Goal: Task Accomplishment & Management: Manage account settings

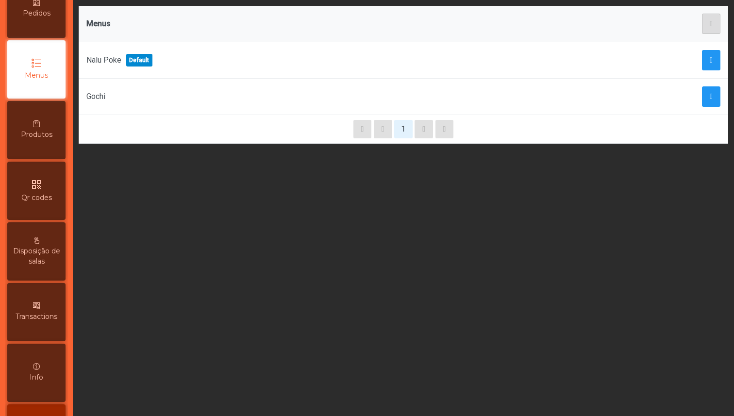
scroll to position [166, 0]
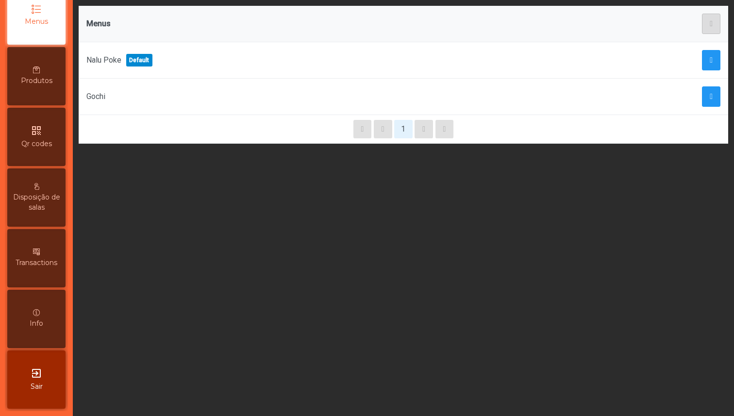
click at [56, 374] on div "exit_to_app Sair" at bounding box center [36, 379] width 58 height 58
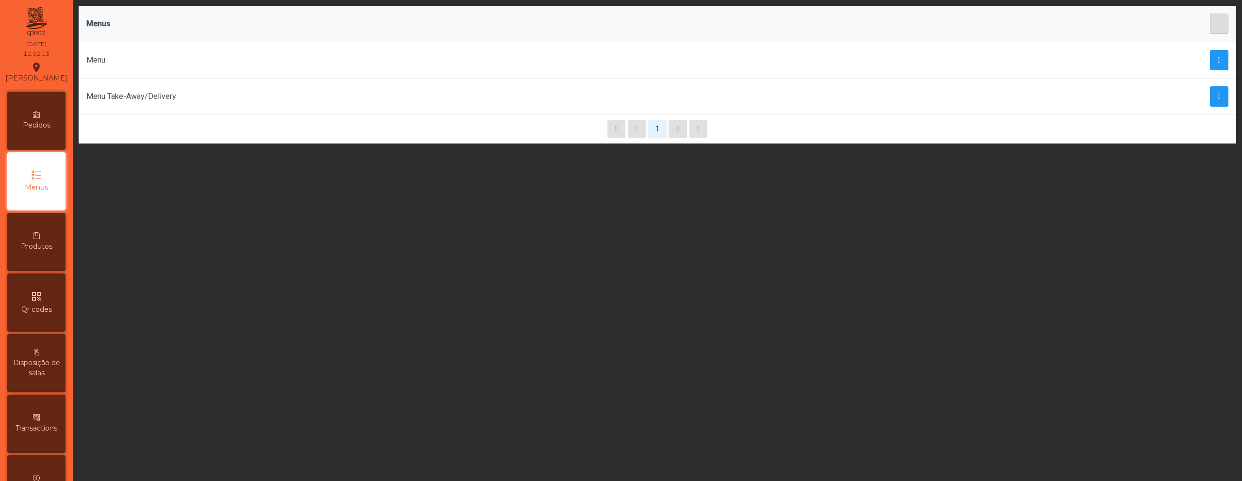
click at [42, 299] on icon "qr_code" at bounding box center [37, 297] width 12 height 12
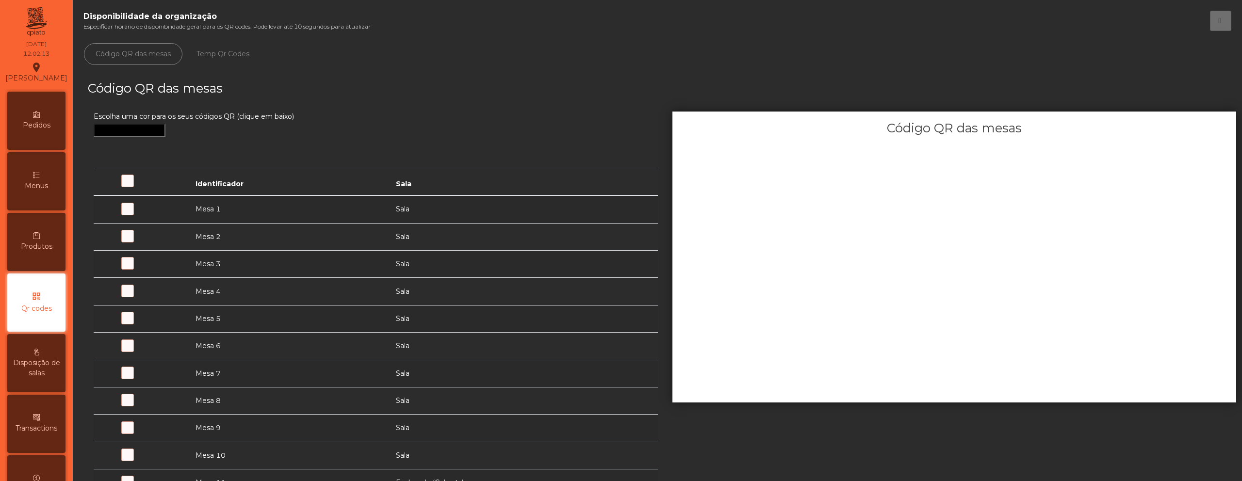
scroll to position [62, 0]
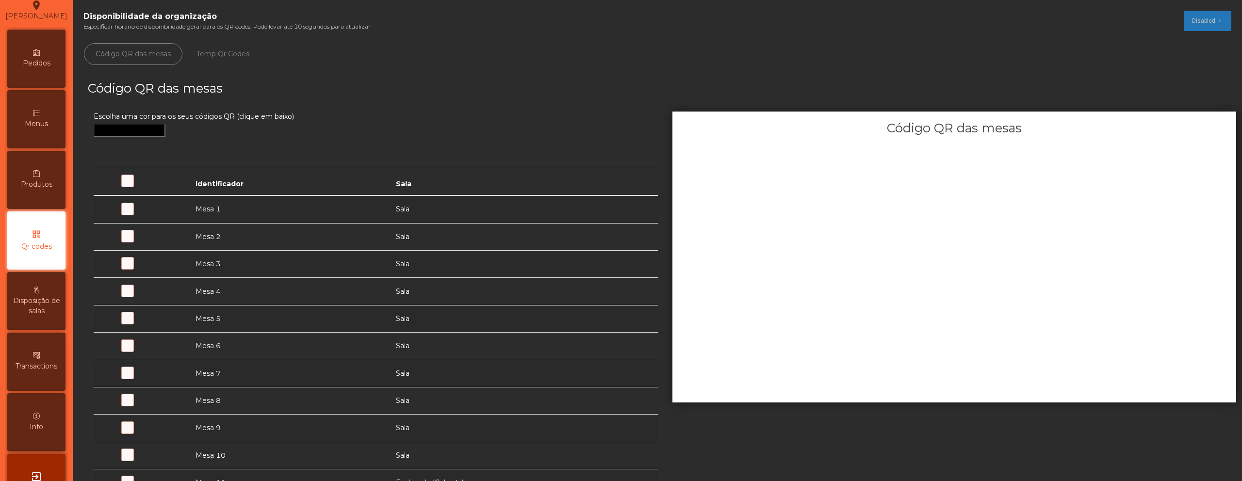
click at [150, 214] on span at bounding box center [150, 214] width 0 height 0
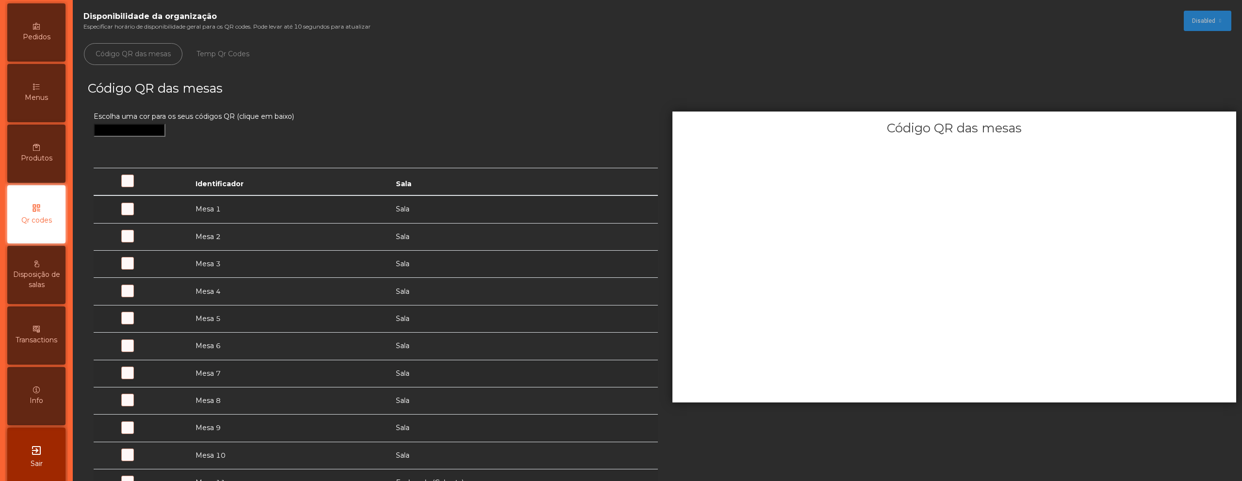
scroll to position [100, 0]
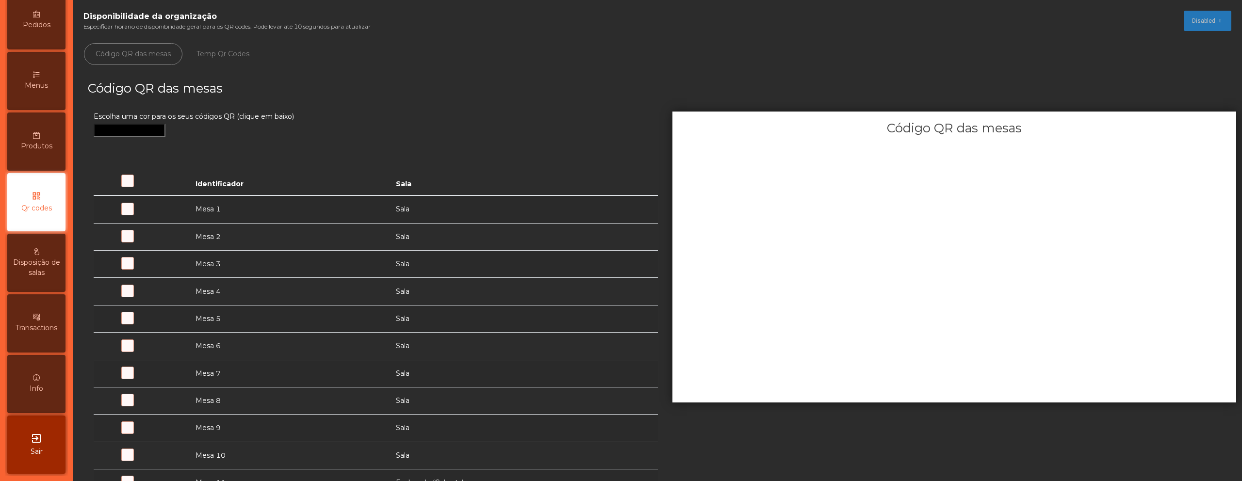
click at [42, 439] on icon "exit_to_app" at bounding box center [37, 439] width 12 height 12
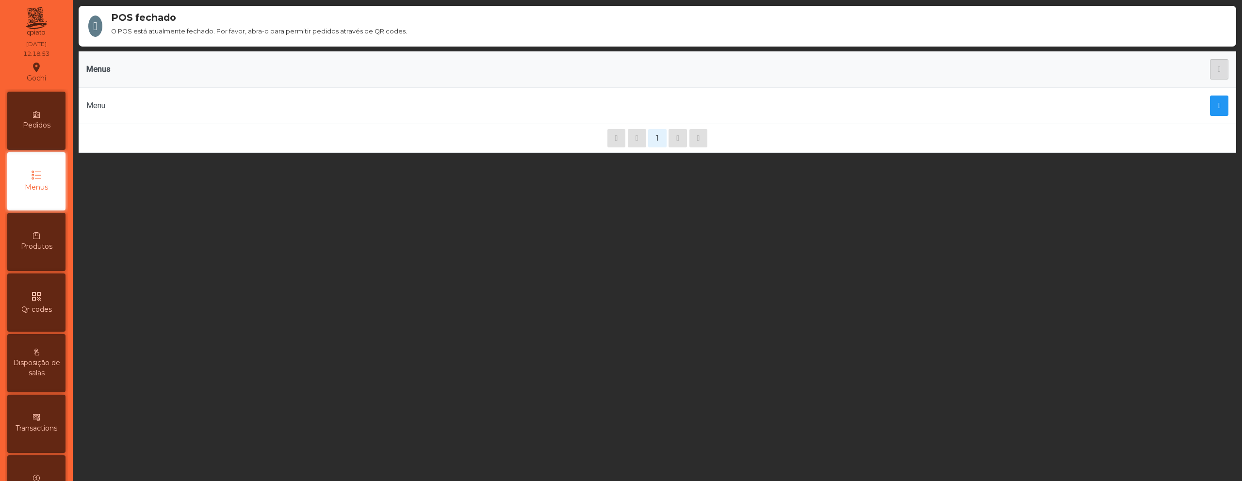
scroll to position [100, 0]
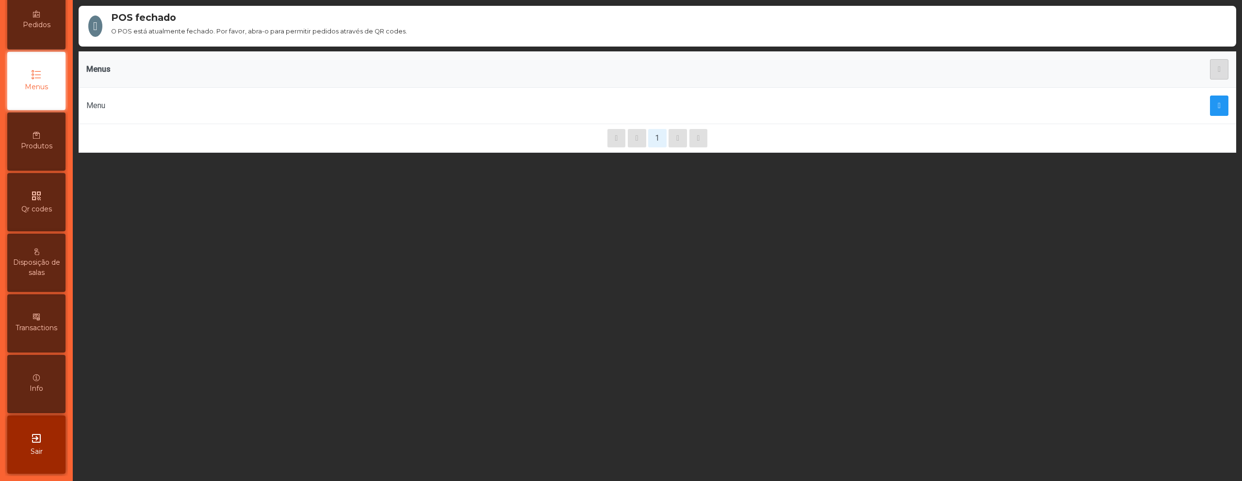
click at [40, 445] on div "exit_to_app Sair" at bounding box center [36, 445] width 58 height 58
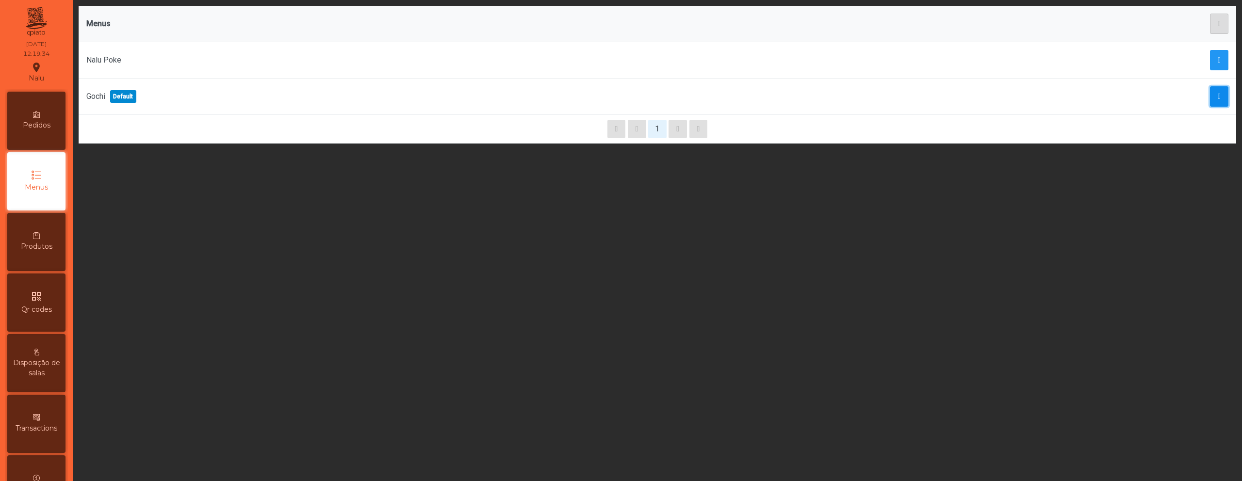
click at [1218, 98] on span "button" at bounding box center [1219, 97] width 3 height 8
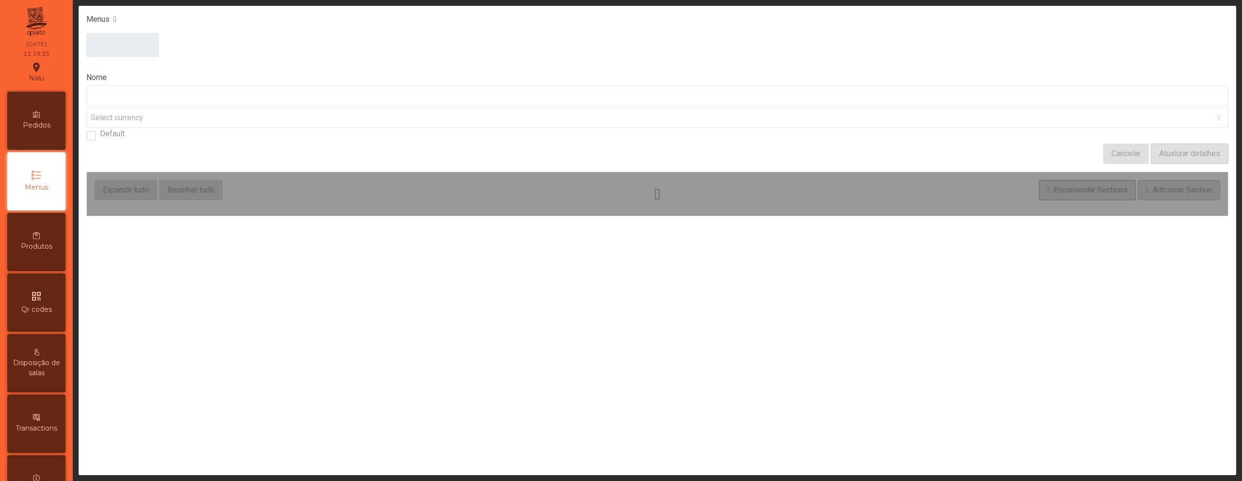
type input "*****"
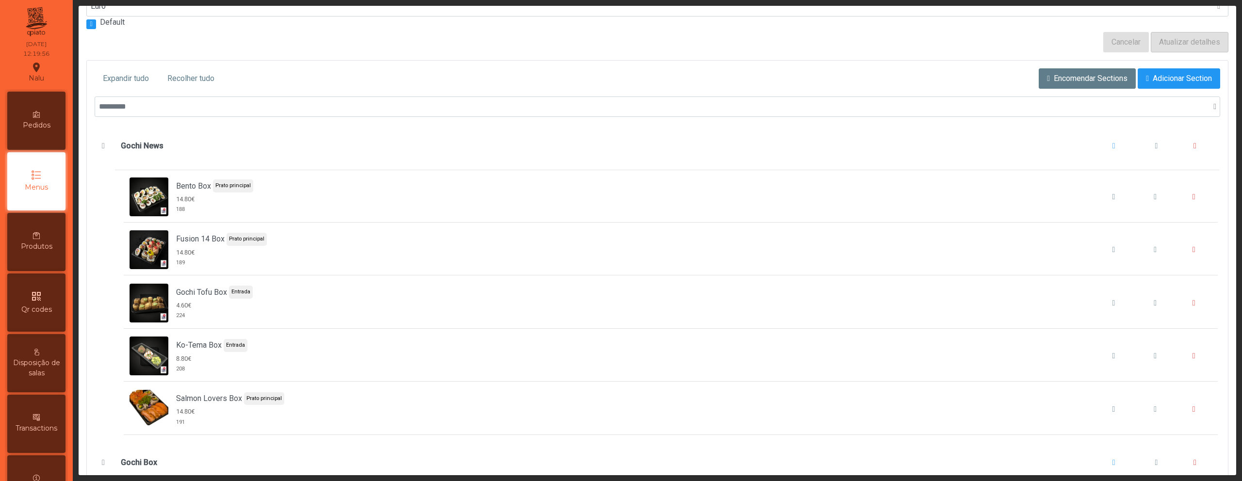
scroll to position [110, 0]
click at [1154, 408] on span "Salmon Lovers Box" at bounding box center [1155, 409] width 3 height 8
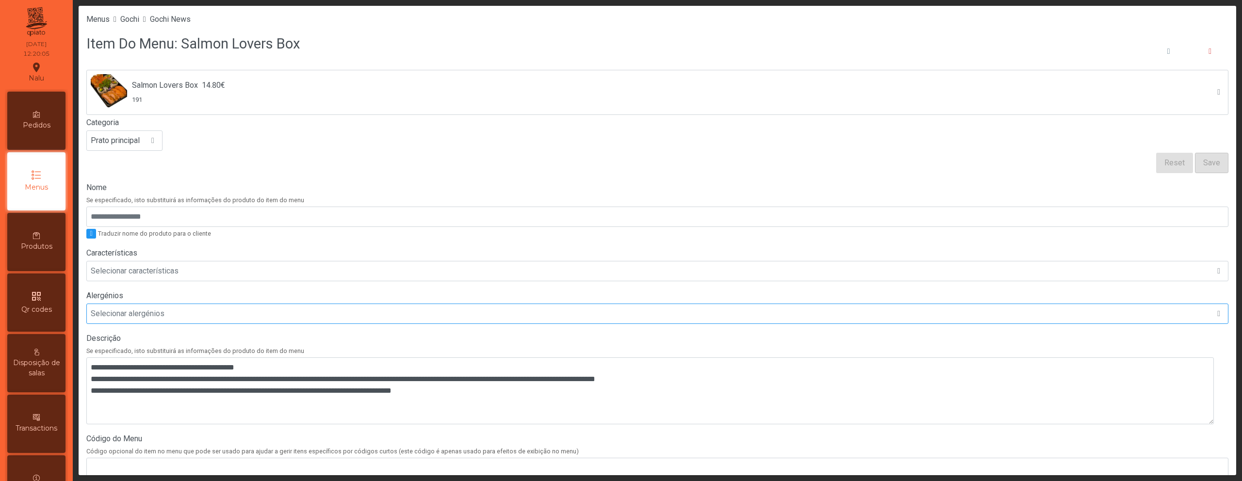
scroll to position [3, 0]
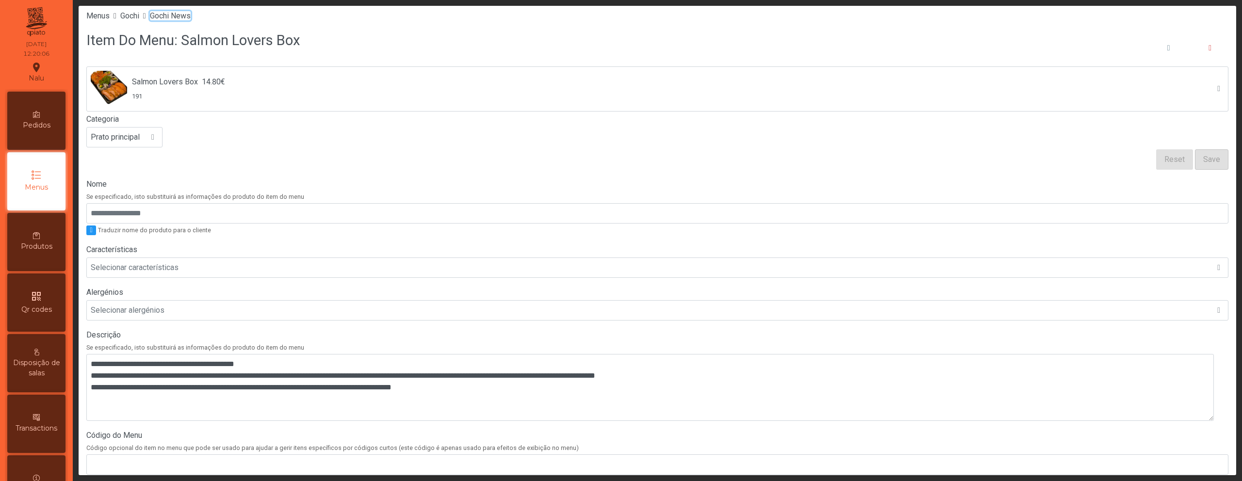
click at [191, 17] on span "Gochi News" at bounding box center [170, 15] width 41 height 9
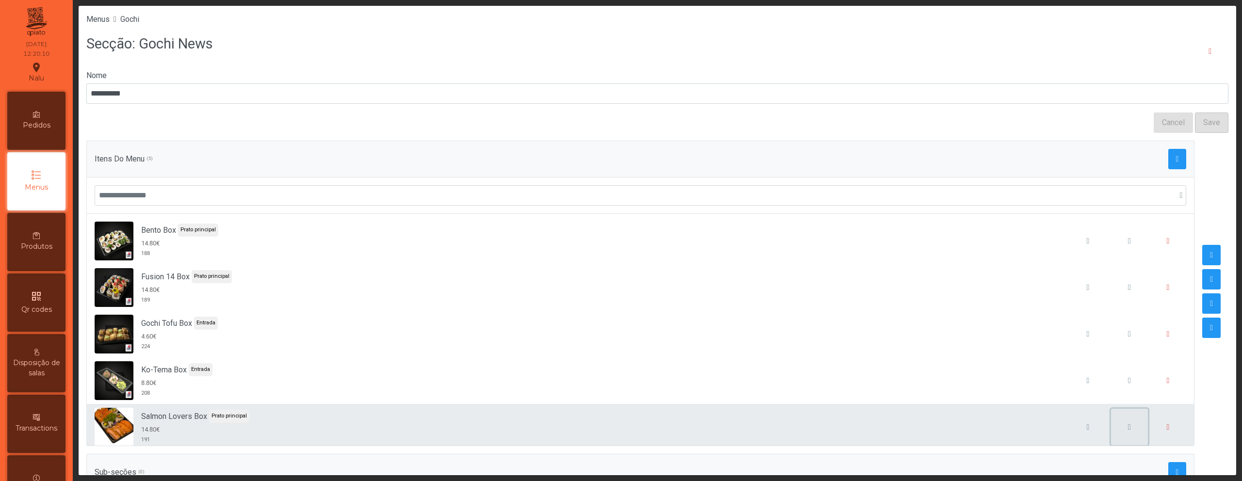
click at [1111, 427] on button "button" at bounding box center [1129, 427] width 37 height 37
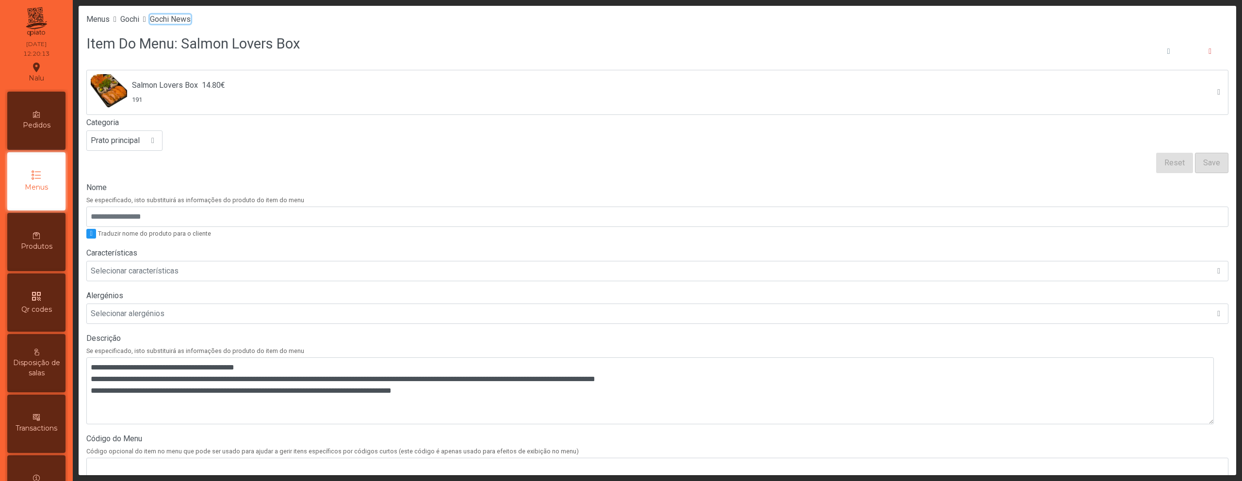
click at [187, 22] on span "Gochi News" at bounding box center [170, 19] width 41 height 9
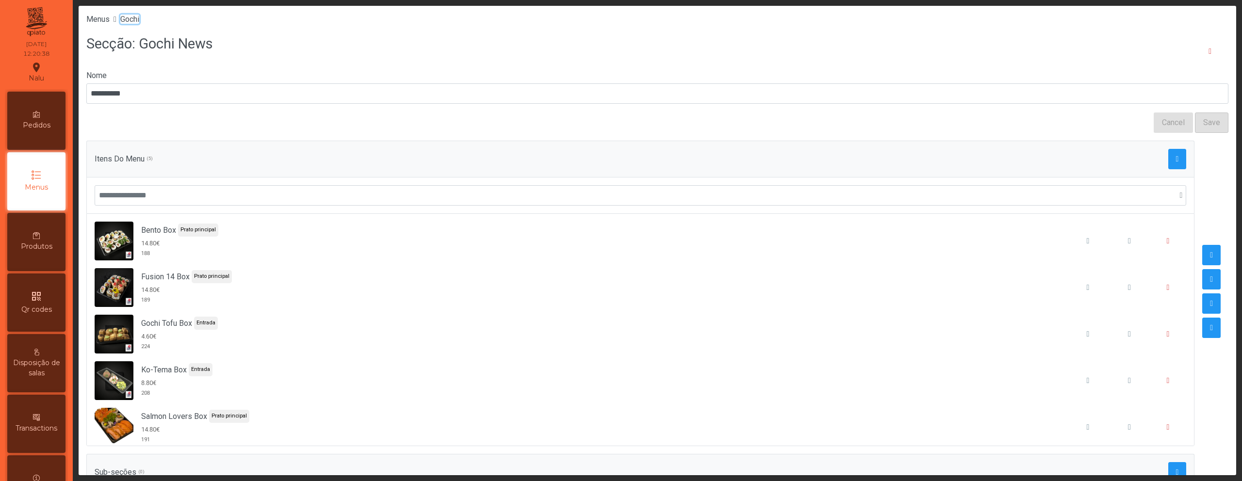
click at [139, 20] on span "Gochi" at bounding box center [129, 19] width 19 height 9
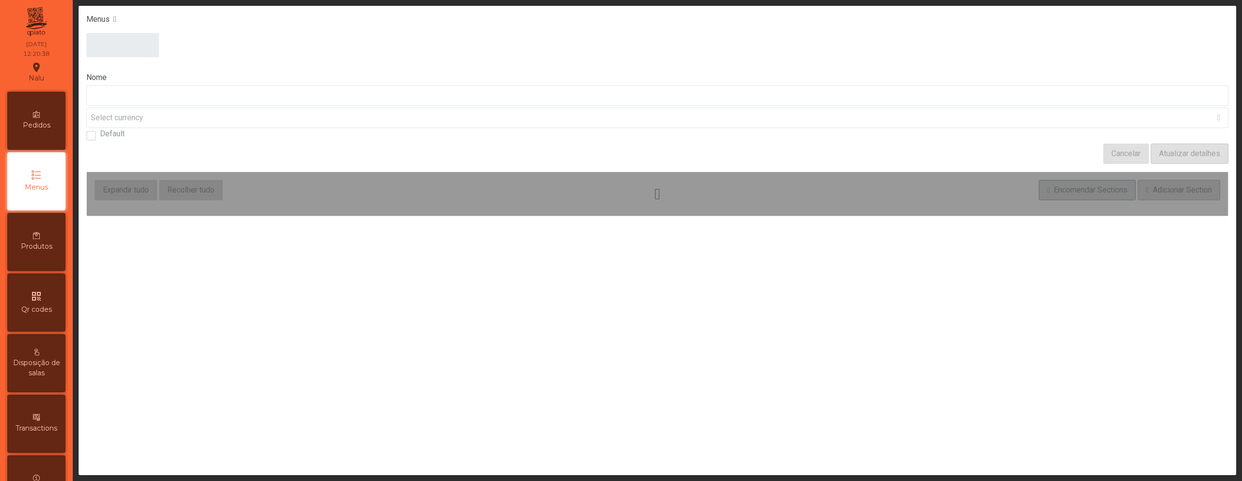
type input "*****"
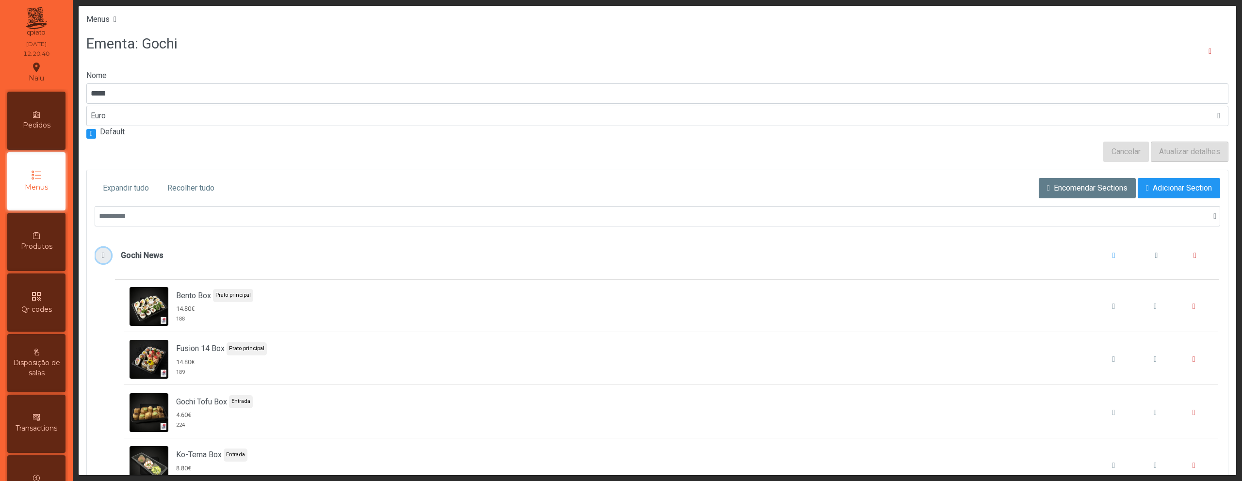
click at [100, 257] on span "Gochi News" at bounding box center [103, 256] width 10 height 8
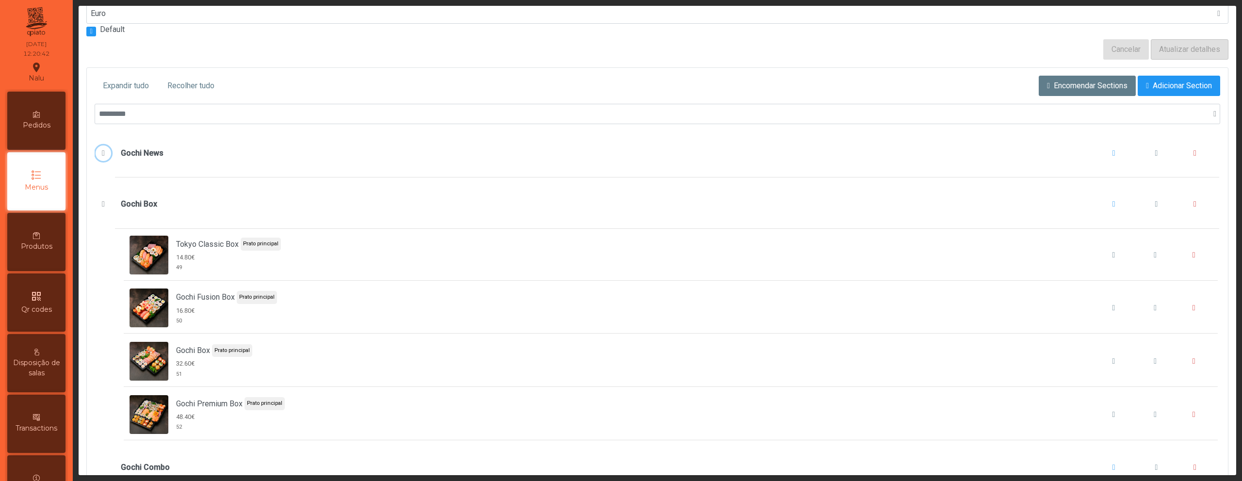
scroll to position [103, 0]
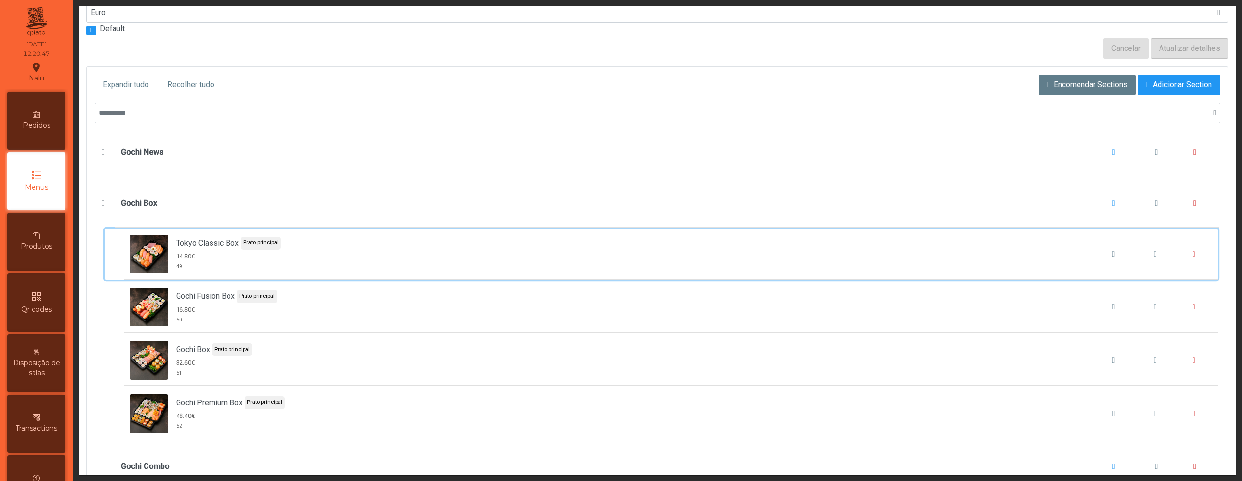
click at [1022, 244] on div "Tokyo Classic Box Prato principal 14.80€ 49" at bounding box center [671, 254] width 1082 height 39
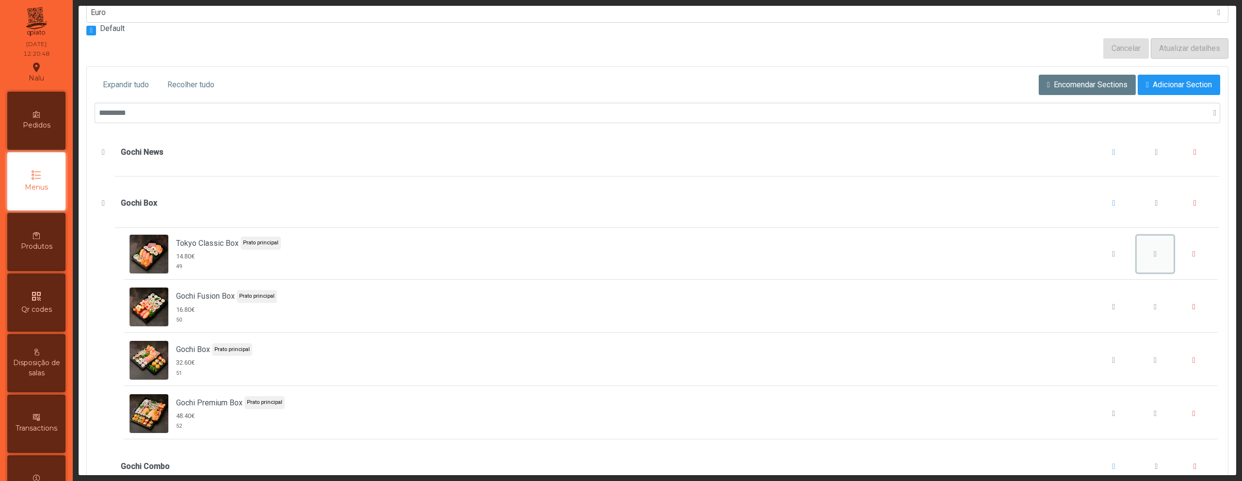
click at [1154, 256] on span "Tokyo Classic Box" at bounding box center [1155, 254] width 3 height 8
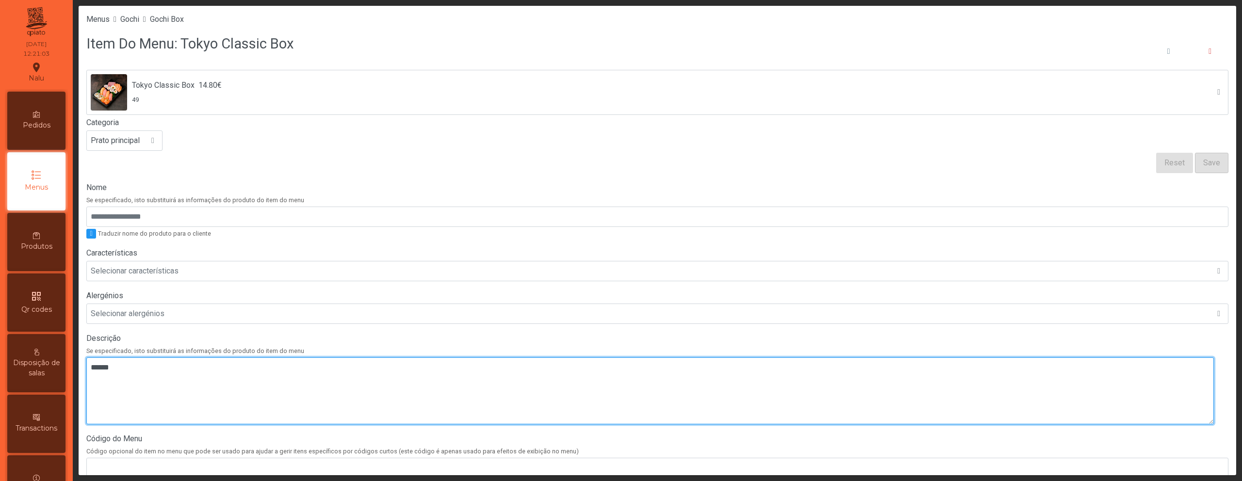
click at [199, 383] on textarea at bounding box center [649, 391] width 1127 height 67
paste textarea "**********"
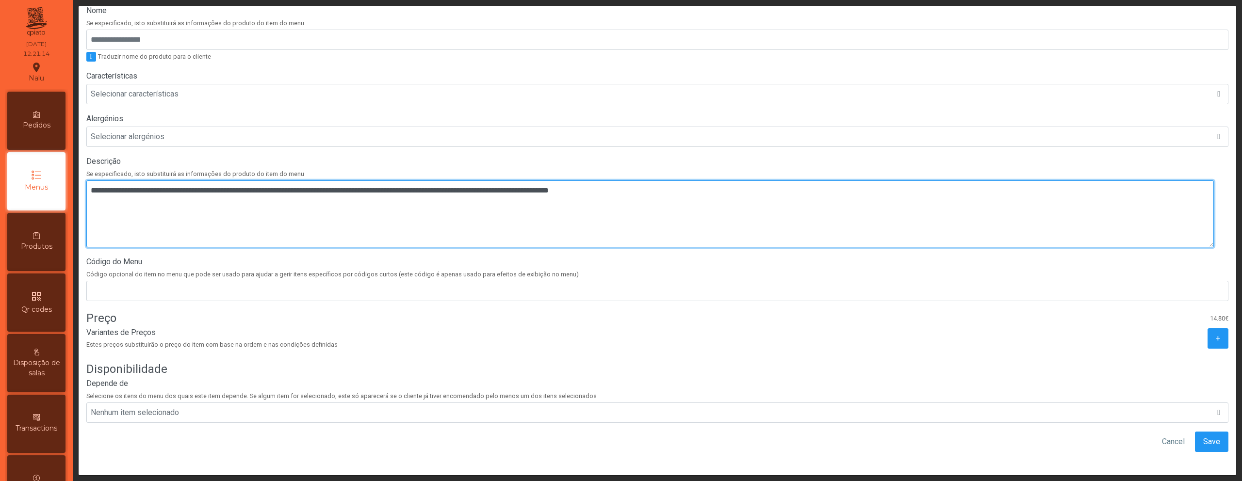
scroll to position [184, 0]
type textarea "**********"
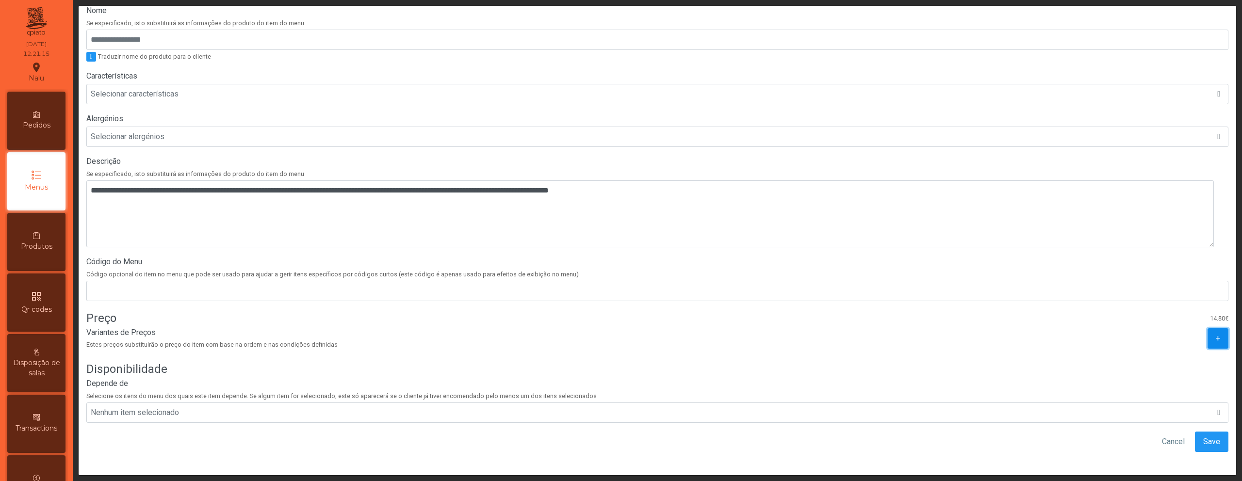
click at [1207, 332] on button "+" at bounding box center [1217, 338] width 21 height 20
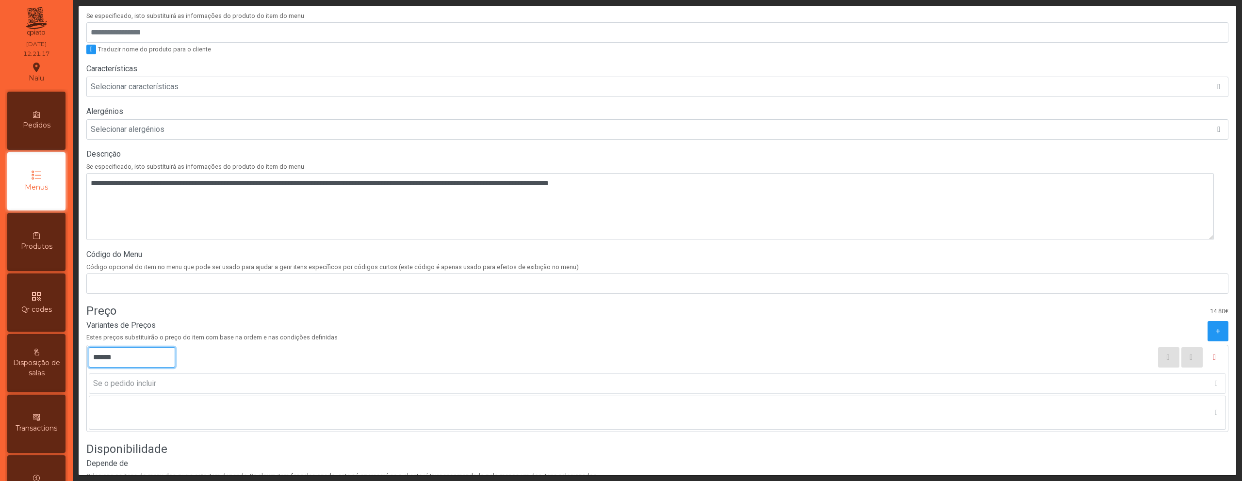
click at [104, 357] on input "******" at bounding box center [132, 357] width 86 height 20
click at [102, 357] on input "******" at bounding box center [132, 357] width 86 height 20
type input "******"
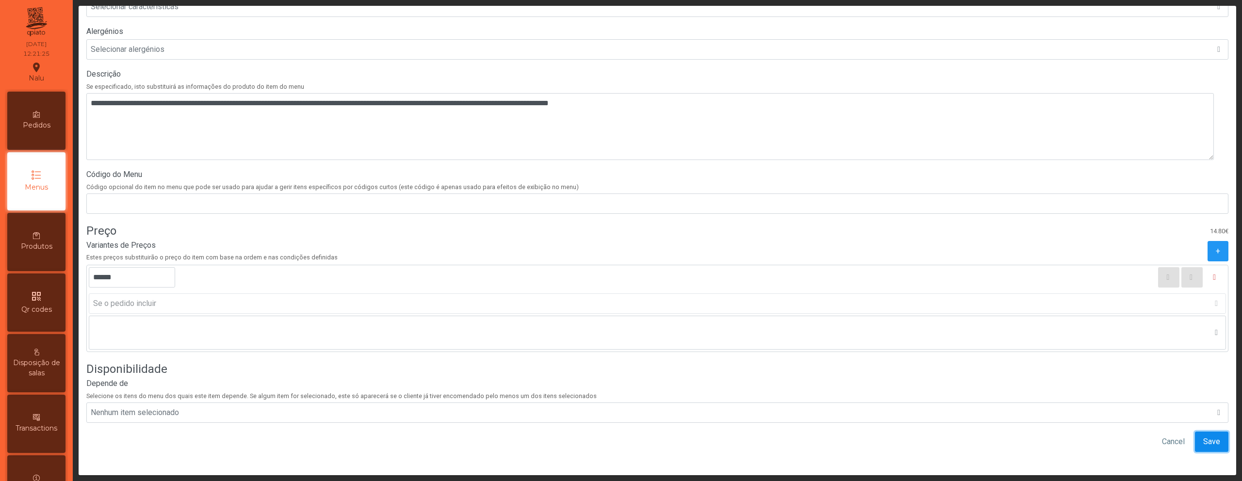
click at [1204, 436] on span "Save" at bounding box center [1211, 442] width 17 height 12
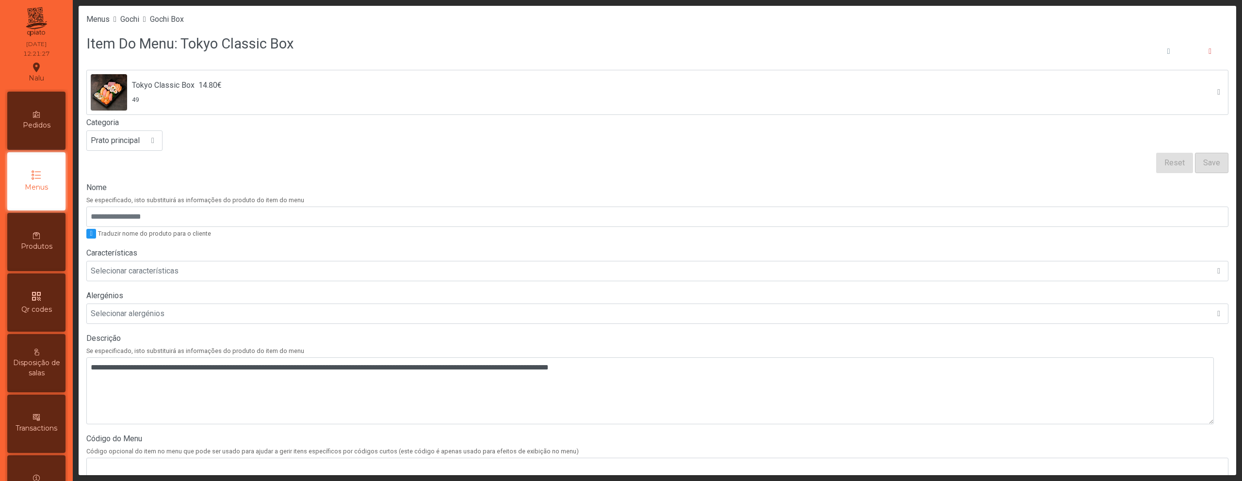
click at [184, 24] on li "Gochi Box" at bounding box center [167, 20] width 34 height 12
click at [183, 21] on span "Gochi Box" at bounding box center [167, 19] width 34 height 9
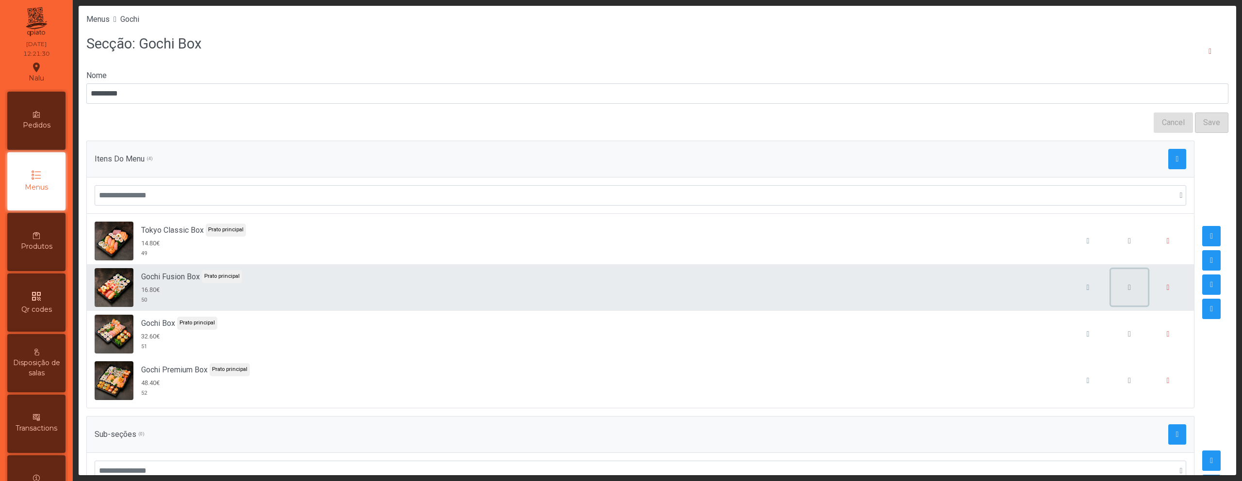
click at [1128, 287] on span "button" at bounding box center [1129, 288] width 3 height 8
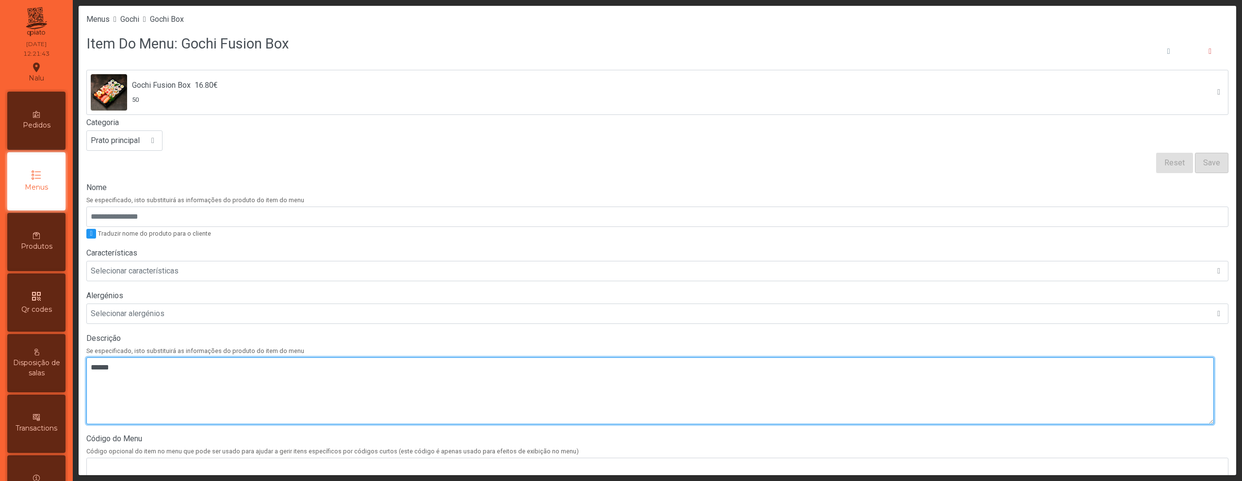
click at [329, 375] on textarea at bounding box center [649, 391] width 1127 height 67
paste textarea "**********"
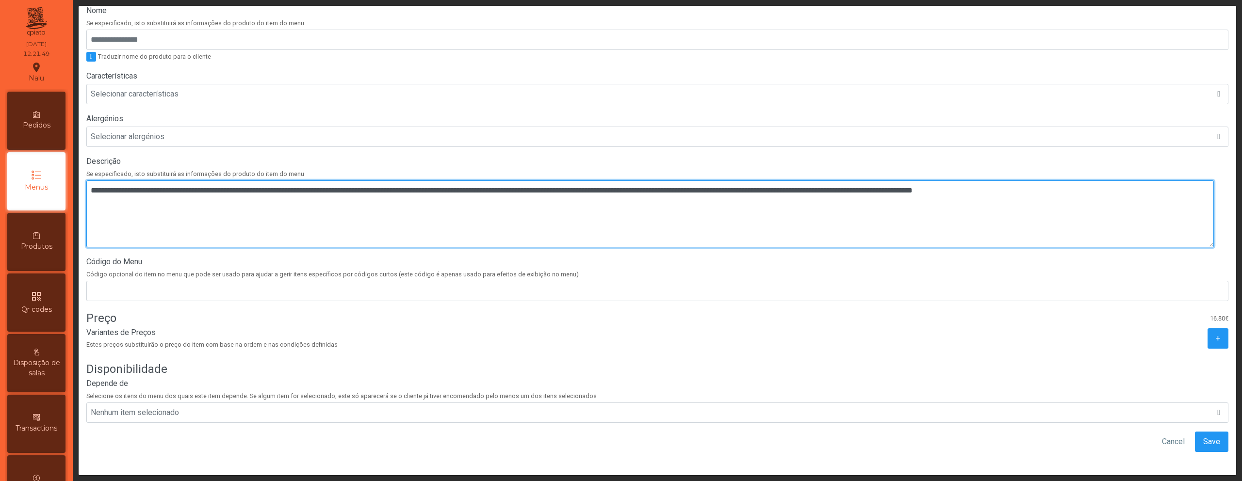
scroll to position [184, 0]
type textarea "**********"
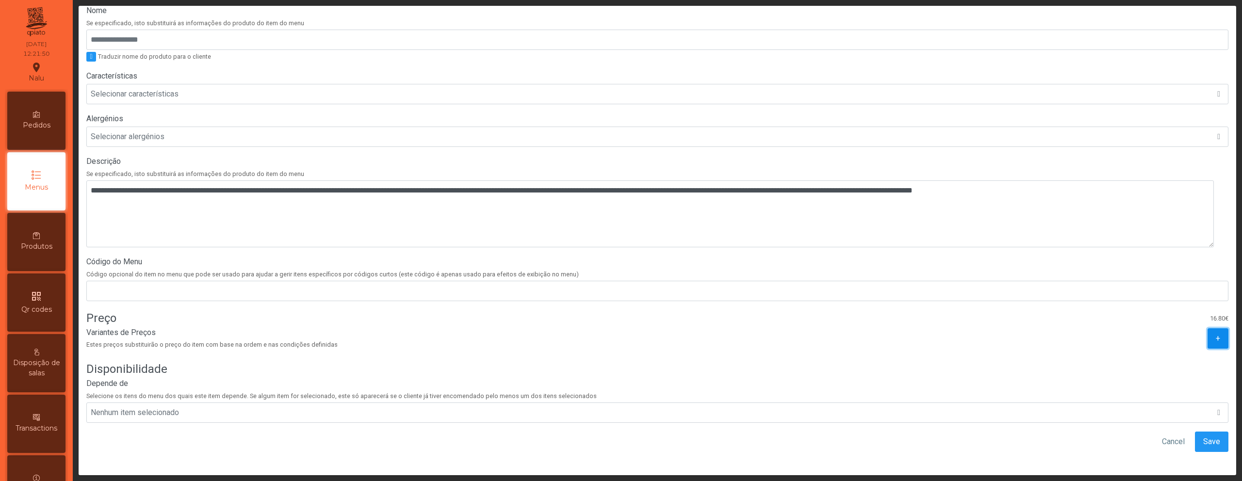
click at [1207, 333] on button "+" at bounding box center [1217, 338] width 21 height 20
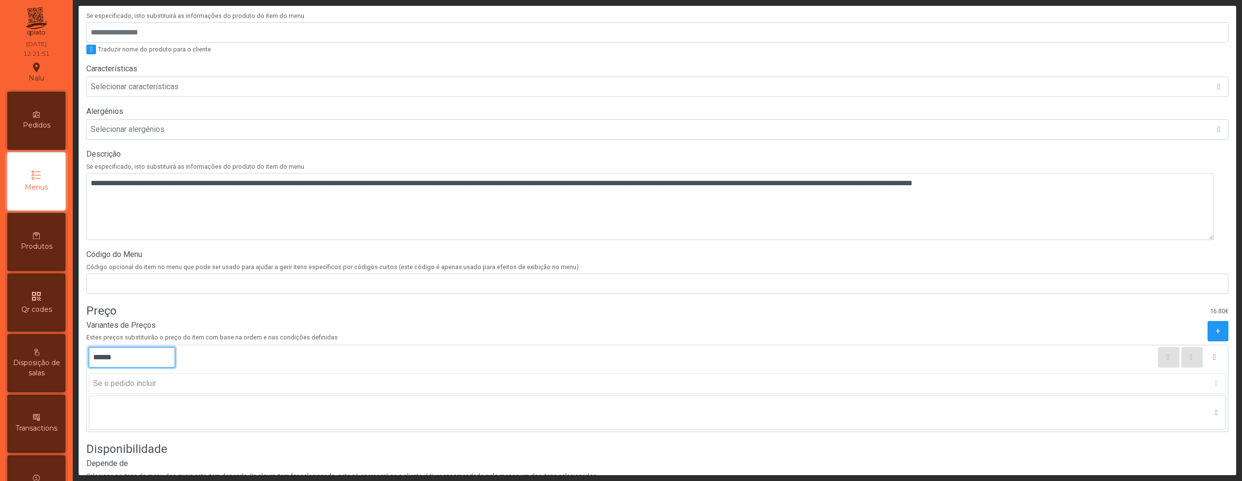
click at [102, 358] on input "******" at bounding box center [132, 357] width 86 height 20
type input "******"
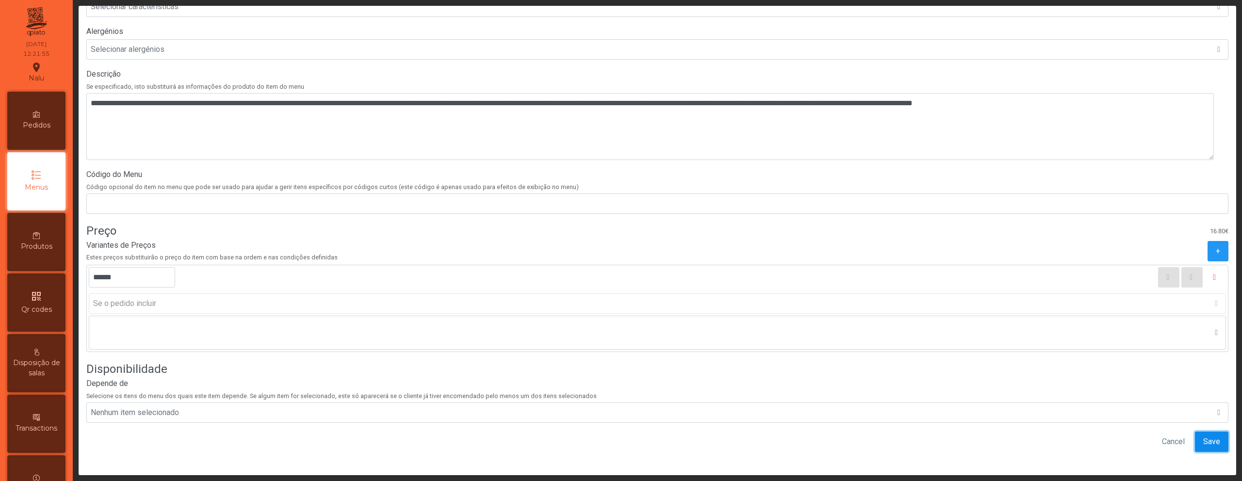
click at [1203, 436] on span "Save" at bounding box center [1211, 442] width 17 height 12
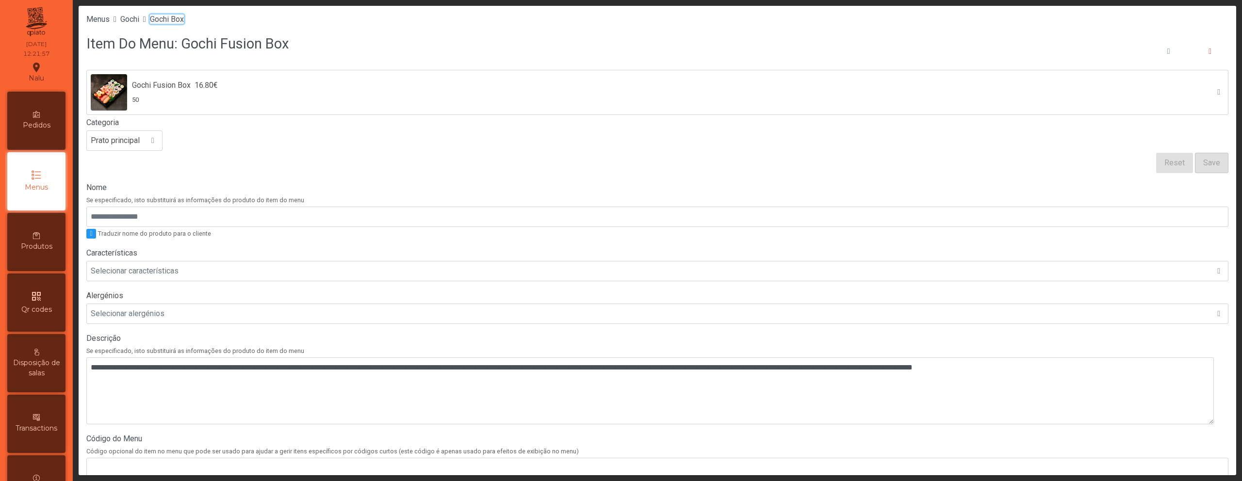
click at [169, 23] on span "Gochi Box" at bounding box center [167, 19] width 34 height 9
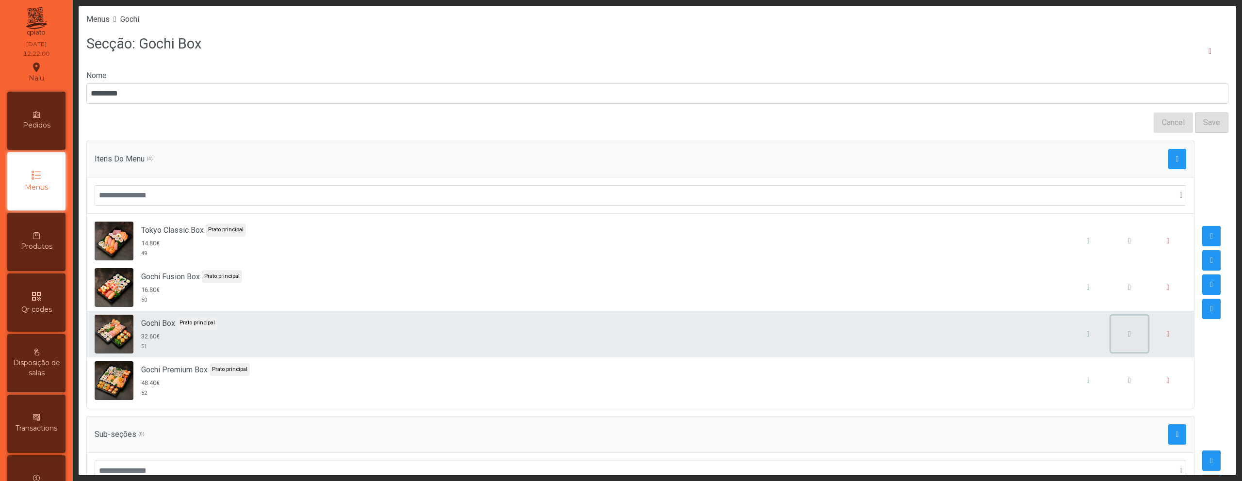
click at [1128, 333] on span "button" at bounding box center [1129, 334] width 3 height 8
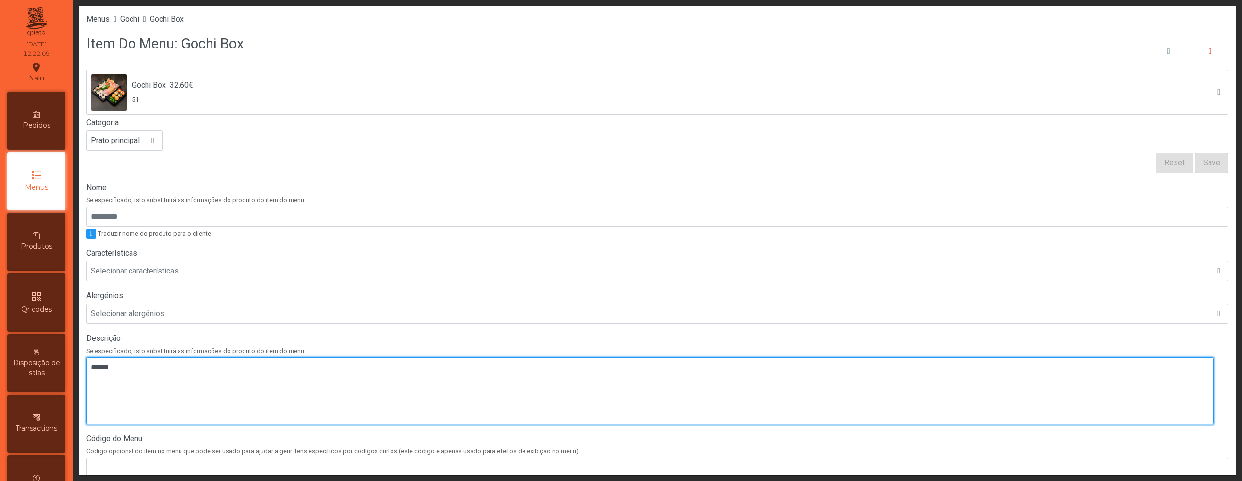
click at [185, 377] on textarea at bounding box center [649, 391] width 1127 height 67
paste textarea "**********"
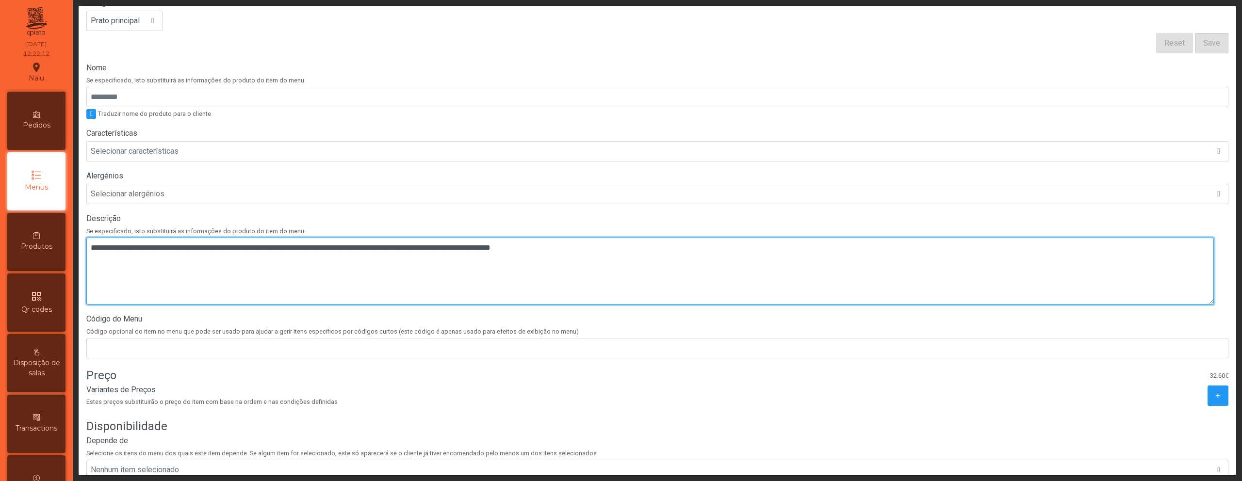
scroll to position [126, 0]
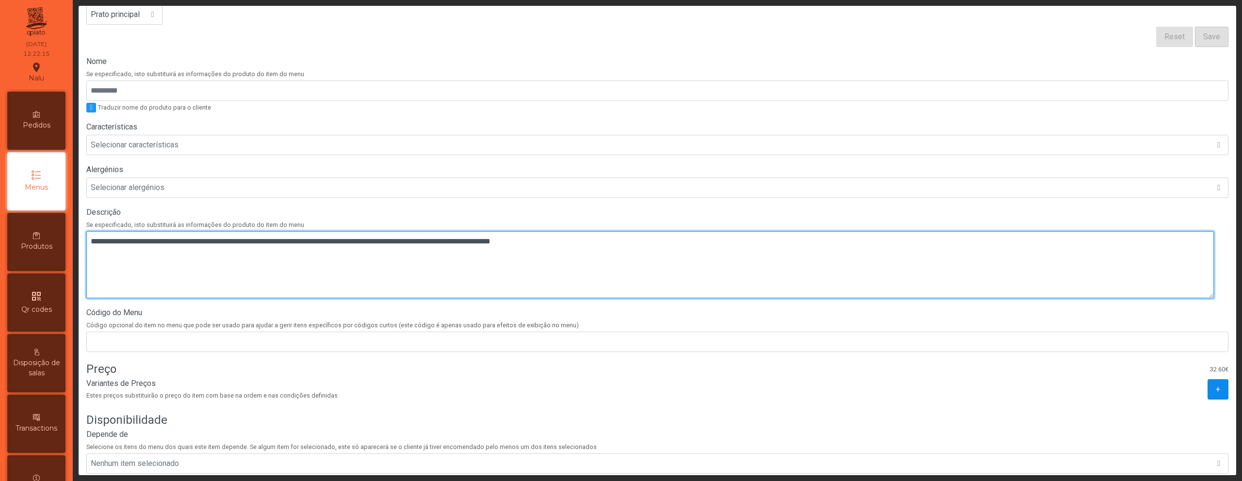
type textarea "**********"
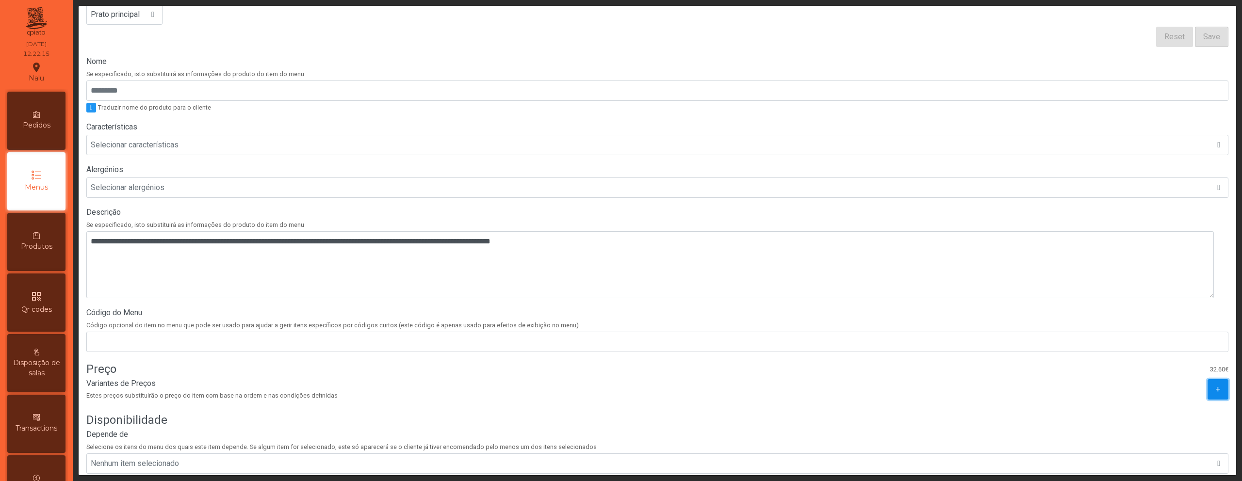
click at [1207, 387] on button "+" at bounding box center [1217, 389] width 21 height 20
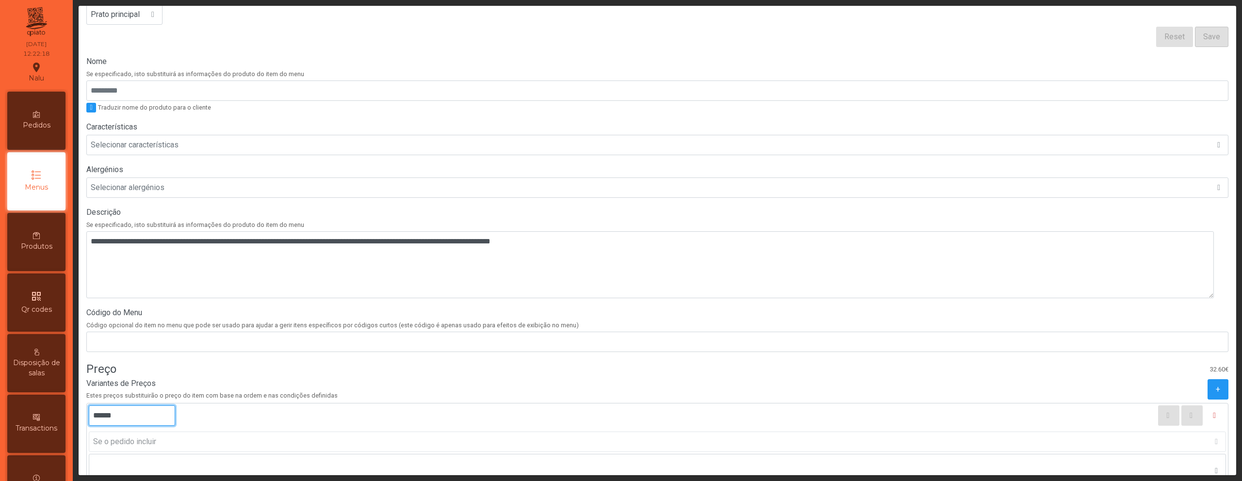
click at [100, 418] on input "******" at bounding box center [132, 416] width 86 height 20
click at [99, 418] on input "******" at bounding box center [132, 416] width 86 height 20
type input "******"
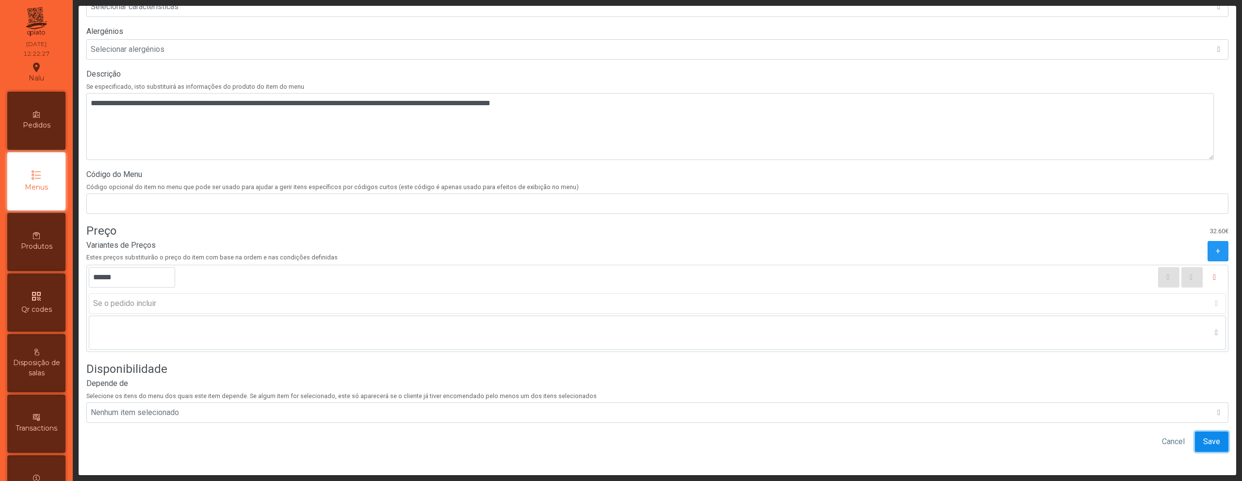
click at [1203, 439] on span "Save" at bounding box center [1211, 442] width 17 height 12
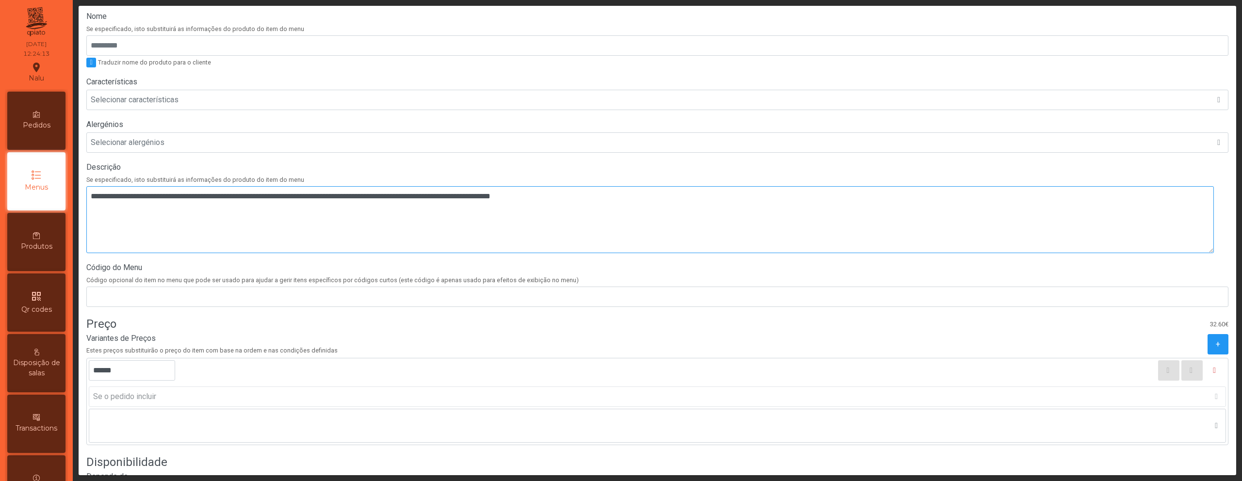
scroll to position [173, 0]
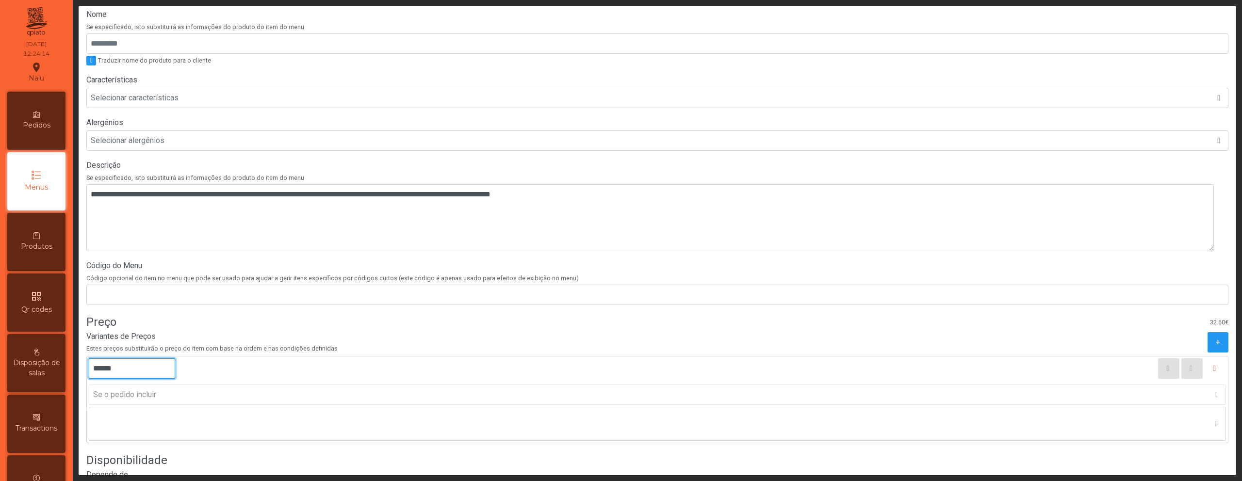
click at [106, 367] on input "******" at bounding box center [132, 369] width 86 height 20
type input "******"
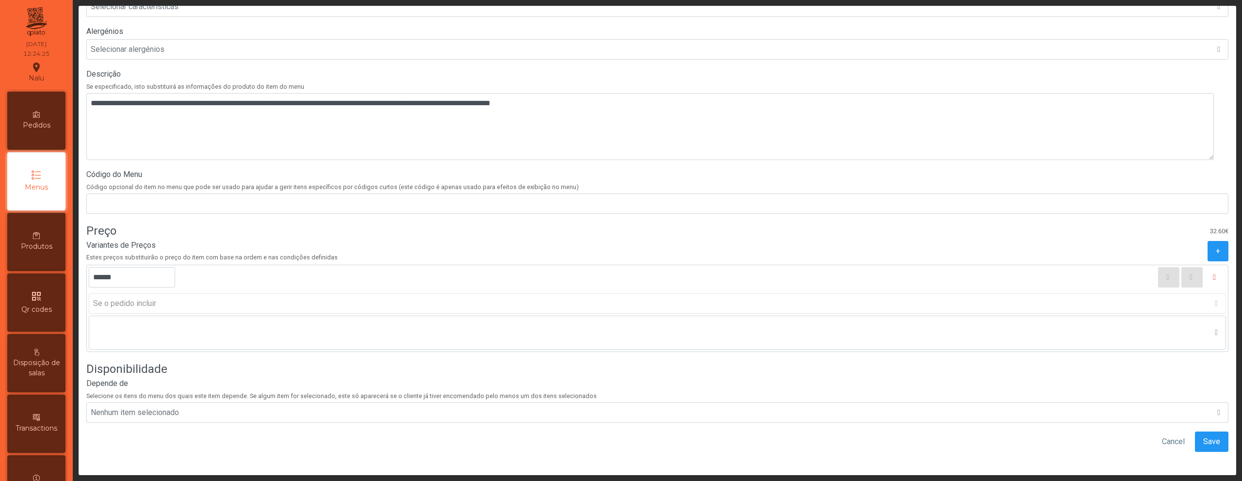
click at [1062, 445] on div "Gochi Box 32.60€ 51 Categoria Prato principal Reset Save Nome Se especificado, …" at bounding box center [657, 132] width 1142 height 654
click at [1203, 436] on span "Save" at bounding box center [1211, 442] width 17 height 12
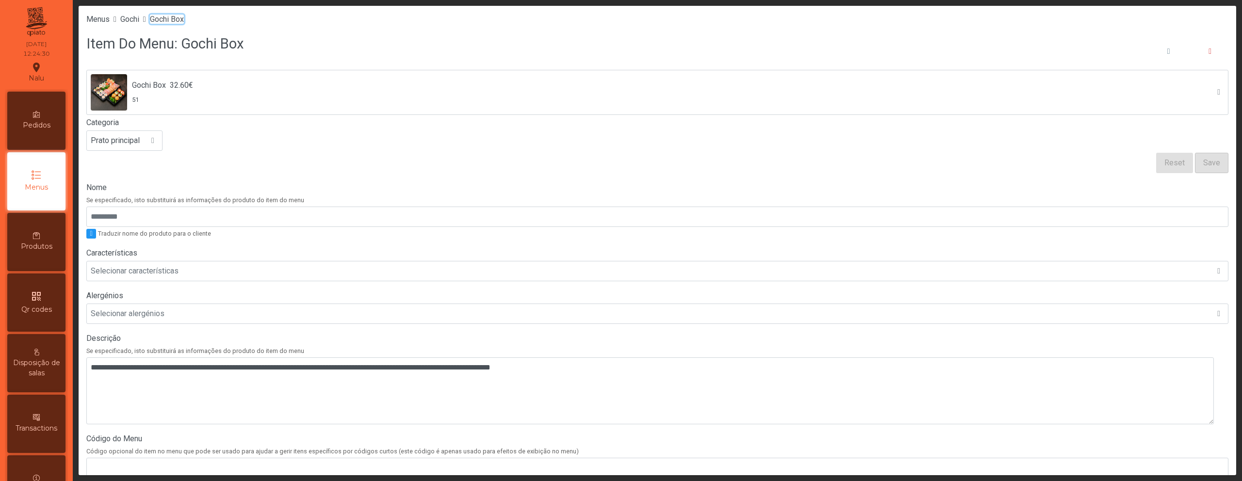
click at [182, 23] on span "Gochi Box" at bounding box center [167, 19] width 34 height 9
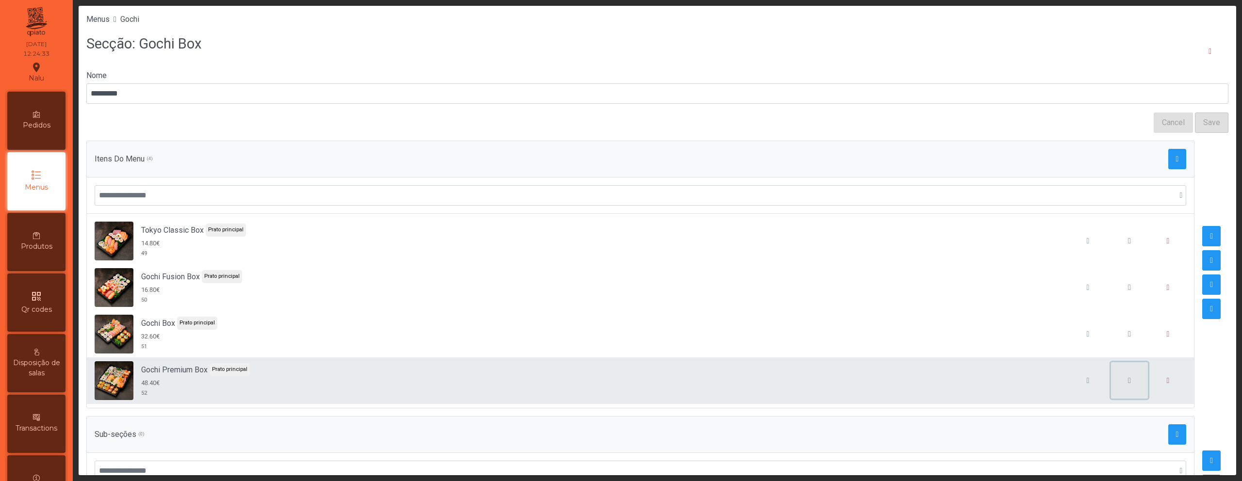
click at [1111, 379] on button "button" at bounding box center [1129, 380] width 37 height 37
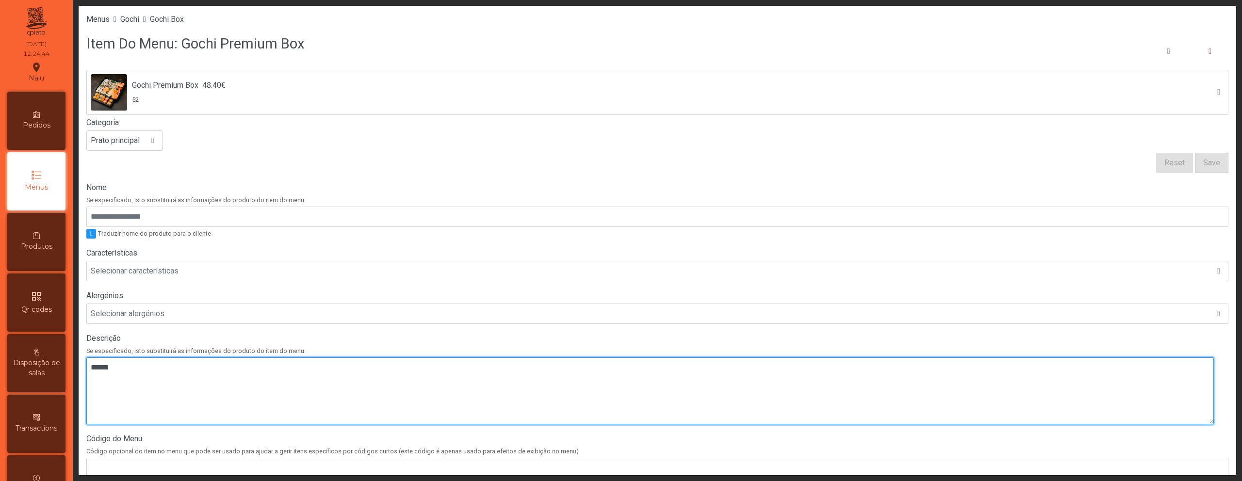
click at [174, 373] on textarea at bounding box center [649, 391] width 1127 height 67
paste textarea "**********"
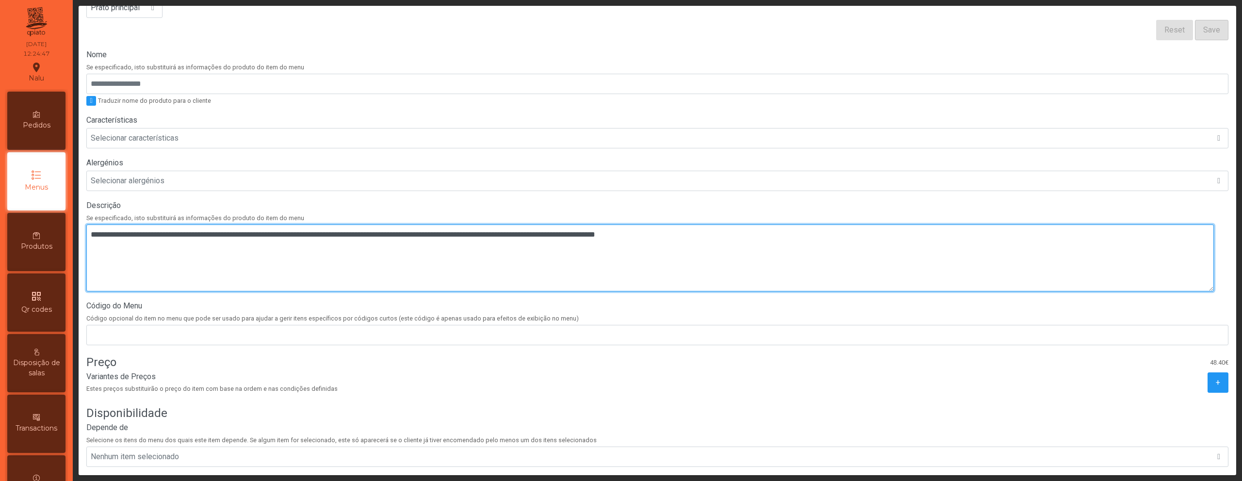
scroll to position [179, 0]
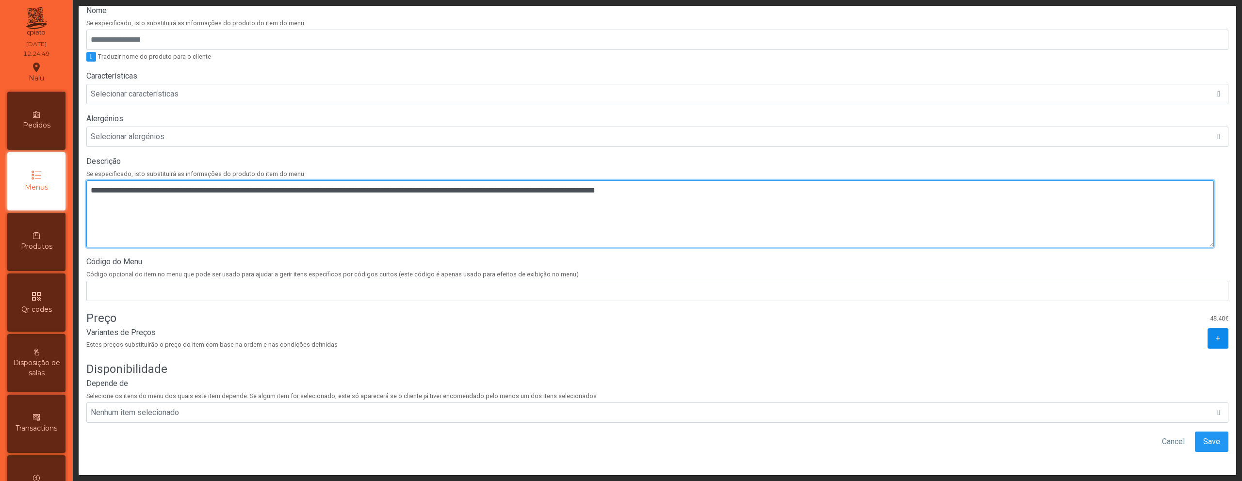
type textarea "**********"
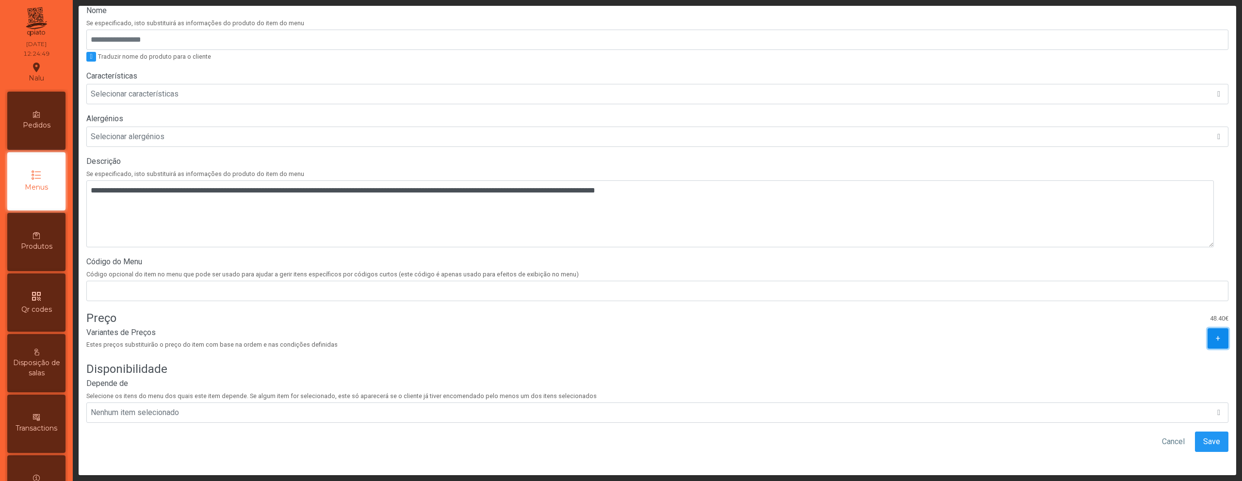
click at [1216, 338] on span "+" at bounding box center [1218, 339] width 4 height 12
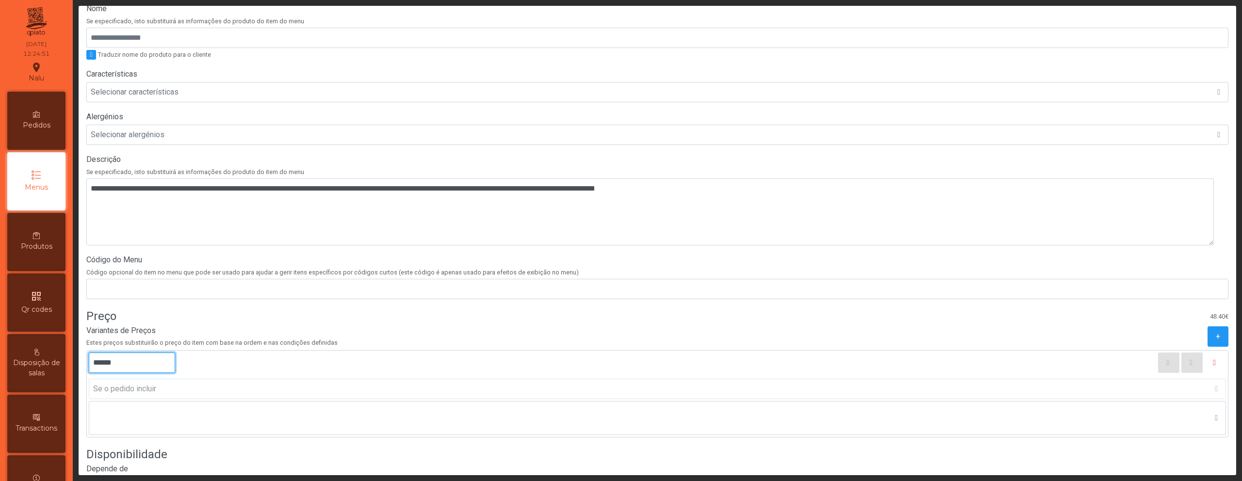
click at [104, 362] on input "******" at bounding box center [132, 363] width 86 height 20
click at [106, 362] on input "******" at bounding box center [132, 363] width 86 height 20
type input "******"
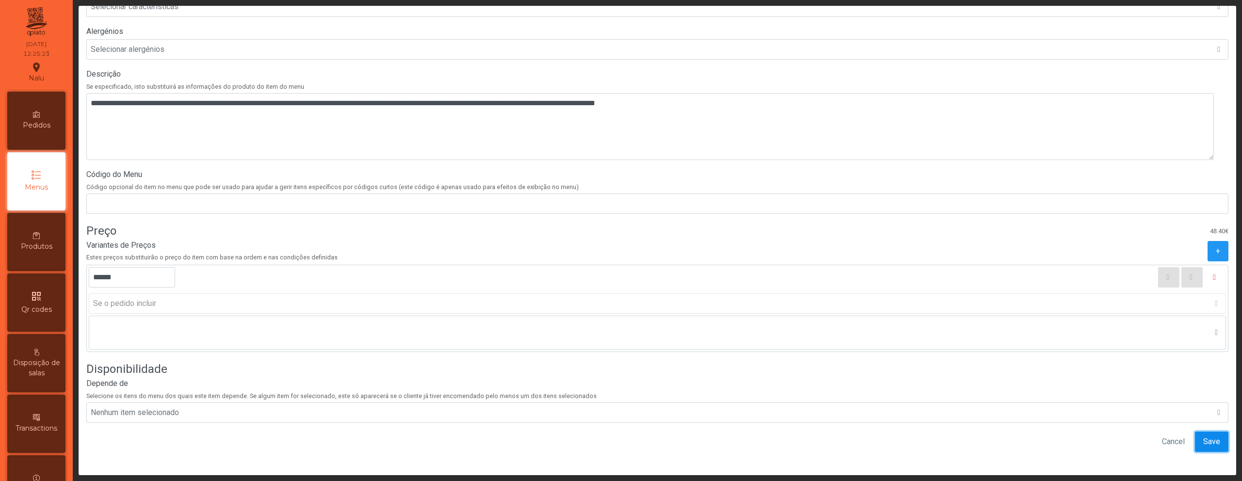
click at [1200, 442] on button "Save" at bounding box center [1211, 442] width 33 height 20
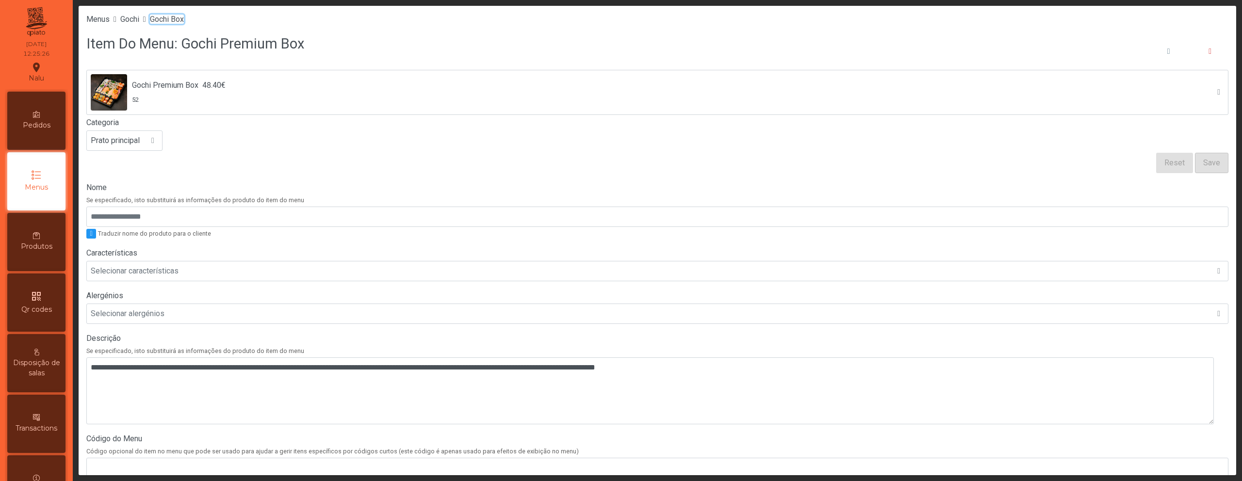
click at [173, 19] on span "Gochi Box" at bounding box center [167, 19] width 34 height 9
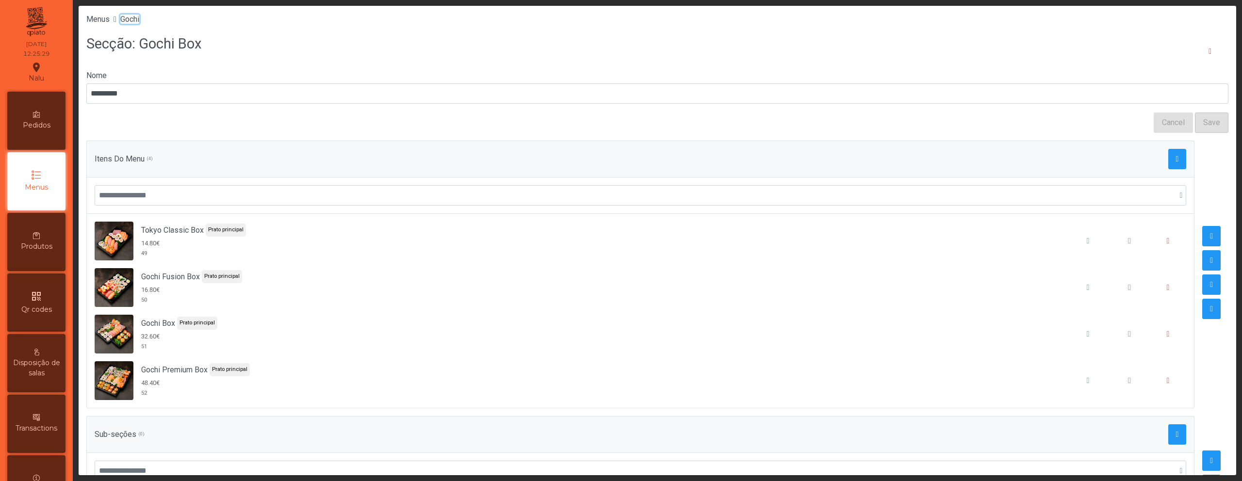
click at [135, 21] on span "Gochi" at bounding box center [129, 19] width 19 height 9
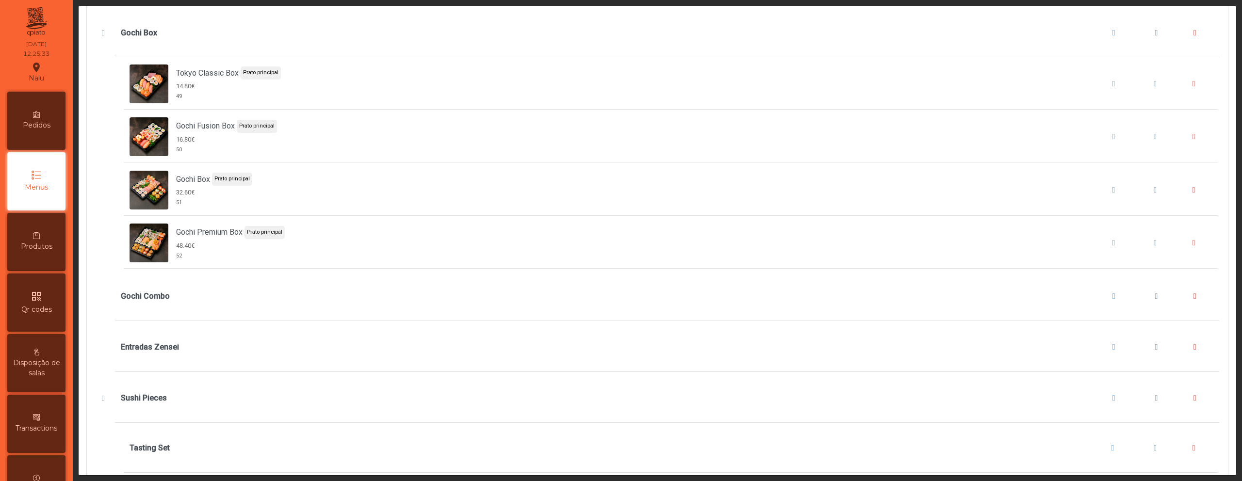
scroll to position [540, 0]
click at [1112, 296] on span "Gochi Combo" at bounding box center [1113, 296] width 3 height 8
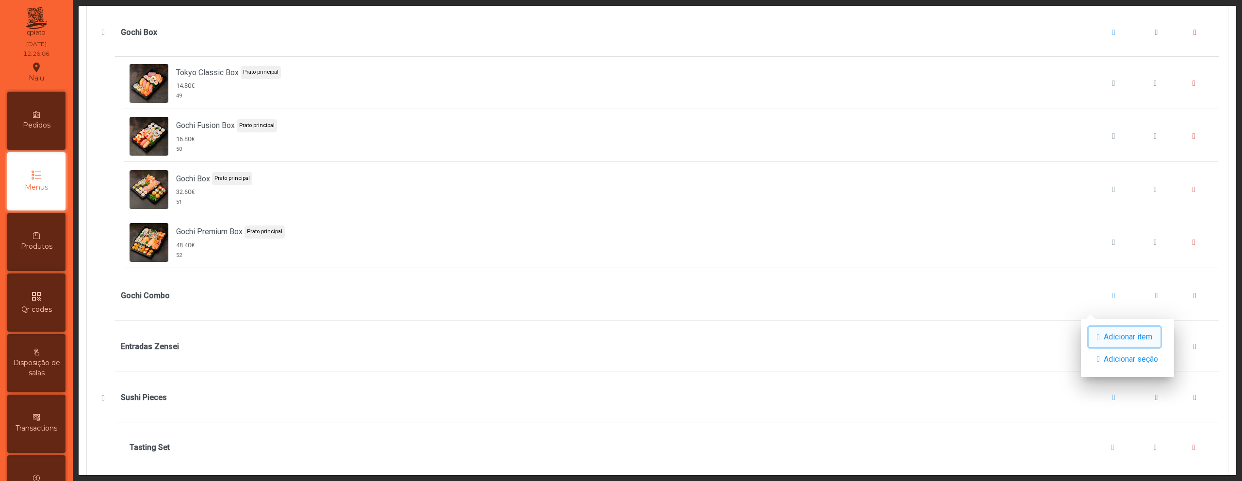
click at [1112, 337] on span "Adicionar item" at bounding box center [1128, 337] width 49 height 12
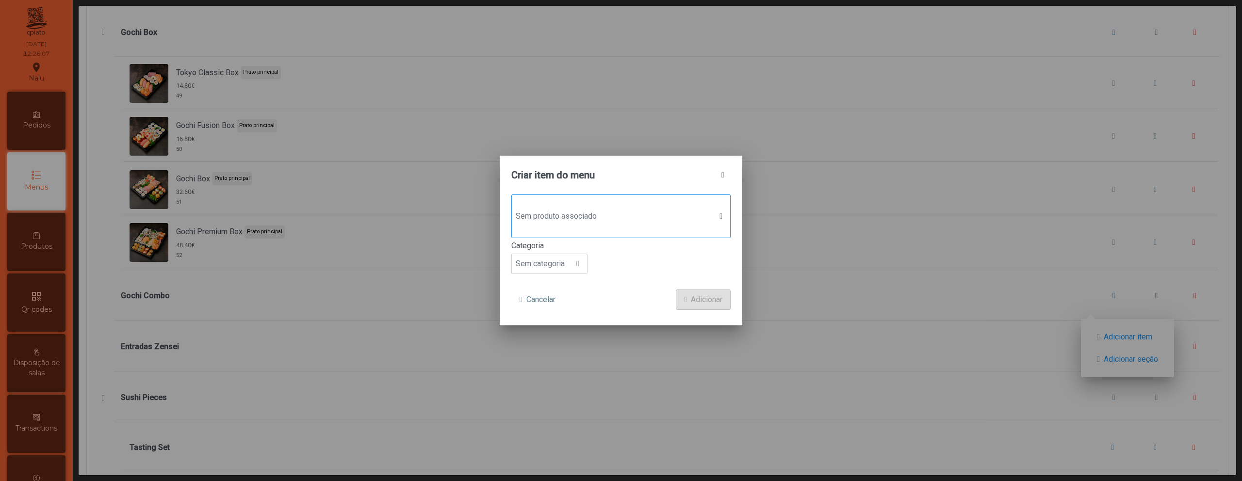
click at [633, 223] on span "Sem produto associado" at bounding box center [612, 216] width 200 height 19
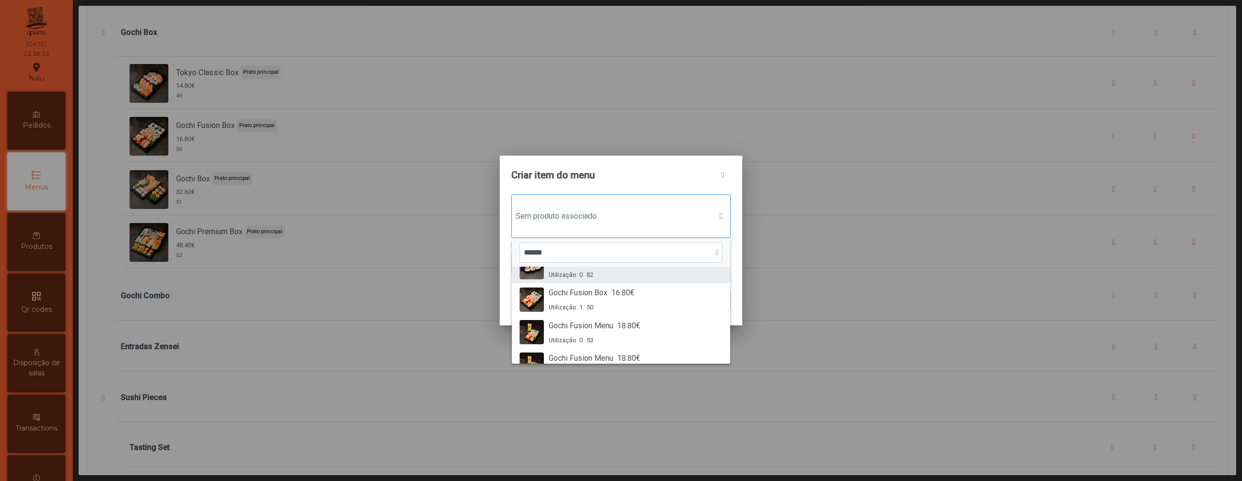
scroll to position [74, 0]
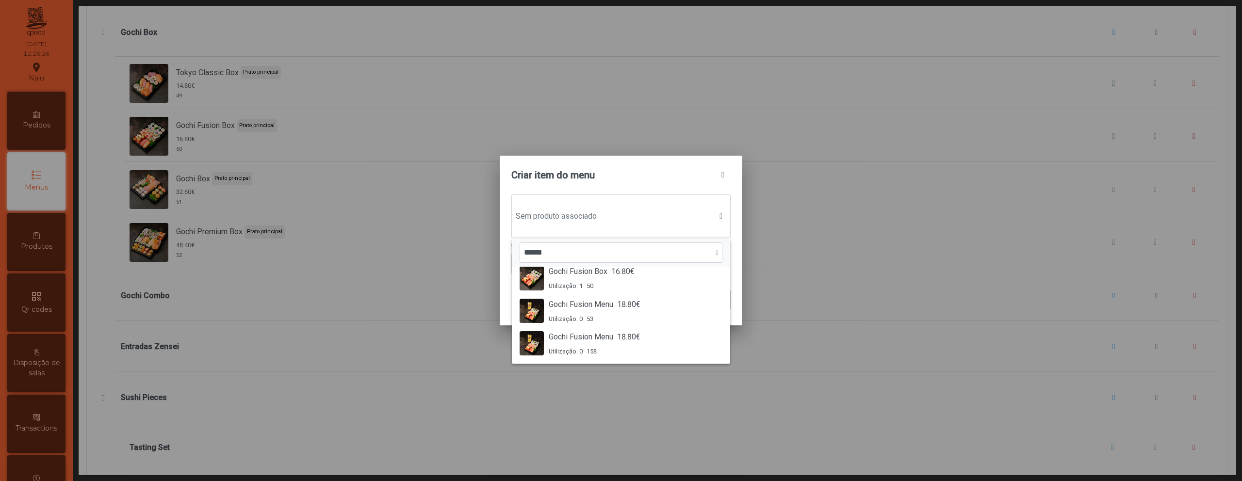
type input "******"
click at [628, 342] on span "18.80€" at bounding box center [628, 337] width 23 height 12
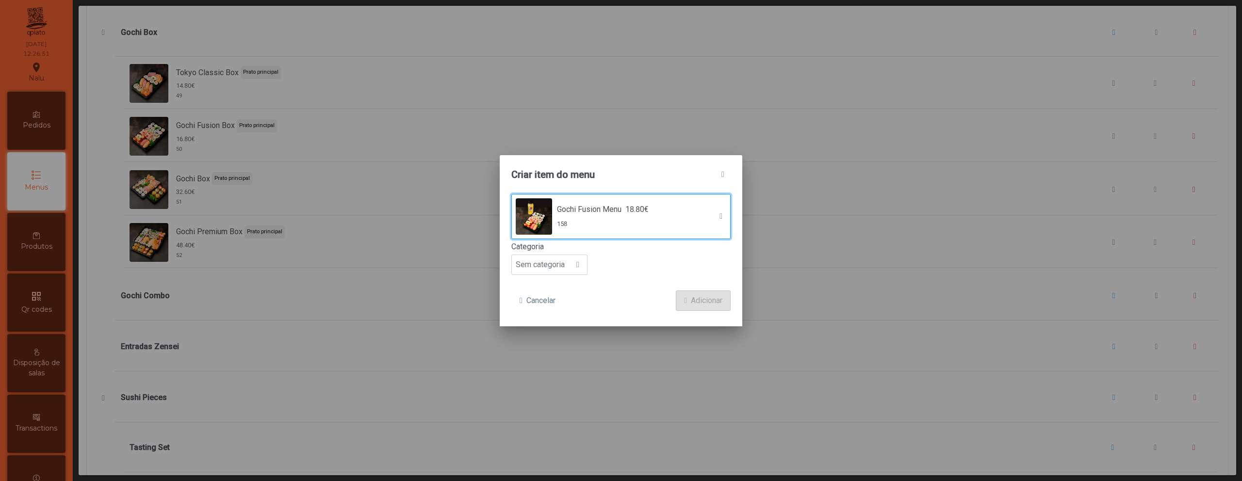
click at [556, 248] on label "Categoria" at bounding box center [620, 247] width 219 height 12
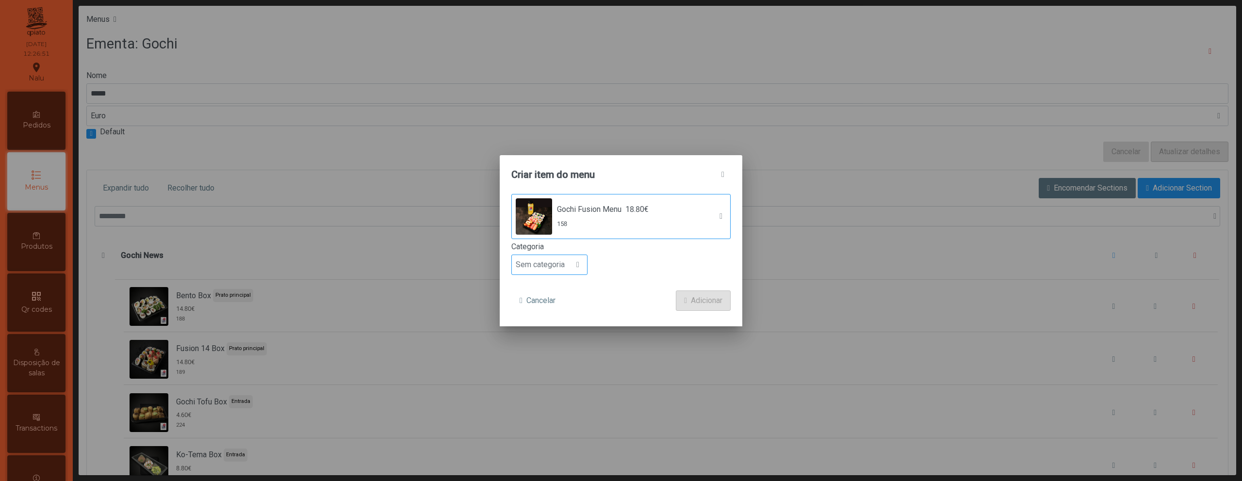
click at [556, 266] on span "Sem categoria" at bounding box center [540, 264] width 57 height 19
click at [563, 324] on span "Prato principal" at bounding box center [544, 327] width 49 height 9
click at [709, 304] on span "Adicionar" at bounding box center [707, 301] width 32 height 12
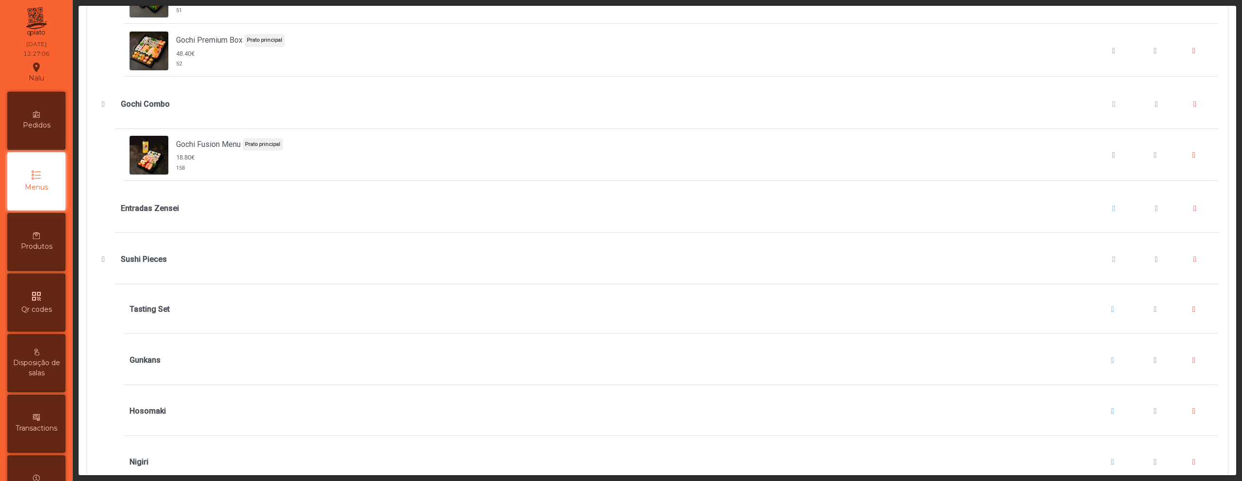
scroll to position [774, 0]
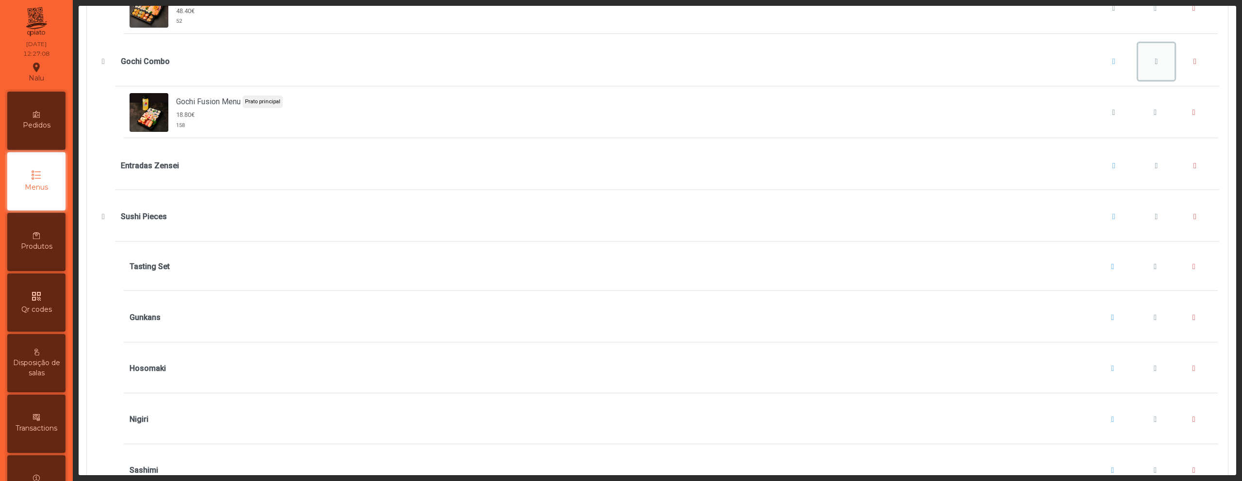
click at [1155, 61] on span "Gochi Combo" at bounding box center [1156, 62] width 3 height 8
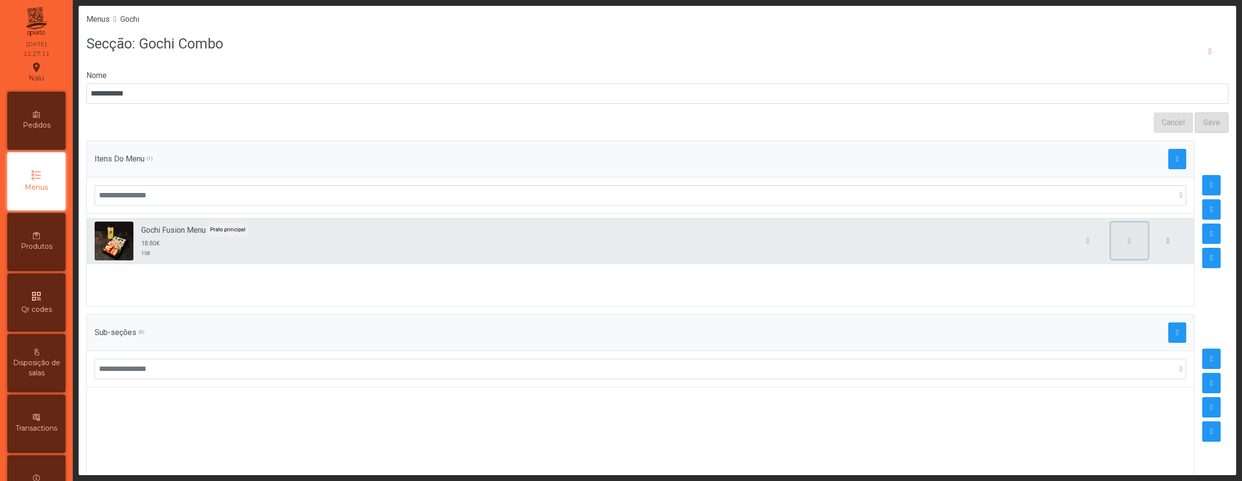
click at [1122, 240] on button "button" at bounding box center [1129, 241] width 37 height 37
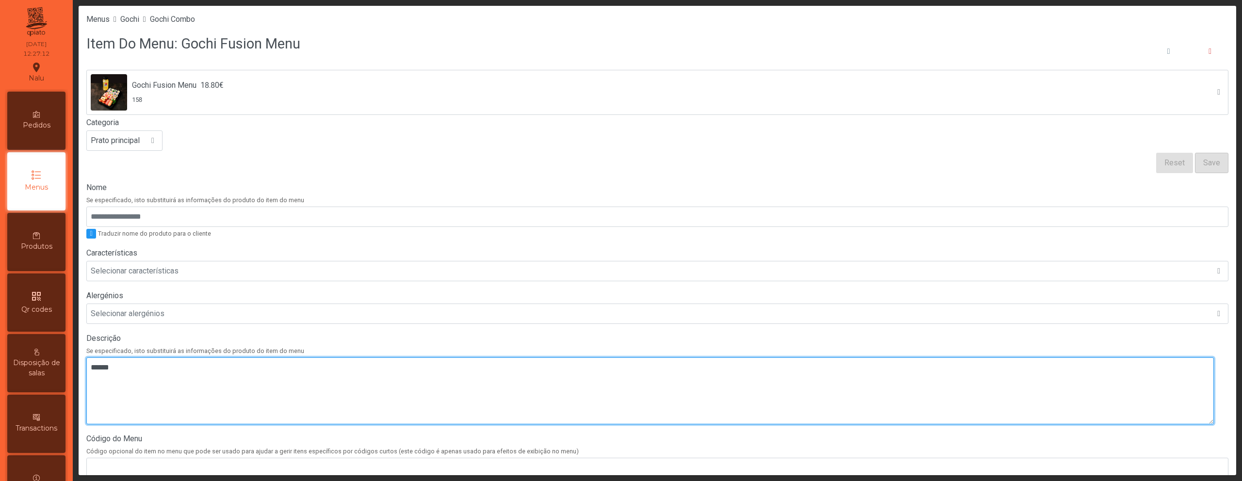
click at [431, 380] on textarea at bounding box center [649, 391] width 1127 height 67
paste textarea "**********"
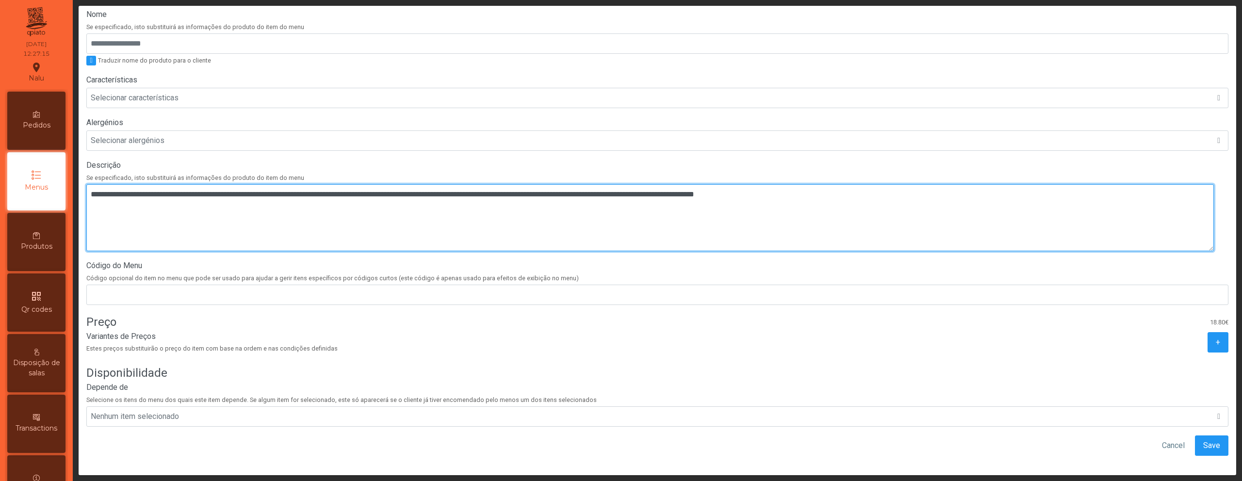
scroll to position [175, 0]
type textarea "**********"
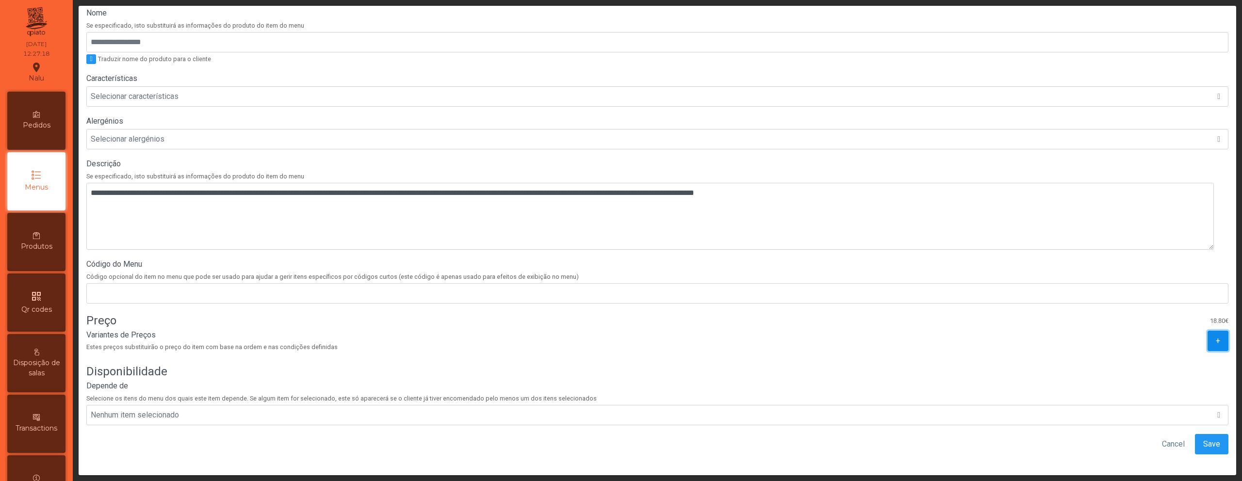
click at [1207, 339] on button "+" at bounding box center [1217, 341] width 21 height 20
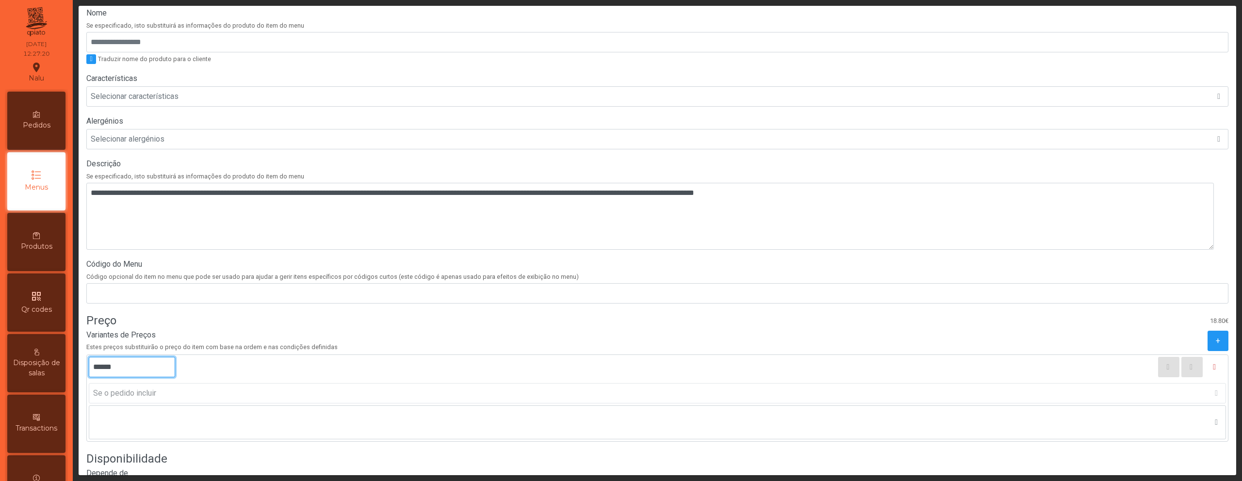
click at [100, 367] on input "******" at bounding box center [132, 367] width 86 height 20
type input "******"
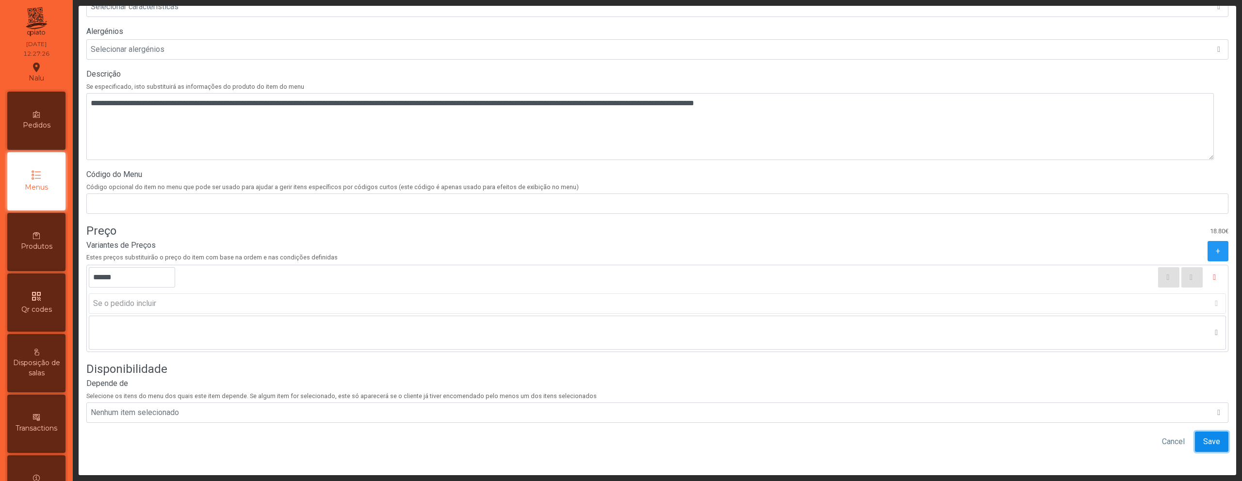
click at [1203, 436] on span "Save" at bounding box center [1211, 442] width 17 height 12
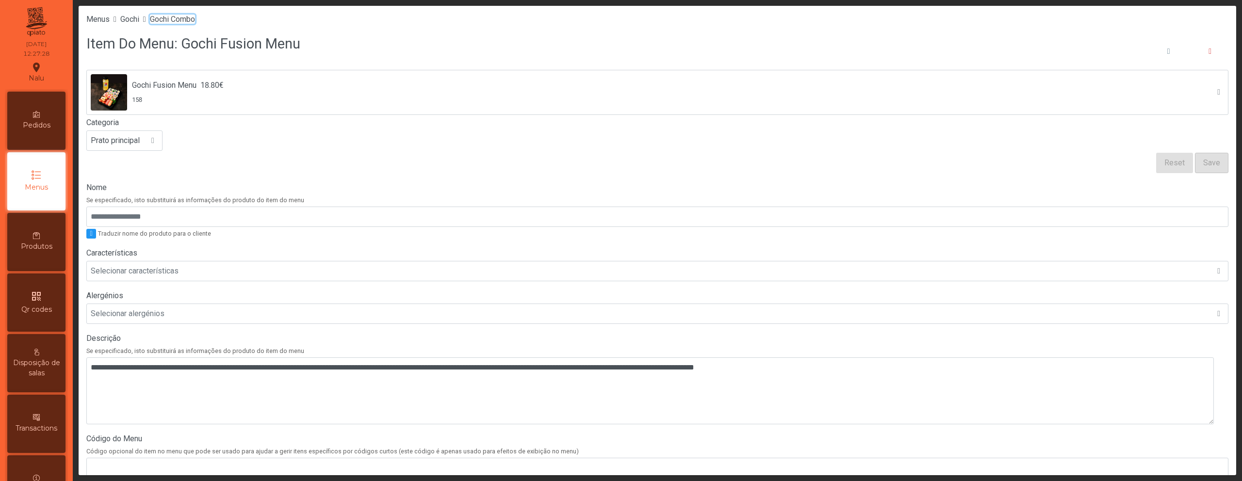
click at [195, 19] on span "Gochi Combo" at bounding box center [172, 19] width 45 height 9
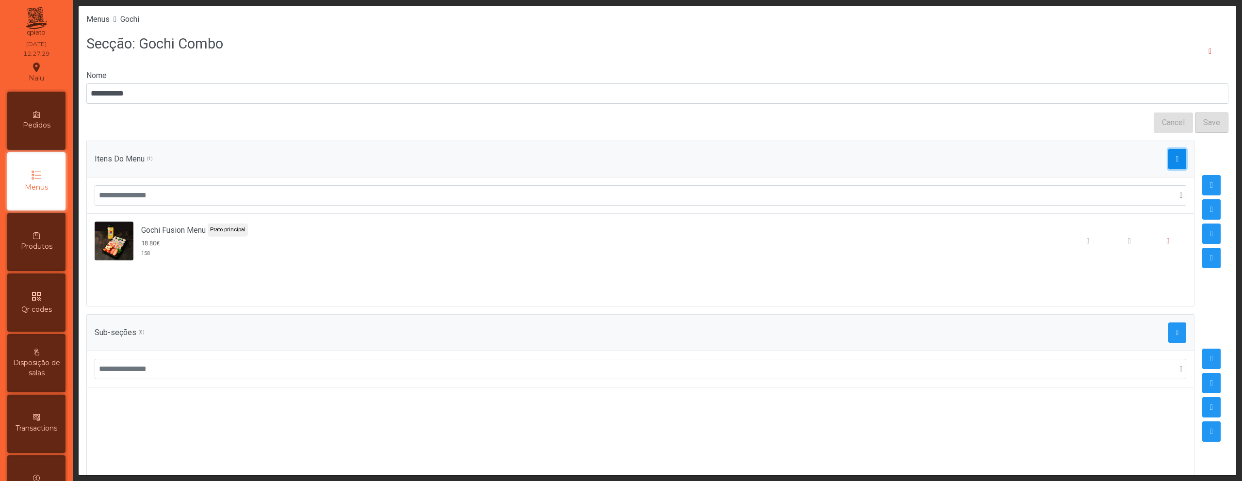
click at [1168, 163] on button "button" at bounding box center [1177, 159] width 18 height 20
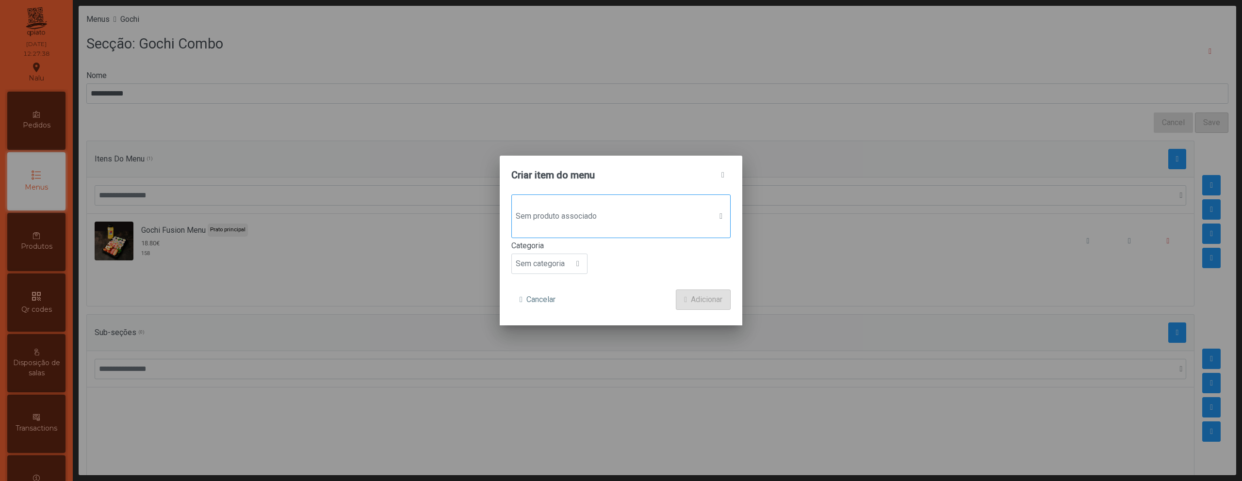
click at [672, 233] on div "Sem produto associado" at bounding box center [620, 217] width 219 height 44
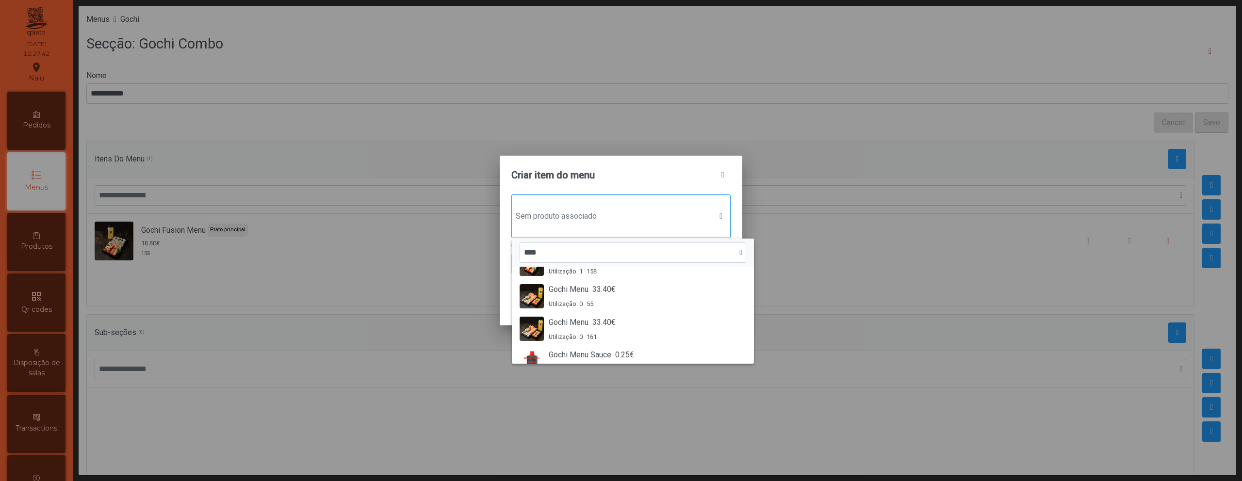
scroll to position [57, 0]
type input "****"
click at [663, 327] on div "Gochi Menu 33.40€ Utilização: 0 161" at bounding box center [633, 328] width 227 height 25
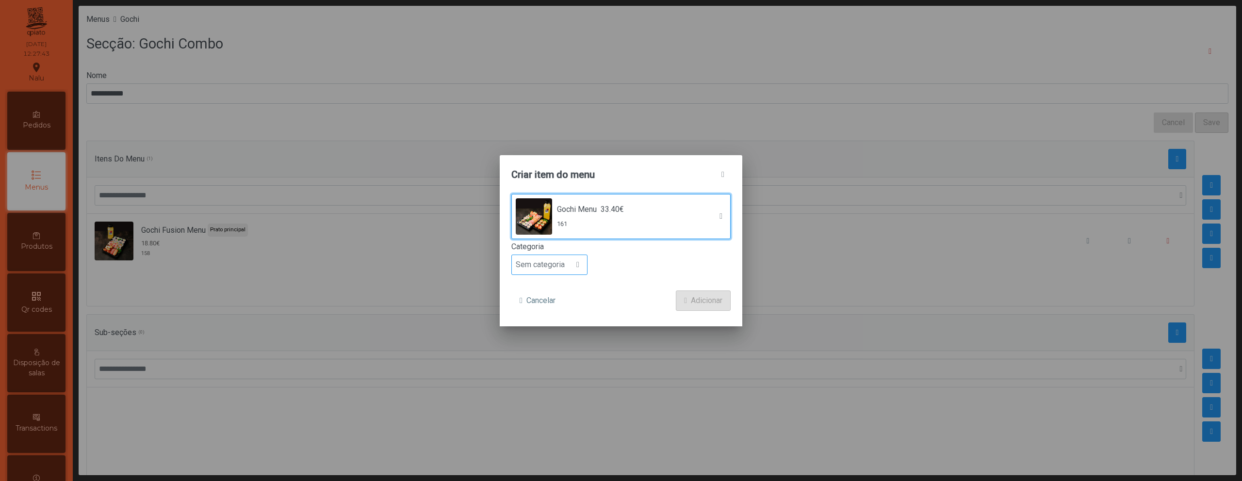
click at [543, 264] on span "Sem categoria" at bounding box center [540, 264] width 57 height 19
click at [556, 326] on span "Prato principal" at bounding box center [544, 327] width 49 height 9
click at [705, 297] on span "Adicionar" at bounding box center [707, 301] width 32 height 12
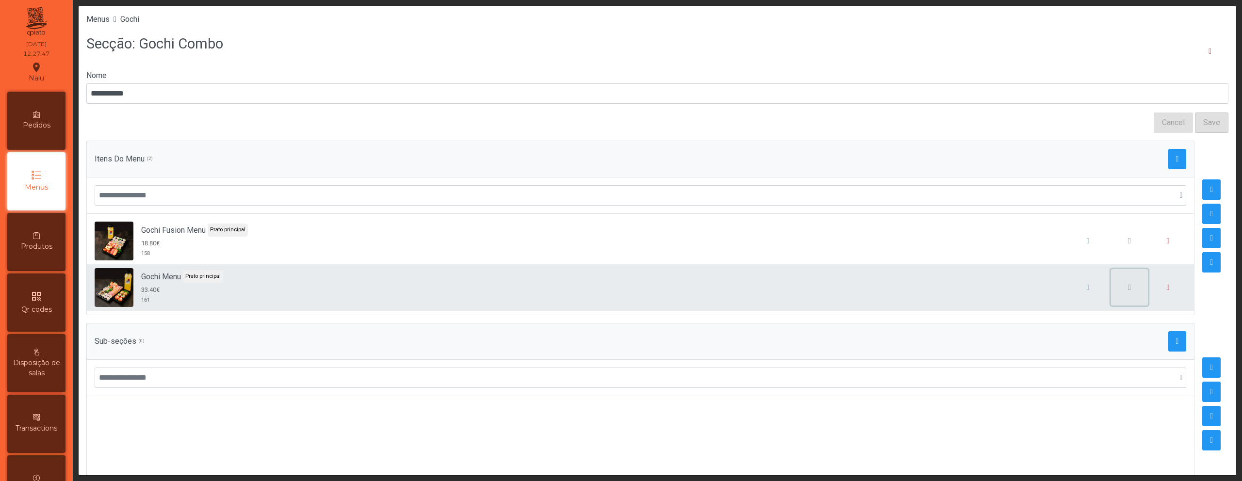
click at [1128, 288] on span "button" at bounding box center [1129, 288] width 3 height 8
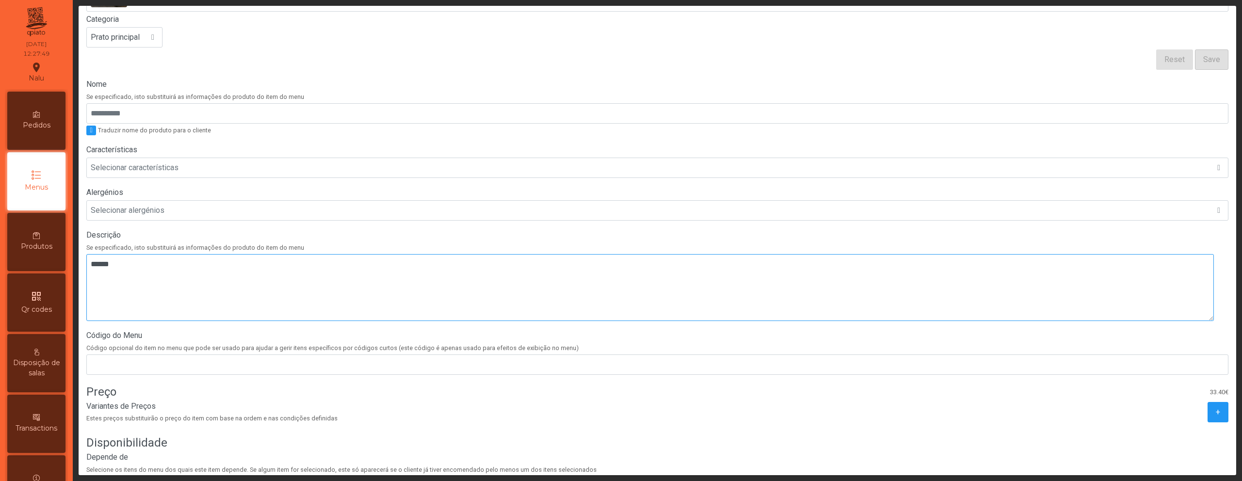
scroll to position [184, 0]
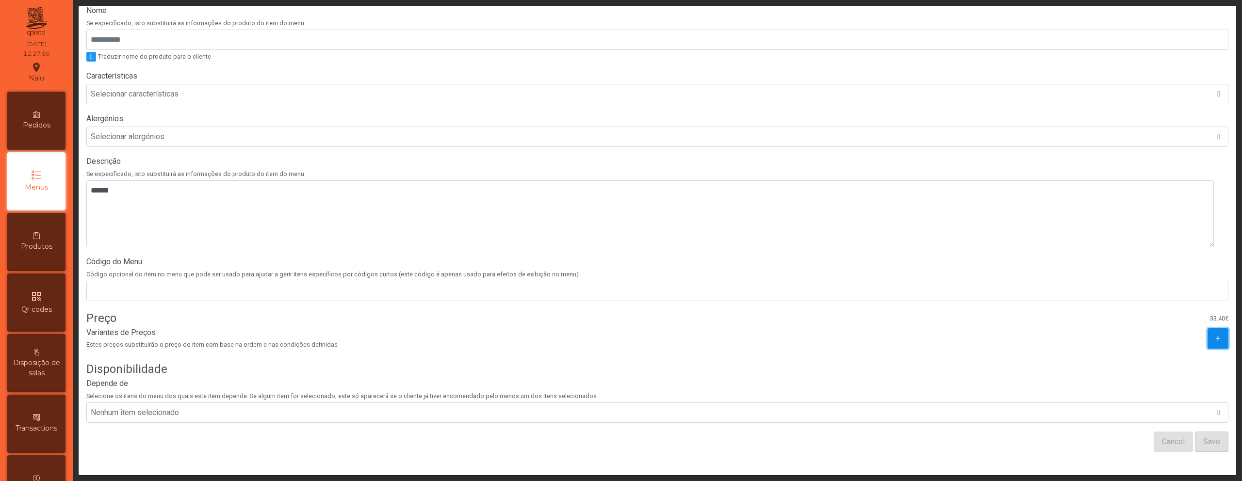
click at [1209, 336] on button "+" at bounding box center [1217, 338] width 21 height 20
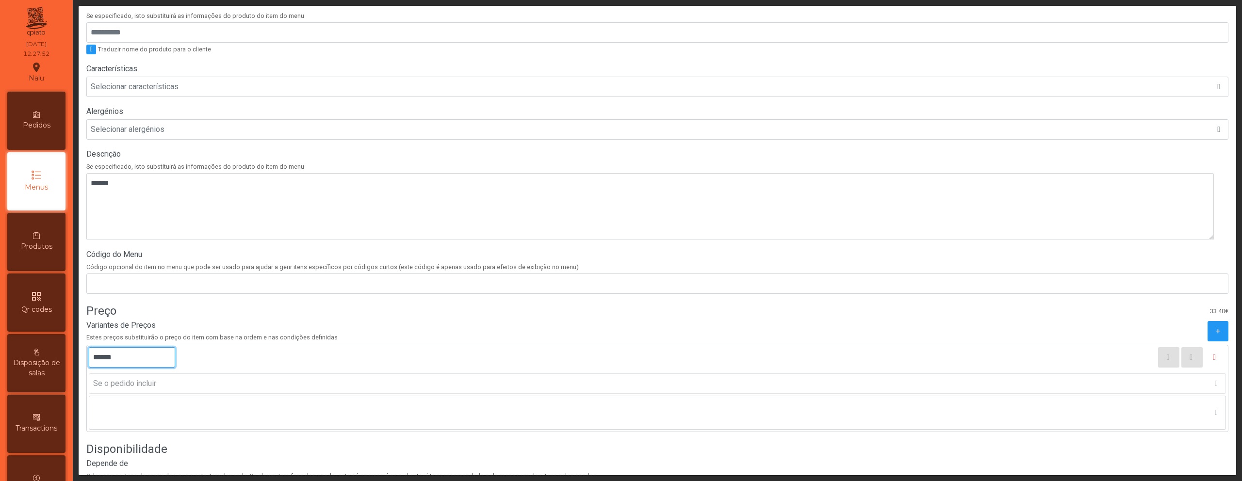
click at [97, 356] on input "******" at bounding box center [132, 357] width 86 height 20
type input "******"
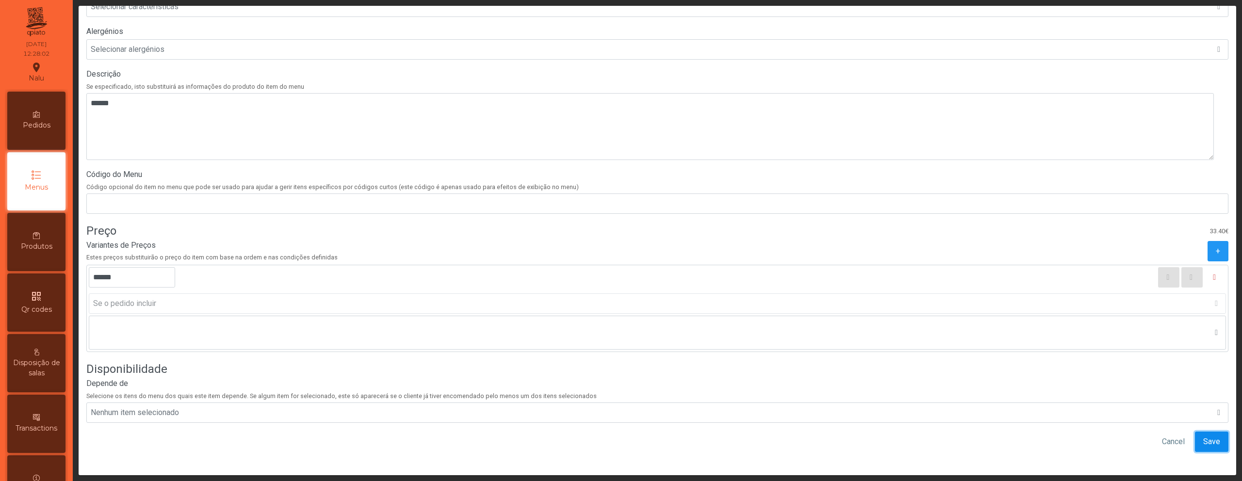
click at [1203, 436] on span "Save" at bounding box center [1211, 442] width 17 height 12
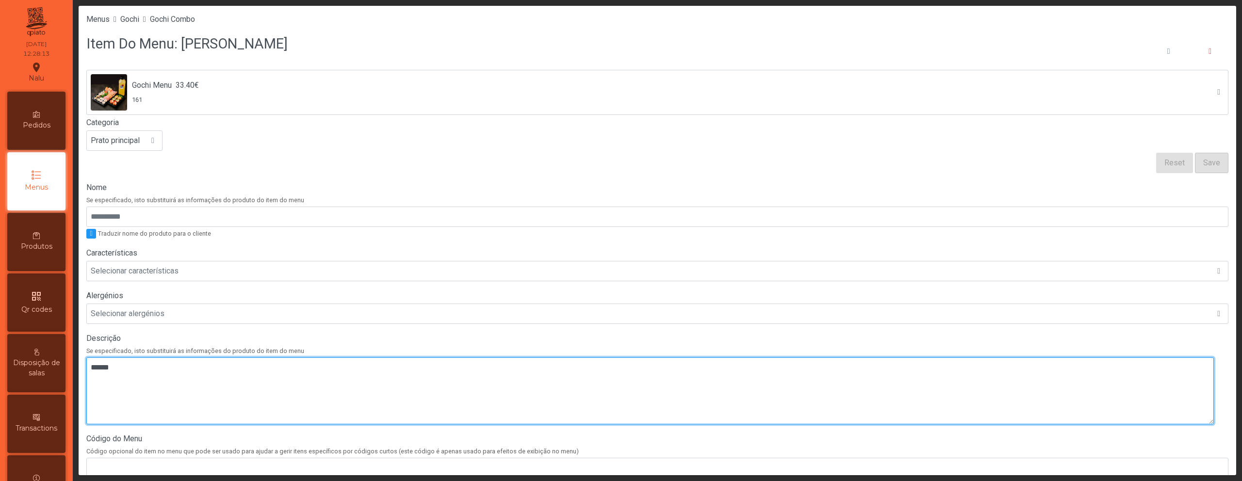
click at [648, 387] on textarea at bounding box center [649, 391] width 1127 height 67
paste textarea "**********"
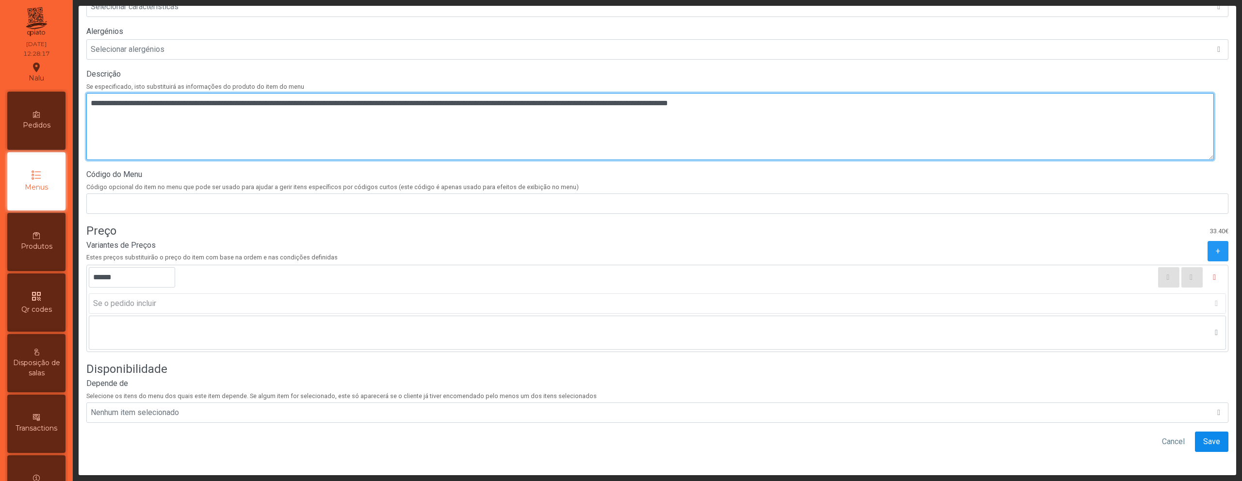
type textarea "**********"
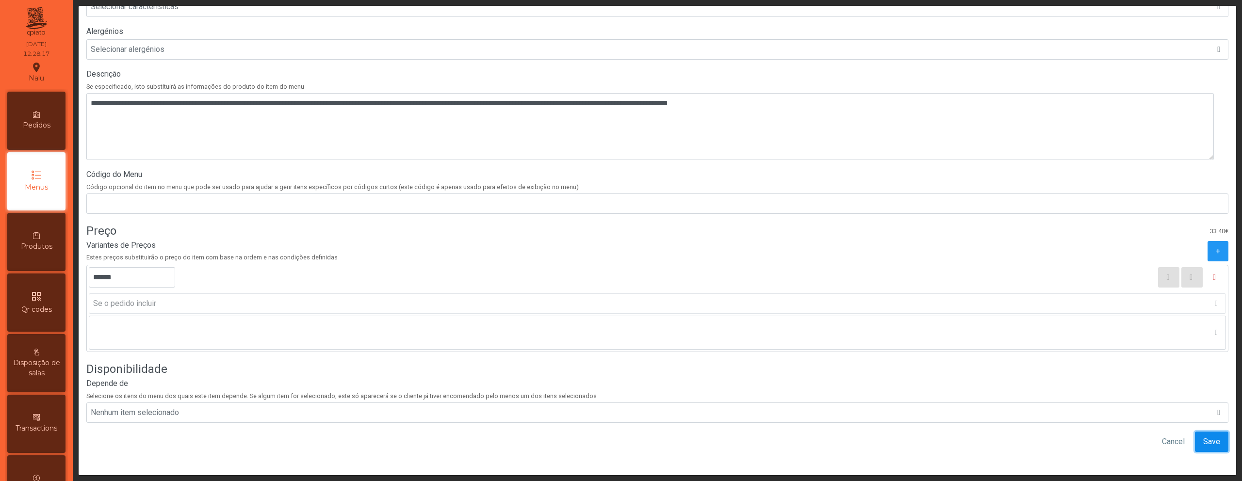
click at [1203, 436] on span "Save" at bounding box center [1211, 442] width 17 height 12
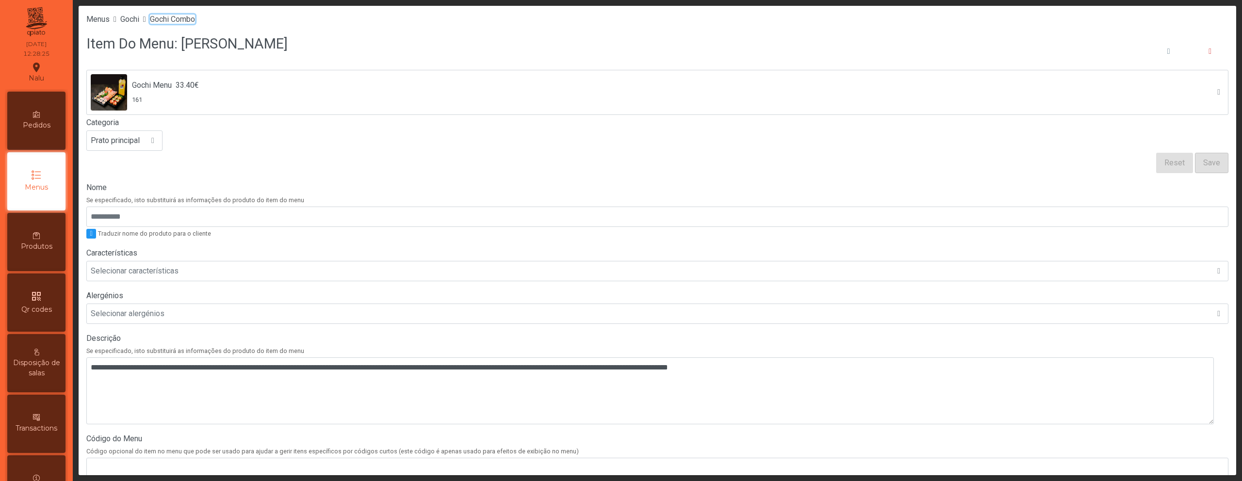
click at [185, 22] on span "Gochi Combo" at bounding box center [172, 19] width 45 height 9
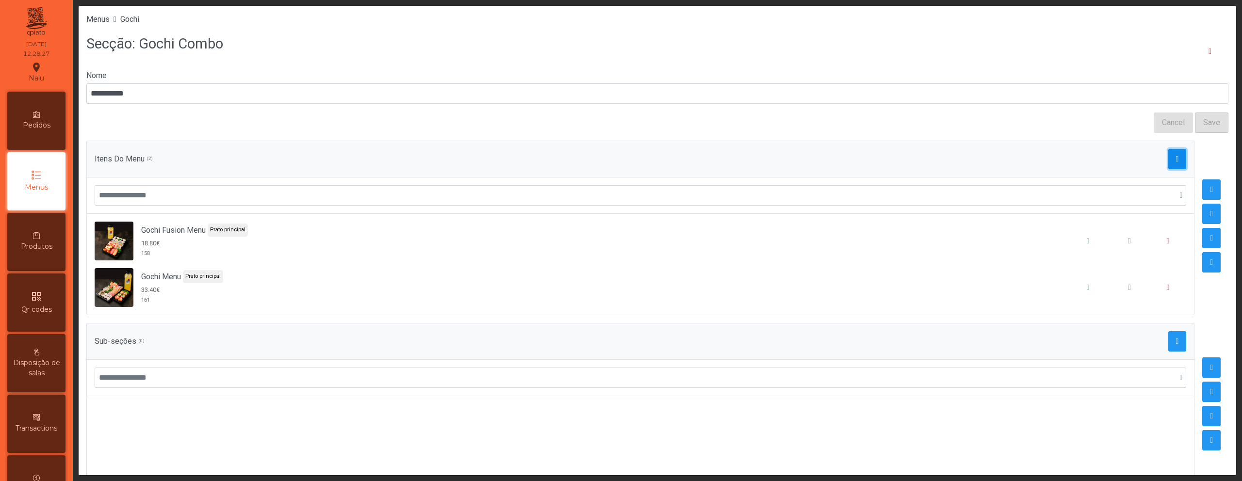
click at [1168, 163] on button "button" at bounding box center [1177, 159] width 18 height 20
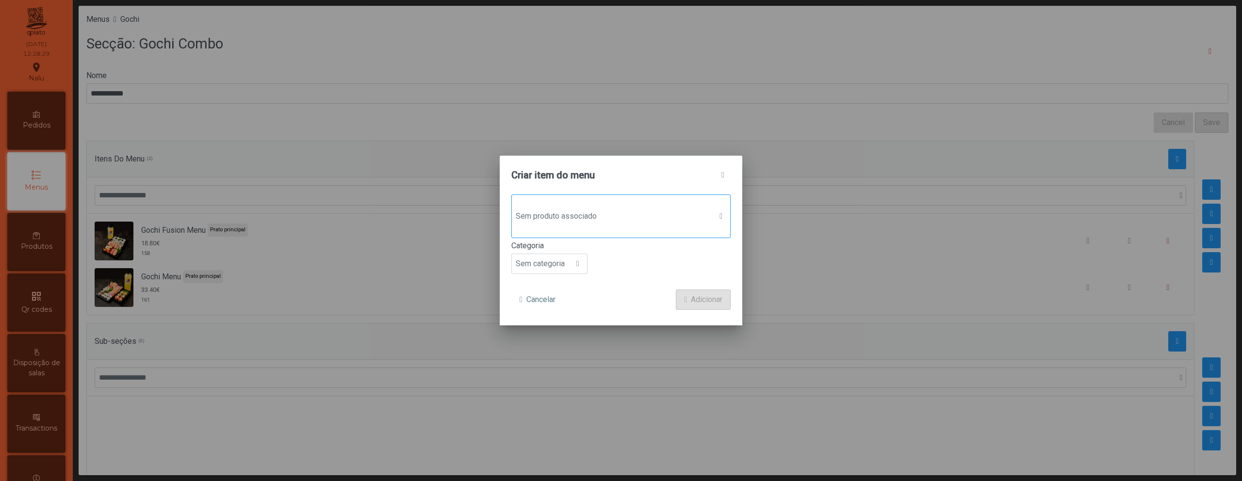
click at [602, 219] on span "Sem produto associado" at bounding box center [612, 216] width 200 height 19
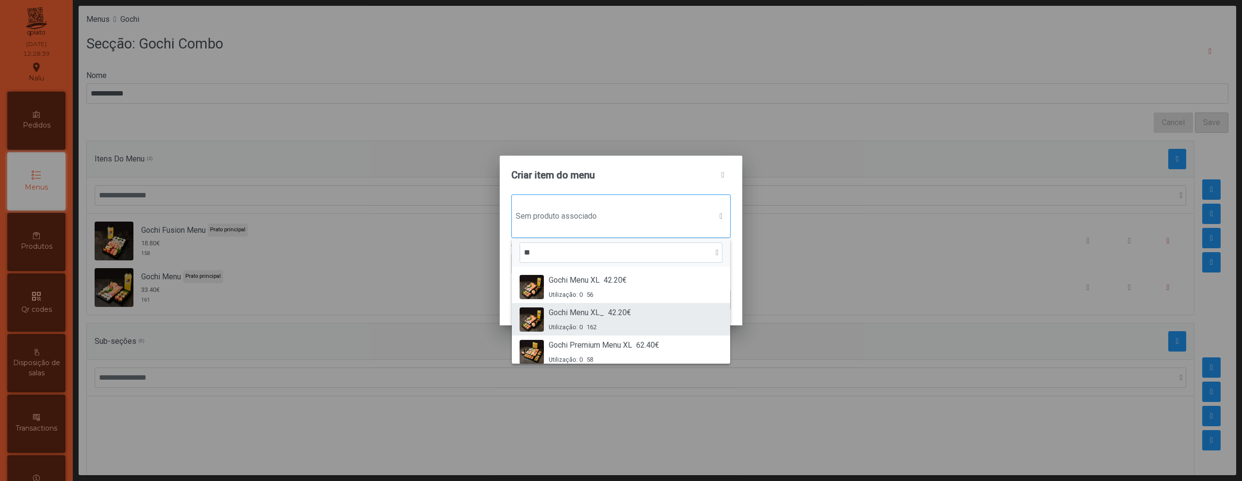
type input "**"
click at [636, 313] on div "Gochi Menu XL_ 42.20€ Utilização: 0 162" at bounding box center [621, 319] width 203 height 25
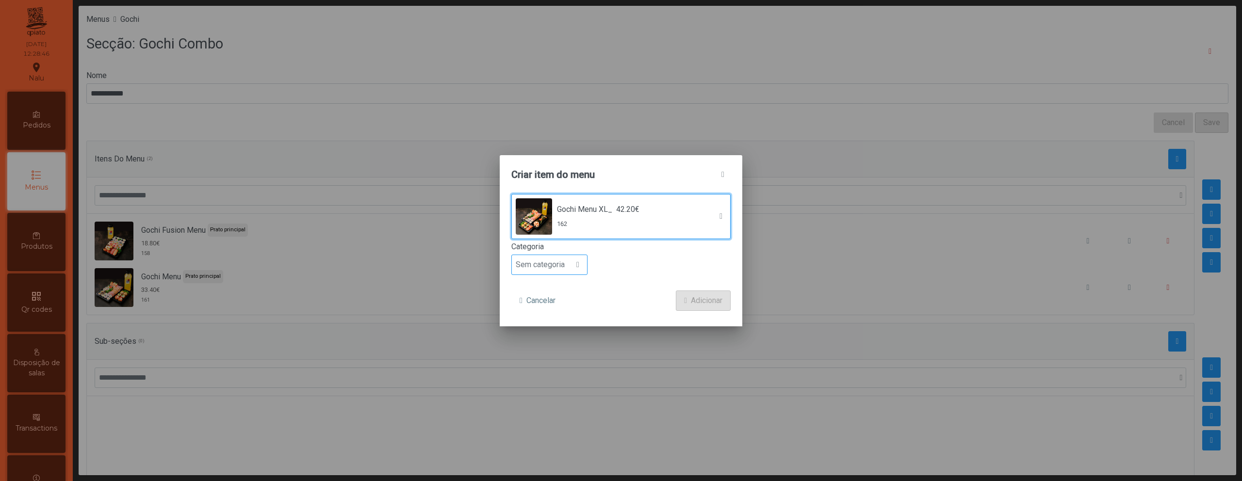
click at [564, 269] on span "Sem categoria" at bounding box center [540, 264] width 57 height 19
click at [566, 319] on li "Prato principal" at bounding box center [549, 327] width 75 height 19
click at [692, 299] on span "Adicionar" at bounding box center [707, 301] width 32 height 12
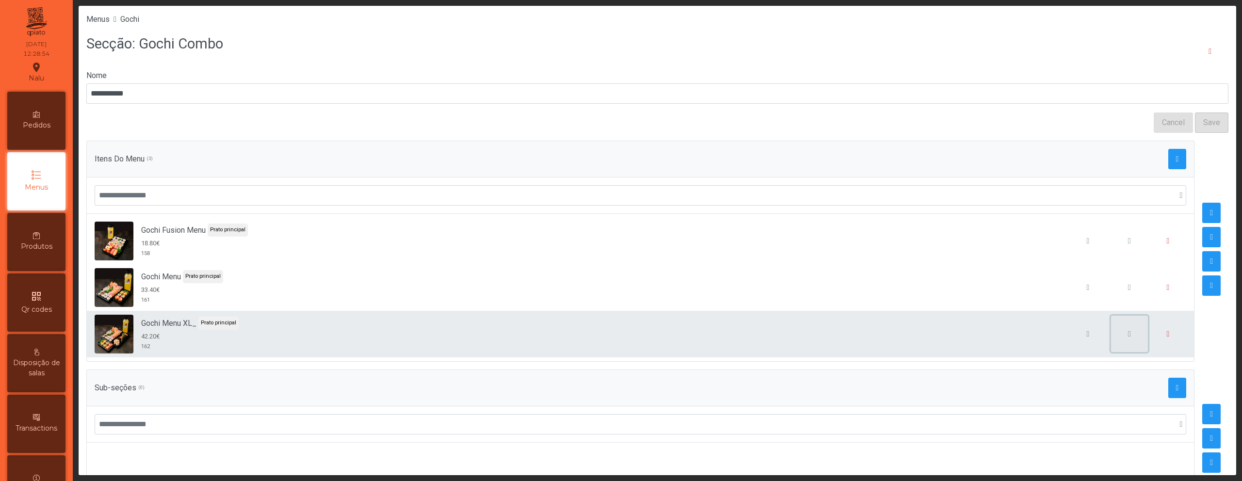
click at [1111, 336] on button "button" at bounding box center [1129, 334] width 37 height 37
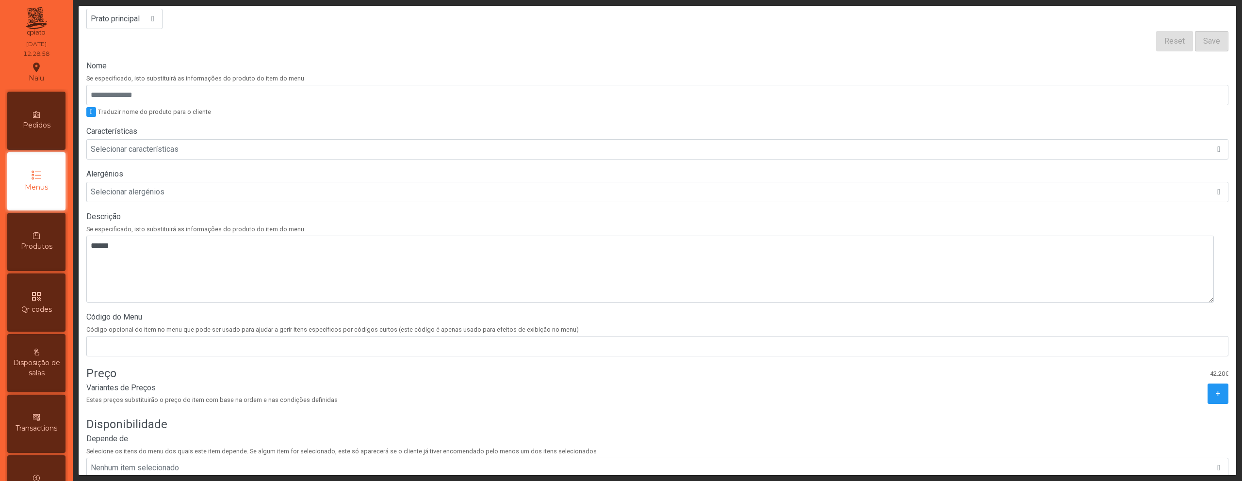
scroll to position [122, 0]
click at [1210, 388] on button "+" at bounding box center [1217, 393] width 21 height 20
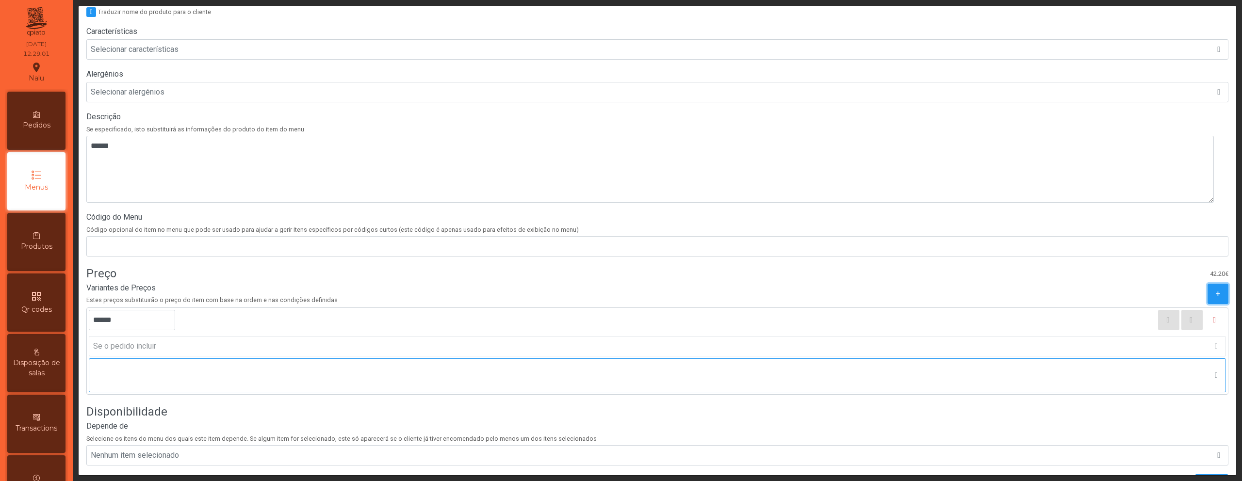
scroll to position [228, 0]
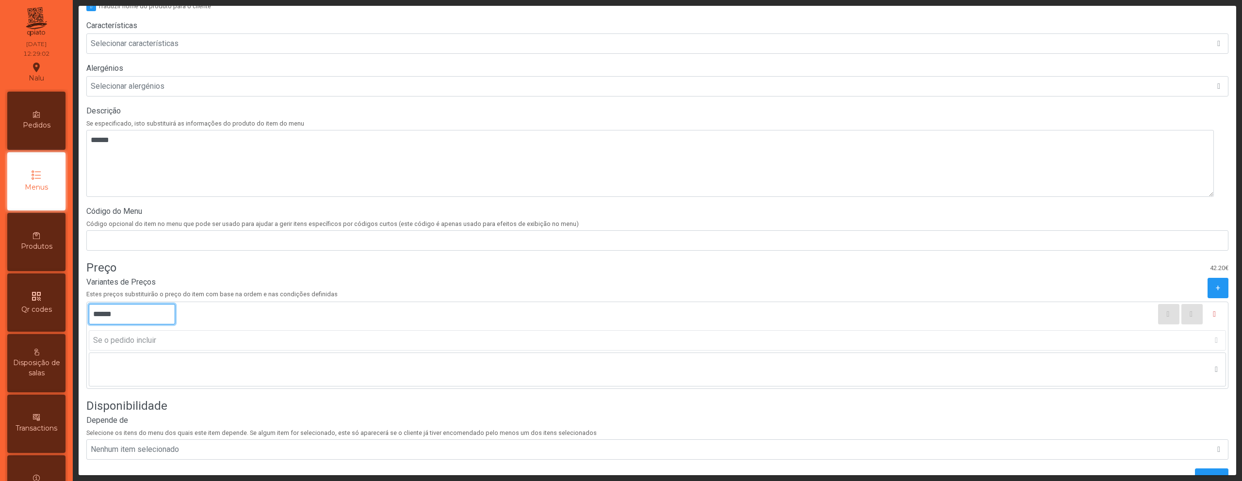
click at [125, 316] on input "******" at bounding box center [132, 314] width 86 height 20
click at [102, 316] on input "******" at bounding box center [132, 314] width 86 height 20
type input "******"
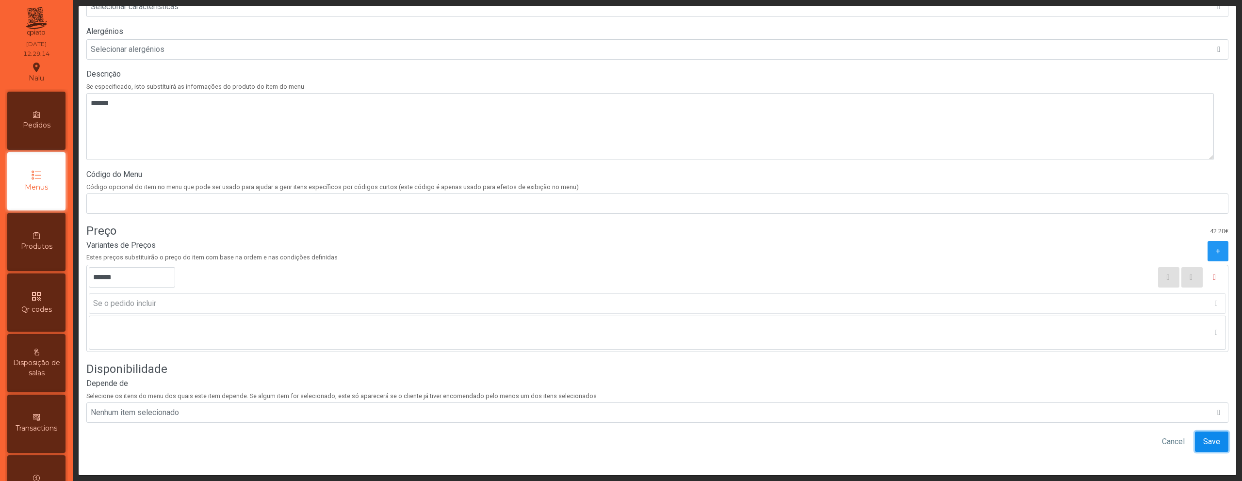
click at [1195, 432] on button "Save" at bounding box center [1211, 442] width 33 height 20
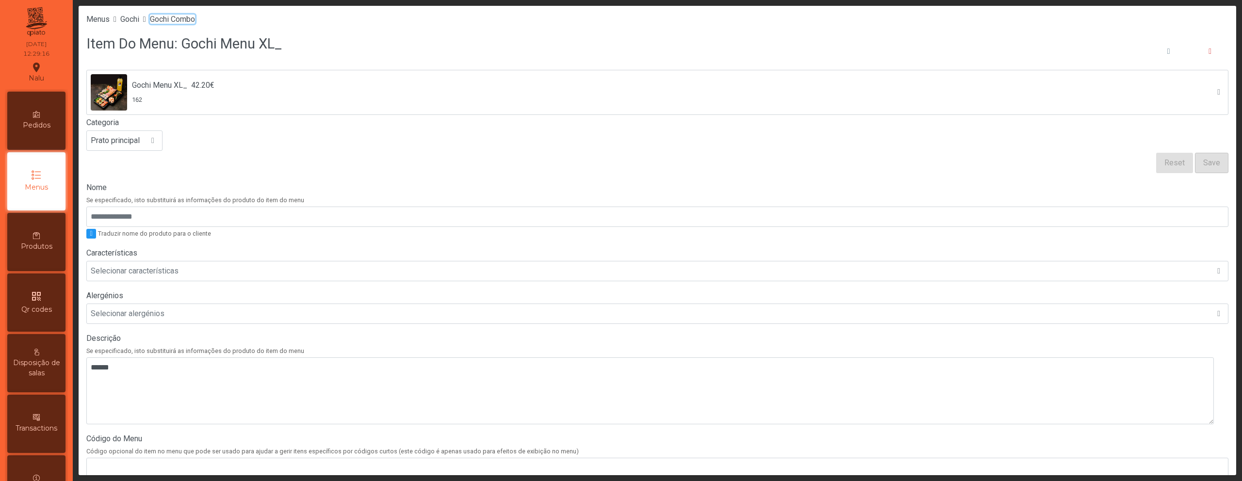
click at [176, 23] on span "Gochi Combo" at bounding box center [172, 19] width 45 height 9
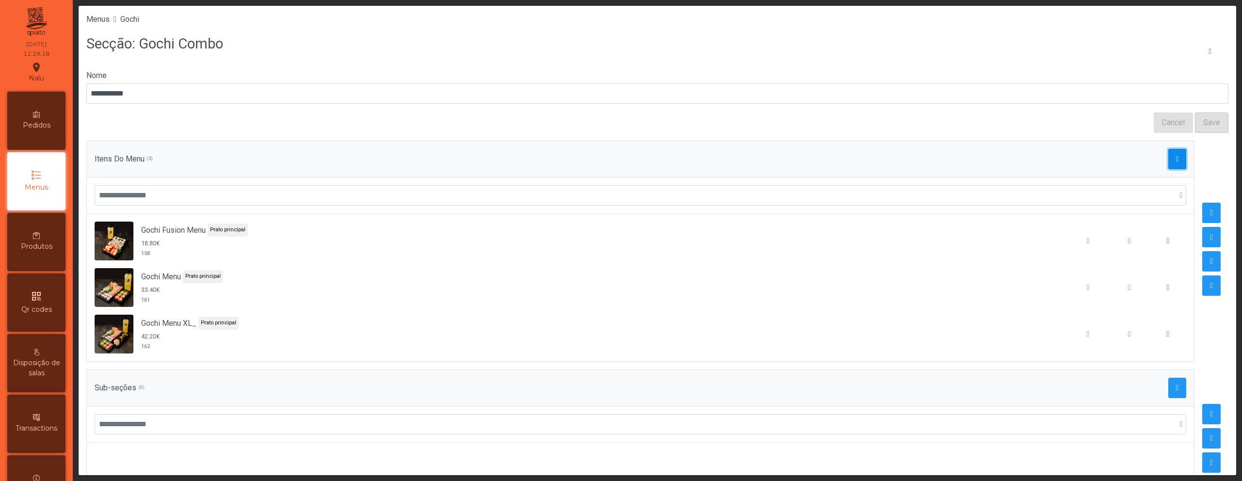
click at [1168, 163] on button "button" at bounding box center [1177, 159] width 18 height 20
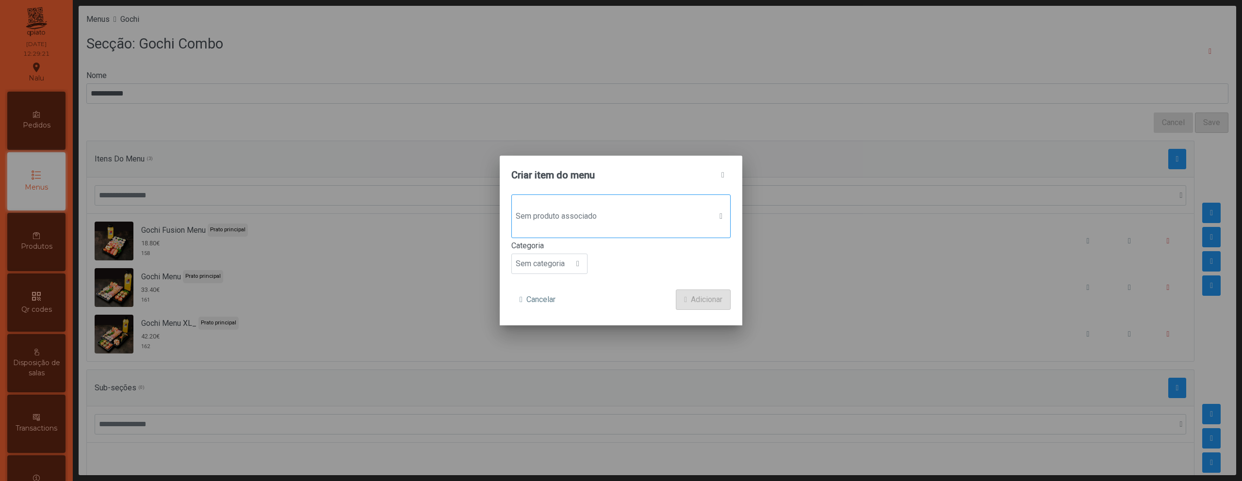
click at [619, 205] on div "Sem produto associado" at bounding box center [620, 217] width 219 height 44
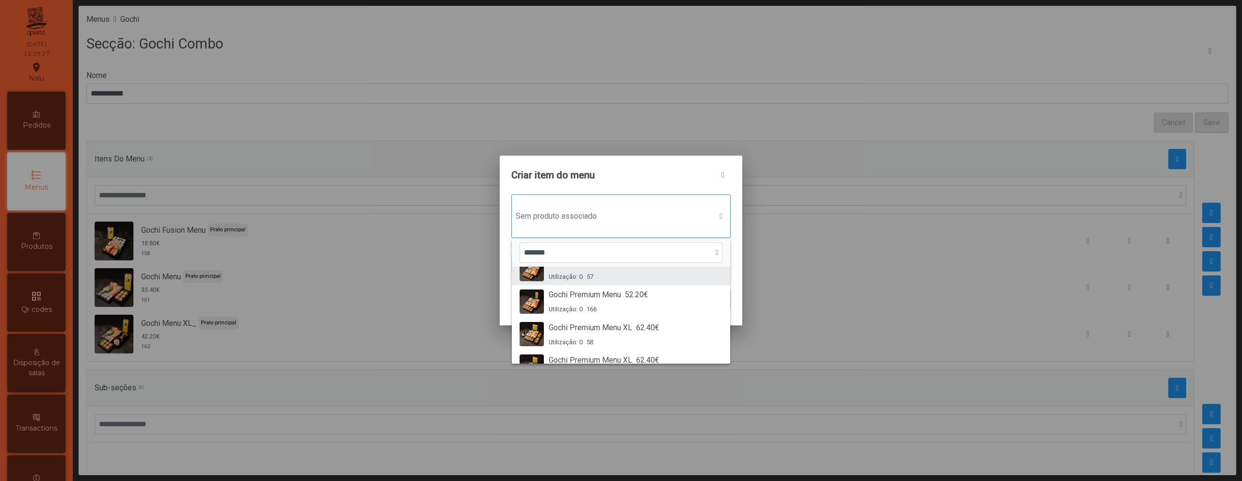
scroll to position [52, 0]
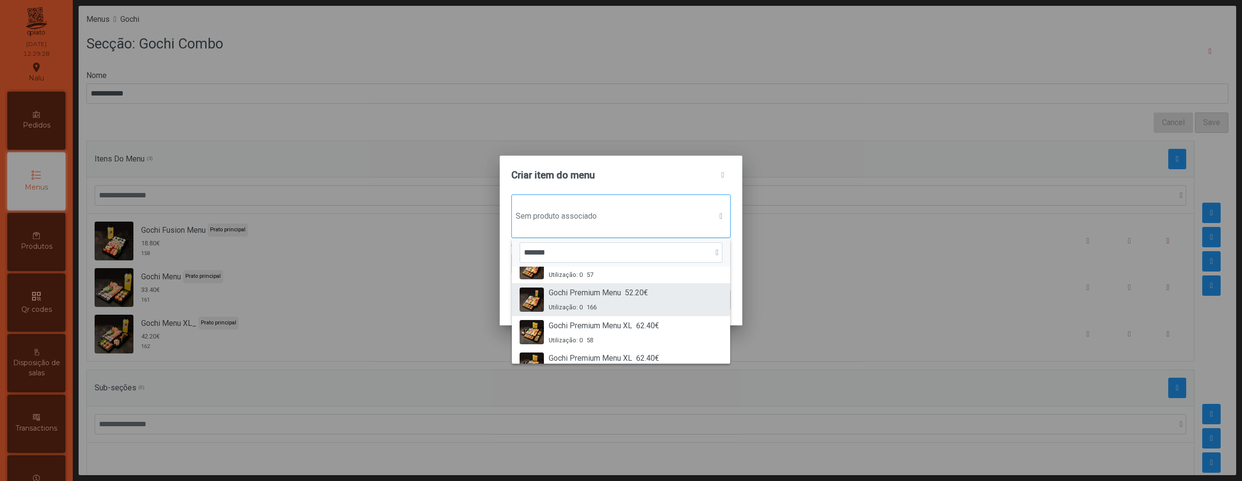
type input "*******"
click at [629, 306] on div "Utilização: 0 166" at bounding box center [598, 307] width 99 height 9
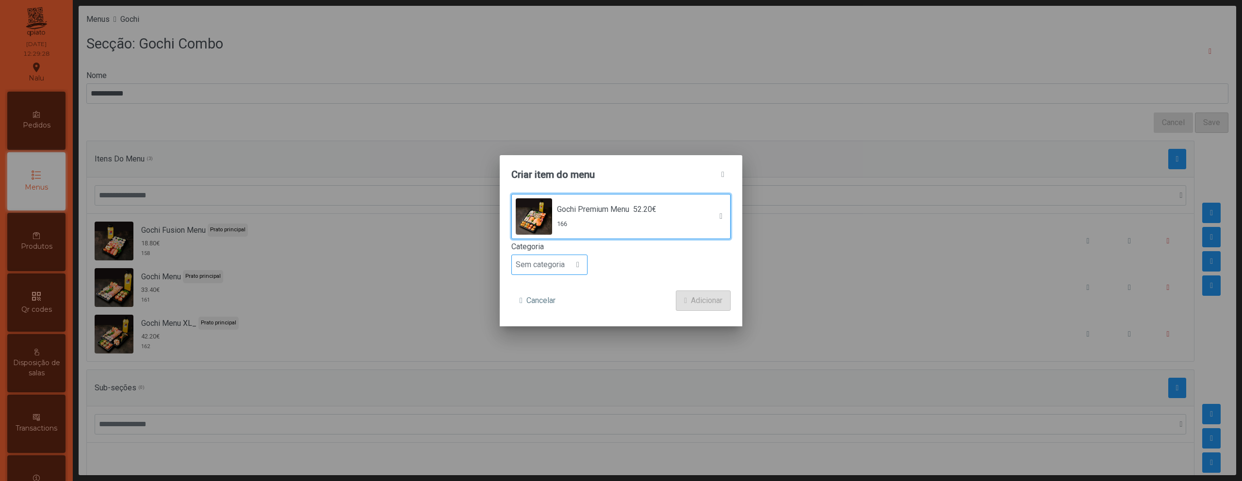
click at [544, 270] on span "Sem categoria" at bounding box center [540, 264] width 57 height 19
click at [551, 328] on span "Prato principal" at bounding box center [544, 327] width 49 height 9
click at [693, 305] on span "Adicionar" at bounding box center [707, 301] width 32 height 12
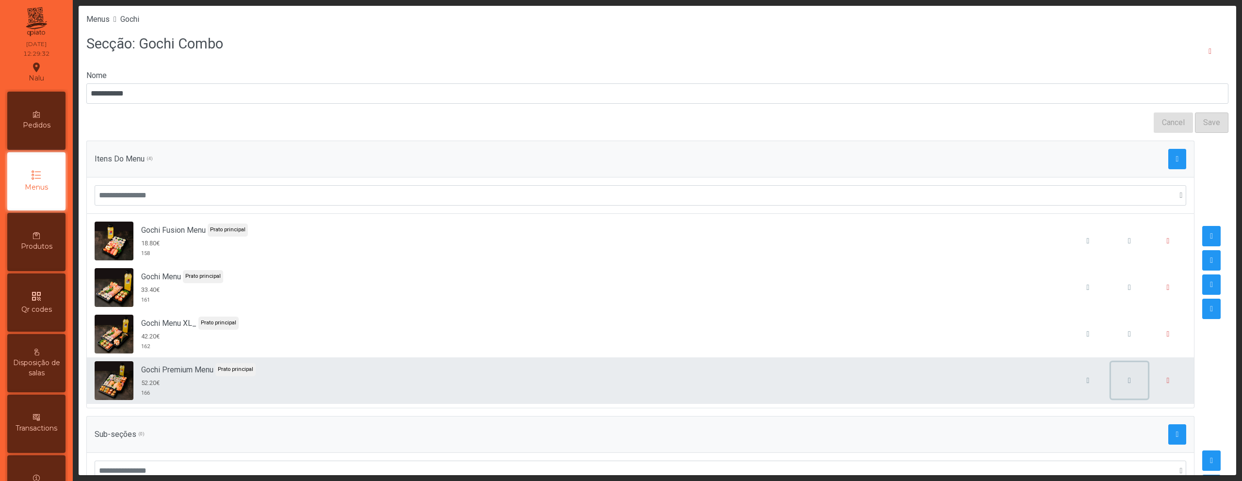
click at [1111, 380] on button "button" at bounding box center [1129, 380] width 37 height 37
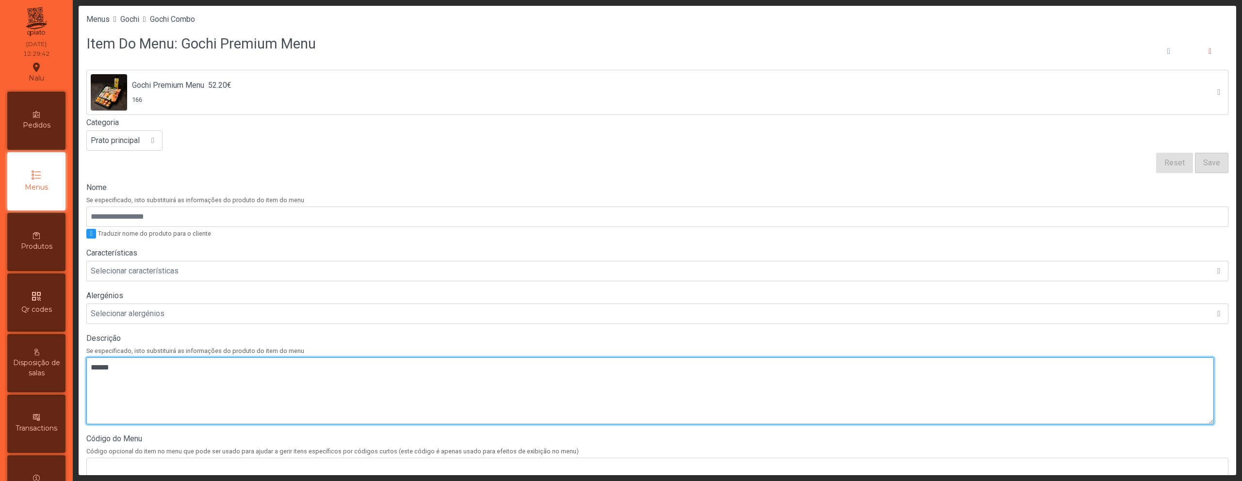
click at [536, 386] on textarea at bounding box center [649, 391] width 1127 height 67
paste textarea "**********"
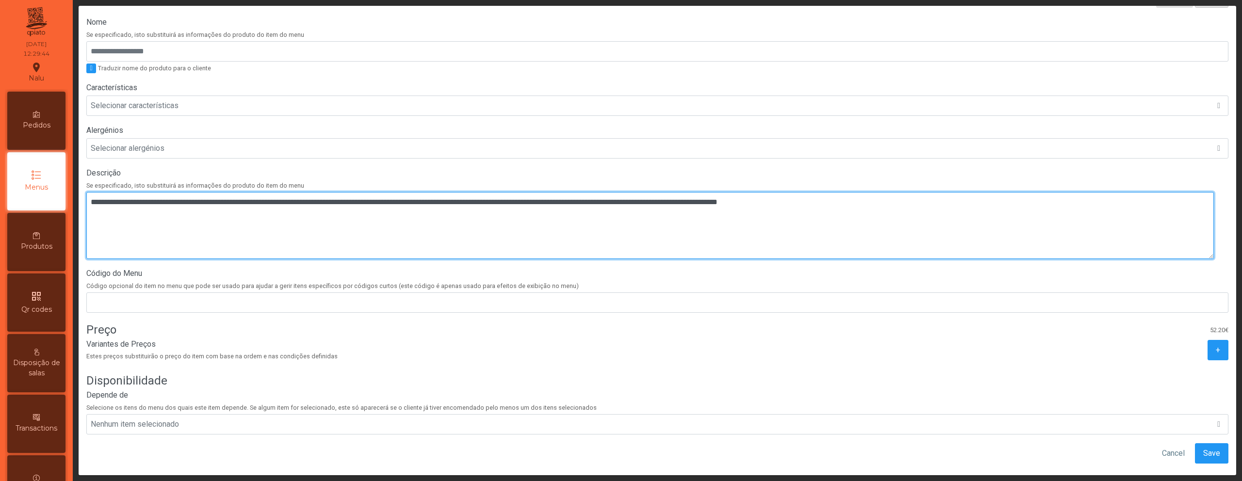
scroll to position [184, 0]
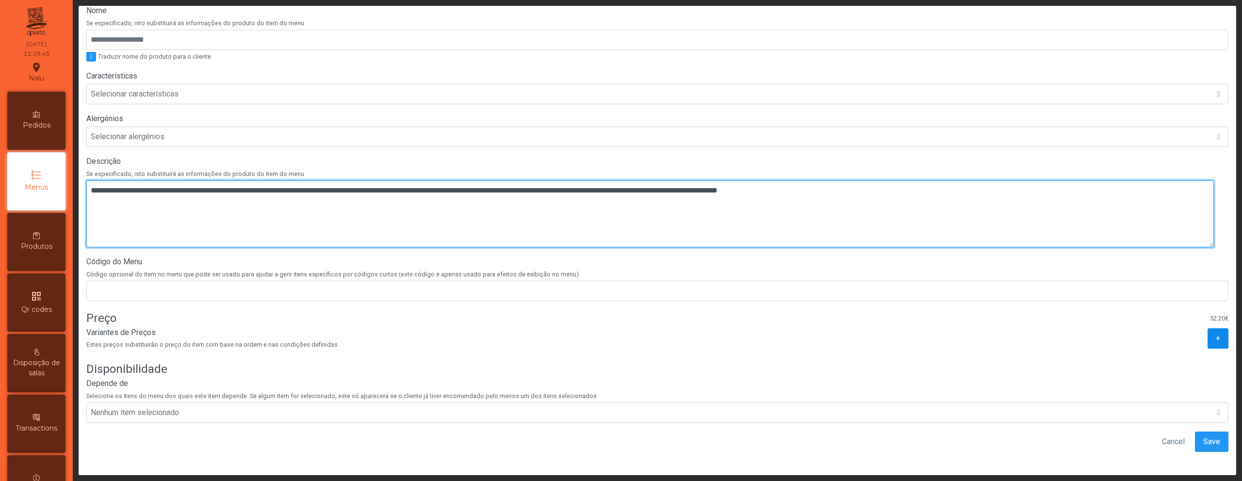
type textarea "**********"
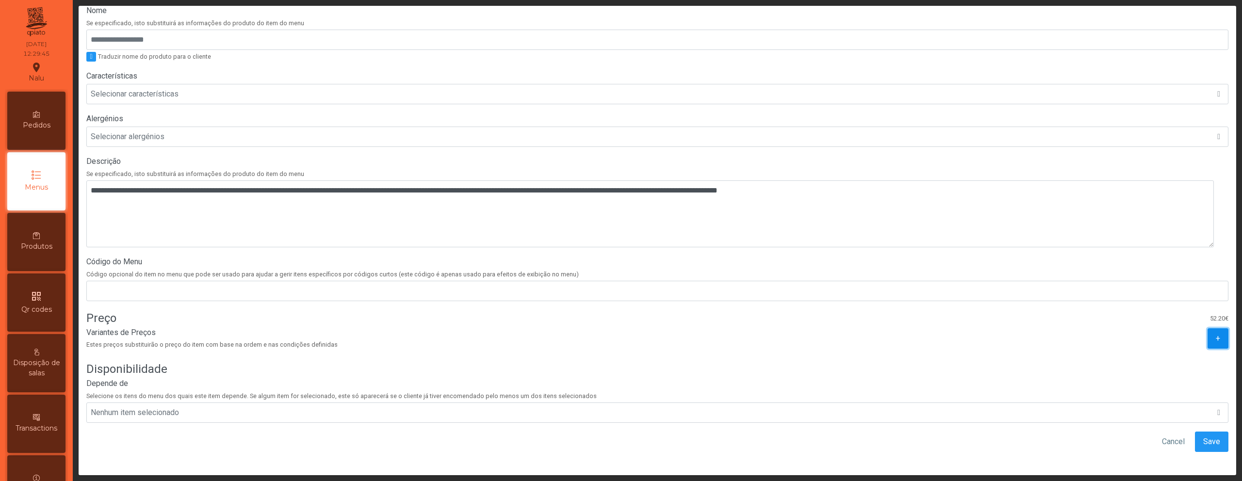
click at [1207, 334] on button "+" at bounding box center [1217, 338] width 21 height 20
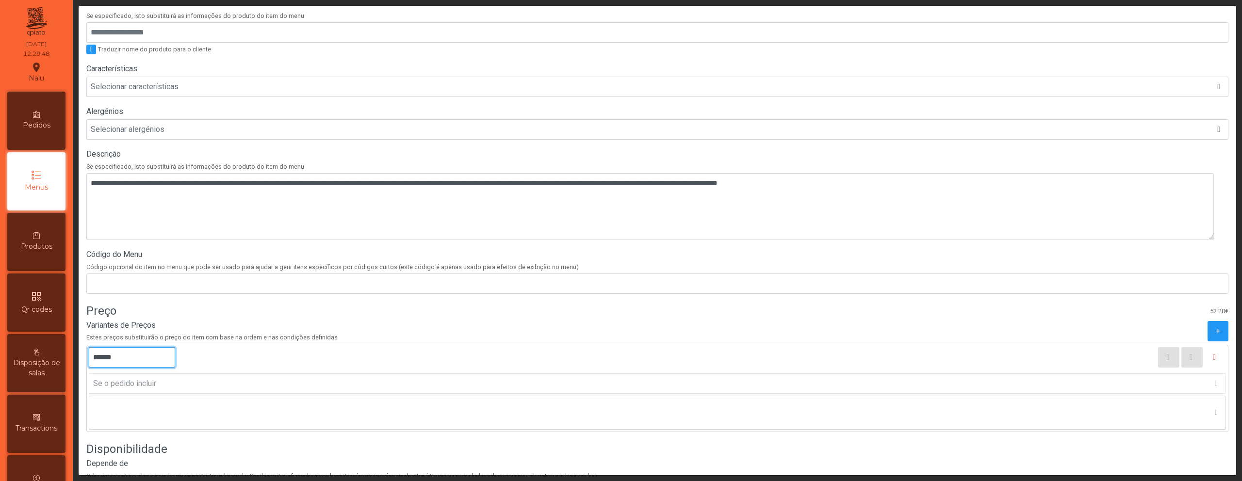
click at [104, 358] on input "******" at bounding box center [132, 357] width 86 height 20
type input "******"
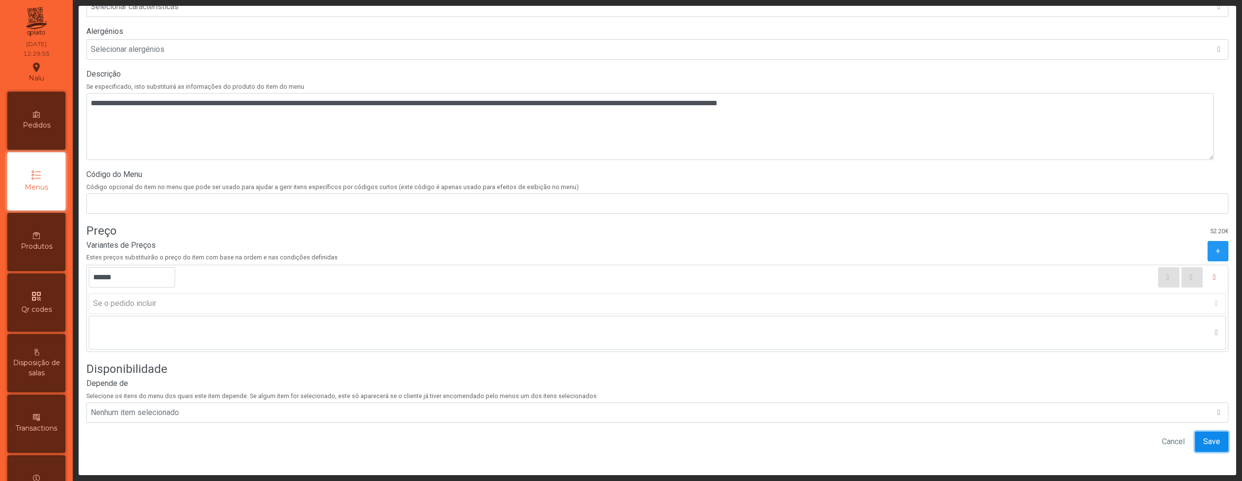
click at [1207, 441] on button "Save" at bounding box center [1211, 442] width 33 height 20
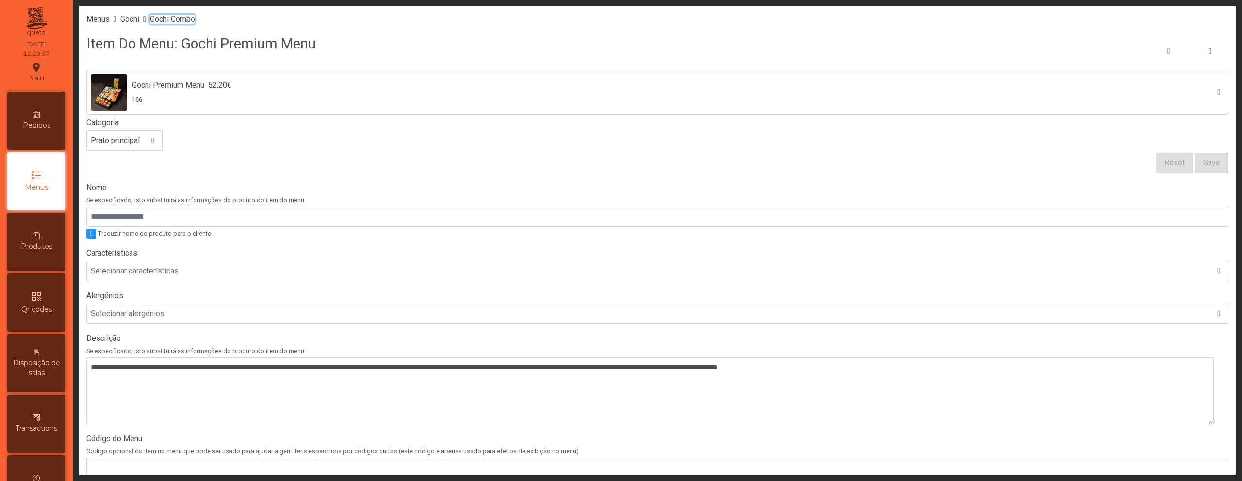
click at [181, 22] on span "Gochi Combo" at bounding box center [172, 19] width 45 height 9
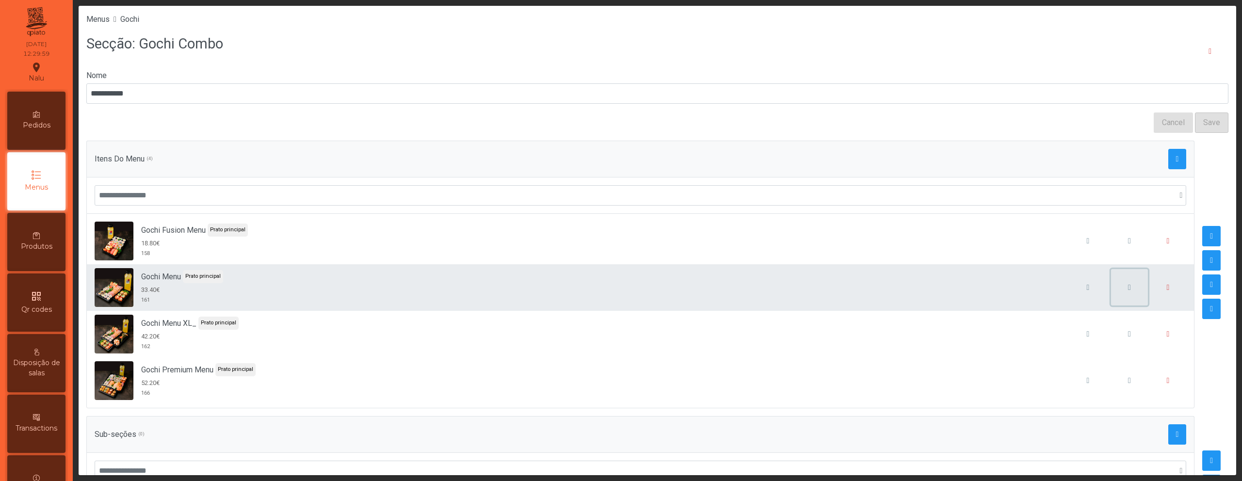
click at [1112, 281] on button "button" at bounding box center [1129, 287] width 37 height 37
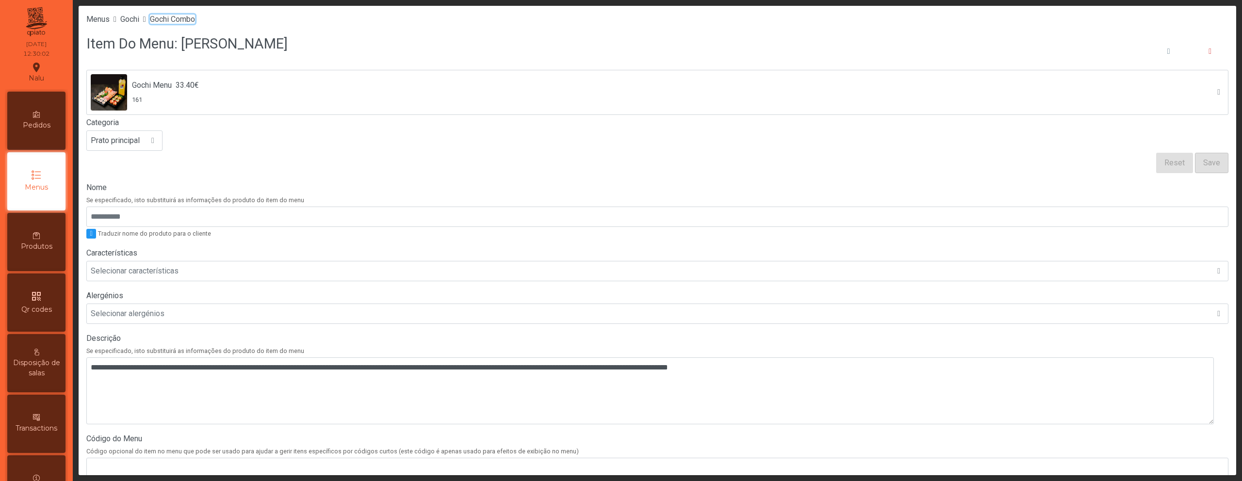
click at [177, 16] on span "Gochi Combo" at bounding box center [172, 19] width 45 height 9
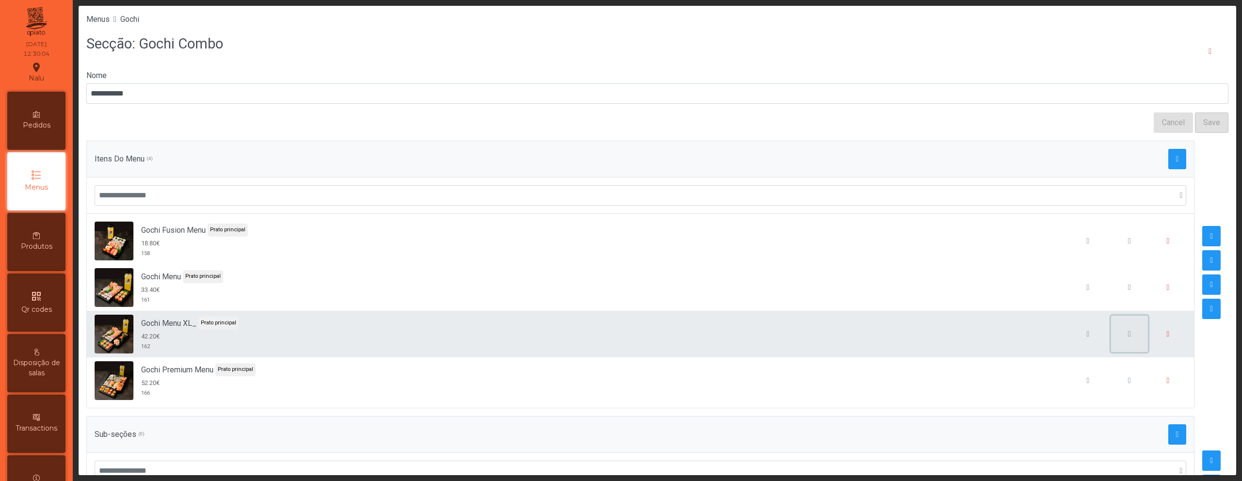
click at [1111, 334] on button "button" at bounding box center [1129, 334] width 37 height 37
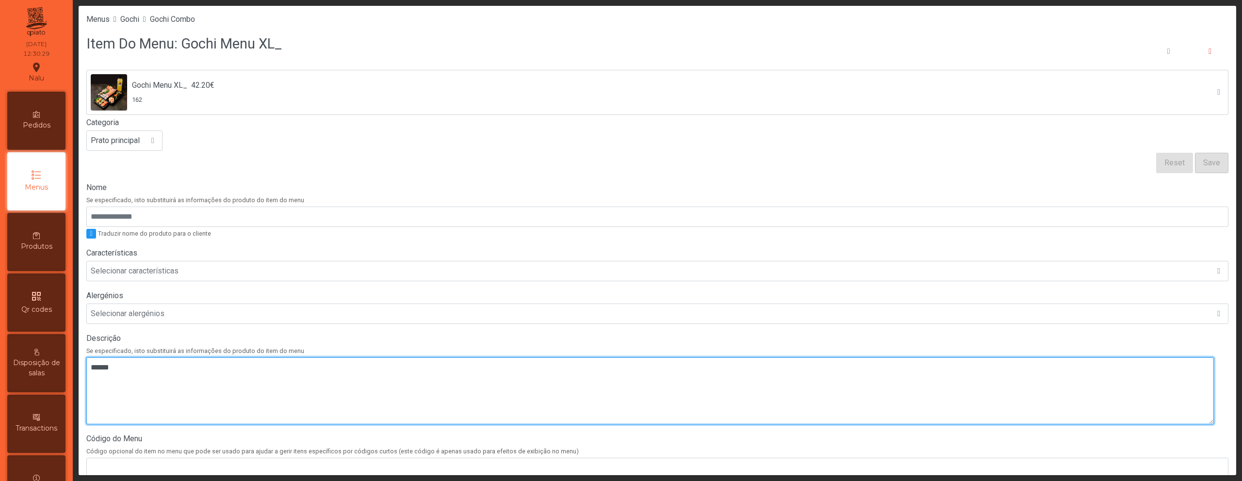
click at [229, 371] on textarea at bounding box center [649, 391] width 1127 height 67
paste textarea "**********"
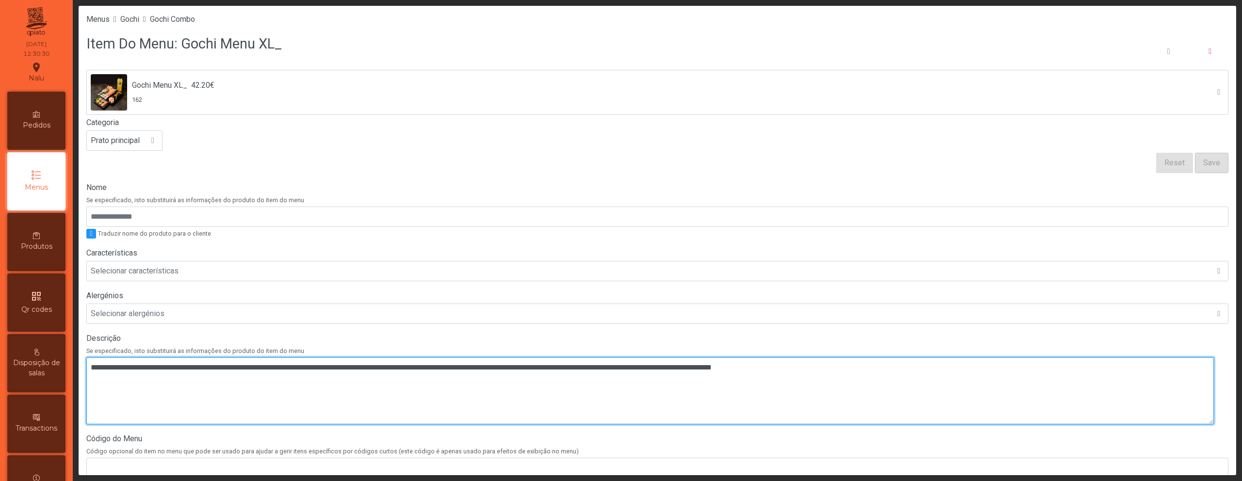
type textarea "**********"
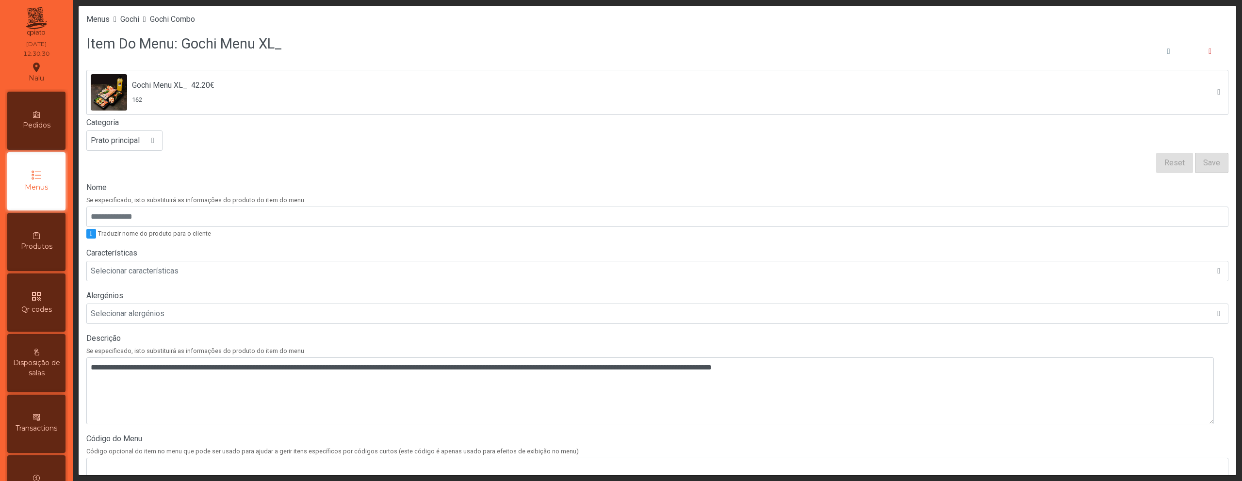
click at [271, 46] on h3 "Item Do Menu: Gochi Menu XL_" at bounding box center [184, 44] width 196 height 20
click at [201, 41] on h3 "Item Do Menu: Gochi Menu XL_" at bounding box center [184, 44] width 196 height 20
drag, startPoint x: 180, startPoint y: 43, endPoint x: 281, endPoint y: 44, distance: 101.4
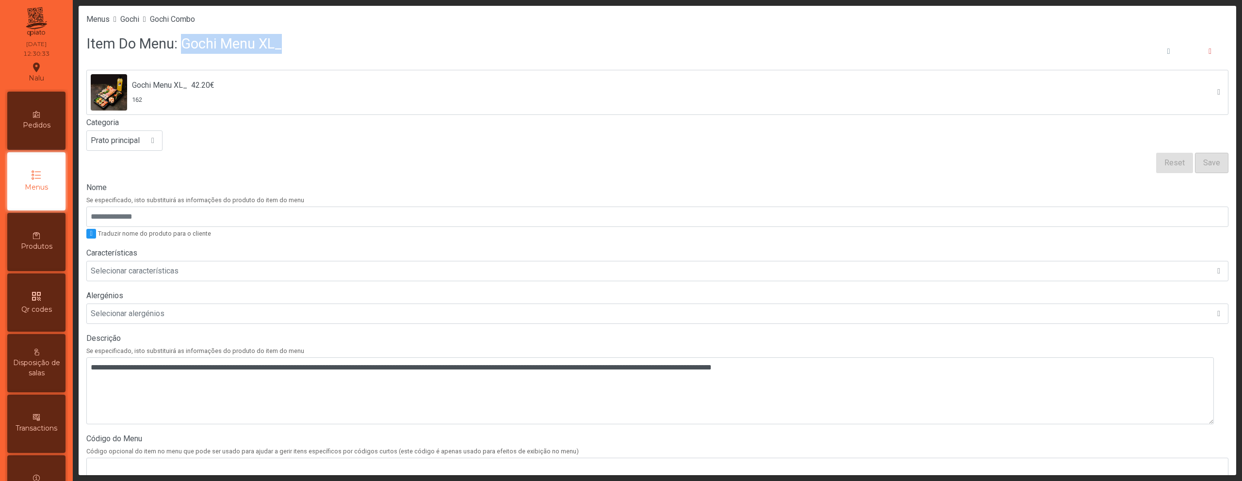
click at [281, 44] on div "Item Do Menu: Gochi Menu XL_" at bounding box center [657, 51] width 1142 height 37
copy h3 "Gochi Menu XL_"
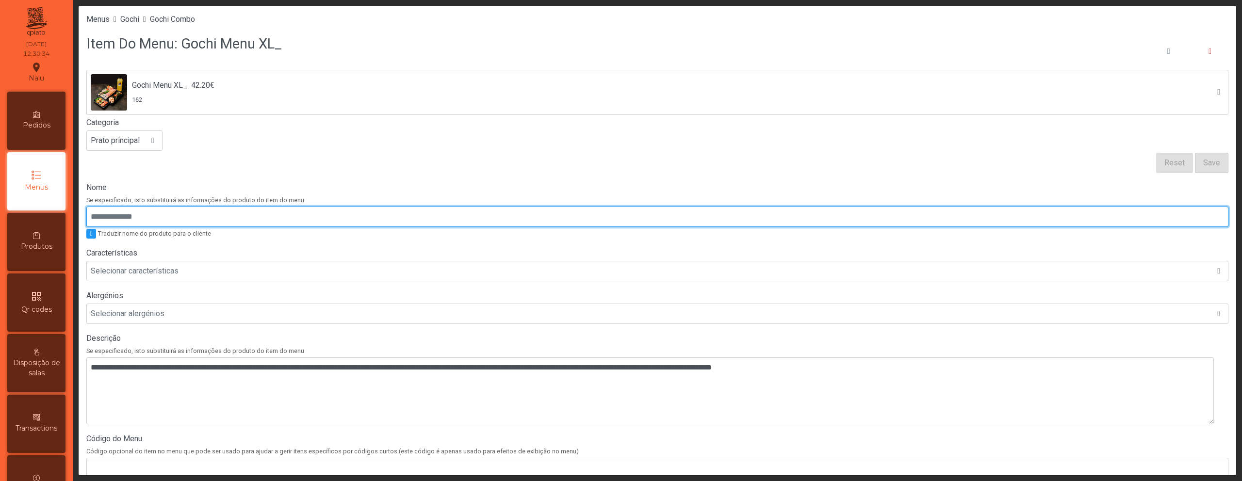
click at [192, 213] on input "Nome" at bounding box center [657, 217] width 1142 height 20
paste input "**********"
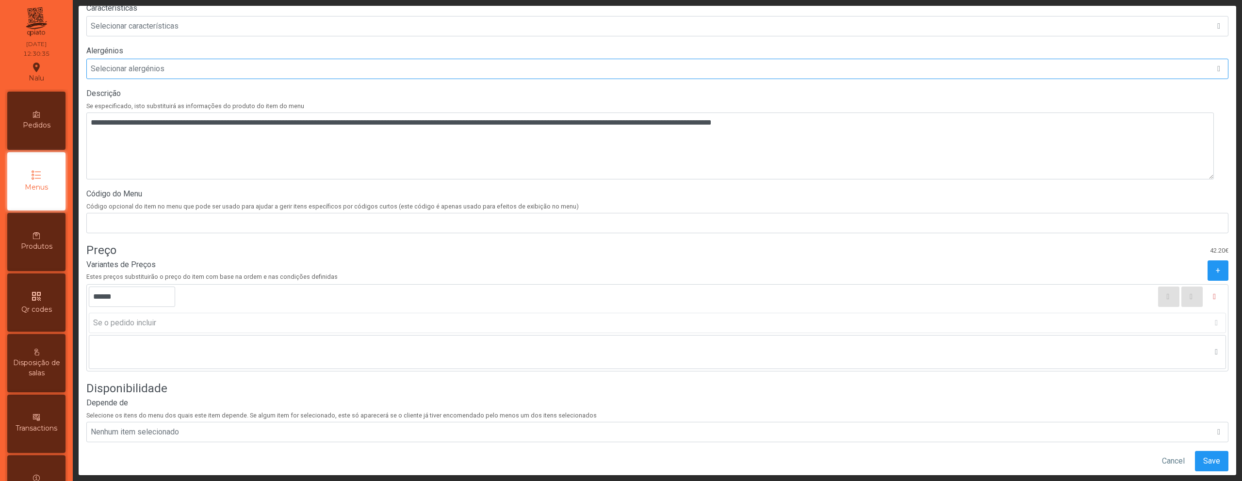
scroll to position [272, 0]
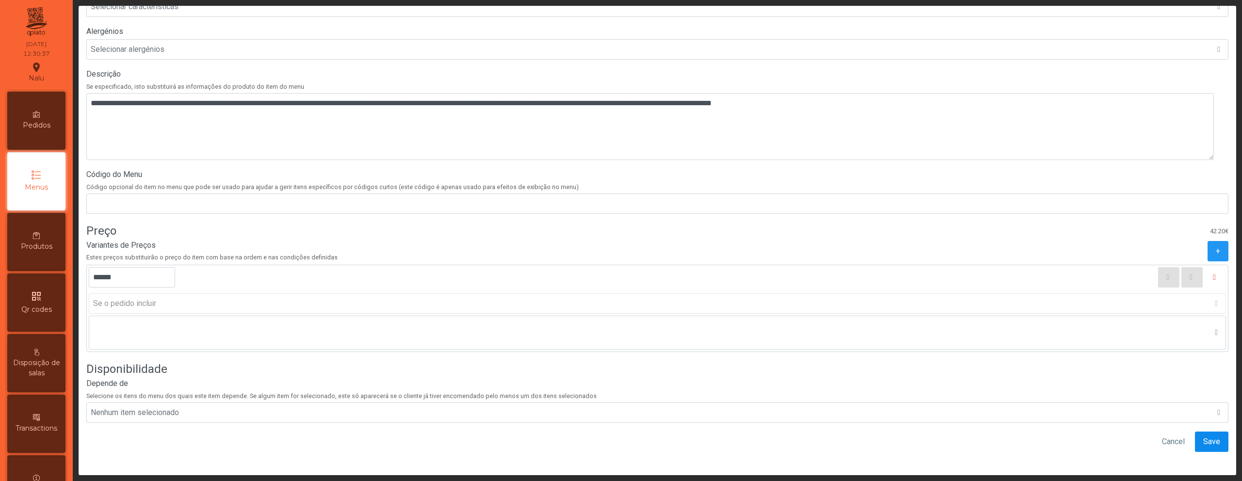
type input "**********"
click at [1203, 436] on span "Save" at bounding box center [1211, 442] width 17 height 12
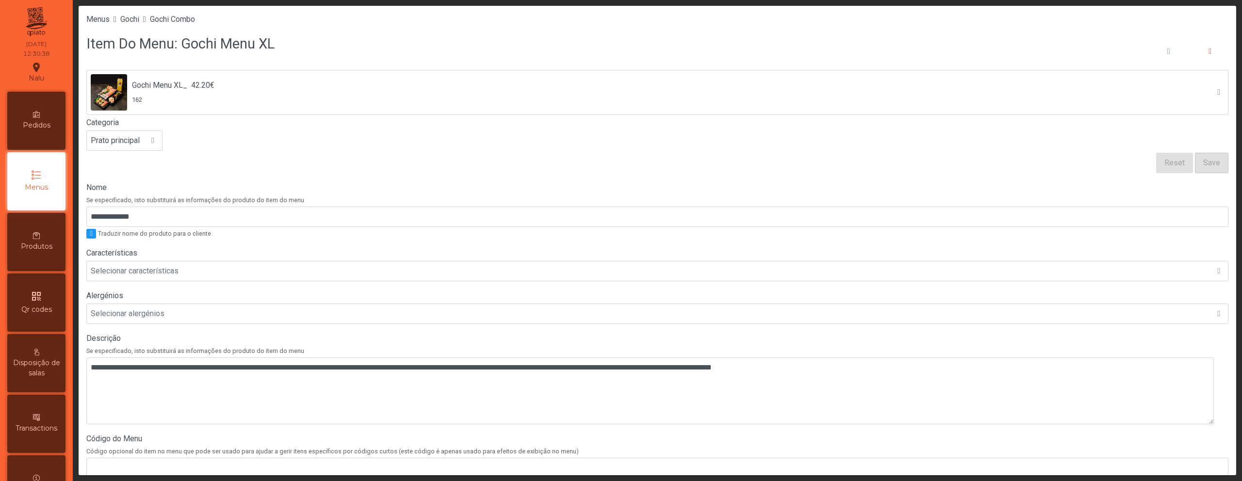
click at [195, 24] on li "Gochi Combo" at bounding box center [172, 20] width 45 height 12
click at [195, 21] on span "Gochi Combo" at bounding box center [172, 19] width 45 height 9
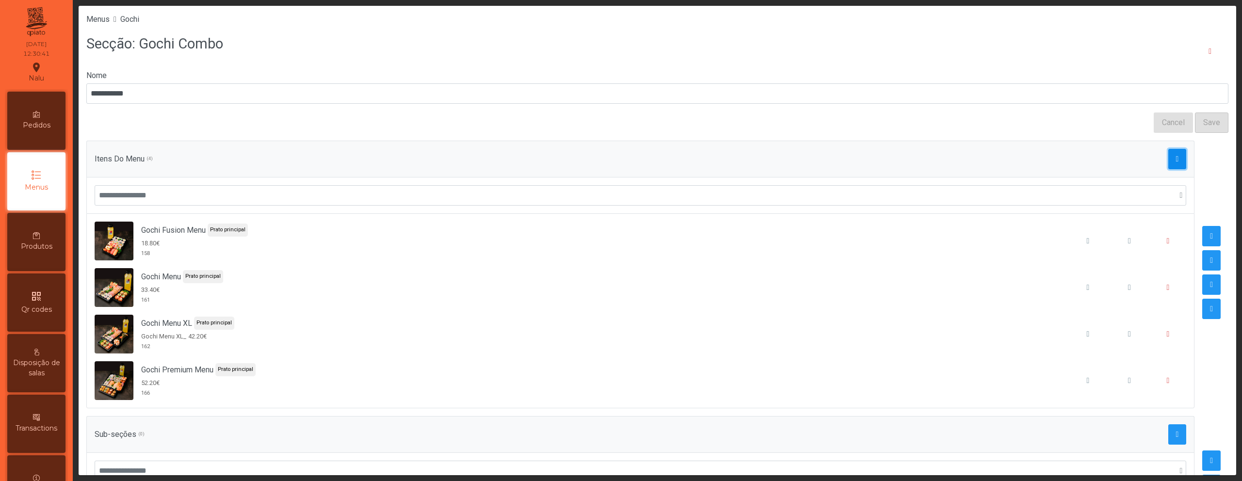
click at [1176, 155] on span "button" at bounding box center [1177, 159] width 3 height 8
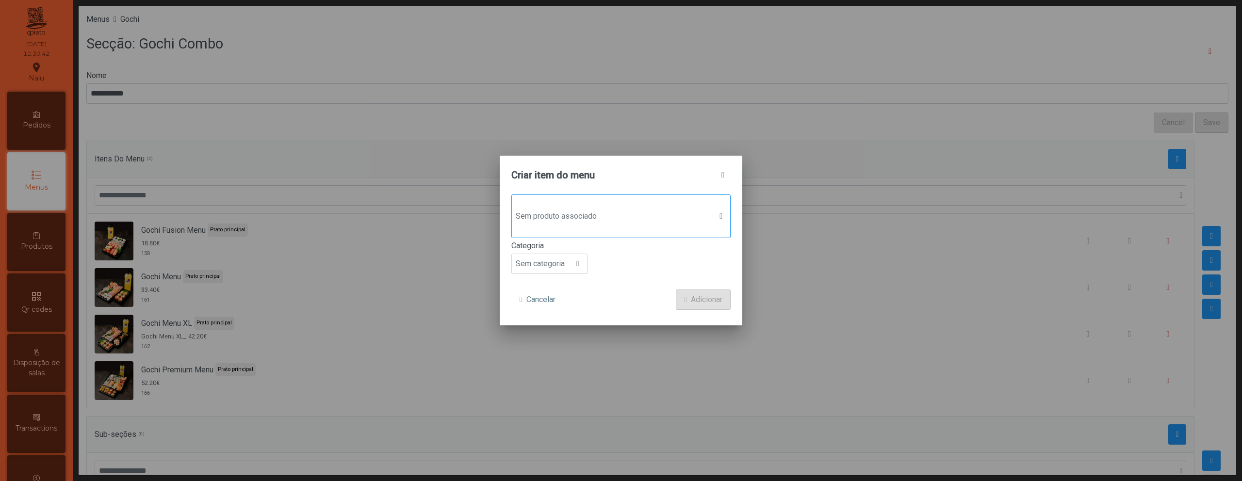
click at [654, 211] on span "Sem produto associado" at bounding box center [612, 216] width 200 height 19
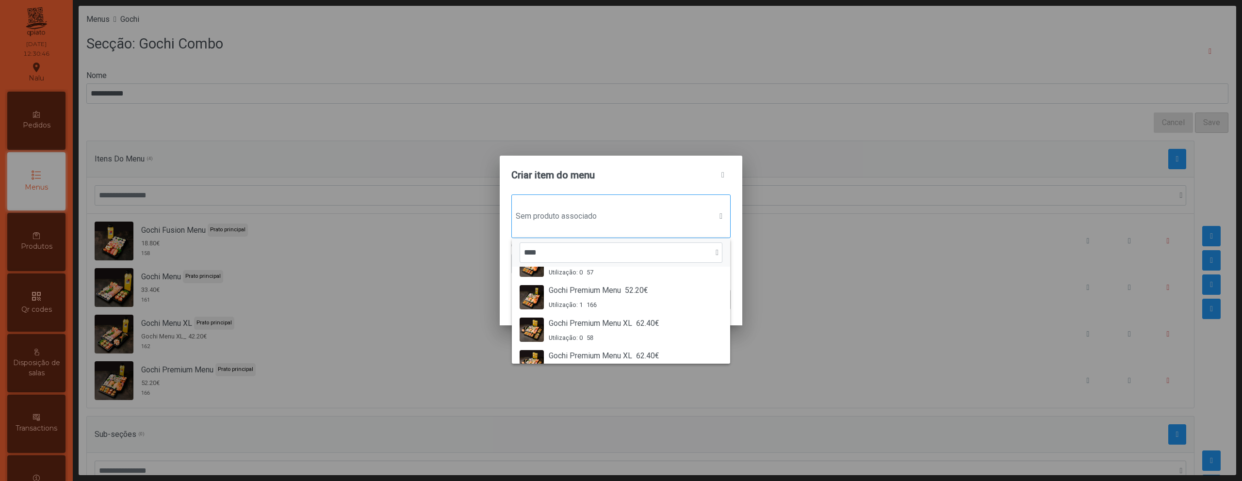
scroll to position [63, 0]
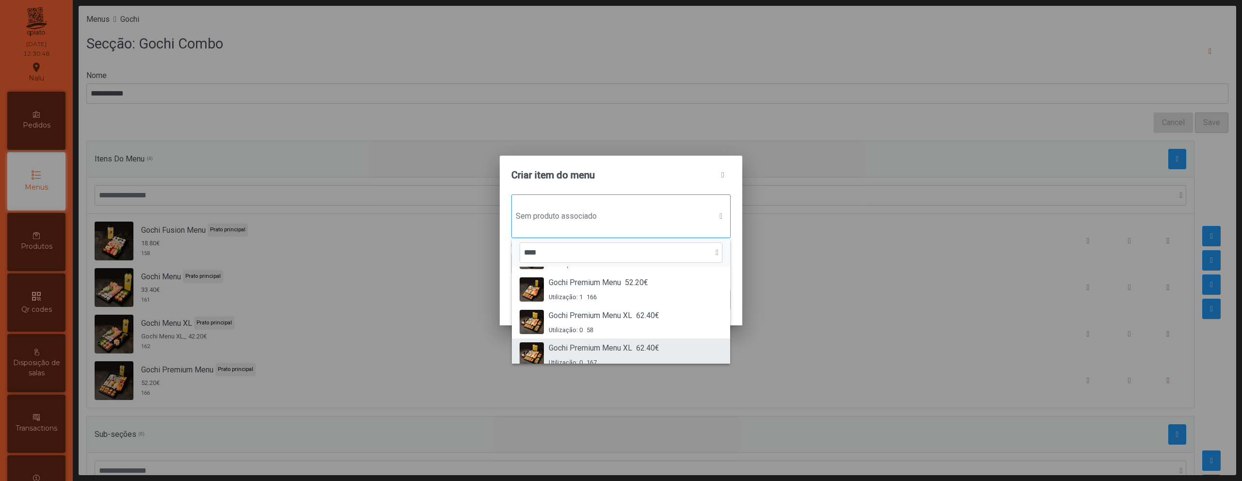
type input "****"
click at [648, 352] on span "62.40€" at bounding box center [647, 348] width 23 height 12
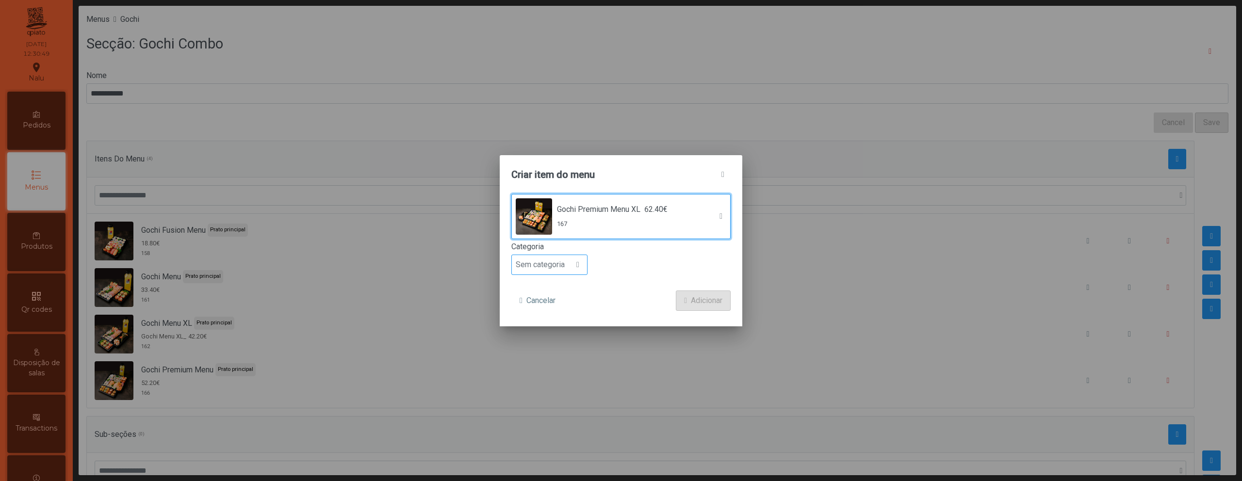
click at [574, 270] on div at bounding box center [578, 264] width 18 height 19
click at [567, 323] on span "Prato principal" at bounding box center [544, 327] width 49 height 9
click at [693, 299] on span "Adicionar" at bounding box center [707, 301] width 32 height 12
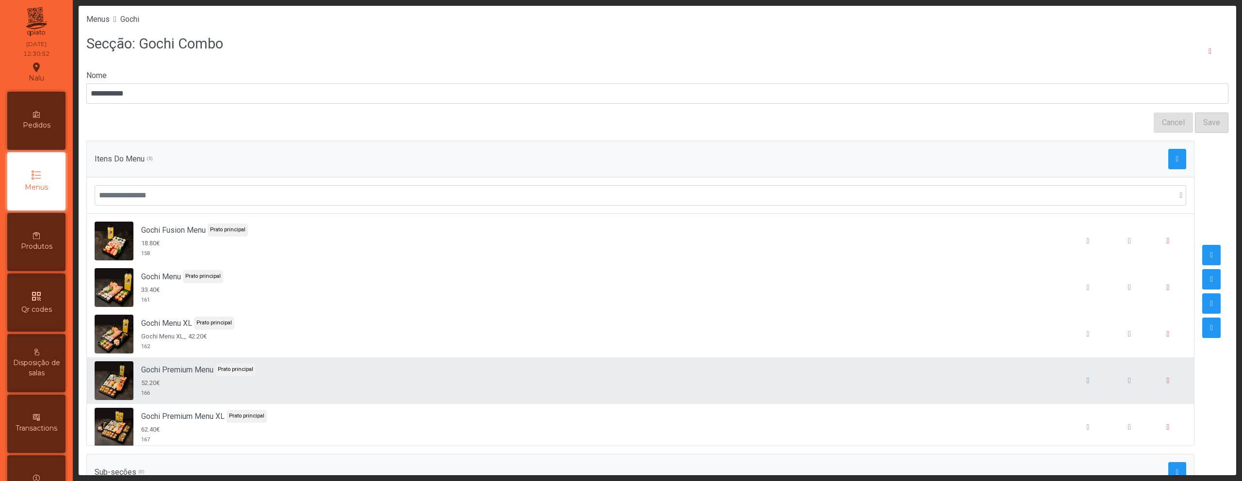
scroll to position [9, 0]
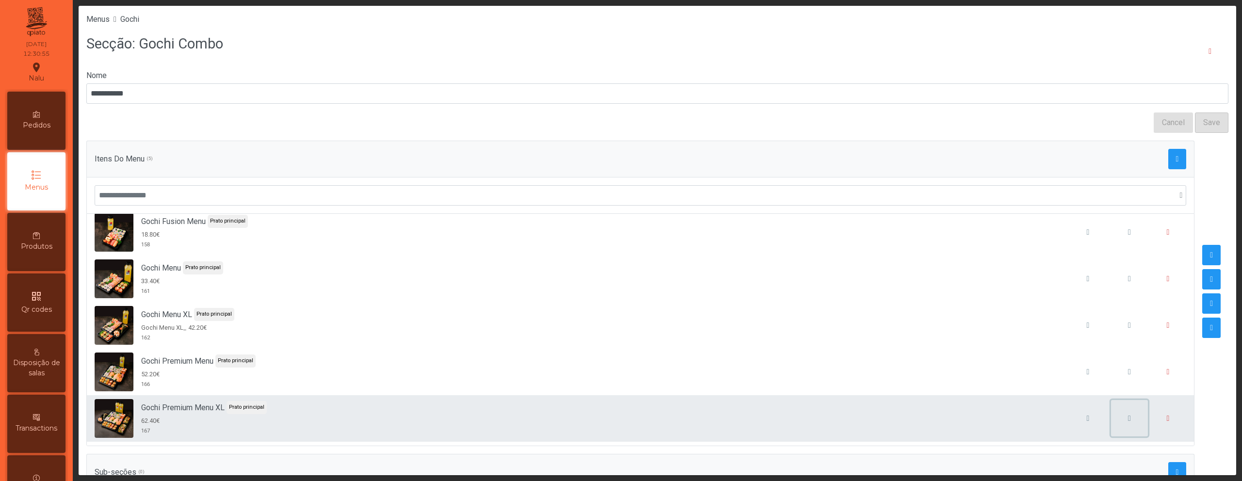
click at [1128, 419] on span "button" at bounding box center [1129, 419] width 3 height 8
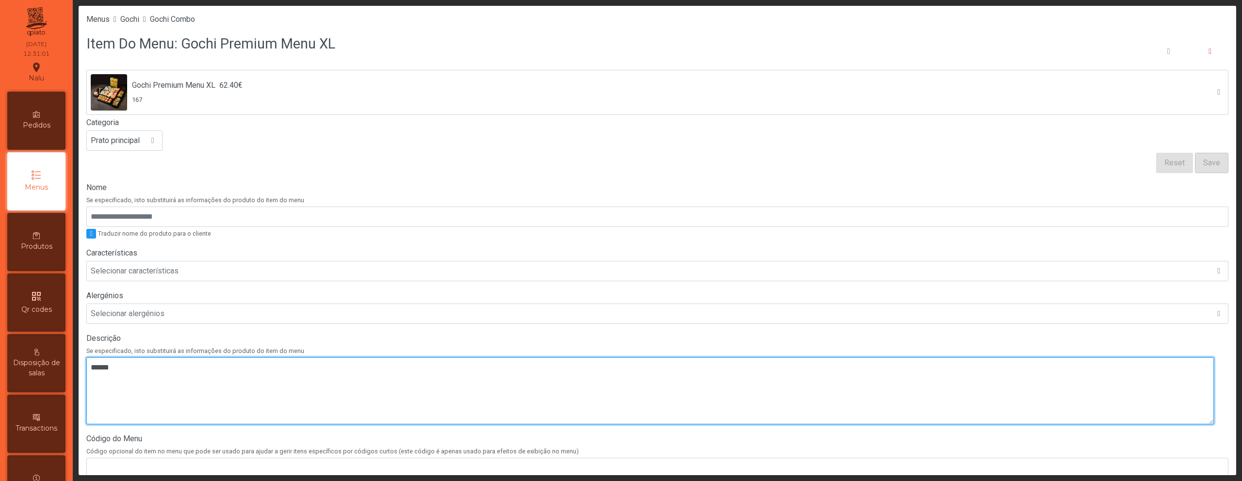
click at [850, 386] on textarea at bounding box center [649, 391] width 1127 height 67
paste textarea "**********"
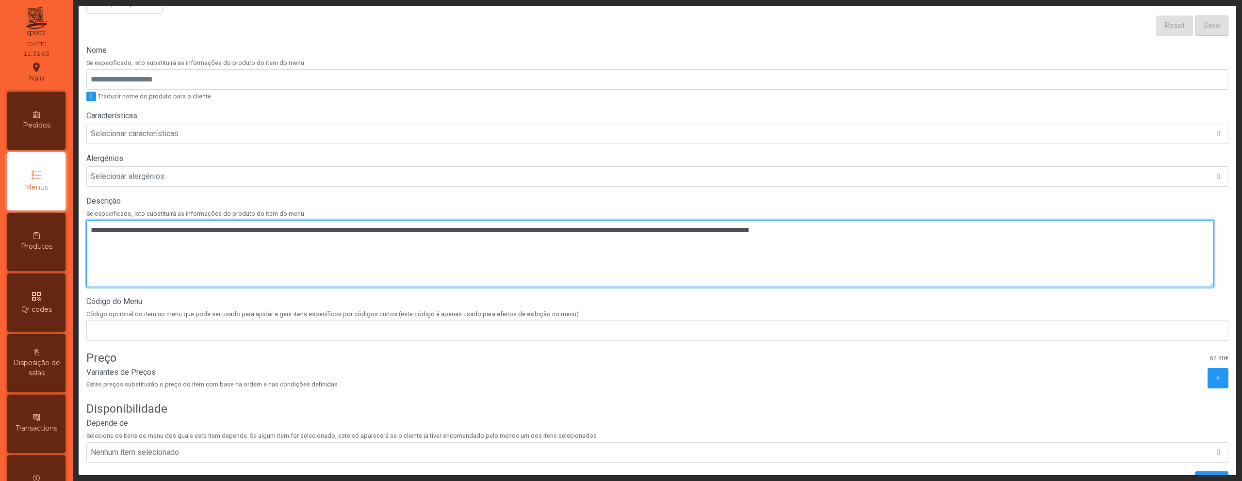
scroll to position [142, 0]
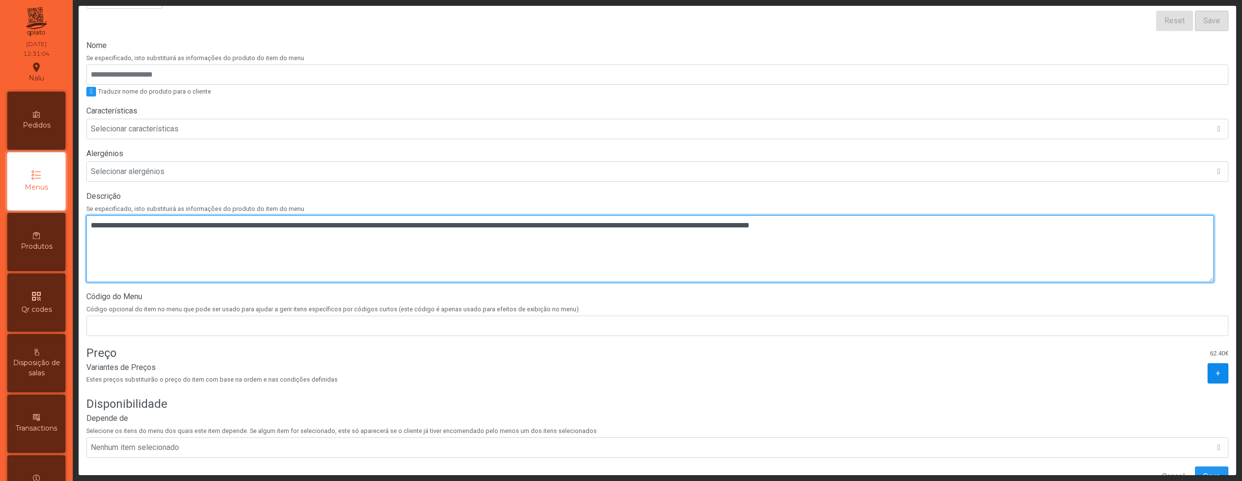
type textarea "**********"
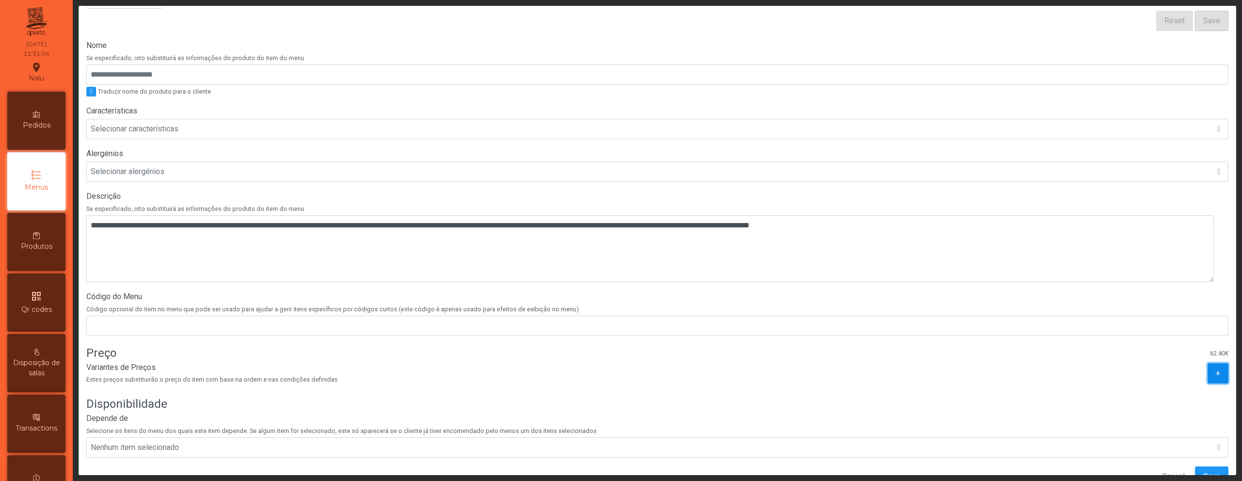
click at [1207, 379] on button "+" at bounding box center [1217, 373] width 21 height 20
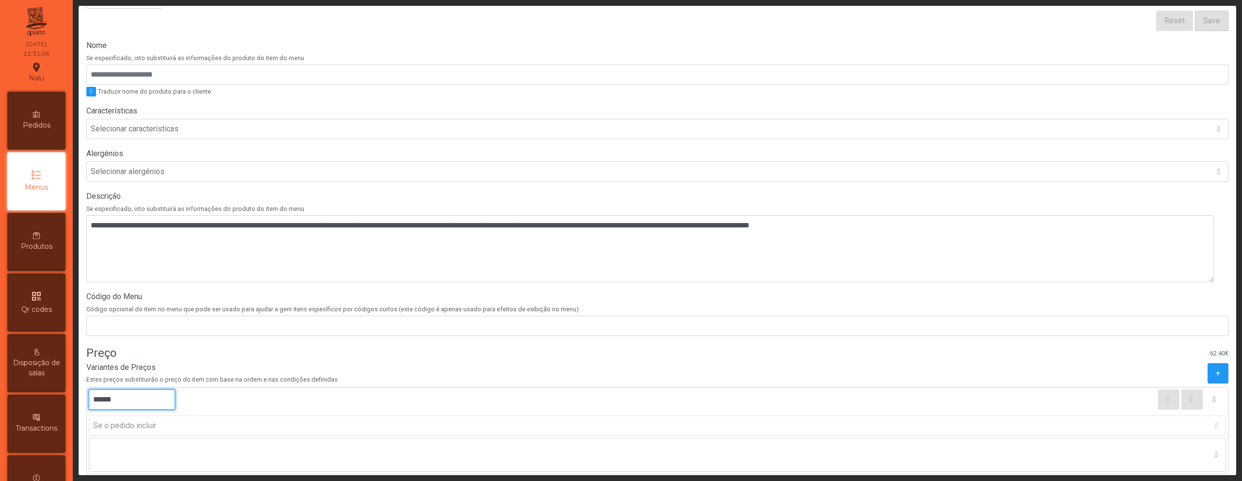
click at [104, 402] on input "******" at bounding box center [132, 400] width 86 height 20
type input "******"
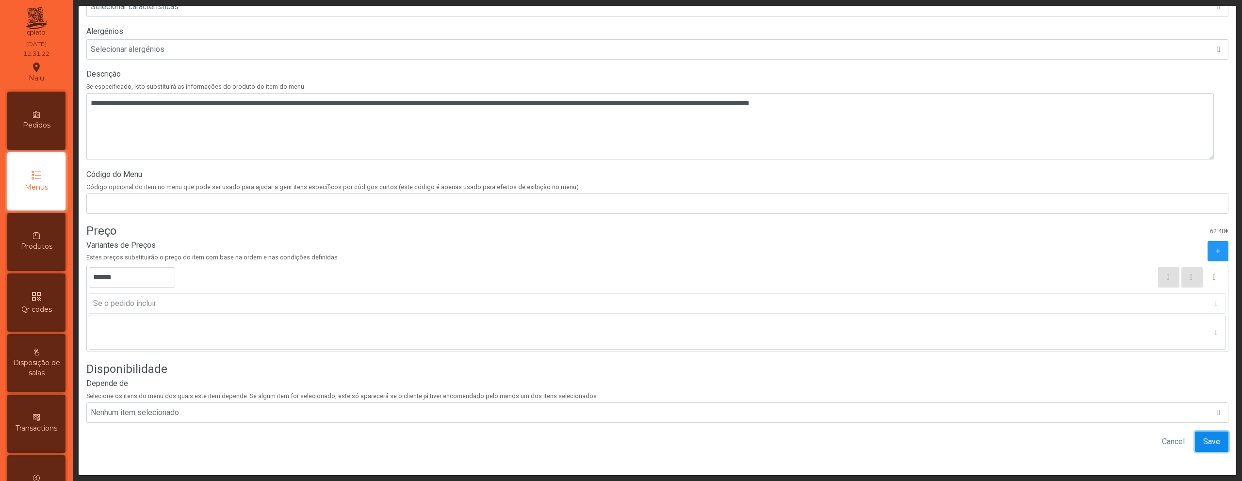
click at [1195, 432] on button "Save" at bounding box center [1211, 442] width 33 height 20
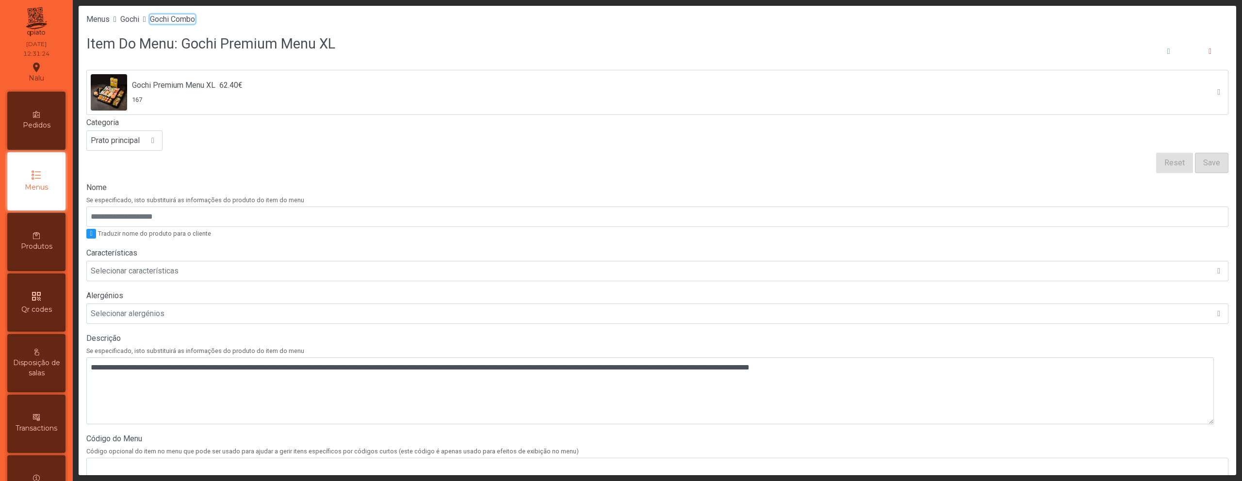
click at [177, 20] on span "Gochi Combo" at bounding box center [172, 19] width 45 height 9
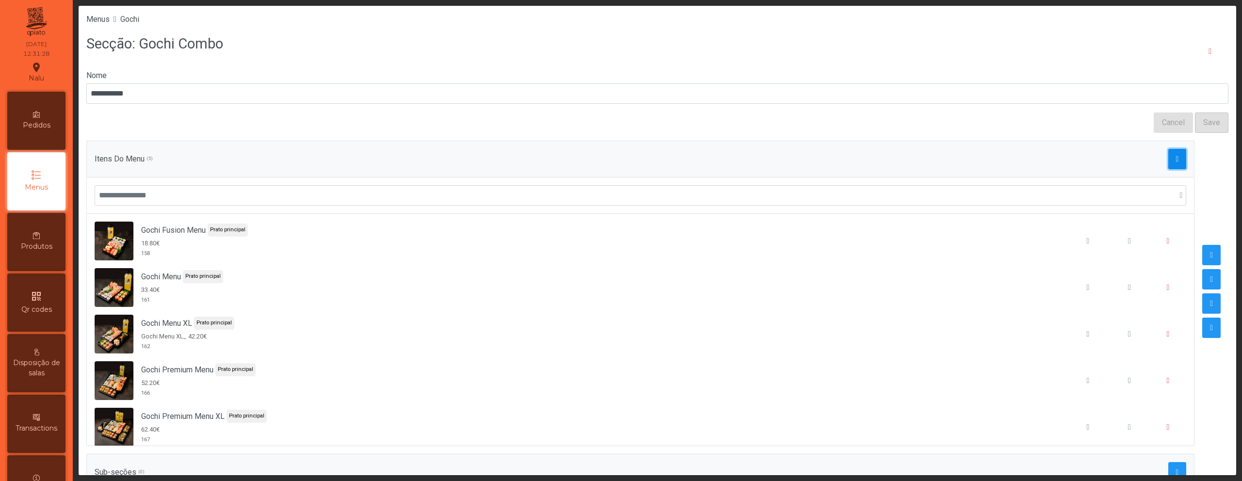
click at [1168, 163] on button "button" at bounding box center [1177, 159] width 18 height 20
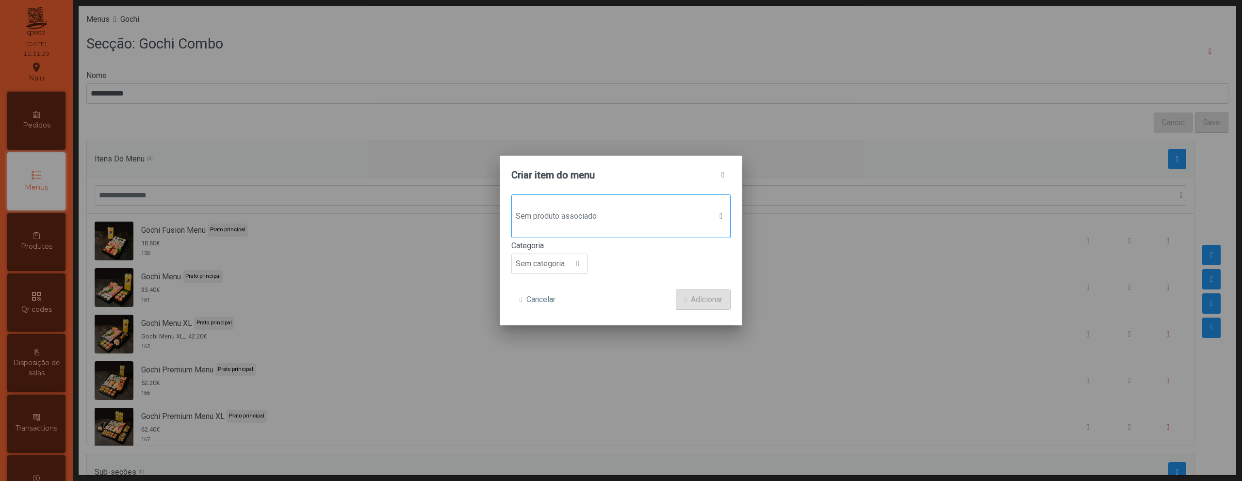
click at [615, 222] on span "Sem produto associado" at bounding box center [612, 216] width 200 height 19
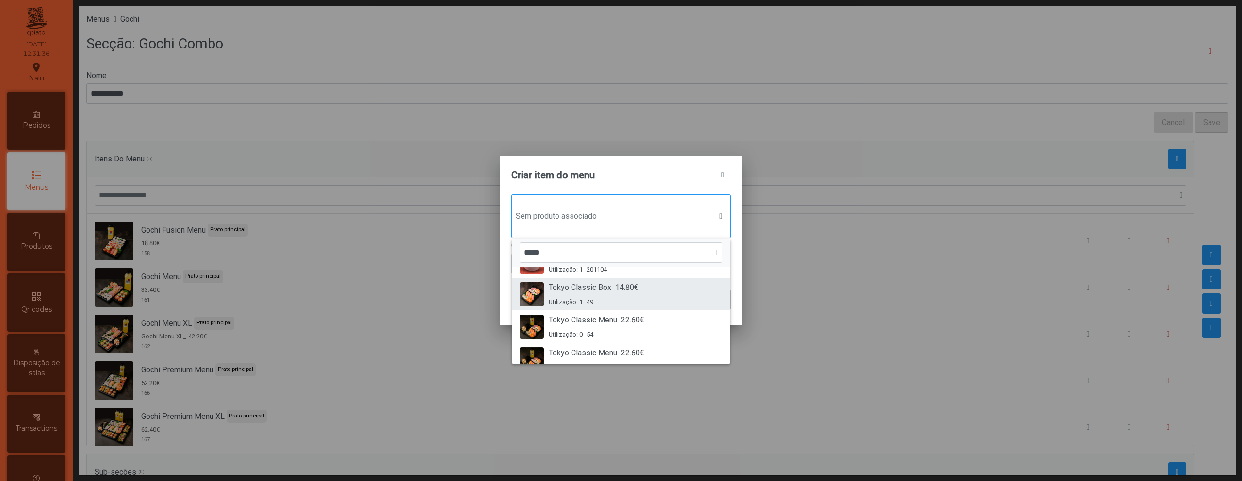
scroll to position [41, 0]
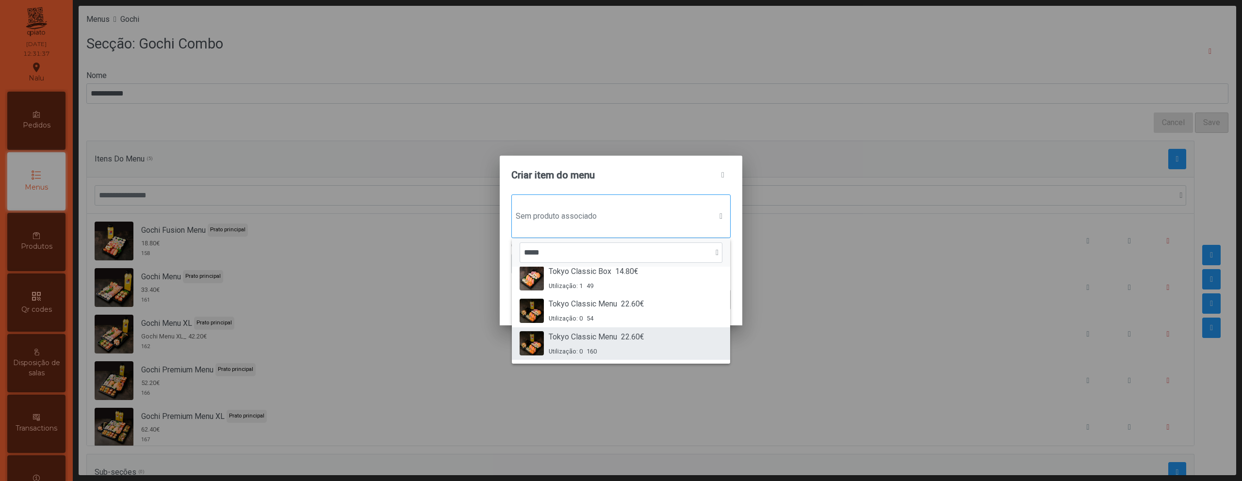
type input "*****"
click at [650, 341] on div "Tokyo Classic Menu 22.60€ Utilização: 0 160" at bounding box center [621, 343] width 203 height 25
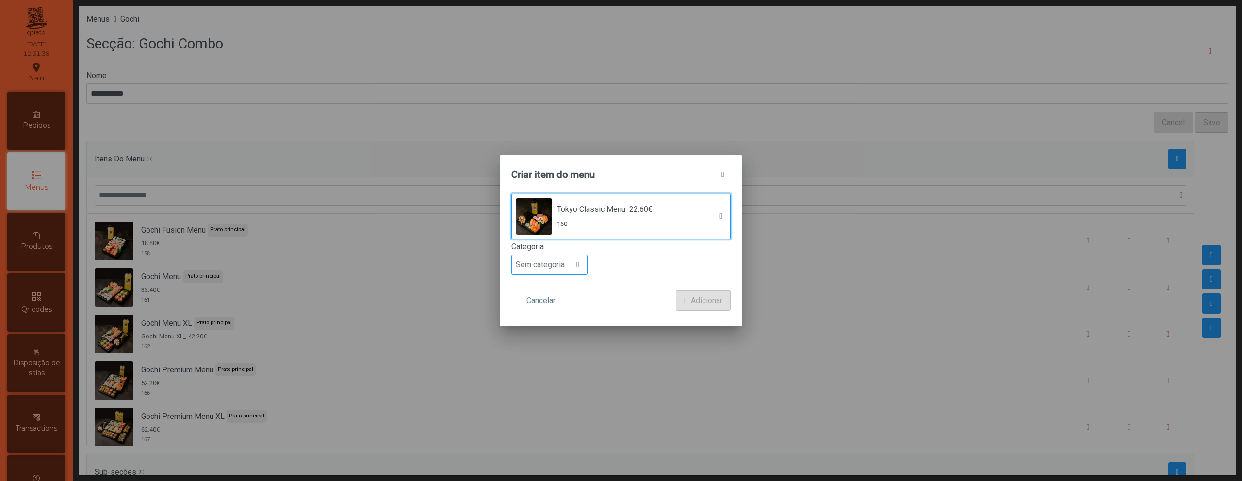
click at [569, 267] on span "Sem categoria" at bounding box center [540, 264] width 57 height 19
click at [567, 325] on span "Prato principal" at bounding box center [544, 327] width 49 height 9
click at [698, 302] on span "Adicionar" at bounding box center [707, 301] width 32 height 12
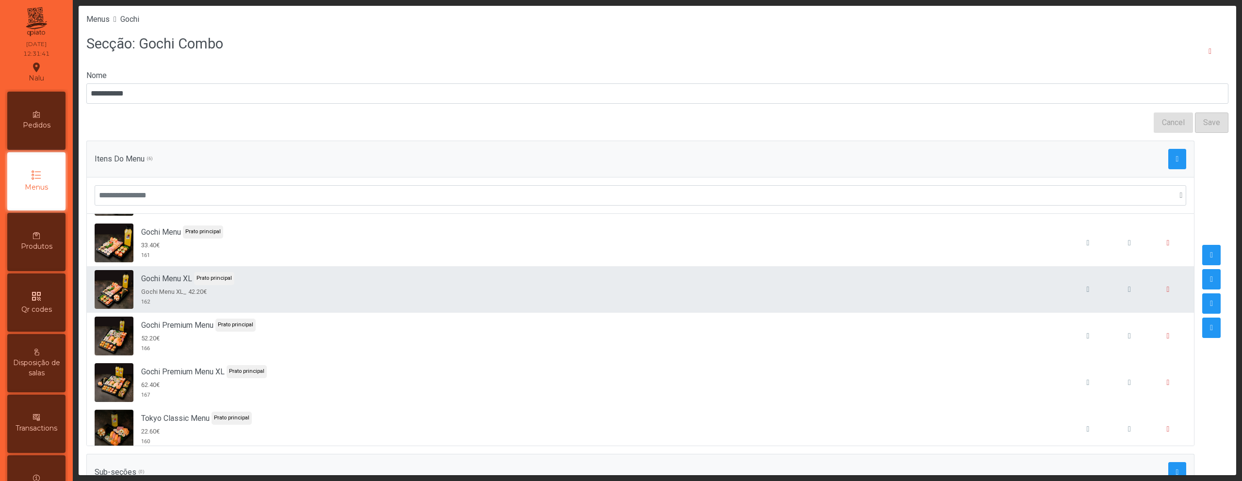
scroll to position [55, 0]
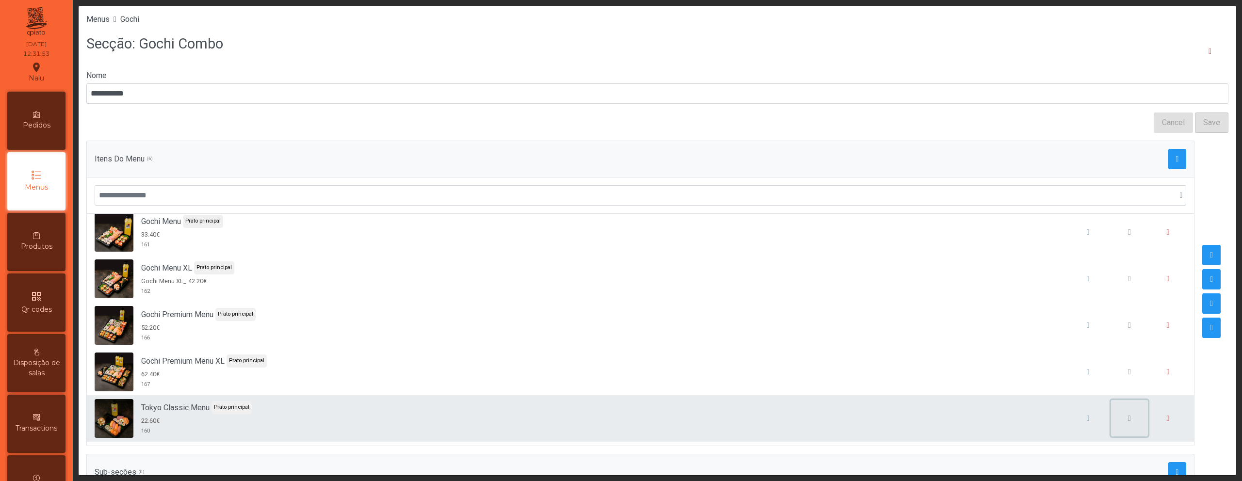
click at [1128, 421] on span "button" at bounding box center [1129, 419] width 3 height 8
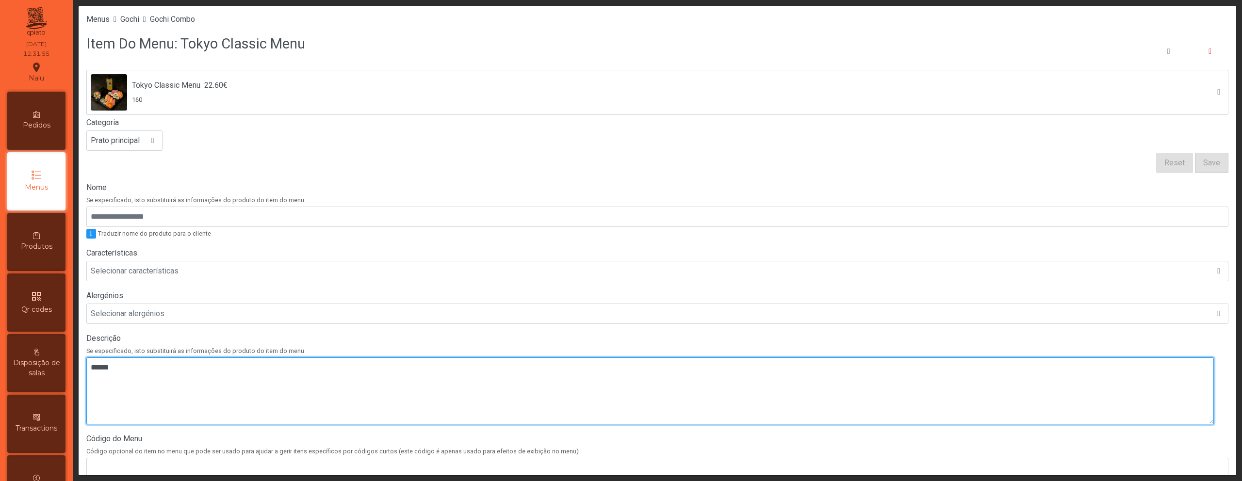
click at [217, 375] on textarea at bounding box center [649, 391] width 1127 height 67
paste textarea "**********"
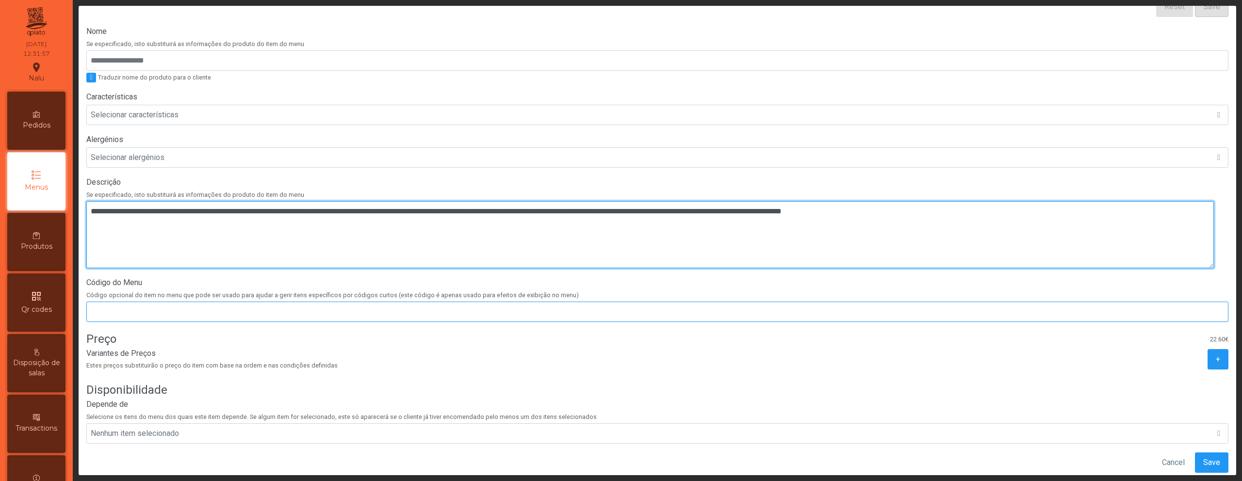
scroll to position [159, 0]
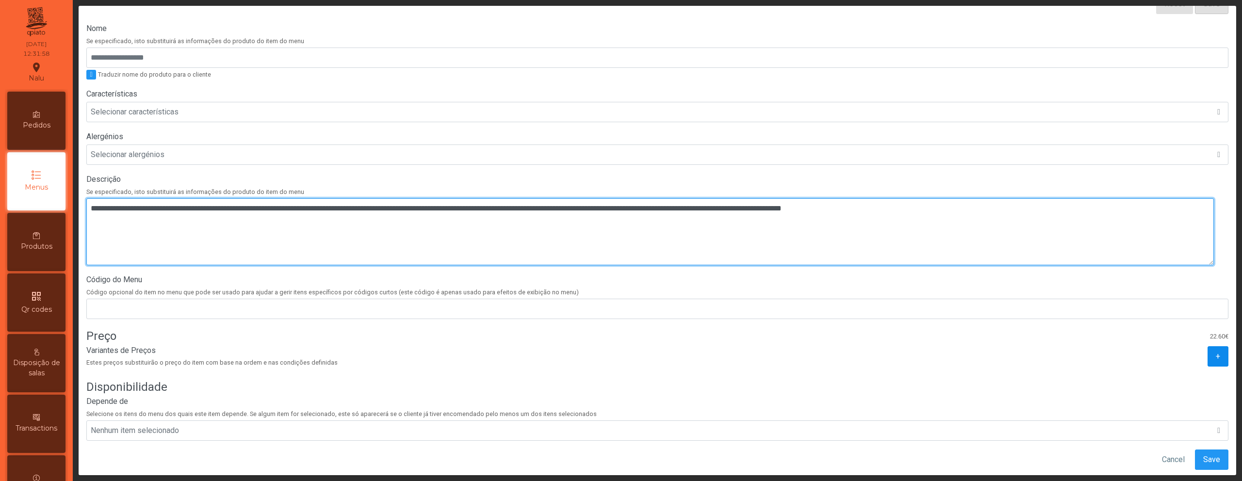
type textarea "**********"
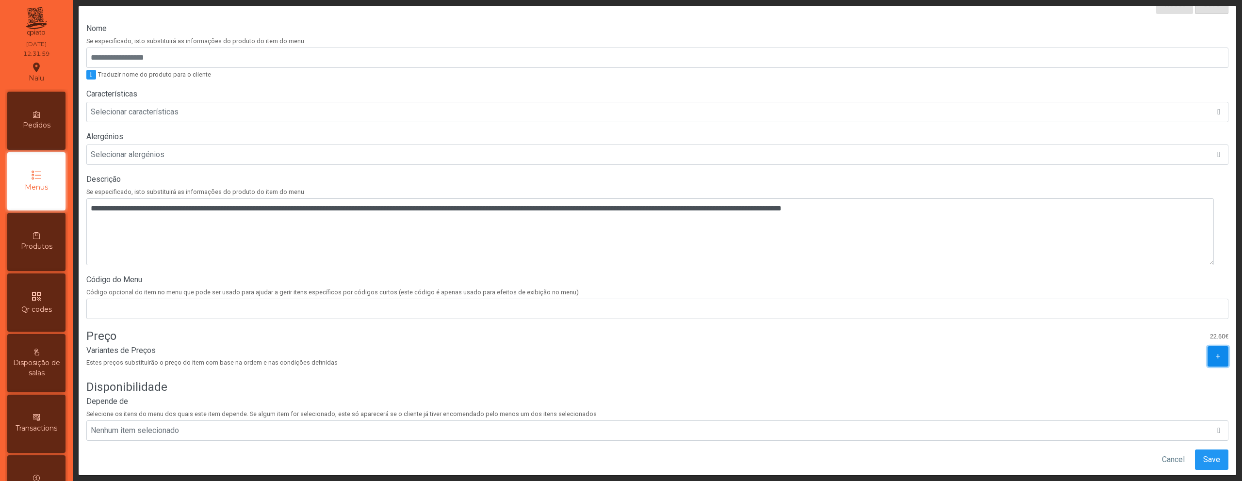
click at [1216, 361] on span "+" at bounding box center [1218, 357] width 4 height 12
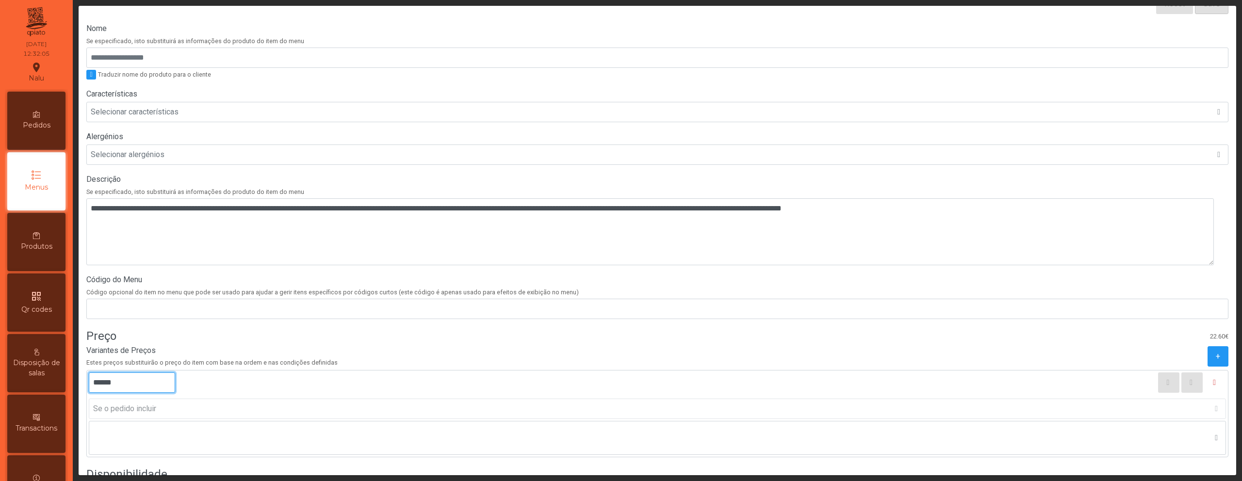
click at [106, 385] on input "******" at bounding box center [132, 383] width 86 height 20
type input "******"
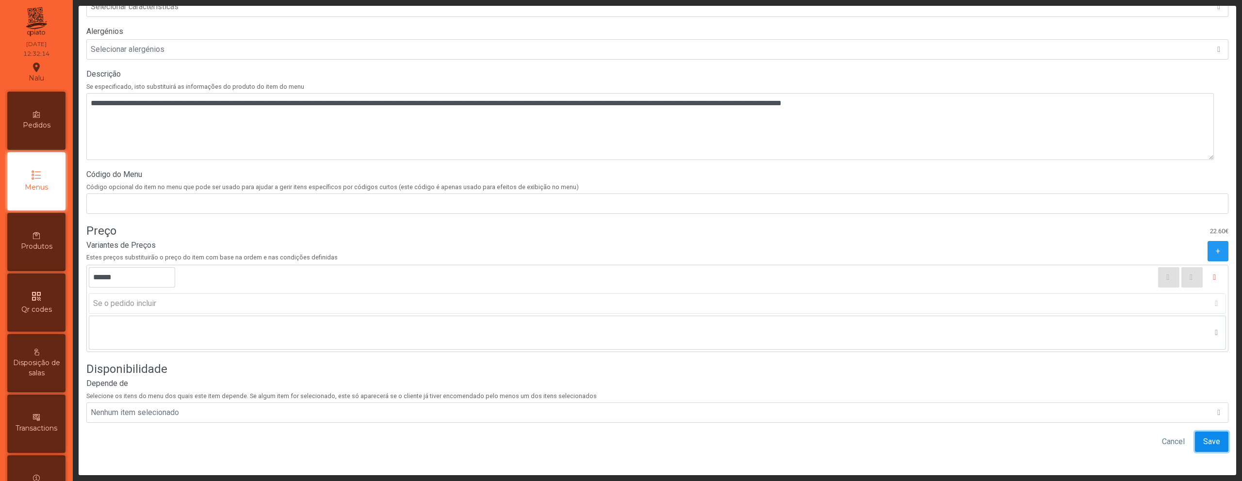
click at [1203, 436] on span "Save" at bounding box center [1211, 442] width 17 height 12
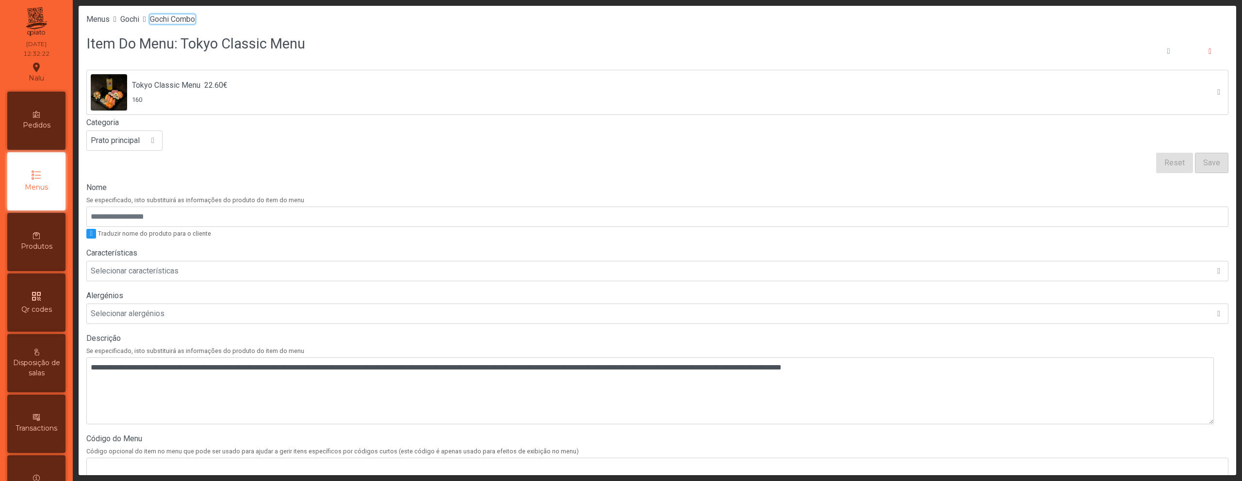
click at [193, 18] on span "Gochi Combo" at bounding box center [172, 19] width 45 height 9
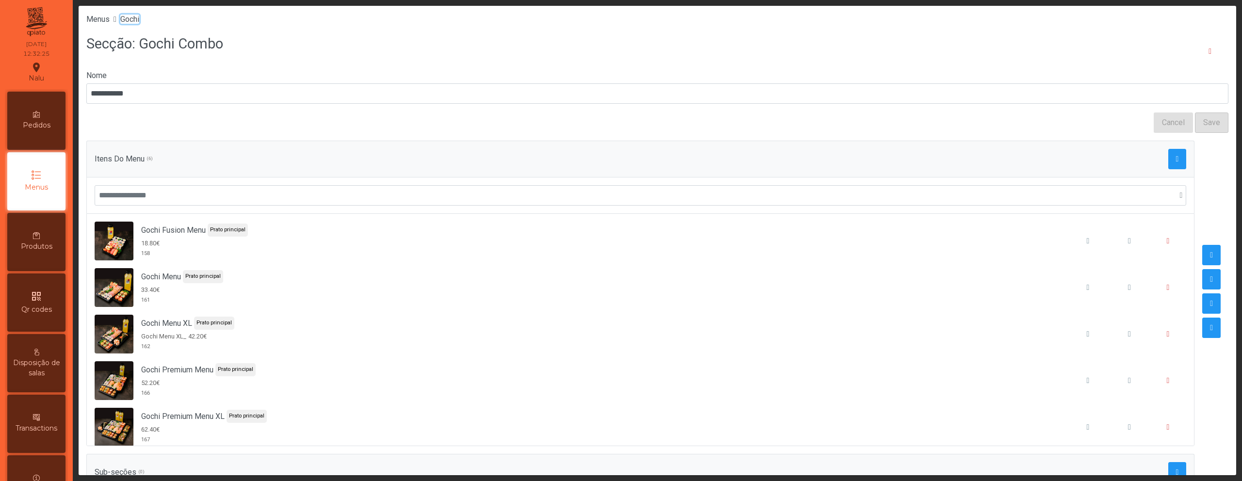
click at [139, 20] on span "Gochi" at bounding box center [129, 19] width 19 height 9
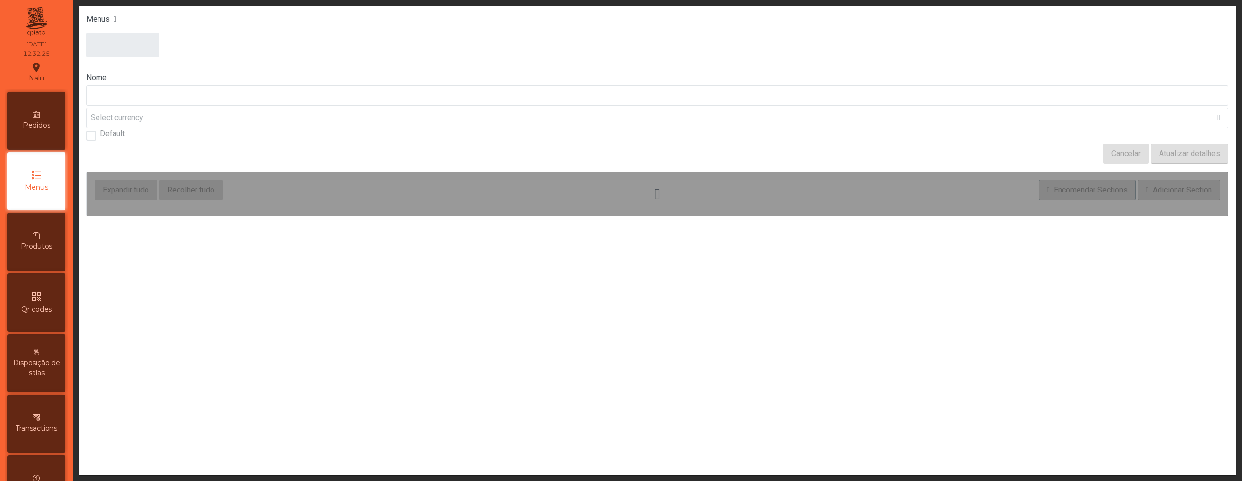
type input "*****"
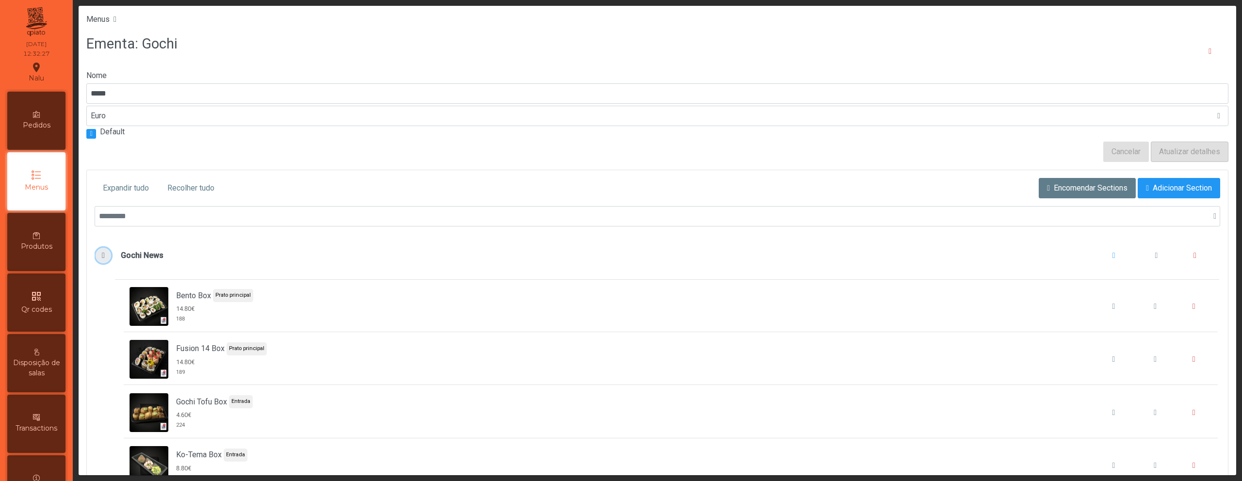
click at [101, 256] on span "Gochi News" at bounding box center [103, 256] width 10 height 8
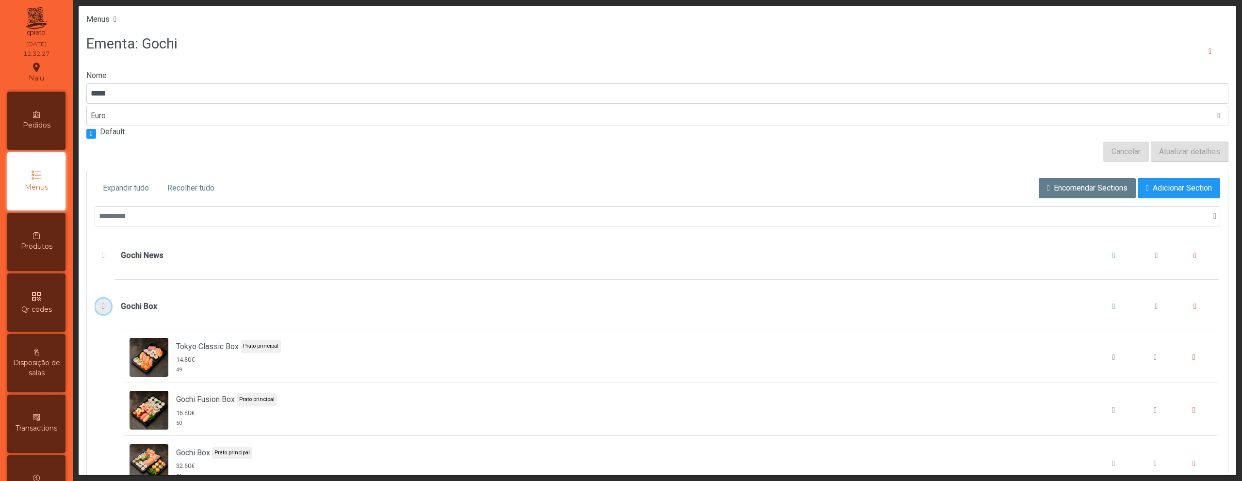
click at [107, 307] on span "Gochi Box" at bounding box center [103, 307] width 10 height 8
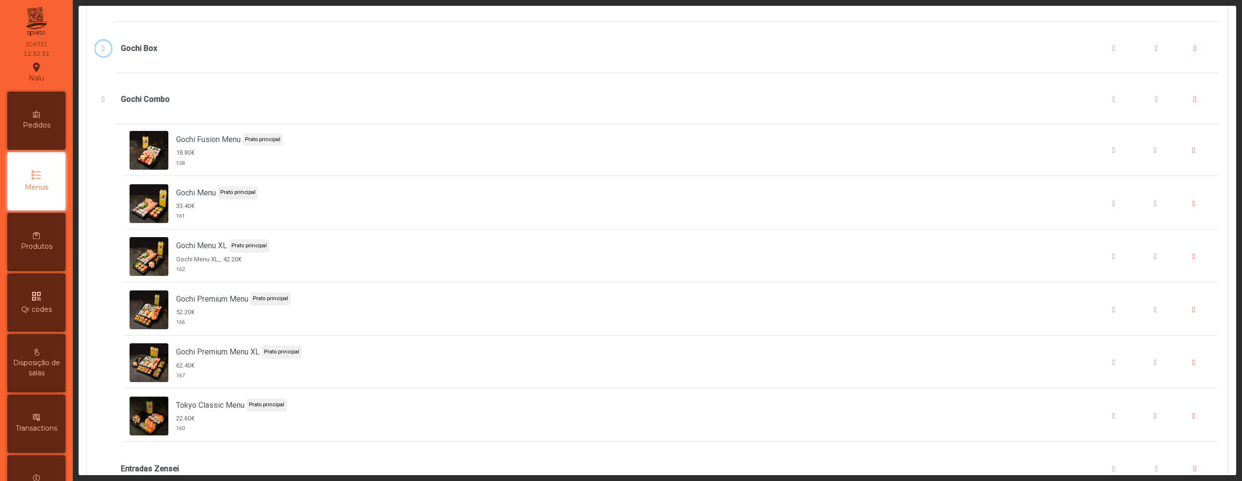
scroll to position [245, 0]
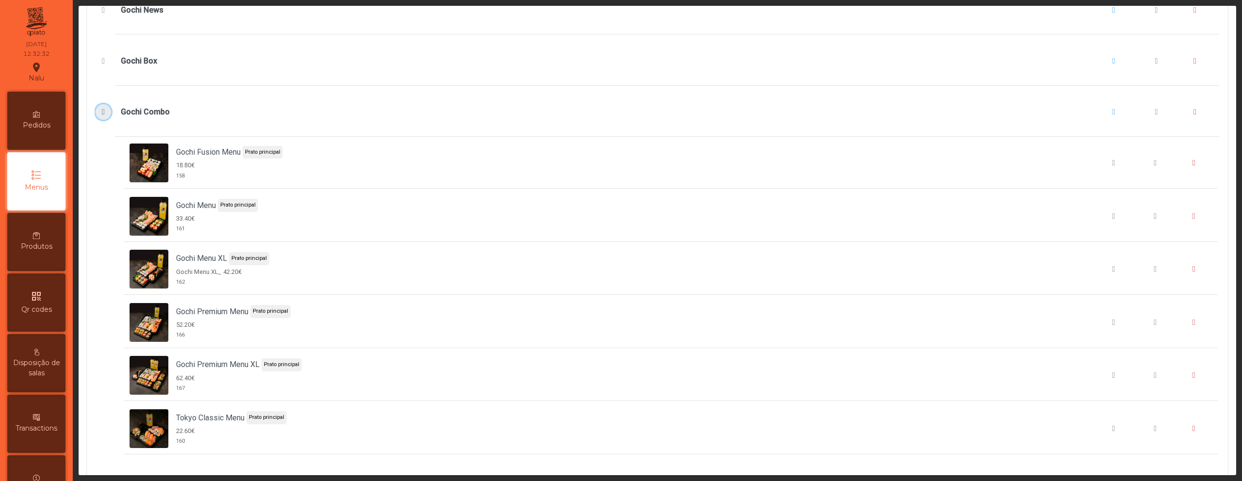
click at [103, 109] on span "Gochi Combo" at bounding box center [103, 112] width 10 height 8
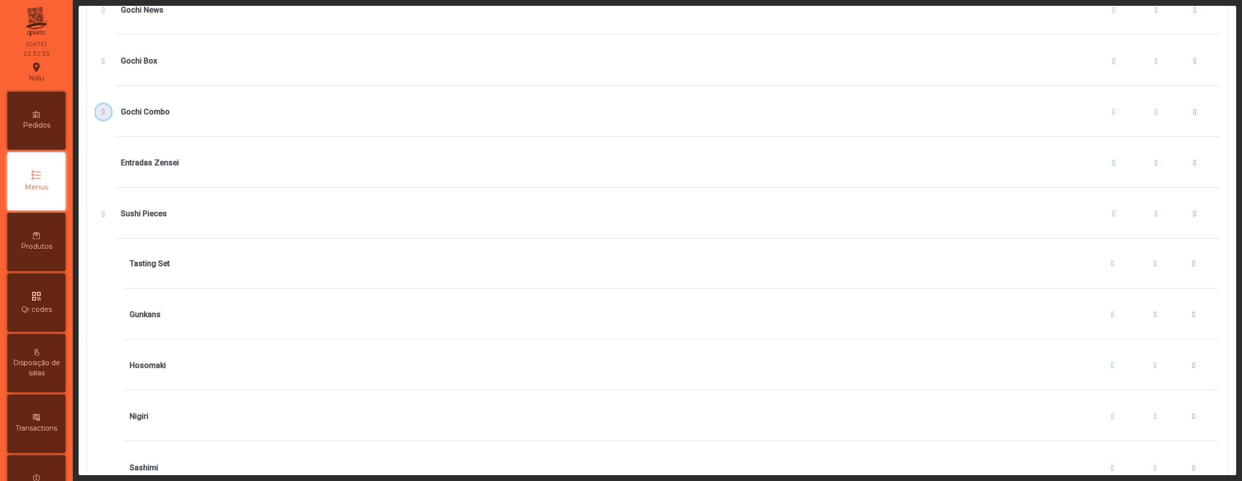
click at [103, 109] on span "Gochi Combo" at bounding box center [103, 112] width 10 height 8
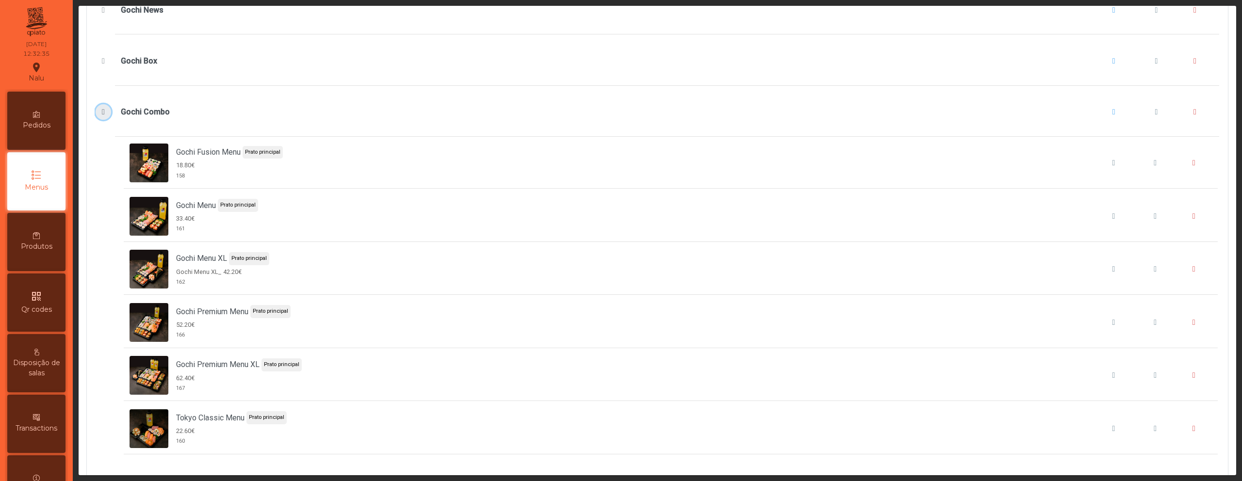
click at [103, 109] on span "Gochi Combo" at bounding box center [103, 112] width 10 height 8
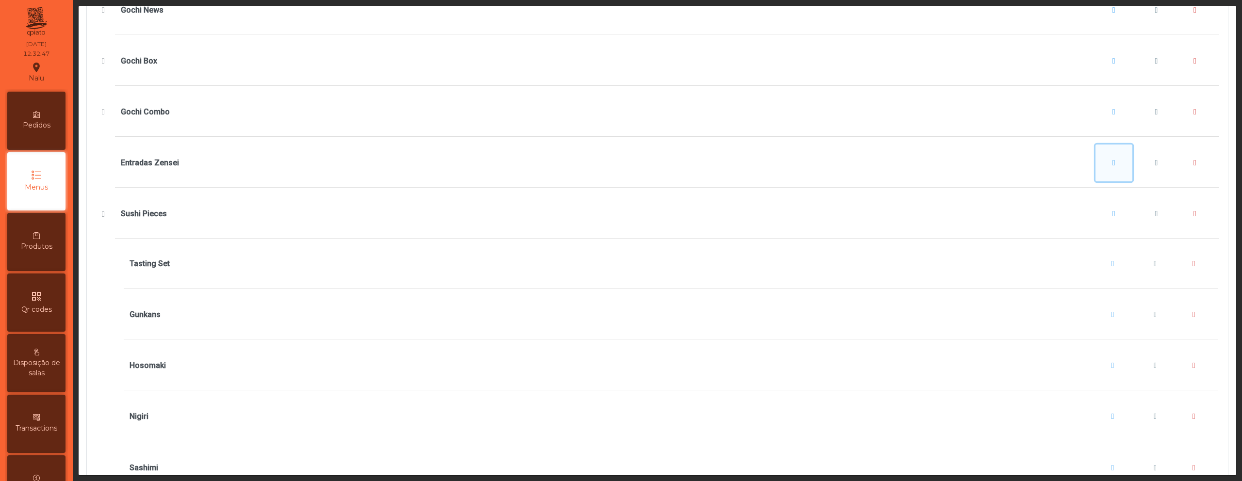
click at [1112, 165] on span "Entradas Zensei" at bounding box center [1113, 163] width 3 height 8
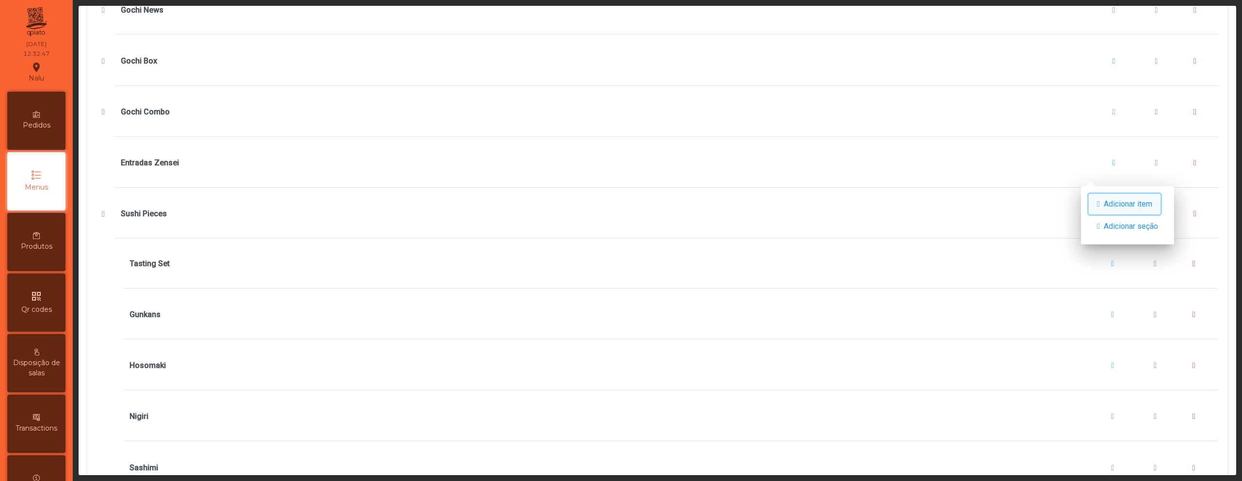
click at [1099, 201] on span "button" at bounding box center [1098, 204] width 3 height 8
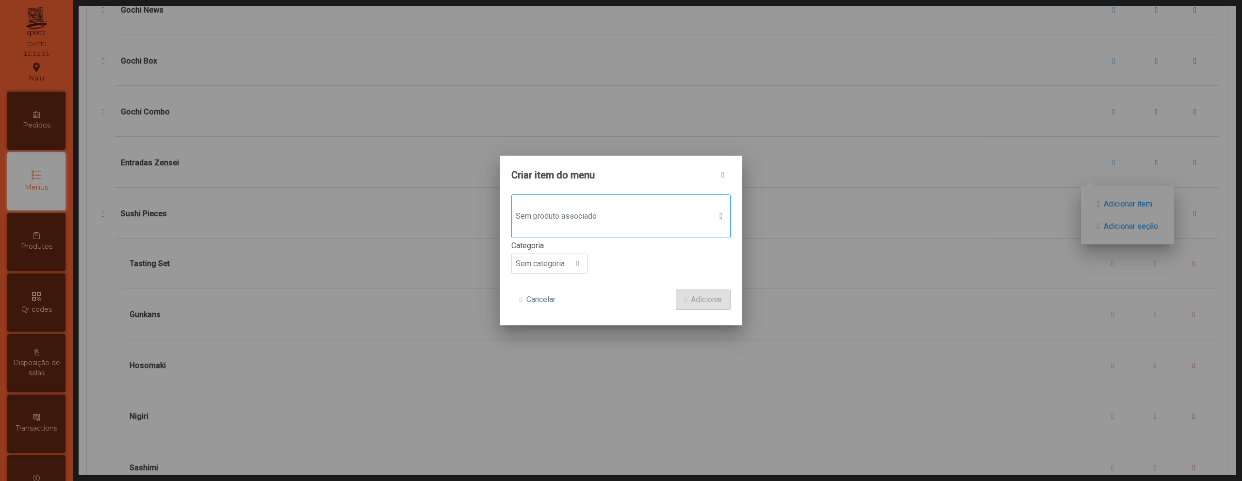
click at [568, 208] on span "Sem produto associado" at bounding box center [612, 216] width 200 height 19
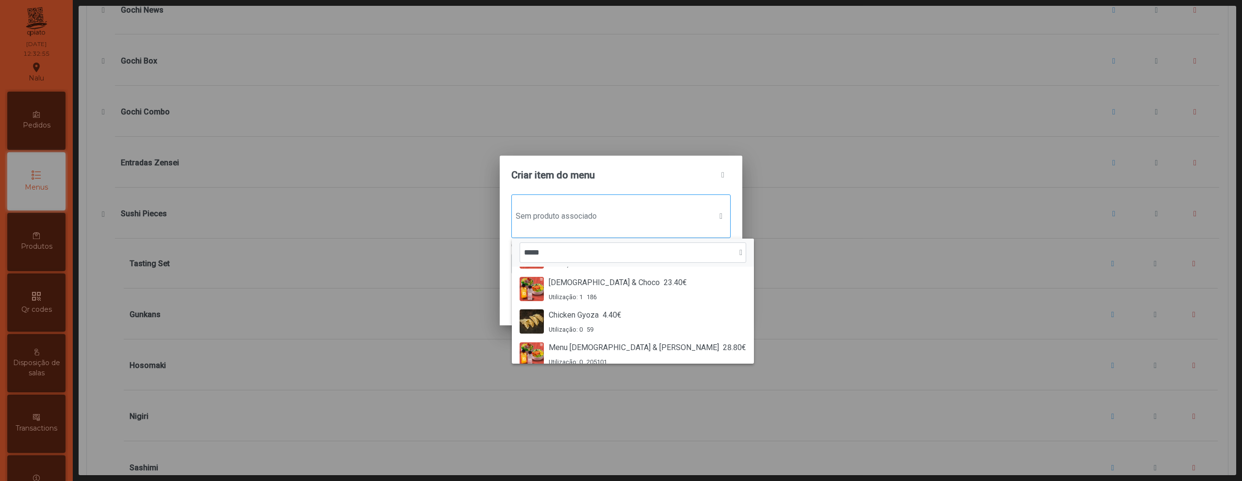
scroll to position [106, 0]
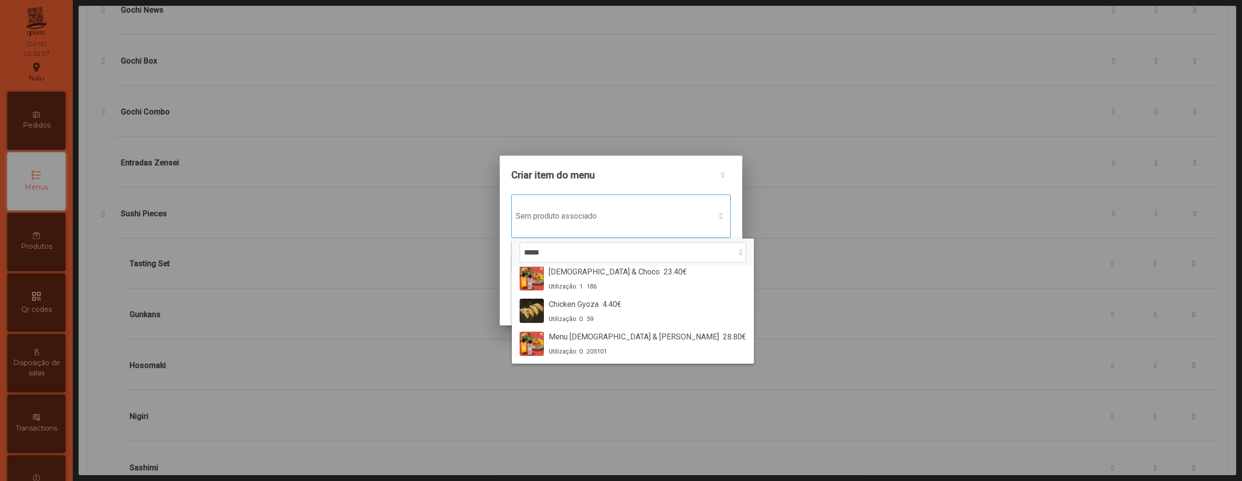
type input "*****"
click at [611, 308] on span "4.40€" at bounding box center [612, 305] width 19 height 12
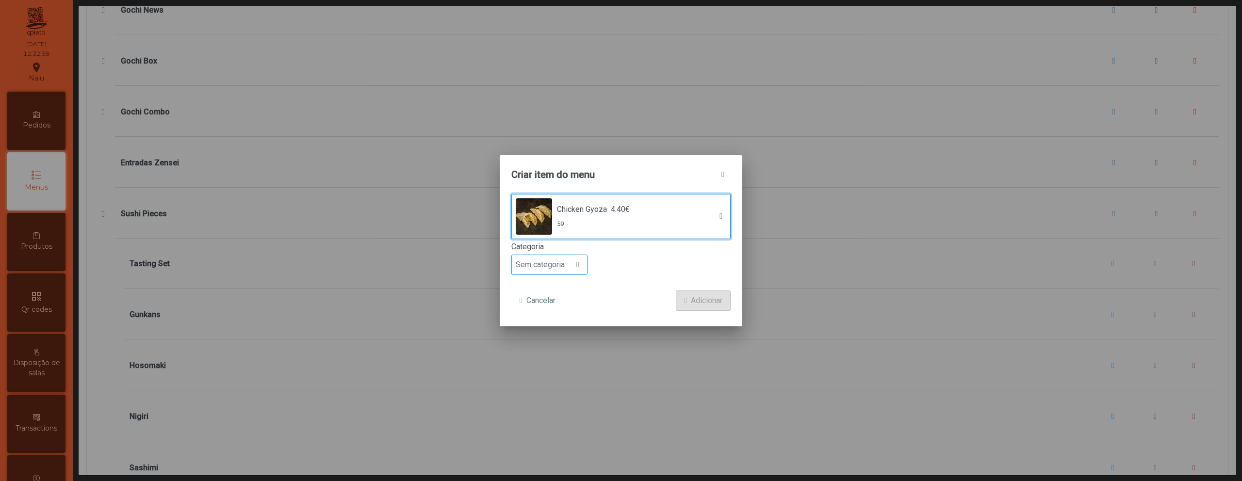
click at [572, 263] on div at bounding box center [578, 264] width 18 height 19
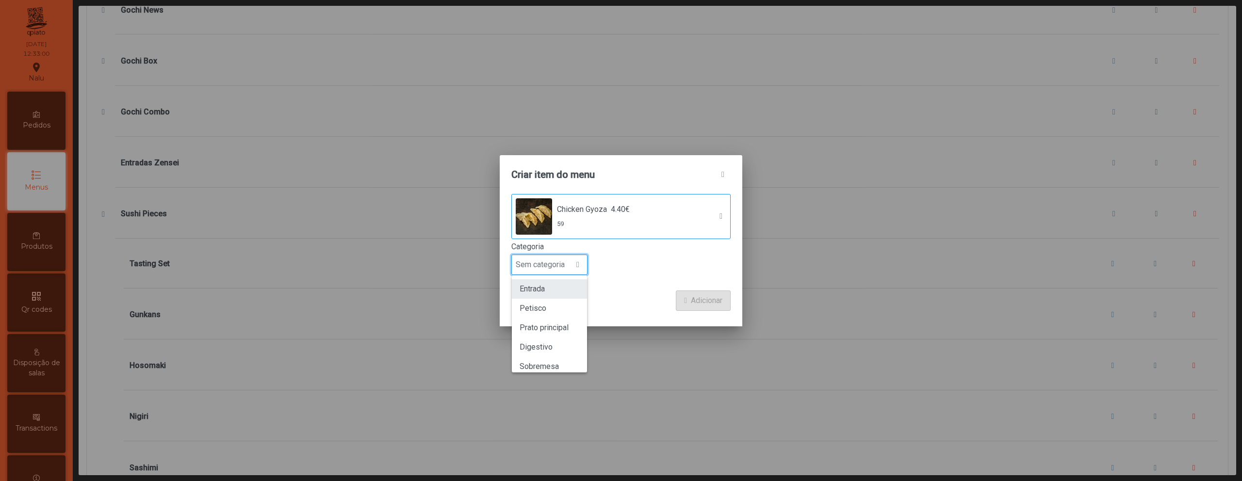
click at [564, 293] on li "Entrada" at bounding box center [549, 288] width 75 height 19
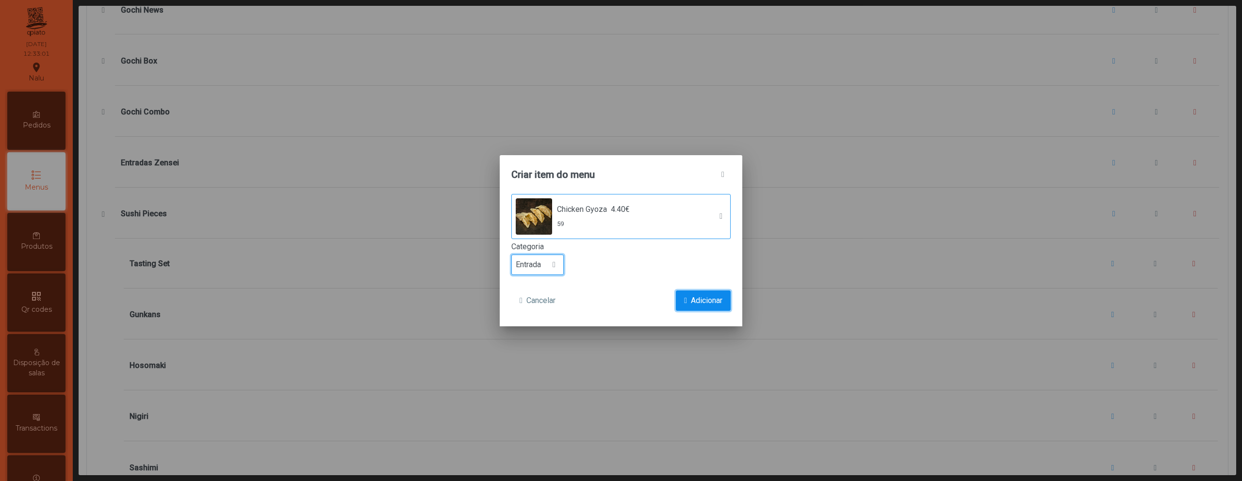
click at [688, 298] on button "Adicionar" at bounding box center [703, 301] width 55 height 20
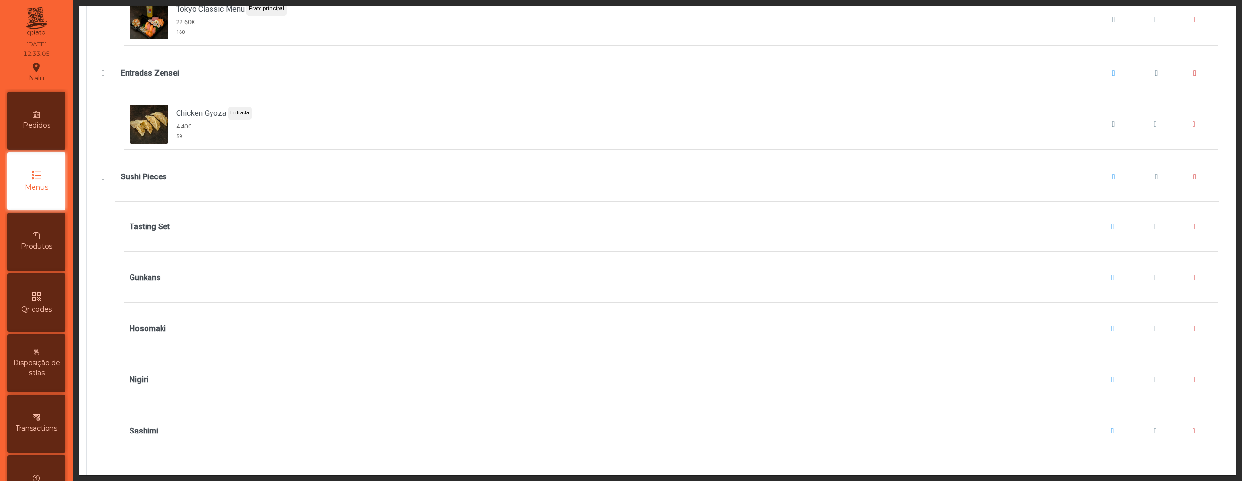
scroll to position [1132, 0]
click at [1095, 73] on button "Entradas Zensei" at bounding box center [1113, 73] width 37 height 37
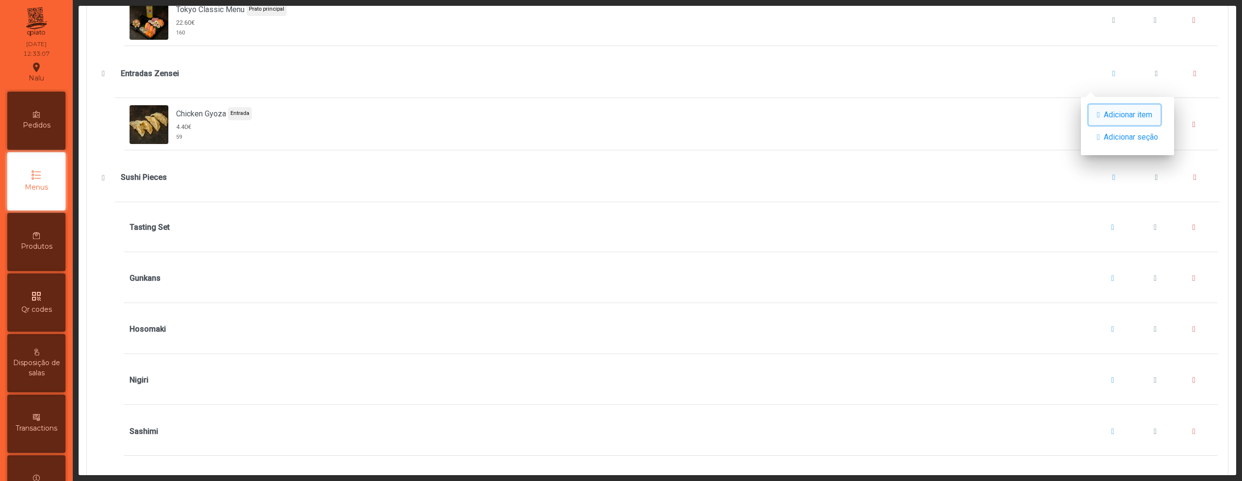
click at [1108, 113] on button "Adicionar item" at bounding box center [1125, 115] width 72 height 20
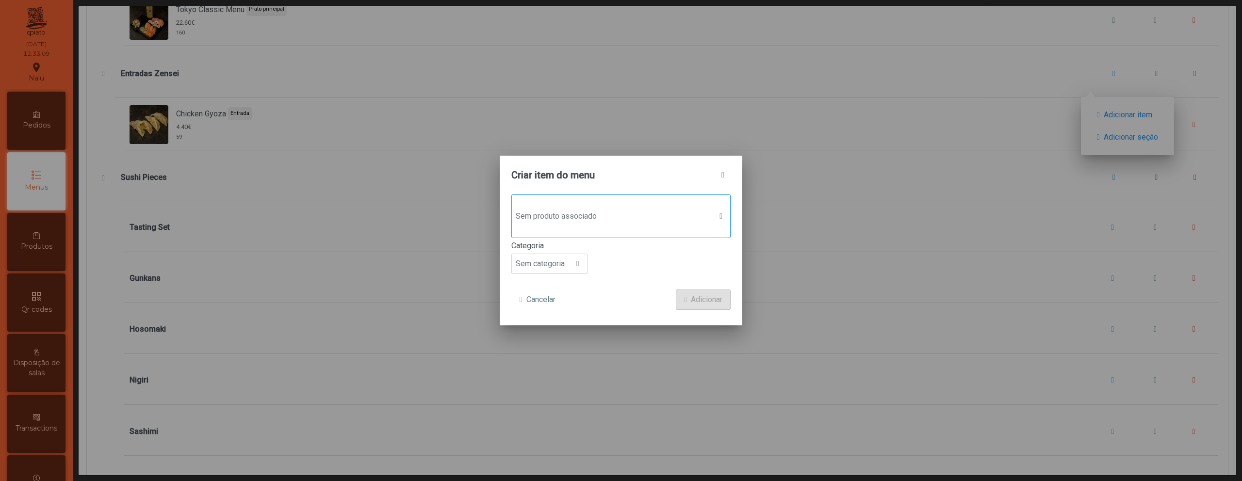
click at [601, 218] on span "Sem produto associado" at bounding box center [612, 216] width 200 height 19
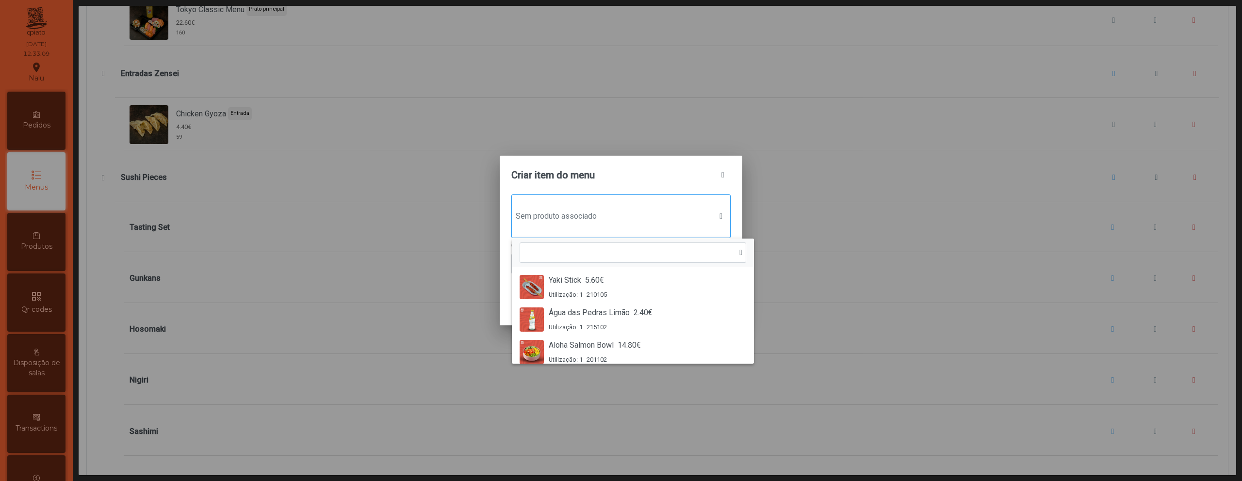
scroll to position [7, 47]
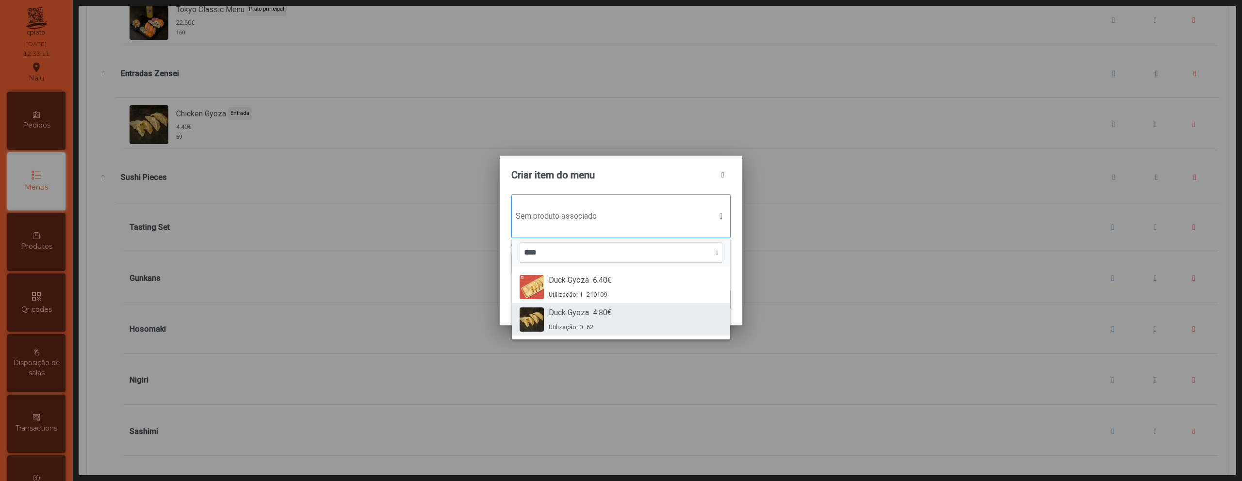
type input "****"
click at [623, 310] on div "Duck Gyoza 4.80€ Utilização: 0 62" at bounding box center [621, 319] width 203 height 25
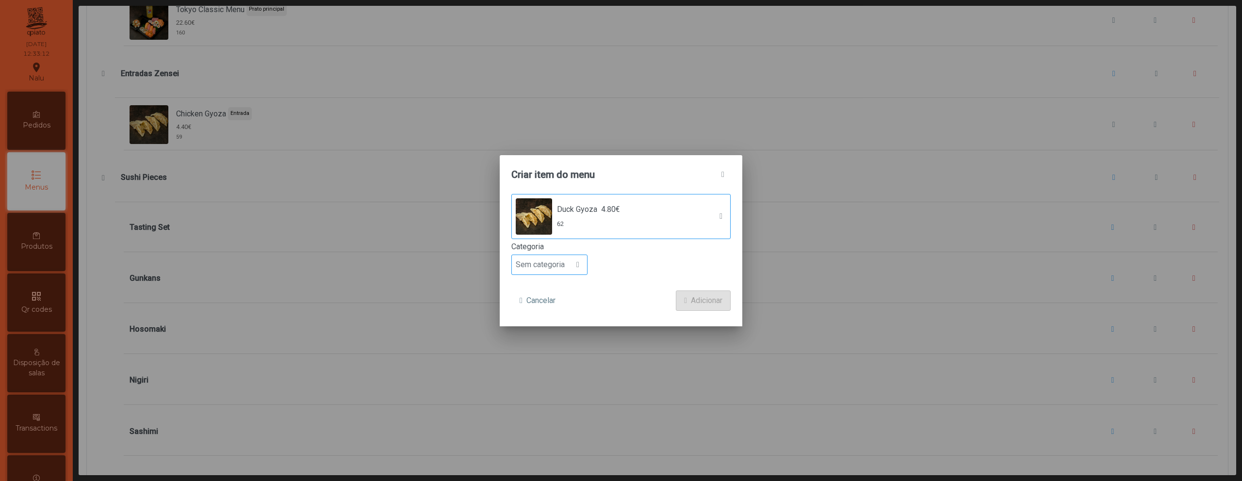
click at [571, 266] on div at bounding box center [578, 264] width 18 height 19
click at [569, 291] on li "Entrada" at bounding box center [549, 288] width 75 height 19
click at [701, 299] on span "Adicionar" at bounding box center [707, 301] width 32 height 12
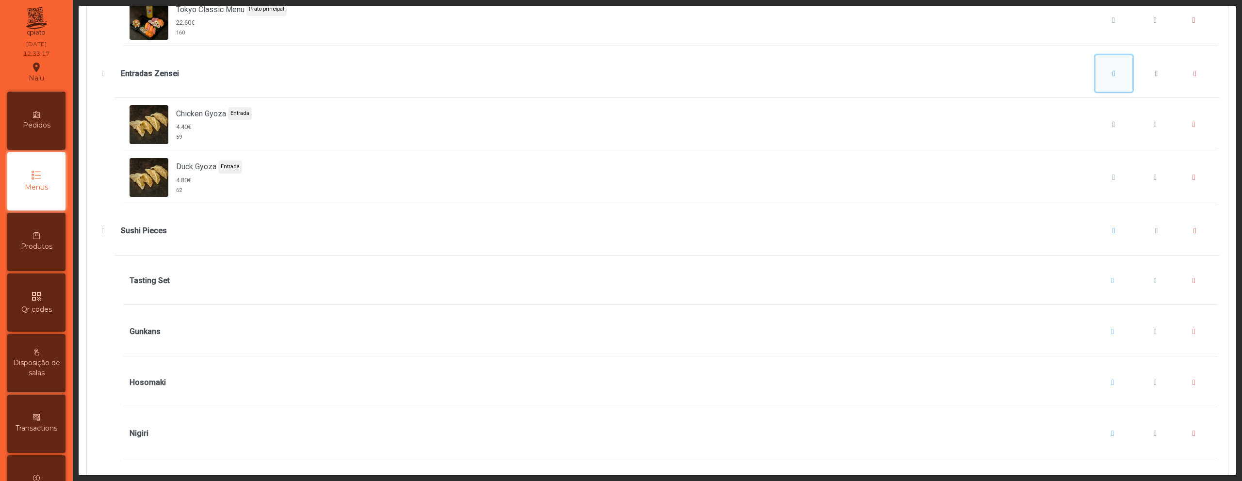
click at [1112, 76] on span "Entradas Zensei" at bounding box center [1113, 74] width 3 height 8
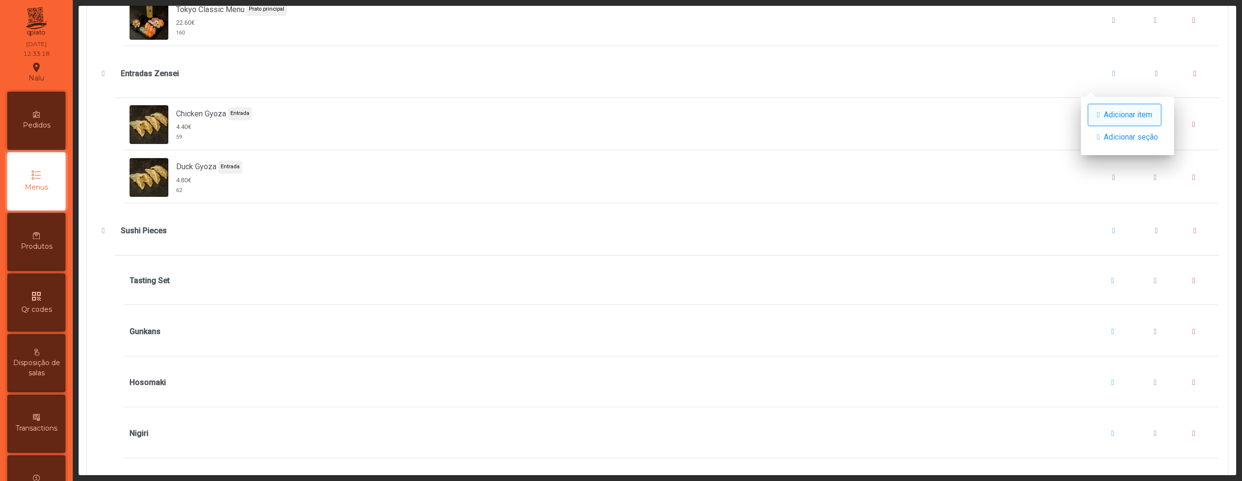
click at [1100, 114] on span "button" at bounding box center [1098, 115] width 3 height 8
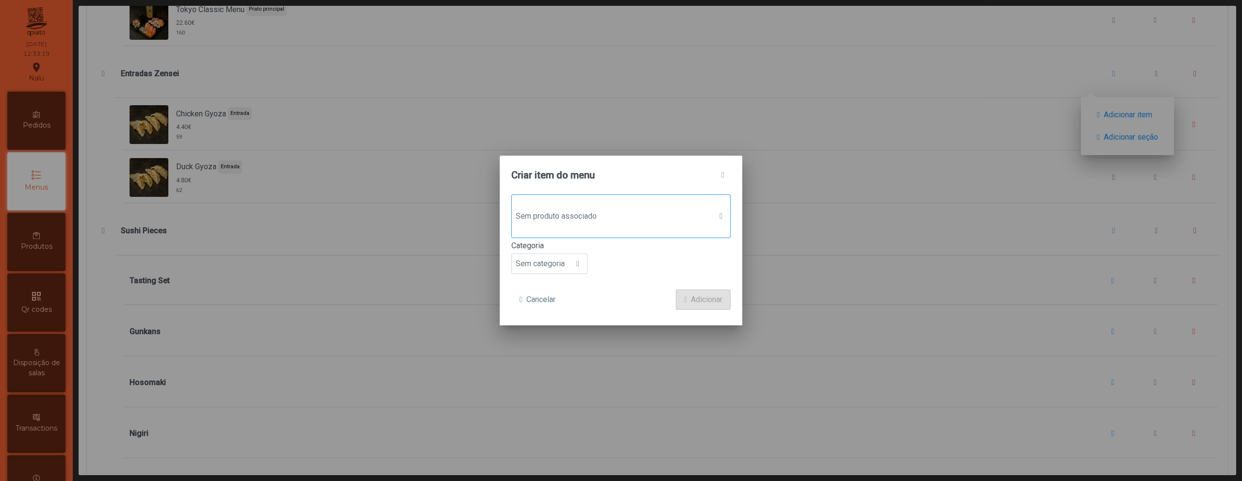
click at [627, 212] on span "Sem produto associado" at bounding box center [612, 216] width 200 height 19
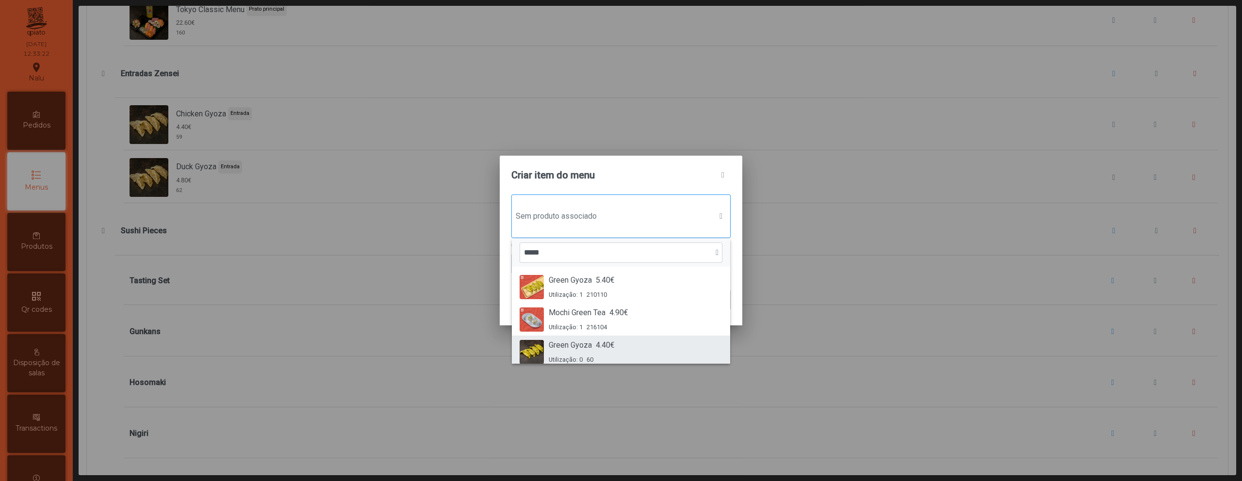
type input "*****"
click at [631, 358] on div "Green Gyoza 4.40€ Utilização: 0 60" at bounding box center [621, 352] width 203 height 25
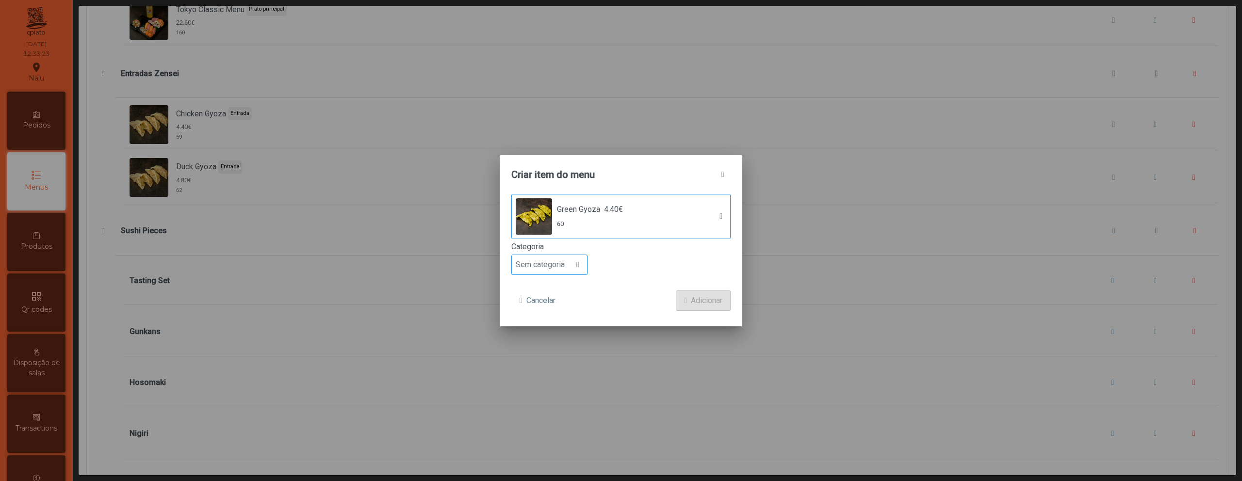
click at [567, 267] on span "Sem categoria" at bounding box center [540, 264] width 57 height 19
click at [565, 289] on li "Entrada" at bounding box center [549, 288] width 75 height 19
click at [698, 295] on span "Adicionar" at bounding box center [707, 301] width 32 height 12
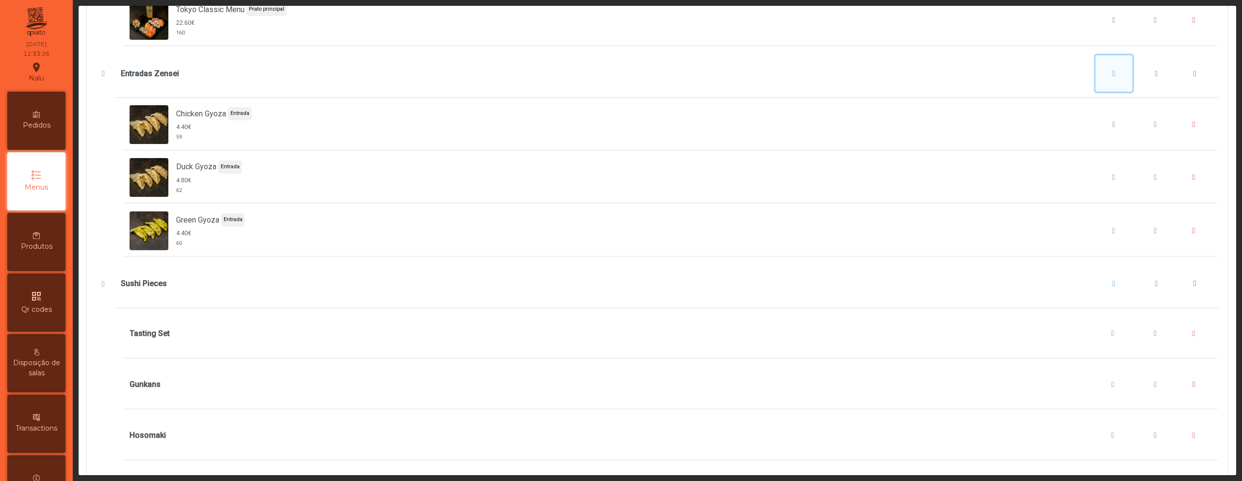
click at [1112, 77] on span "Entradas Zensei" at bounding box center [1113, 74] width 3 height 8
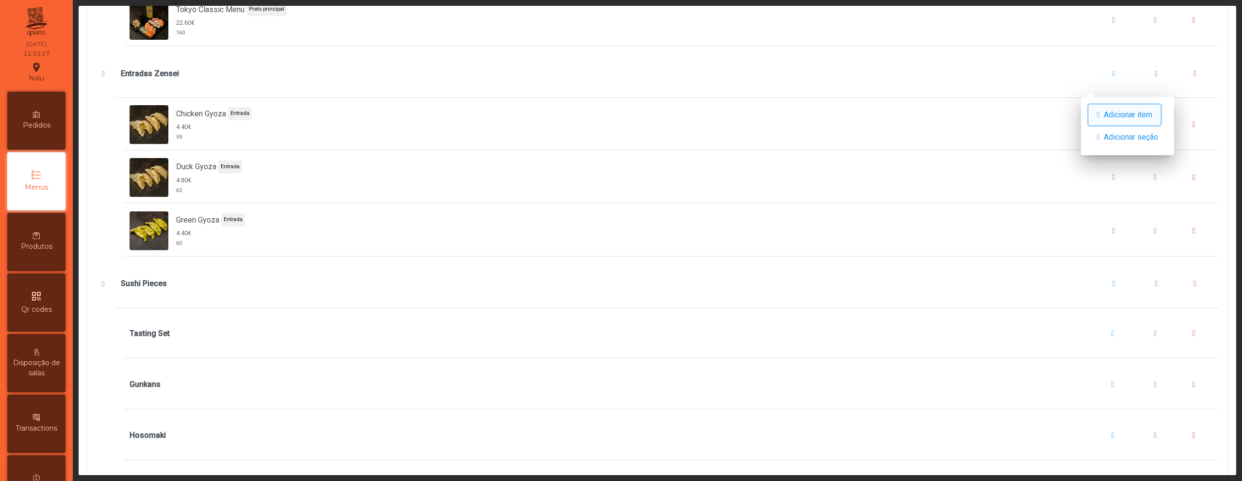
click at [1106, 117] on button "Adicionar item" at bounding box center [1125, 115] width 72 height 20
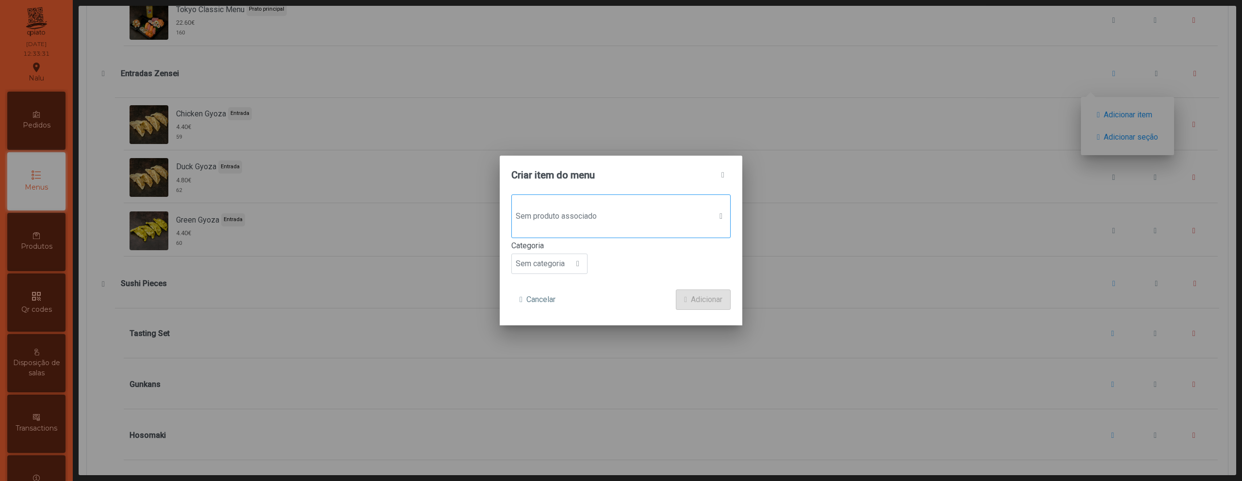
click at [634, 217] on span "Sem produto associado" at bounding box center [612, 216] width 200 height 19
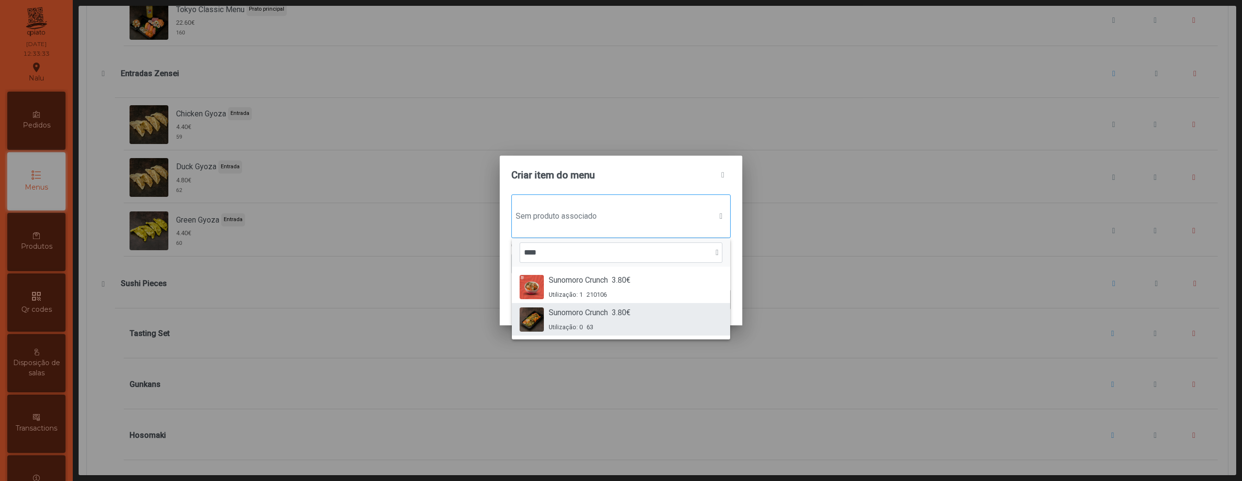
type input "****"
click at [605, 312] on span "Sunomoro Crunch" at bounding box center [578, 313] width 59 height 12
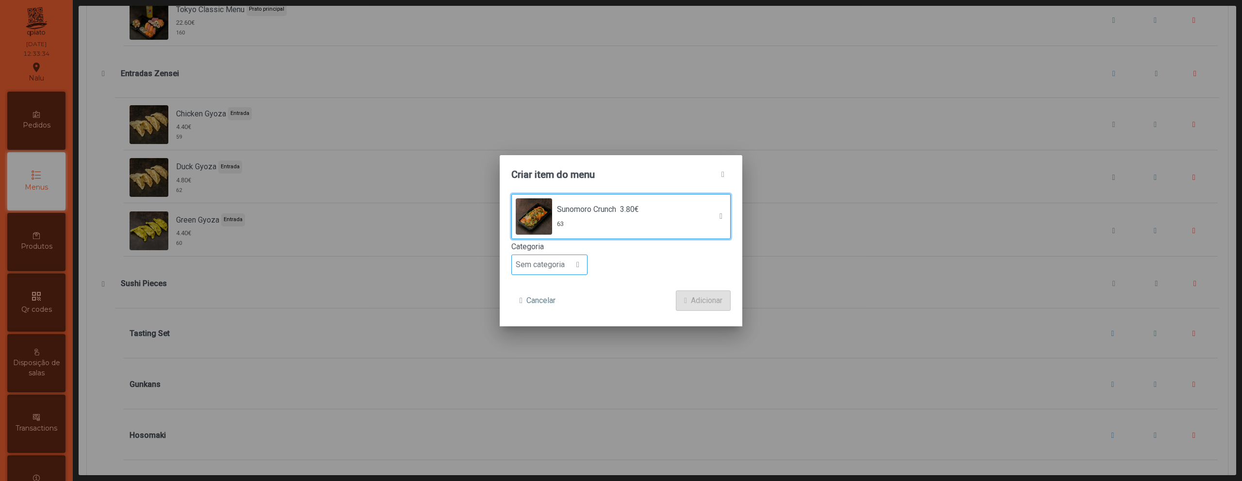
click at [563, 265] on span "Sem categoria" at bounding box center [540, 264] width 57 height 19
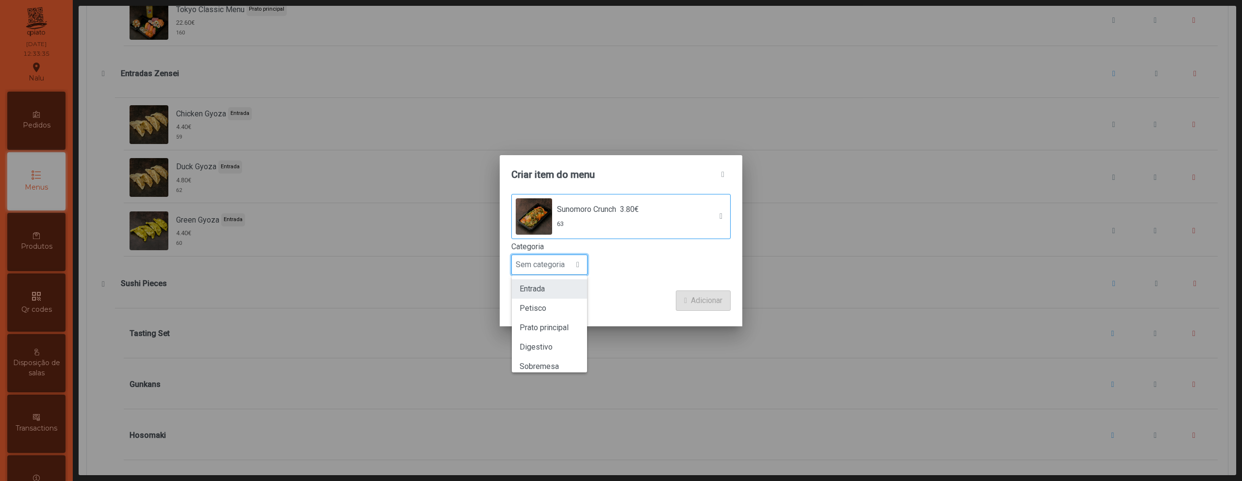
click at [565, 285] on li "Entrada" at bounding box center [549, 288] width 75 height 19
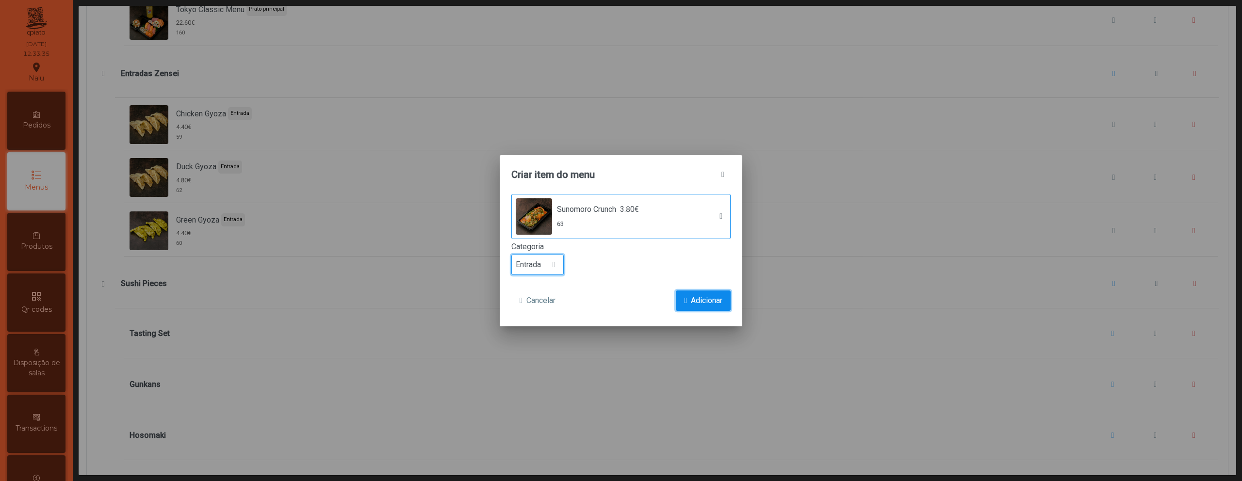
click at [714, 295] on span "Adicionar" at bounding box center [707, 301] width 32 height 12
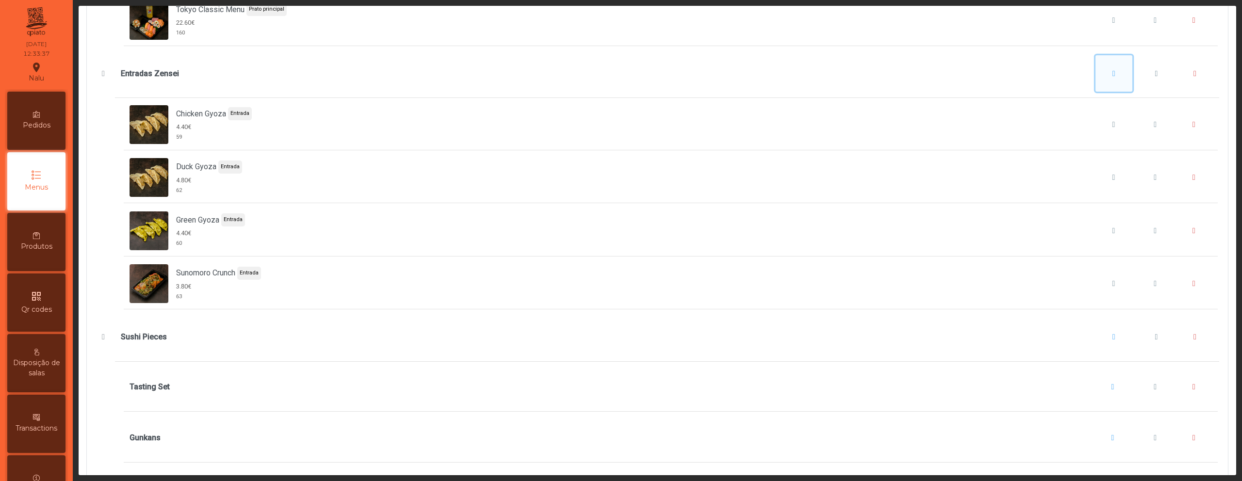
click at [1103, 78] on button "Entradas Zensei" at bounding box center [1113, 73] width 37 height 37
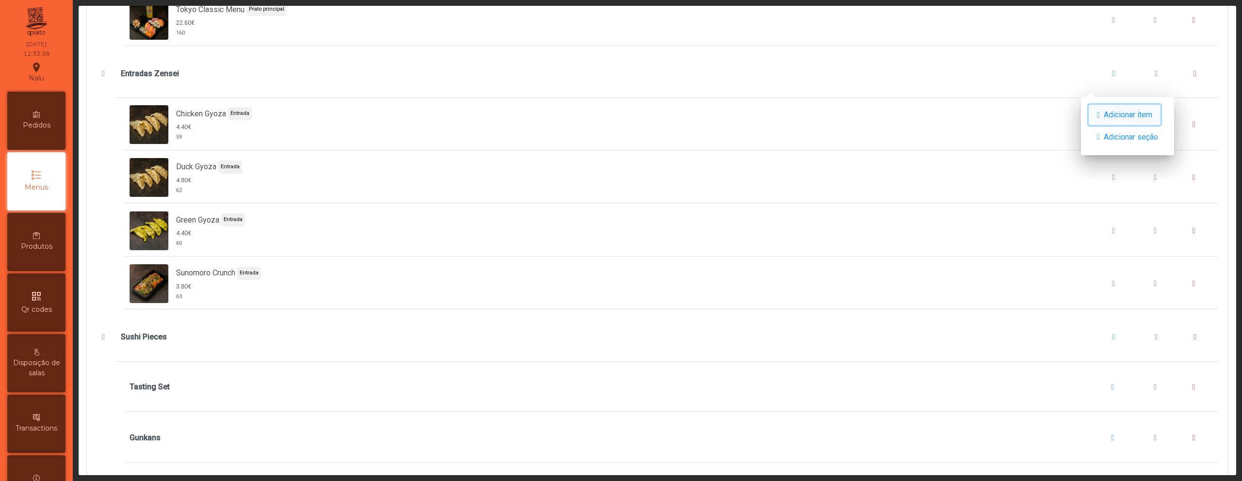
click at [1098, 115] on span "button" at bounding box center [1098, 115] width 3 height 8
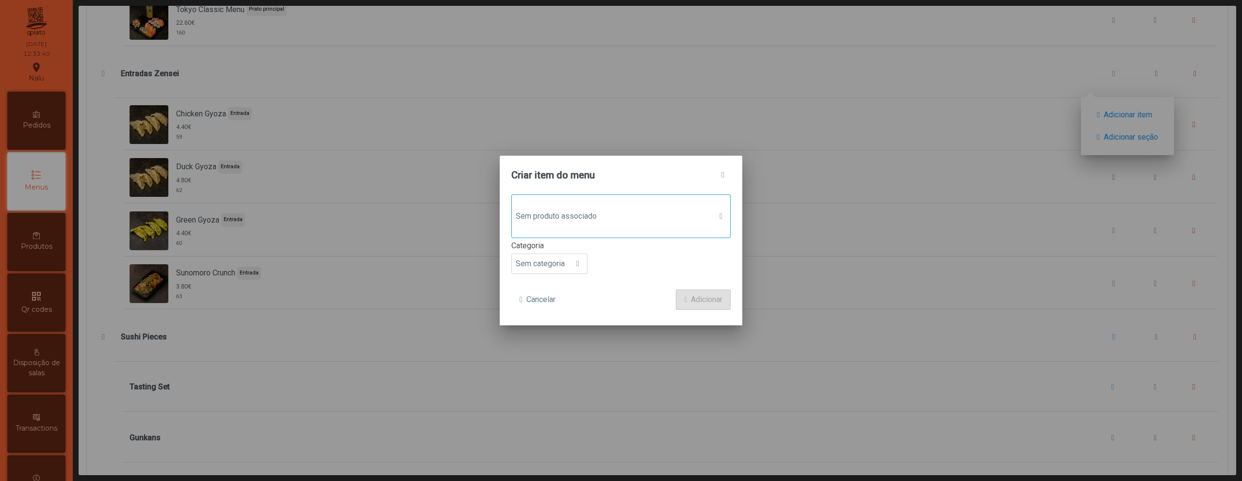
click at [676, 220] on span "Sem produto associado" at bounding box center [612, 216] width 200 height 19
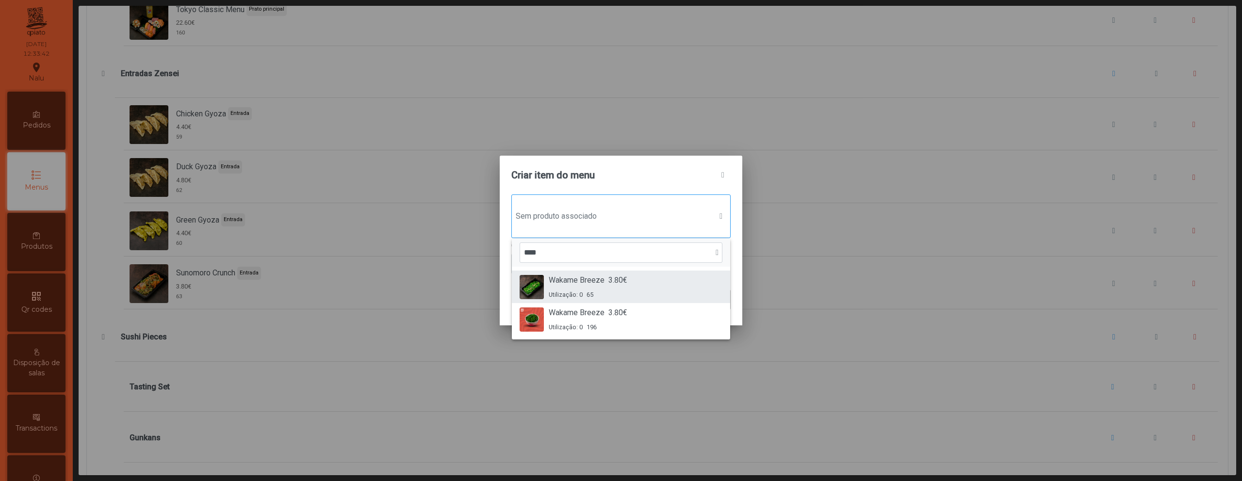
type input "****"
click at [646, 279] on div "Wakame Breeze 3.80€ Utilização: 0 65" at bounding box center [621, 287] width 203 height 25
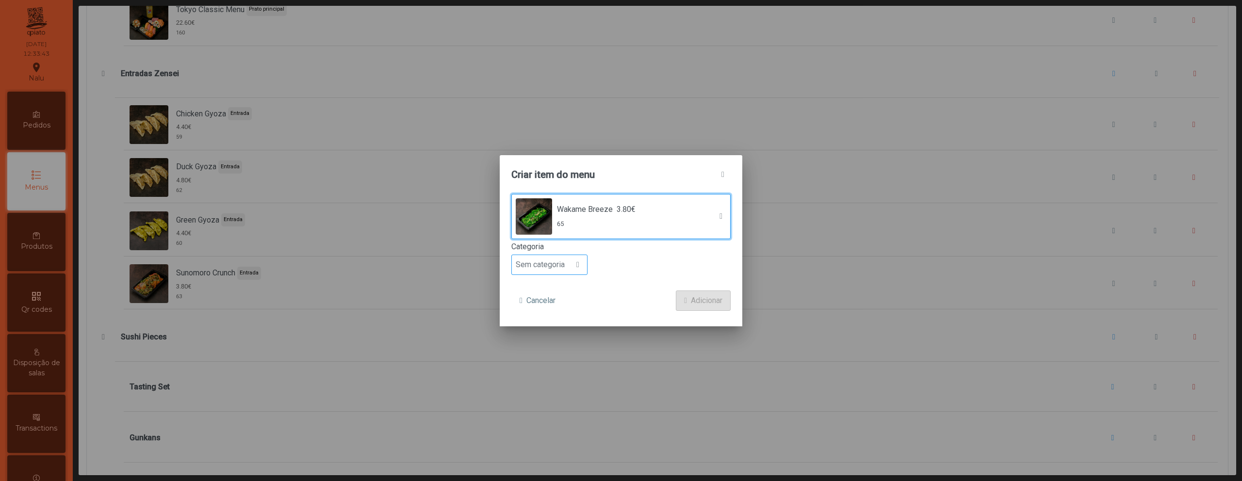
click at [572, 266] on div at bounding box center [578, 264] width 18 height 19
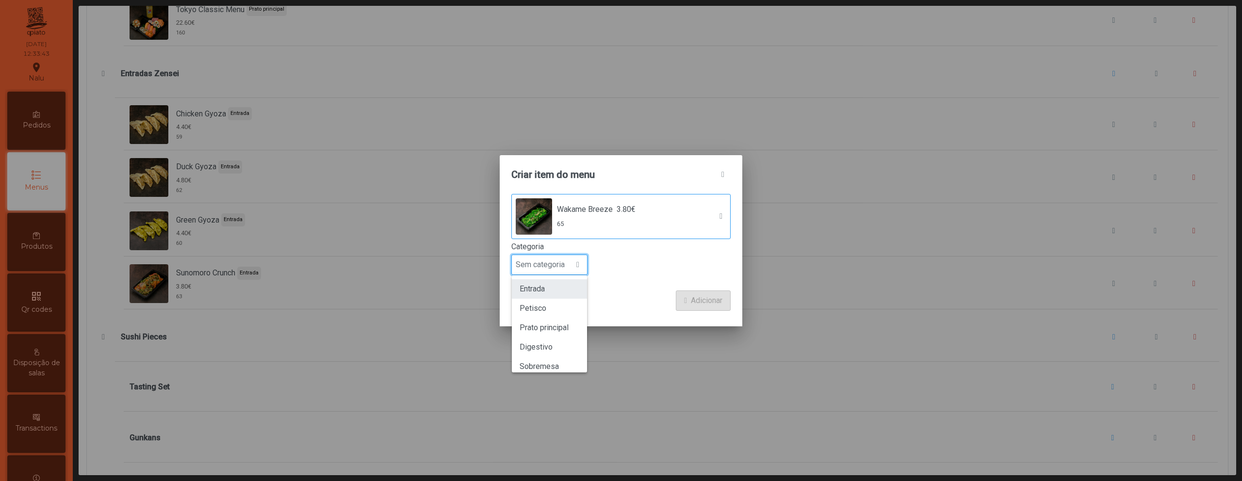
click at [569, 292] on li "Entrada" at bounding box center [549, 288] width 75 height 19
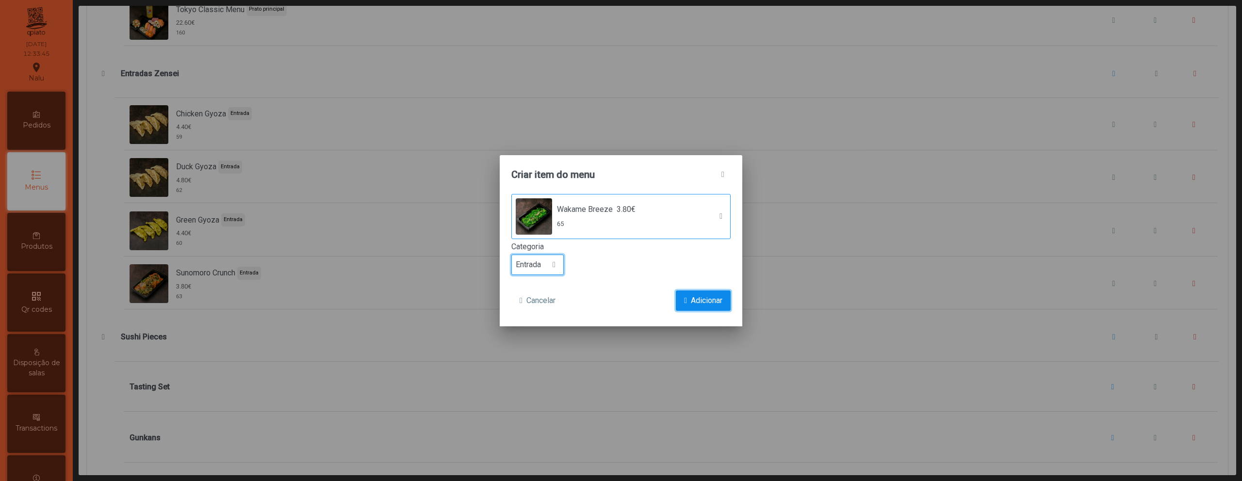
click at [698, 299] on span "Adicionar" at bounding box center [707, 301] width 32 height 12
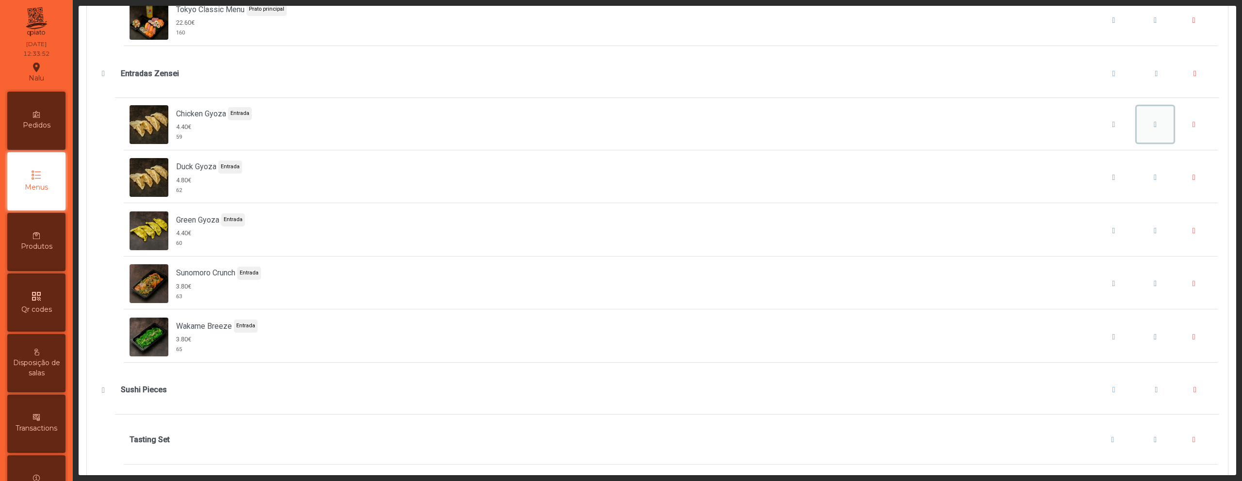
click at [1137, 125] on button "Chicken Gyoza" at bounding box center [1155, 124] width 37 height 37
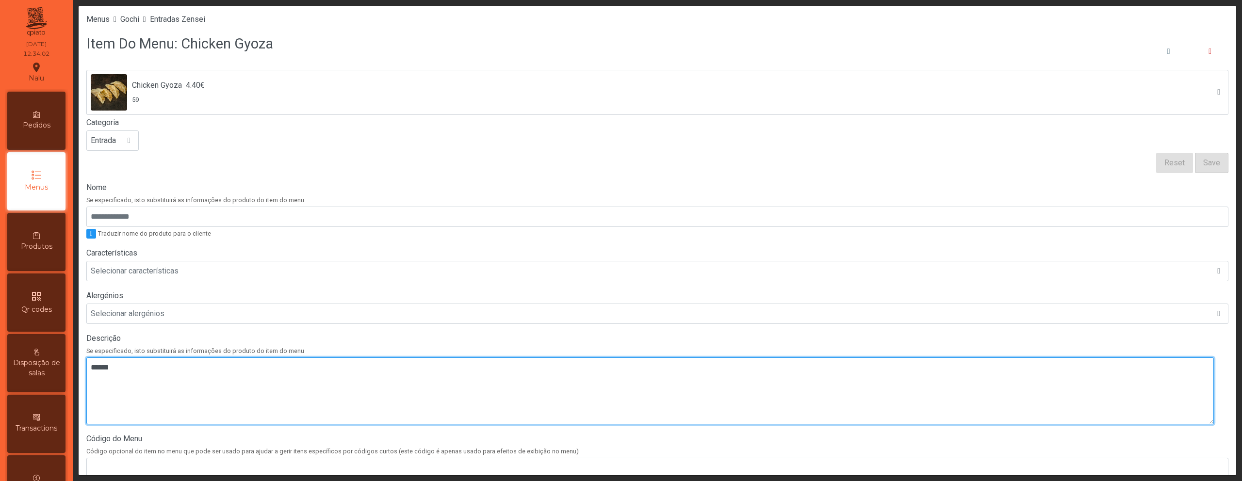
click at [368, 381] on textarea at bounding box center [649, 391] width 1127 height 67
paste textarea "**********"
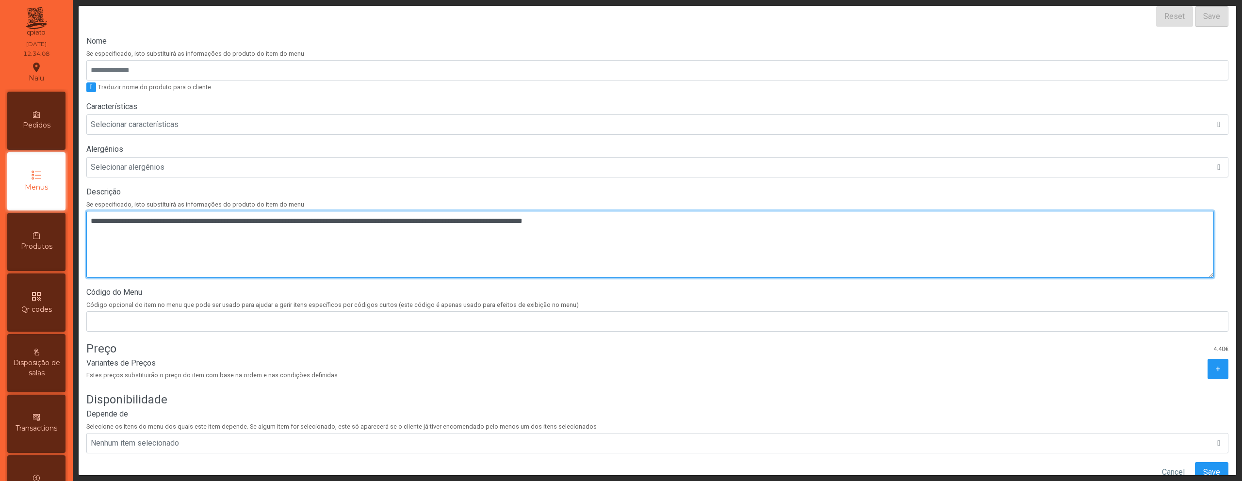
scroll to position [184, 0]
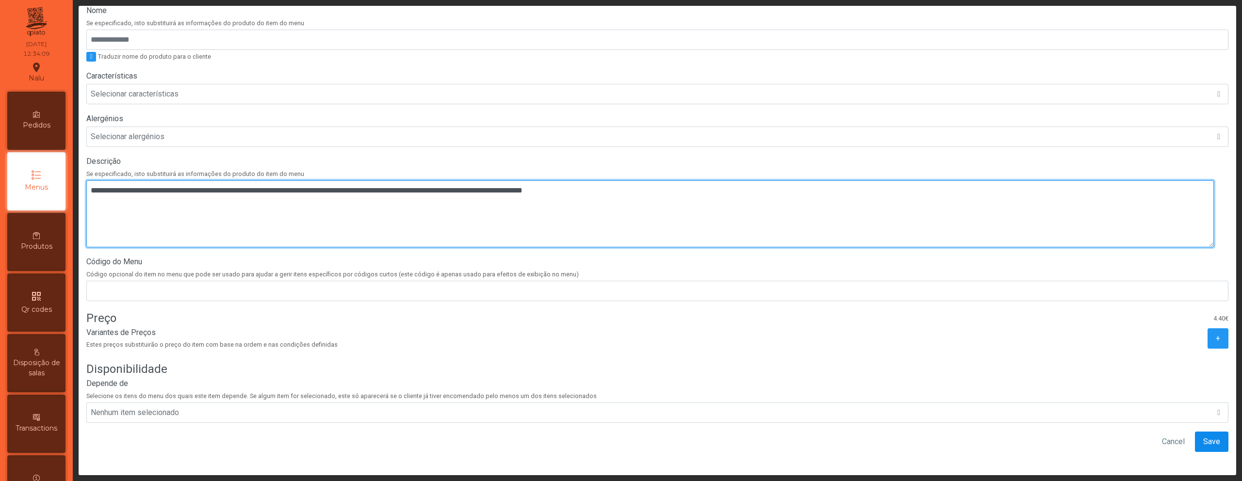
type textarea "**********"
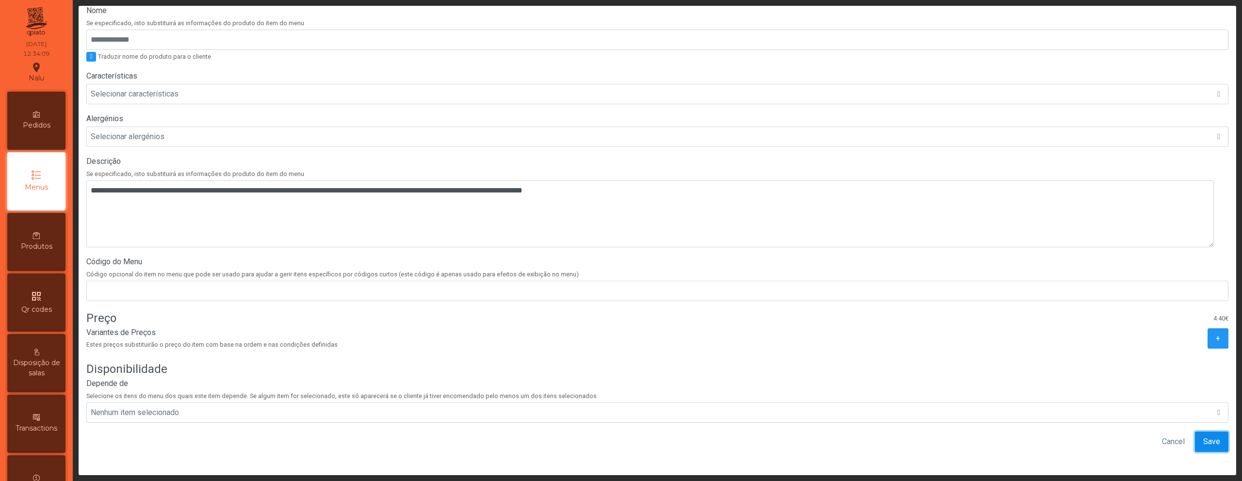
click at [1207, 432] on button "Save" at bounding box center [1211, 442] width 33 height 20
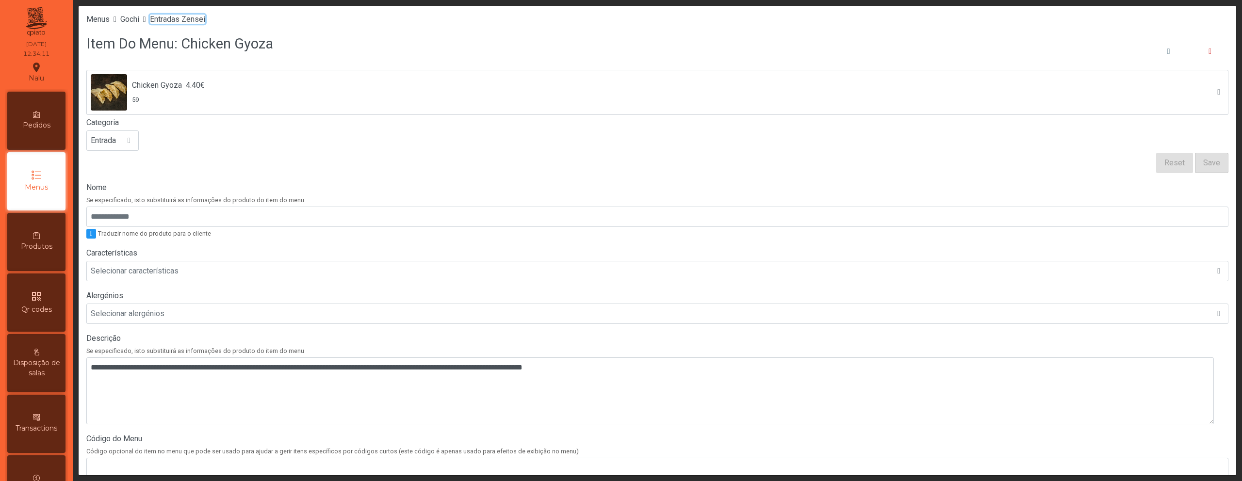
click at [204, 20] on span "Entradas Zensei" at bounding box center [177, 19] width 55 height 9
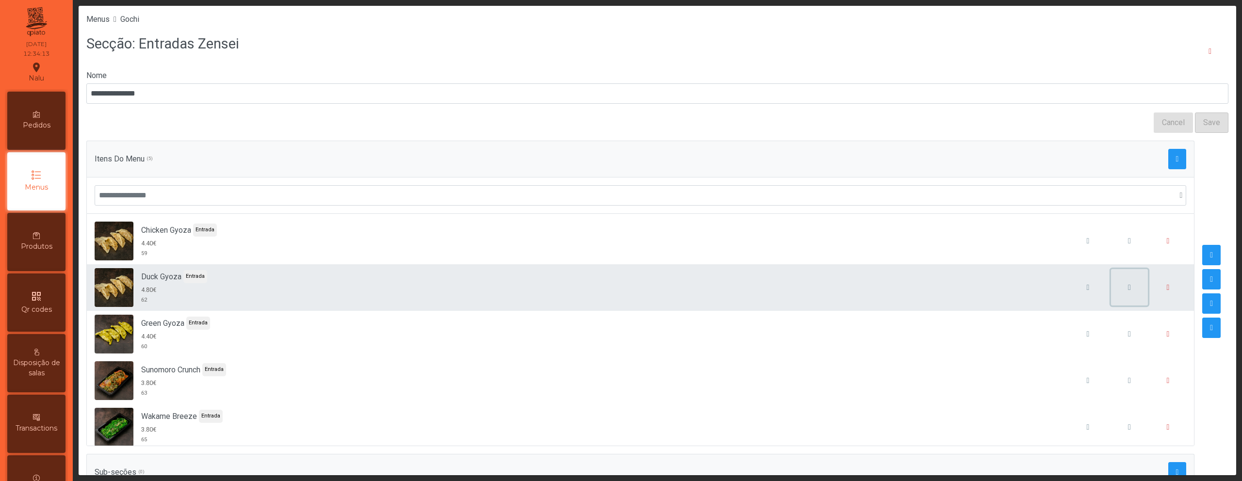
click at [1128, 288] on span "button" at bounding box center [1129, 288] width 3 height 8
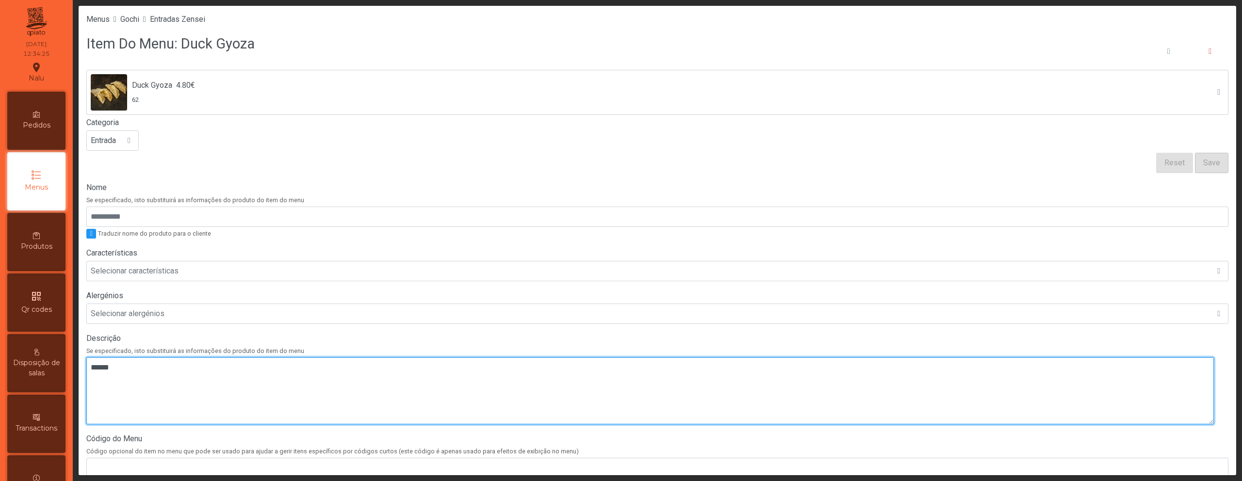
click at [374, 387] on textarea at bounding box center [649, 391] width 1127 height 67
paste textarea "**********"
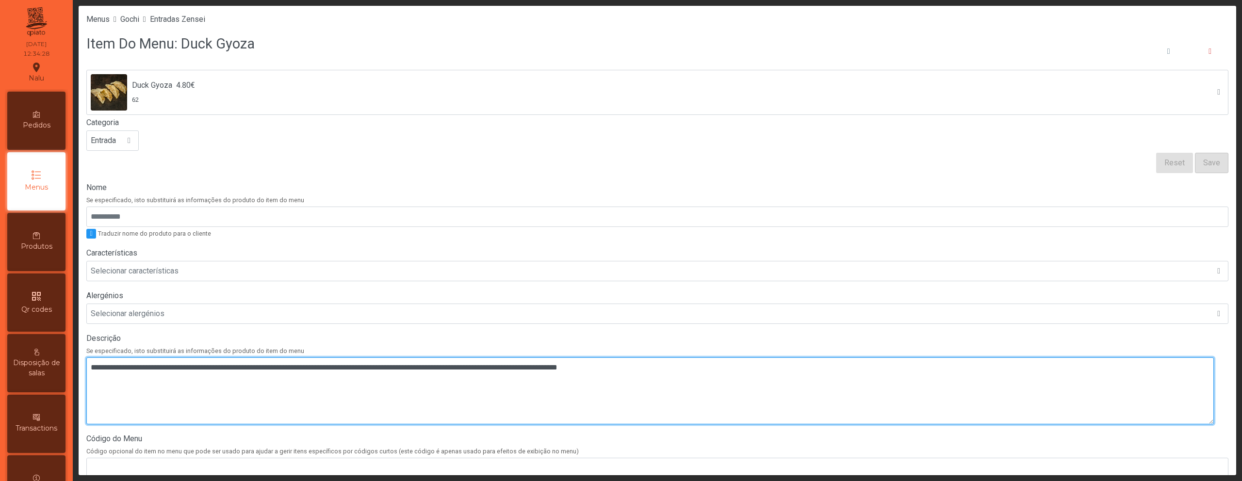
type textarea "**********"
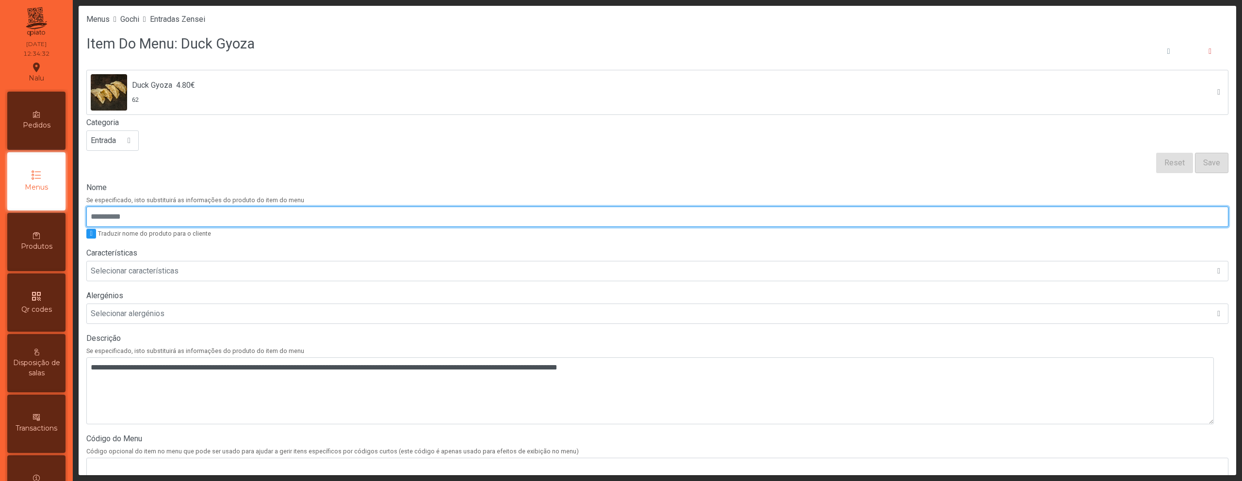
click at [559, 218] on input "Nome" at bounding box center [657, 217] width 1142 height 20
paste input "**********"
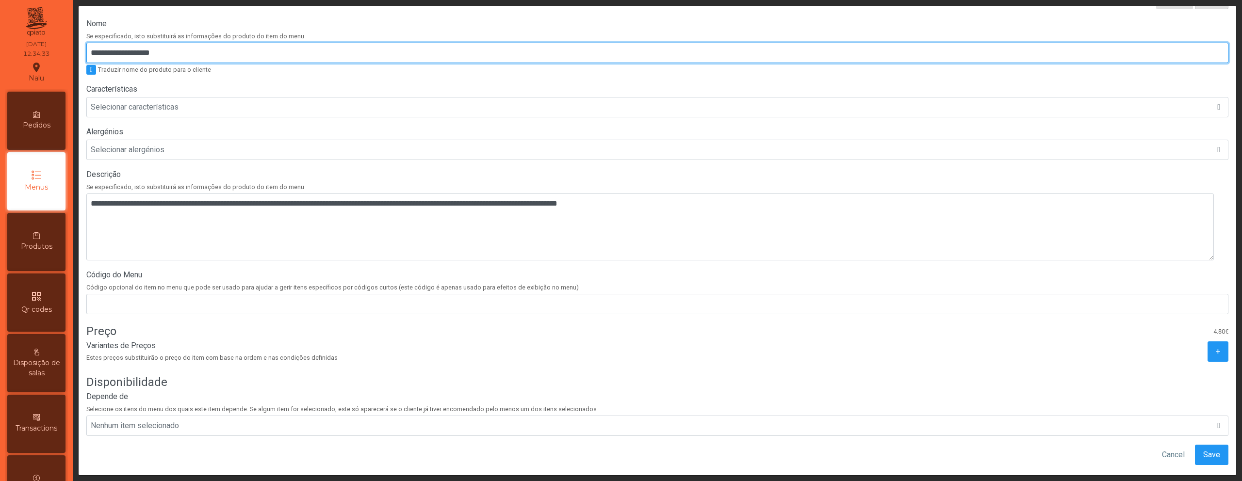
scroll to position [179, 0]
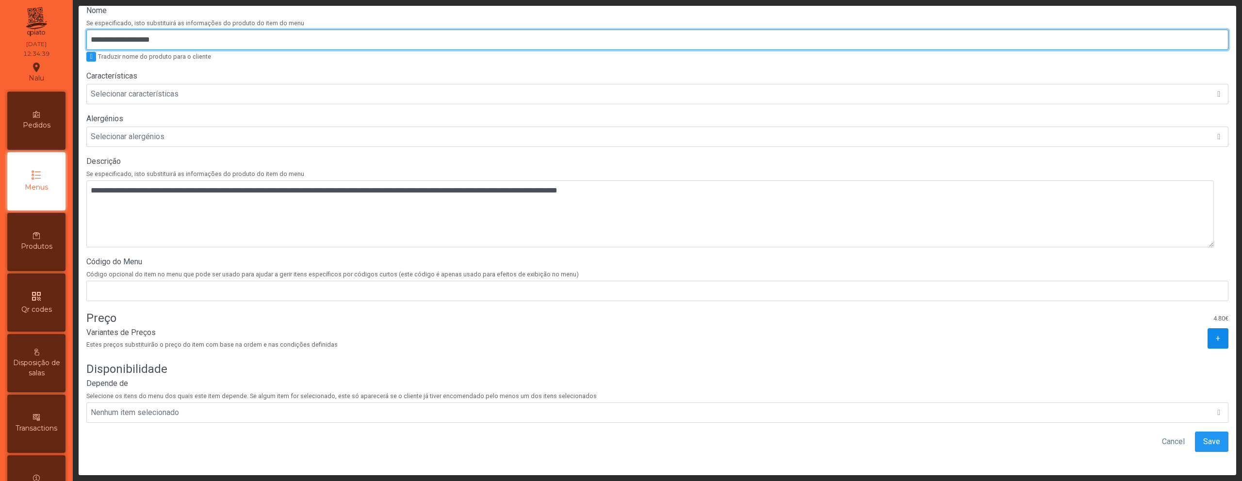
type input "**********"
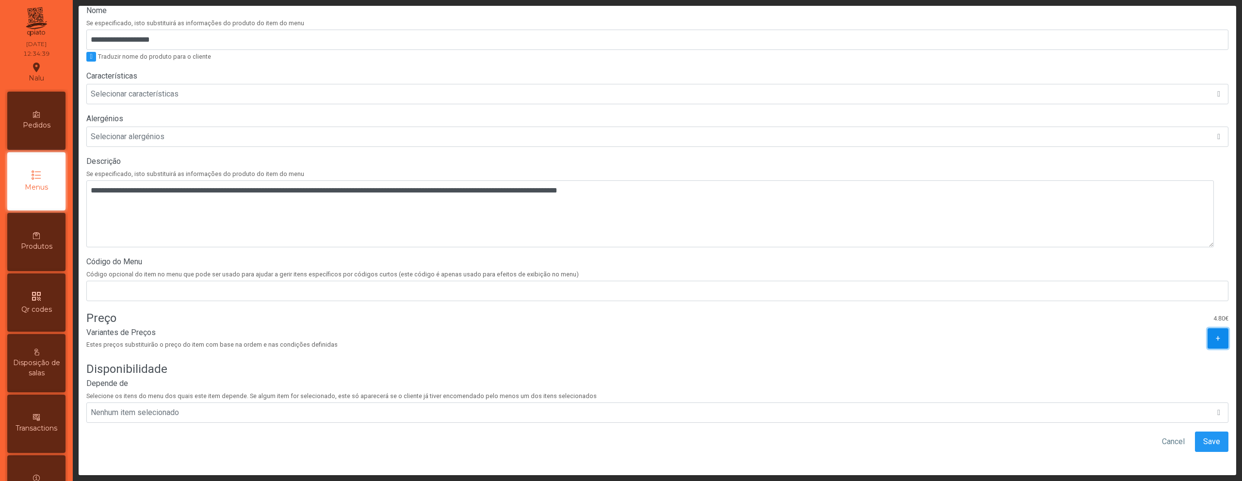
click at [1207, 336] on button "+" at bounding box center [1217, 338] width 21 height 20
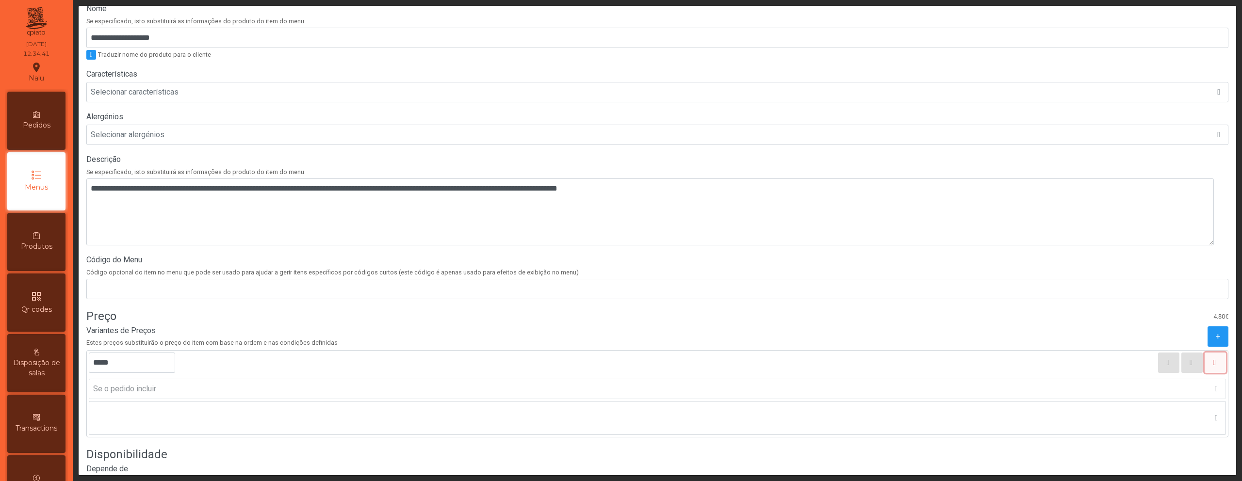
click at [1206, 367] on button "button" at bounding box center [1215, 363] width 21 height 20
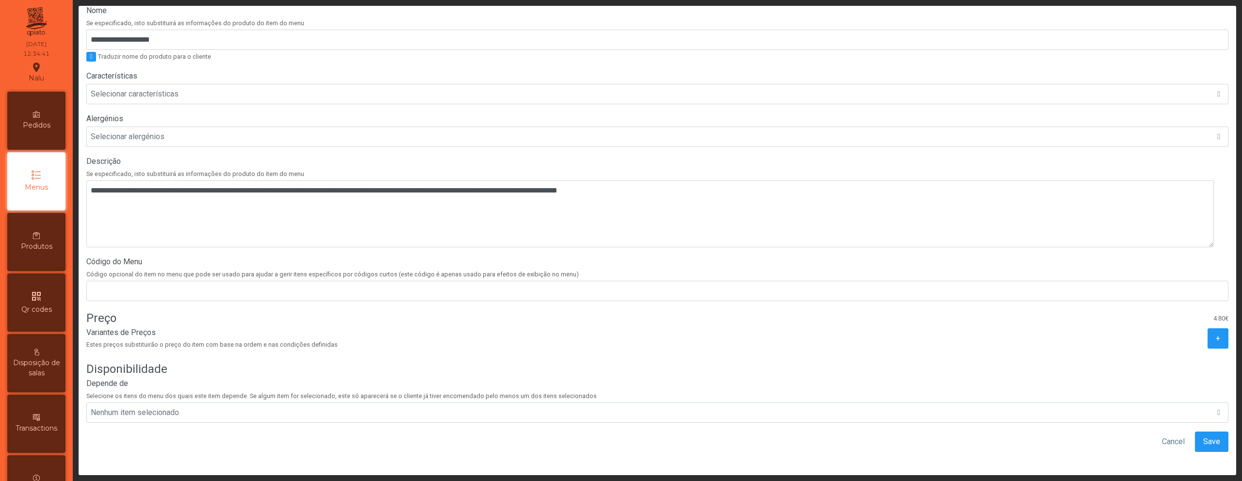
scroll to position [184, 0]
click at [1203, 436] on span "Save" at bounding box center [1211, 442] width 17 height 12
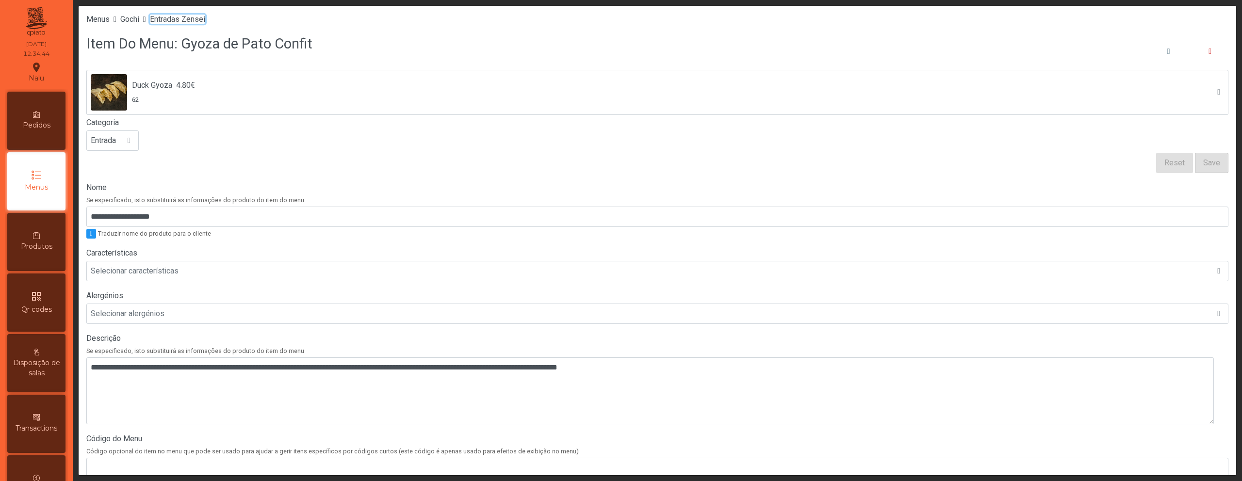
click at [187, 16] on span "Entradas Zensei" at bounding box center [177, 19] width 55 height 9
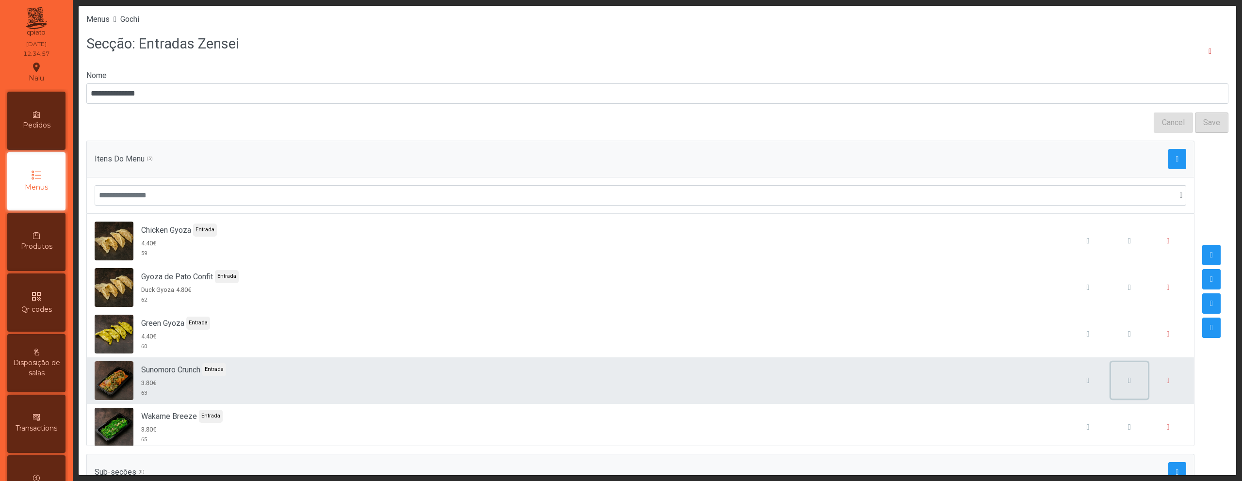
click at [1128, 381] on span "button" at bounding box center [1129, 381] width 3 height 8
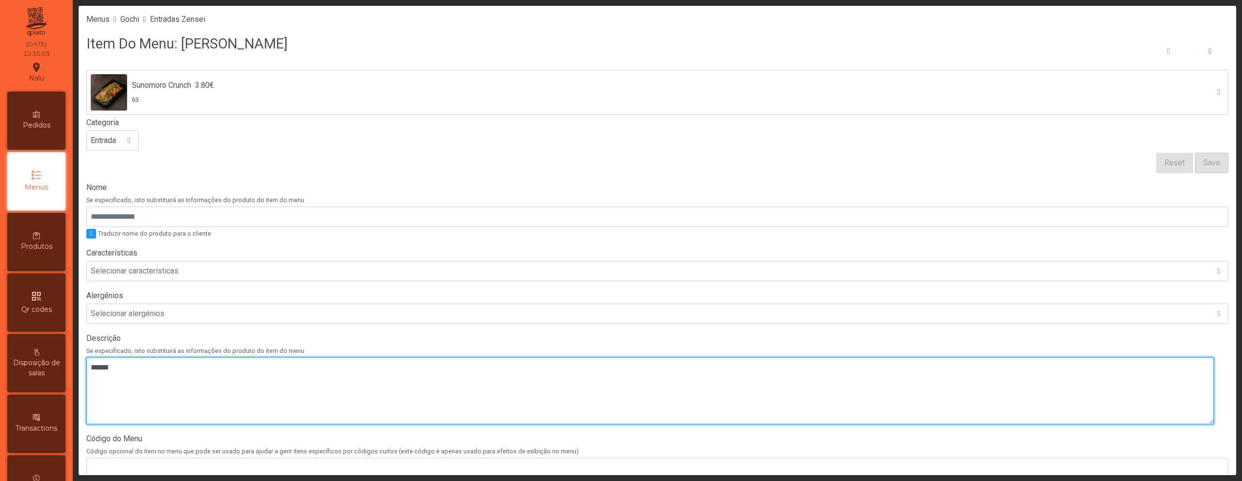
click at [776, 391] on textarea at bounding box center [649, 391] width 1127 height 67
paste textarea "**********"
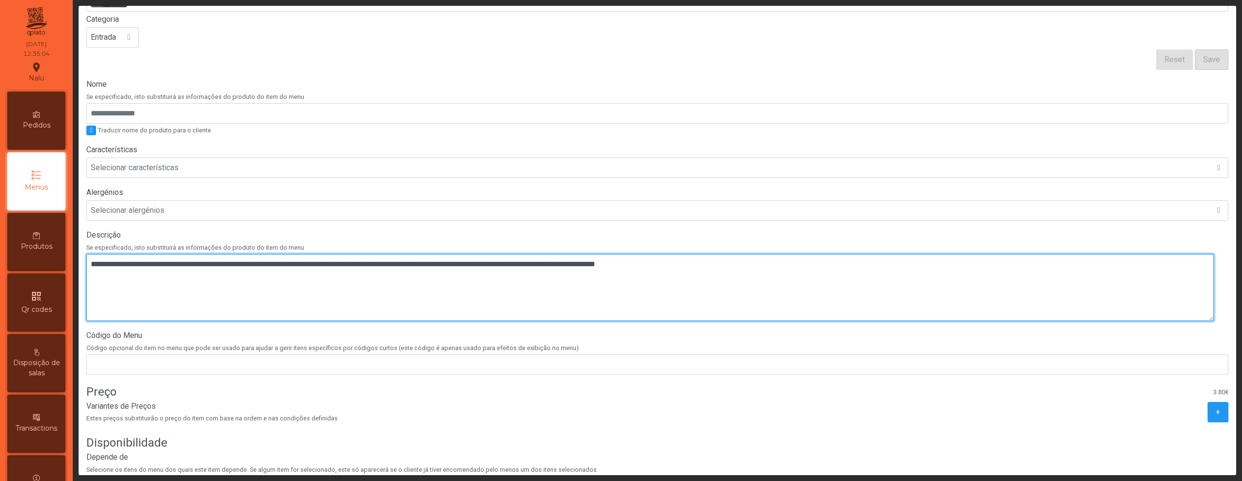
scroll to position [184, 0]
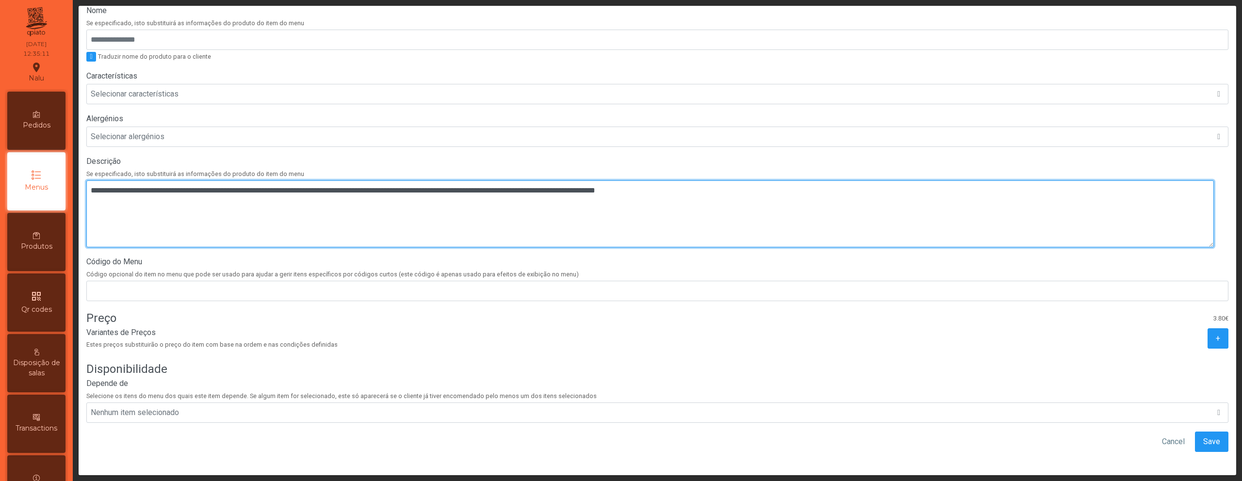
type textarea "**********"
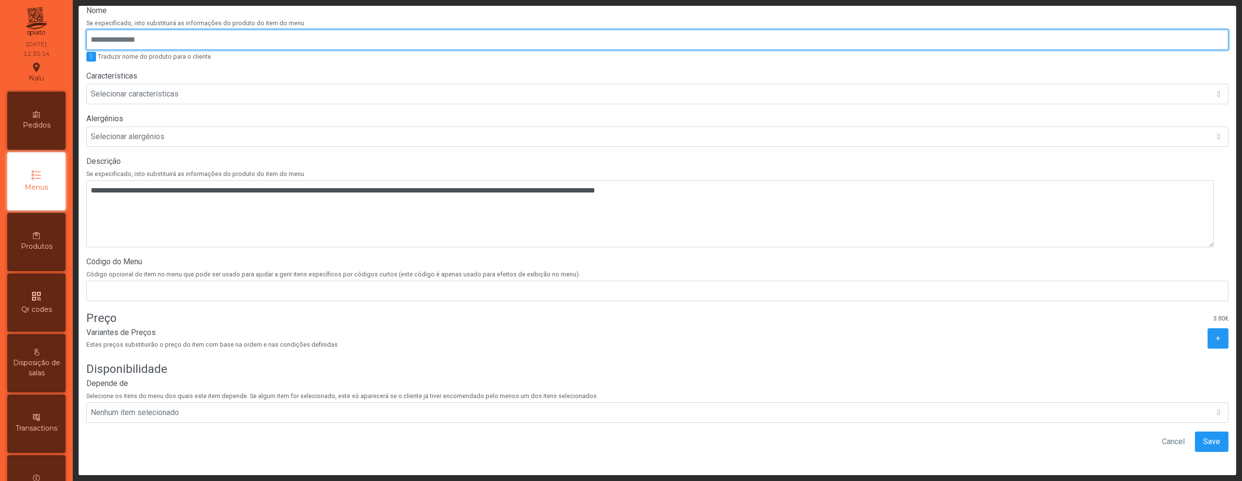
click at [752, 30] on input "Nome" at bounding box center [657, 40] width 1142 height 20
paste input "**********"
type input "**********"
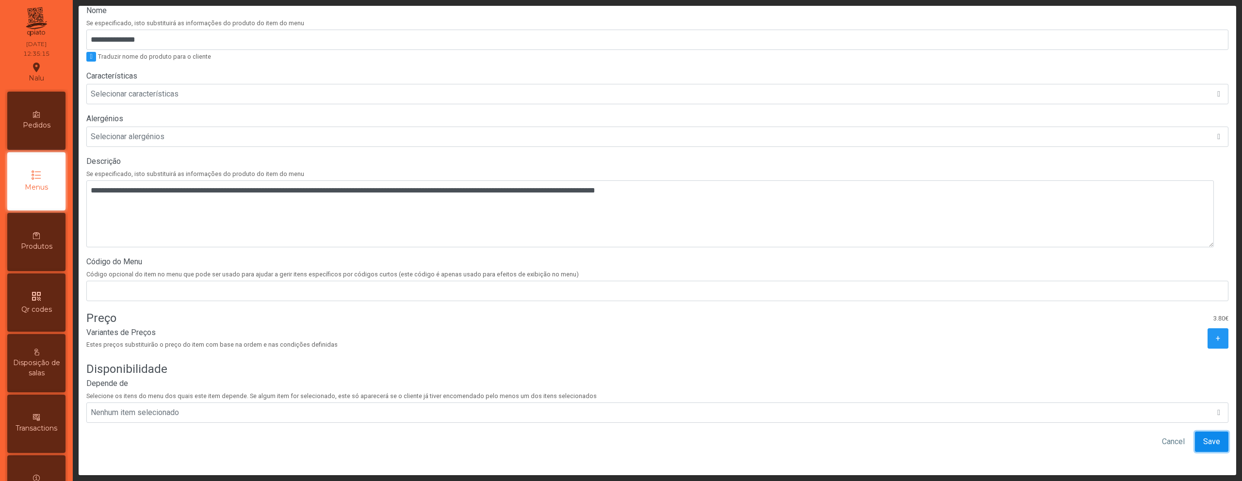
click at [1203, 436] on span "Save" at bounding box center [1211, 442] width 17 height 12
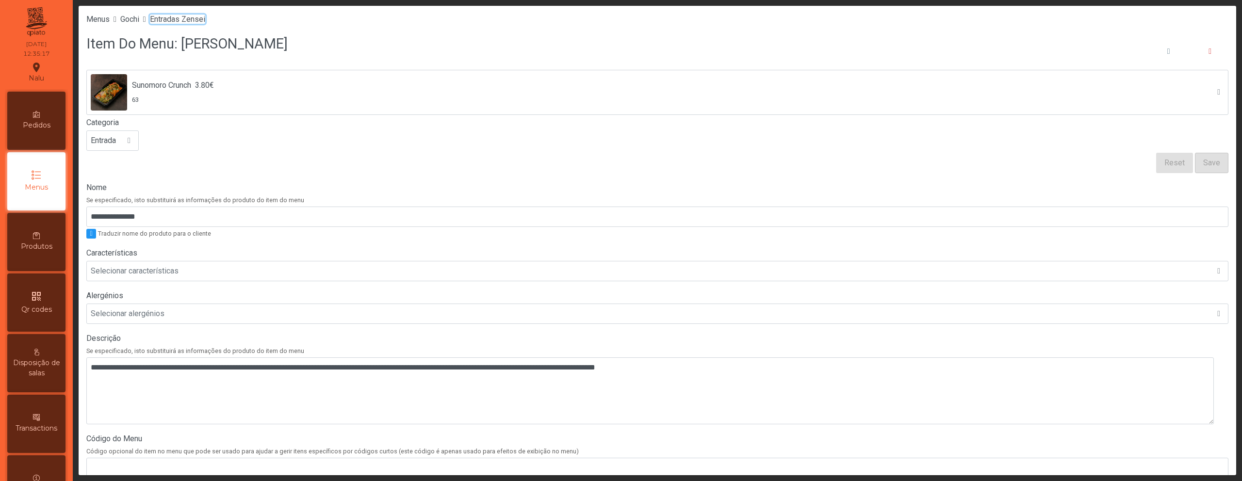
click at [196, 20] on span "Entradas Zensei" at bounding box center [177, 19] width 55 height 9
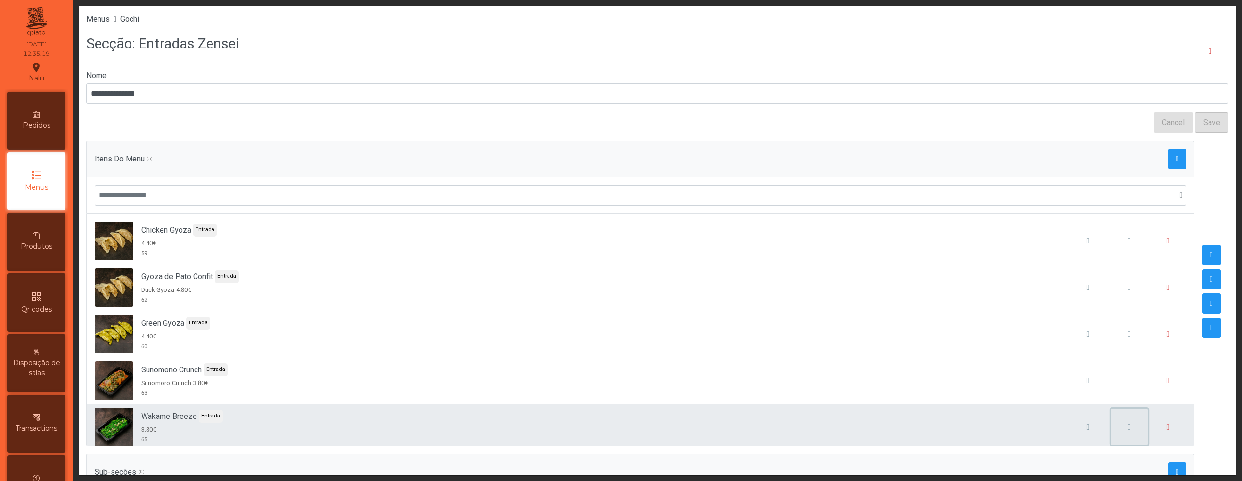
click at [1111, 421] on button "button" at bounding box center [1129, 427] width 37 height 37
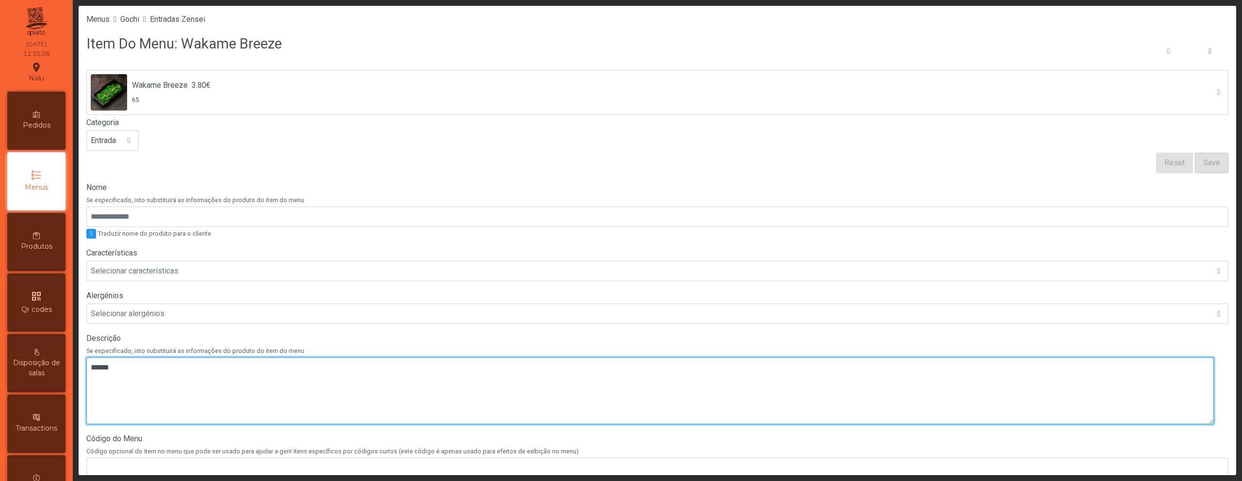
click at [794, 385] on textarea at bounding box center [649, 391] width 1127 height 67
paste textarea "**********"
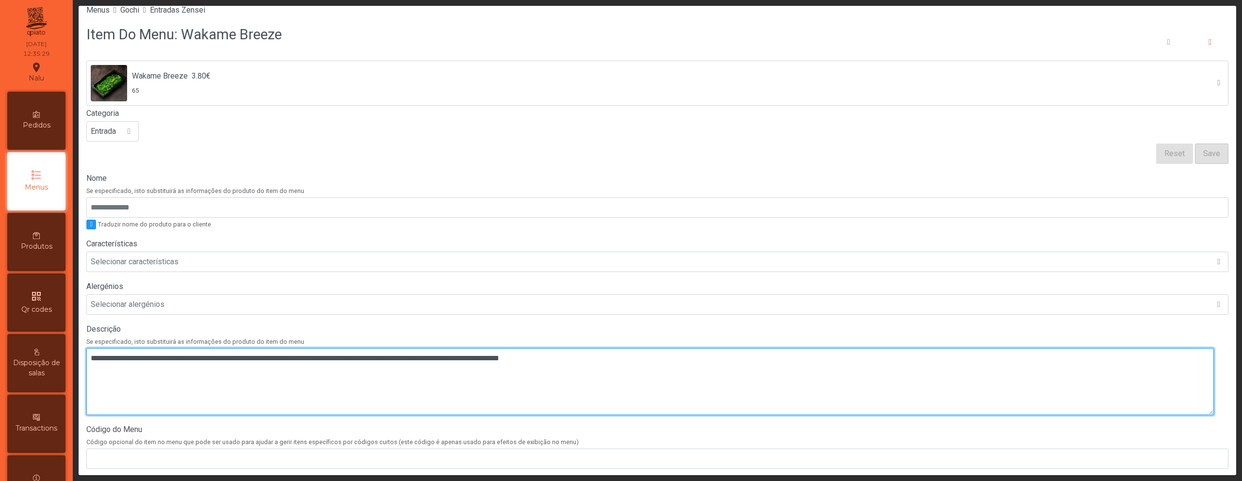
scroll to position [184, 0]
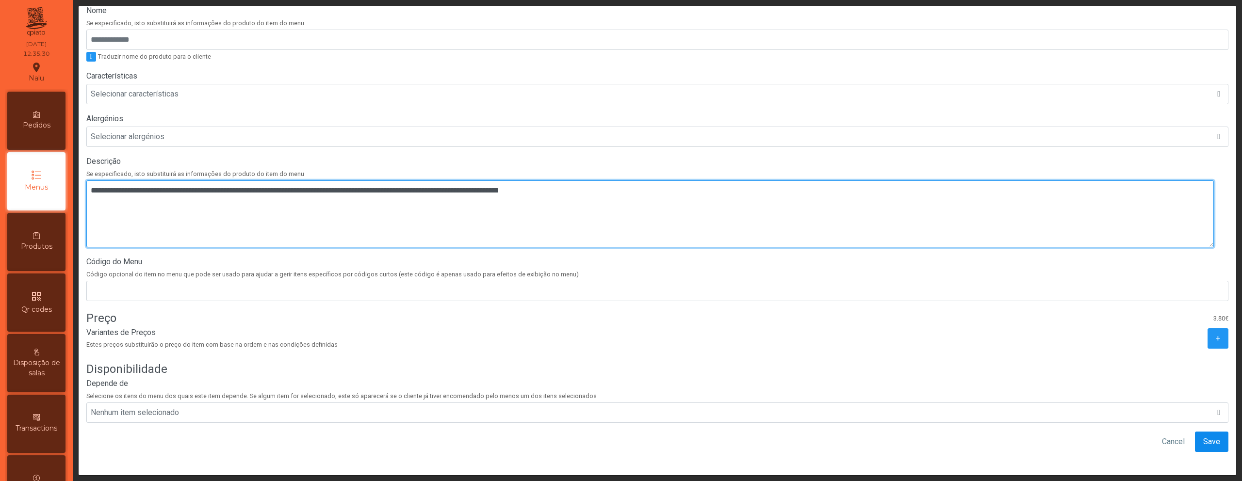
type textarea "**********"
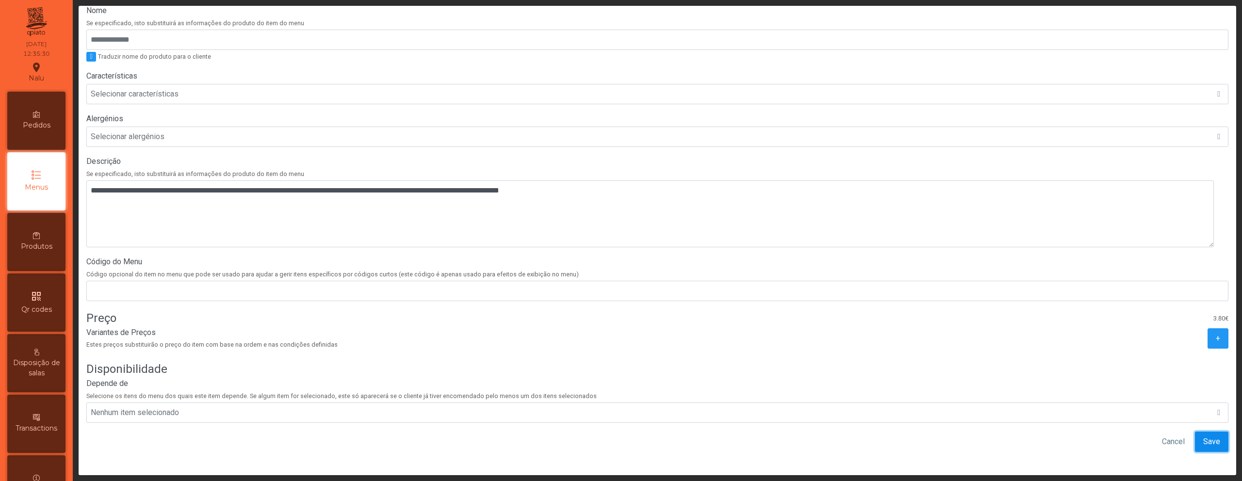
click at [1195, 432] on button "Save" at bounding box center [1211, 442] width 33 height 20
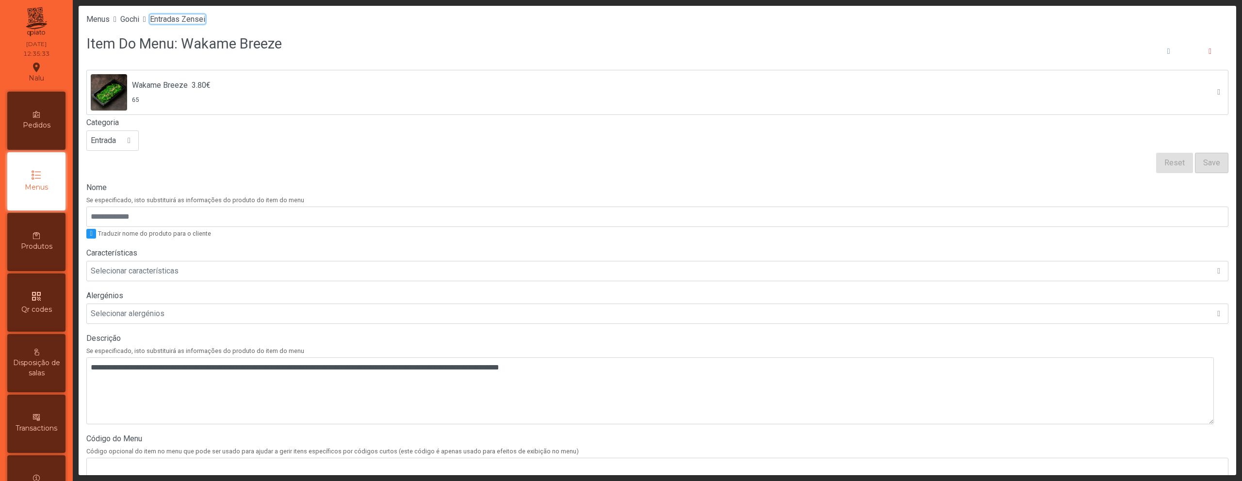
click at [181, 19] on span "Entradas Zensei" at bounding box center [177, 19] width 55 height 9
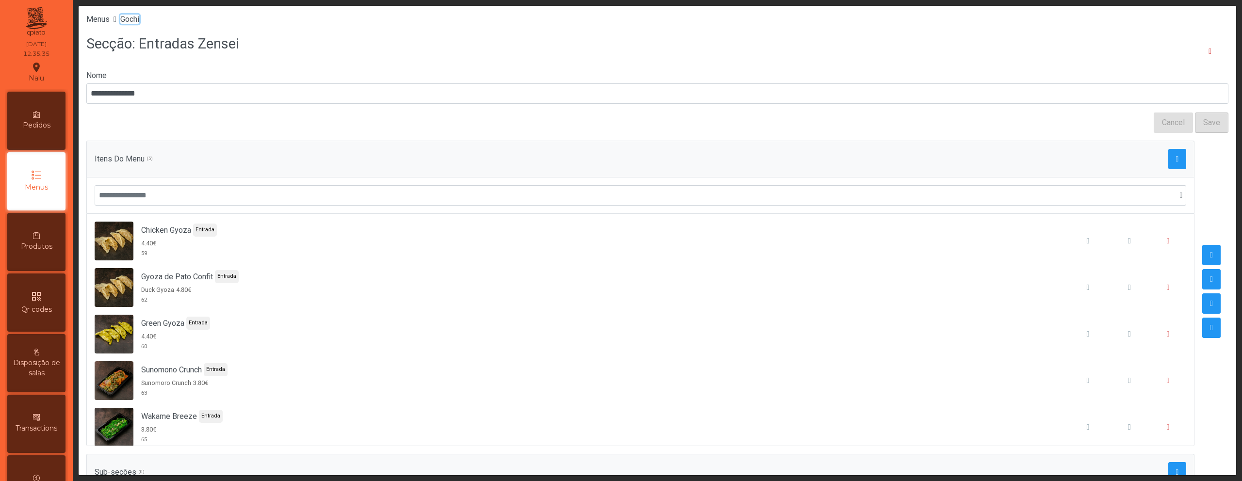
click at [139, 20] on span "Gochi" at bounding box center [129, 19] width 19 height 9
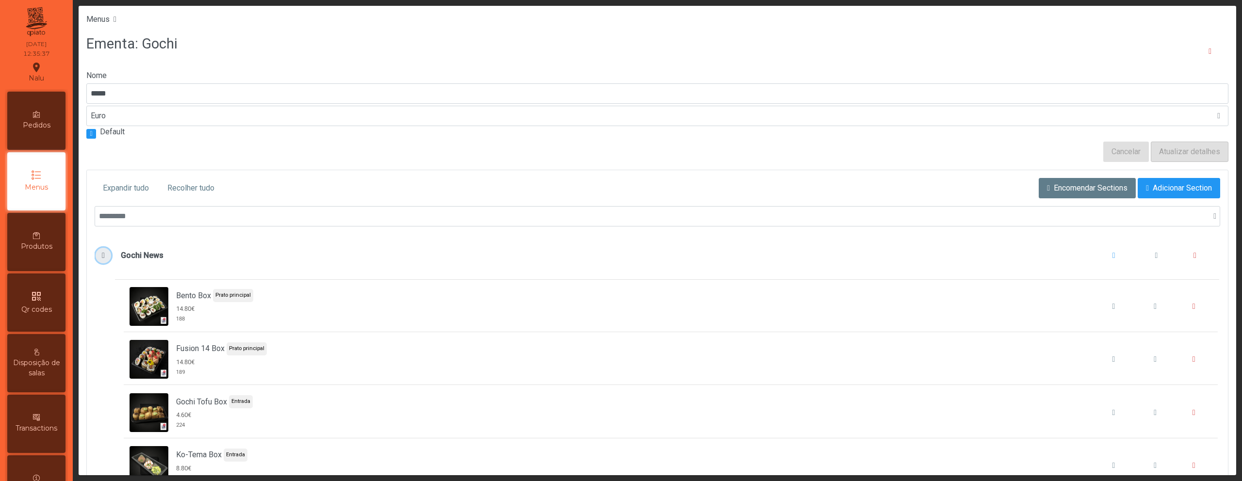
click at [98, 252] on span "Gochi News" at bounding box center [103, 256] width 10 height 8
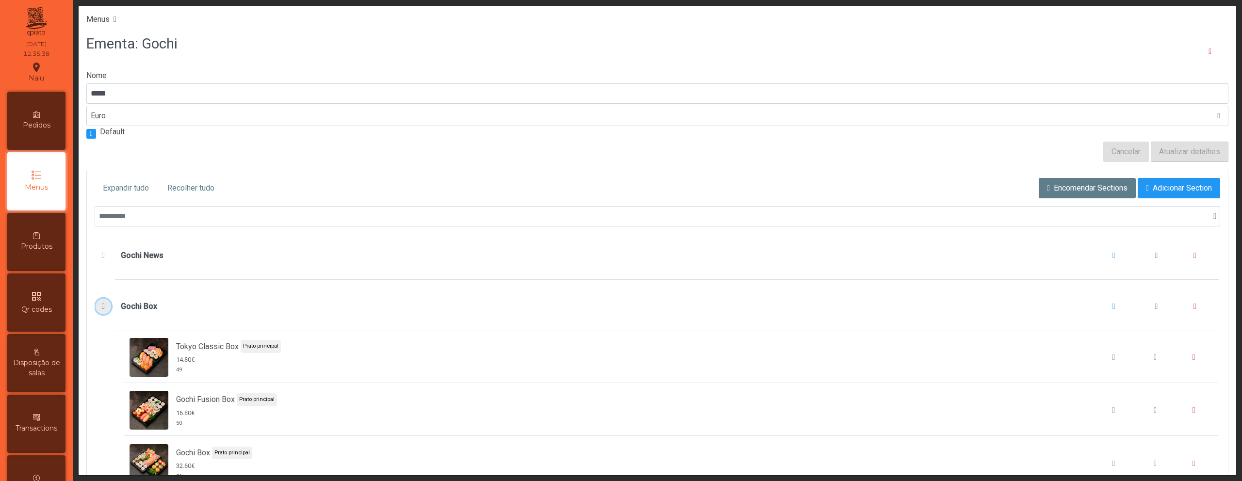
click at [100, 305] on span "Gochi Box" at bounding box center [103, 307] width 10 height 8
click at [102, 359] on span "Gochi Combo" at bounding box center [103, 358] width 10 height 8
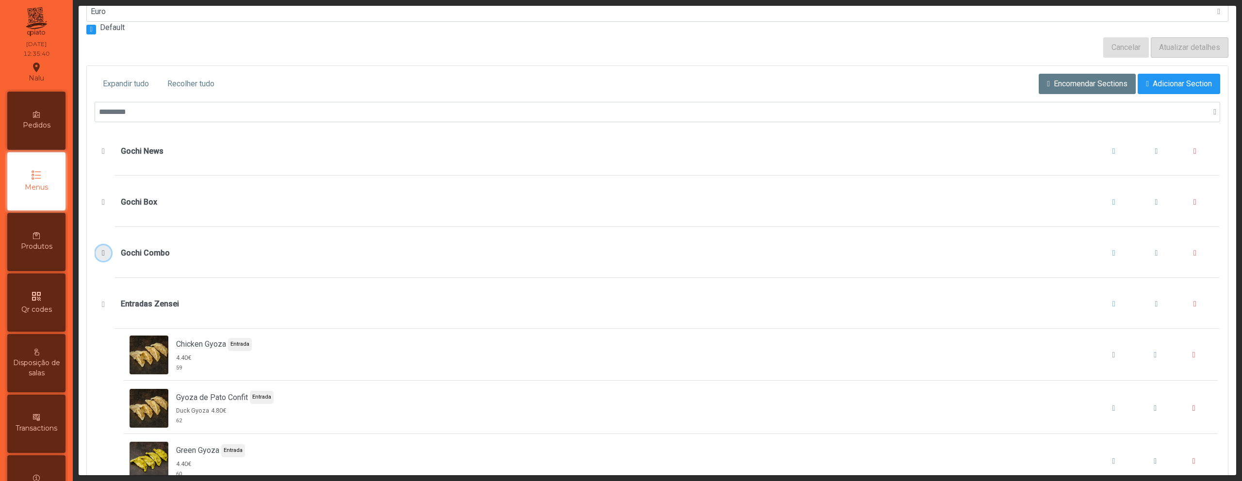
scroll to position [114, 0]
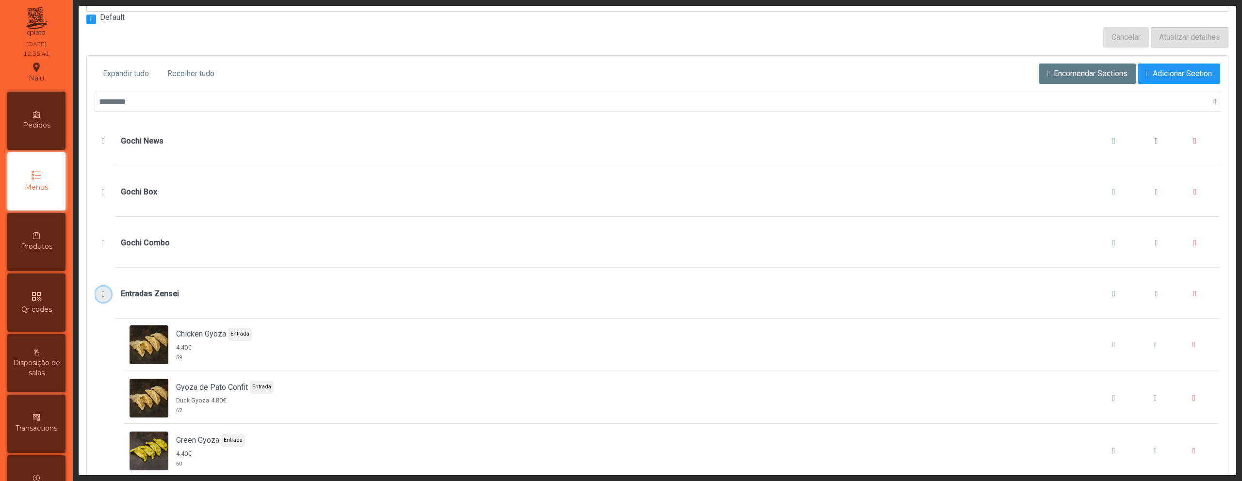
click at [97, 294] on button "Entradas Zensei" at bounding box center [103, 295] width 15 height 16
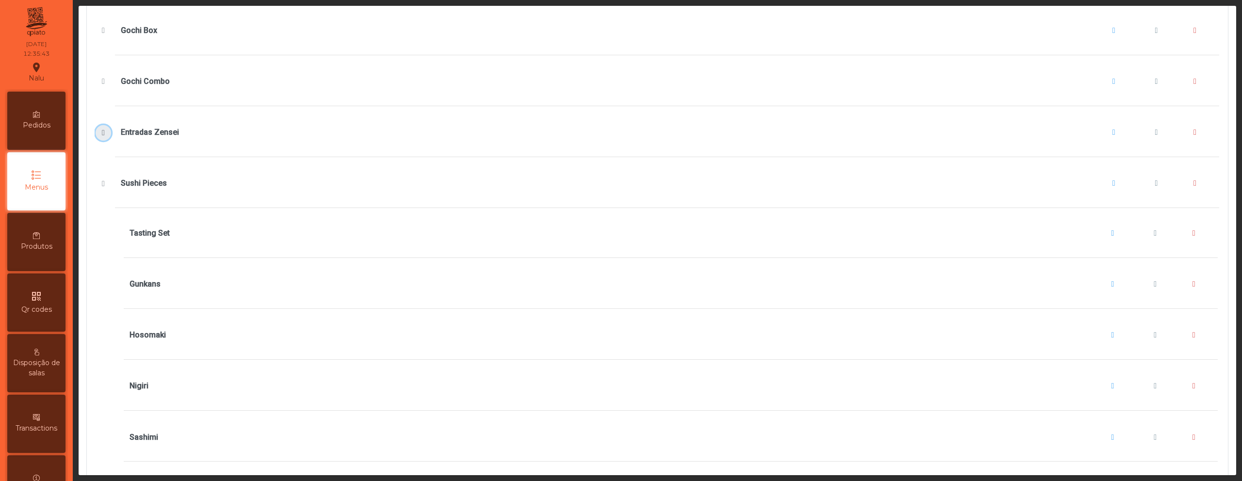
scroll to position [277, 0]
click at [1154, 233] on span "Tasting Set" at bounding box center [1155, 232] width 3 height 8
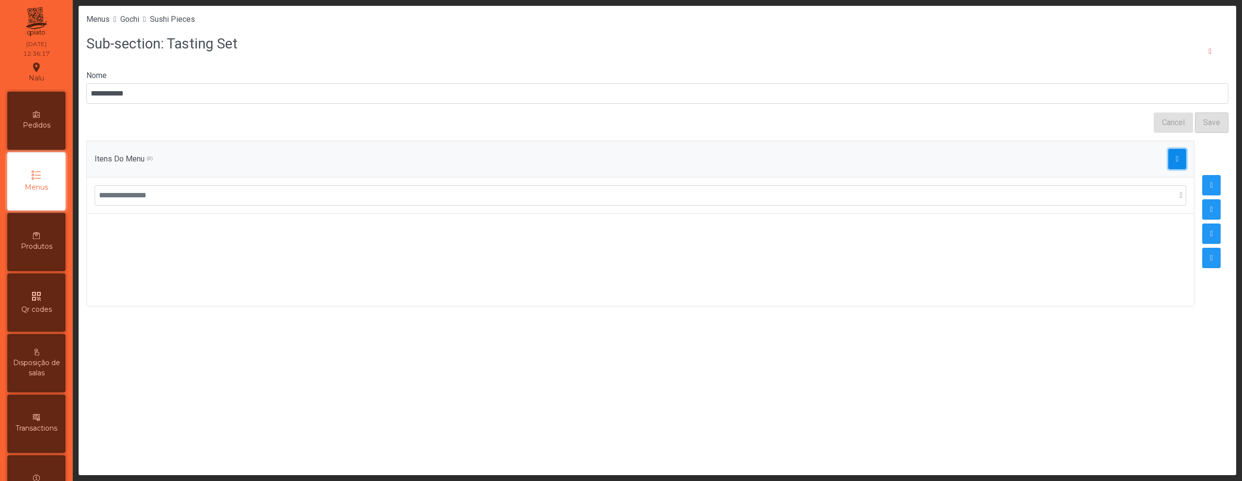
click at [1176, 159] on span "button" at bounding box center [1177, 159] width 3 height 8
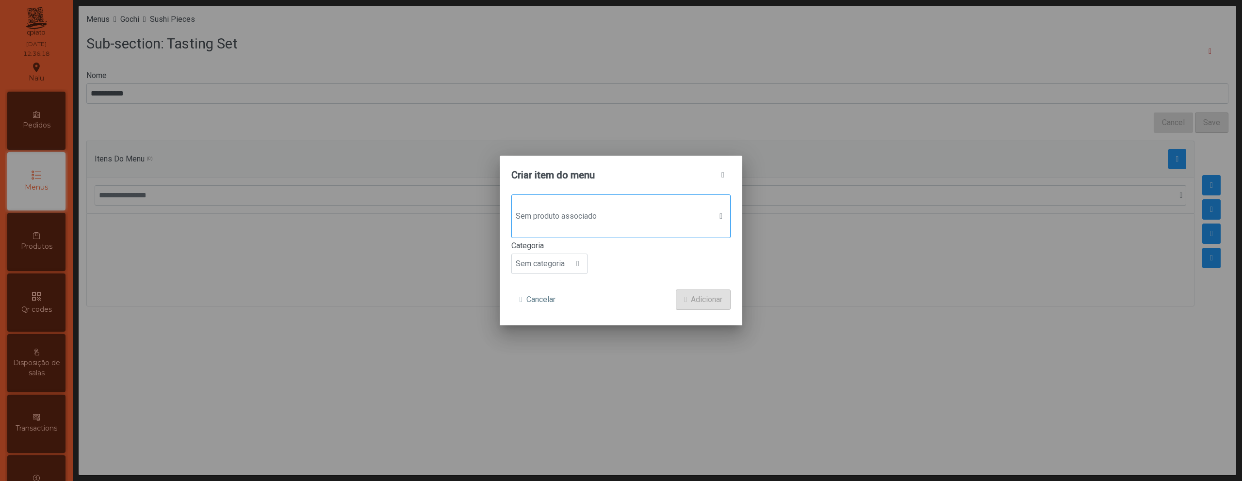
click at [677, 230] on div "Sem produto associado" at bounding box center [620, 217] width 219 height 44
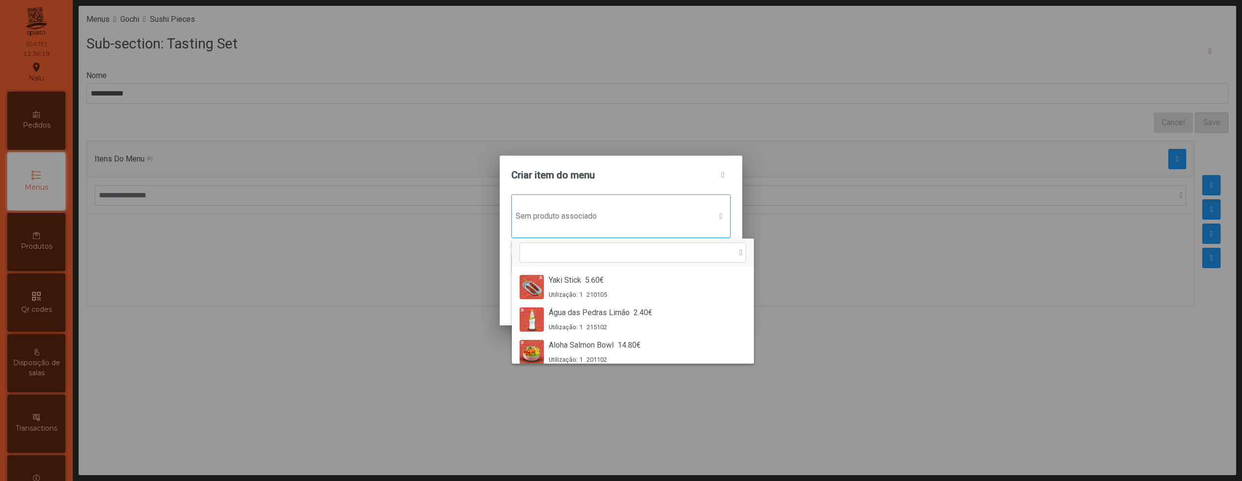
scroll to position [7, 47]
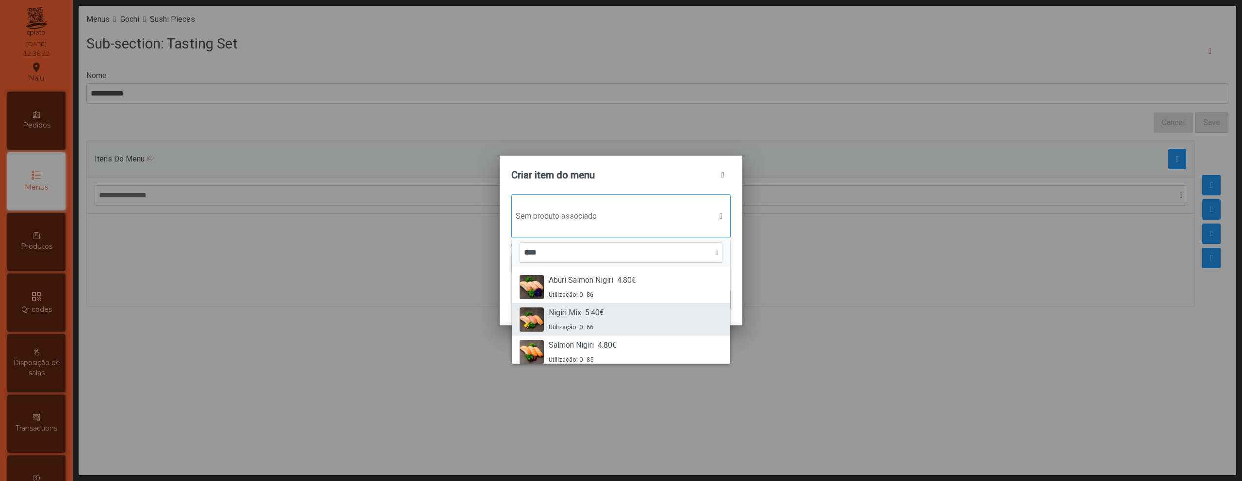
type input "****"
click at [646, 308] on div "Nigiri Mix 5.40€ Utilização: 0 66" at bounding box center [621, 319] width 203 height 25
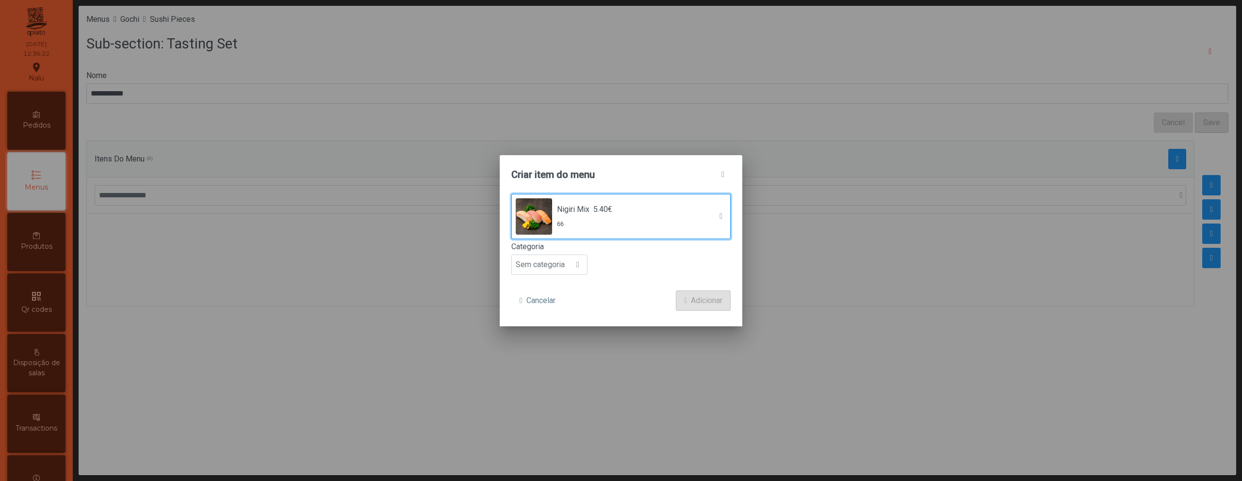
click at [551, 275] on form "Nigiri Mix 5.40€ 66 Categoria Sem categoria Cancelar Adicionar" at bounding box center [620, 252] width 219 height 117
click at [552, 273] on span "Sem categoria" at bounding box center [540, 264] width 57 height 19
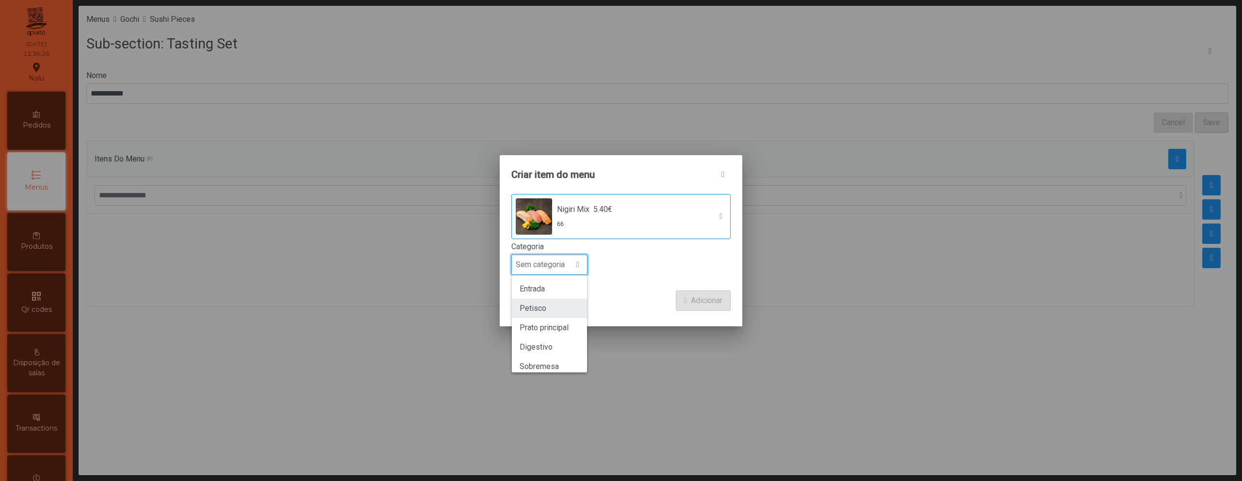
click at [552, 309] on li "Petisco" at bounding box center [549, 308] width 75 height 19
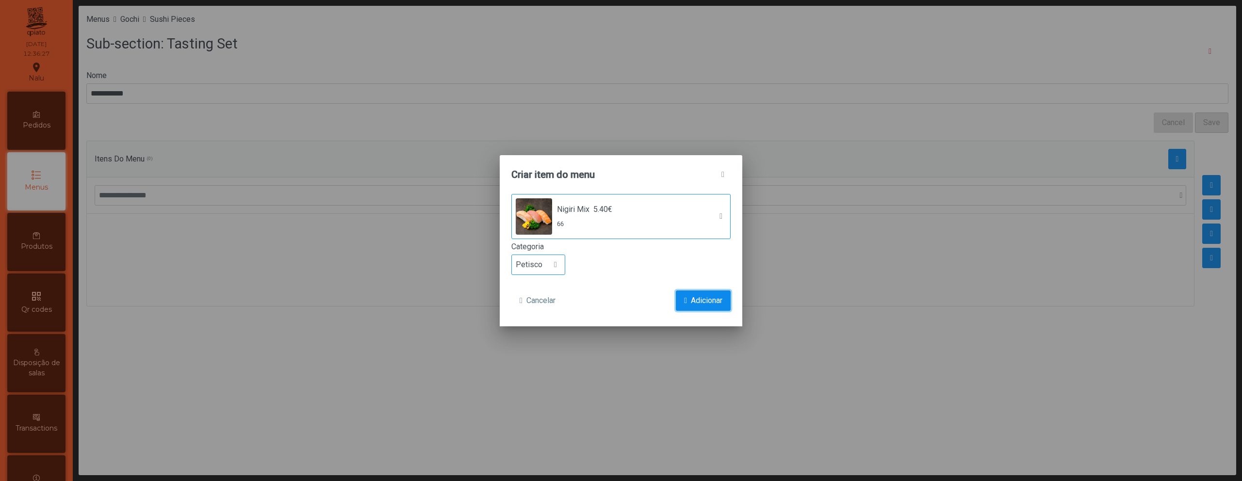
click at [715, 303] on span "Adicionar" at bounding box center [707, 301] width 32 height 12
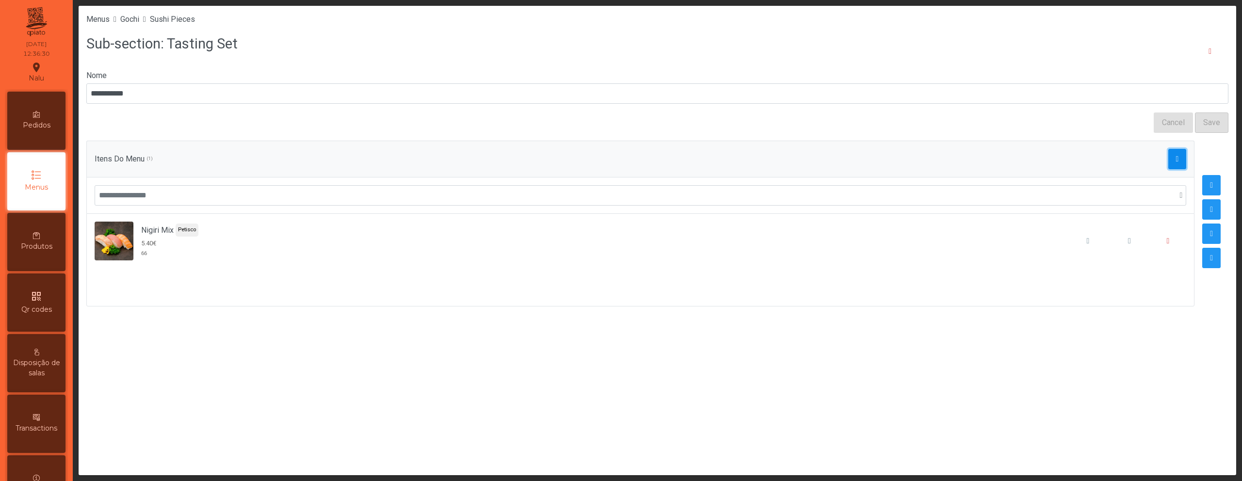
click at [1176, 155] on span "button" at bounding box center [1177, 159] width 3 height 8
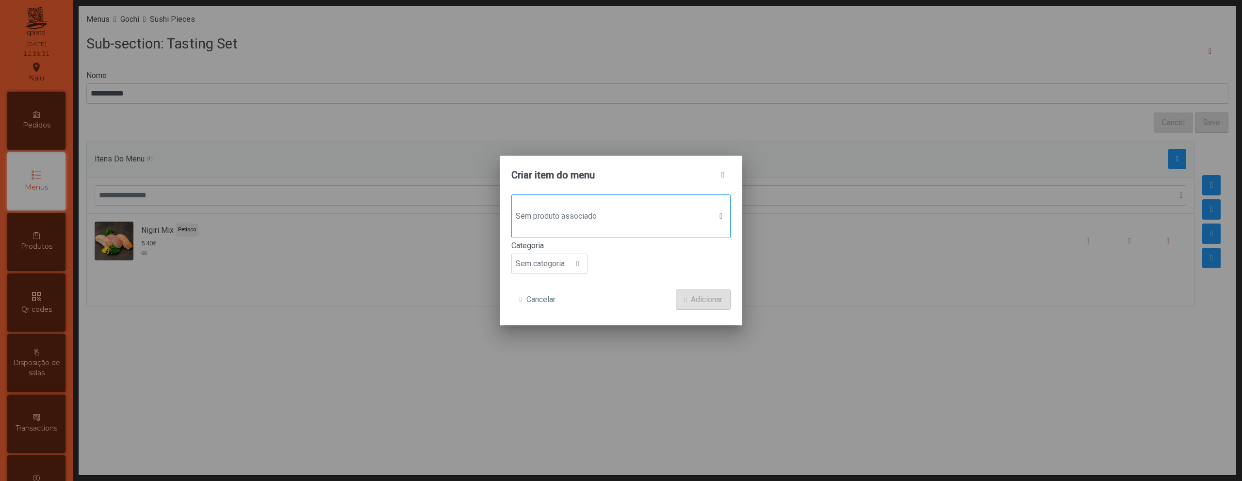
click at [637, 228] on div "Sem produto associado" at bounding box center [620, 217] width 219 height 44
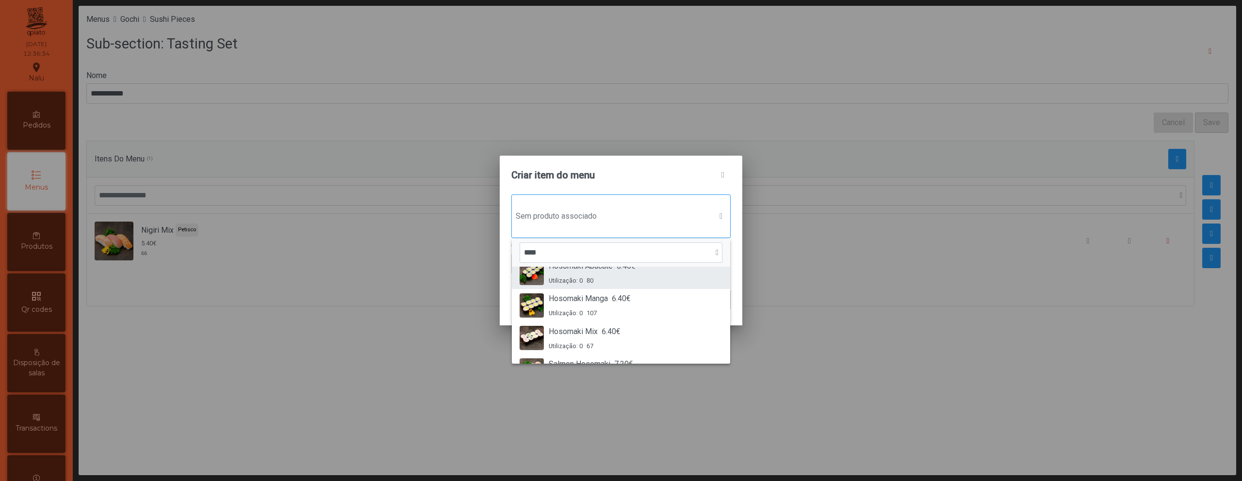
scroll to position [49, 0]
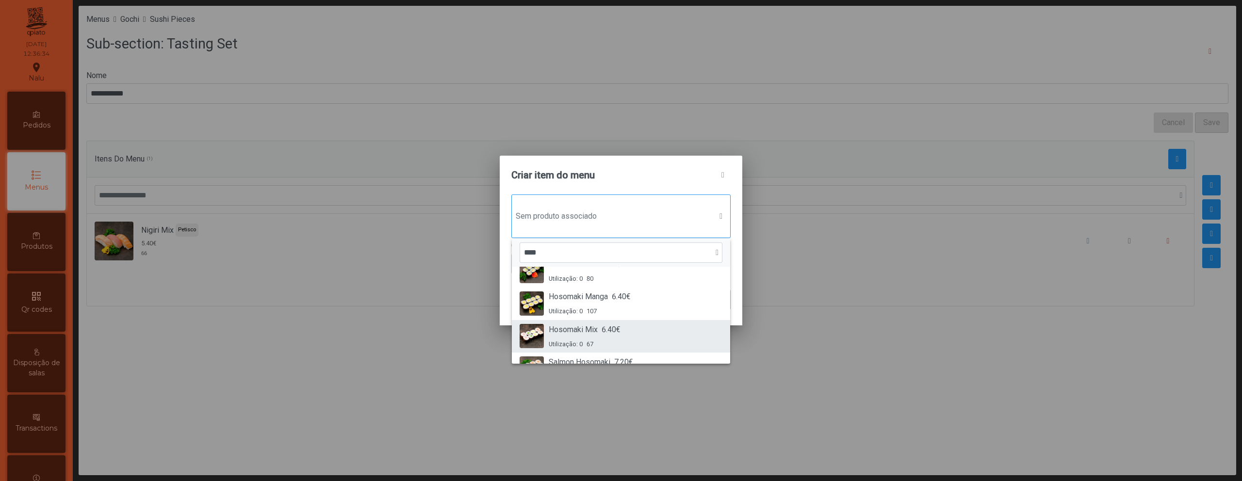
type input "****"
click at [620, 330] on span "6.40€" at bounding box center [611, 330] width 19 height 12
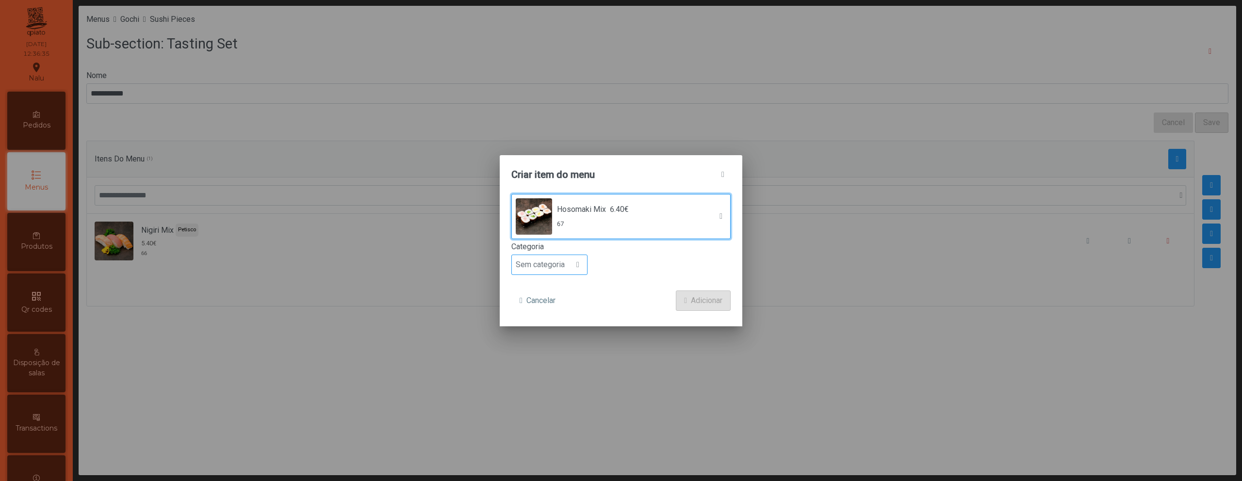
click at [567, 271] on span "Sem categoria" at bounding box center [540, 264] width 57 height 19
click at [566, 302] on li "Petisco" at bounding box center [549, 308] width 75 height 19
click at [704, 293] on button "Adicionar" at bounding box center [703, 301] width 55 height 20
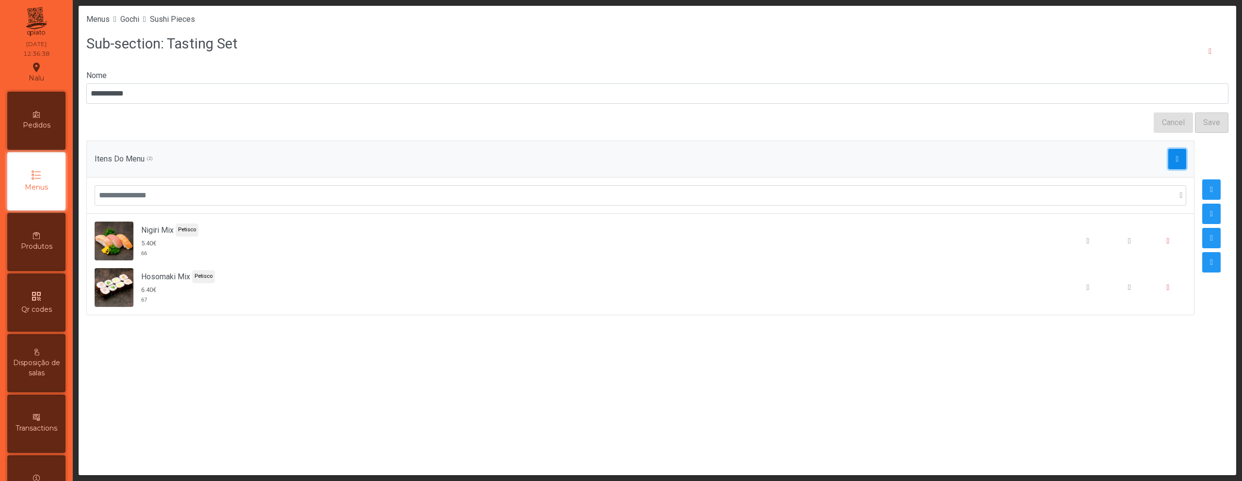
click at [1176, 161] on span "button" at bounding box center [1177, 159] width 3 height 8
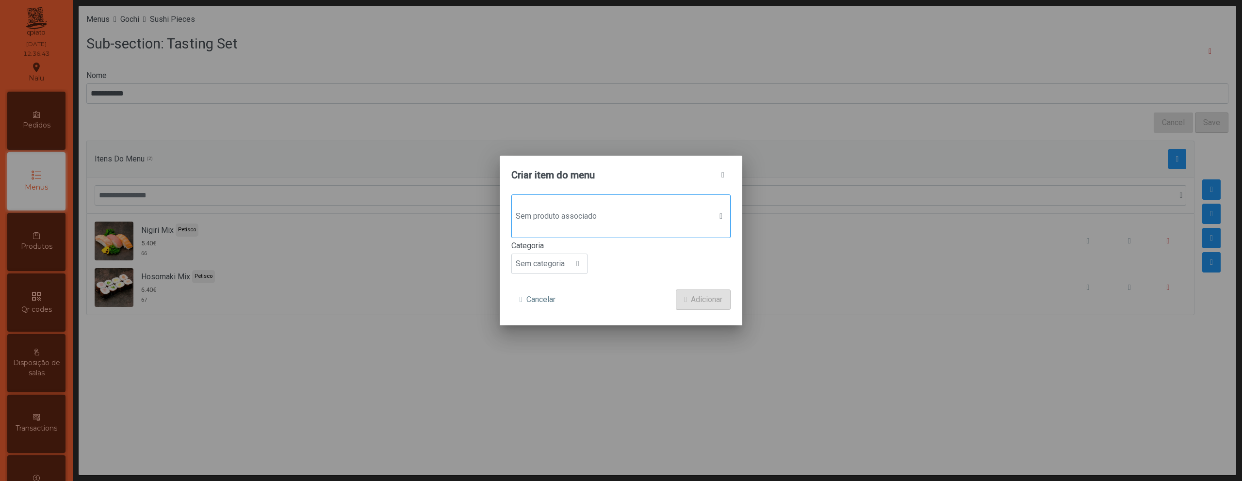
click at [641, 224] on span "Sem produto associado" at bounding box center [612, 216] width 200 height 19
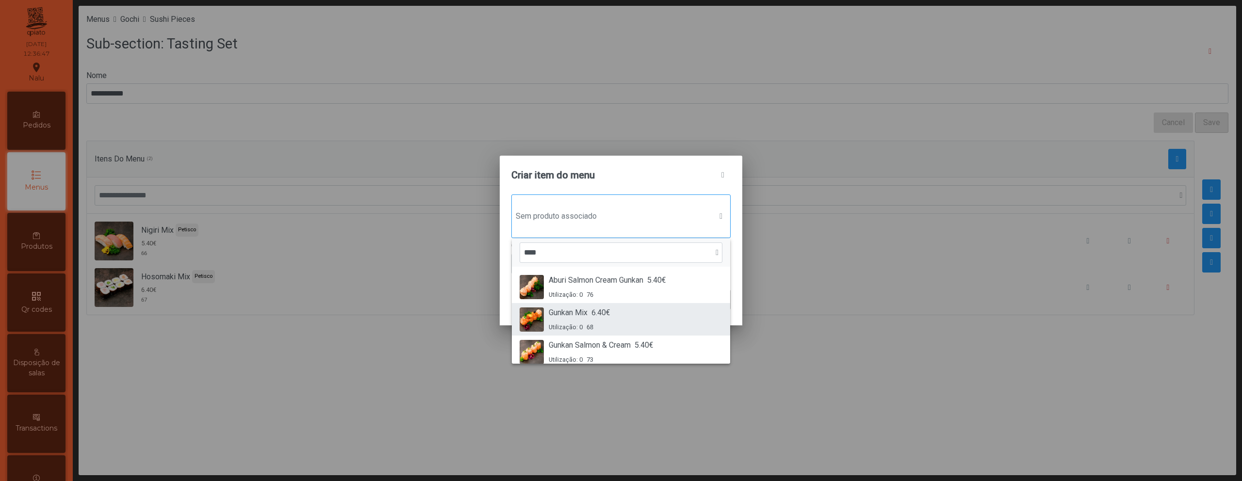
type input "****"
click at [599, 321] on div "Gunkan Mix 6.40€ Utilização: 0 68" at bounding box center [580, 319] width 62 height 25
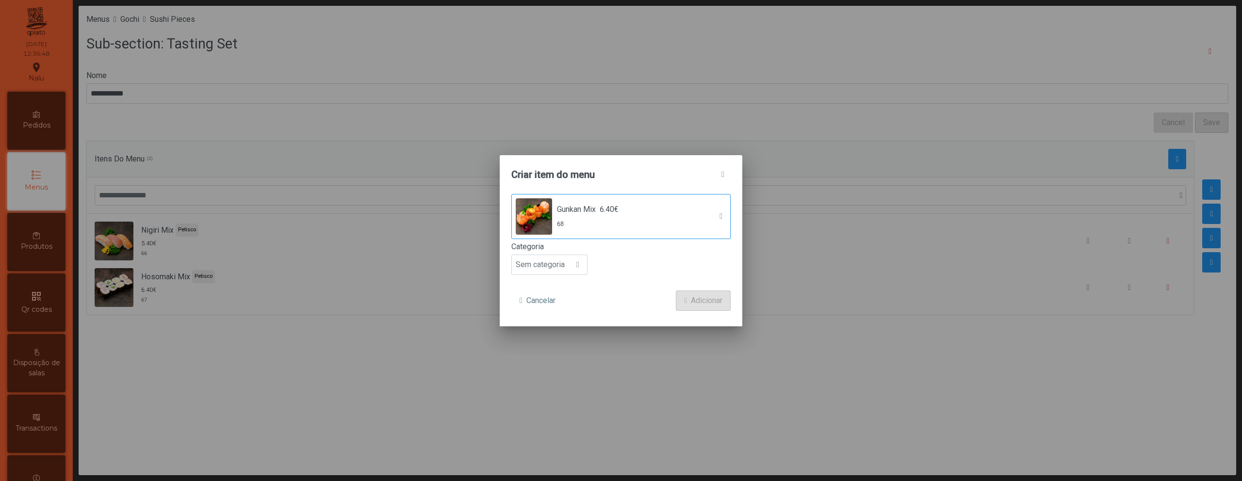
click at [560, 282] on form "Gunkan Mix 6.40€ 68 Categoria Sem categoria Cancelar Adicionar" at bounding box center [620, 252] width 219 height 117
click at [560, 275] on form "Gunkan Mix 6.40€ 68 Categoria Sem categoria Cancelar Adicionar" at bounding box center [620, 252] width 219 height 117
click at [559, 268] on span "Sem categoria" at bounding box center [540, 264] width 57 height 19
click at [556, 305] on li "Petisco" at bounding box center [549, 308] width 75 height 19
click at [716, 295] on span "Adicionar" at bounding box center [707, 301] width 32 height 12
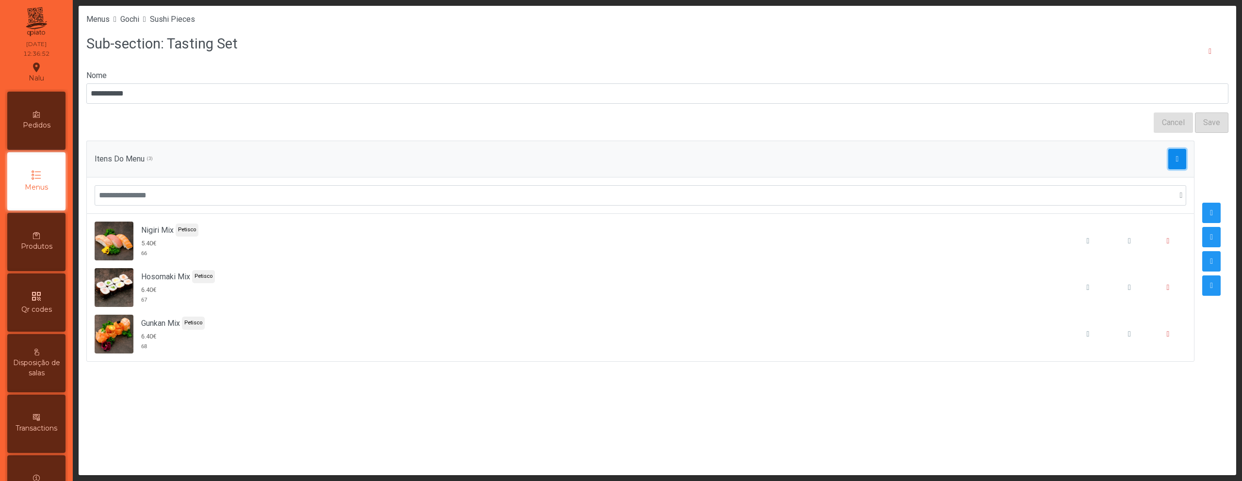
click at [1168, 161] on button "button" at bounding box center [1177, 159] width 18 height 20
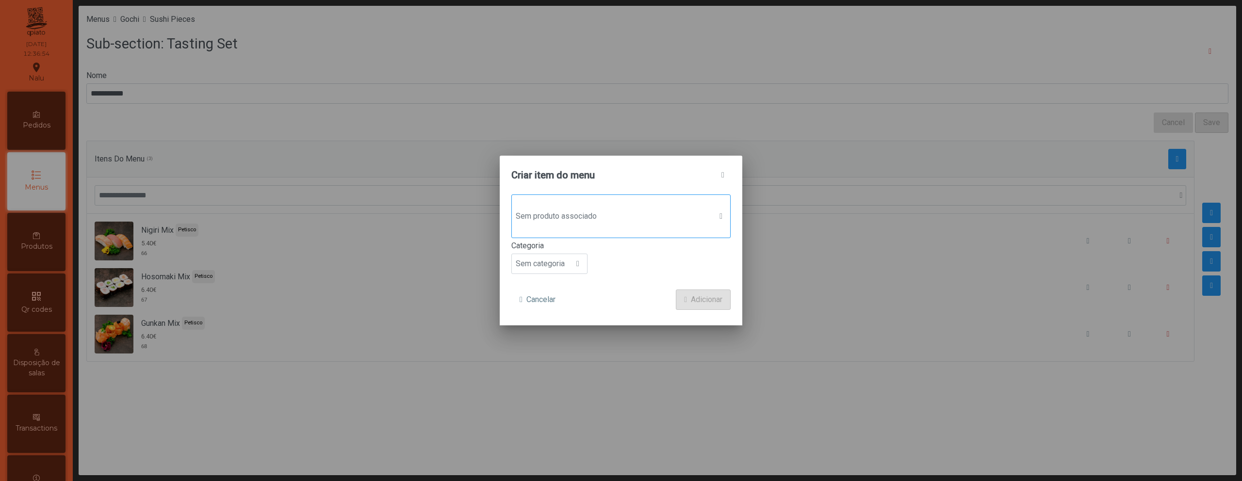
click at [656, 236] on div "Sem produto associado" at bounding box center [620, 217] width 219 height 44
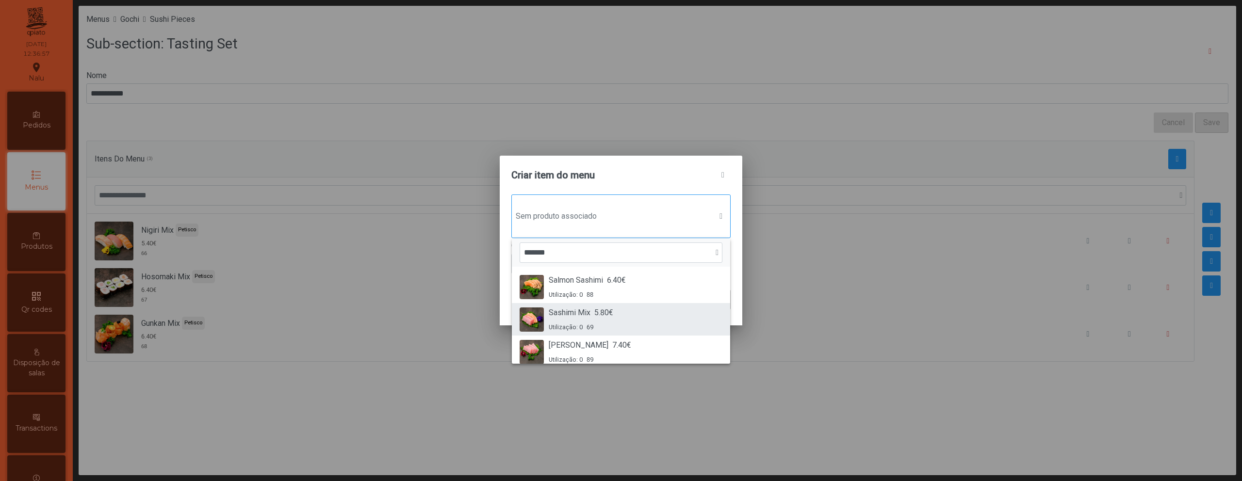
type input "*******"
click at [640, 310] on div "Sashimi Mix 5.80€ Utilização: 0 69" at bounding box center [621, 319] width 203 height 25
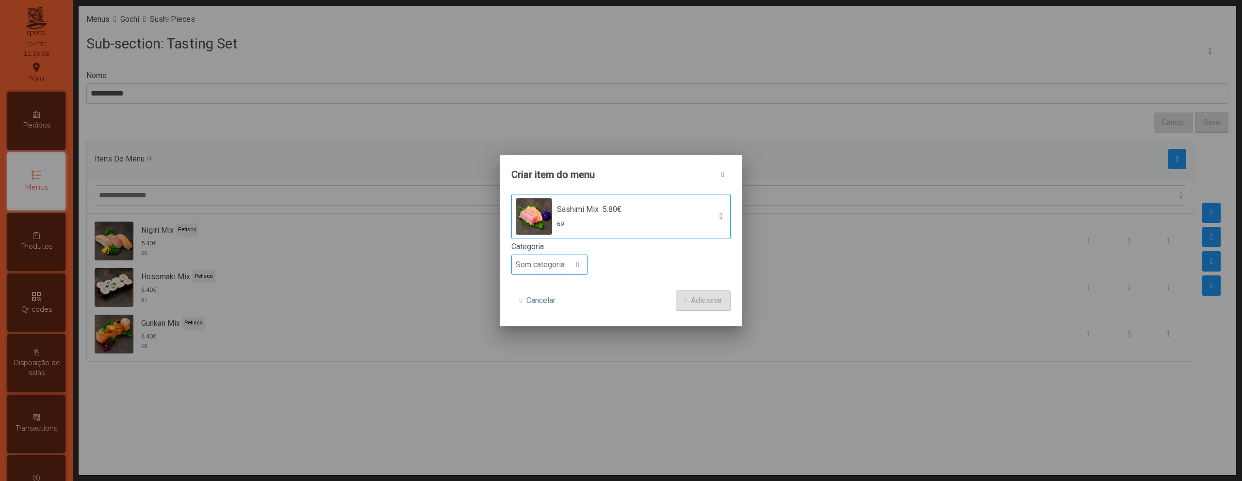
click at [566, 265] on span "Sem categoria" at bounding box center [540, 264] width 57 height 19
click at [563, 303] on li "Petisco" at bounding box center [549, 308] width 75 height 19
click at [718, 303] on span "Adicionar" at bounding box center [707, 301] width 32 height 12
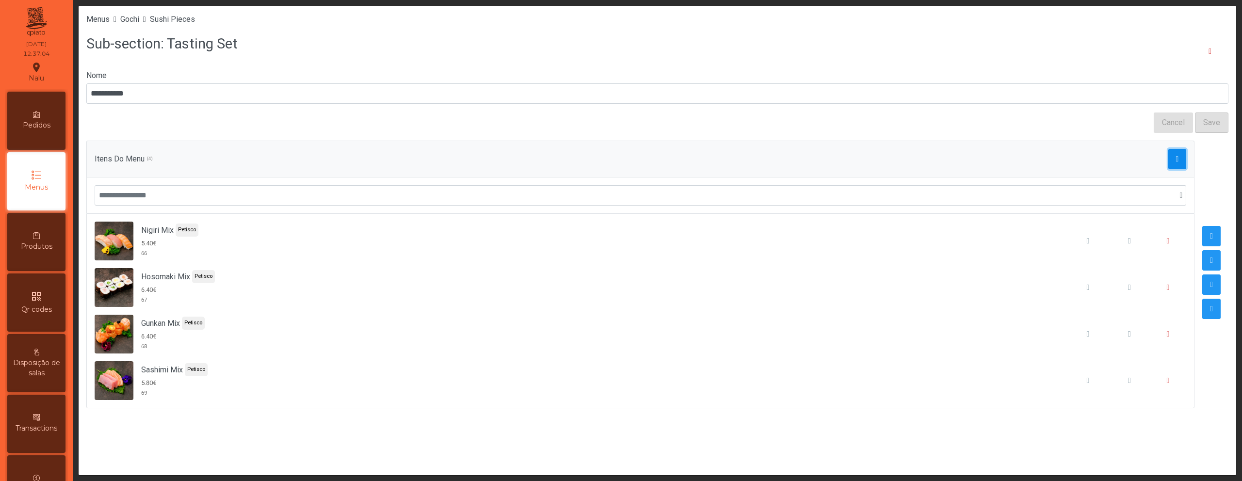
click at [1168, 164] on button "button" at bounding box center [1177, 159] width 18 height 20
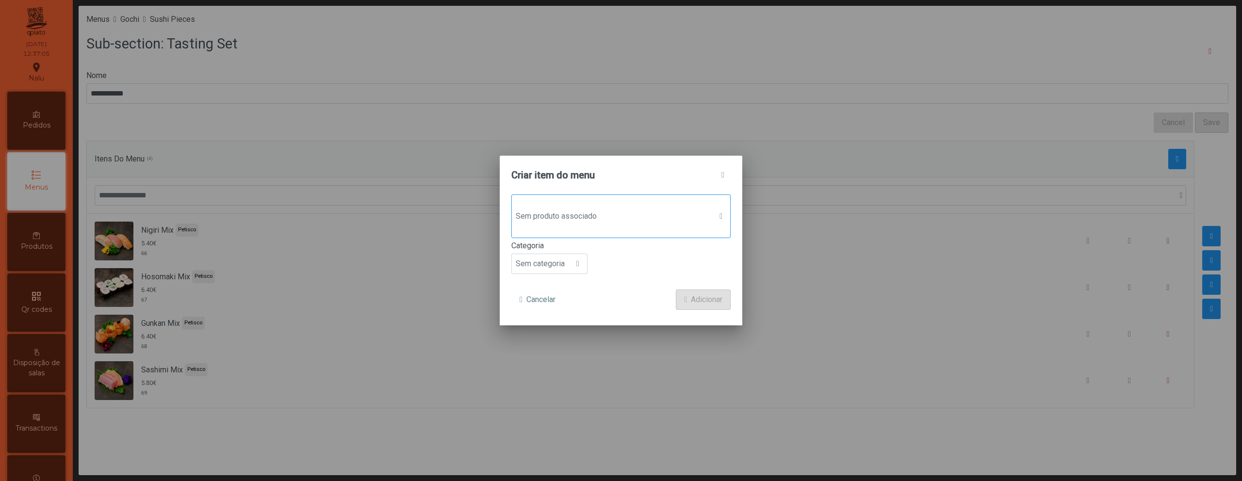
click at [542, 225] on span "Sem produto associado" at bounding box center [612, 216] width 200 height 19
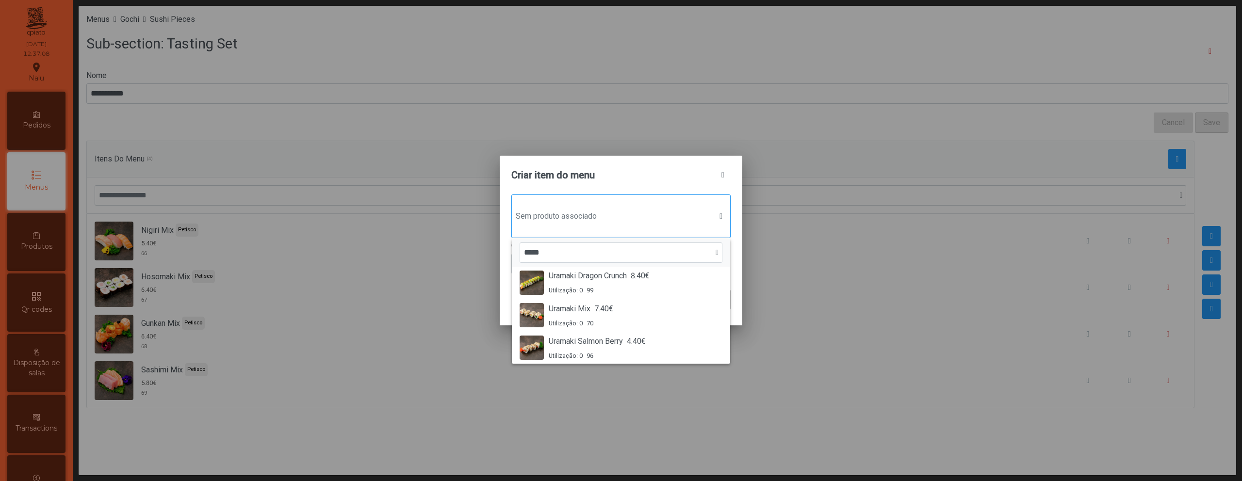
scroll to position [71, 0]
type input "*****"
click at [596, 315] on div "Uramaki Mix 7.40€ Utilização: 0 70" at bounding box center [581, 313] width 65 height 25
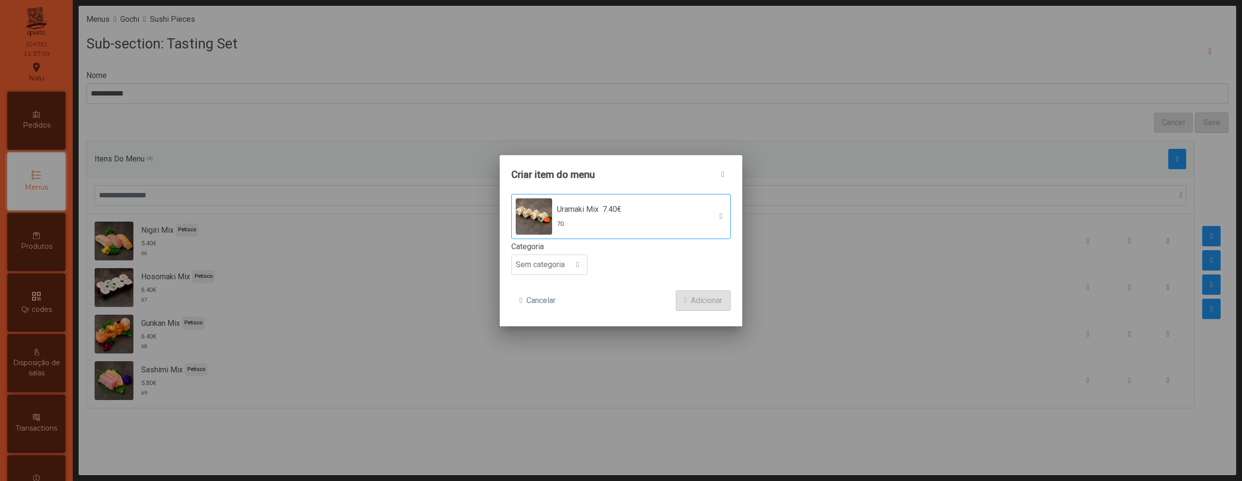
click at [571, 252] on label "Categoria" at bounding box center [620, 247] width 219 height 12
click at [571, 104] on input "**********" at bounding box center [657, 93] width 1142 height 20
click at [571, 261] on div at bounding box center [578, 264] width 18 height 19
click at [569, 308] on li "Petisco" at bounding box center [549, 308] width 75 height 19
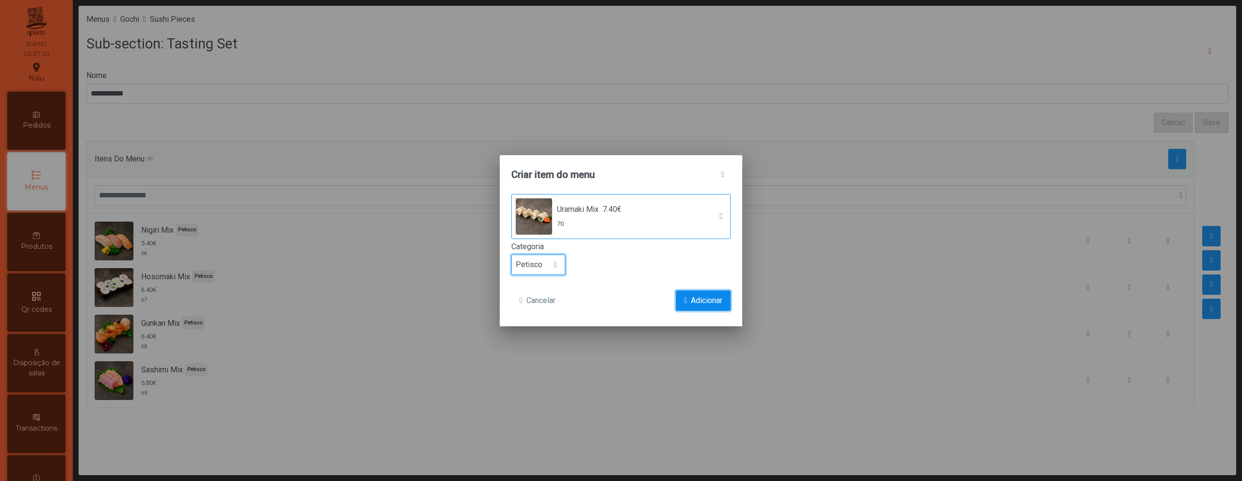
click at [715, 304] on span "Adicionar" at bounding box center [707, 301] width 32 height 12
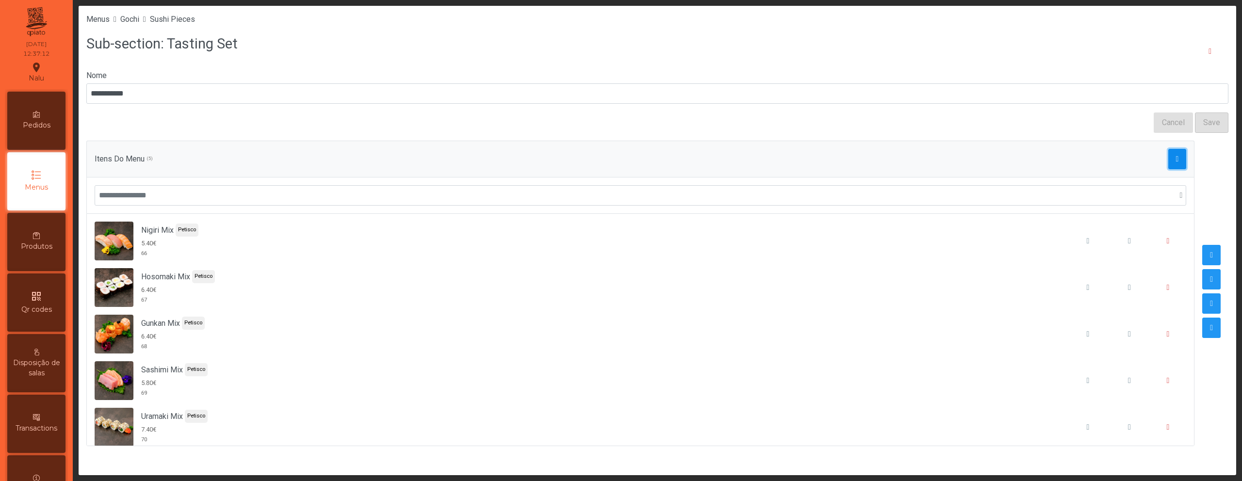
click at [1168, 161] on button "button" at bounding box center [1177, 159] width 18 height 20
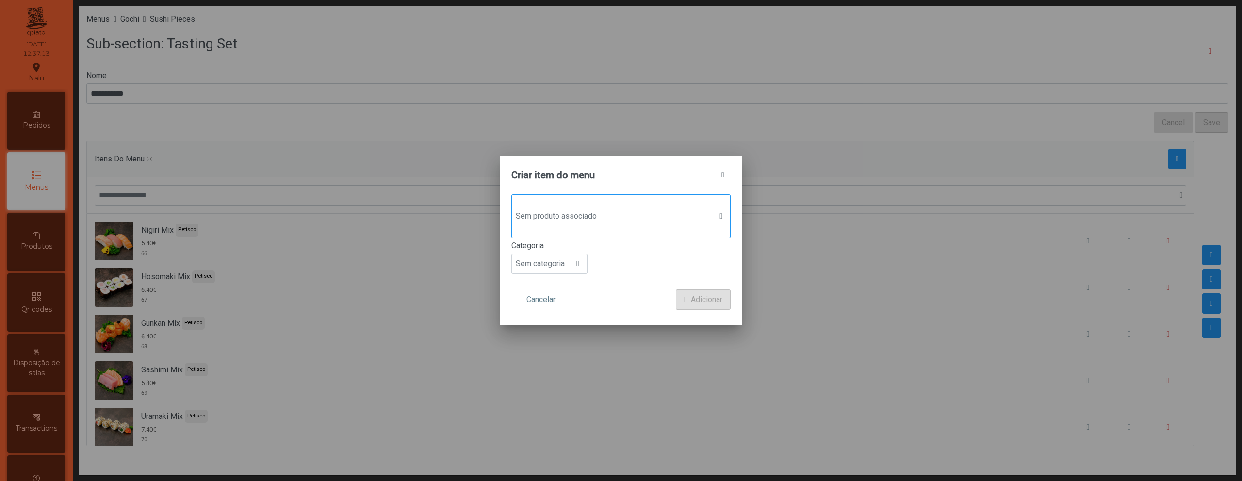
click at [680, 228] on div "Sem produto associado" at bounding box center [620, 217] width 219 height 44
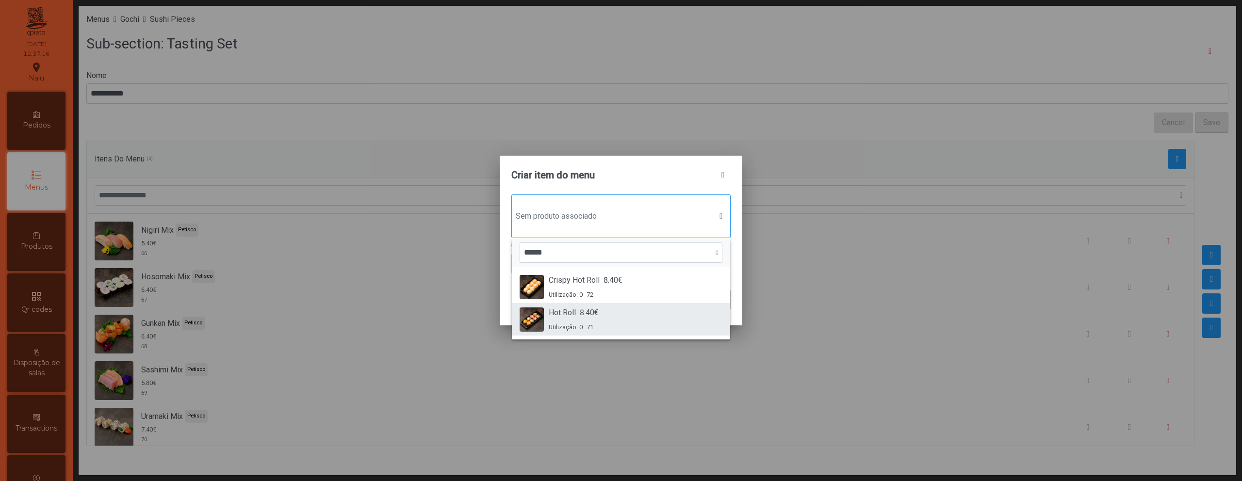
type input "******"
click at [582, 313] on span "8.40€" at bounding box center [589, 313] width 19 height 12
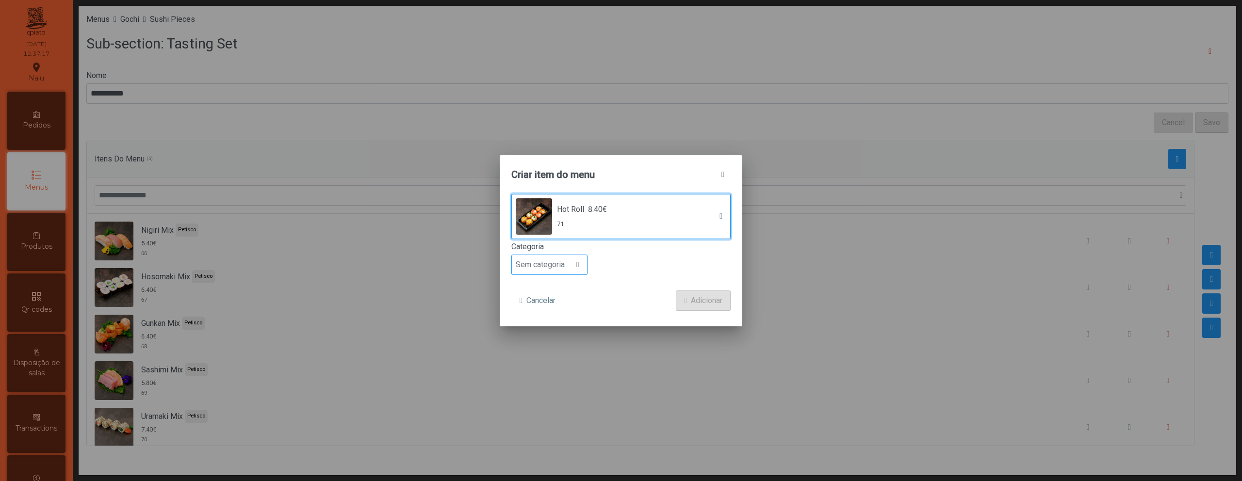
click at [565, 267] on span "Sem categoria" at bounding box center [540, 264] width 57 height 19
click at [564, 316] on li "Petisco" at bounding box center [549, 308] width 75 height 19
click at [711, 301] on span "Adicionar" at bounding box center [707, 301] width 32 height 12
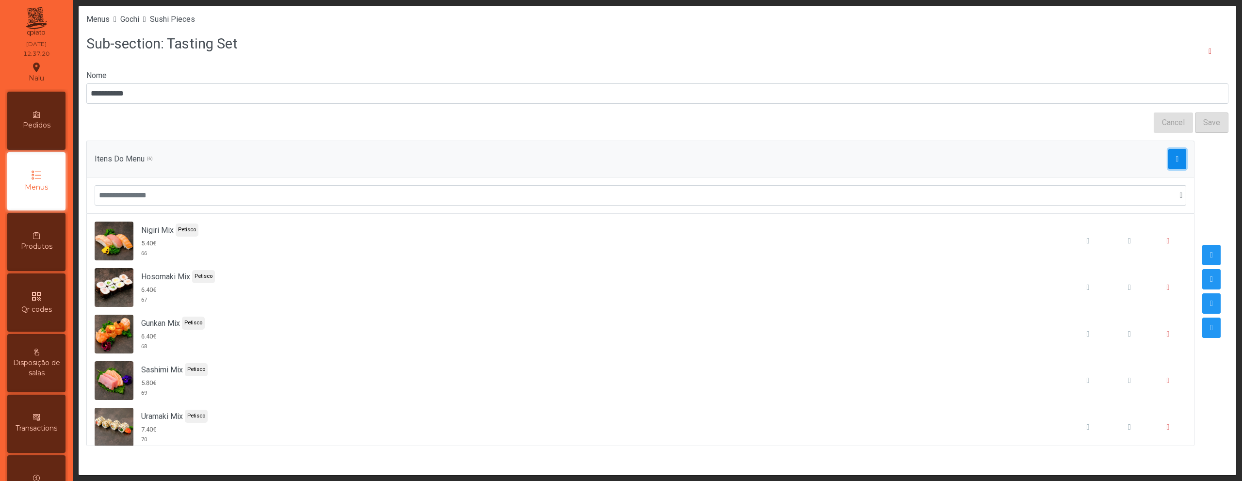
click at [1176, 156] on span "button" at bounding box center [1177, 159] width 3 height 8
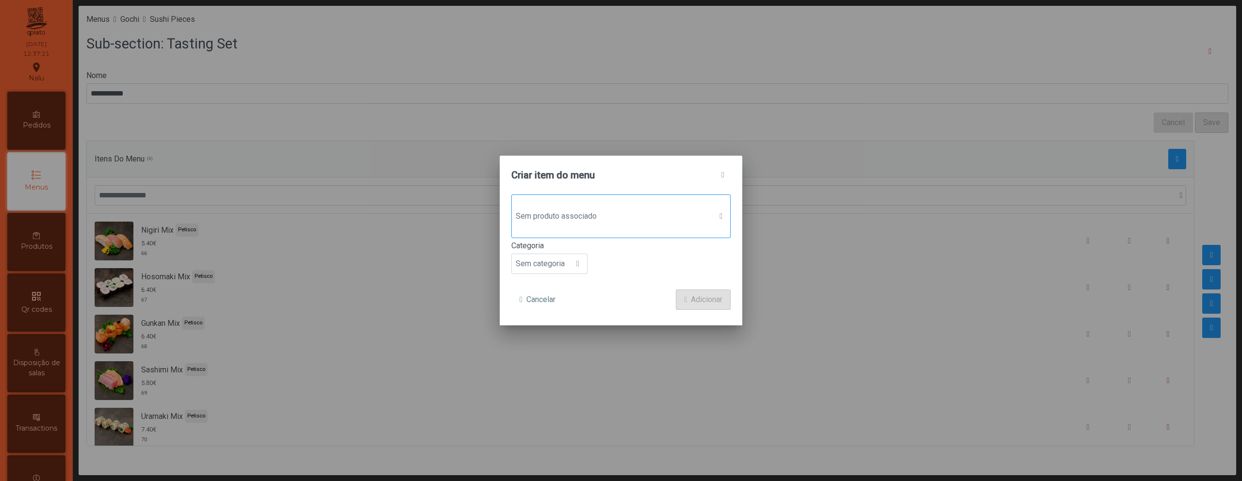
click at [613, 218] on span "Sem produto associado" at bounding box center [612, 216] width 200 height 19
type input "*****"
click at [589, 278] on span "Crispy Hot Roll" at bounding box center [574, 281] width 51 height 12
click at [561, 266] on span "Sem categoria" at bounding box center [540, 264] width 57 height 19
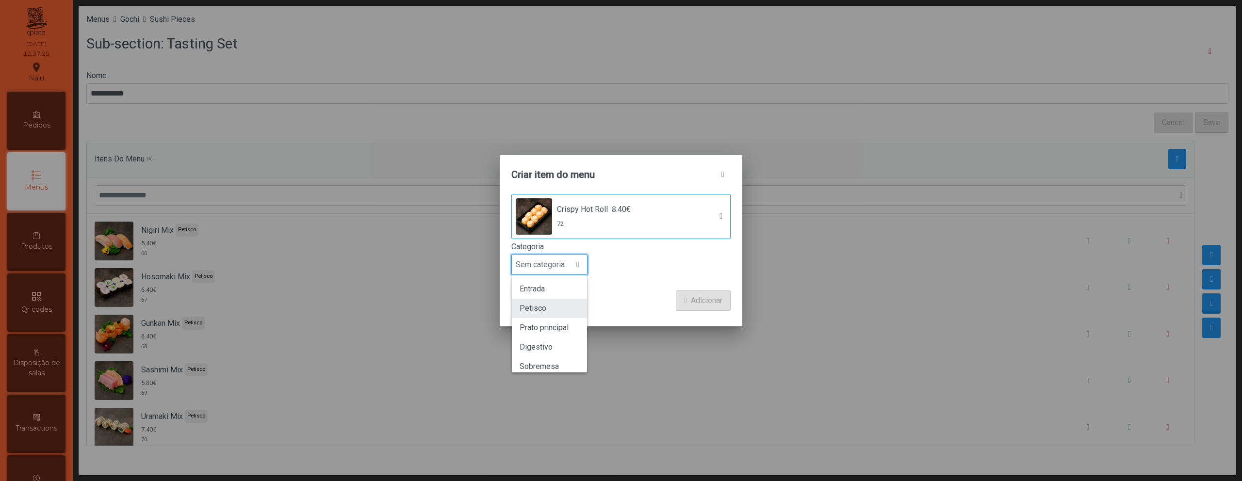
click at [561, 308] on li "Petisco" at bounding box center [549, 308] width 75 height 19
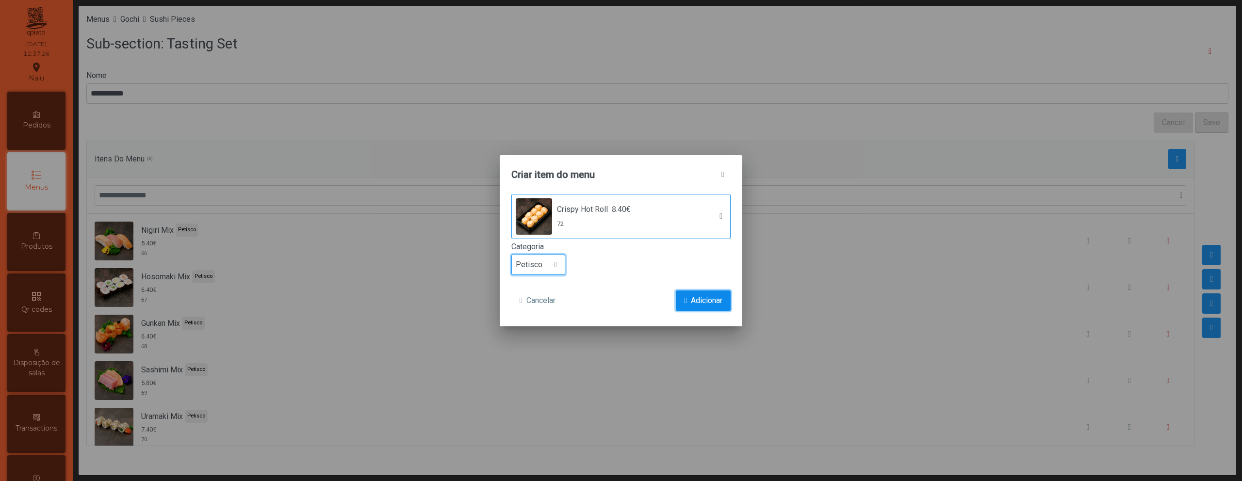
click at [705, 302] on span "Adicionar" at bounding box center [707, 301] width 32 height 12
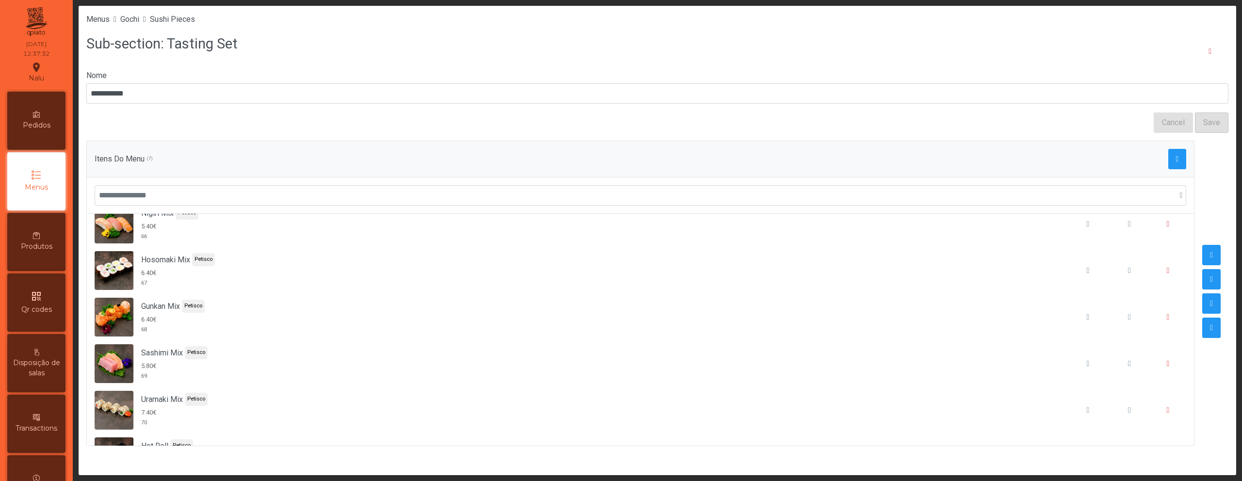
scroll to position [0, 0]
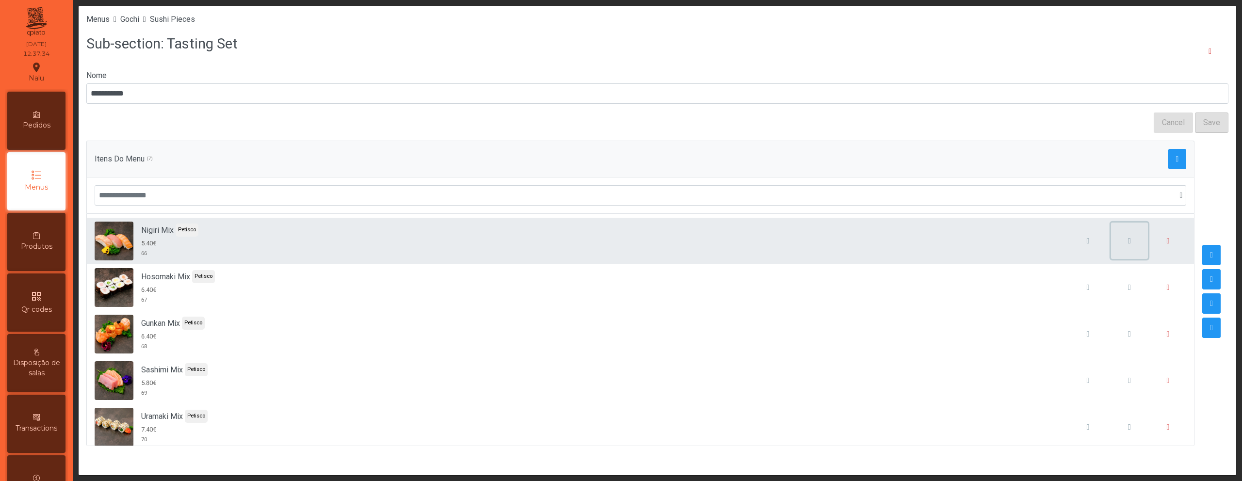
click at [1128, 239] on span "button" at bounding box center [1129, 241] width 3 height 8
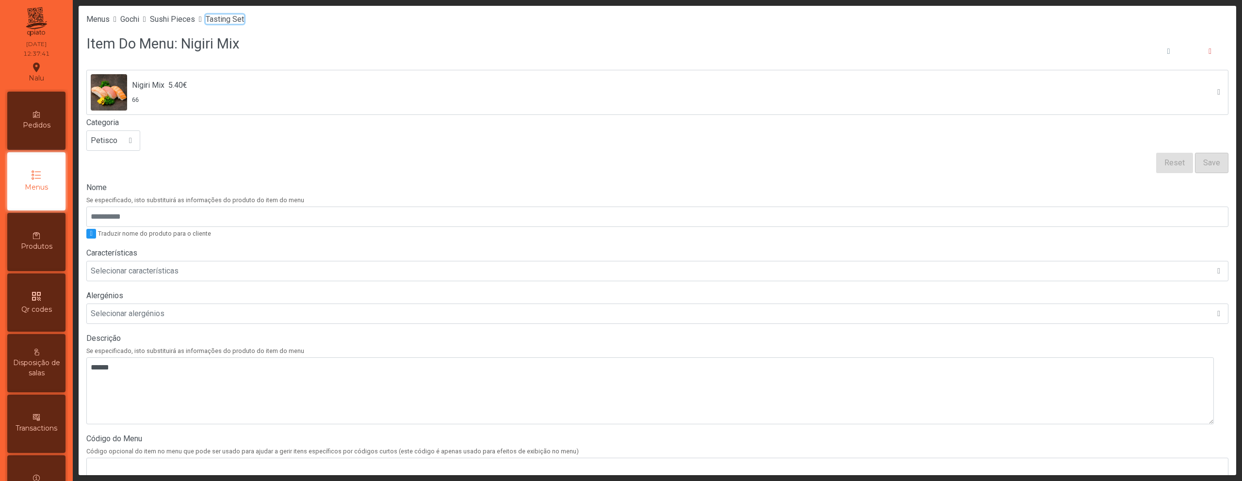
click at [231, 22] on span "Tasting Set" at bounding box center [225, 19] width 38 height 9
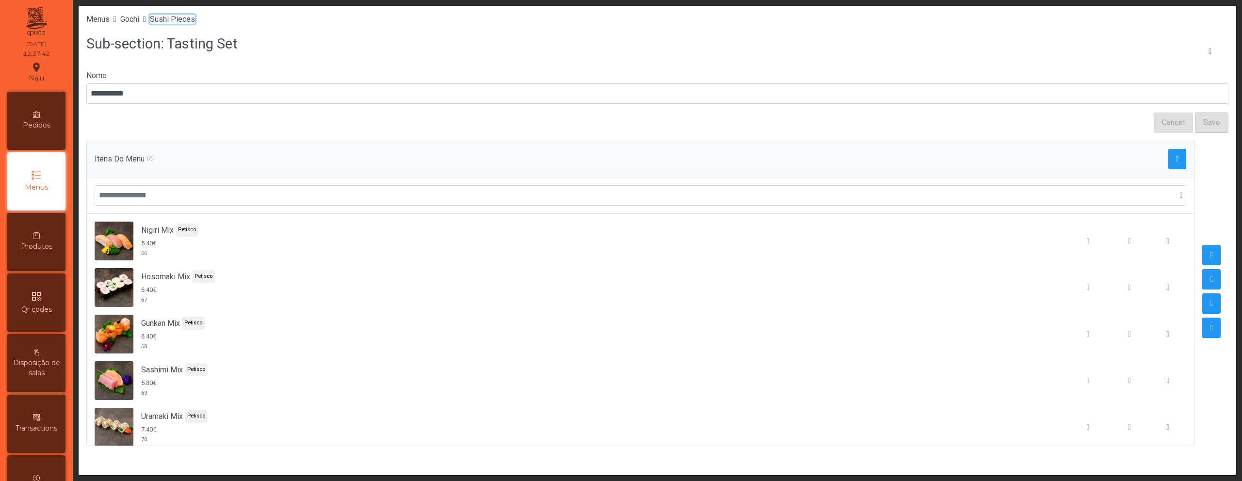
click at [189, 21] on span "Sushi Pieces" at bounding box center [172, 19] width 45 height 9
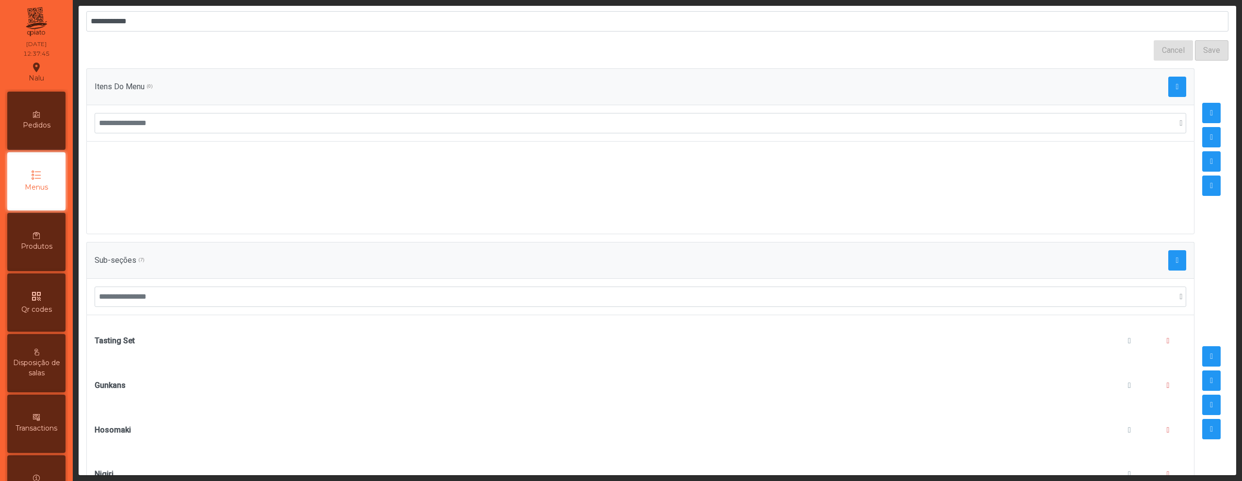
scroll to position [84, 0]
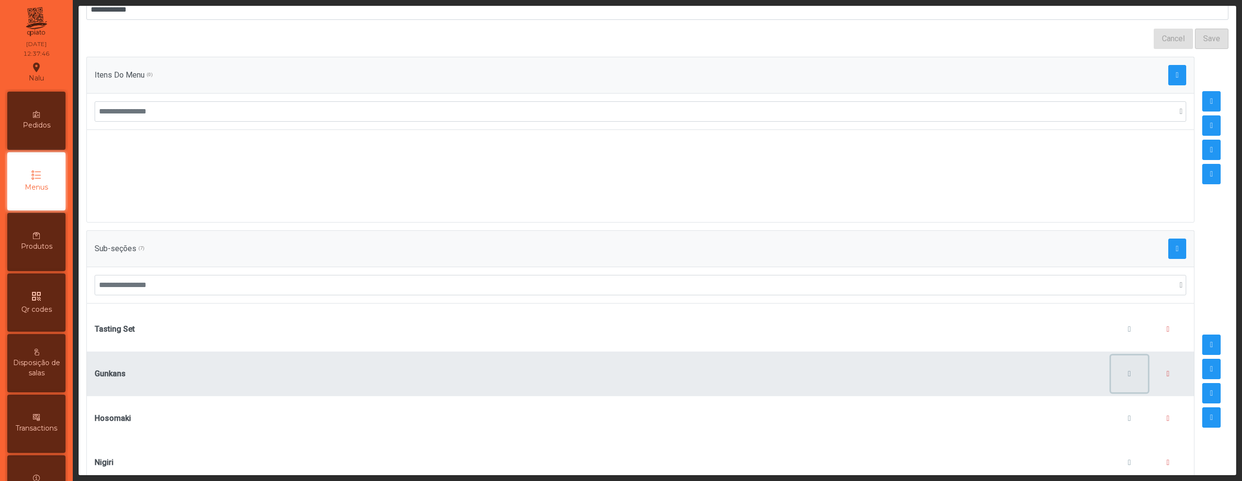
click at [1128, 373] on span "button" at bounding box center [1129, 374] width 3 height 8
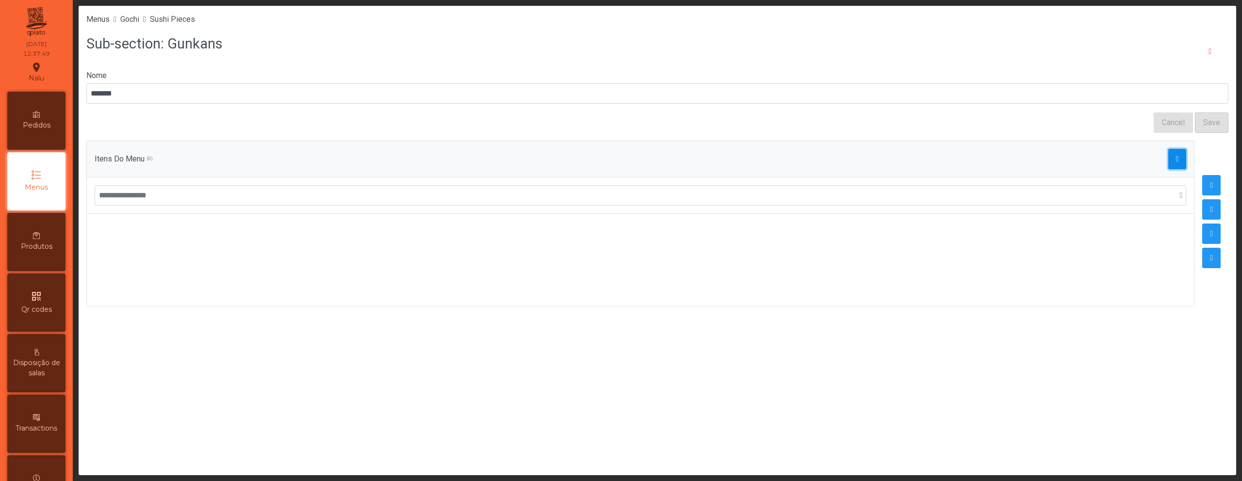
click at [1176, 155] on span "button" at bounding box center [1177, 159] width 3 height 8
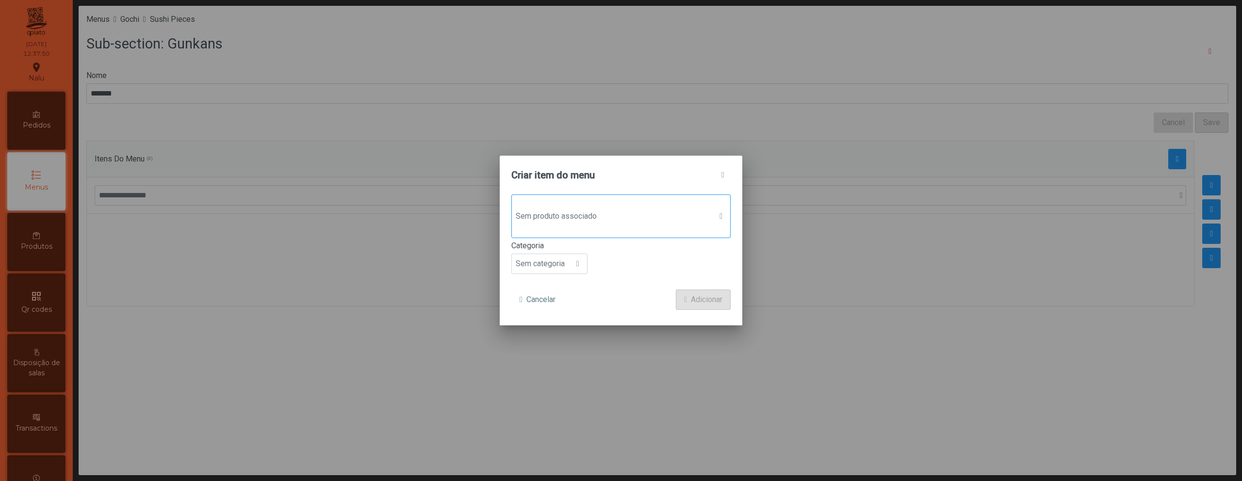
click at [615, 227] on div "Sem produto associado" at bounding box center [620, 217] width 219 height 44
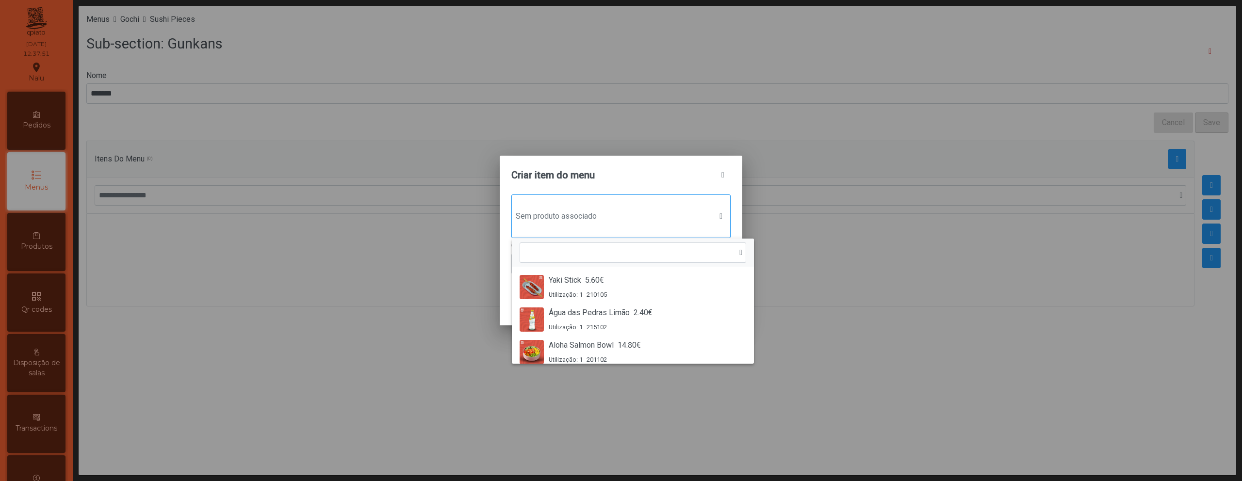
scroll to position [7, 47]
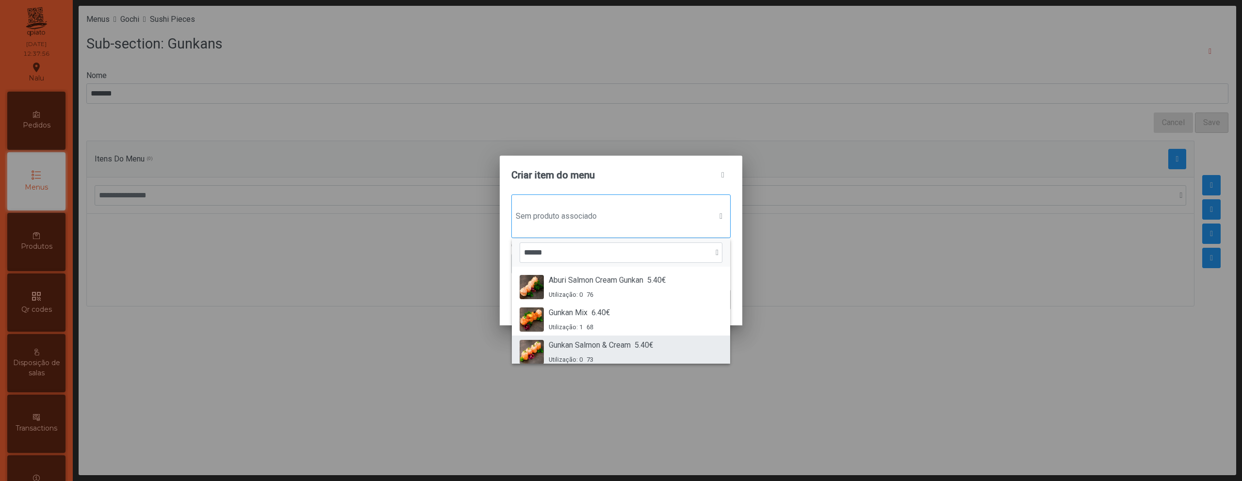
type input "******"
click at [631, 342] on span "Gunkan Salmon & Cream" at bounding box center [590, 346] width 82 height 12
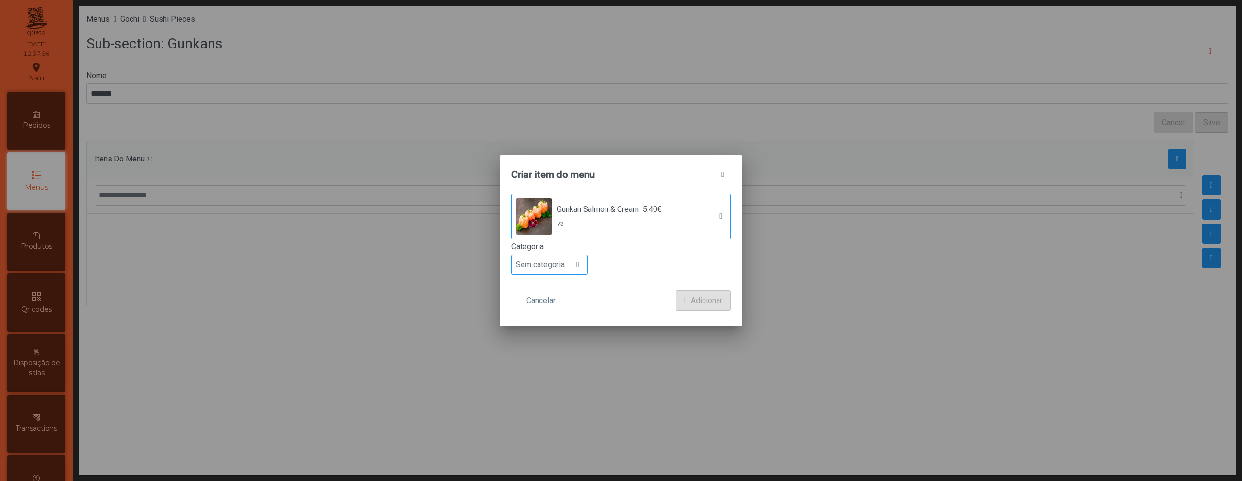
click at [564, 271] on span "Sem categoria" at bounding box center [540, 264] width 57 height 19
click at [563, 308] on li "Petisco" at bounding box center [549, 308] width 75 height 19
click at [676, 294] on button "Adicionar" at bounding box center [703, 301] width 55 height 20
click at [684, 294] on button "Adicionar" at bounding box center [703, 301] width 55 height 20
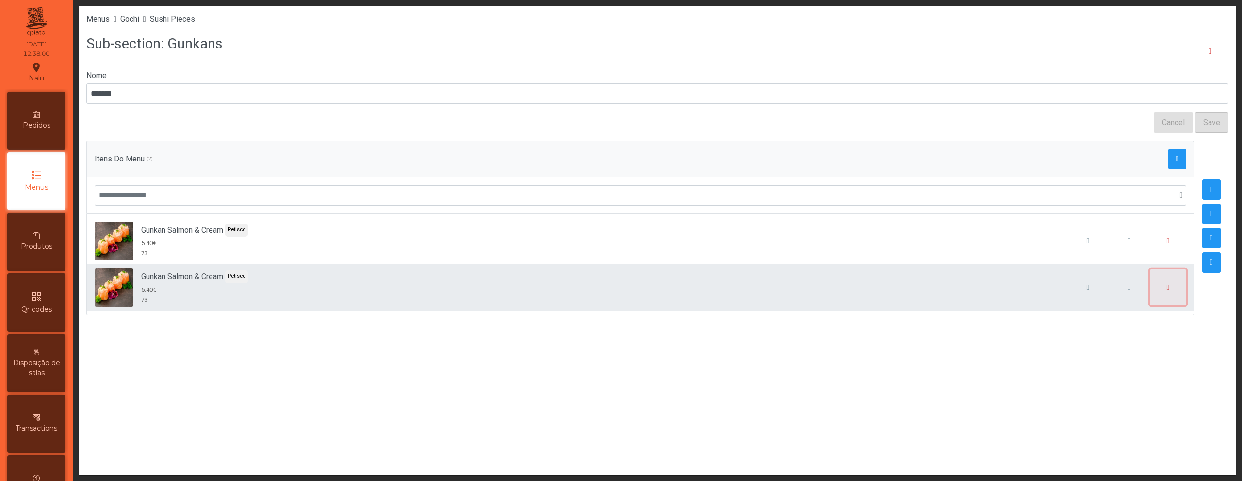
click at [1167, 287] on span "button" at bounding box center [1168, 288] width 3 height 8
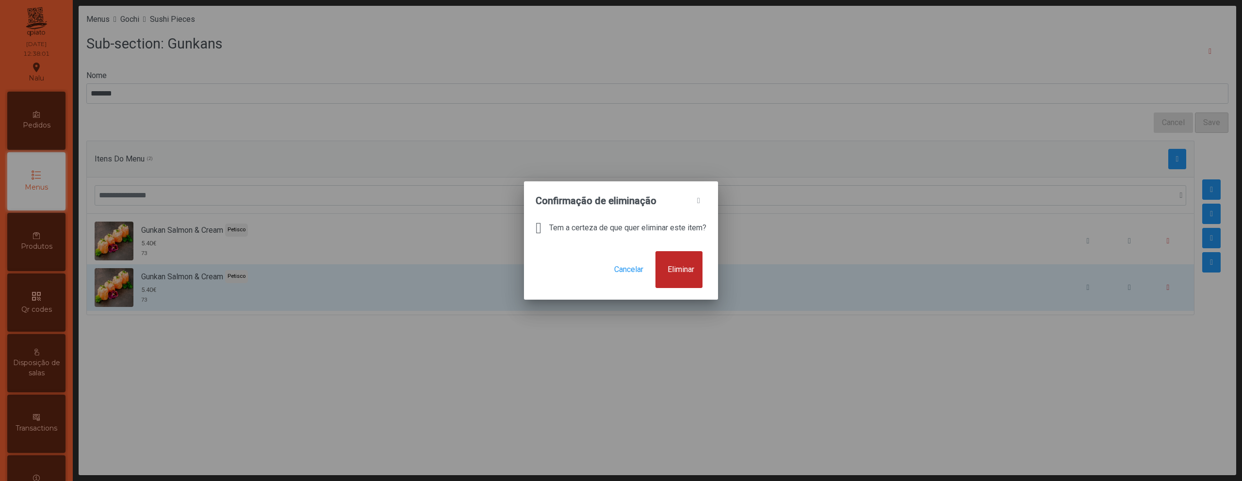
click at [686, 271] on span "Eliminar" at bounding box center [681, 270] width 27 height 12
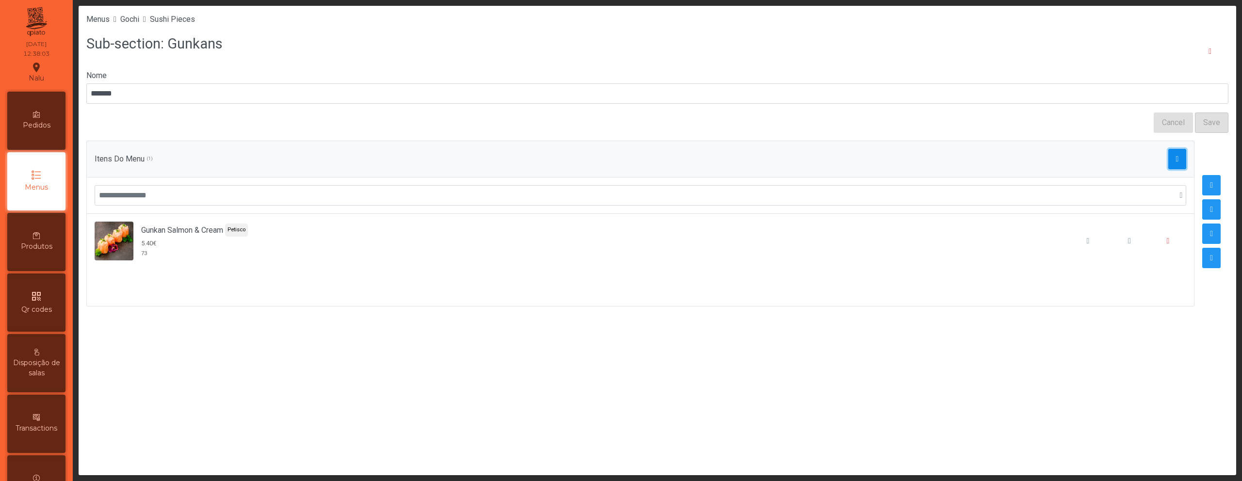
click at [1172, 154] on button "button" at bounding box center [1177, 159] width 18 height 20
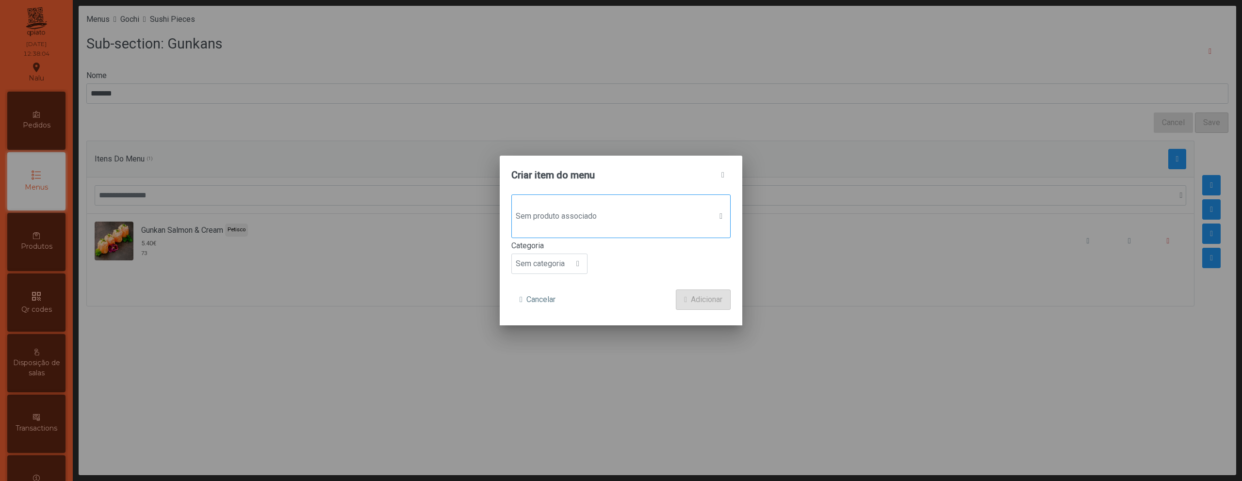
click at [657, 225] on span "Sem produto associado" at bounding box center [612, 216] width 200 height 19
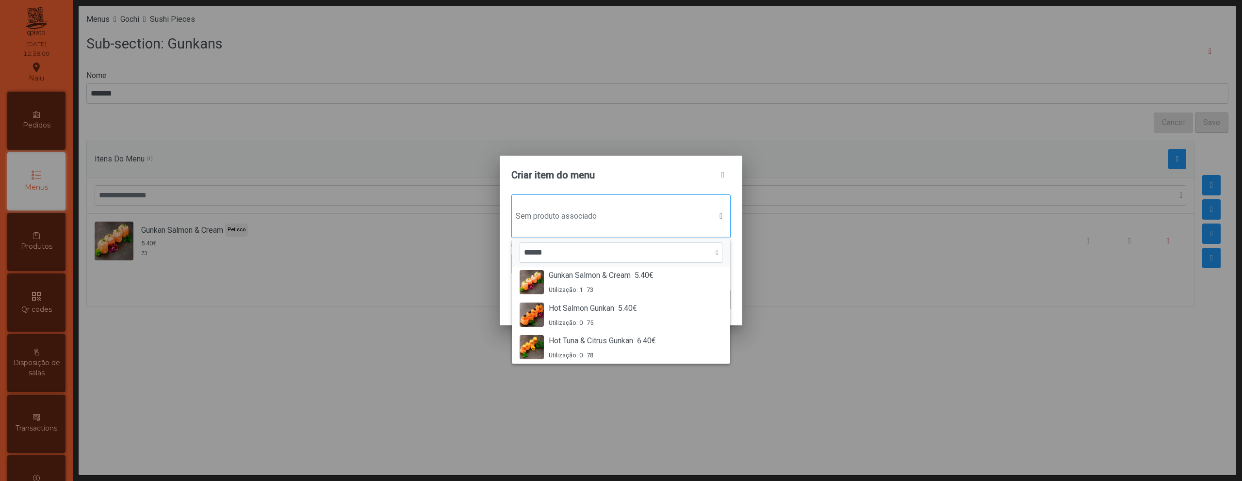
scroll to position [70, 0]
type input "******"
click at [651, 309] on div "Hot Salmon Gunkan 5.40€ Utilização: 0 75" at bounding box center [621, 314] width 203 height 25
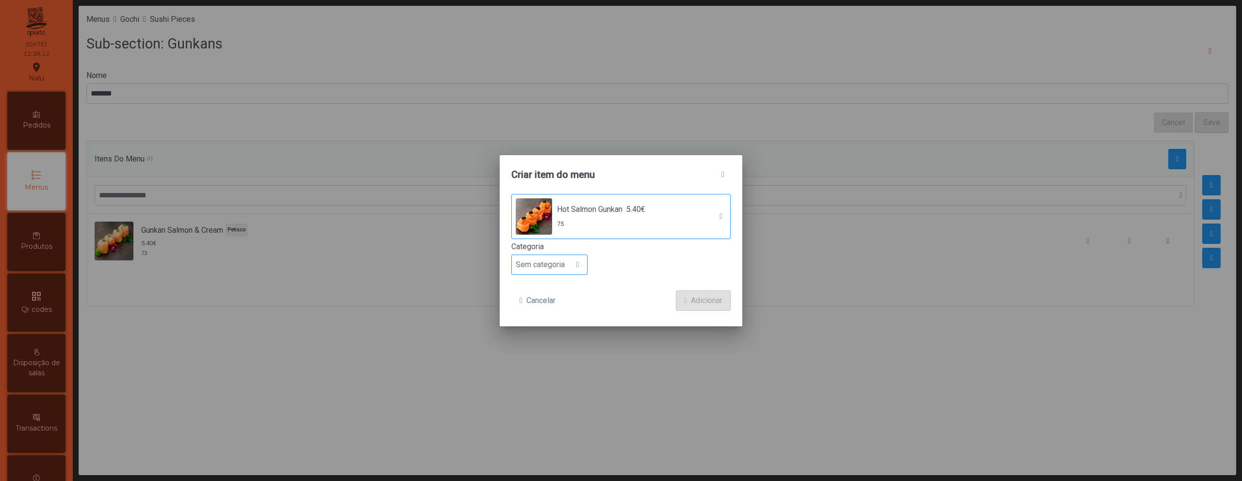
click at [578, 266] on span at bounding box center [577, 265] width 3 height 8
click at [569, 304] on li "Petisco" at bounding box center [549, 308] width 75 height 19
click at [702, 302] on span "Adicionar" at bounding box center [707, 301] width 32 height 12
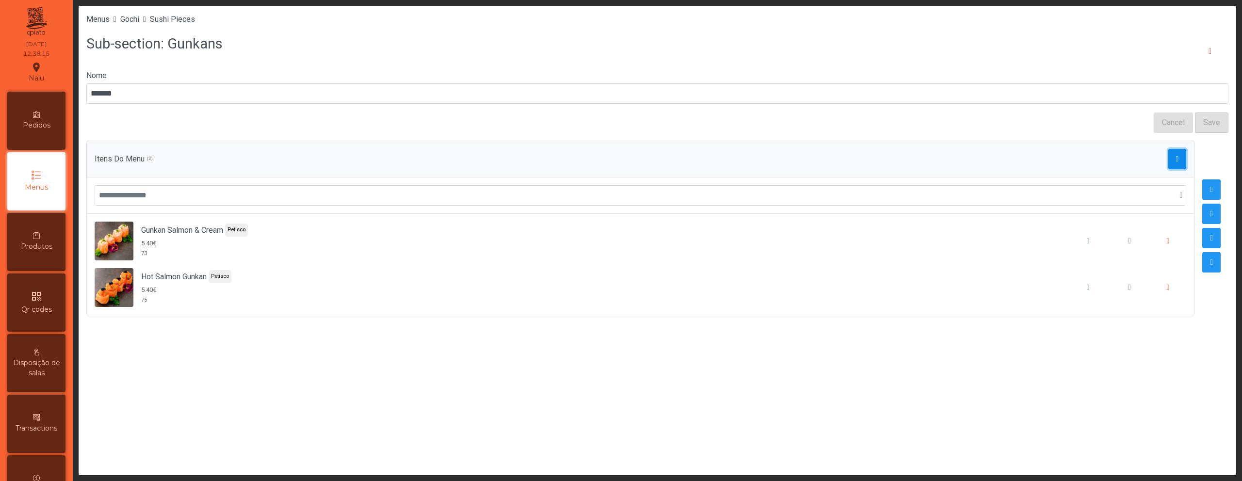
click at [1176, 161] on span "button" at bounding box center [1177, 159] width 3 height 8
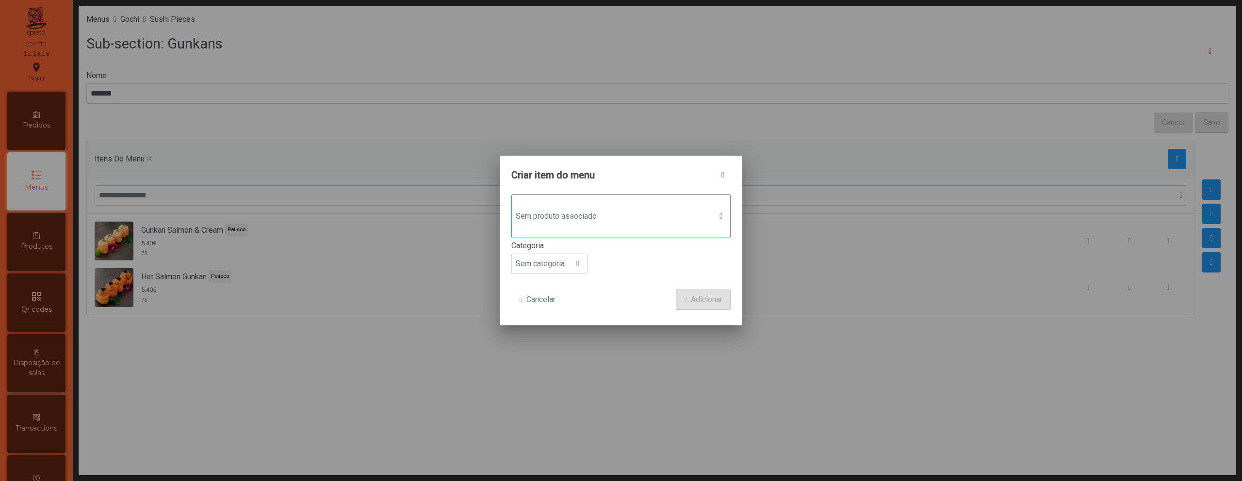
click at [663, 214] on span "Sem produto associado" at bounding box center [612, 216] width 200 height 19
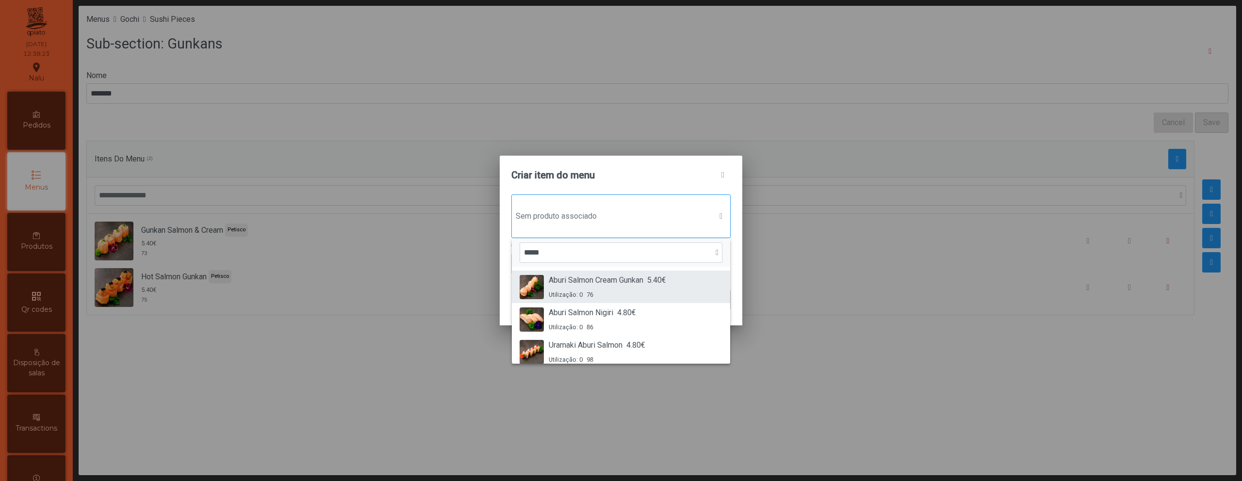
type input "*****"
click at [634, 292] on div "Utilização: 0 76" at bounding box center [607, 294] width 117 height 9
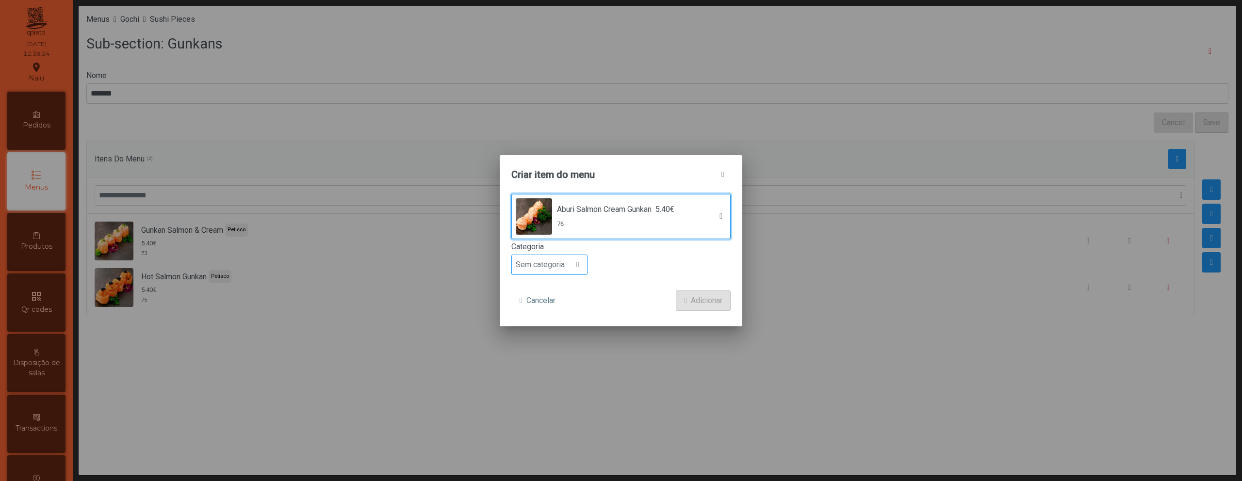
click at [550, 269] on span "Sem categoria" at bounding box center [540, 264] width 57 height 19
click at [552, 311] on li "Petisco" at bounding box center [549, 308] width 75 height 19
click at [721, 298] on span "Adicionar" at bounding box center [707, 301] width 32 height 12
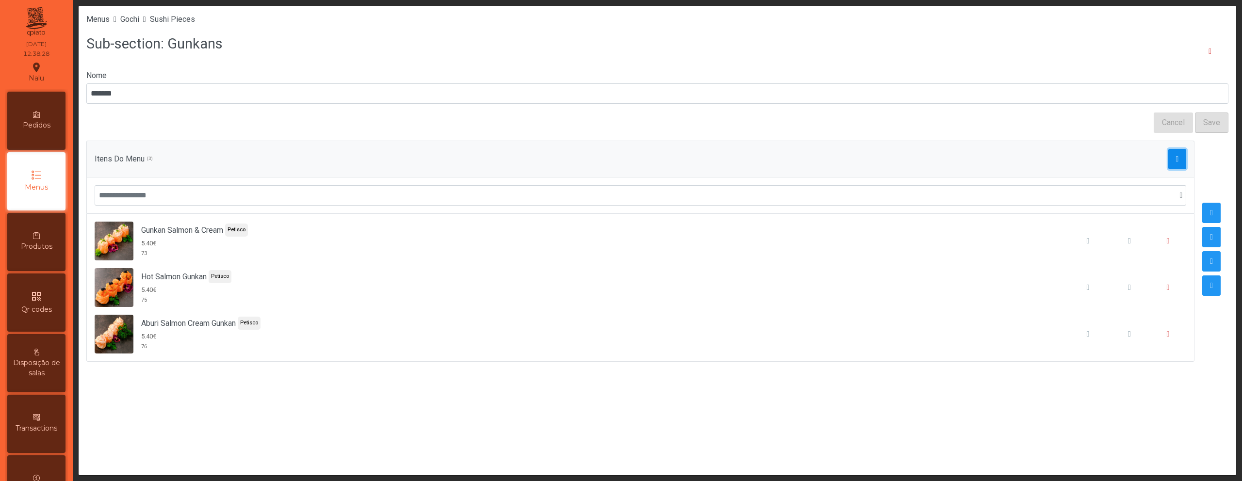
click at [1176, 162] on span "button" at bounding box center [1177, 159] width 3 height 8
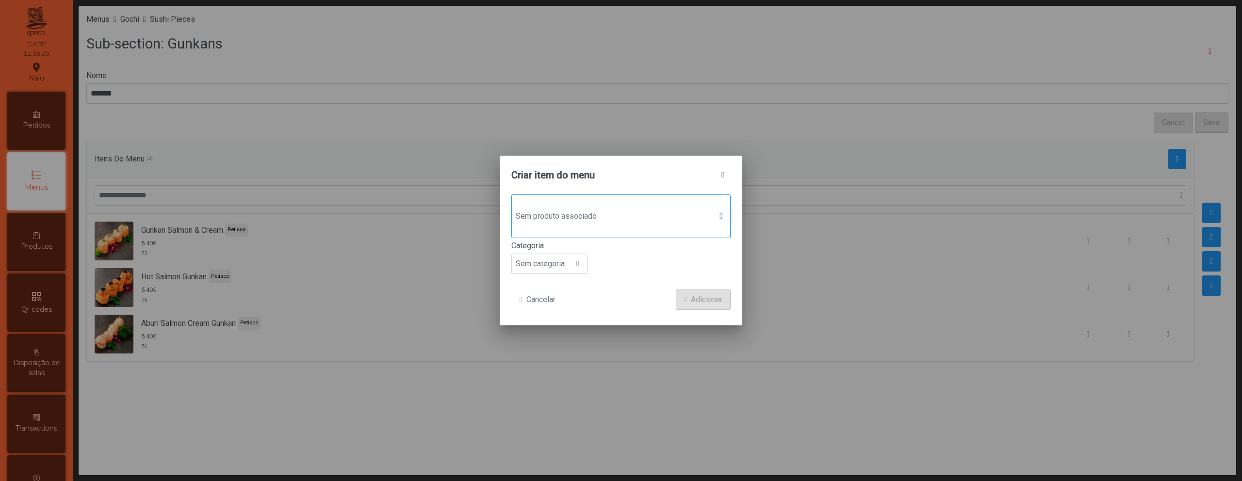
click at [657, 234] on div "Sem produto associado" at bounding box center [620, 217] width 219 height 44
type input "****"
click at [621, 282] on span "Truffle Delight Gunkan" at bounding box center [585, 281] width 73 height 12
click at [572, 269] on div at bounding box center [578, 264] width 18 height 19
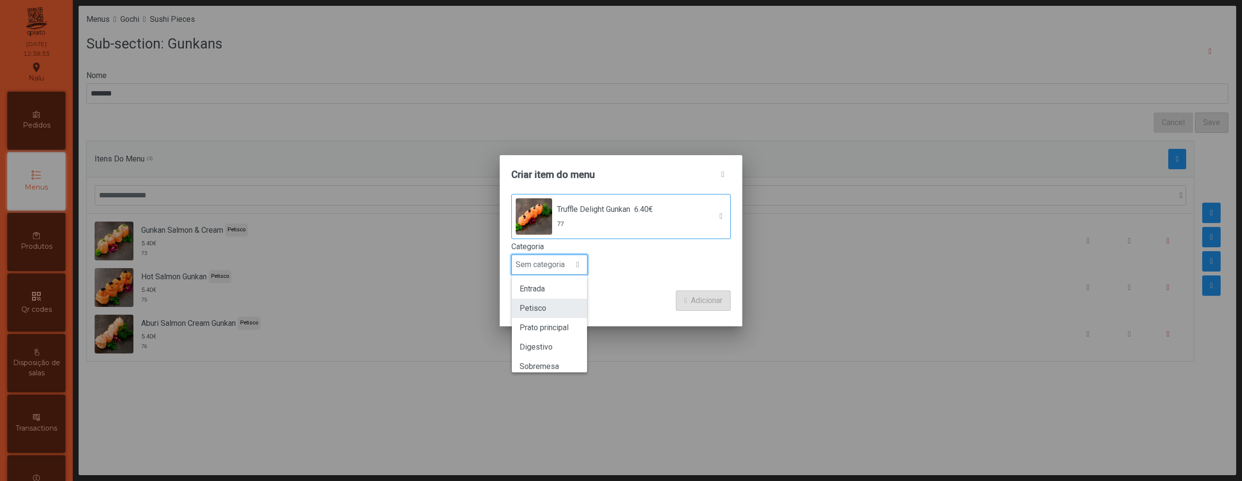
click at [568, 305] on li "Petisco" at bounding box center [549, 308] width 75 height 19
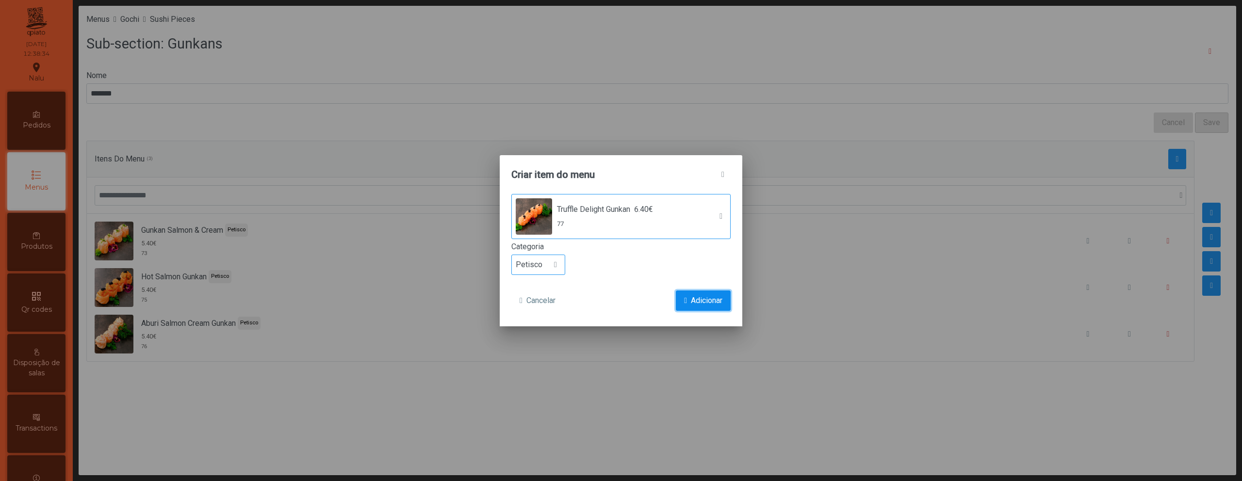
click at [696, 298] on span "Adicionar" at bounding box center [707, 301] width 32 height 12
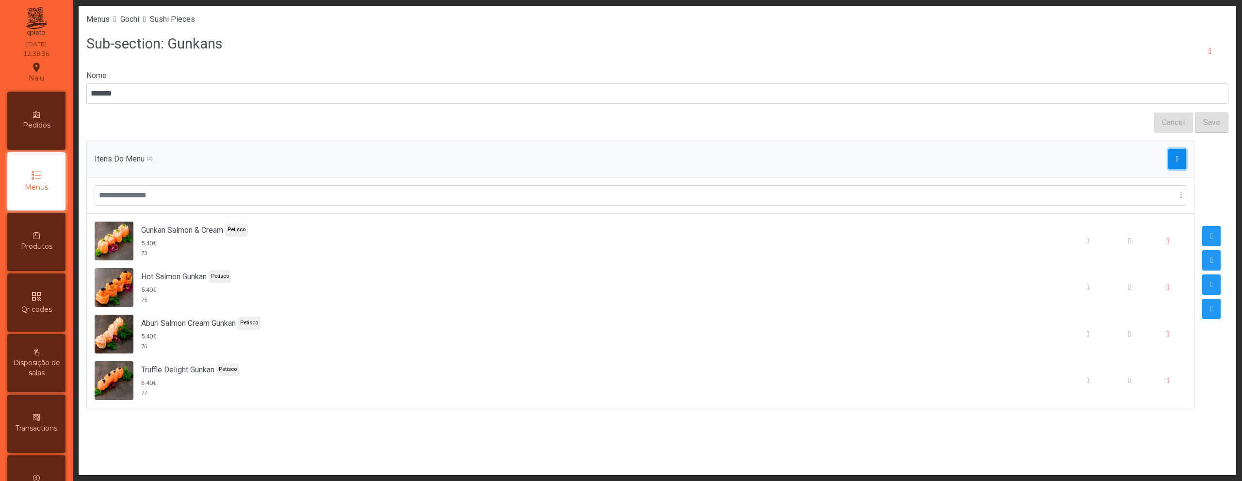
click at [1176, 159] on span "button" at bounding box center [1177, 159] width 3 height 8
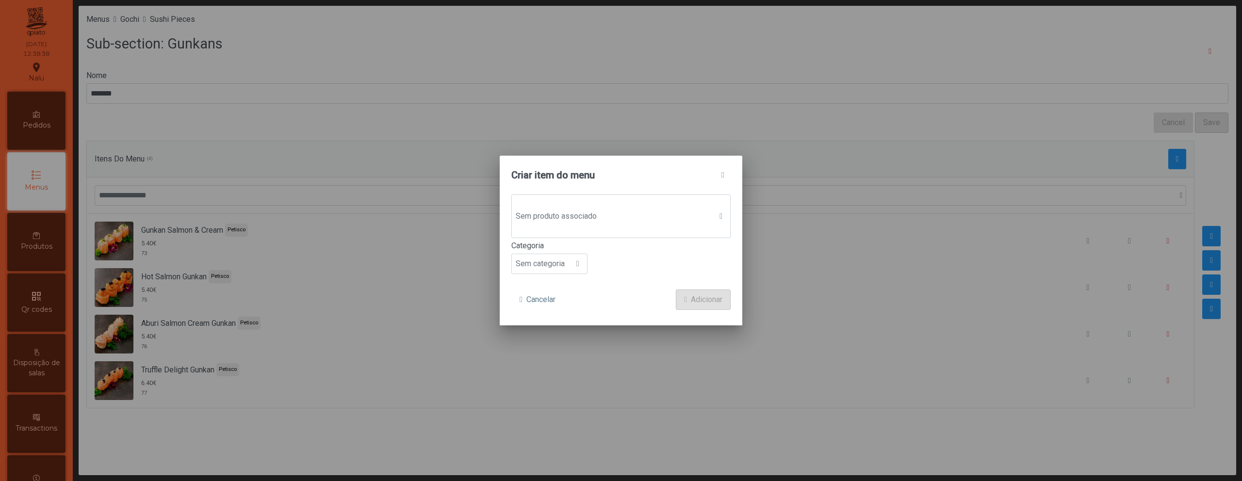
click at [601, 239] on div "Sem produto associado Categoria Sem categoria" at bounding box center [620, 235] width 219 height 80
click at [593, 234] on div "Sem produto associado" at bounding box center [620, 217] width 219 height 44
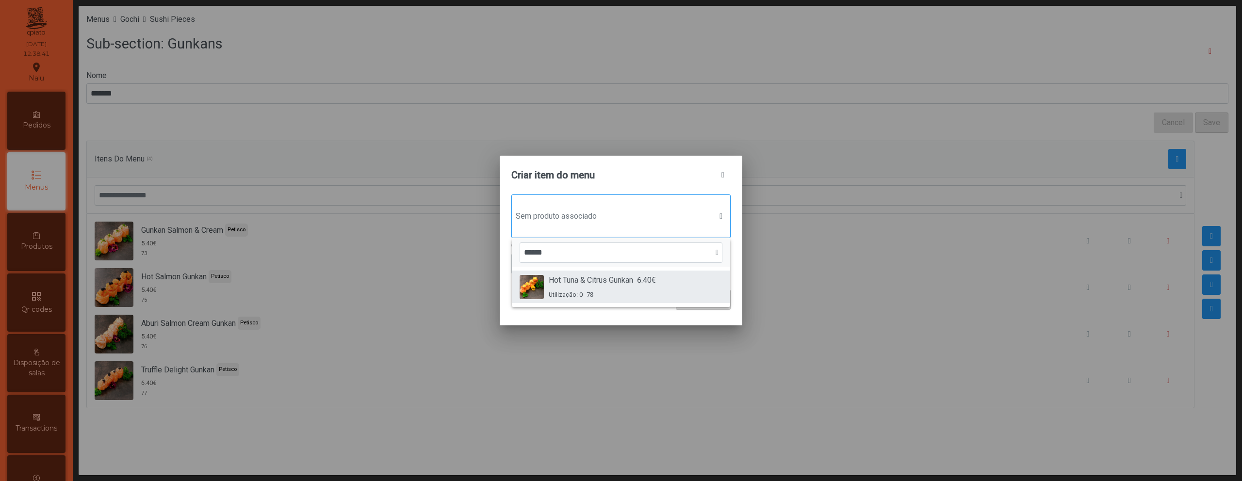
type input "******"
click at [586, 285] on span "Hot Tuna & Citrus Gunkan" at bounding box center [591, 281] width 84 height 12
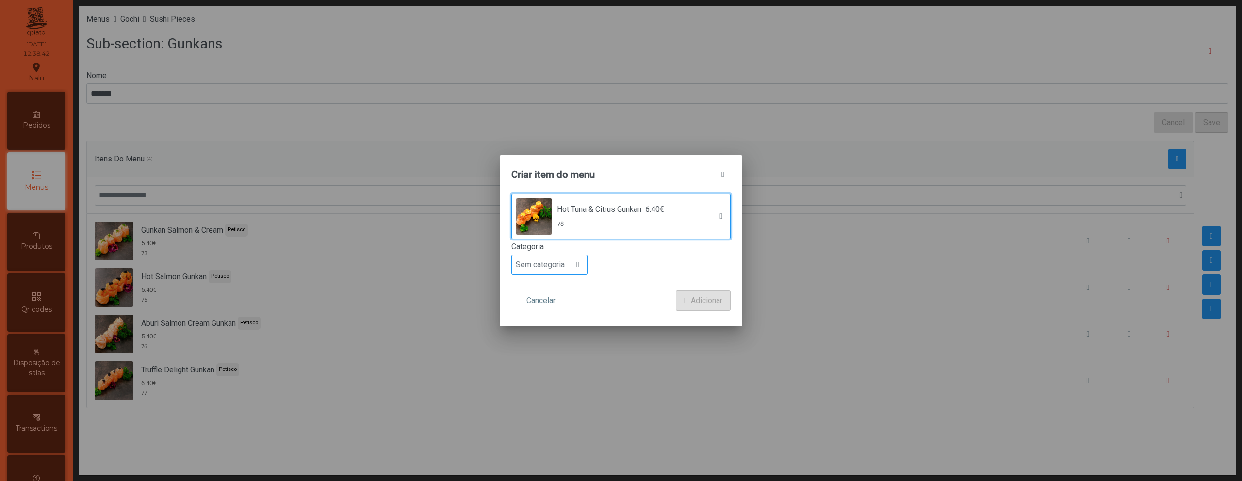
click at [560, 263] on span "Sem categoria" at bounding box center [540, 264] width 57 height 19
click at [559, 306] on li "Petisco" at bounding box center [549, 308] width 75 height 19
click at [709, 297] on span "Adicionar" at bounding box center [707, 301] width 32 height 12
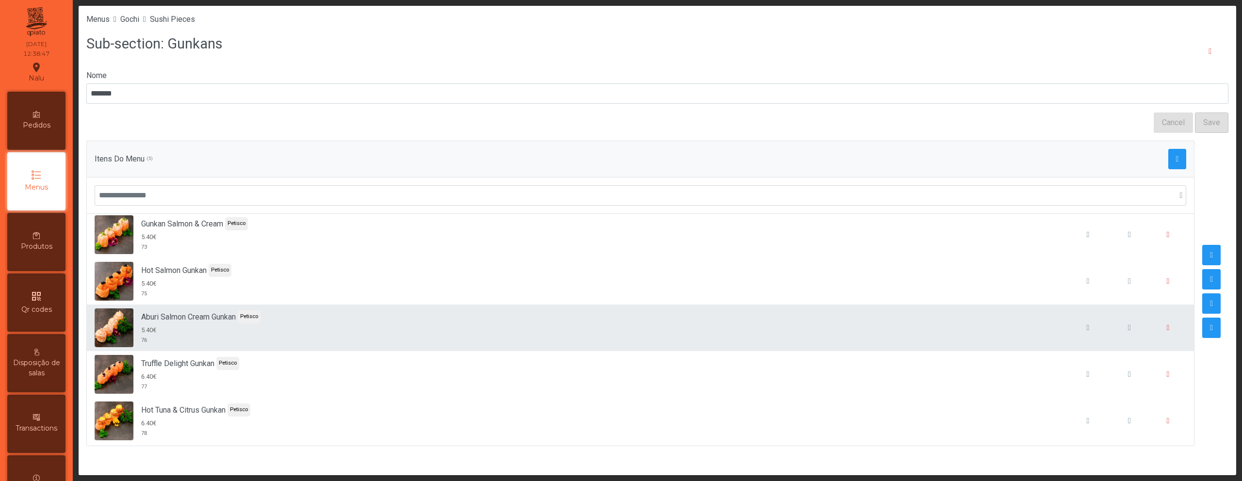
scroll to position [9, 0]
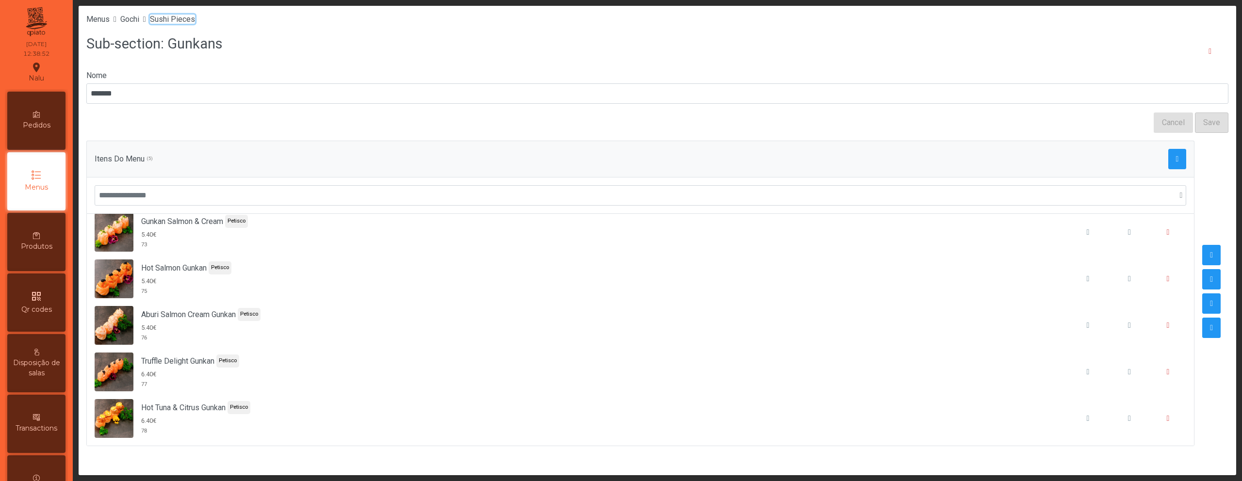
click at [187, 17] on span "Sushi Pieces" at bounding box center [172, 19] width 45 height 9
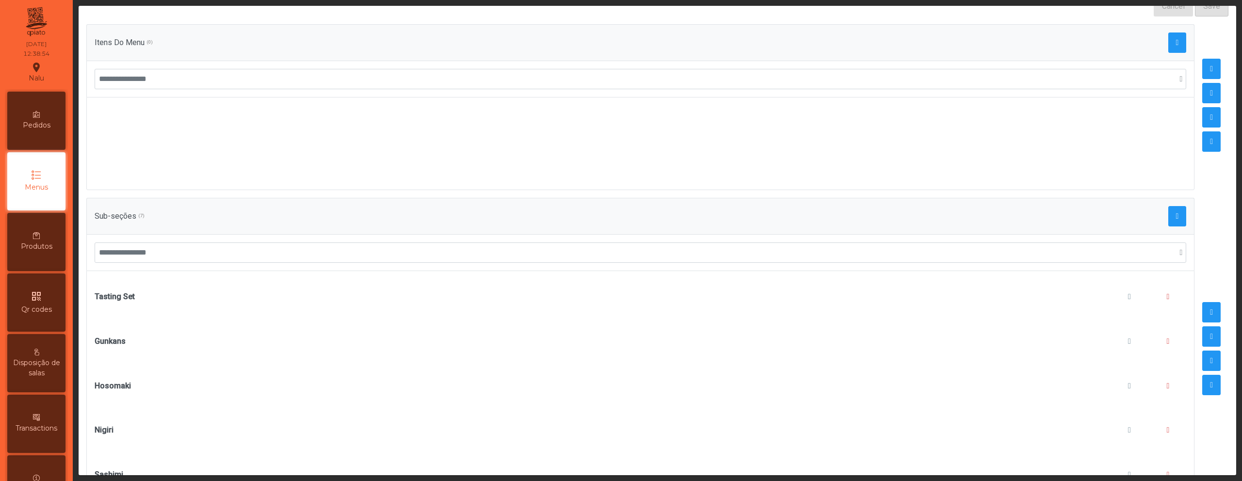
scroll to position [167, 0]
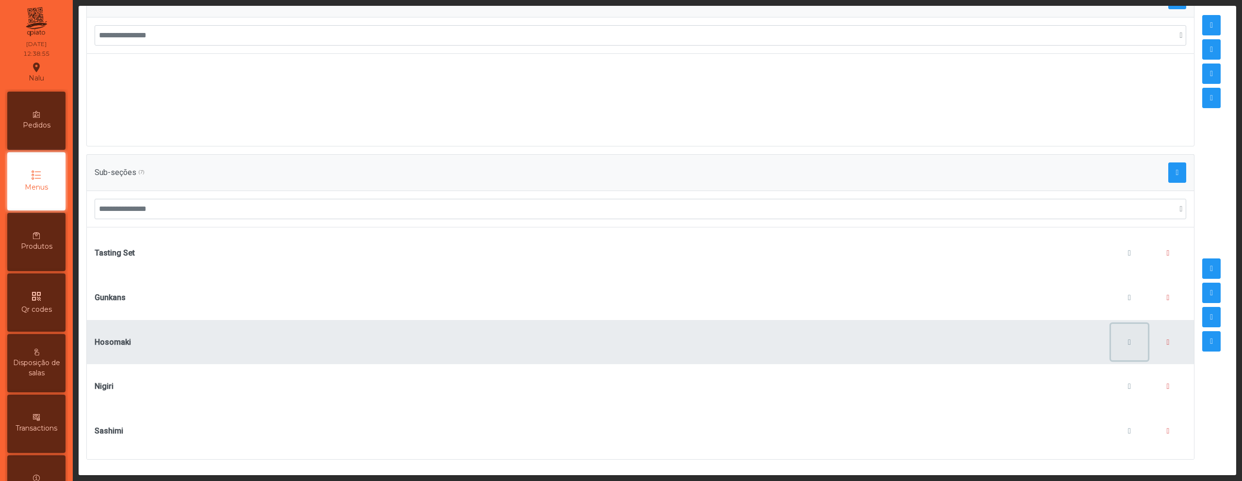
click at [1128, 339] on span "button" at bounding box center [1129, 343] width 3 height 8
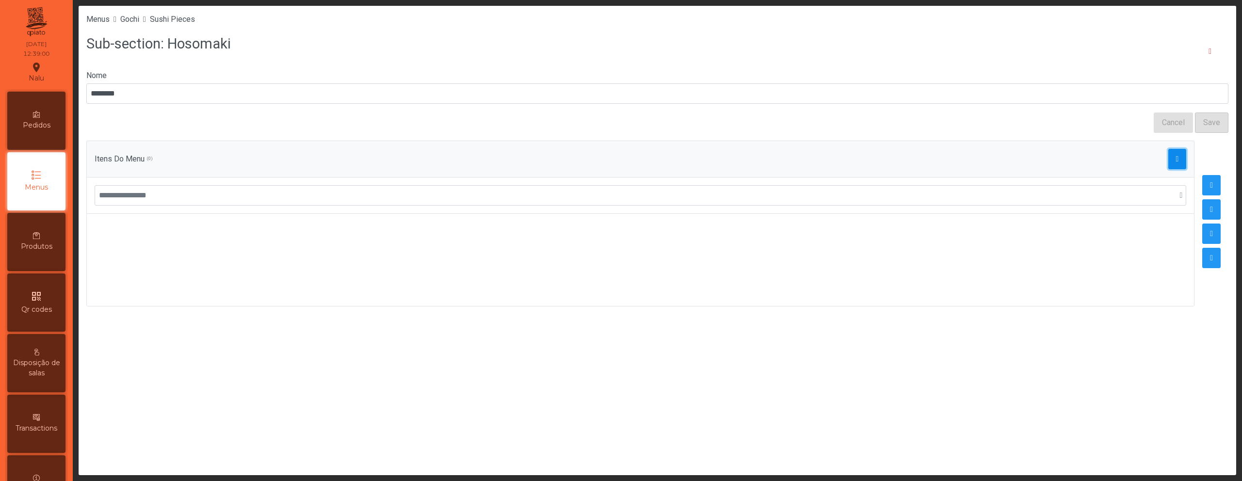
click at [1176, 155] on span "button" at bounding box center [1177, 159] width 3 height 8
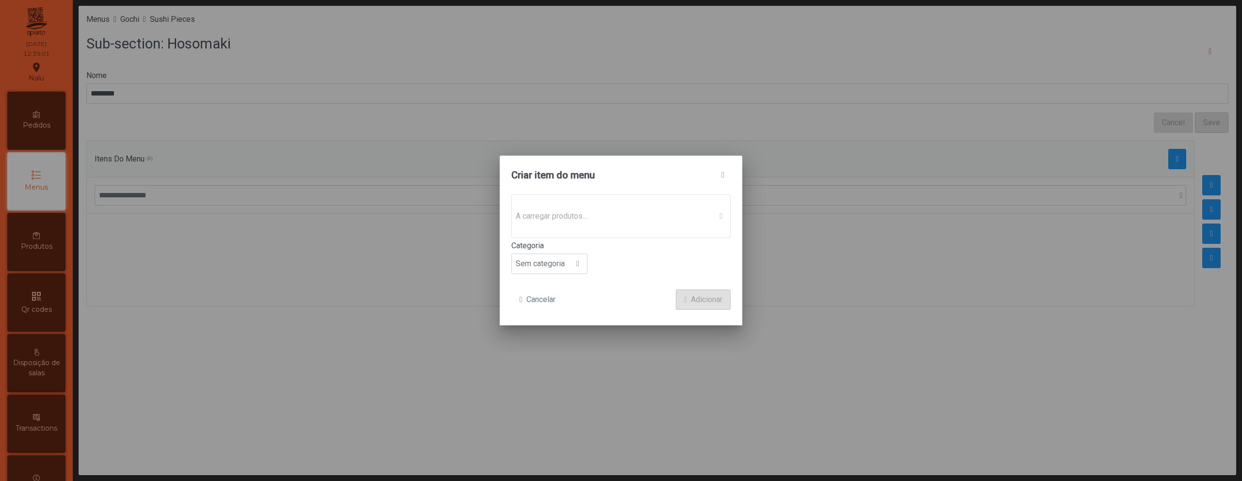
click at [616, 228] on p-dropdown "A carregar produtos..." at bounding box center [620, 217] width 219 height 44
click at [604, 219] on span "Sem produto associado" at bounding box center [612, 216] width 200 height 19
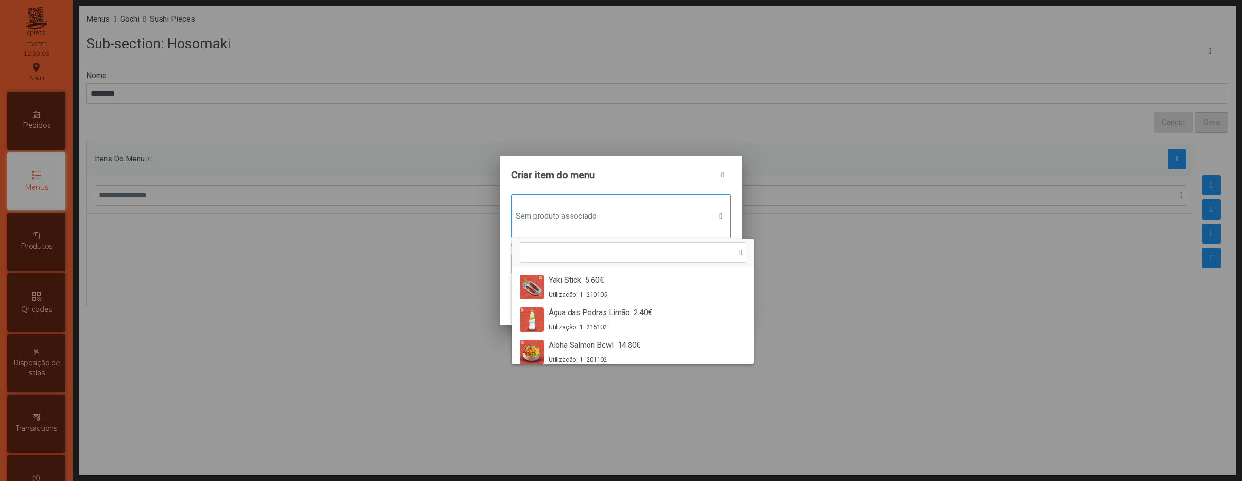
scroll to position [7, 47]
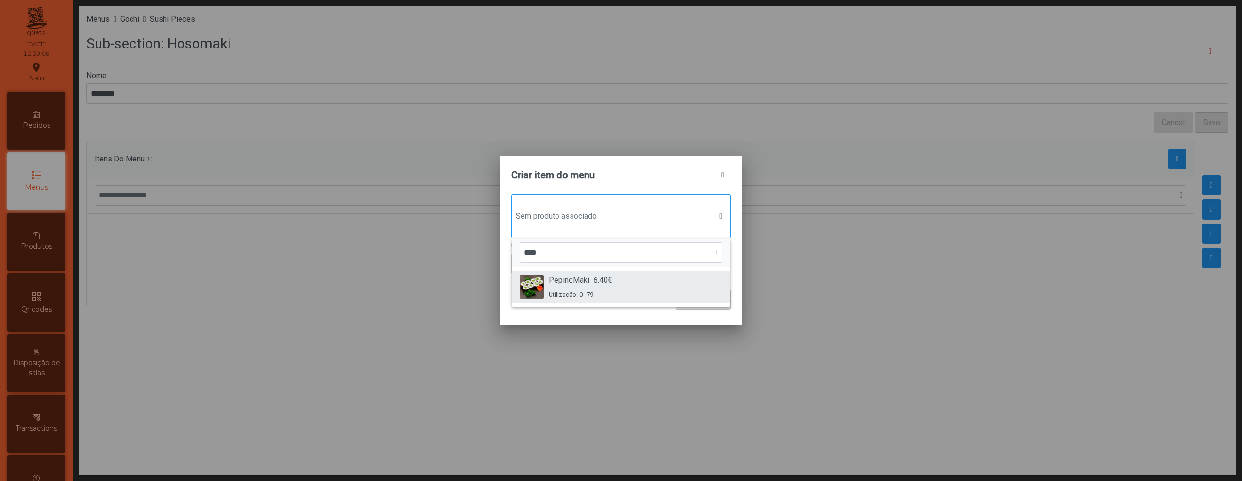
type input "****"
click at [553, 271] on li "PepinoMaki 6.40€ Utilização: 0 79" at bounding box center [621, 287] width 218 height 33
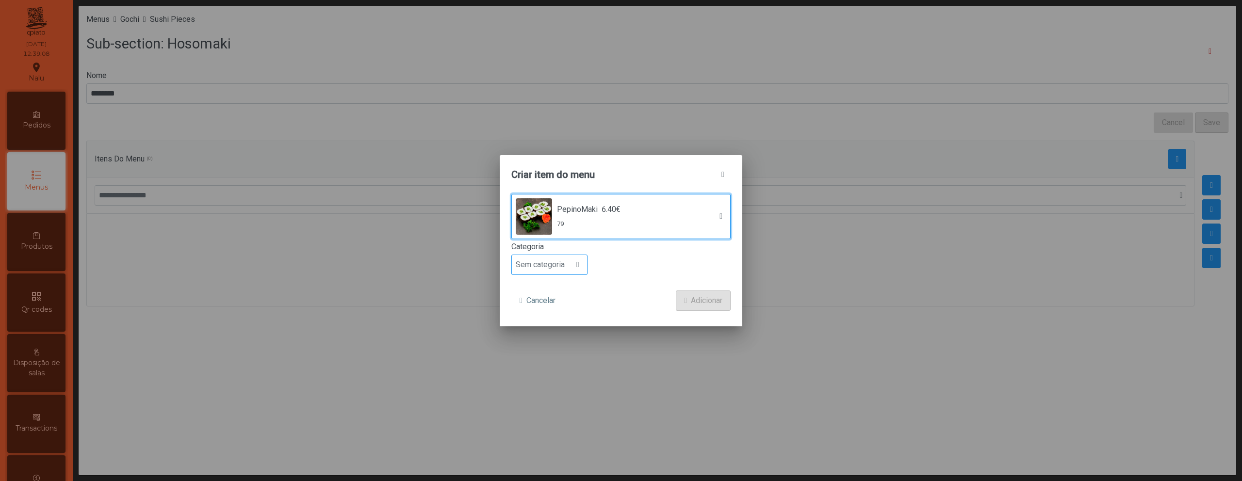
click at [545, 267] on span "Sem categoria" at bounding box center [540, 264] width 57 height 19
click at [552, 307] on li "Petisco" at bounding box center [549, 308] width 75 height 19
click at [704, 301] on span "Adicionar" at bounding box center [707, 301] width 32 height 12
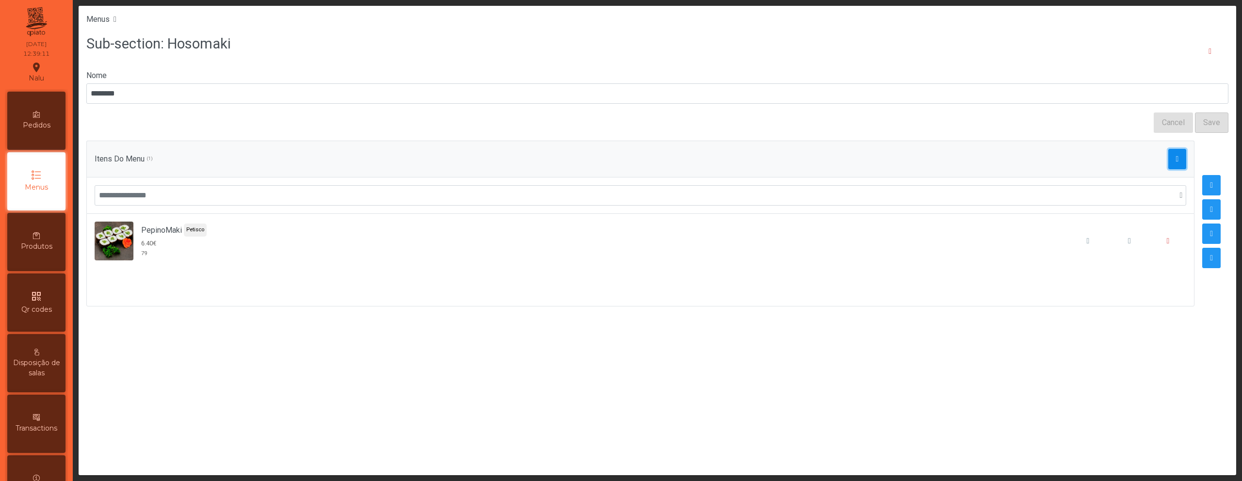
click at [1173, 151] on button "button" at bounding box center [1177, 159] width 18 height 20
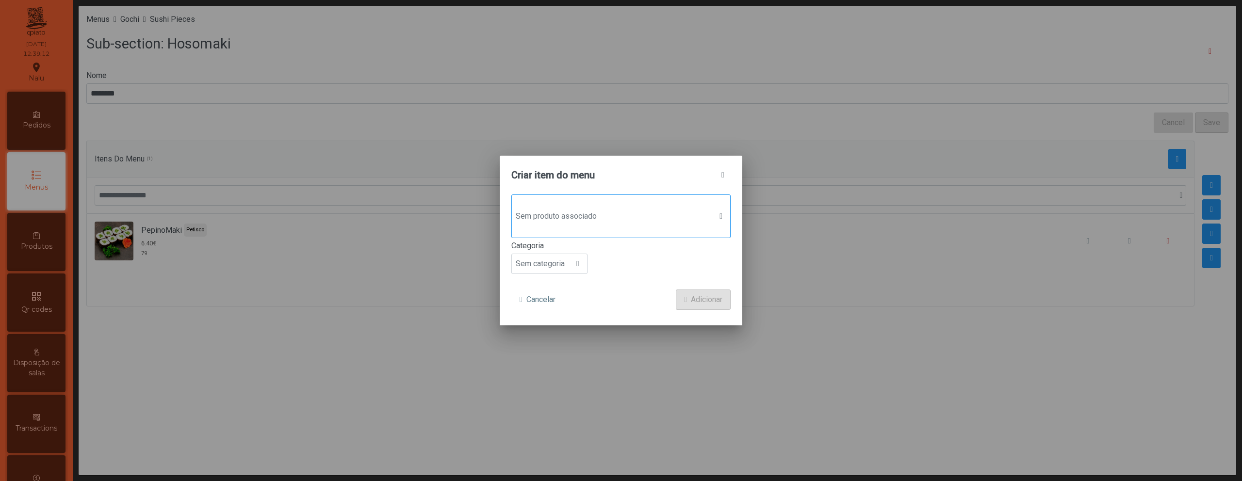
click at [636, 213] on span "Sem produto associado" at bounding box center [612, 216] width 200 height 19
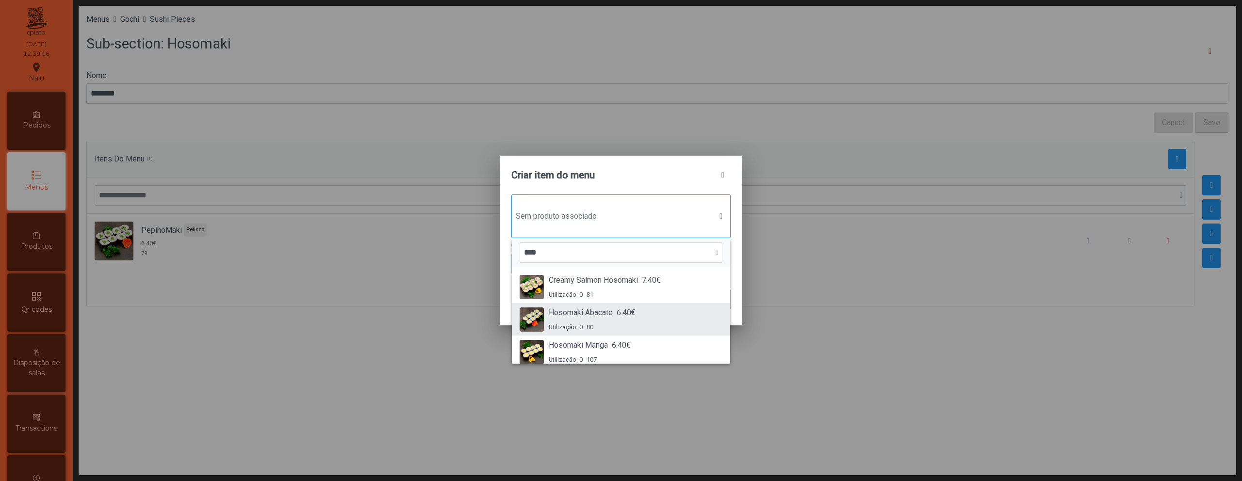
type input "****"
click at [619, 313] on span "6.40€" at bounding box center [626, 313] width 19 height 12
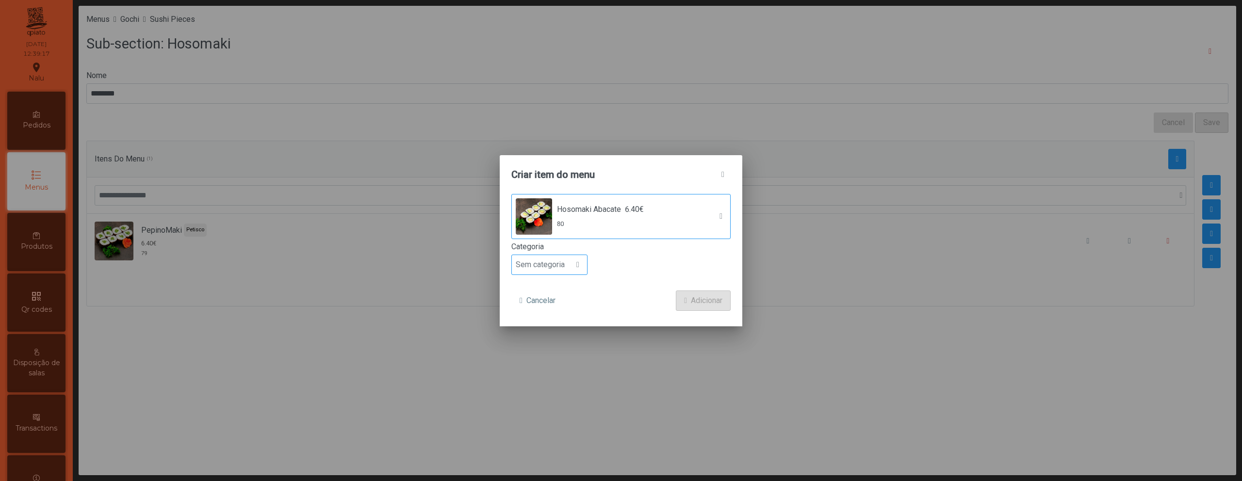
click at [573, 272] on div at bounding box center [578, 264] width 18 height 19
click at [571, 307] on li "Petisco" at bounding box center [549, 308] width 75 height 19
click at [687, 293] on button "Adicionar" at bounding box center [703, 301] width 55 height 20
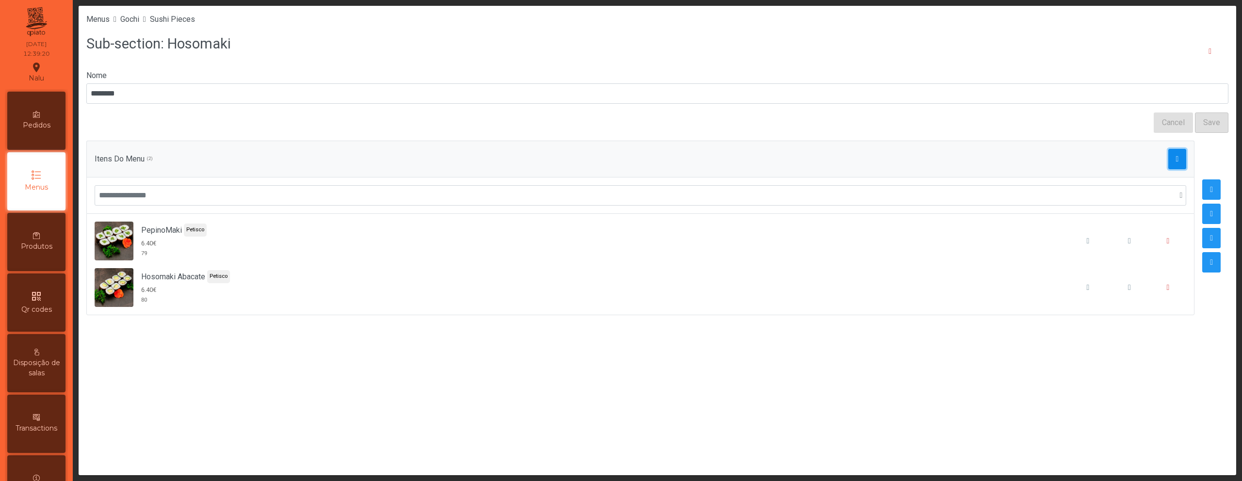
click at [1176, 161] on span "button" at bounding box center [1177, 159] width 3 height 8
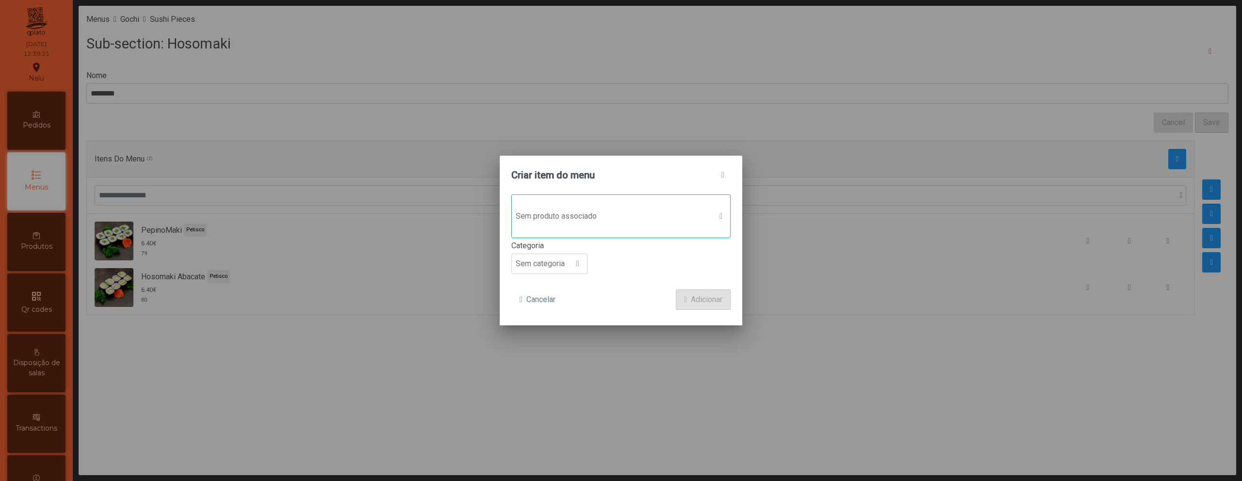
click at [625, 207] on span "Sem produto associado" at bounding box center [612, 216] width 200 height 19
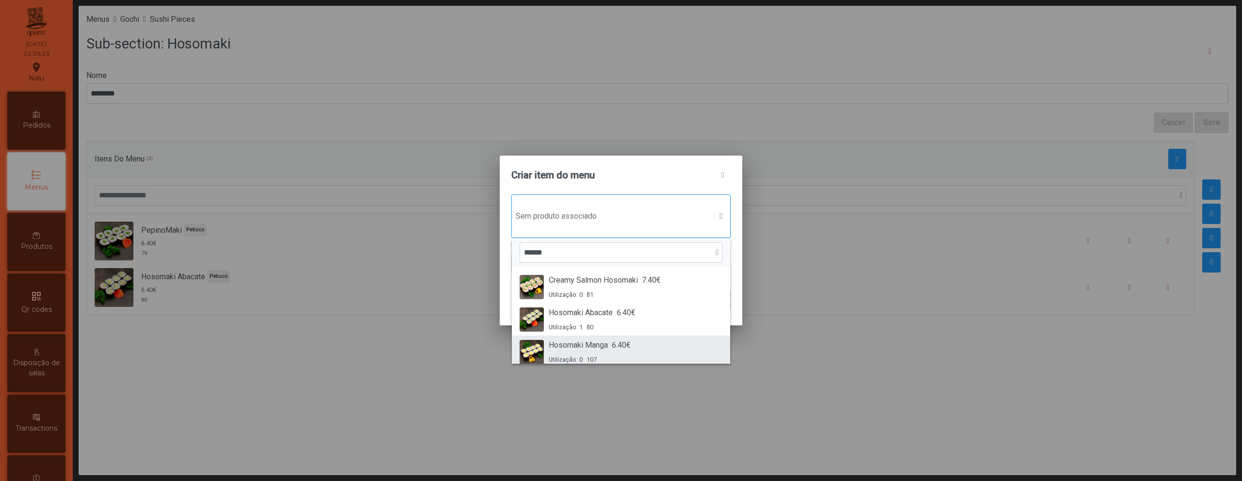
type input "******"
click at [632, 338] on li "Hosomaki Manga 6.40€ Utilização: 0 107" at bounding box center [621, 352] width 218 height 33
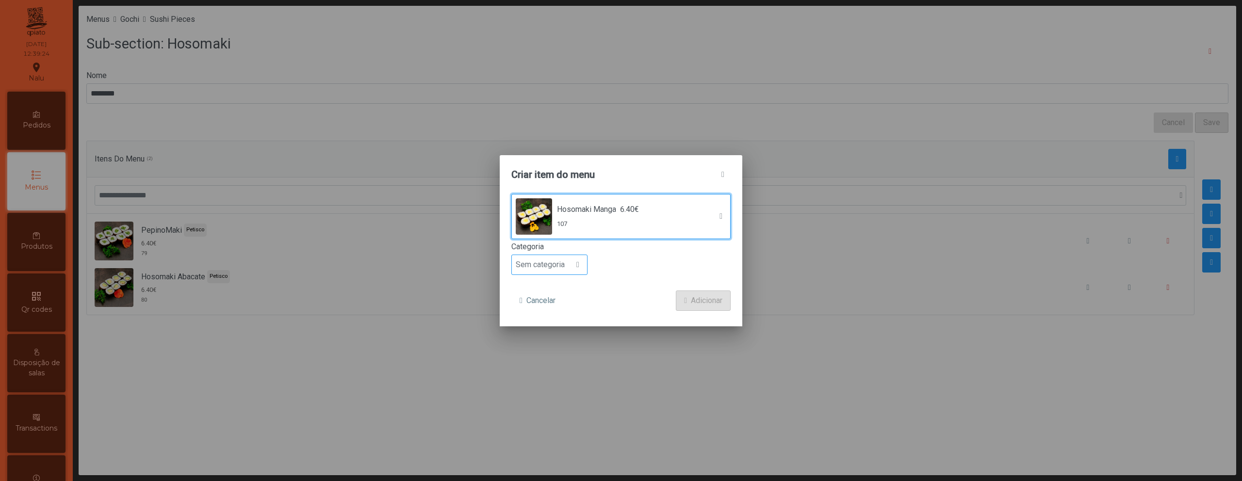
click at [579, 261] on span at bounding box center [577, 265] width 3 height 8
click at [576, 303] on li "Petisco" at bounding box center [549, 308] width 75 height 19
click at [695, 301] on span "Adicionar" at bounding box center [707, 301] width 32 height 12
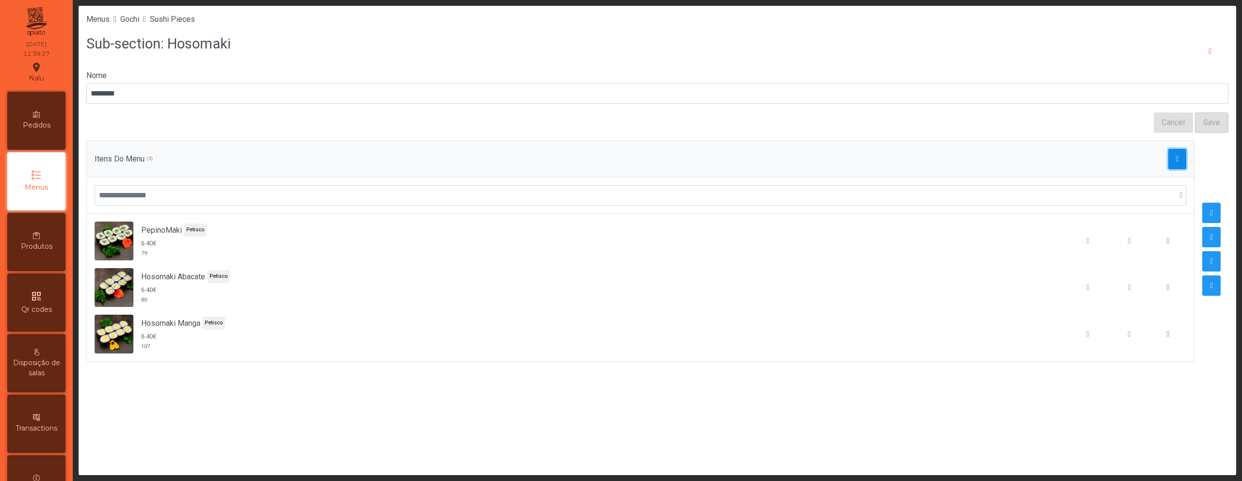
click at [1176, 157] on span "button" at bounding box center [1177, 159] width 3 height 8
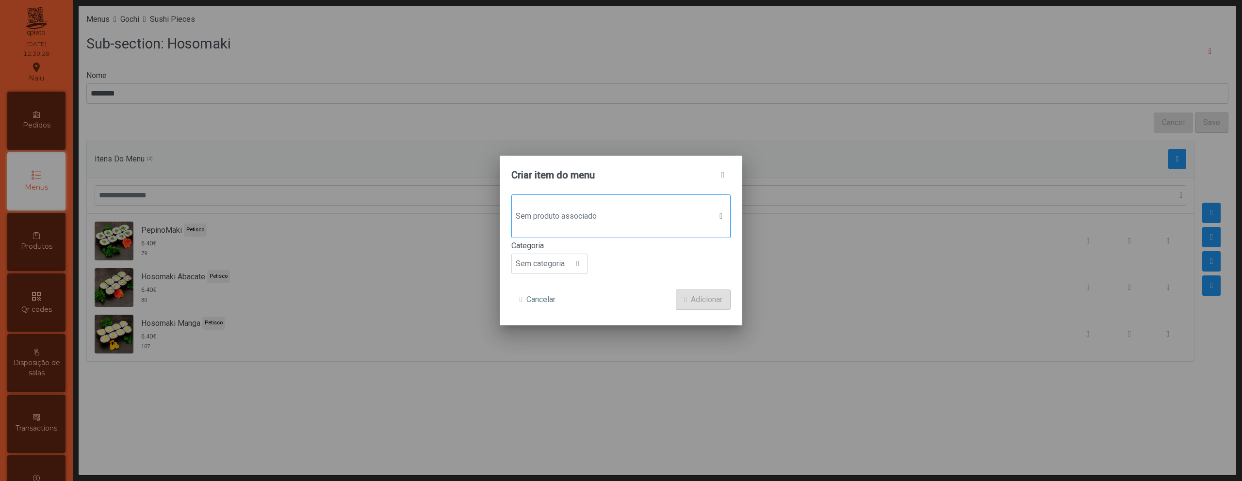
click at [644, 218] on span "Sem produto associado" at bounding box center [612, 216] width 200 height 19
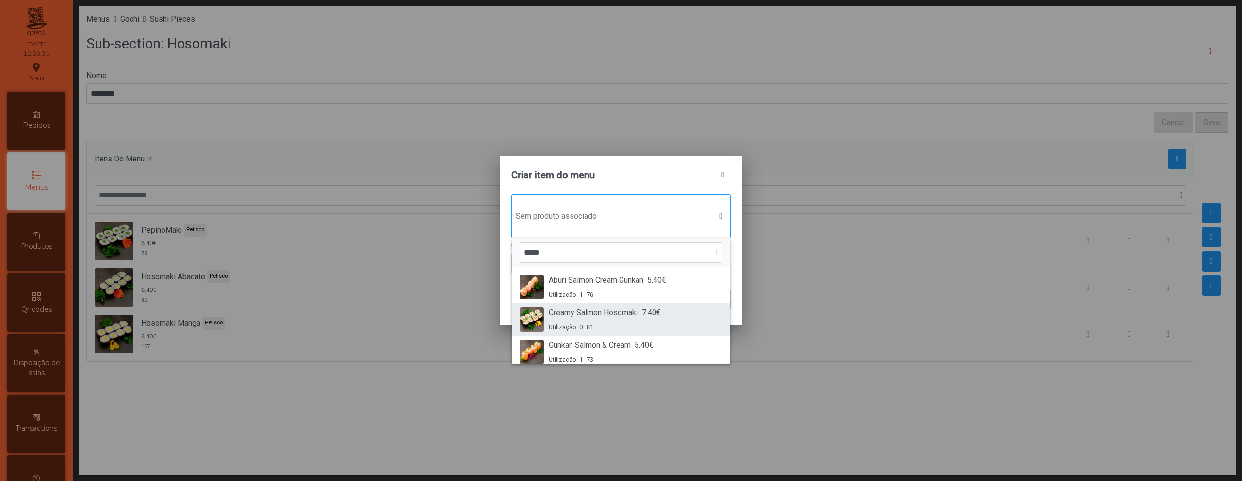
type input "*****"
click at [651, 309] on span "7.40€" at bounding box center [651, 313] width 19 height 12
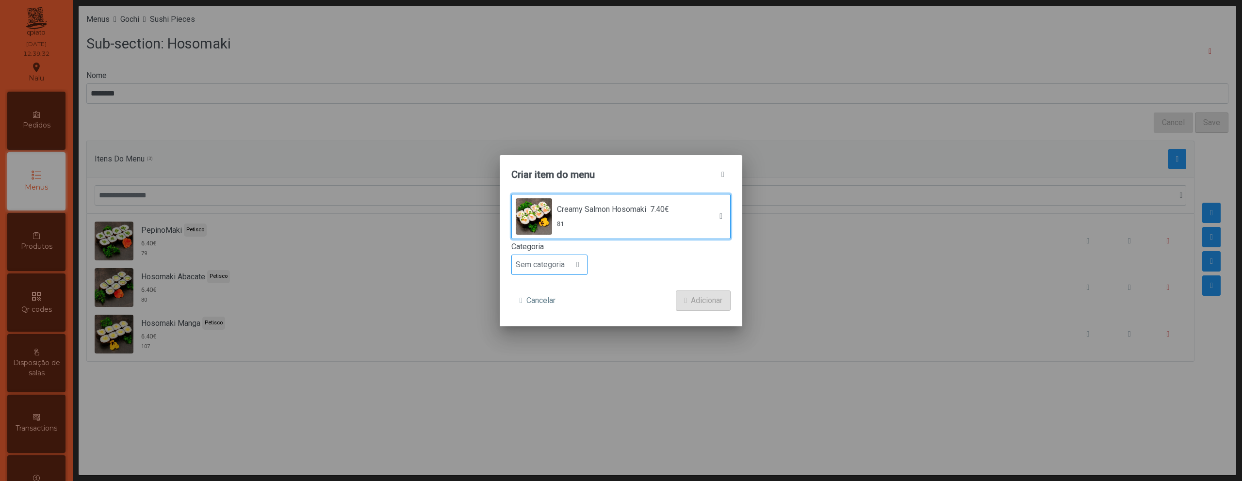
click at [559, 269] on span "Sem categoria" at bounding box center [540, 264] width 57 height 19
click at [558, 300] on li "Petisco" at bounding box center [549, 308] width 75 height 19
click at [706, 296] on span "Adicionar" at bounding box center [707, 301] width 32 height 12
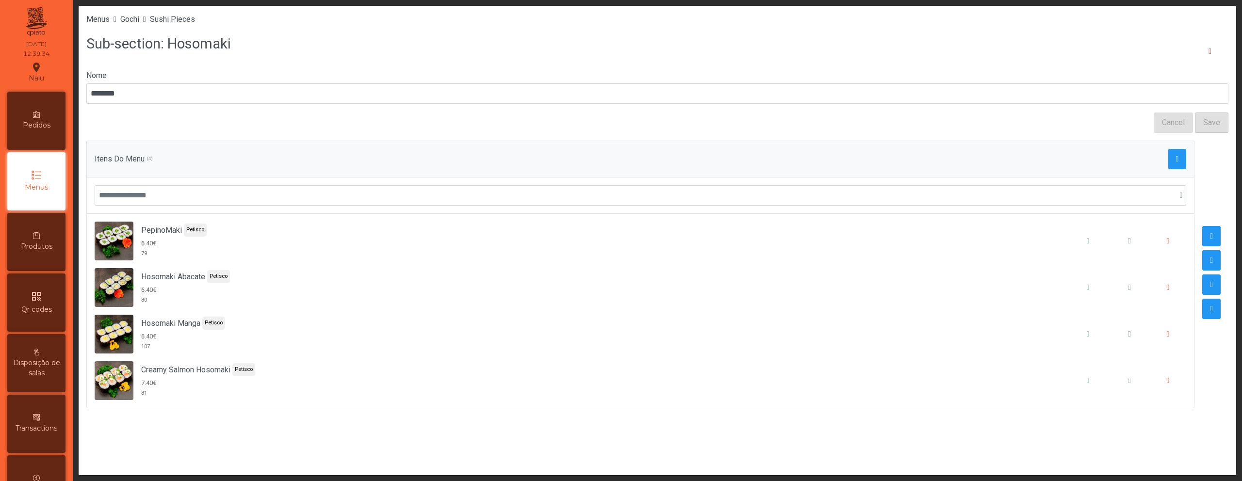
click at [1158, 160] on div "Itens Do Menu (4)" at bounding box center [641, 159] width 1092 height 20
click at [1176, 159] on span "button" at bounding box center [1177, 159] width 3 height 8
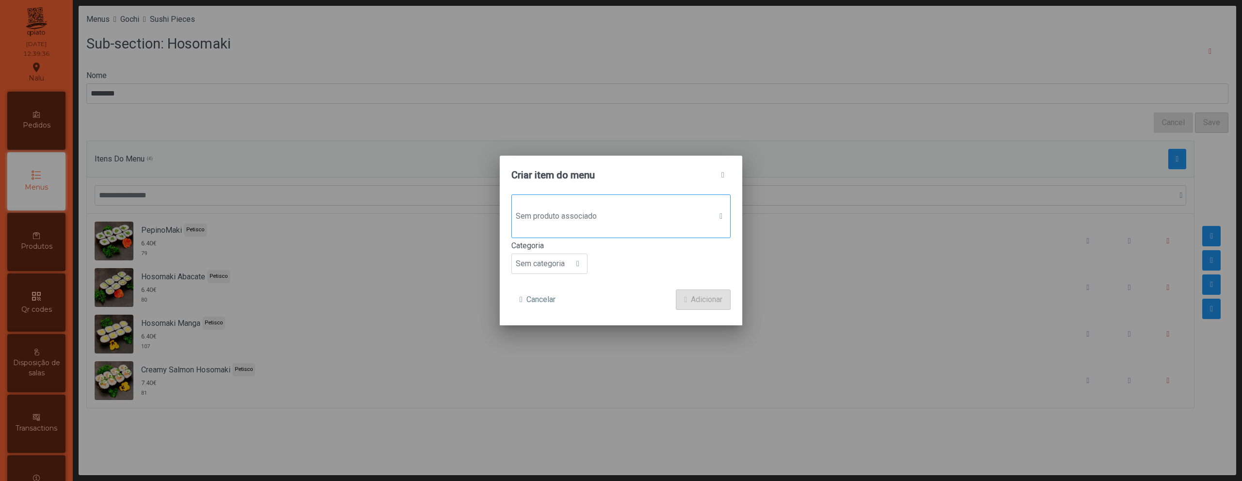
click at [668, 214] on span "Sem produto associado" at bounding box center [612, 216] width 200 height 19
type input "*****"
click at [630, 292] on div "Utilização: 0 82" at bounding box center [598, 294] width 99 height 9
click at [560, 270] on span "Sem categoria" at bounding box center [540, 264] width 57 height 19
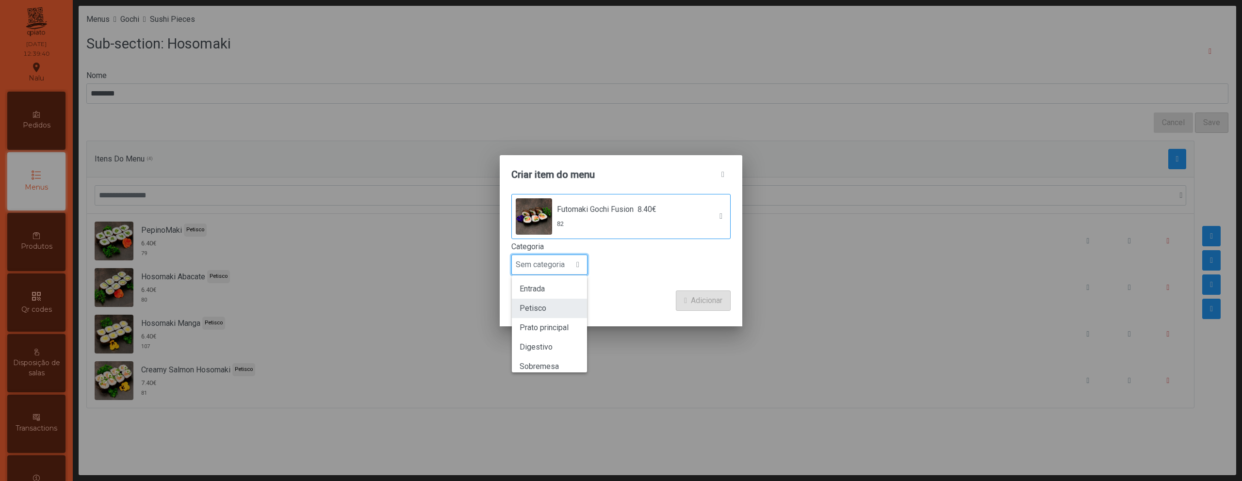
click at [559, 310] on li "Petisco" at bounding box center [549, 308] width 75 height 19
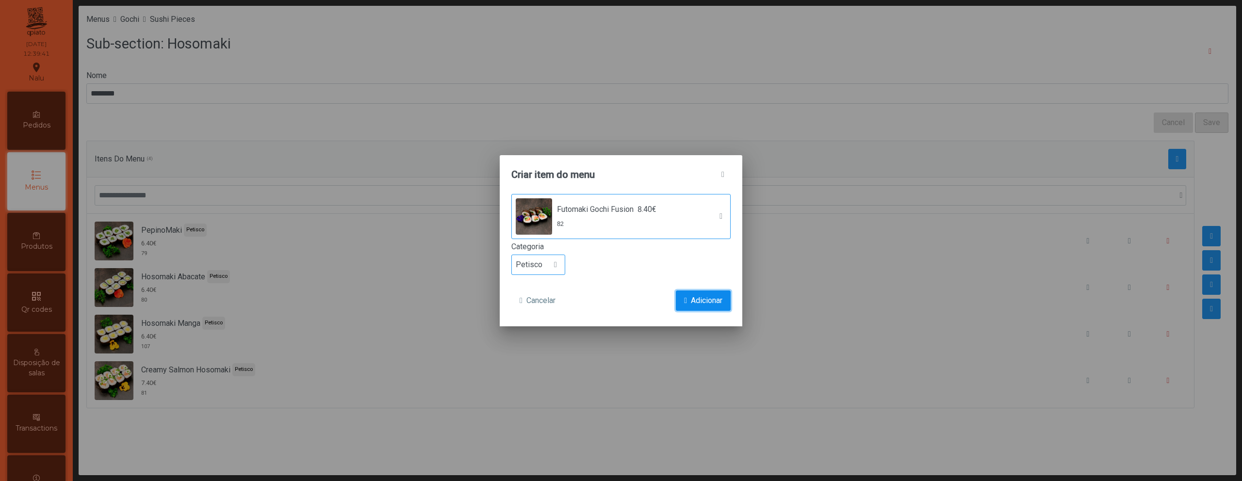
click at [684, 297] on span "submit" at bounding box center [685, 301] width 3 height 8
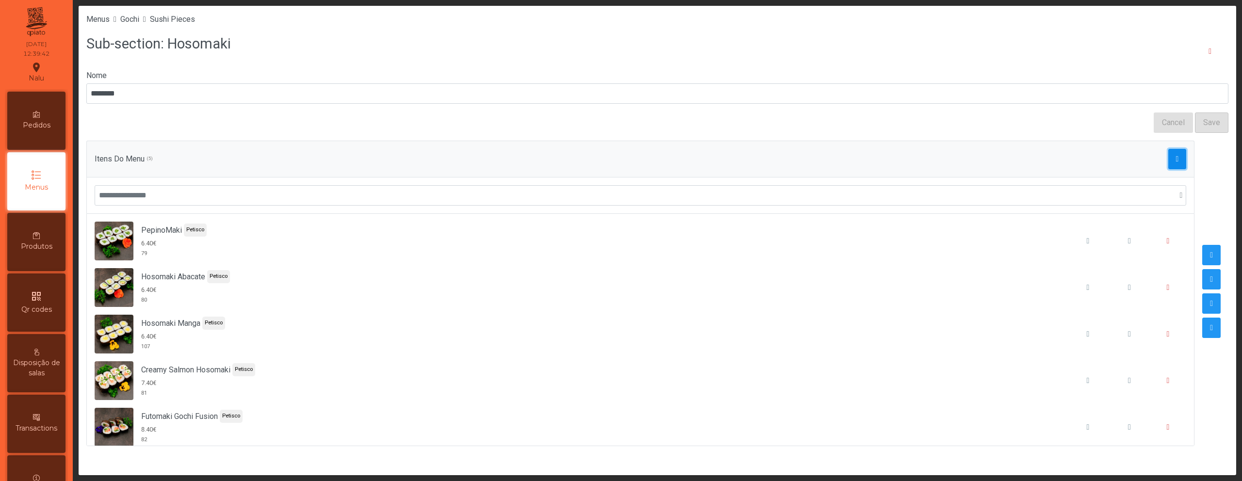
click at [1168, 159] on button "button" at bounding box center [1177, 159] width 18 height 20
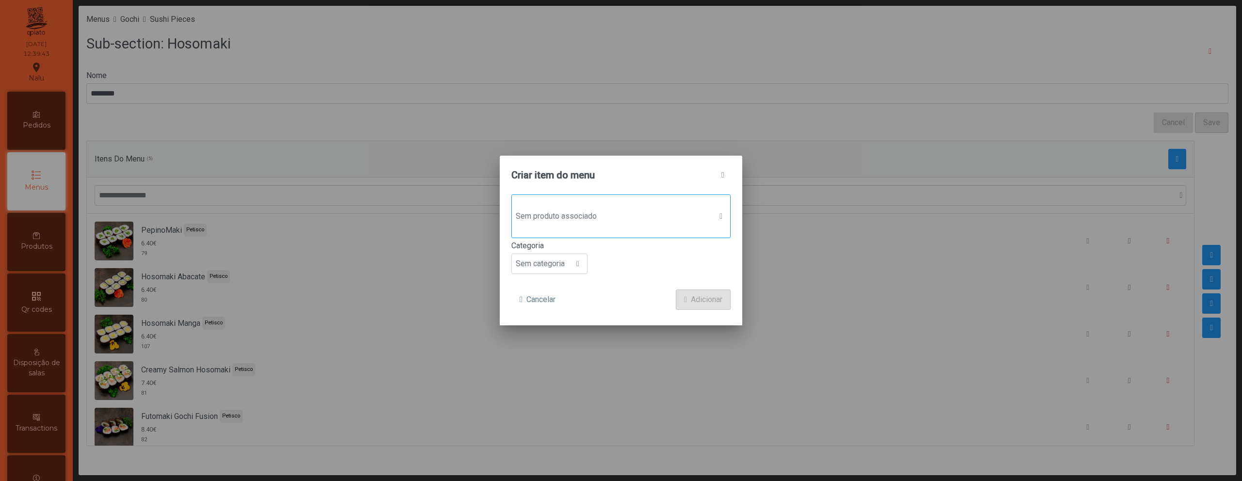
click at [657, 237] on div "Sem produto associado" at bounding box center [620, 217] width 219 height 44
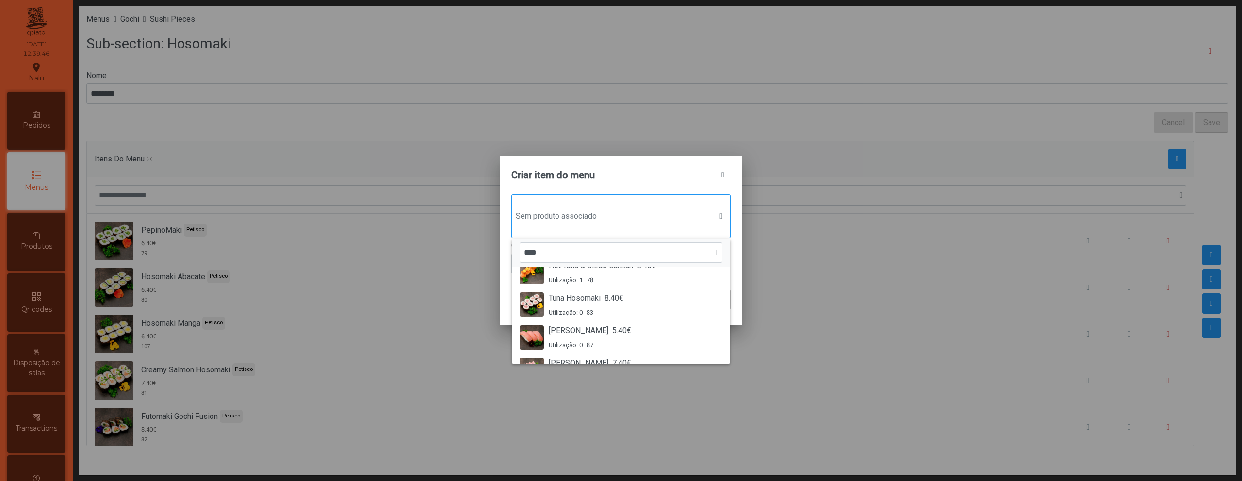
scroll to position [114, 0]
type input "****"
click at [645, 307] on div "Tuna Hosomaki 8.40€ Utilização: 0 83" at bounding box center [621, 304] width 203 height 25
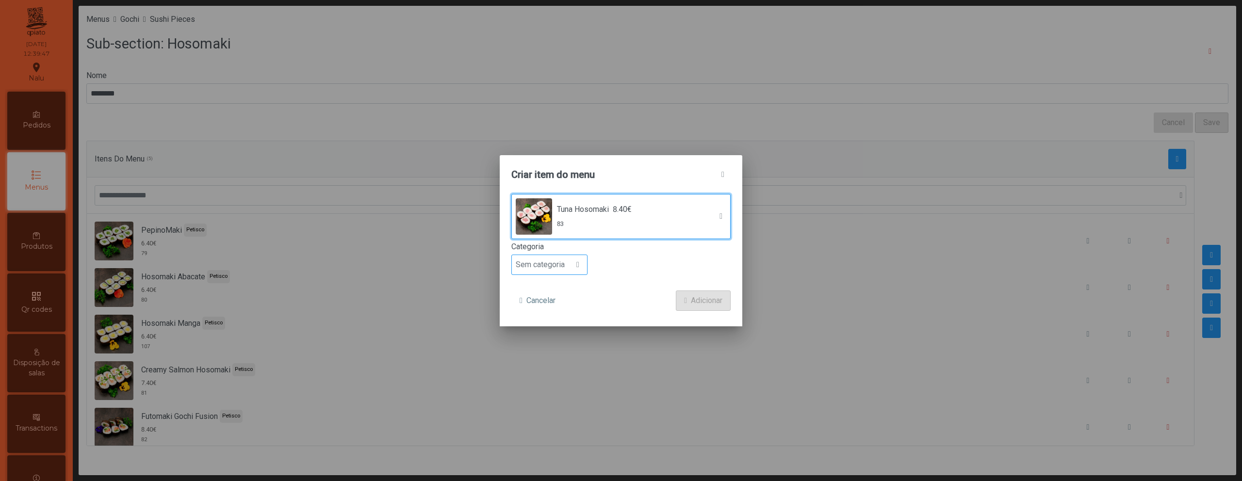
click at [566, 275] on div "Sem categoria" at bounding box center [549, 265] width 76 height 20
click at [565, 303] on li "Petisco" at bounding box center [549, 308] width 75 height 19
click at [687, 293] on button "Adicionar" at bounding box center [703, 301] width 55 height 20
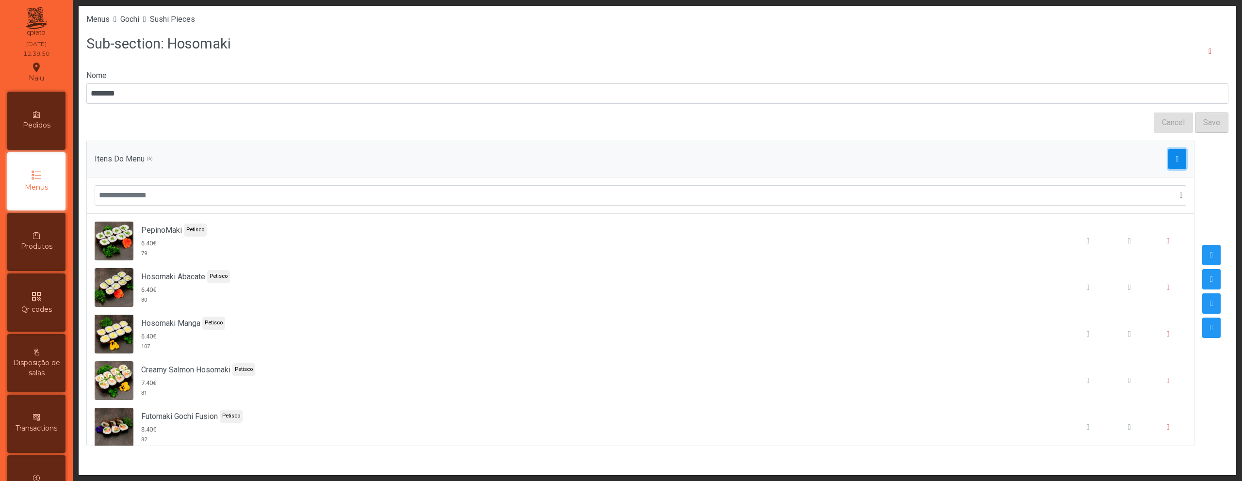
click at [1176, 163] on span "button" at bounding box center [1177, 159] width 3 height 8
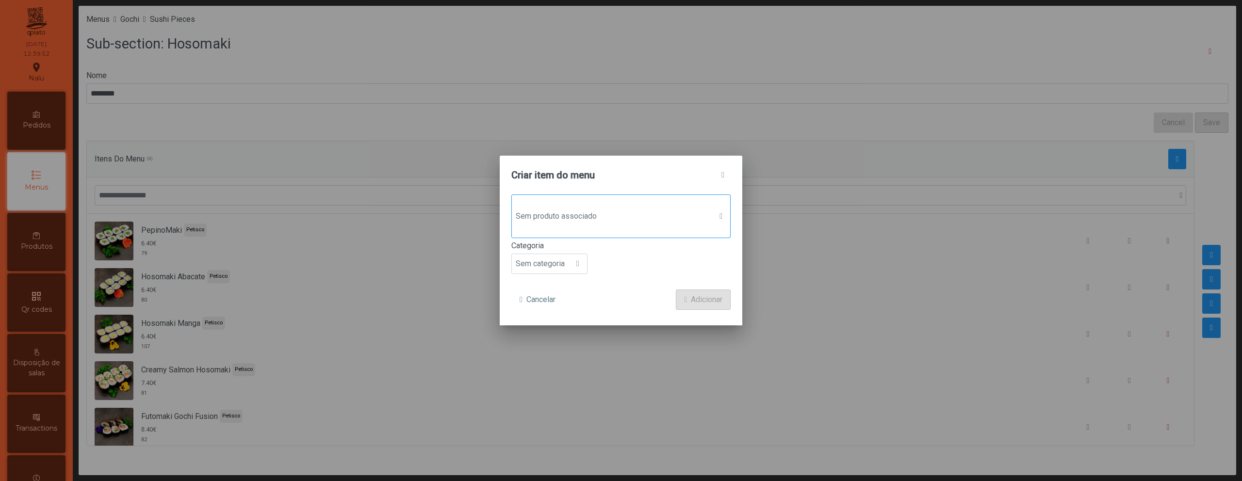
click at [636, 220] on span "Sem produto associado" at bounding box center [612, 216] width 200 height 19
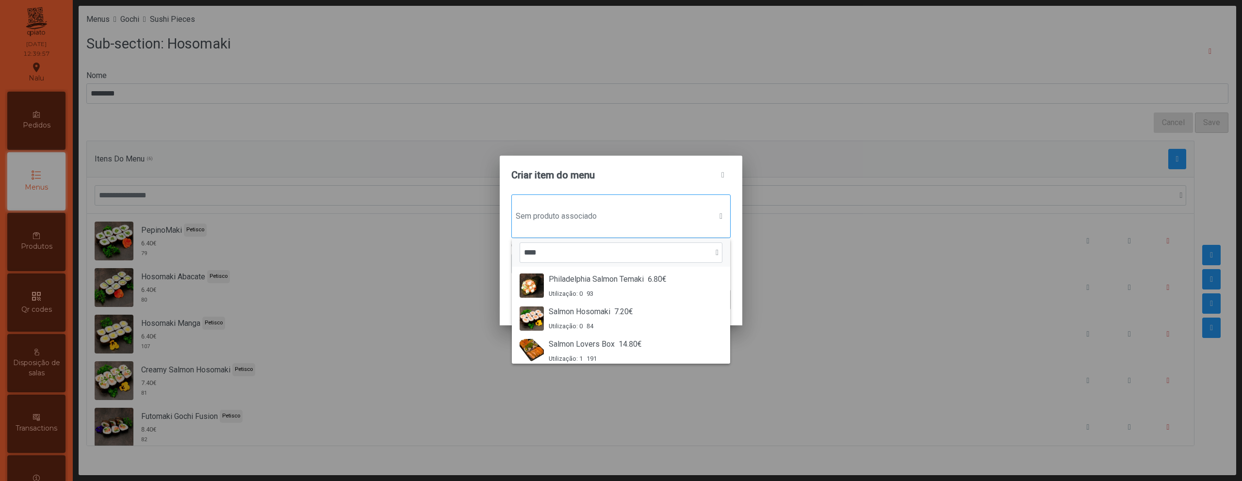
scroll to position [328, 0]
type input "****"
click at [651, 314] on div "Salmon Hosomaki 7.20€ Utilização: 0 84" at bounding box center [621, 317] width 203 height 25
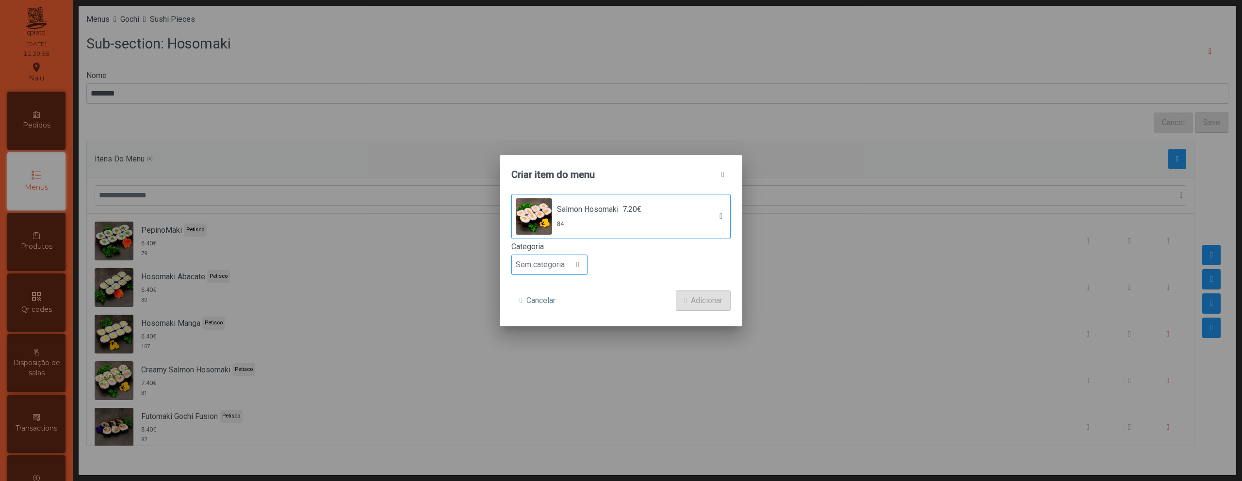
click at [552, 270] on span "Sem categoria" at bounding box center [540, 264] width 57 height 19
click at [557, 306] on li "Petisco" at bounding box center [549, 308] width 75 height 19
click at [694, 302] on span "Adicionar" at bounding box center [707, 301] width 32 height 12
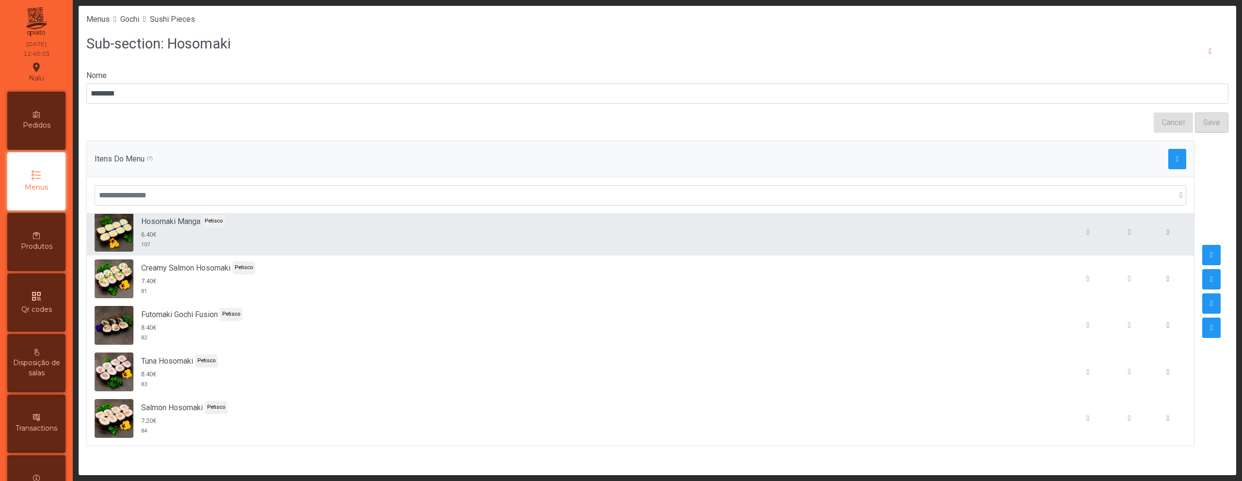
scroll to position [0, 0]
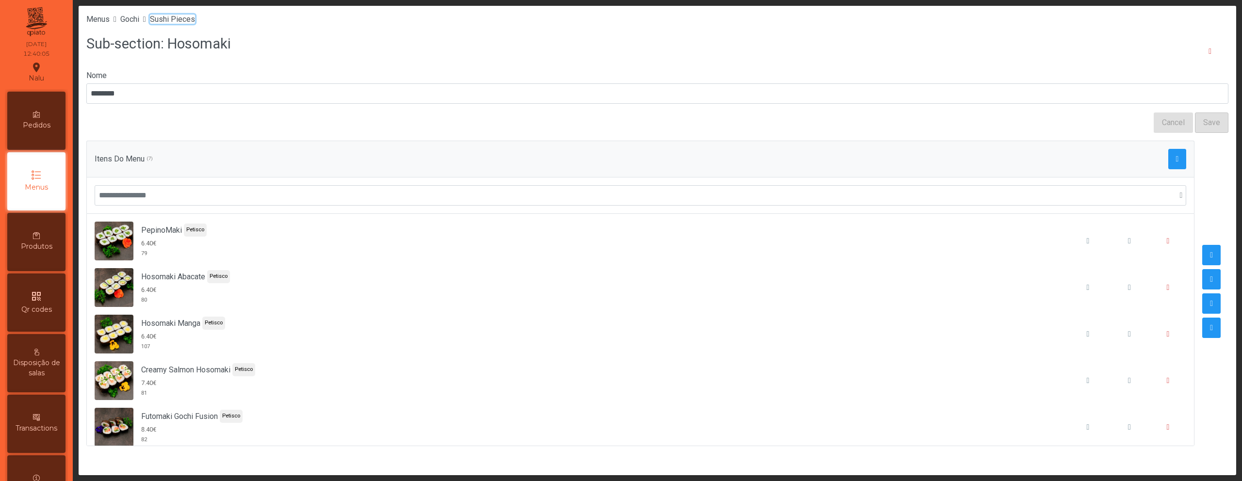
click at [184, 23] on span "Sushi Pieces" at bounding box center [172, 19] width 45 height 9
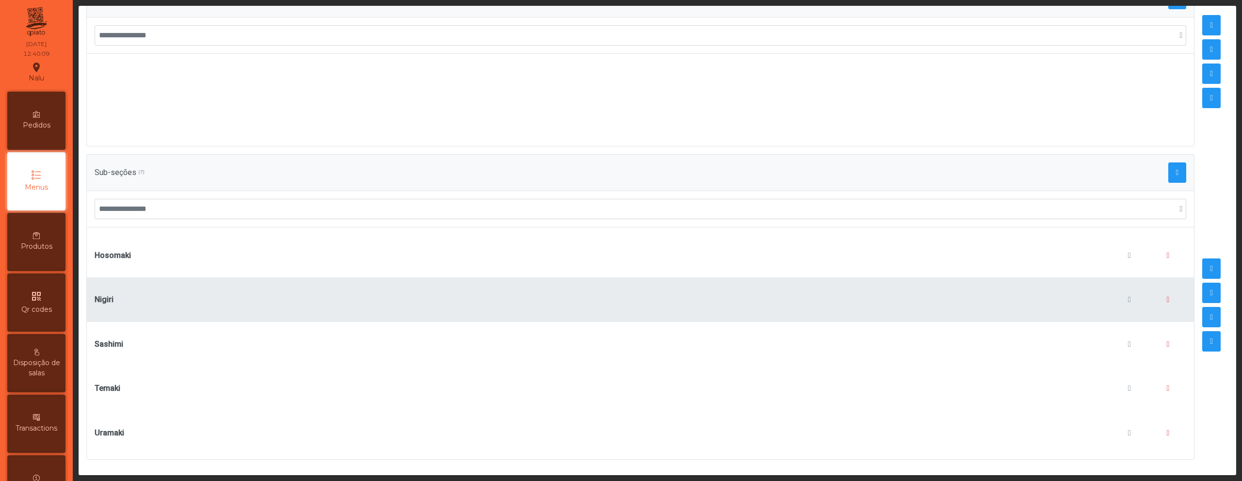
scroll to position [78, 0]
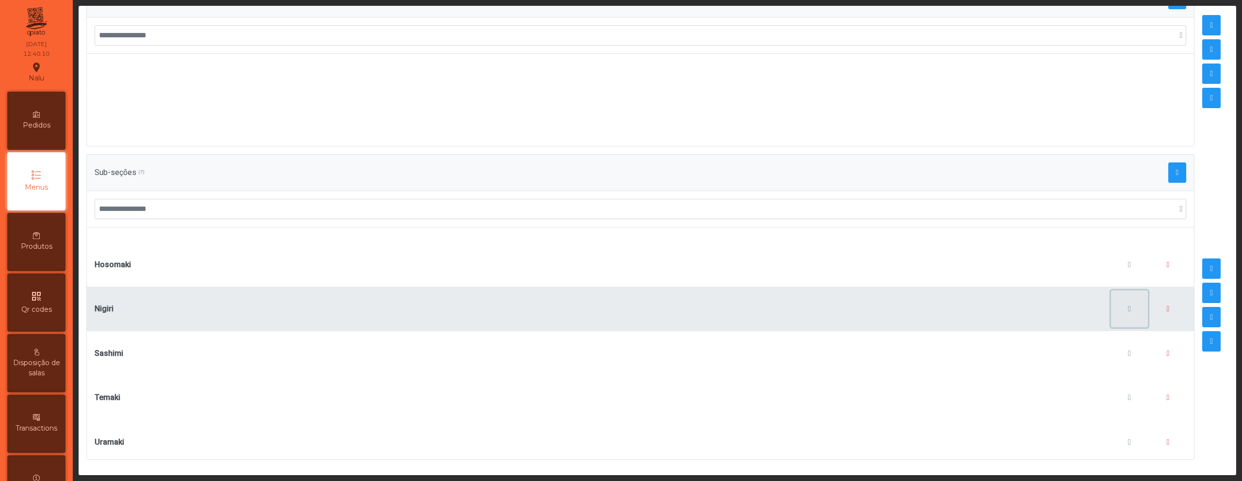
click at [1128, 305] on span "button" at bounding box center [1129, 309] width 3 height 8
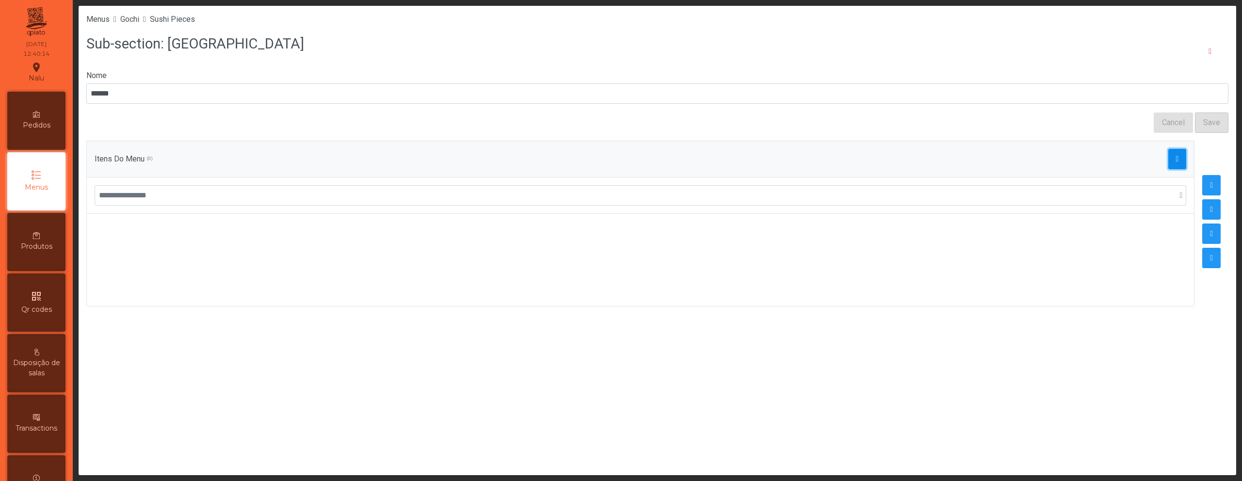
click at [1176, 160] on span "button" at bounding box center [1177, 159] width 3 height 8
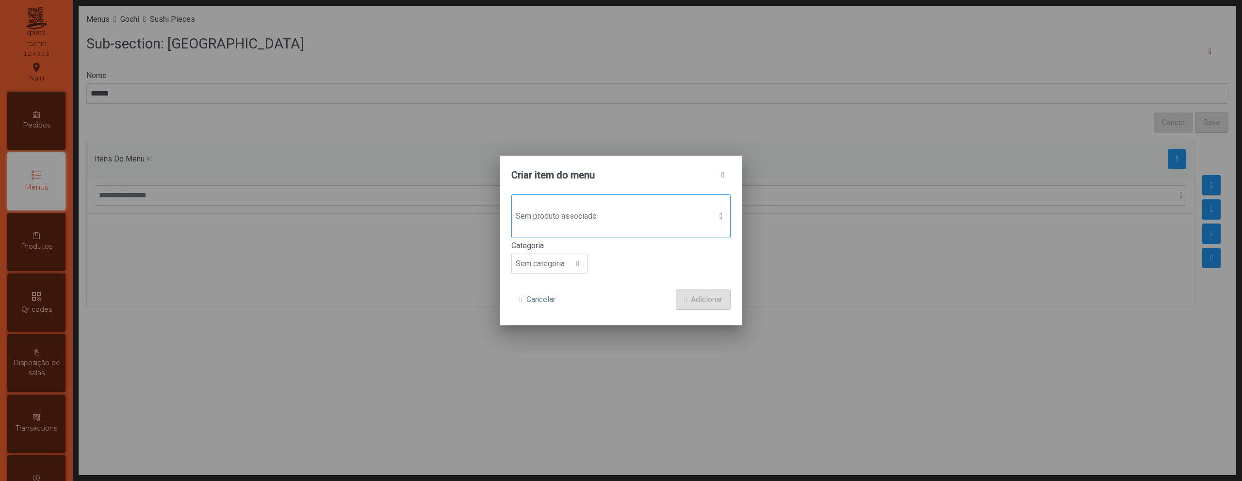
click at [668, 220] on span "Sem produto associado" at bounding box center [612, 216] width 200 height 19
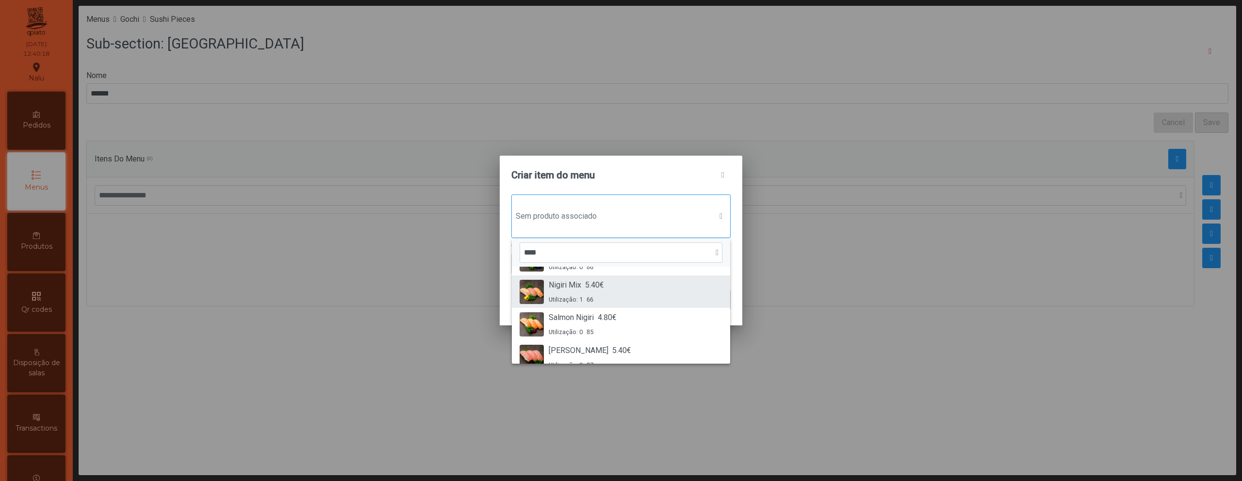
scroll to position [30, 0]
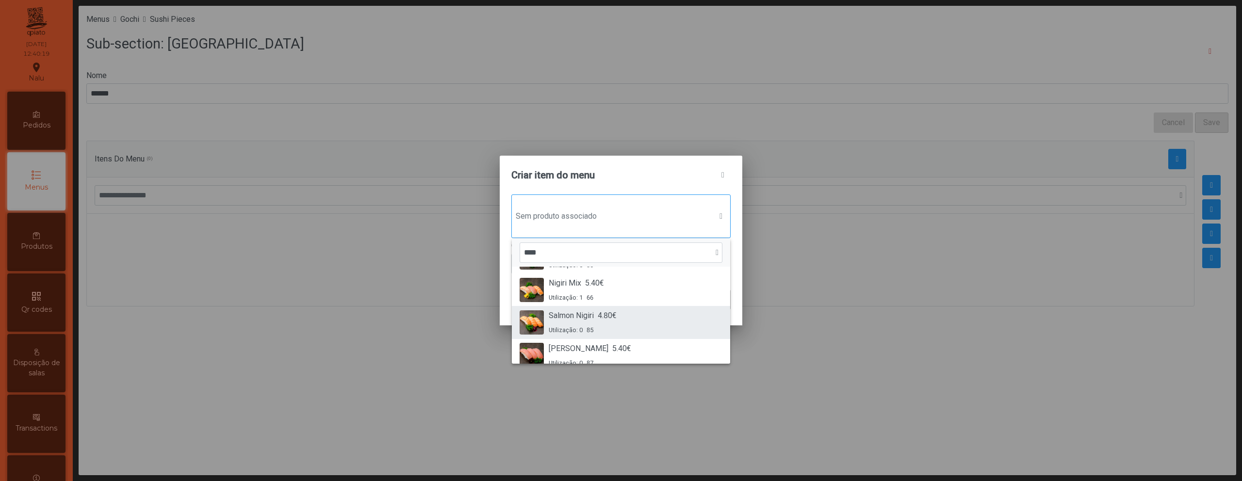
type input "****"
click at [625, 325] on div "Salmon Nigiri 4.80€ Utilização: 0 85" at bounding box center [621, 322] width 203 height 25
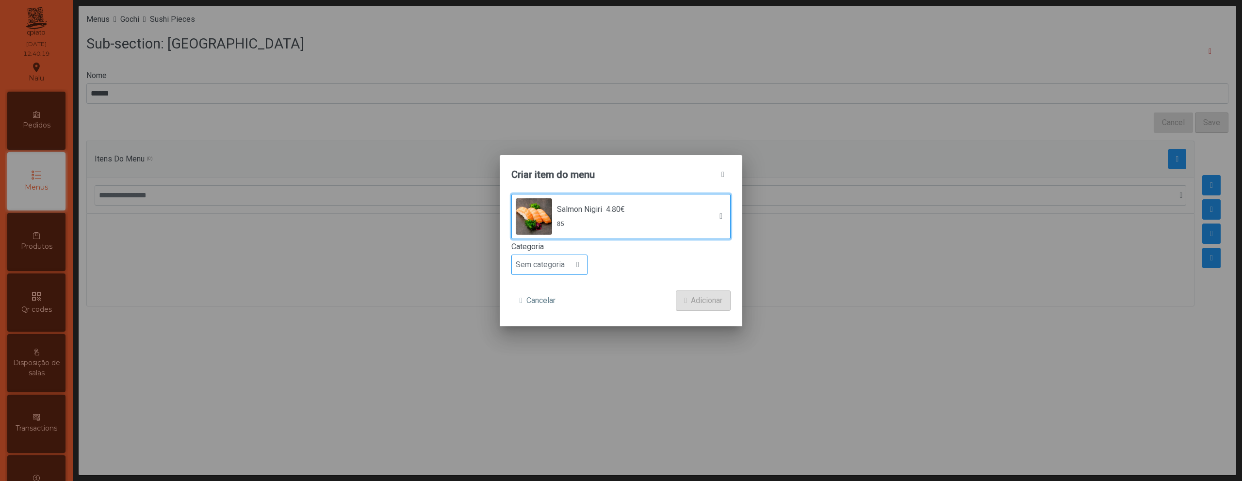
click at [565, 264] on span "Sem categoria" at bounding box center [540, 264] width 57 height 19
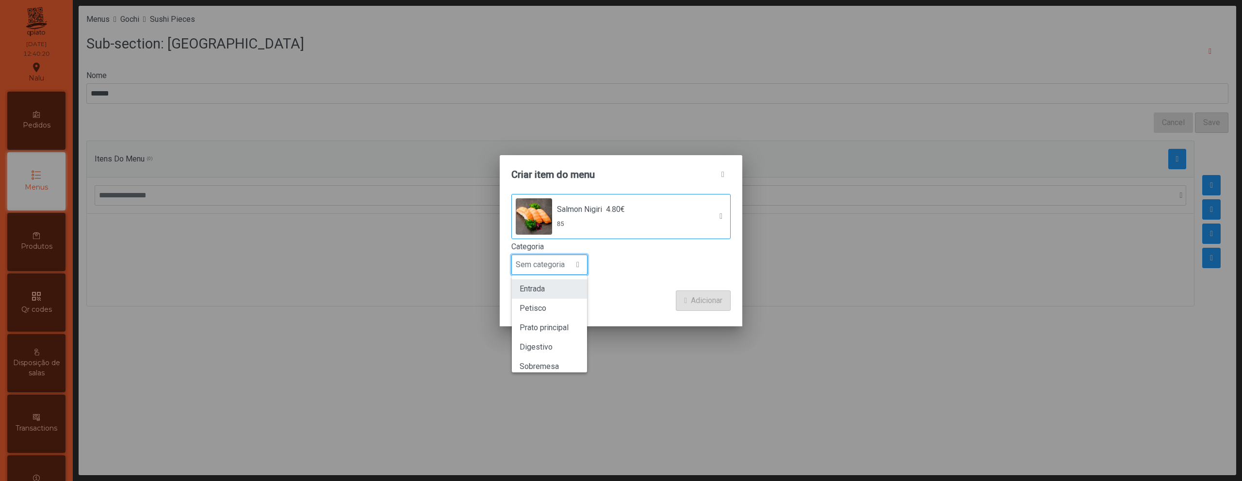
scroll to position [7, 47]
click at [563, 299] on li "Petisco" at bounding box center [549, 308] width 75 height 19
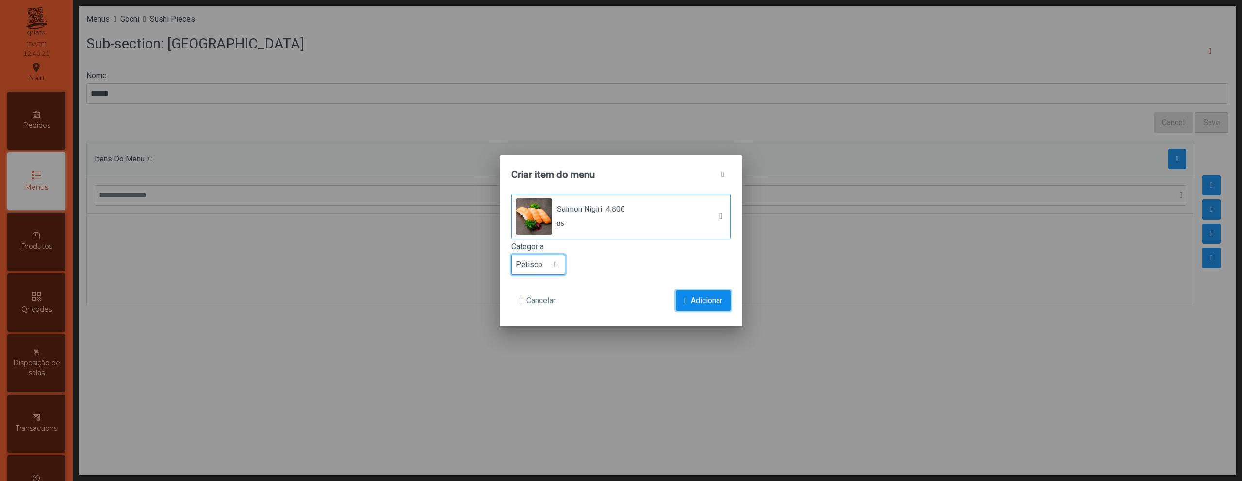
click at [691, 295] on span "Adicionar" at bounding box center [707, 301] width 32 height 12
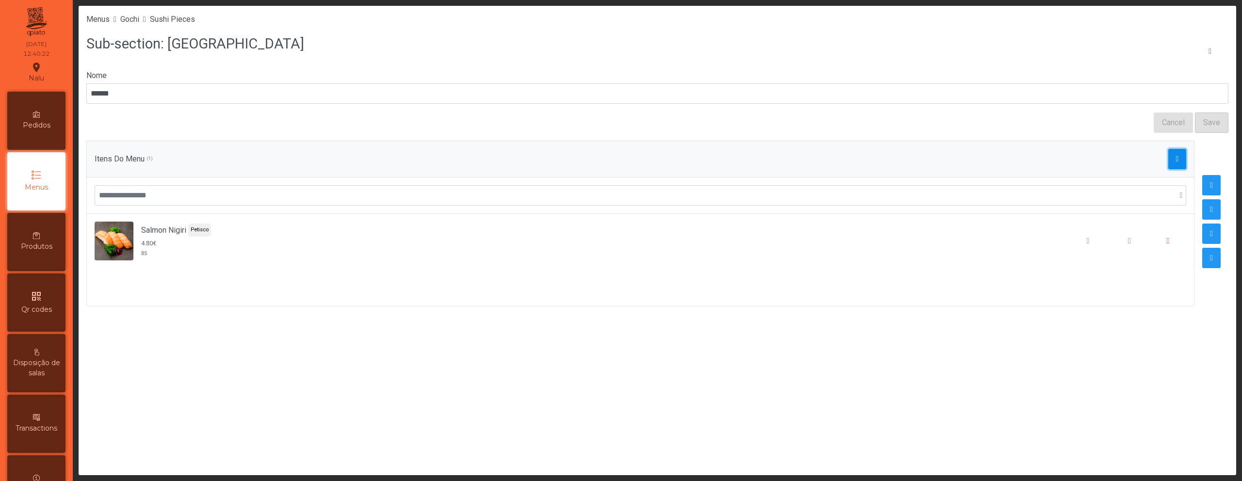
click at [1176, 162] on span "button" at bounding box center [1177, 159] width 3 height 8
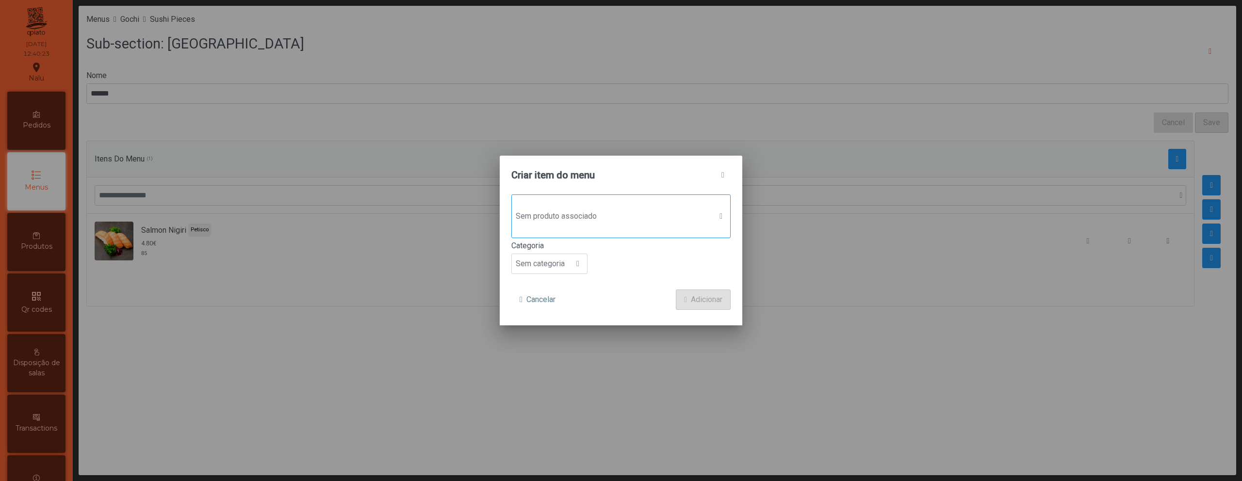
click at [615, 220] on span "Sem produto associado" at bounding box center [612, 216] width 200 height 19
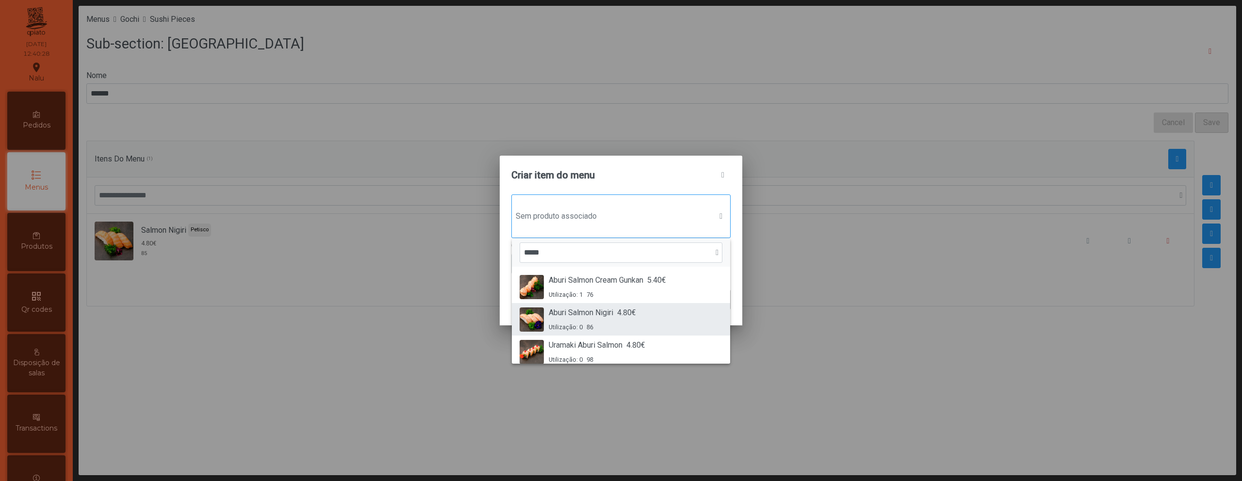
type input "*****"
click at [613, 311] on span "Aburi Salmon Nigiri" at bounding box center [581, 313] width 65 height 12
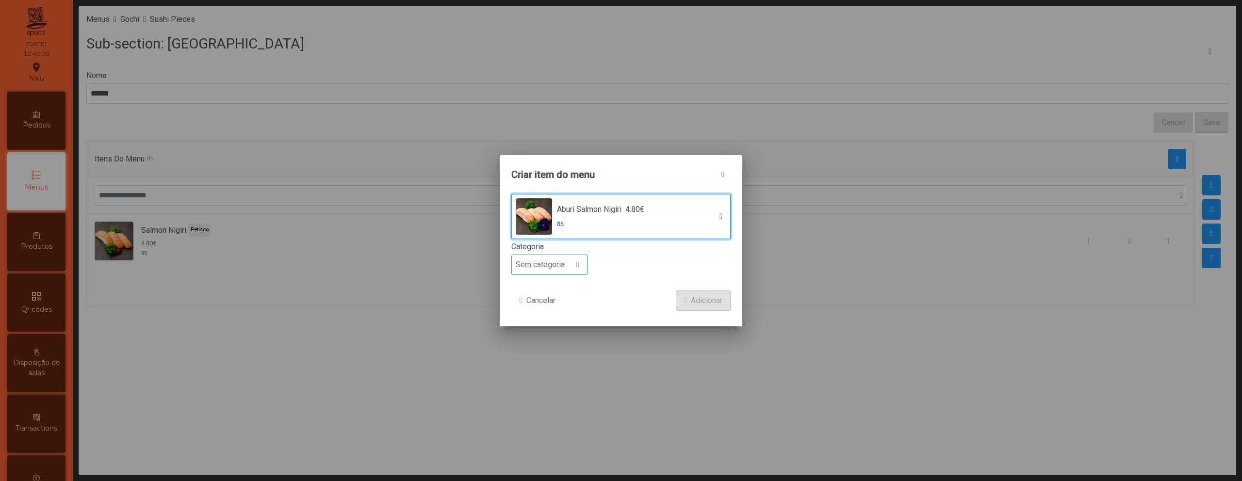
click at [563, 261] on span "Sem categoria" at bounding box center [540, 264] width 57 height 19
click at [563, 312] on li "Petisco" at bounding box center [549, 308] width 75 height 19
click at [700, 300] on span "Adicionar" at bounding box center [707, 301] width 32 height 12
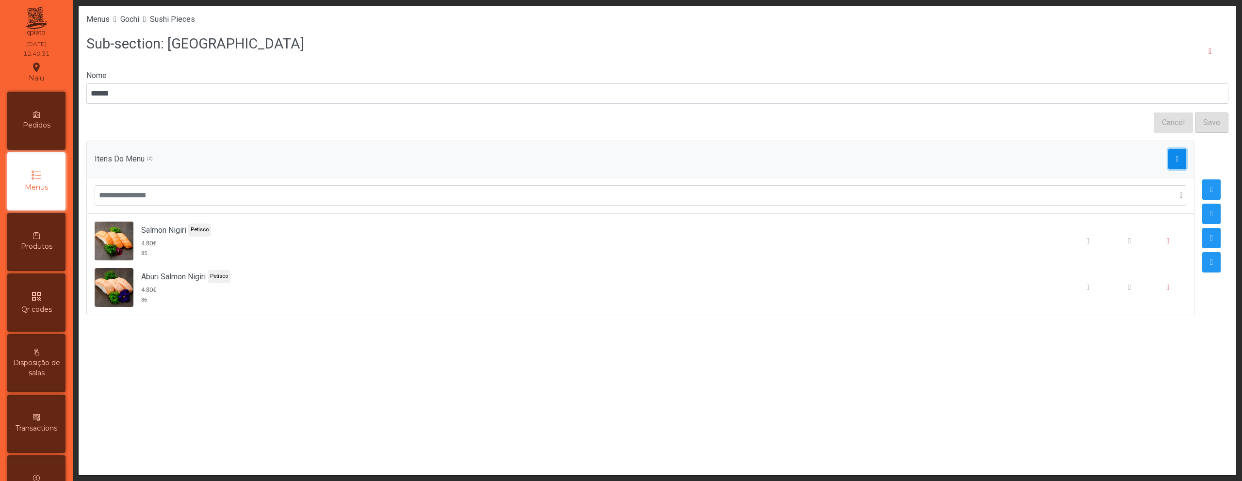
click at [1176, 156] on span "button" at bounding box center [1177, 159] width 3 height 8
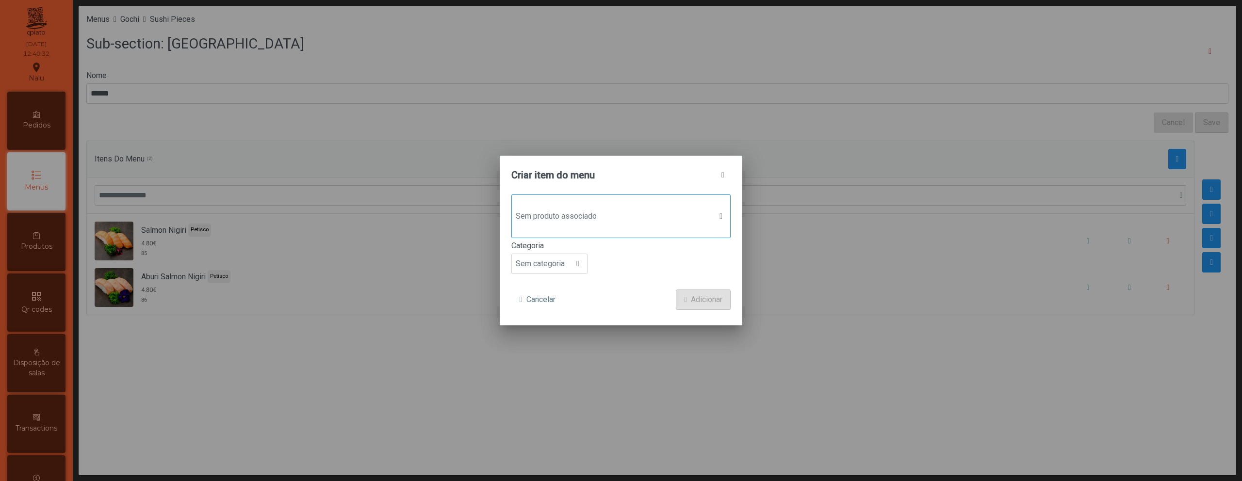
click at [596, 212] on span "Sem produto associado" at bounding box center [612, 216] width 200 height 19
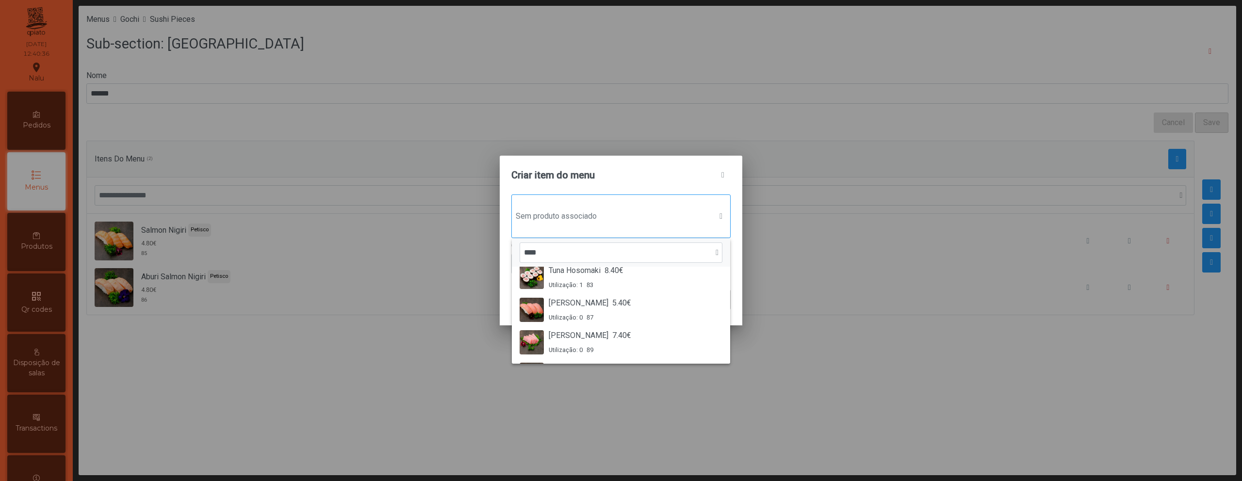
scroll to position [141, 0]
type input "****"
click at [613, 296] on div "Tuna Nigiri 5.40€ Utilização: 0 87" at bounding box center [621, 308] width 203 height 25
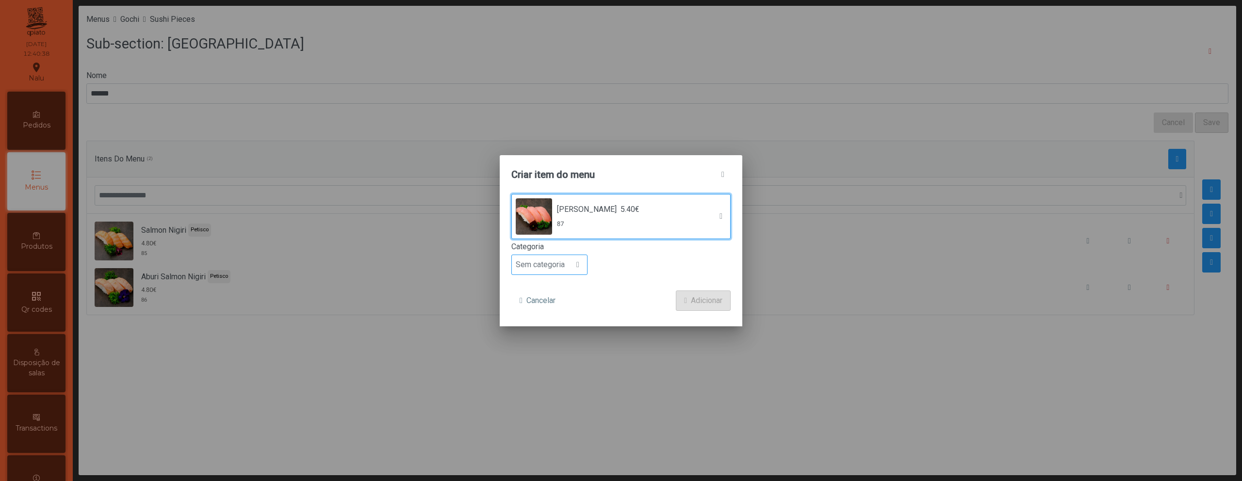
click at [566, 268] on span "Sem categoria" at bounding box center [540, 264] width 57 height 19
click at [566, 306] on li "Petisco" at bounding box center [549, 308] width 75 height 19
click at [716, 302] on span "Adicionar" at bounding box center [707, 301] width 32 height 12
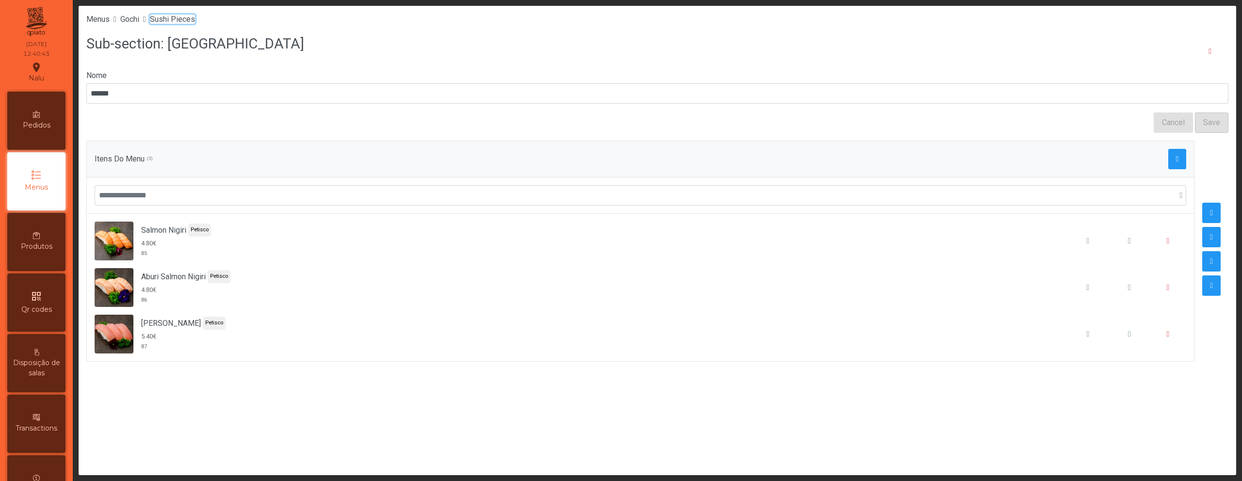
click at [192, 20] on span "Sushi Pieces" at bounding box center [172, 19] width 45 height 9
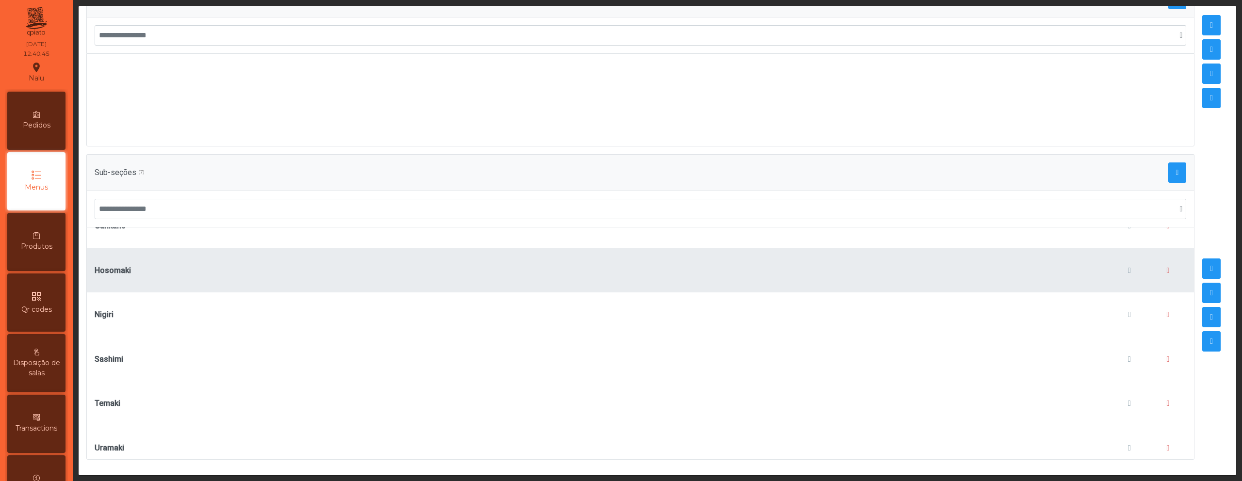
scroll to position [87, 0]
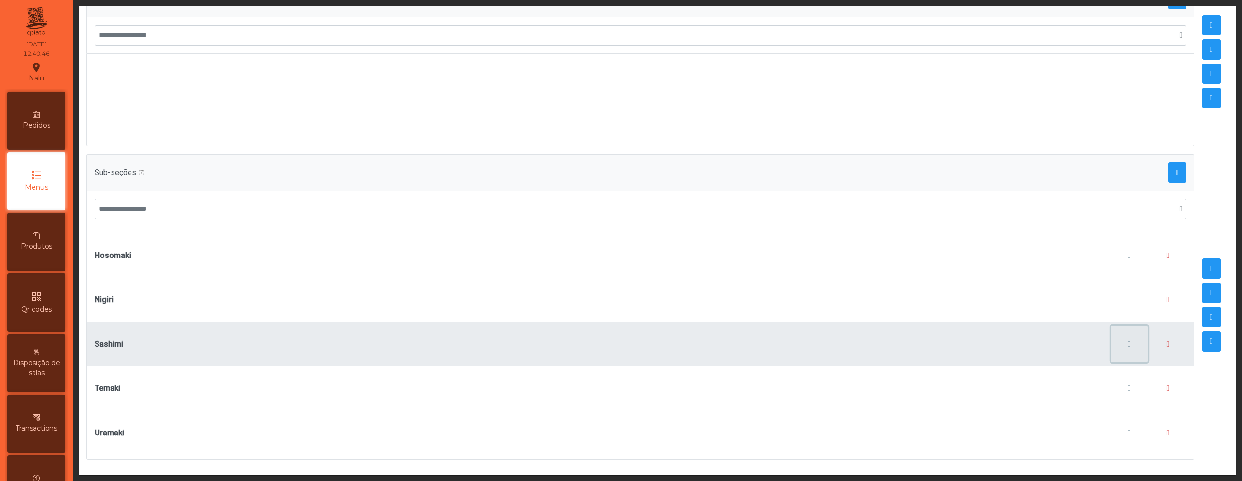
click at [1111, 339] on button "button" at bounding box center [1129, 344] width 37 height 37
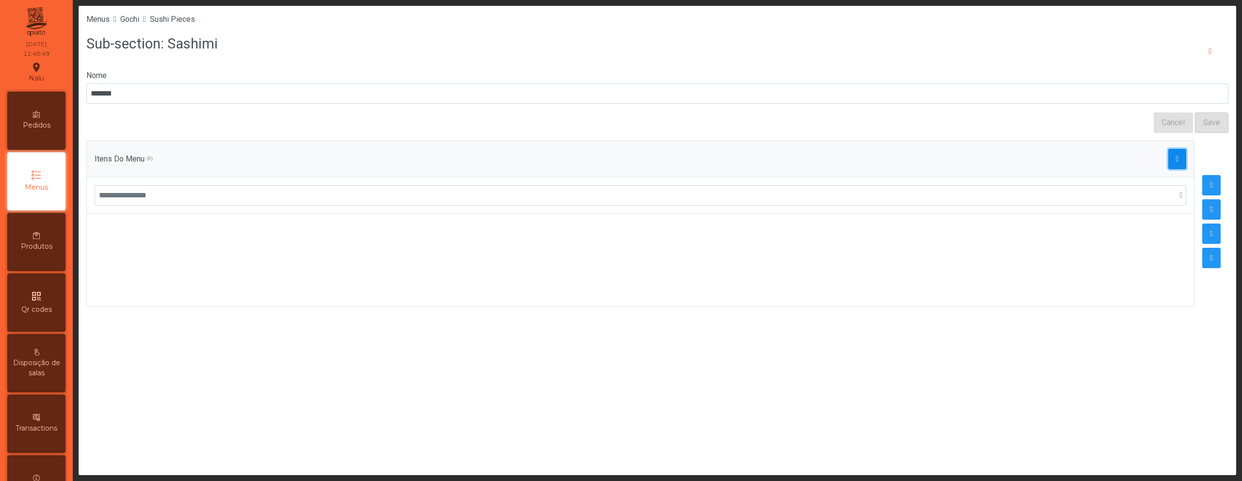
click at [1170, 153] on button "button" at bounding box center [1177, 159] width 18 height 20
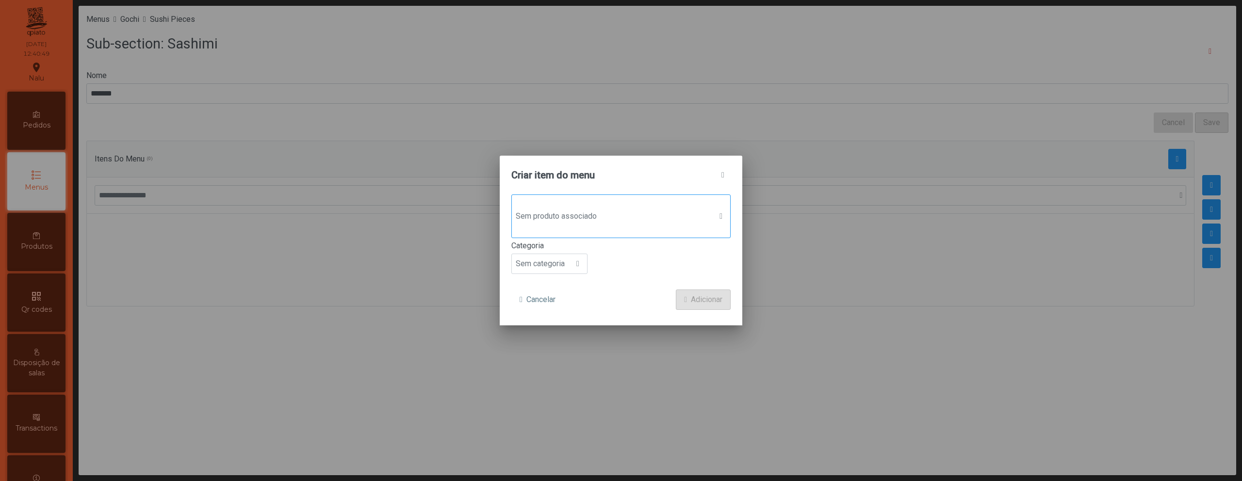
click at [570, 210] on span "Sem produto associado" at bounding box center [612, 216] width 200 height 19
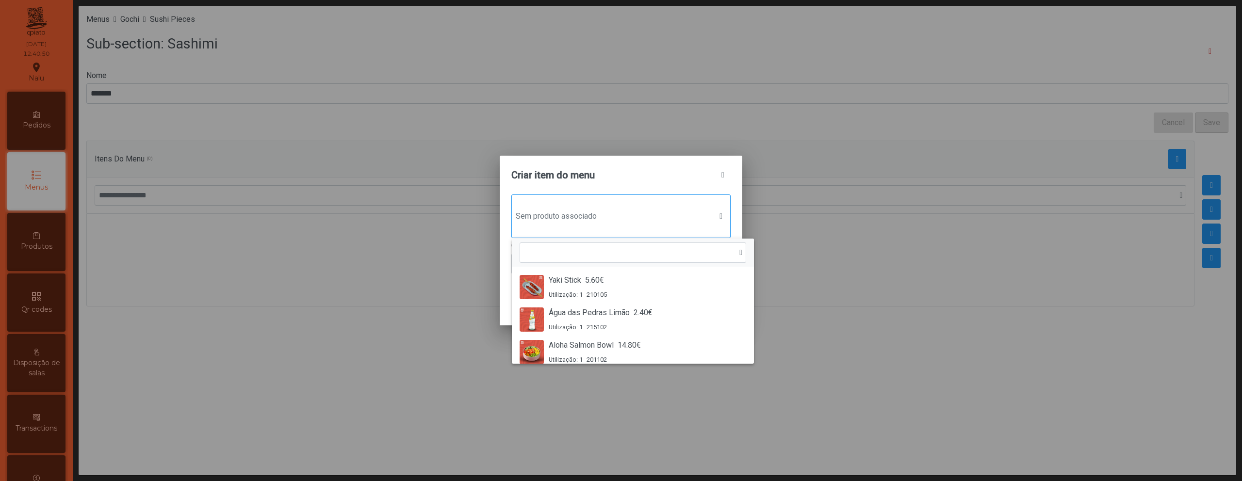
scroll to position [7, 47]
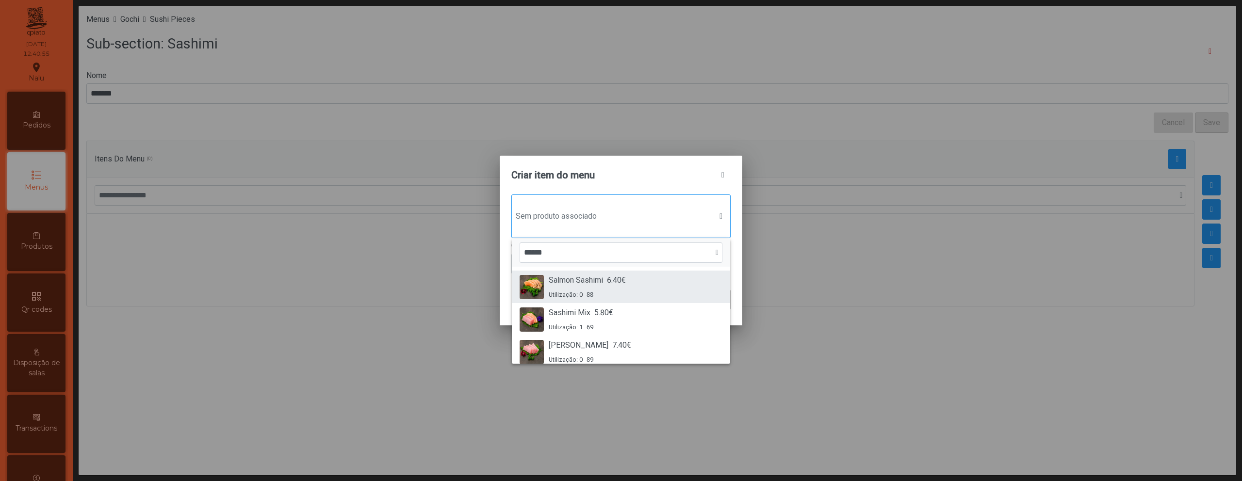
type input "******"
click at [616, 294] on div "Utilização: 0 88" at bounding box center [587, 294] width 77 height 9
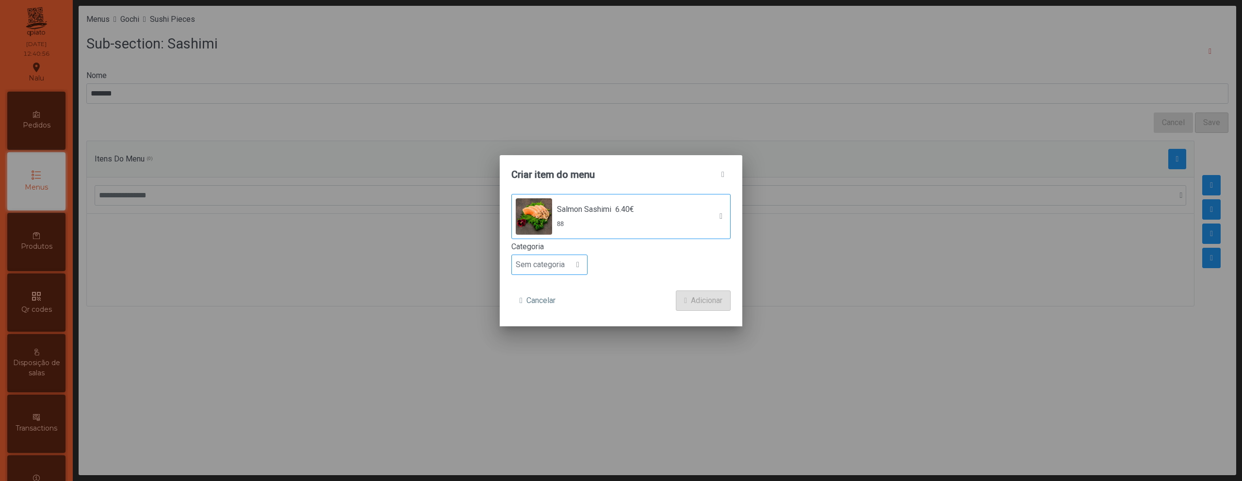
click at [546, 266] on span "Sem categoria" at bounding box center [540, 264] width 57 height 19
click at [552, 302] on li "Petisco" at bounding box center [549, 308] width 75 height 19
click at [702, 304] on span "Adicionar" at bounding box center [707, 301] width 32 height 12
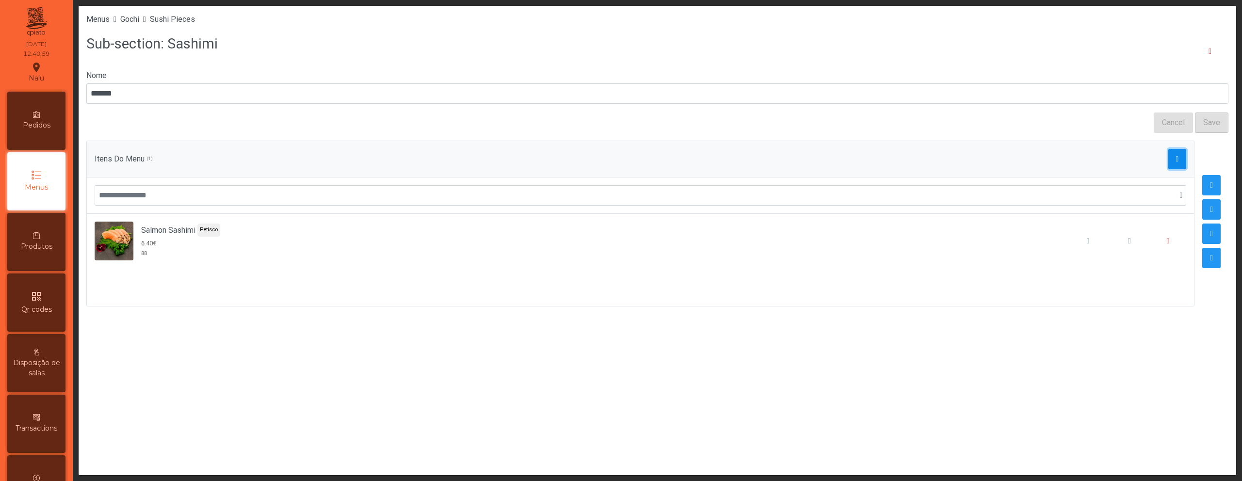
click at [1172, 153] on button "button" at bounding box center [1177, 159] width 18 height 20
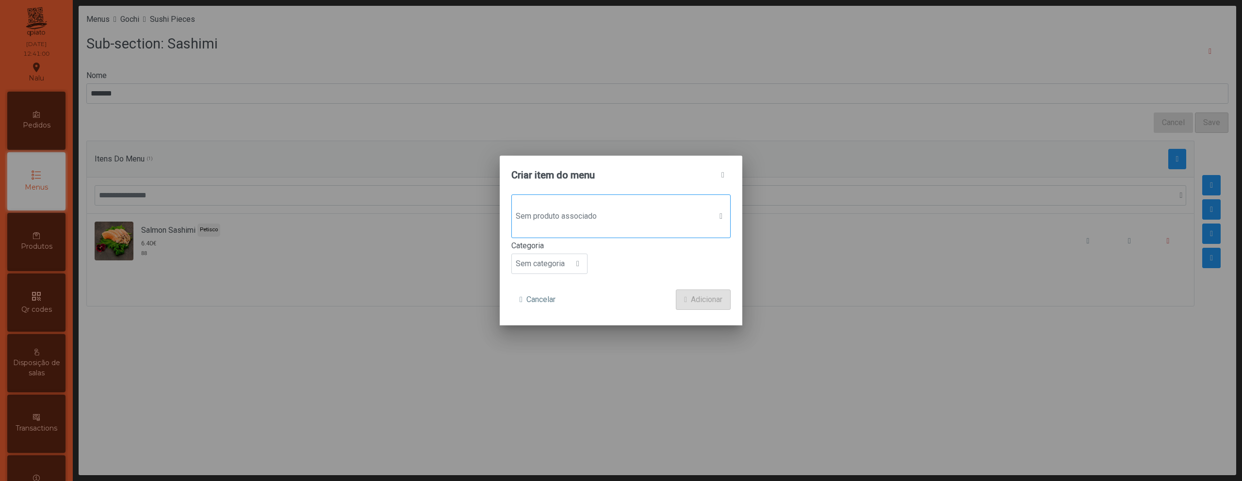
click at [640, 225] on span "Sem produto associado" at bounding box center [612, 216] width 200 height 19
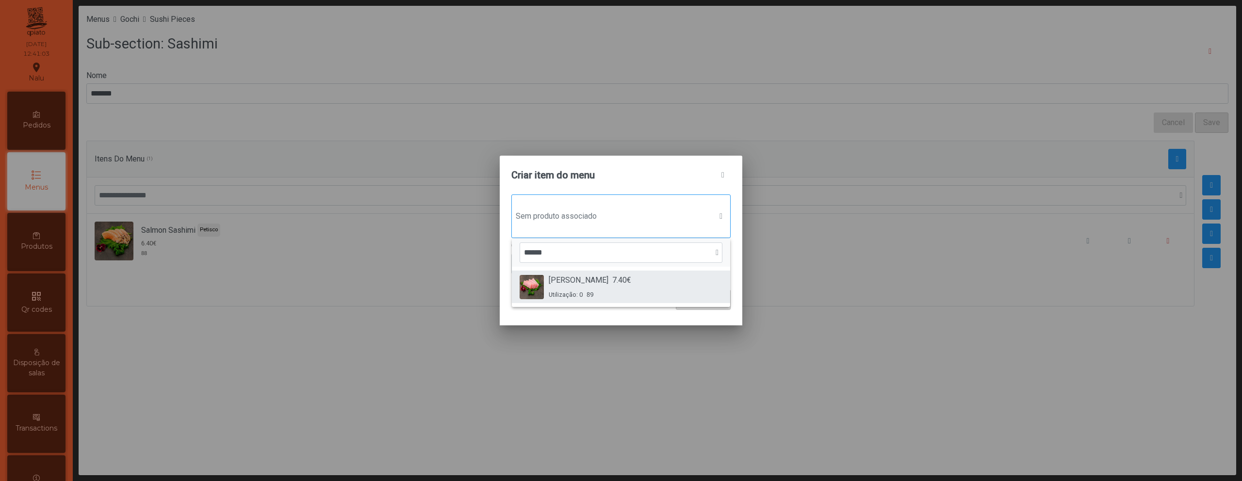
type input "******"
click at [604, 292] on div "Utilização: 0 89" at bounding box center [590, 294] width 82 height 9
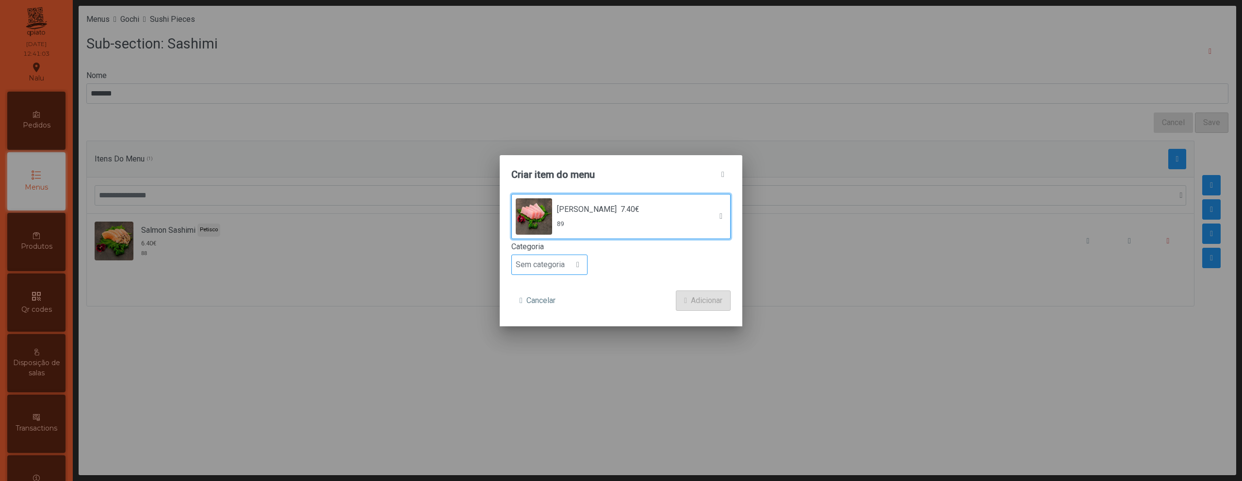
click at [577, 270] on div at bounding box center [578, 264] width 18 height 19
click at [571, 306] on li "Petisco" at bounding box center [549, 308] width 75 height 19
click at [702, 303] on span "Adicionar" at bounding box center [707, 301] width 32 height 12
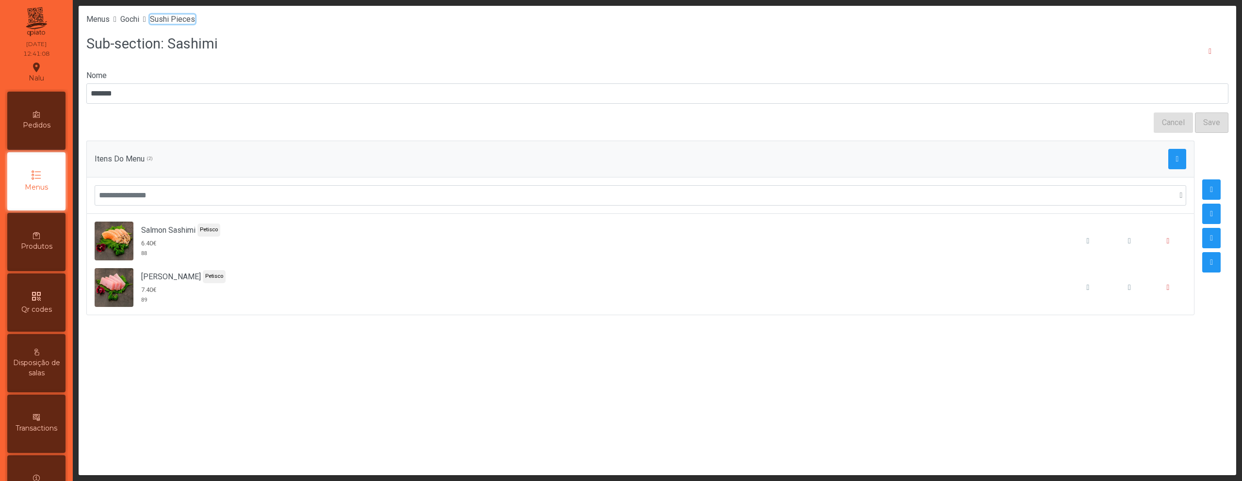
click at [193, 20] on span "Sushi Pieces" at bounding box center [172, 19] width 45 height 9
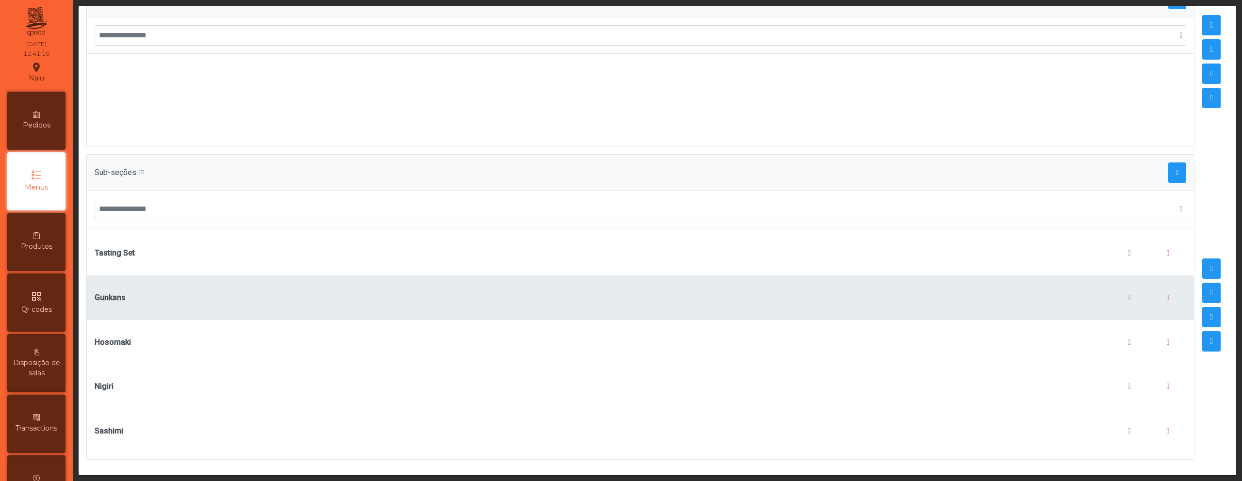
scroll to position [87, 0]
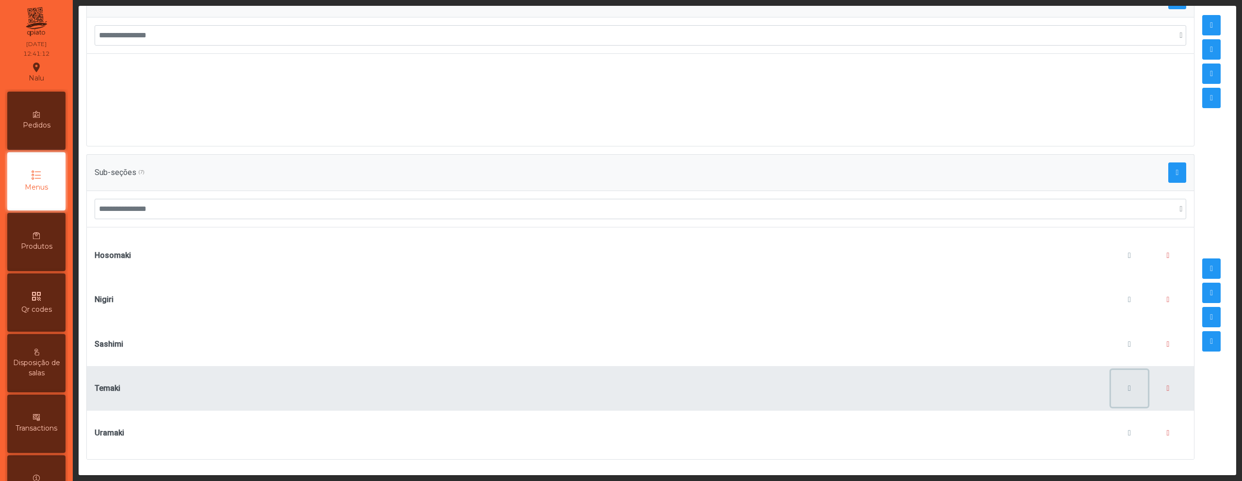
click at [1128, 385] on span "button" at bounding box center [1129, 389] width 3 height 8
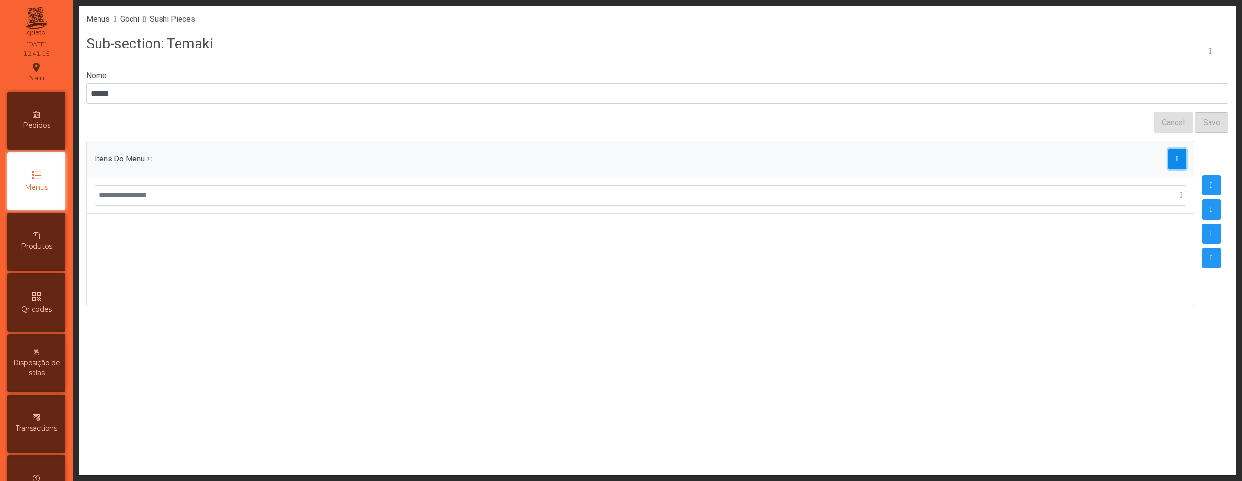
click at [1172, 166] on button "button" at bounding box center [1177, 159] width 18 height 20
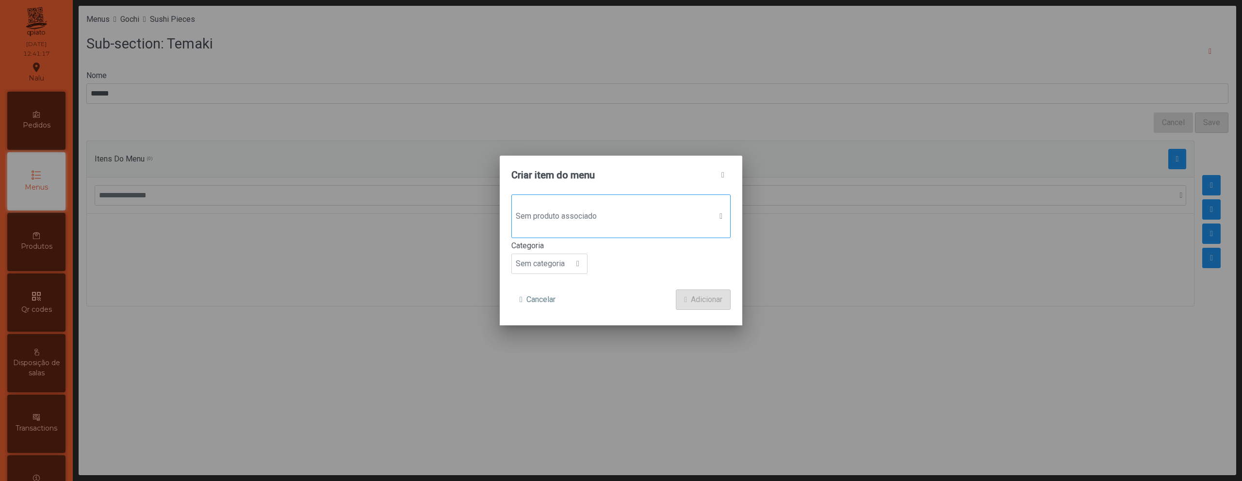
click at [641, 222] on span "Sem produto associado" at bounding box center [612, 216] width 200 height 19
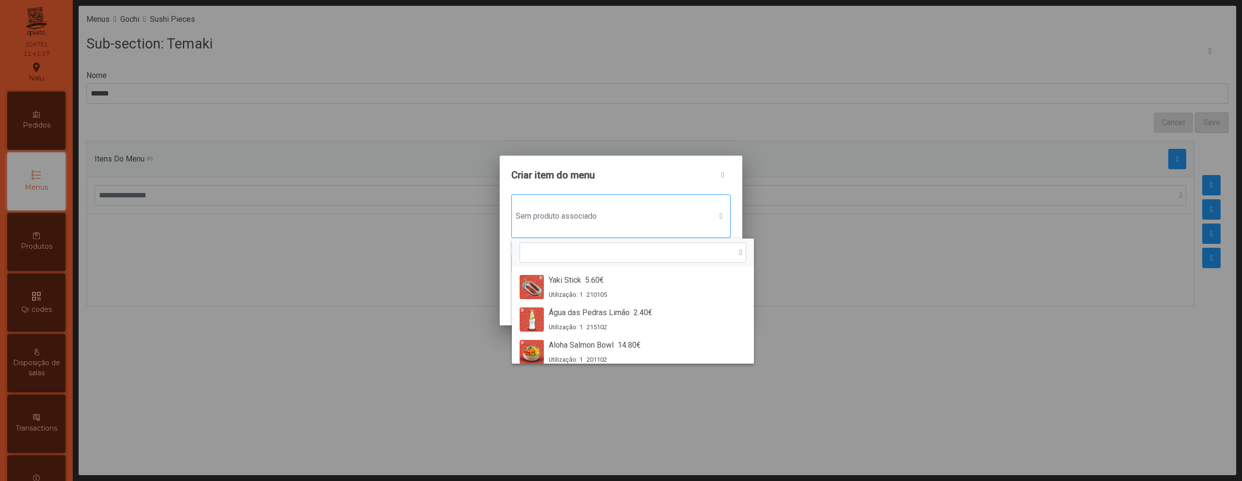
scroll to position [7, 47]
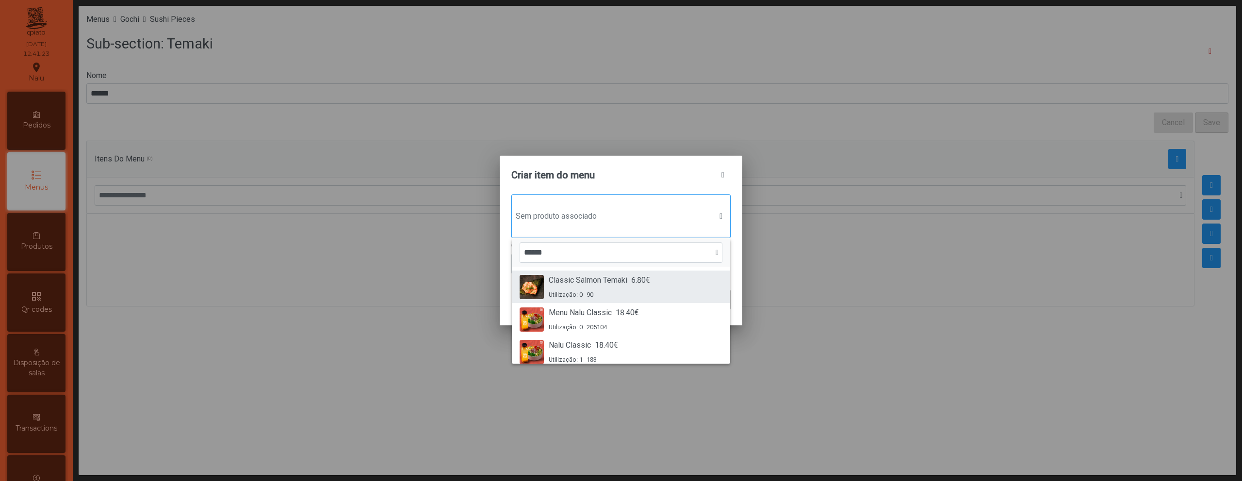
type input "******"
click at [591, 280] on span "Classic Salmon Temaki" at bounding box center [588, 281] width 79 height 12
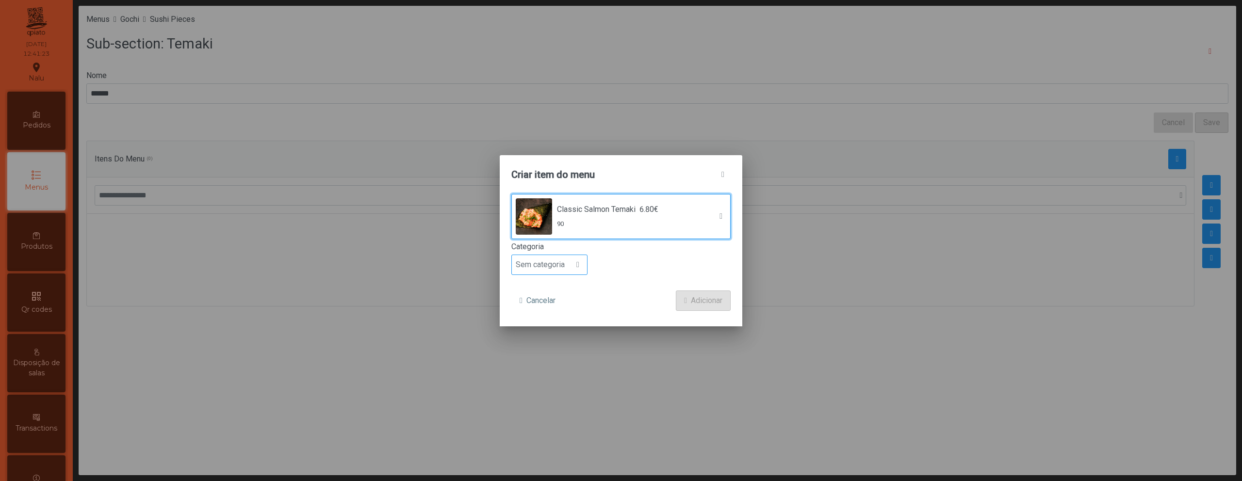
click at [570, 267] on div at bounding box center [578, 264] width 18 height 19
click at [554, 306] on li "Petisco" at bounding box center [549, 308] width 75 height 19
click at [687, 295] on button "Adicionar" at bounding box center [703, 301] width 55 height 20
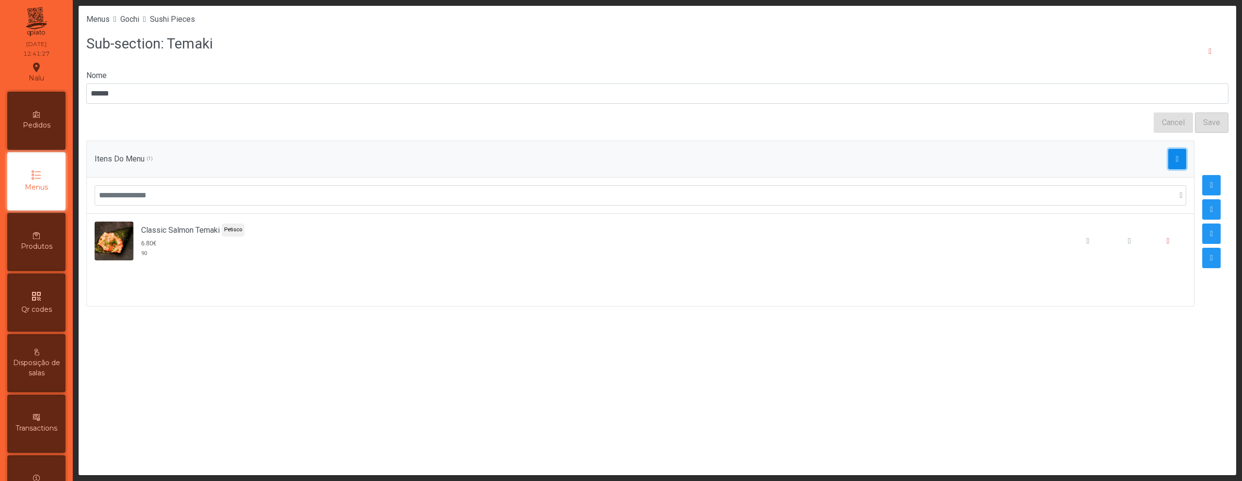
click at [1168, 160] on button "button" at bounding box center [1177, 159] width 18 height 20
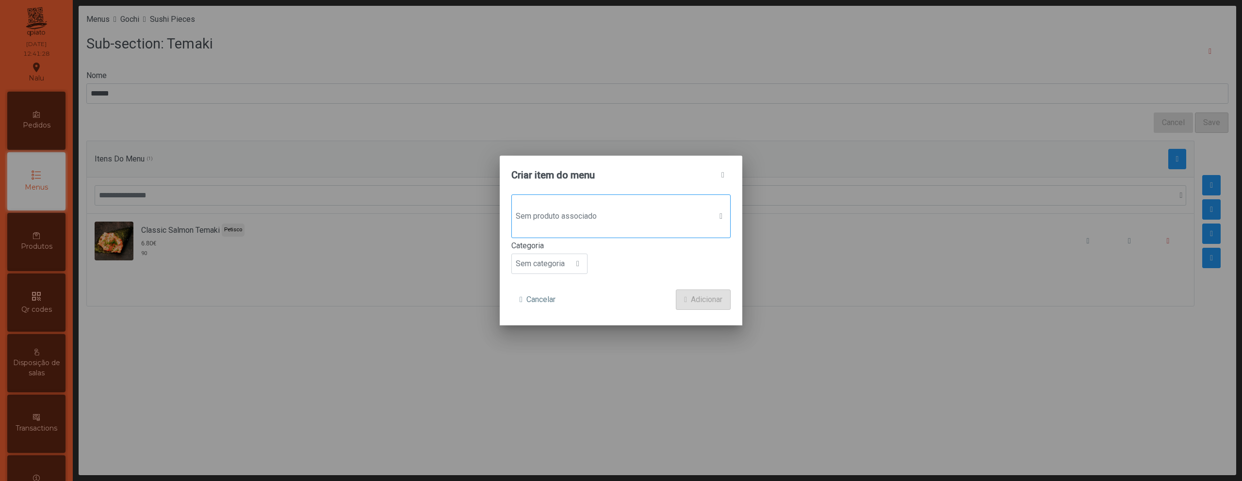
click at [657, 211] on span "Sem produto associado" at bounding box center [612, 216] width 200 height 19
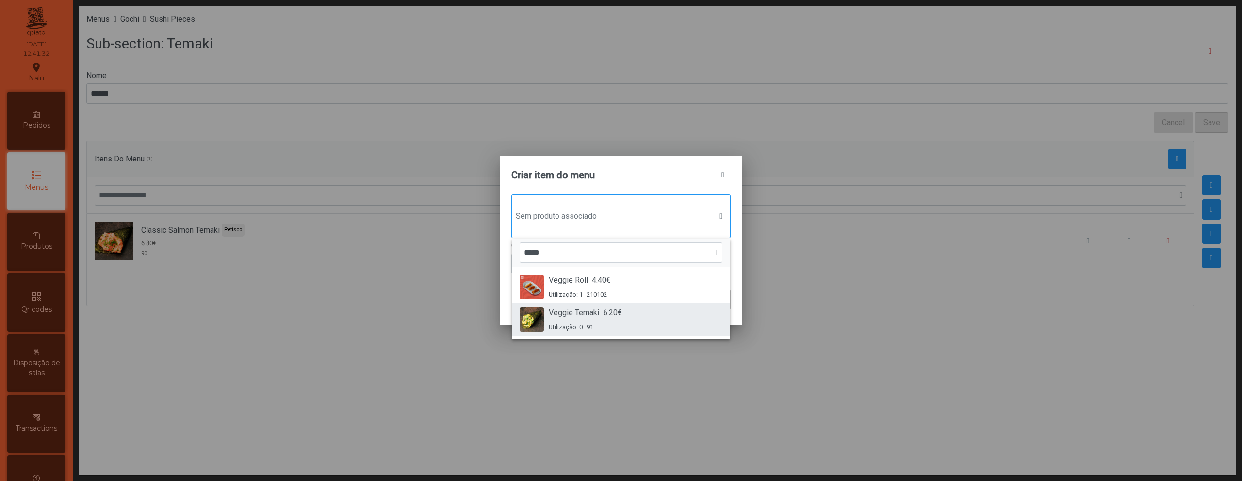
type input "*****"
click at [610, 314] on span "6.20€" at bounding box center [612, 313] width 19 height 12
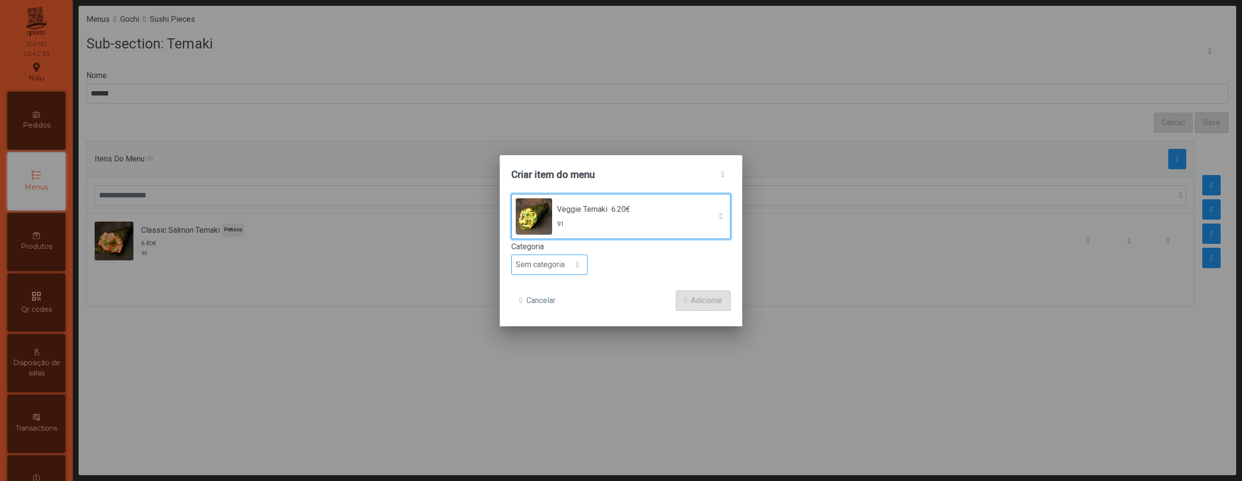
click at [571, 265] on div at bounding box center [578, 264] width 18 height 19
click at [563, 304] on li "Petisco" at bounding box center [549, 308] width 75 height 19
click at [684, 300] on span "submit" at bounding box center [685, 301] width 3 height 8
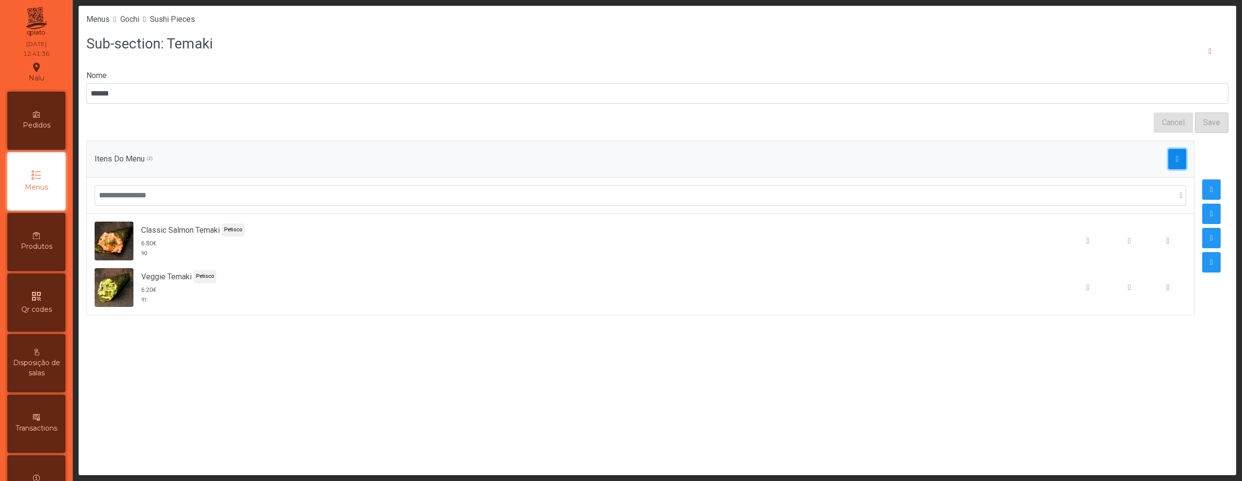
click at [1176, 161] on span "button" at bounding box center [1177, 159] width 3 height 8
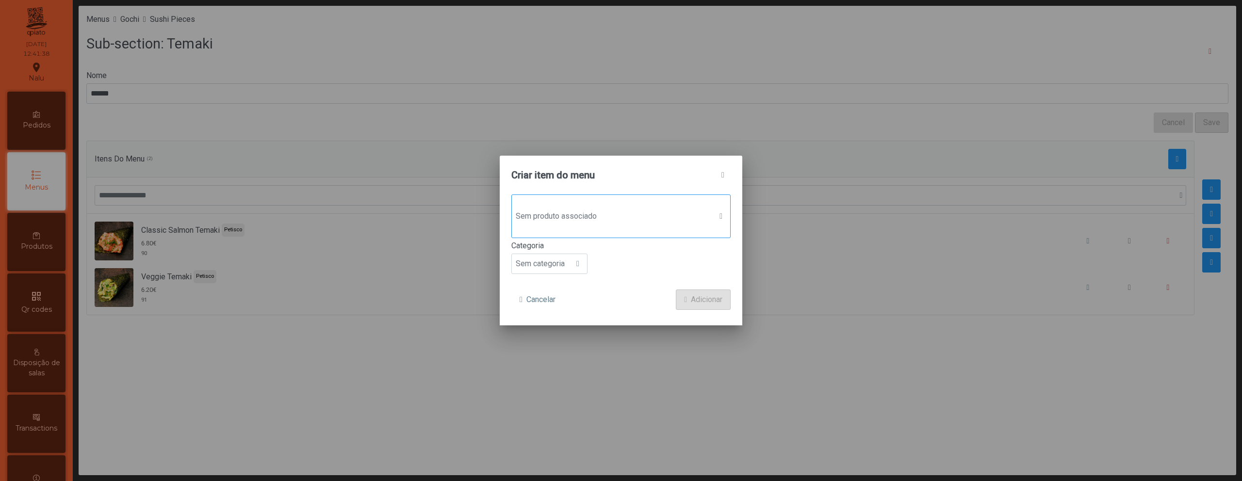
click at [653, 214] on span "Sem produto associado" at bounding box center [612, 216] width 200 height 19
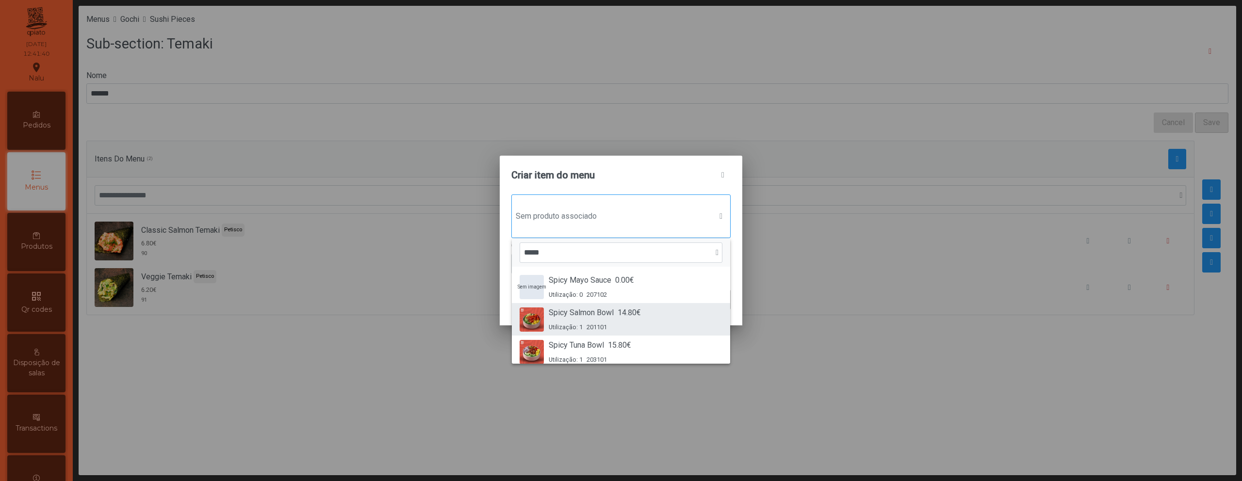
scroll to position [41, 0]
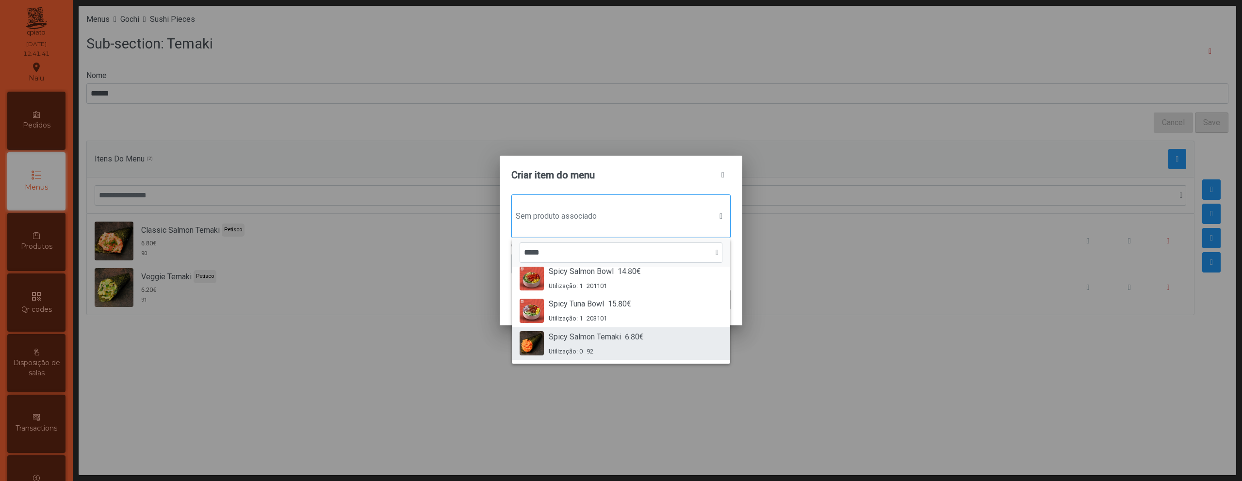
type input "*****"
click at [643, 339] on span "6.80€" at bounding box center [634, 337] width 19 height 12
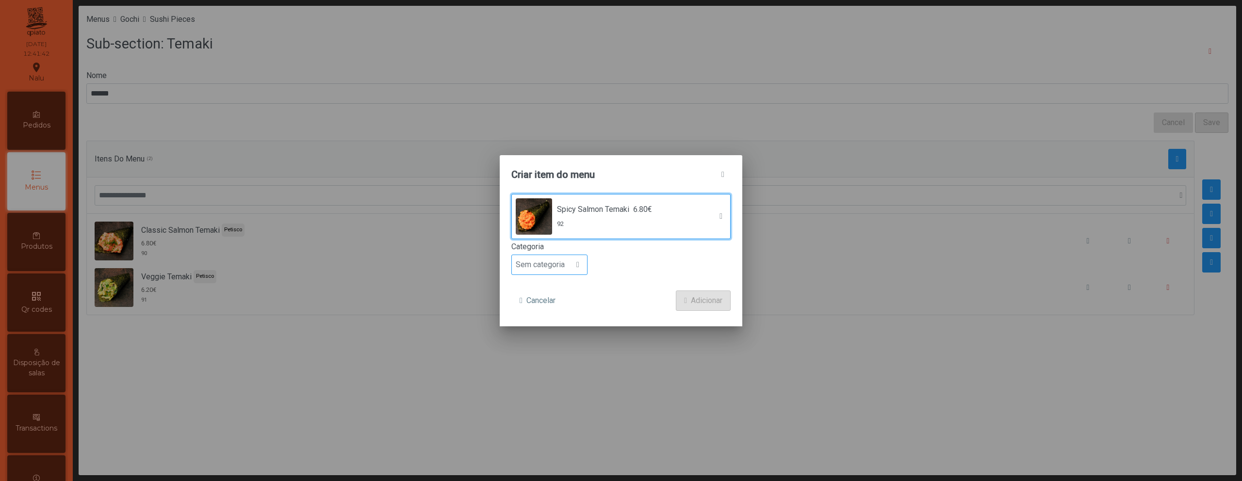
click at [564, 264] on span "Sem categoria" at bounding box center [540, 264] width 57 height 19
click at [556, 312] on li "Petisco" at bounding box center [549, 308] width 75 height 19
click at [715, 299] on span "Adicionar" at bounding box center [707, 301] width 32 height 12
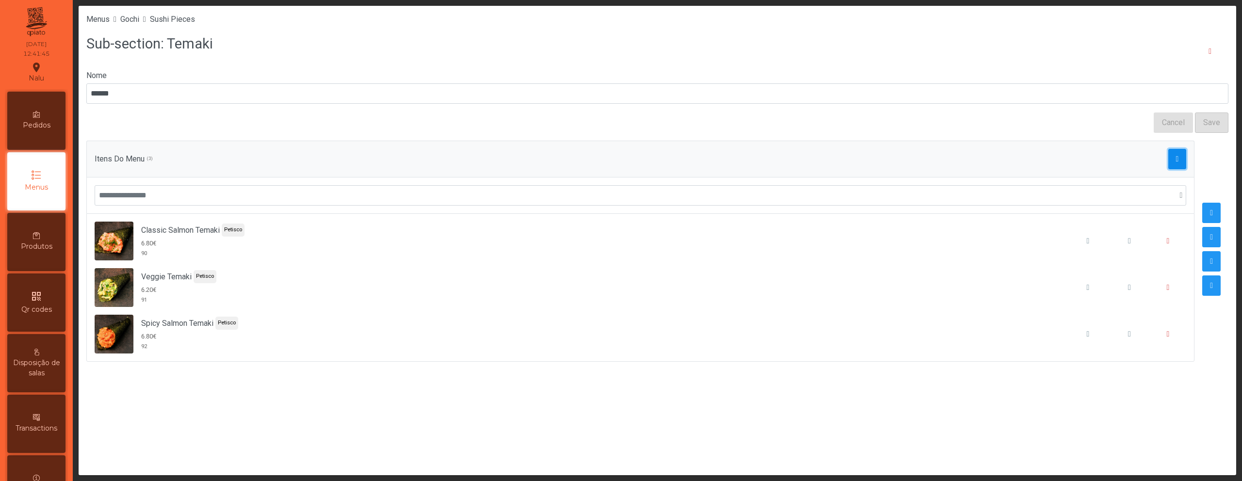
click at [1176, 158] on span "button" at bounding box center [1177, 159] width 3 height 8
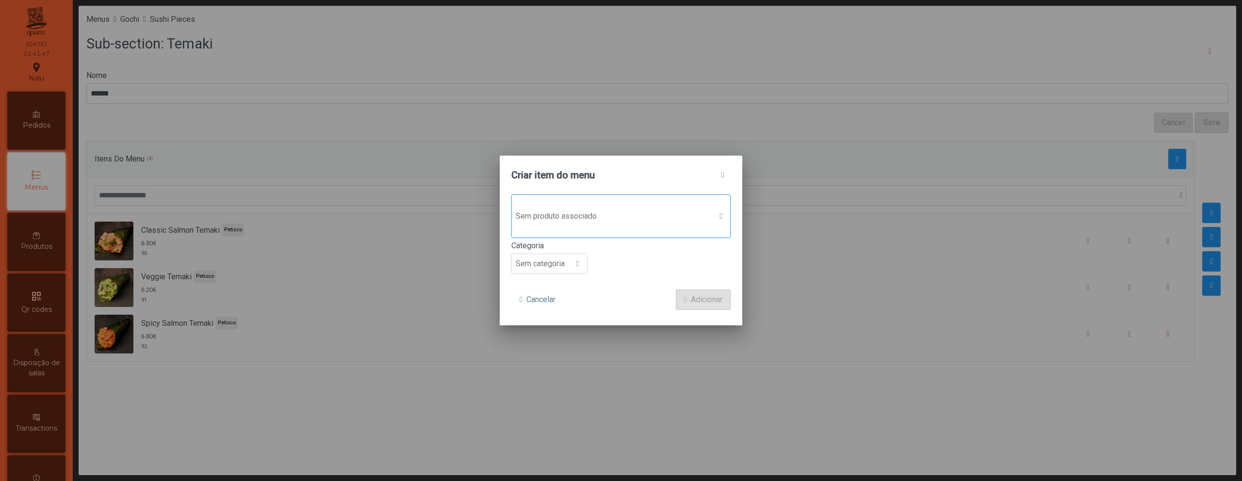
click at [712, 209] on div "Sem produto associado" at bounding box center [620, 217] width 219 height 44
type input "*****"
click at [636, 288] on div "Philadelphia Salmon Temaki 6.80€ Utilização: 0 93" at bounding box center [608, 287] width 118 height 25
click at [579, 266] on span at bounding box center [577, 265] width 3 height 8
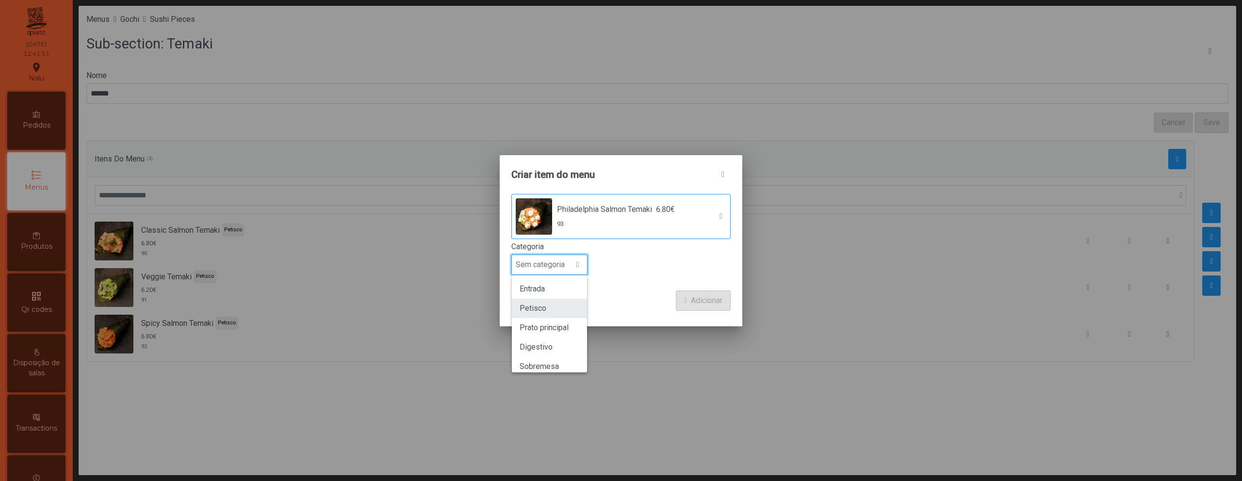
click at [565, 310] on li "Petisco" at bounding box center [549, 308] width 75 height 19
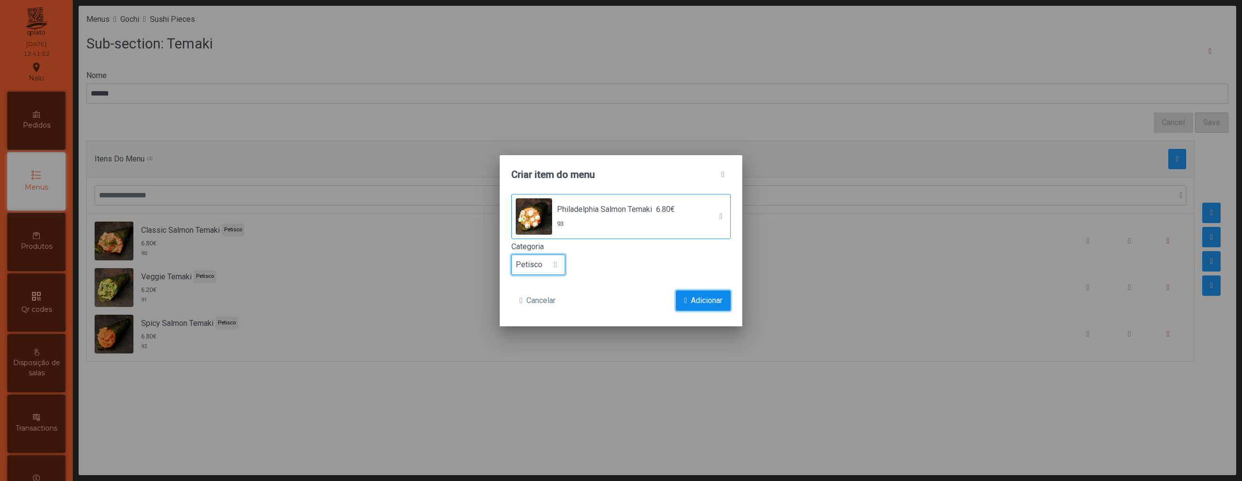
click at [685, 300] on span "submit" at bounding box center [685, 301] width 3 height 8
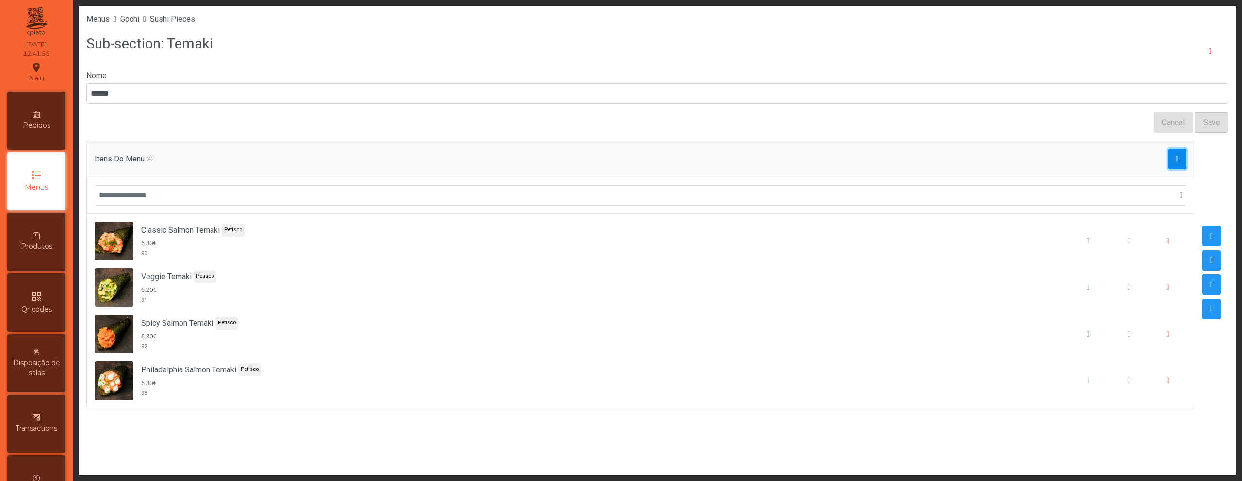
click at [1176, 160] on span "button" at bounding box center [1177, 159] width 3 height 8
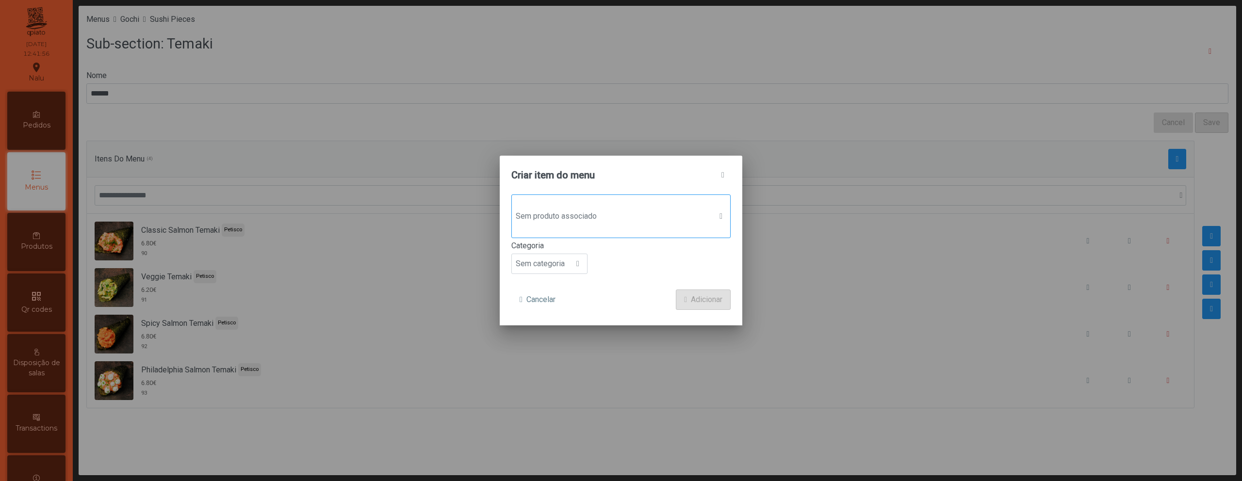
click at [688, 216] on span "Sem produto associado" at bounding box center [612, 216] width 200 height 19
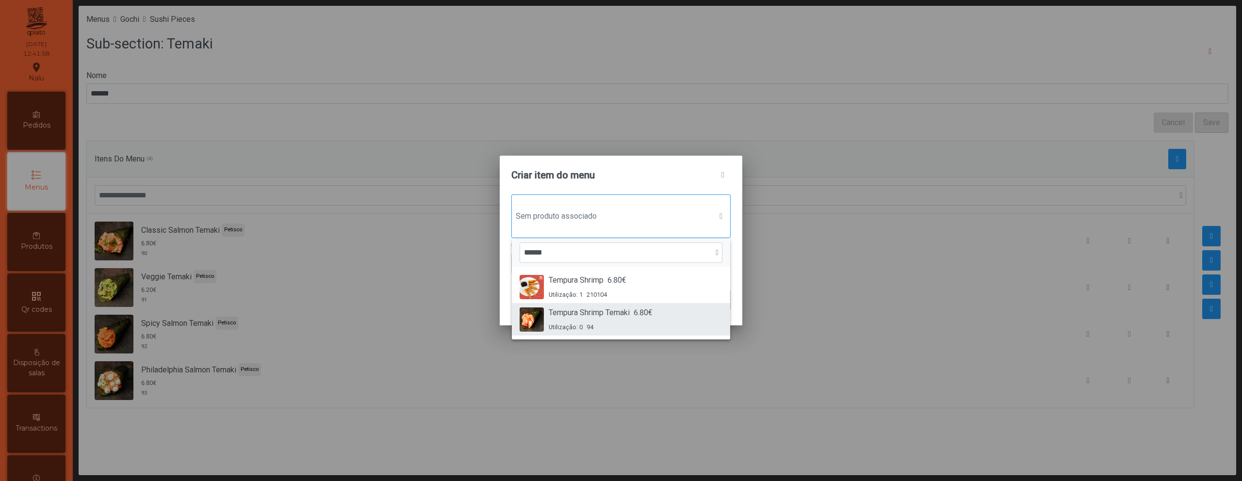
type input "******"
click at [667, 311] on div "Tempura Shrimp Temaki 6.80€ Utilização: 0 94" at bounding box center [621, 319] width 203 height 25
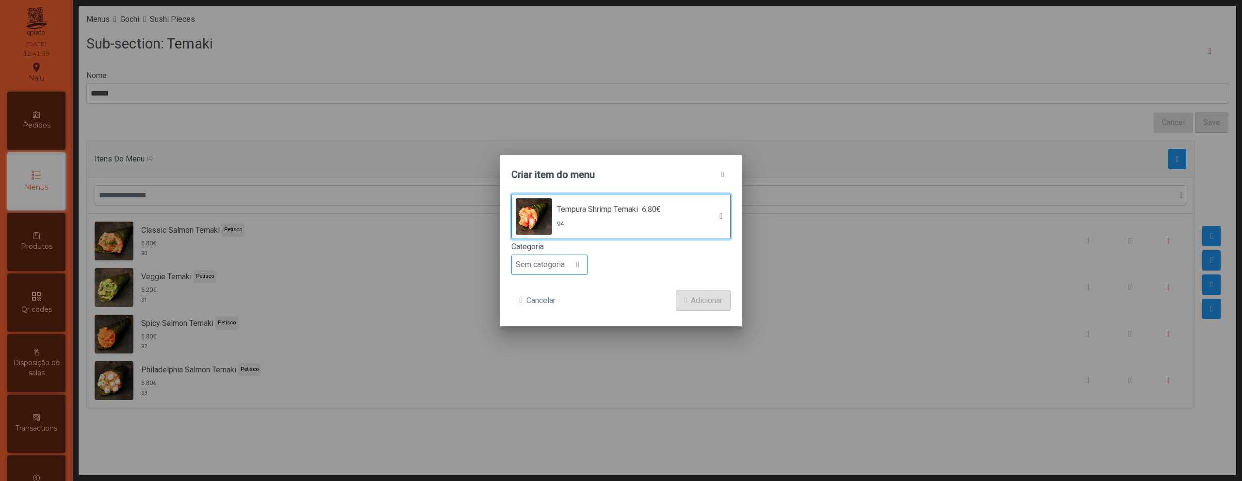
click at [568, 269] on span "Sem categoria" at bounding box center [540, 264] width 57 height 19
click at [564, 309] on li "Petisco" at bounding box center [549, 308] width 75 height 19
click at [695, 302] on span "Adicionar" at bounding box center [707, 301] width 32 height 12
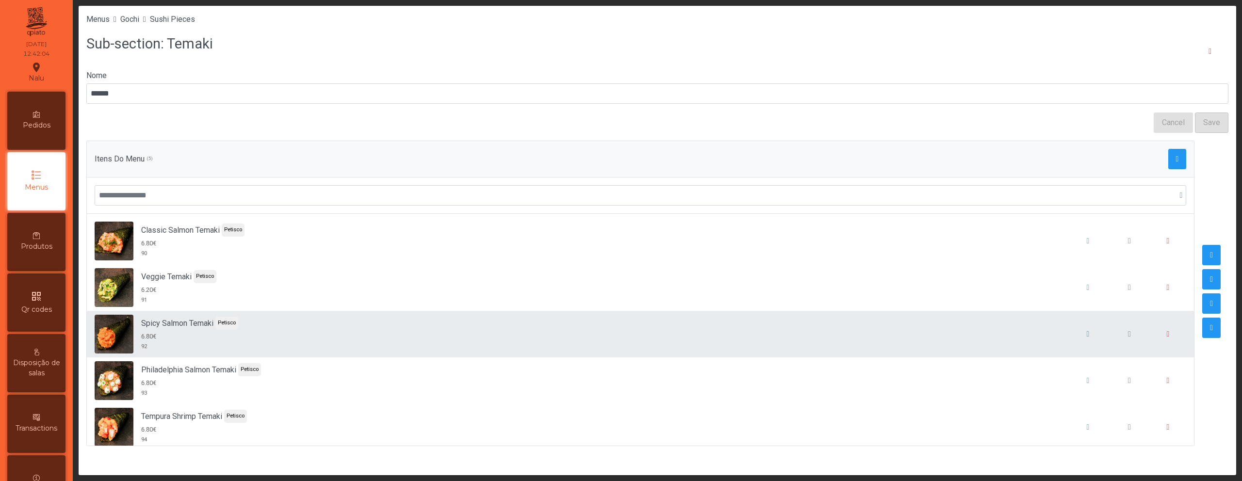
scroll to position [5, 0]
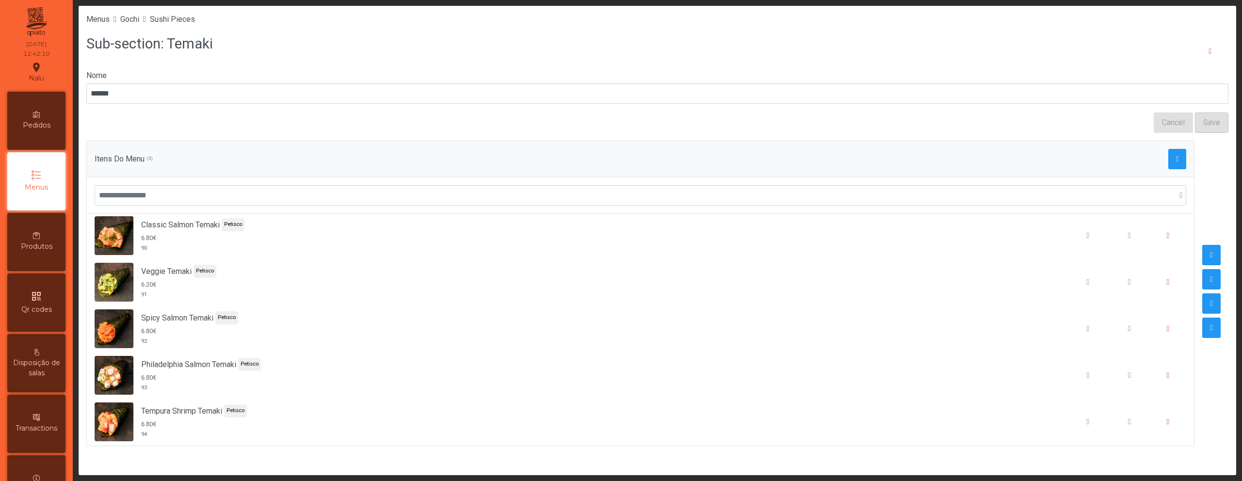
click at [179, 25] on div "Menus Gochi Sushi Pieces" at bounding box center [658, 19] width 1158 height 27
click at [177, 24] on li "Sushi Pieces" at bounding box center [172, 20] width 45 height 12
click at [177, 23] on span "Sushi Pieces" at bounding box center [172, 19] width 45 height 9
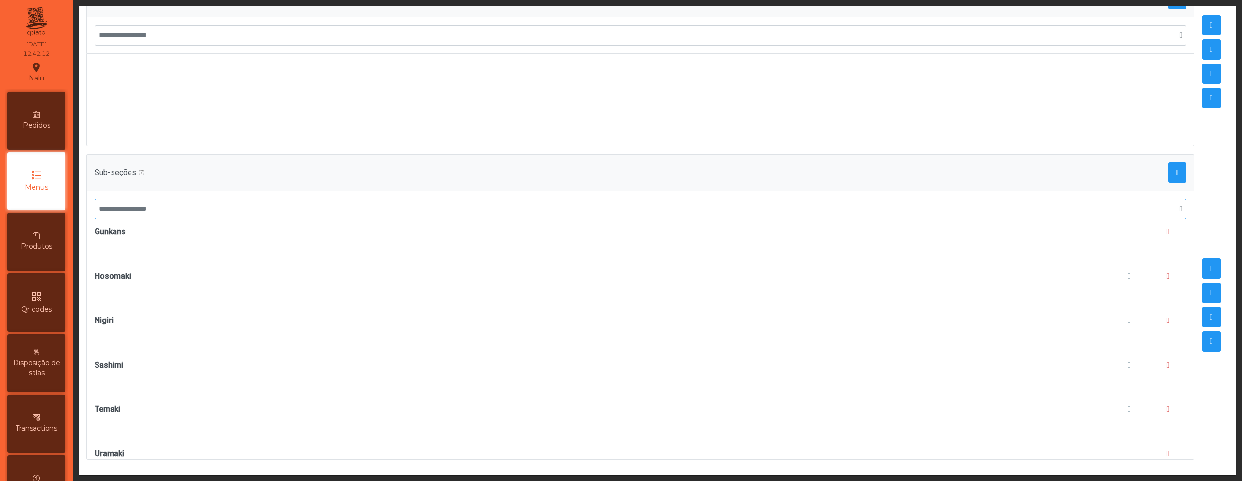
scroll to position [87, 0]
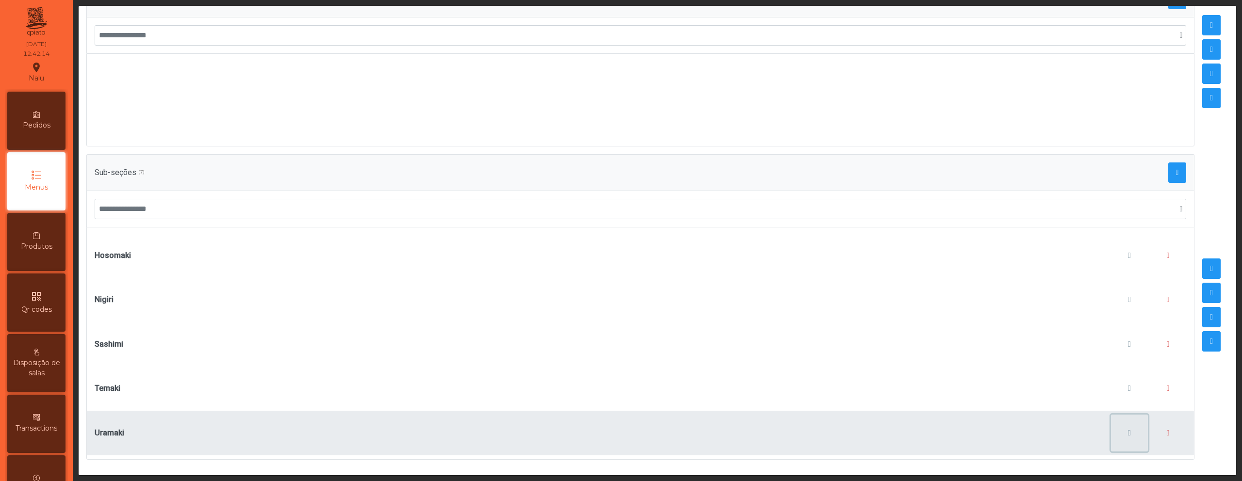
click at [1111, 428] on button "button" at bounding box center [1129, 433] width 37 height 37
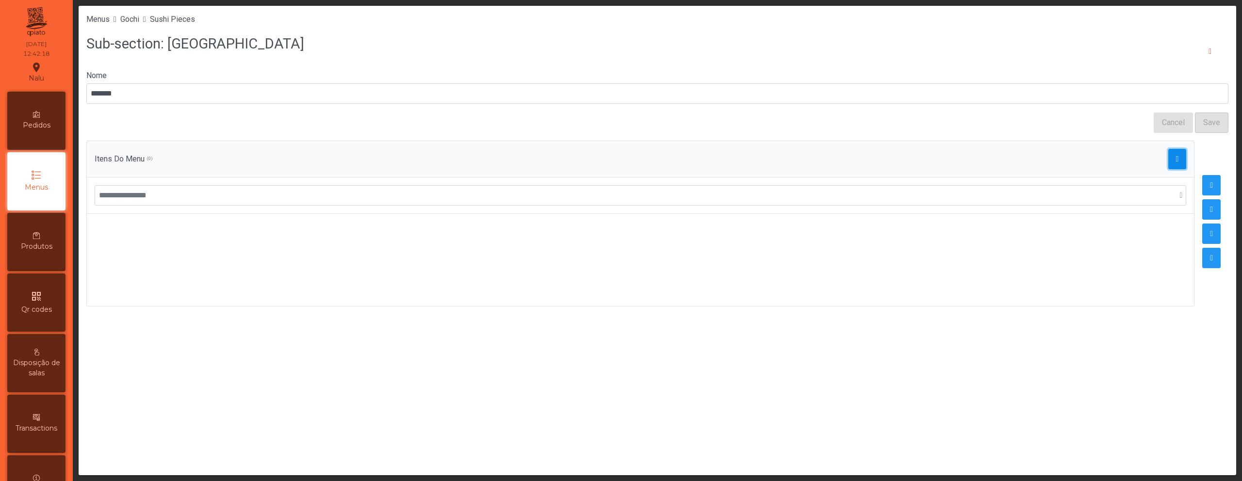
click at [1176, 162] on span "button" at bounding box center [1177, 159] width 3 height 8
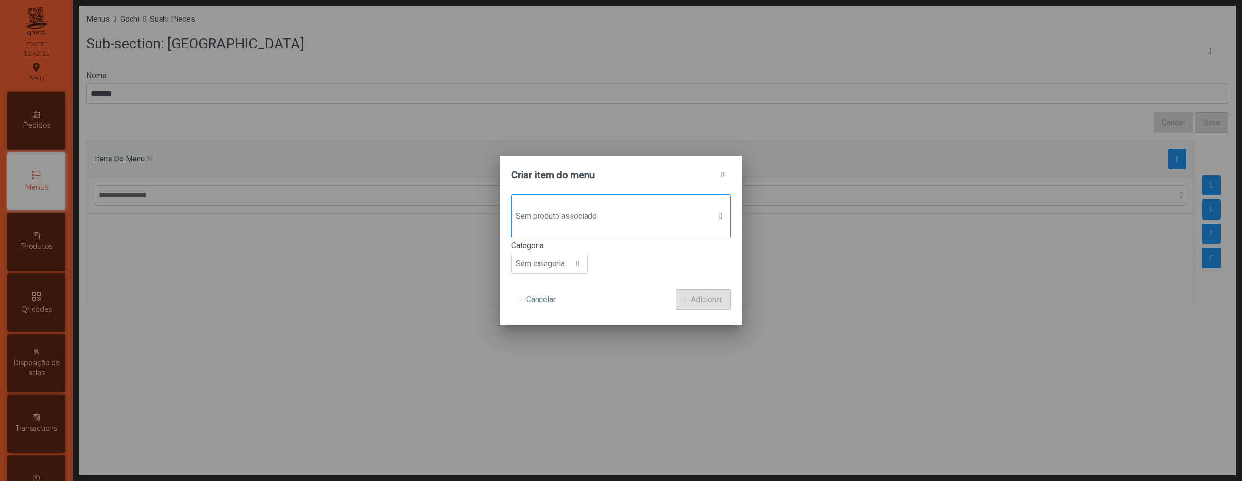
click at [643, 218] on span "Sem produto associado" at bounding box center [612, 216] width 200 height 19
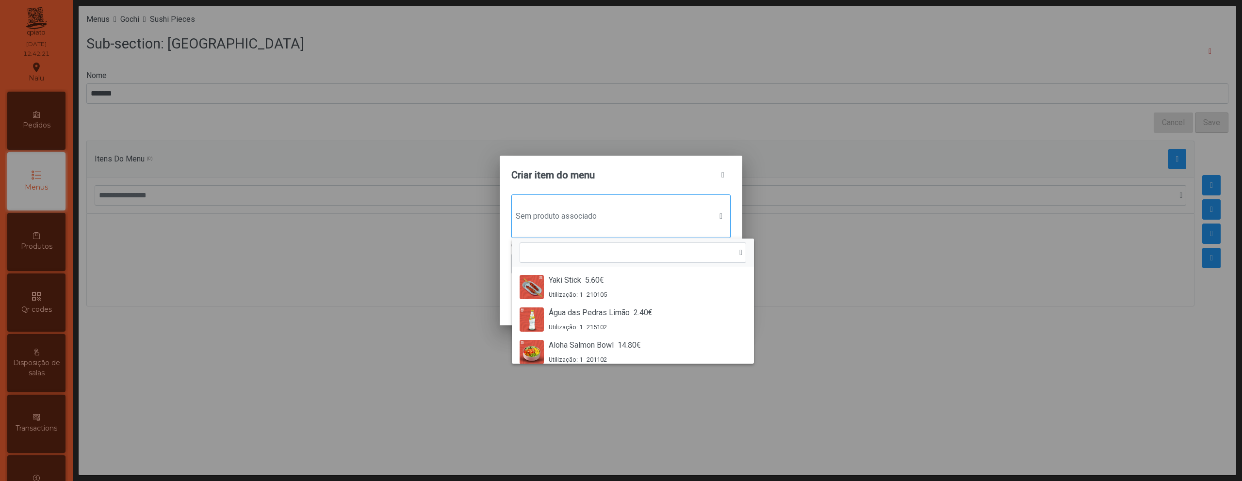
scroll to position [7, 47]
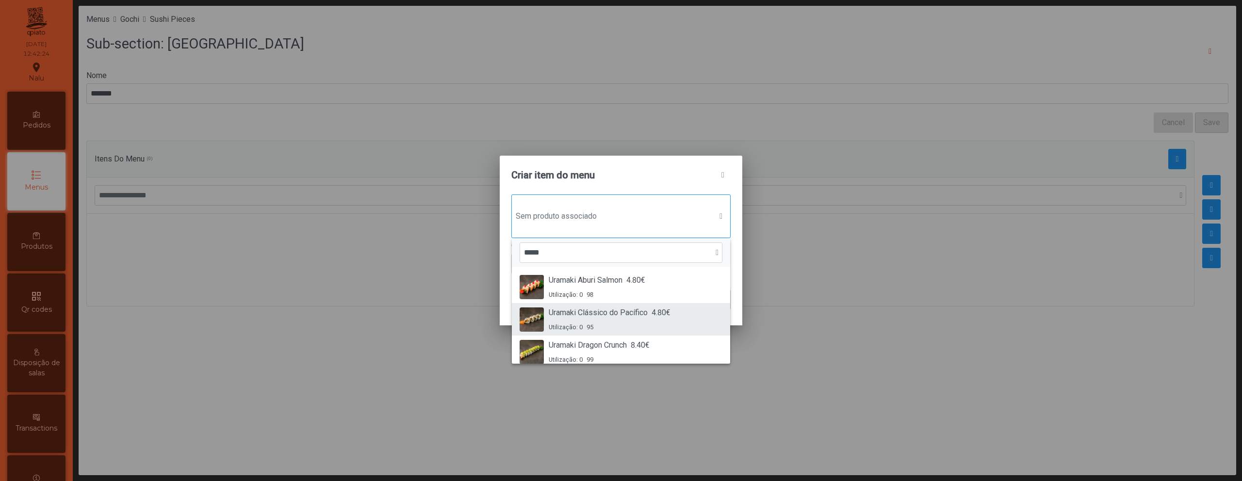
type input "*****"
click at [625, 310] on span "Uramaki Clássico do Pacífico" at bounding box center [598, 313] width 99 height 12
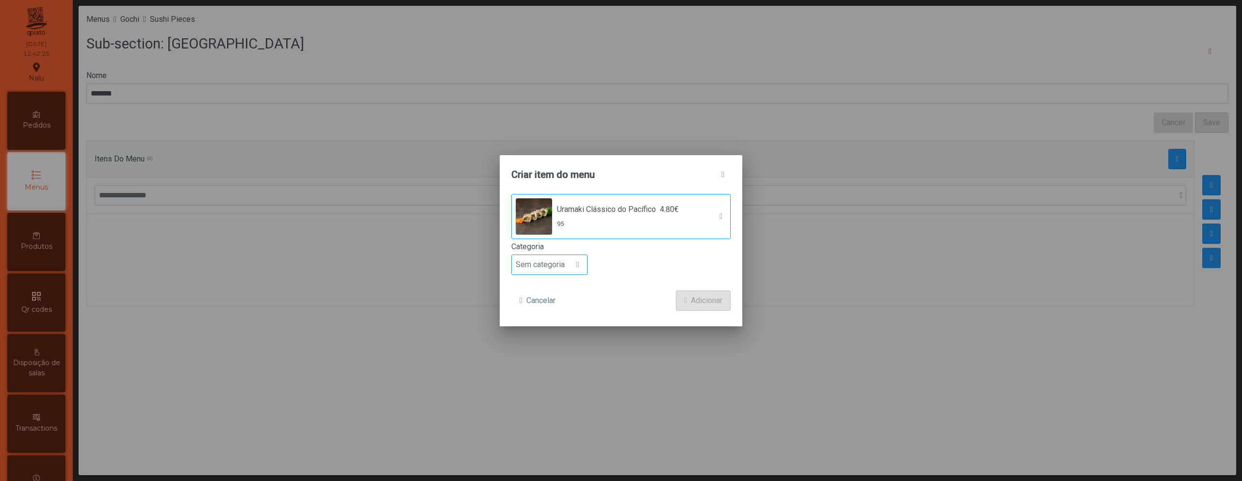
click at [576, 268] on span at bounding box center [577, 265] width 3 height 8
click at [566, 301] on li "Petisco" at bounding box center [549, 308] width 75 height 19
click at [705, 301] on span "Adicionar" at bounding box center [707, 301] width 32 height 12
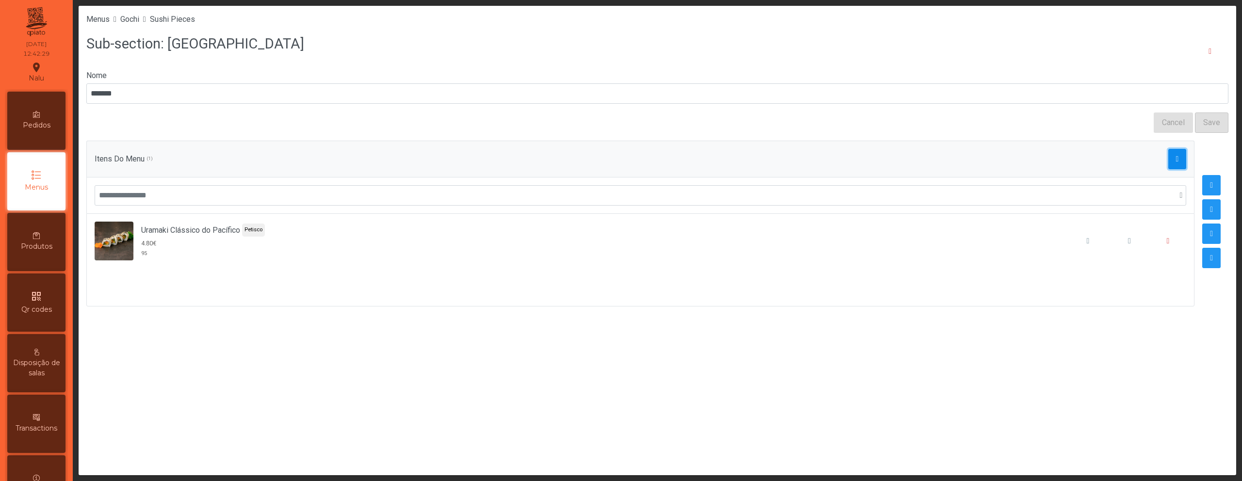
click at [1174, 163] on button "button" at bounding box center [1177, 159] width 18 height 20
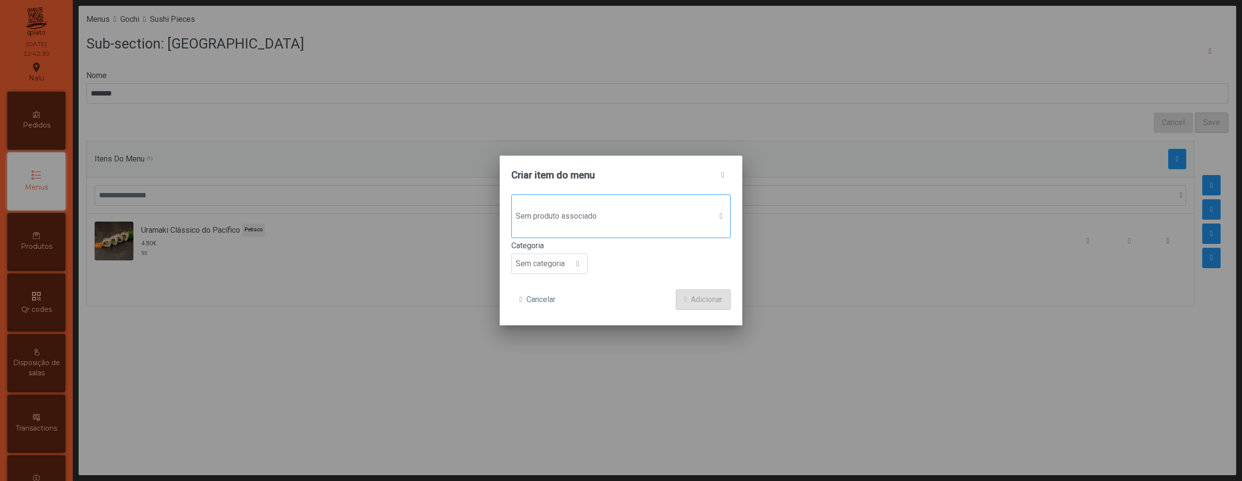
click at [701, 207] on span "Sem produto associado" at bounding box center [612, 216] width 200 height 19
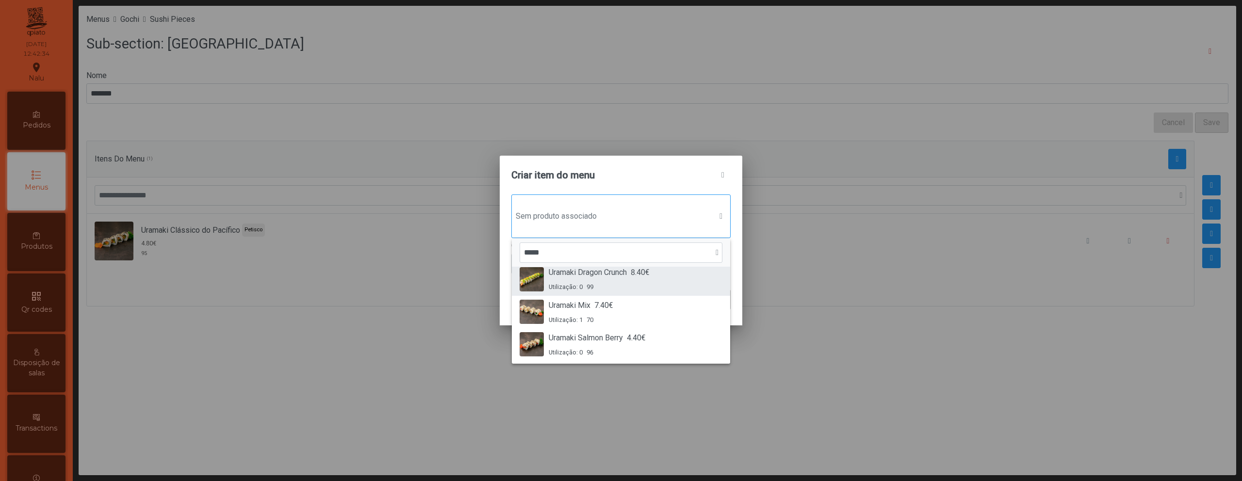
scroll to position [74, 0]
type input "*****"
click at [668, 336] on div "Uramaki Salmon Berry 4.40€ Utilização: 0 96" at bounding box center [621, 343] width 203 height 25
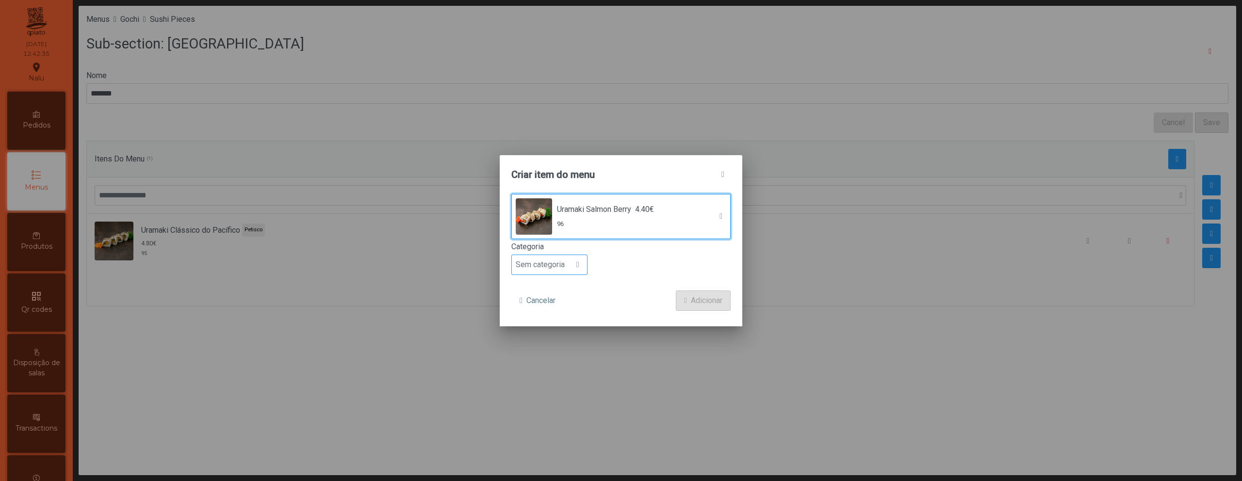
click at [572, 267] on div at bounding box center [578, 264] width 18 height 19
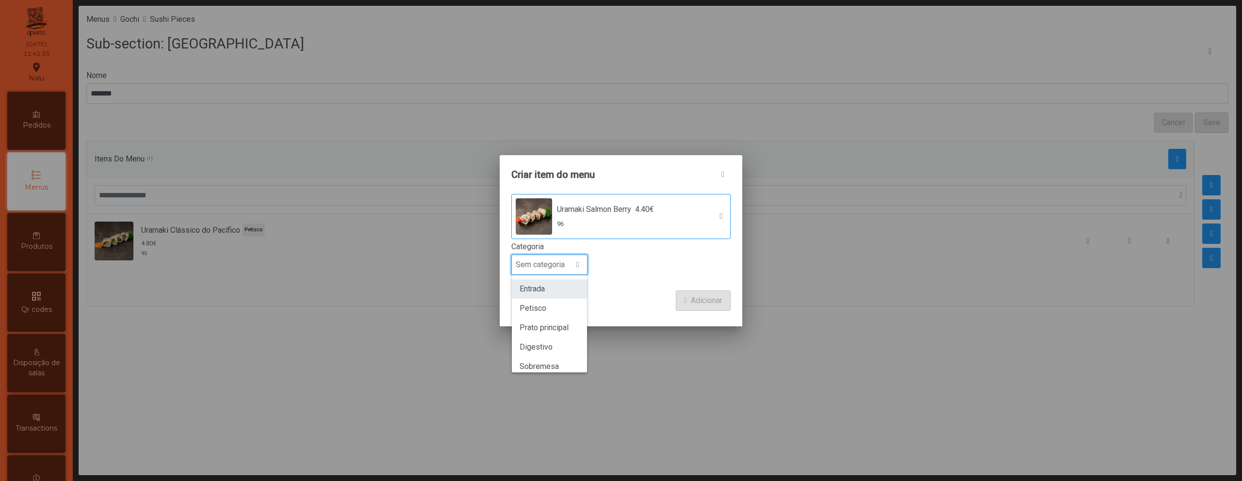
scroll to position [7, 47]
click at [572, 303] on li "Petisco" at bounding box center [549, 308] width 75 height 19
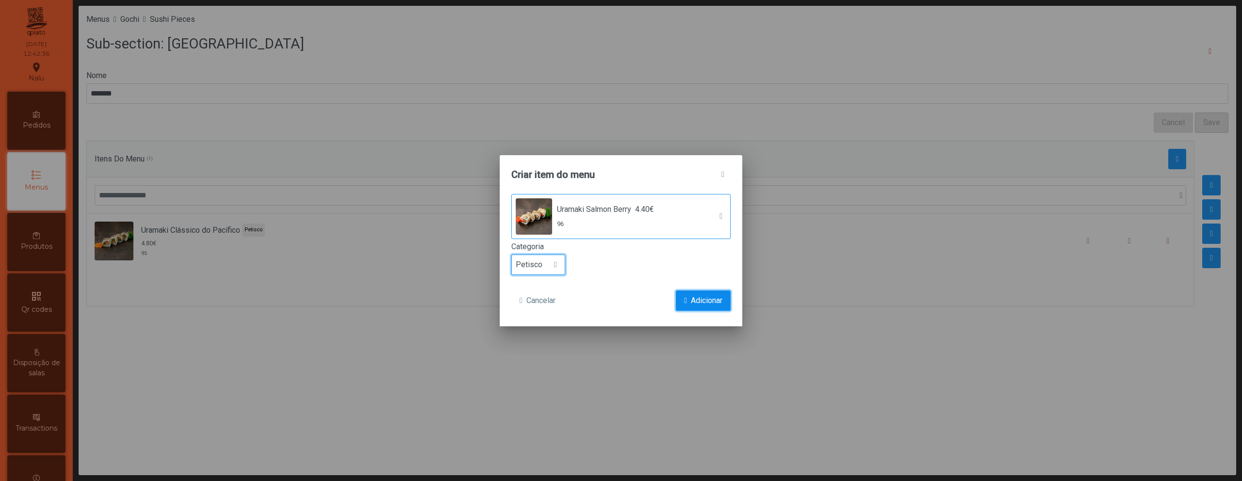
click at [685, 298] on span "submit" at bounding box center [685, 301] width 3 height 8
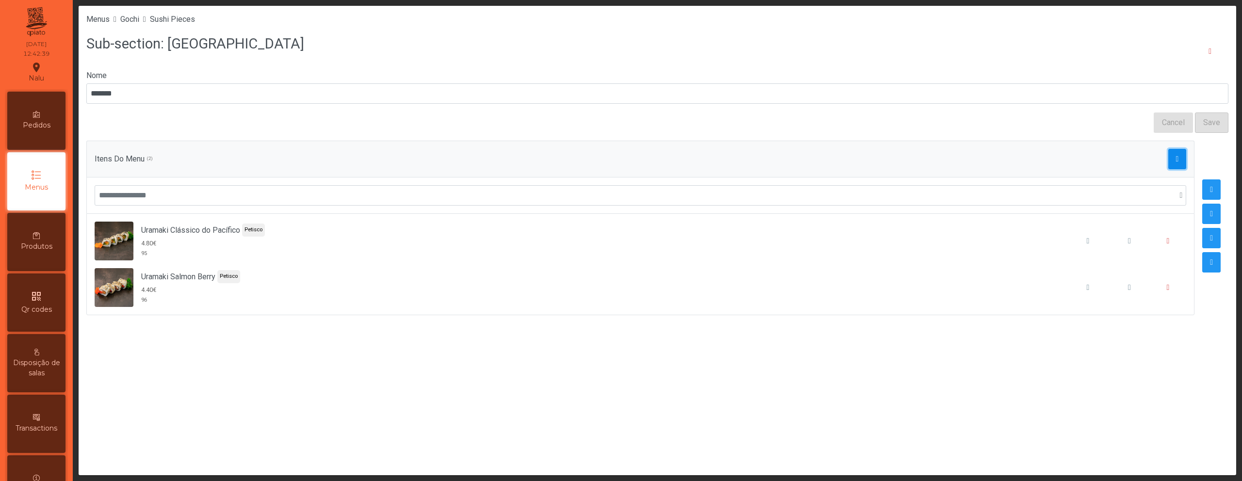
click at [1176, 159] on span "button" at bounding box center [1177, 159] width 3 height 8
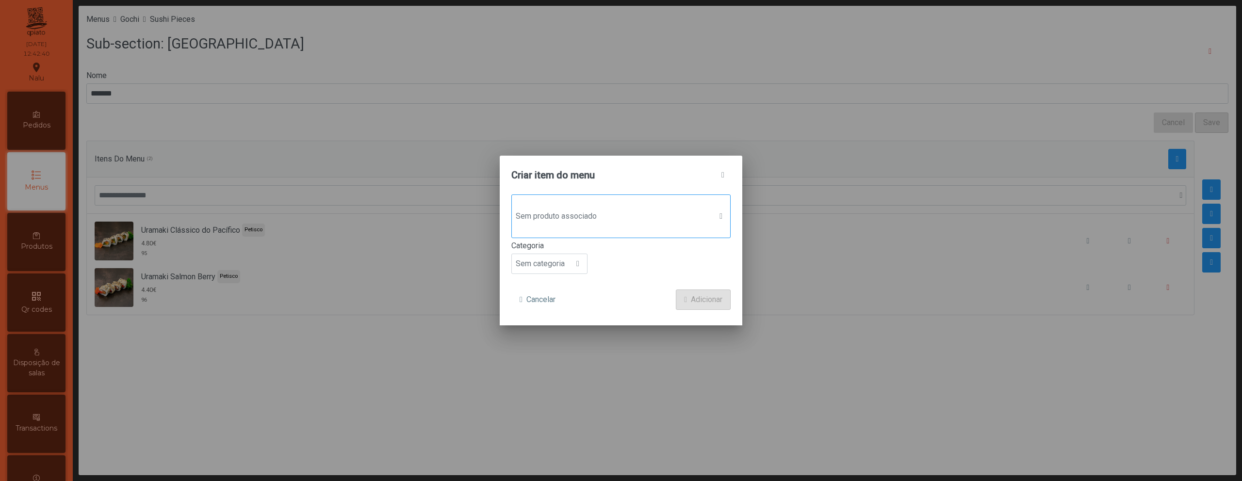
click at [599, 205] on div "Sem produto associado" at bounding box center [620, 217] width 219 height 44
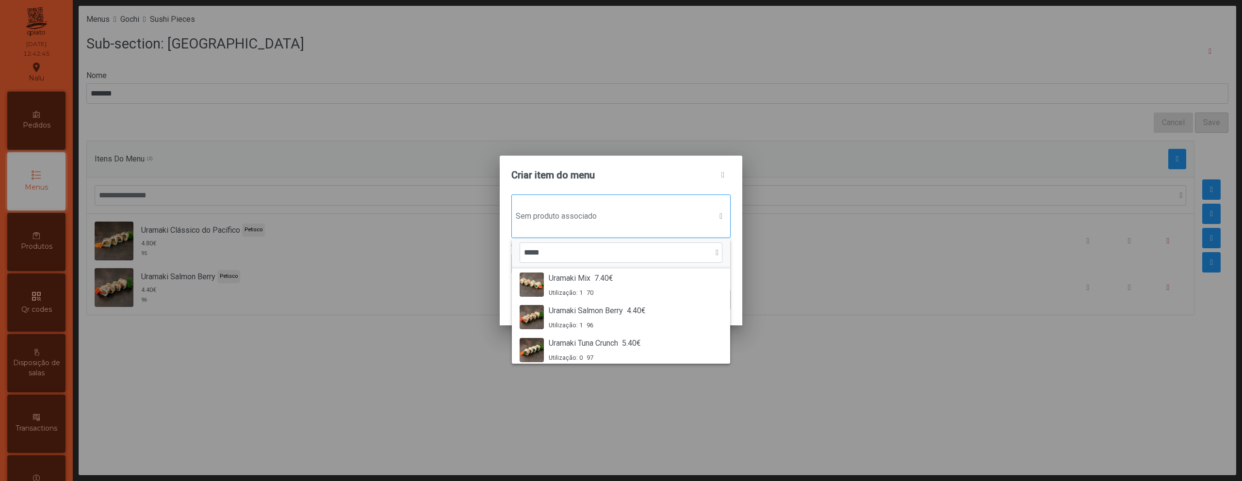
scroll to position [106, 0]
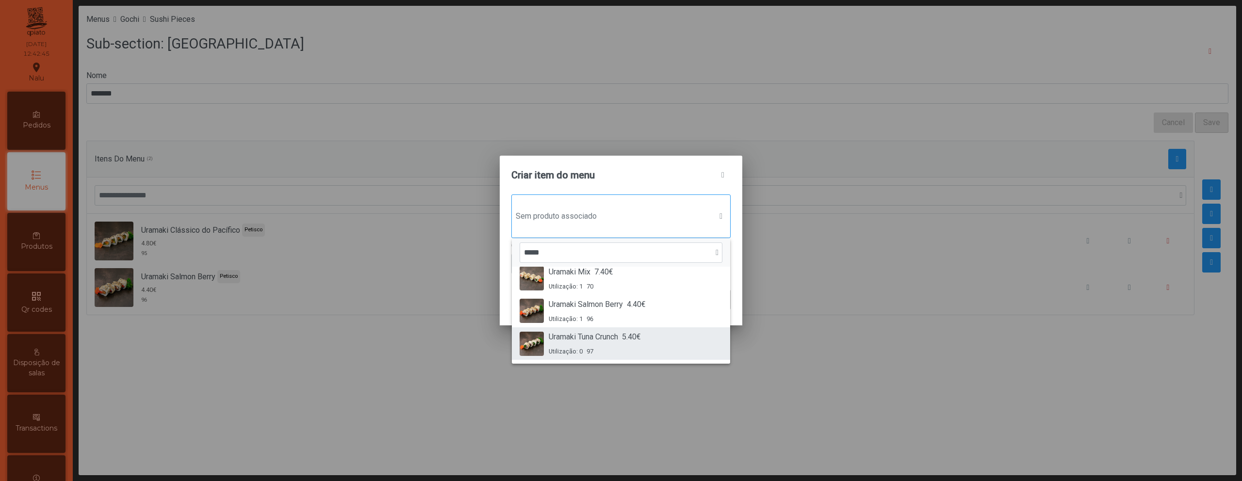
type input "*****"
click at [606, 340] on span "Uramaki Tuna Crunch" at bounding box center [583, 337] width 69 height 12
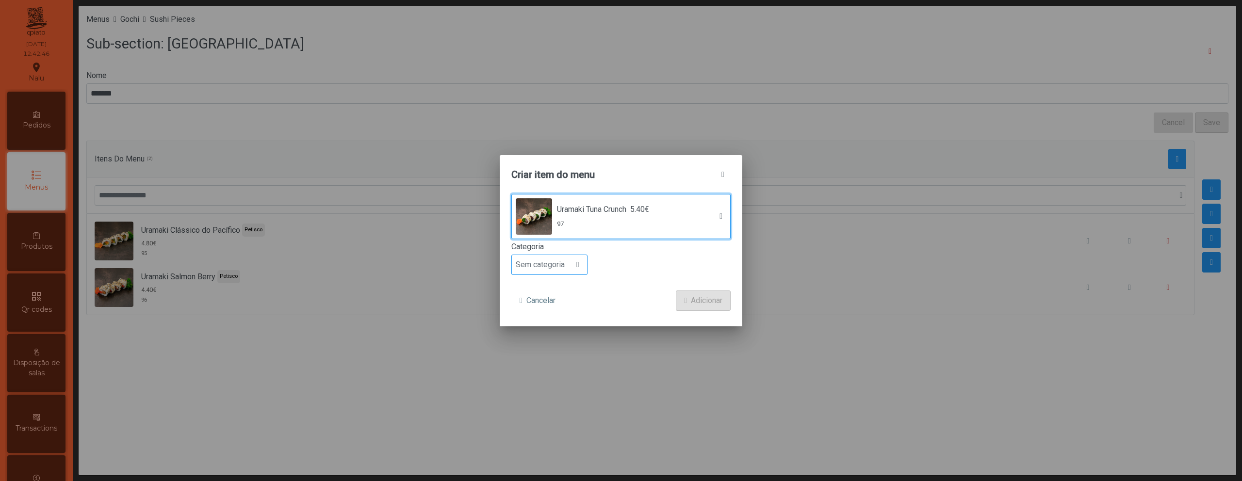
click at [571, 266] on div at bounding box center [578, 264] width 18 height 19
click at [565, 304] on li "Petisco" at bounding box center [549, 308] width 75 height 19
click at [697, 297] on span "Adicionar" at bounding box center [707, 301] width 32 height 12
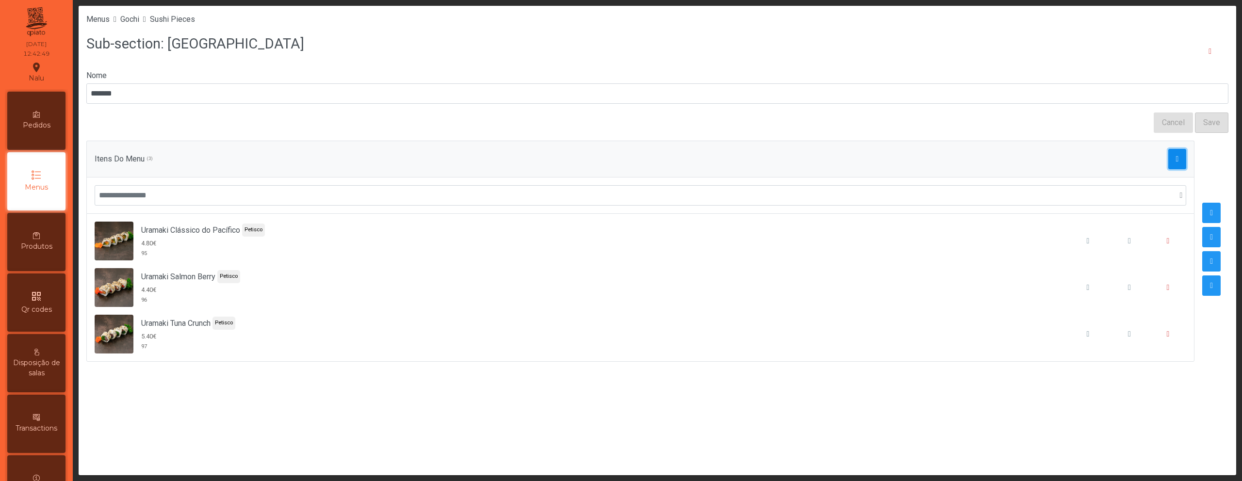
click at [1176, 159] on span "button" at bounding box center [1177, 159] width 3 height 8
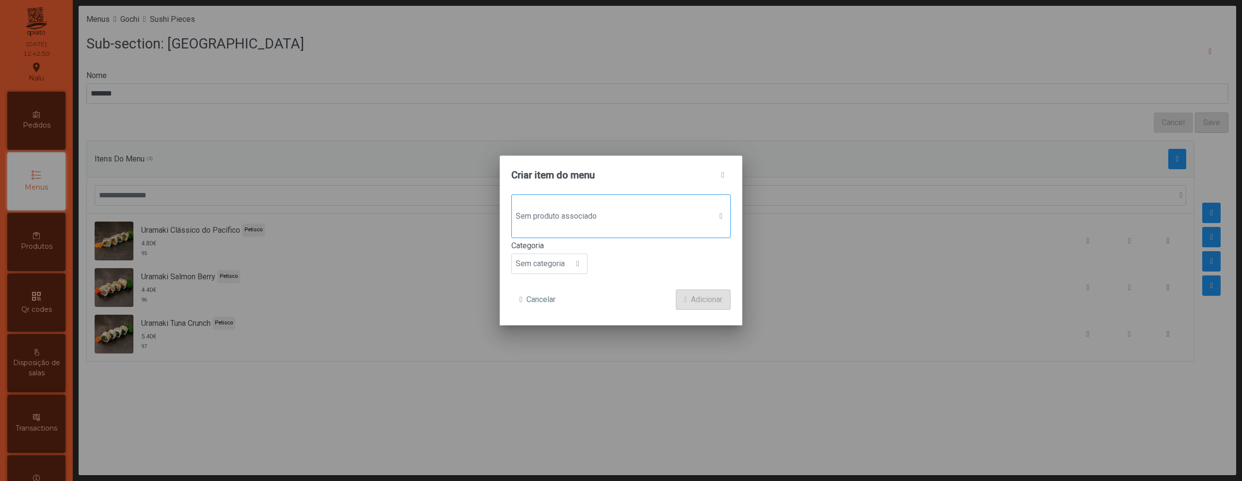
click at [667, 220] on span "Sem produto associado" at bounding box center [612, 216] width 200 height 19
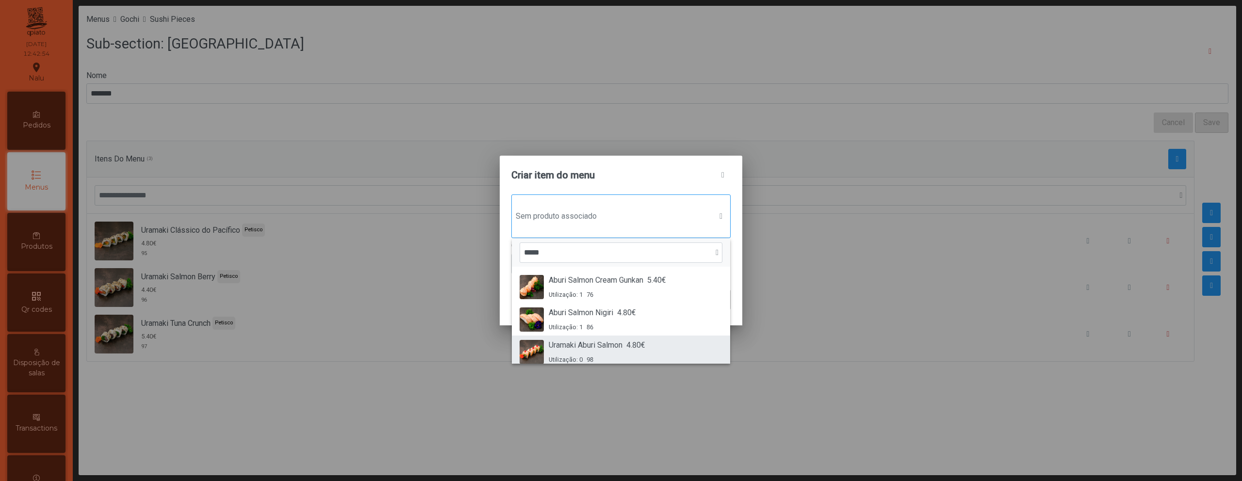
type input "*****"
click at [659, 348] on div "Uramaki Aburi Salmon 4.80€ Utilização: 0 98" at bounding box center [621, 352] width 203 height 25
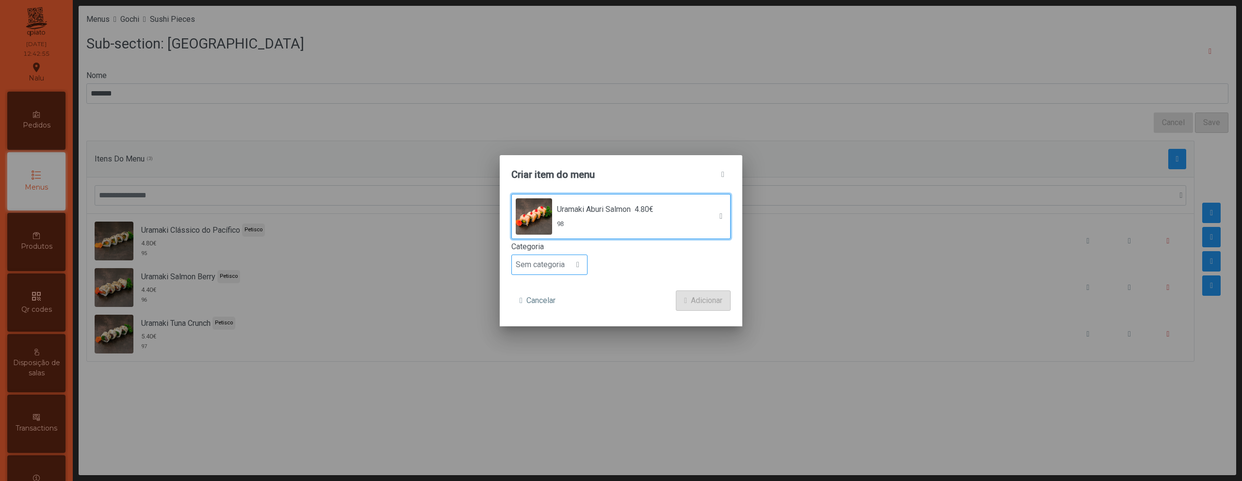
click at [550, 266] on span "Sem categoria" at bounding box center [540, 264] width 57 height 19
click at [561, 303] on li "Petisco" at bounding box center [549, 308] width 75 height 19
click at [707, 299] on span "Adicionar" at bounding box center [707, 301] width 32 height 12
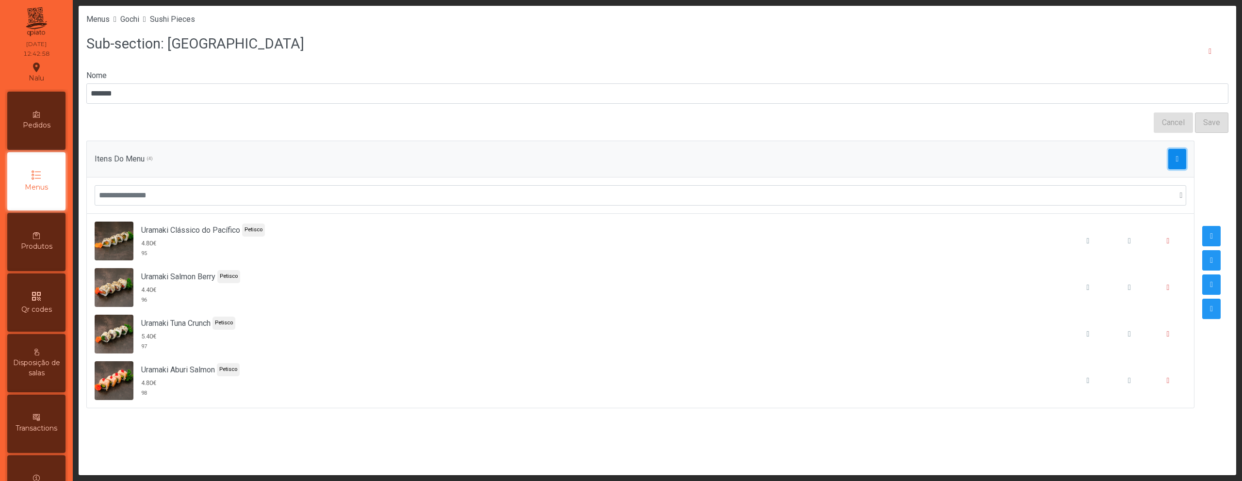
click at [1176, 162] on span "button" at bounding box center [1177, 159] width 3 height 8
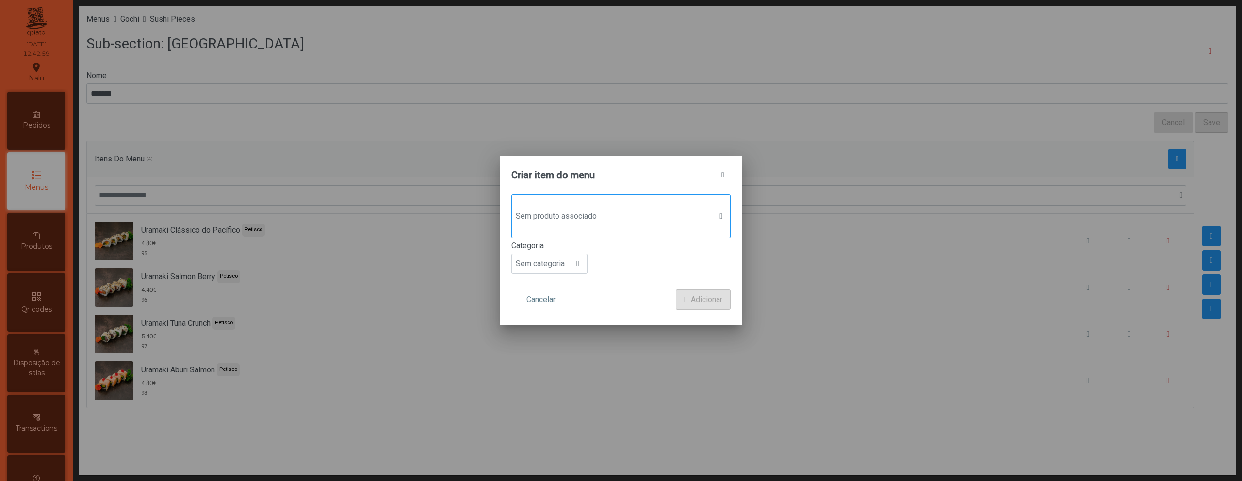
click at [620, 220] on span "Sem produto associado" at bounding box center [612, 216] width 200 height 19
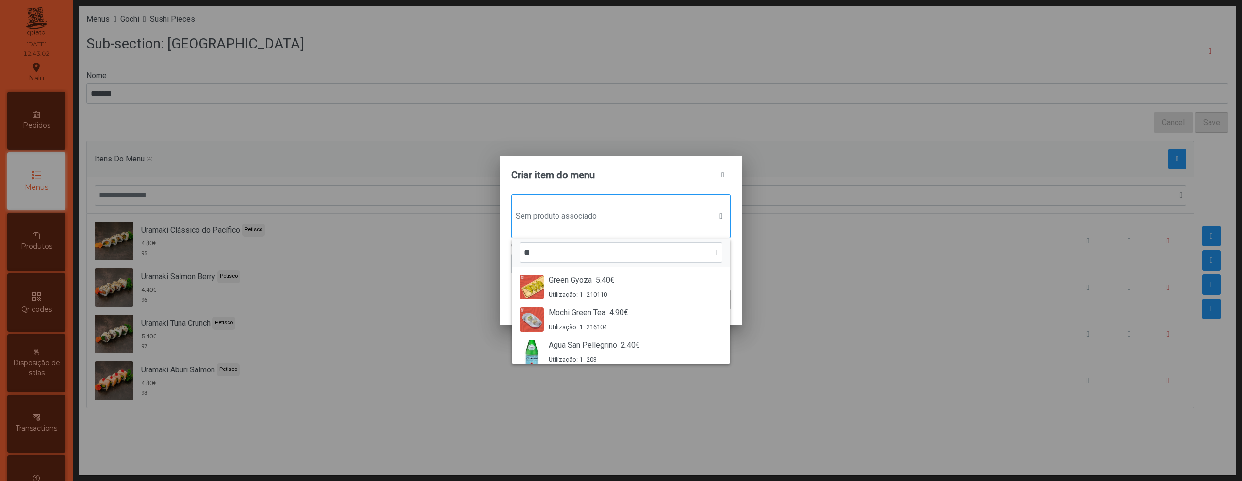
type input "*"
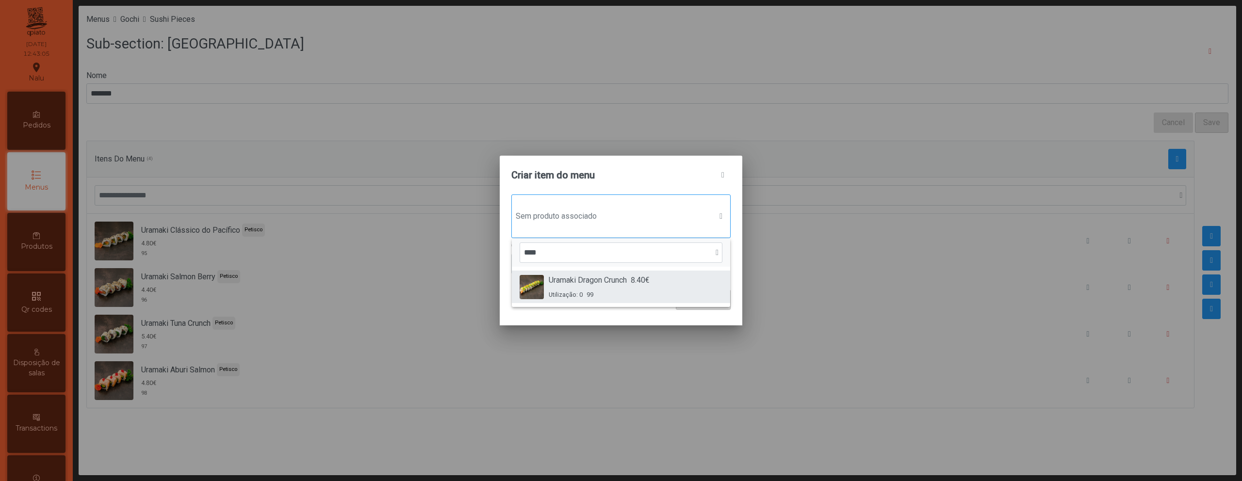
type input "****"
click at [592, 283] on span "Uramaki Dragon Crunch" at bounding box center [588, 281] width 78 height 12
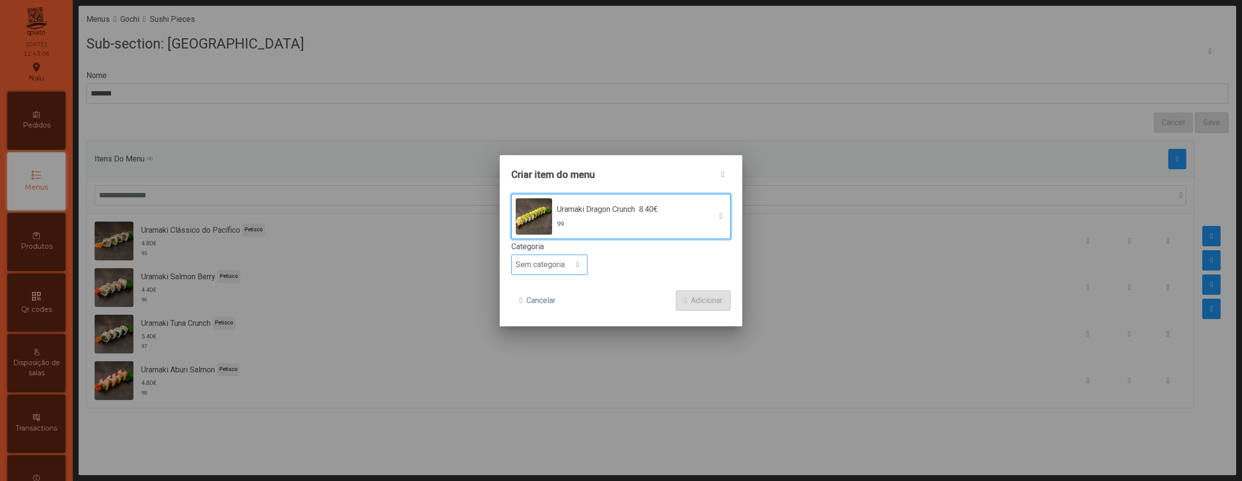
click at [571, 262] on div at bounding box center [578, 264] width 18 height 19
click at [567, 310] on li "Petisco" at bounding box center [549, 308] width 75 height 19
click at [712, 301] on span "Adicionar" at bounding box center [707, 301] width 32 height 12
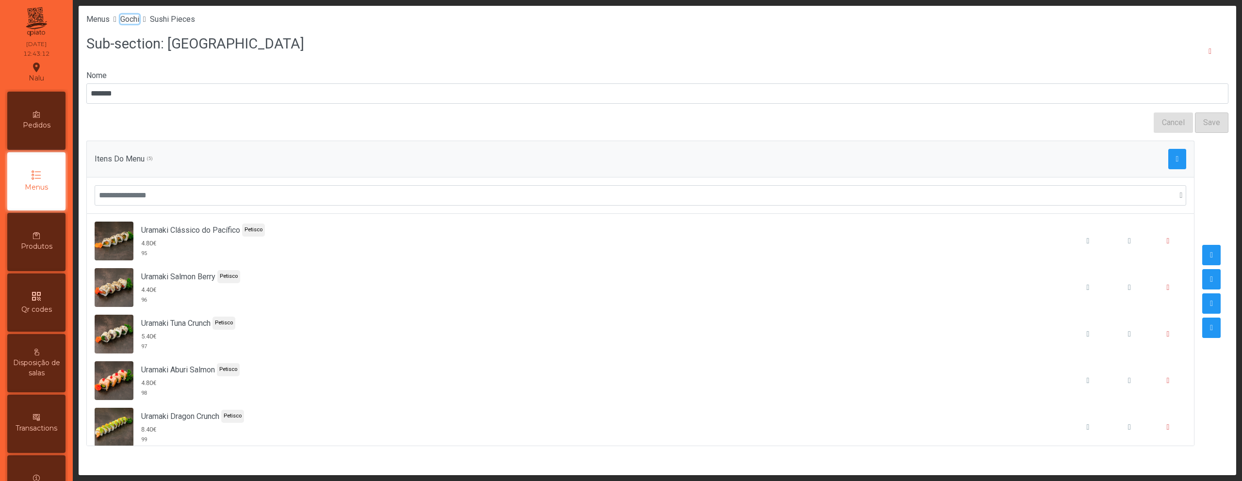
click at [138, 19] on span "Gochi" at bounding box center [129, 19] width 19 height 9
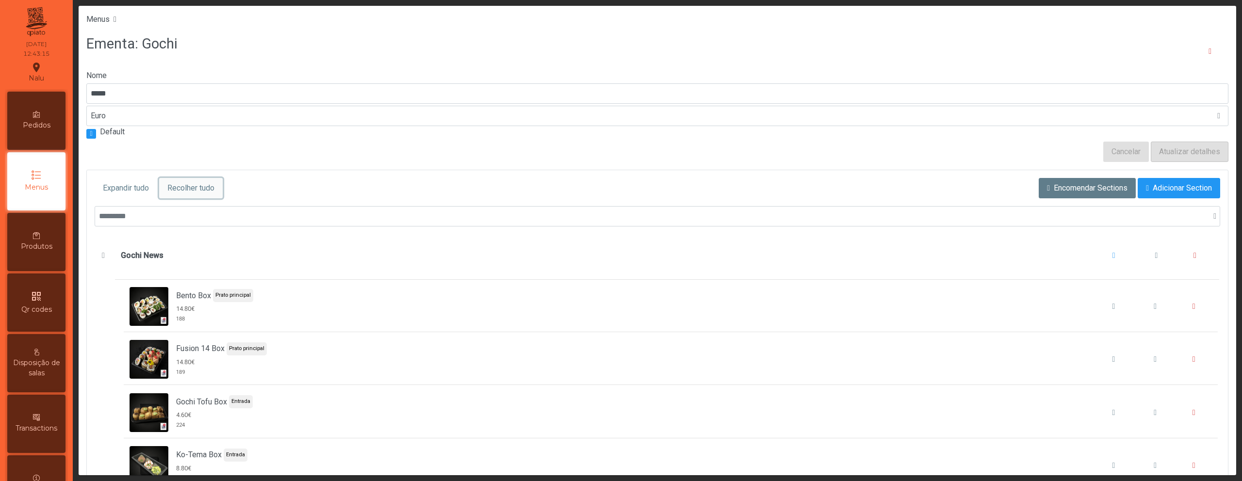
click at [213, 186] on span "Recolher tudo" at bounding box center [190, 188] width 47 height 12
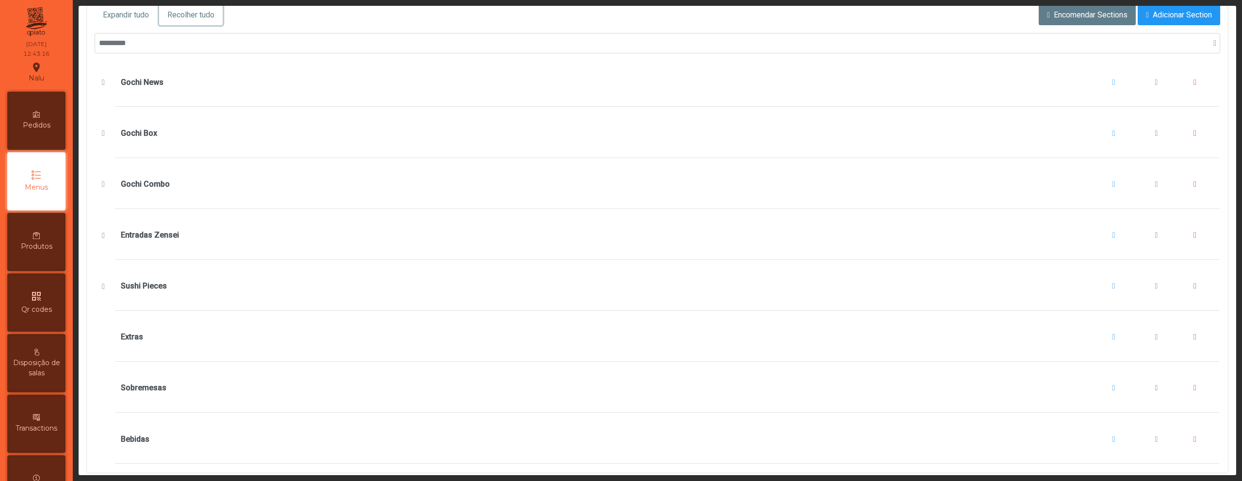
scroll to position [194, 0]
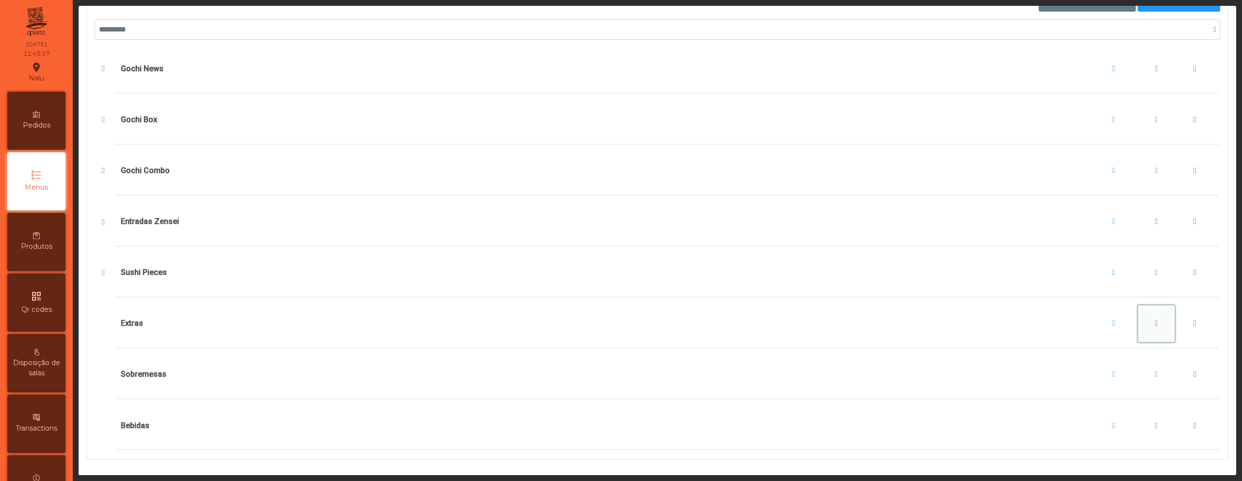
click at [1145, 313] on button "Extras" at bounding box center [1156, 324] width 37 height 37
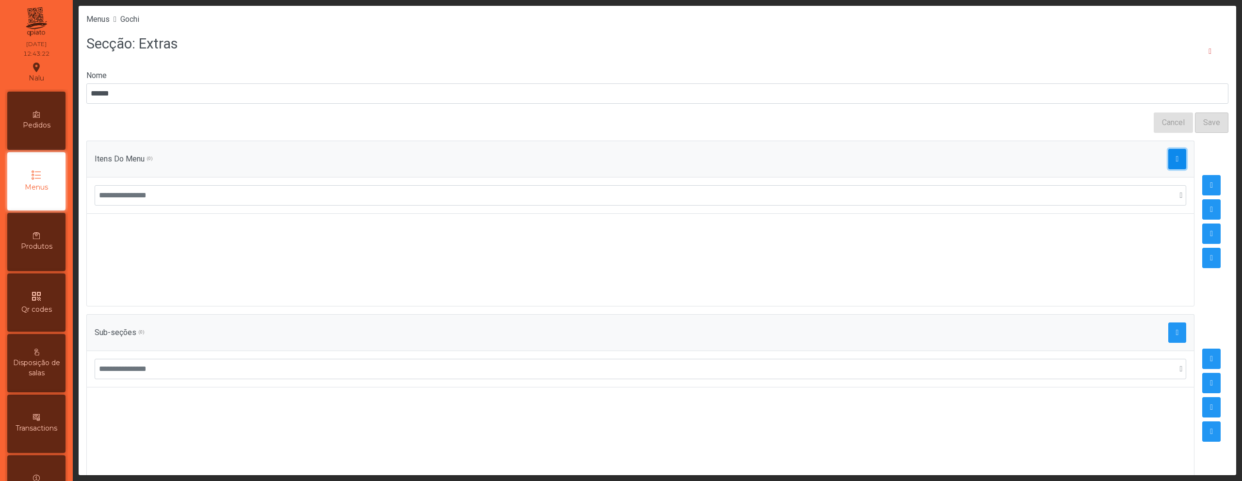
click at [1176, 158] on span "button" at bounding box center [1177, 159] width 3 height 8
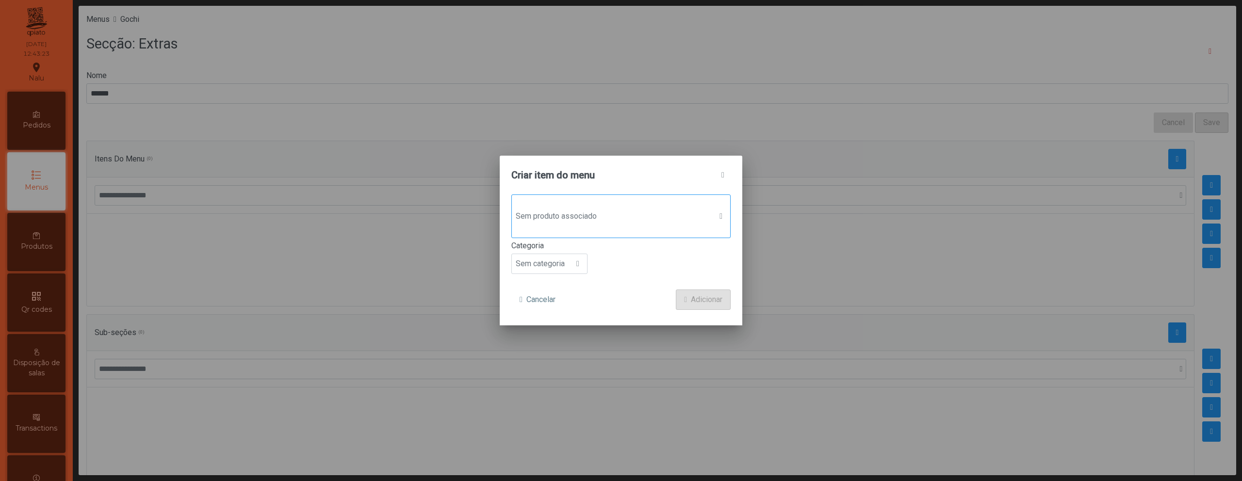
click at [690, 213] on span "Sem produto associado" at bounding box center [612, 216] width 200 height 19
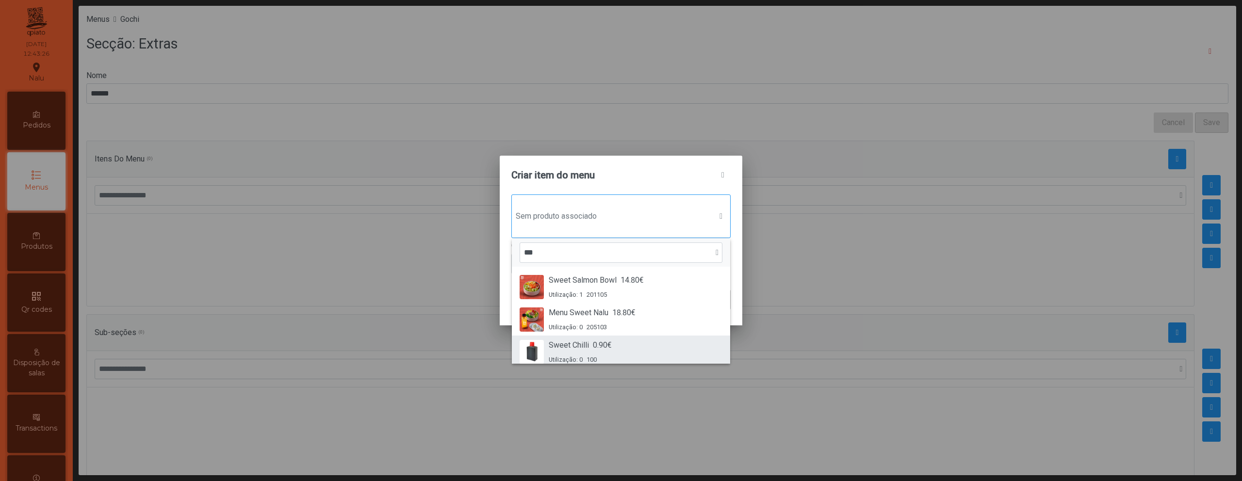
scroll to position [41, 0]
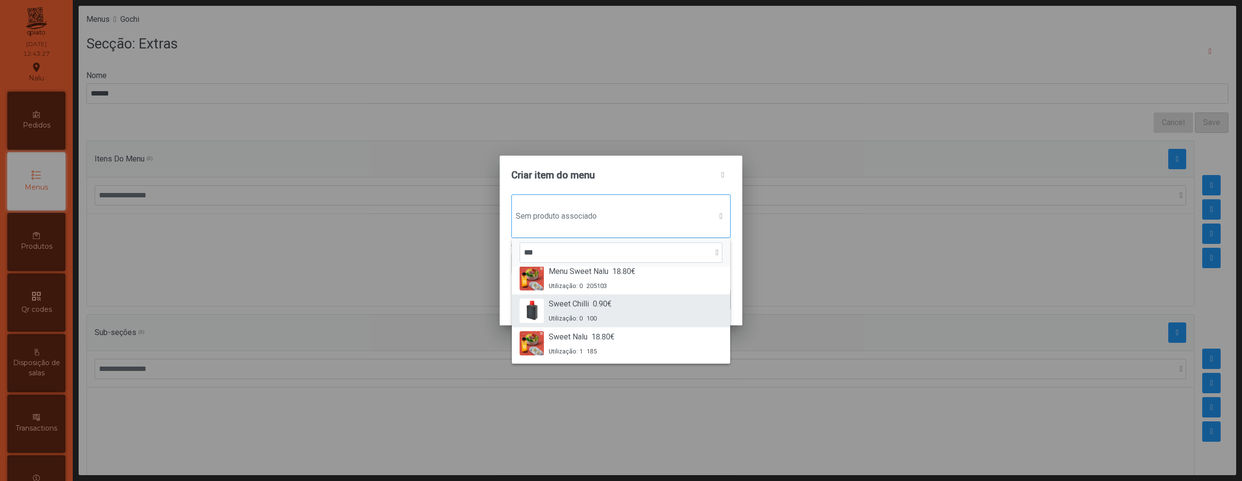
type input "***"
click at [630, 314] on div "Sweet Chilli 0.90€ Utilização: 0 100" at bounding box center [621, 310] width 203 height 25
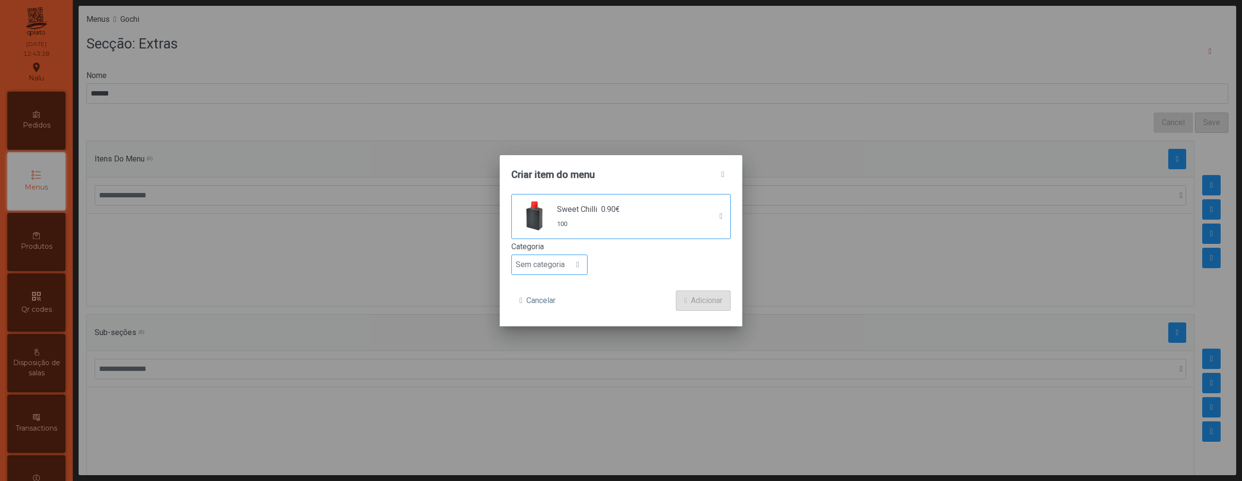
click at [579, 266] on span at bounding box center [577, 265] width 3 height 8
click at [563, 309] on li "Petisco" at bounding box center [549, 308] width 75 height 19
click at [552, 271] on div at bounding box center [555, 264] width 18 height 19
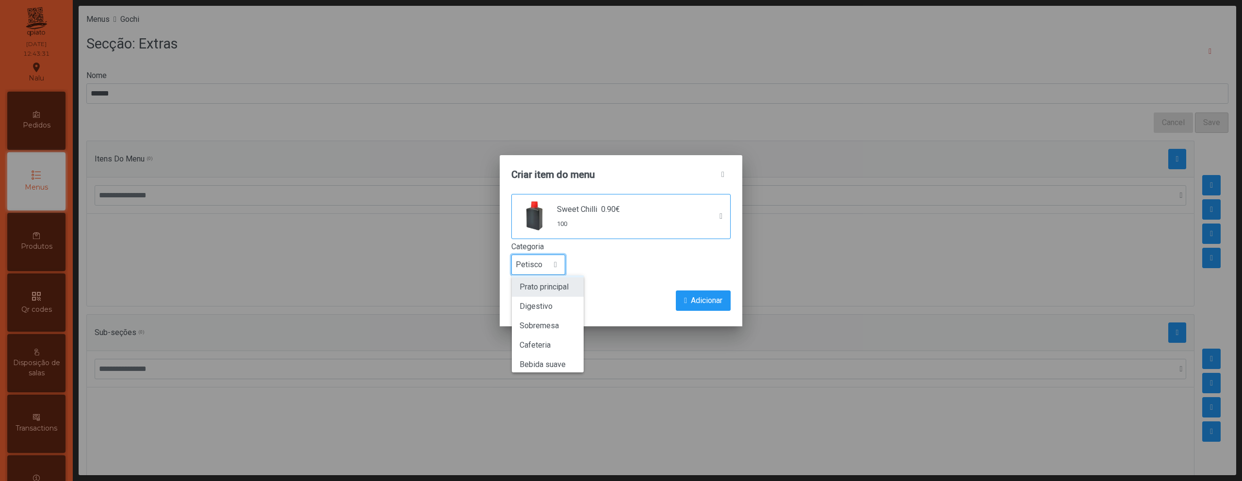
scroll to position [0, 0]
click at [568, 292] on li "Entrada" at bounding box center [548, 288] width 72 height 19
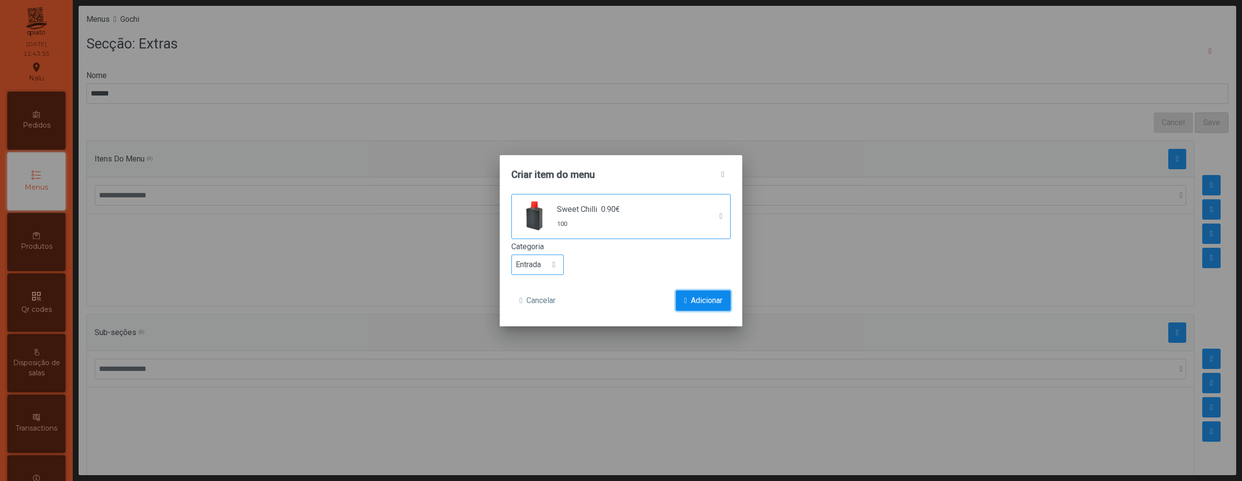
click at [685, 293] on button "Adicionar" at bounding box center [703, 301] width 55 height 20
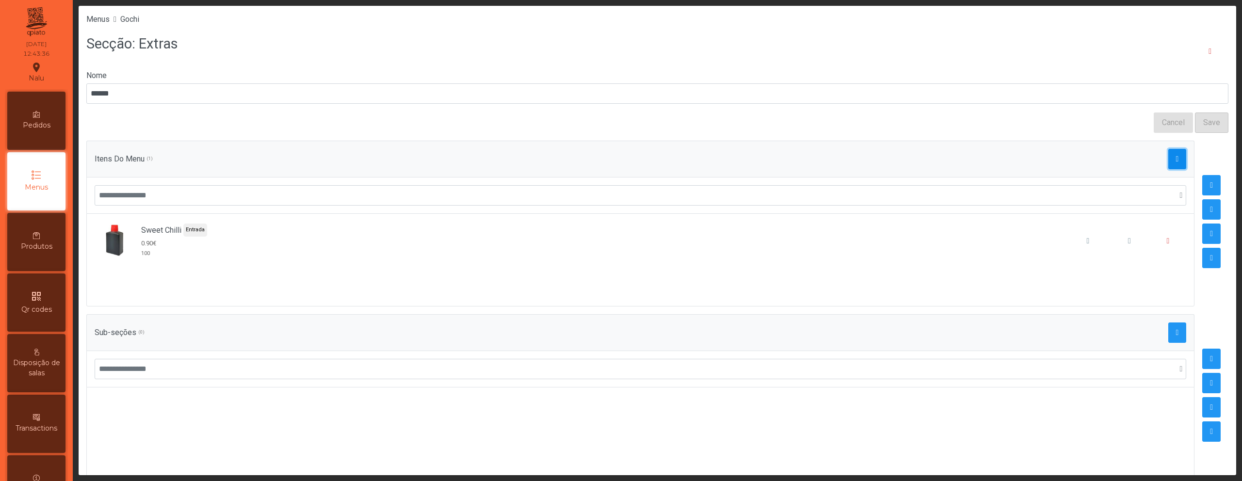
click at [1176, 157] on span "button" at bounding box center [1177, 159] width 3 height 8
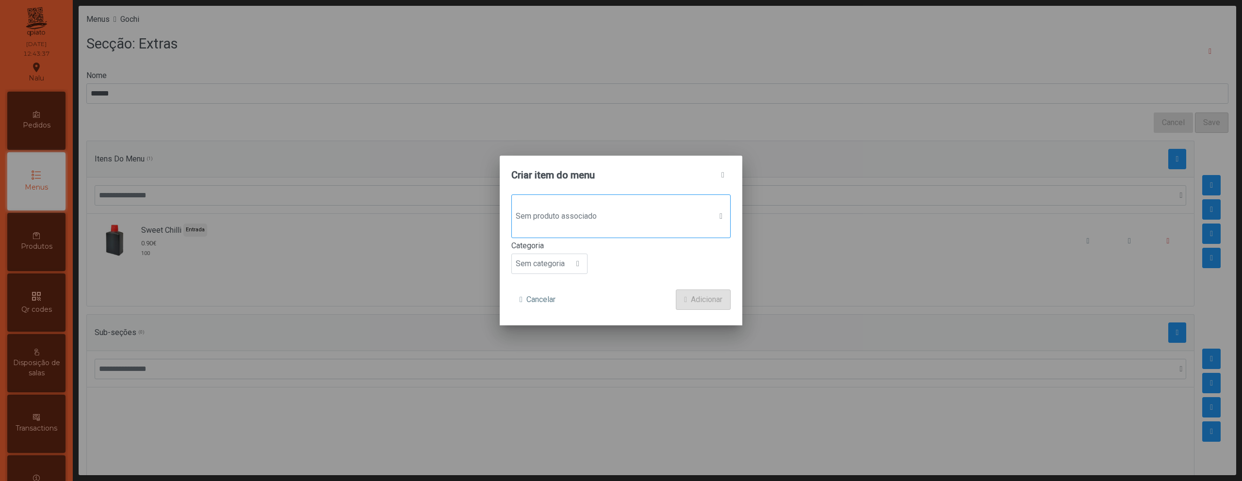
click at [643, 214] on span "Sem produto associado" at bounding box center [612, 216] width 200 height 19
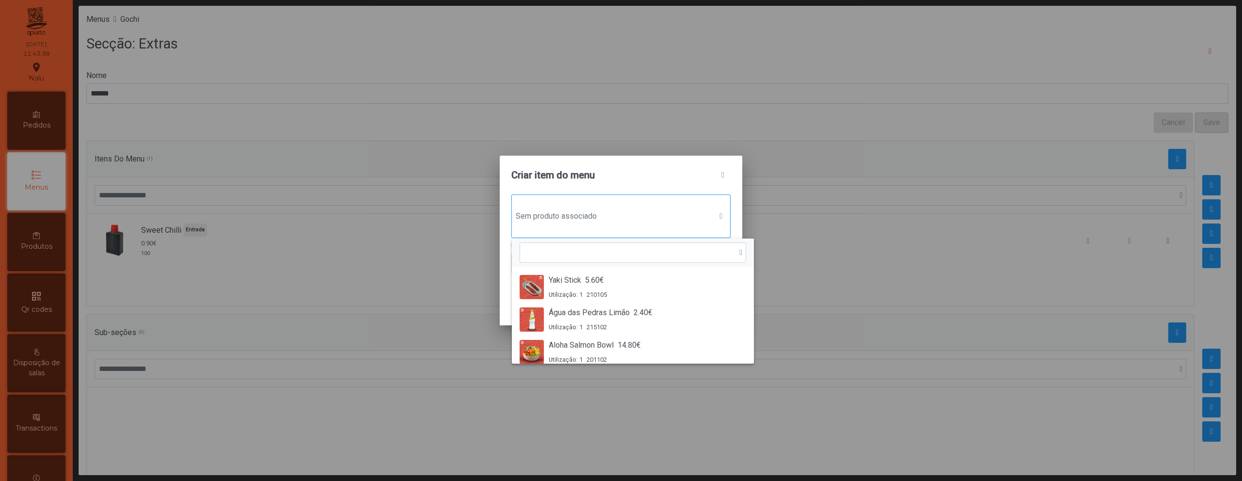
scroll to position [7, 47]
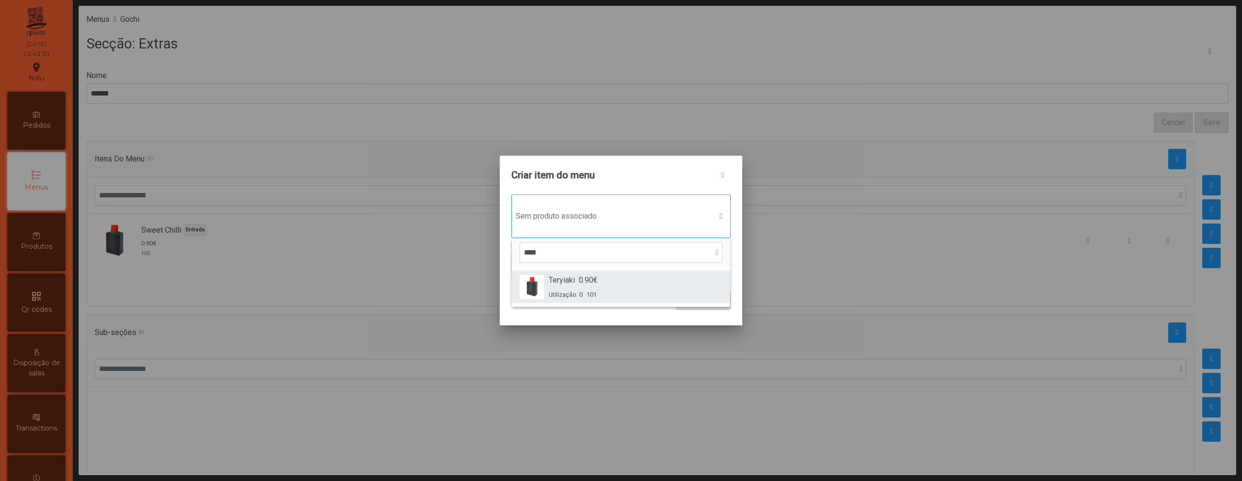
type input "****"
click at [605, 293] on div "Teryiaki 0.90€ Utilização: 0 101" at bounding box center [621, 287] width 203 height 25
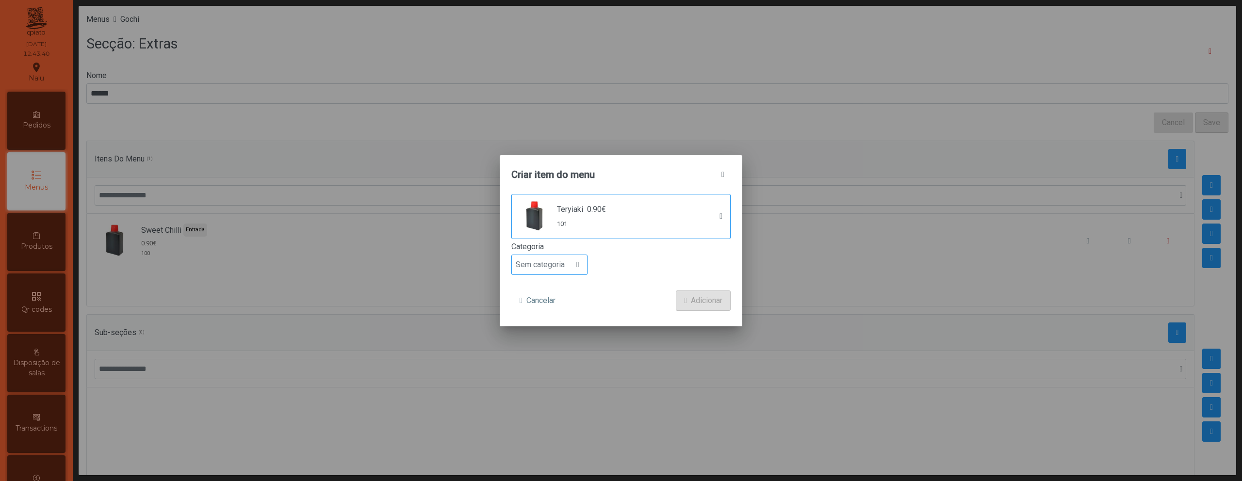
click at [568, 272] on span "Sem categoria" at bounding box center [540, 264] width 57 height 19
click at [564, 291] on li "Entrada" at bounding box center [549, 288] width 75 height 19
click at [699, 293] on button "Adicionar" at bounding box center [703, 301] width 55 height 20
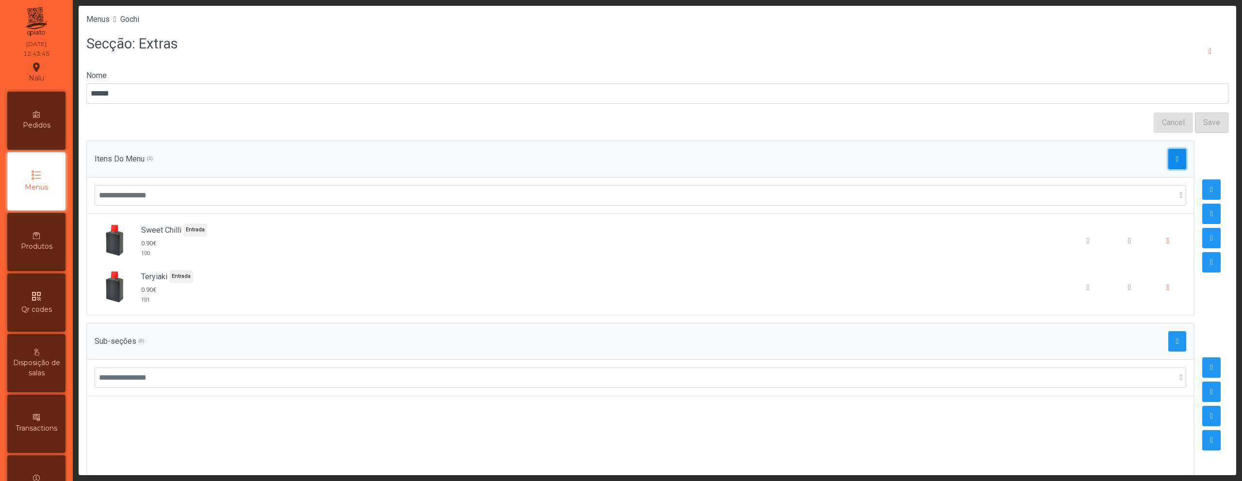
click at [1176, 162] on span "button" at bounding box center [1177, 159] width 3 height 8
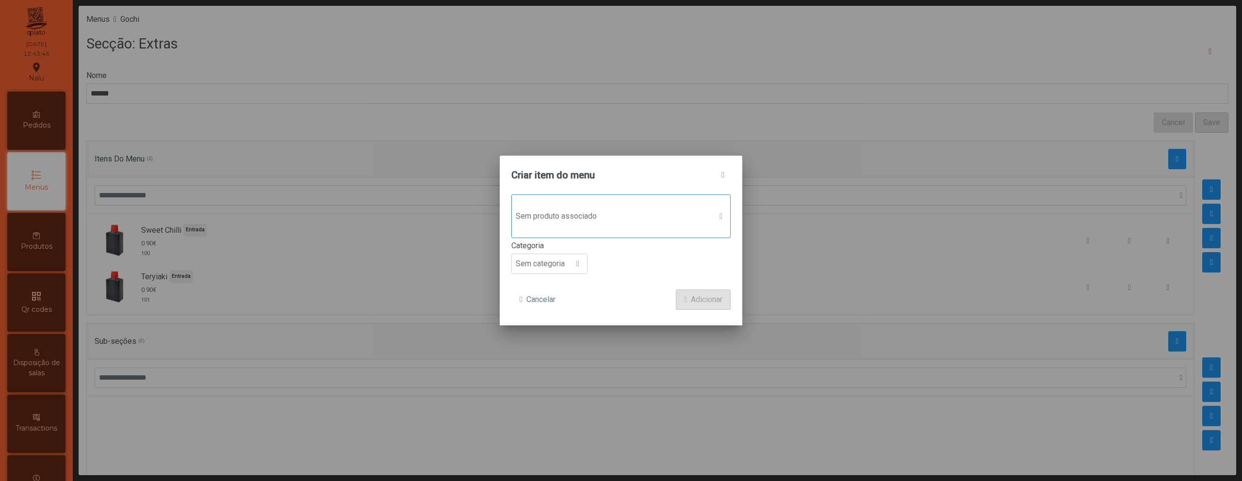
click at [604, 225] on span "Sem produto associado" at bounding box center [612, 216] width 200 height 19
type input "***"
click at [566, 284] on span "0.80€" at bounding box center [575, 281] width 19 height 12
click at [555, 261] on span "Sem categoria" at bounding box center [540, 264] width 57 height 19
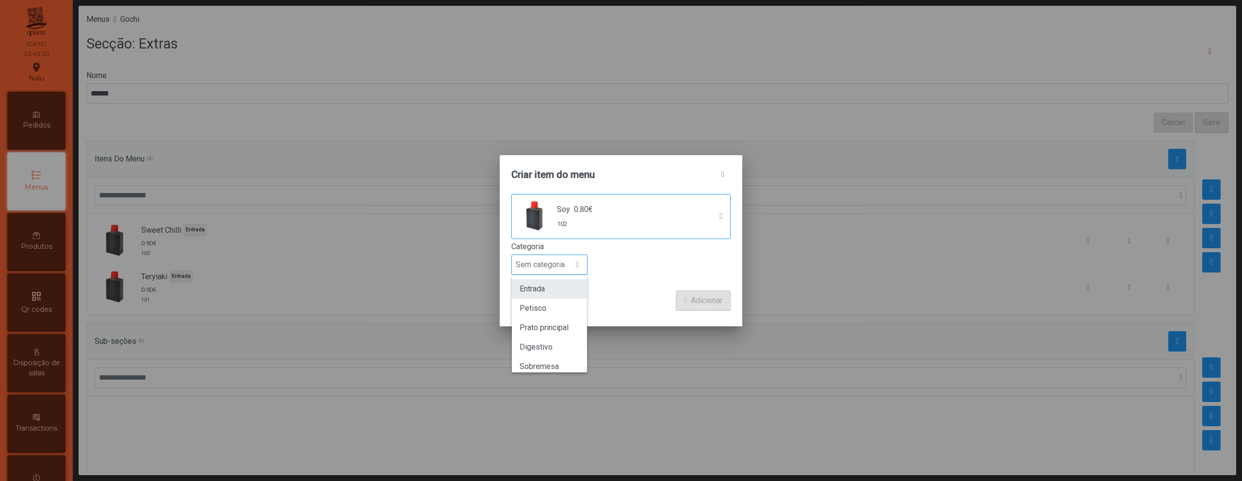
click at [554, 294] on li "Entrada" at bounding box center [549, 288] width 75 height 19
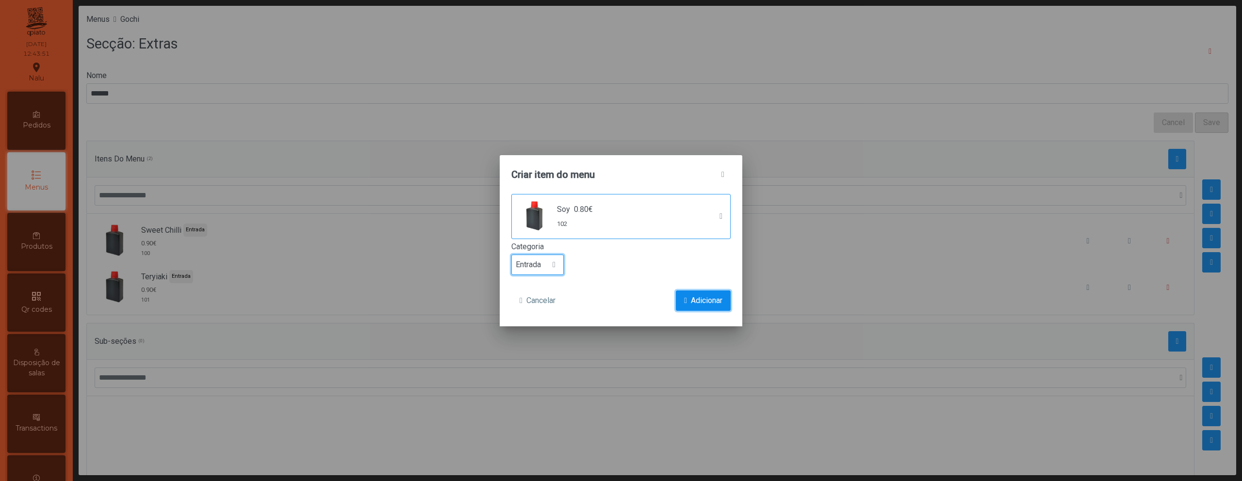
click at [691, 300] on span "Adicionar" at bounding box center [707, 301] width 32 height 12
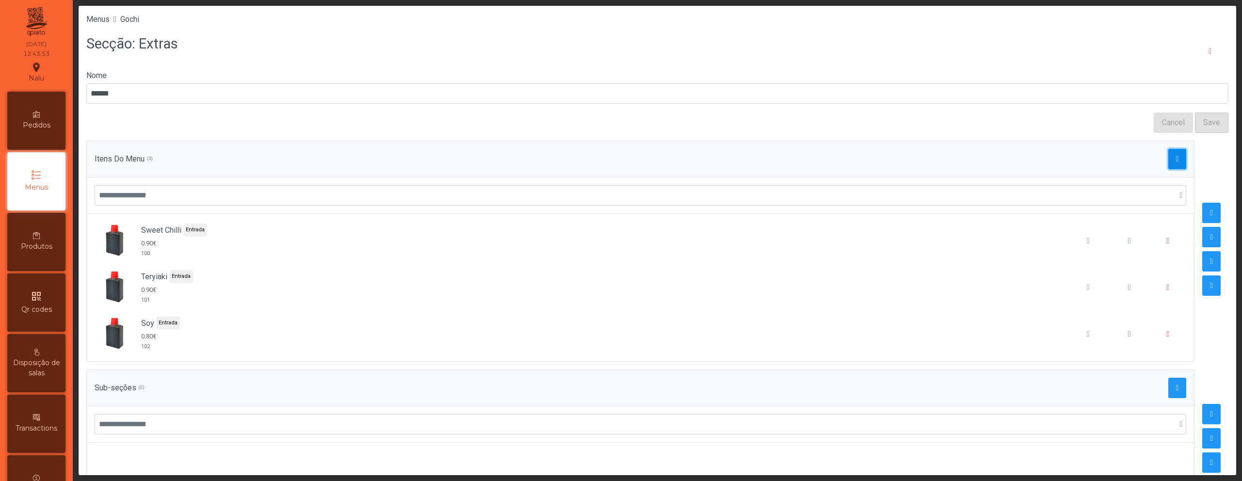
click at [1168, 165] on button "button" at bounding box center [1177, 159] width 18 height 20
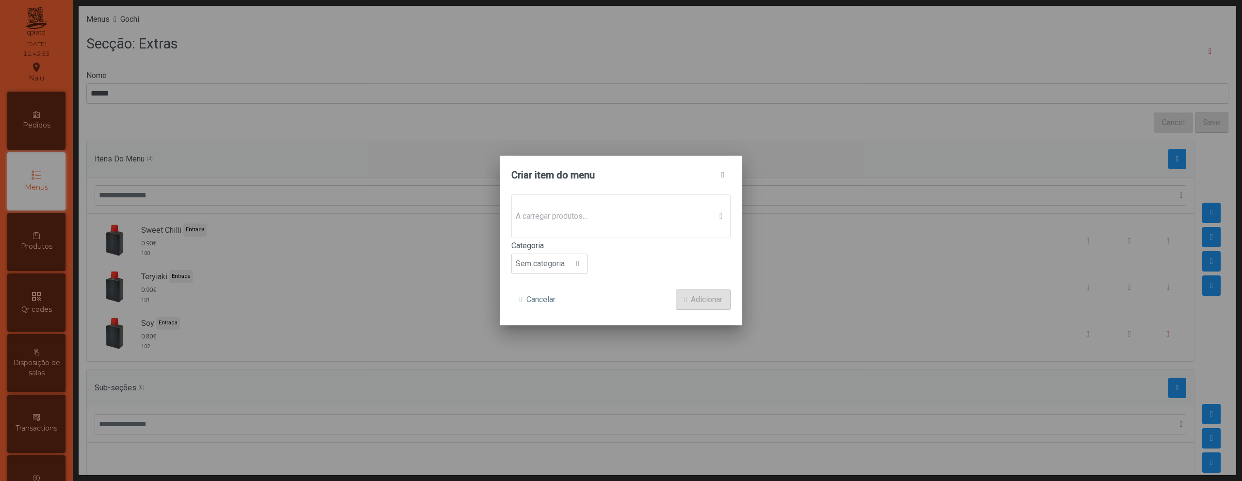
click at [691, 212] on span "A carregar produtos..." at bounding box center [612, 216] width 200 height 19
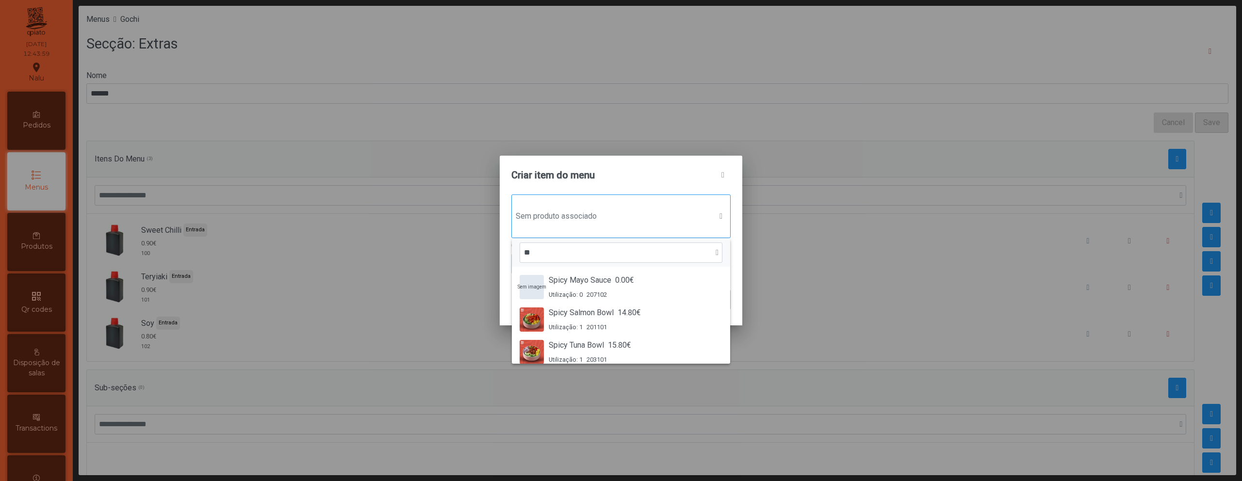
type input "*"
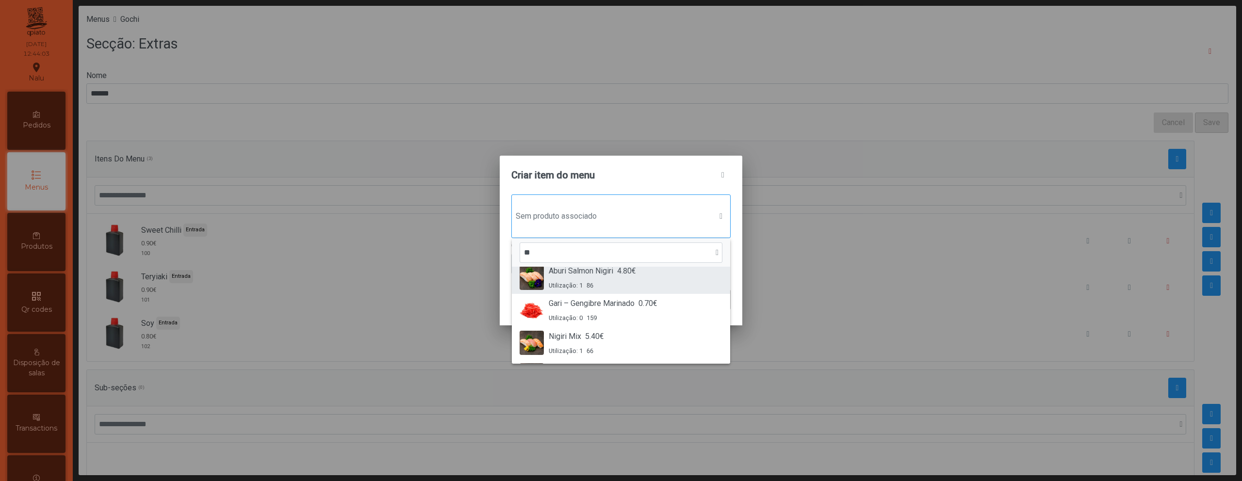
scroll to position [42, 0]
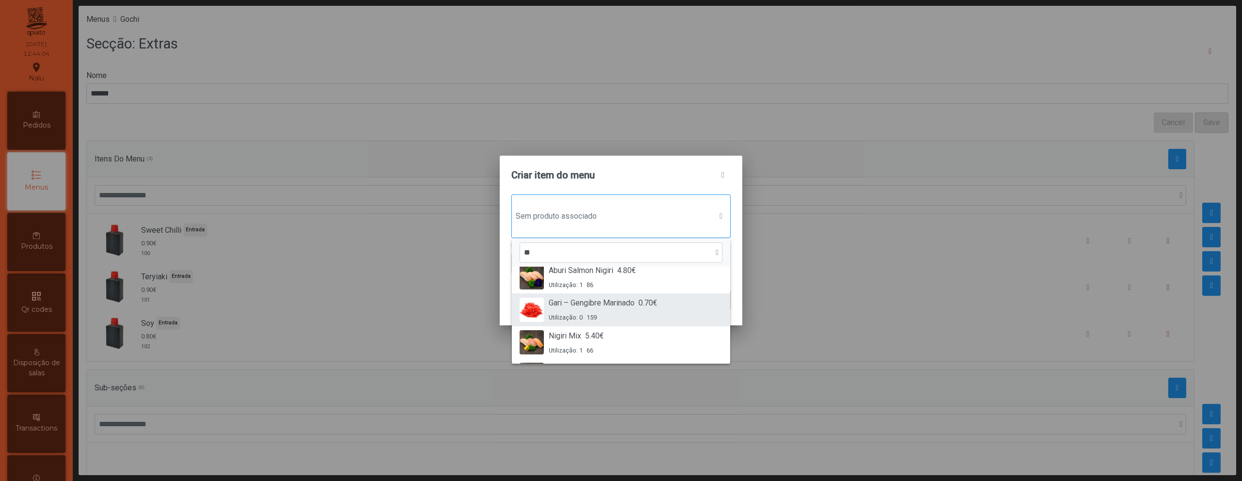
type input "**"
click at [620, 315] on div "Utilização: 0 159" at bounding box center [603, 317] width 109 height 9
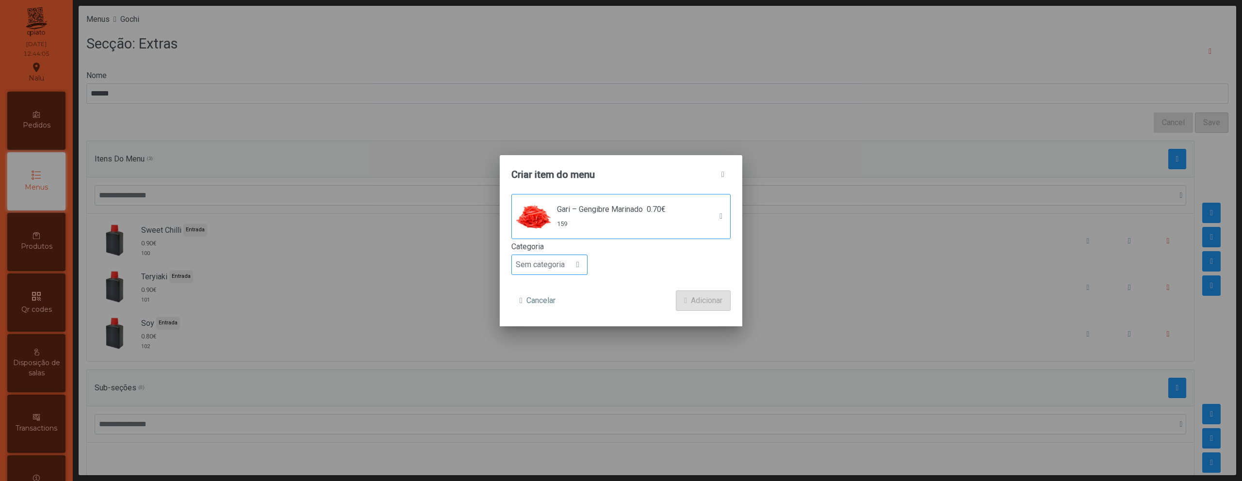
click at [565, 258] on span "Sem categoria" at bounding box center [540, 264] width 57 height 19
click at [554, 291] on li "Entrada" at bounding box center [549, 288] width 75 height 19
click at [691, 300] on span "Adicionar" at bounding box center [707, 301] width 32 height 12
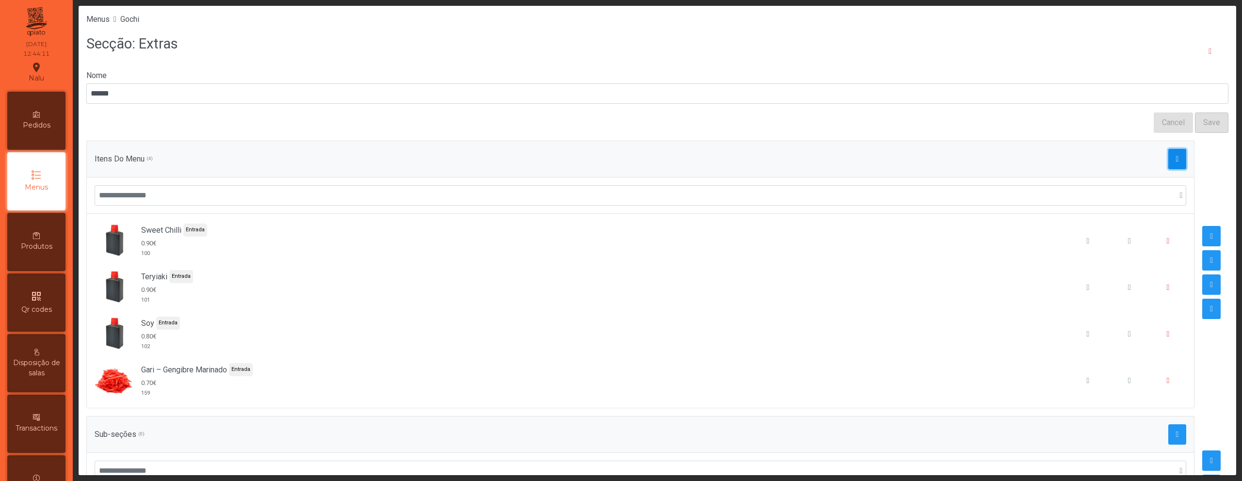
click at [1176, 158] on span "button" at bounding box center [1177, 159] width 3 height 8
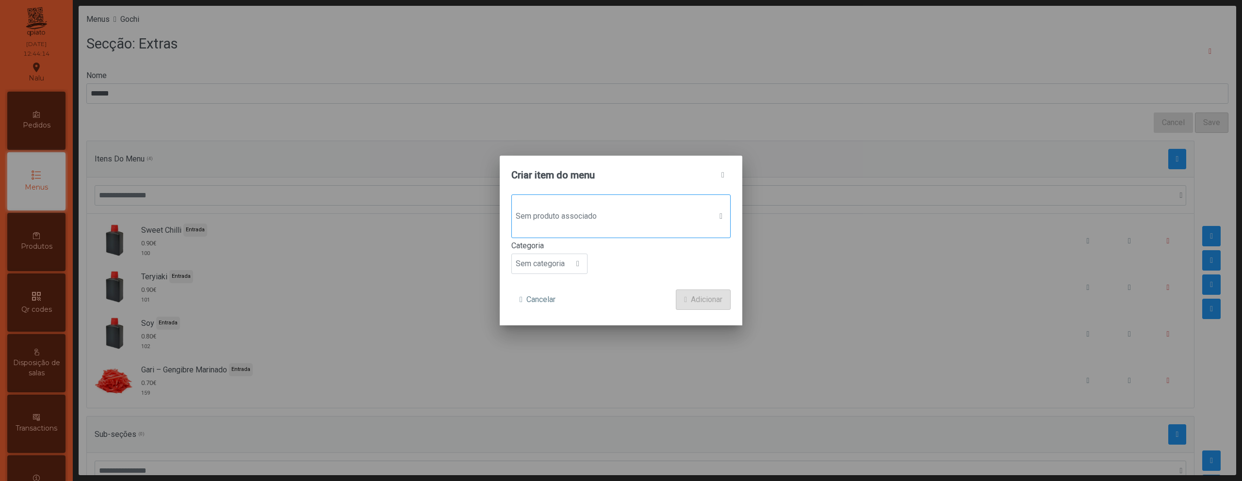
click at [619, 233] on div "Sem produto associado" at bounding box center [620, 217] width 219 height 44
type input "****"
click at [603, 283] on span "Hashi/Pauzinhos" at bounding box center [578, 281] width 59 height 12
click at [559, 258] on span "Sem categoria" at bounding box center [540, 264] width 57 height 19
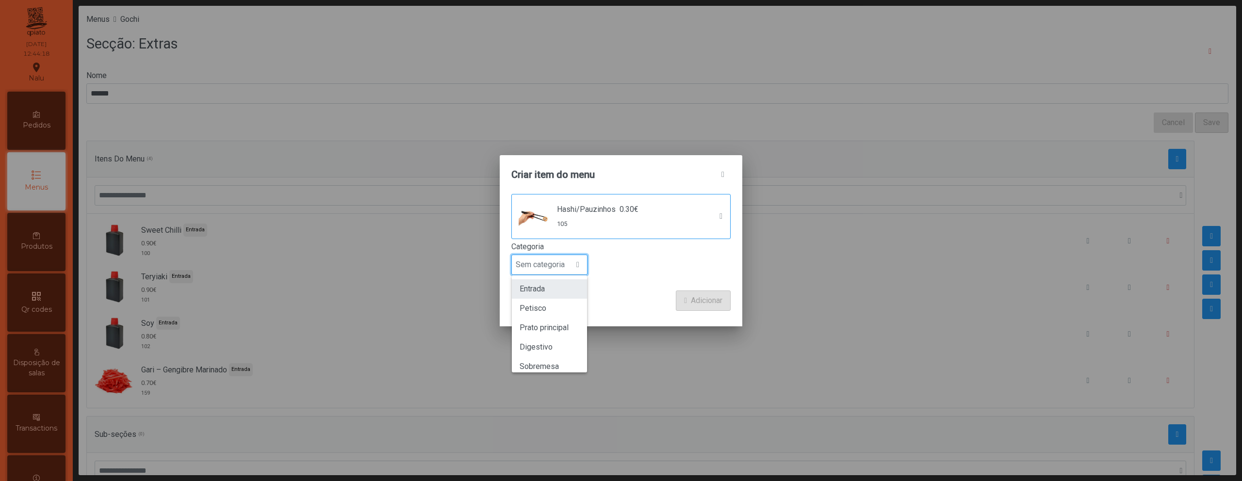
click at [555, 294] on li "Entrada" at bounding box center [549, 288] width 75 height 19
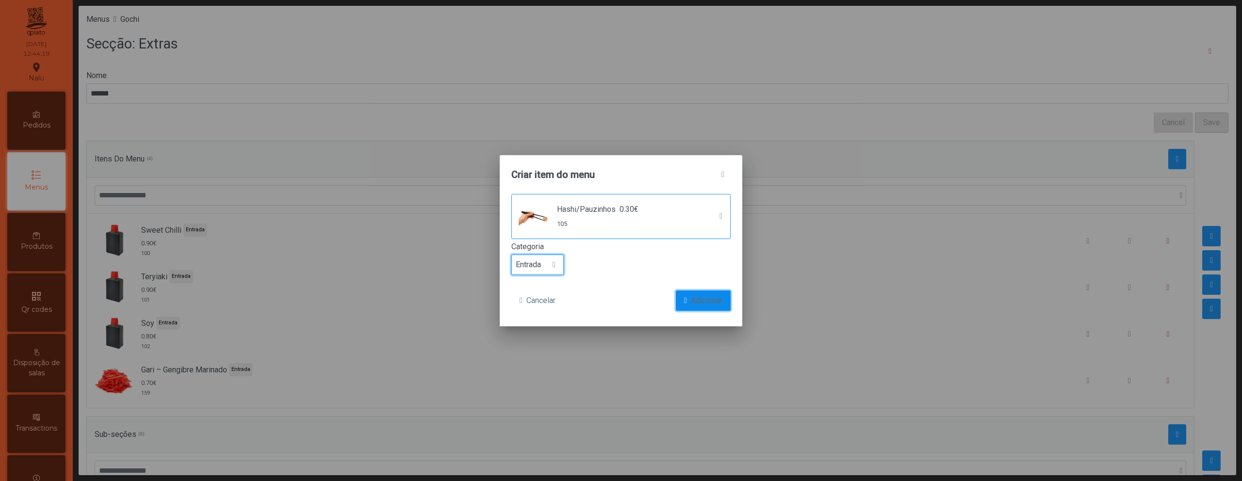
click at [691, 296] on span "Adicionar" at bounding box center [707, 301] width 32 height 12
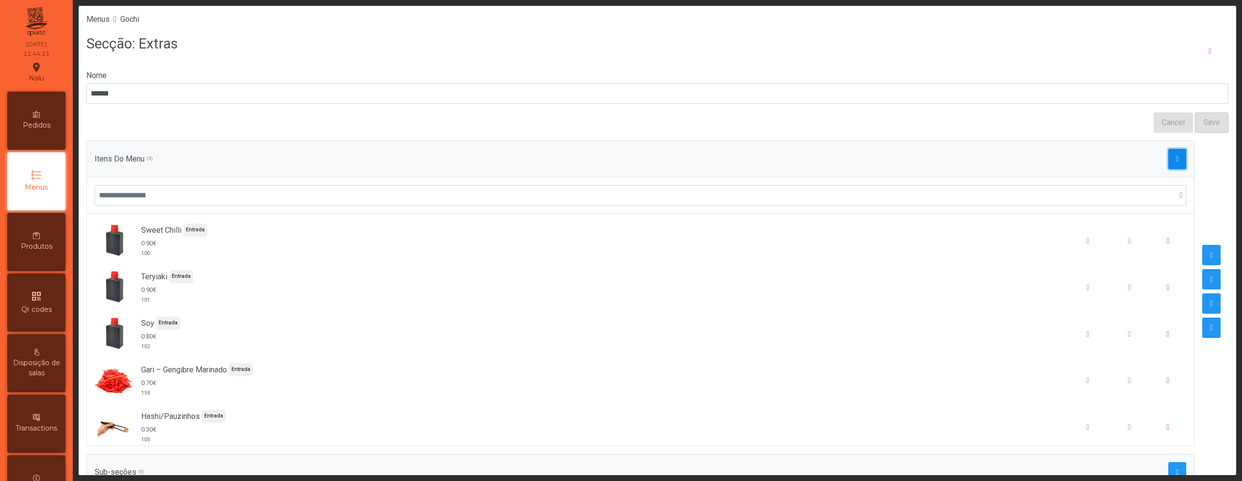
click at [1176, 157] on span "button" at bounding box center [1177, 159] width 3 height 8
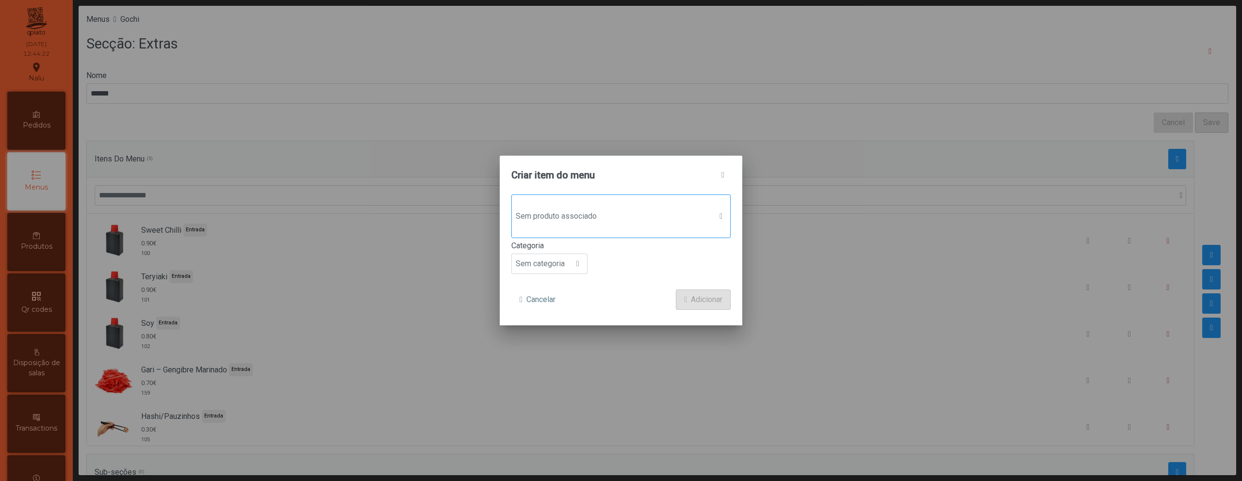
click at [608, 228] on div "Sem produto associado" at bounding box center [620, 217] width 219 height 44
type input "****"
click at [611, 281] on div "Wasabi 0.70€ Utilização: 0 106" at bounding box center [621, 287] width 203 height 25
click at [563, 264] on span "Sem categoria" at bounding box center [540, 264] width 57 height 19
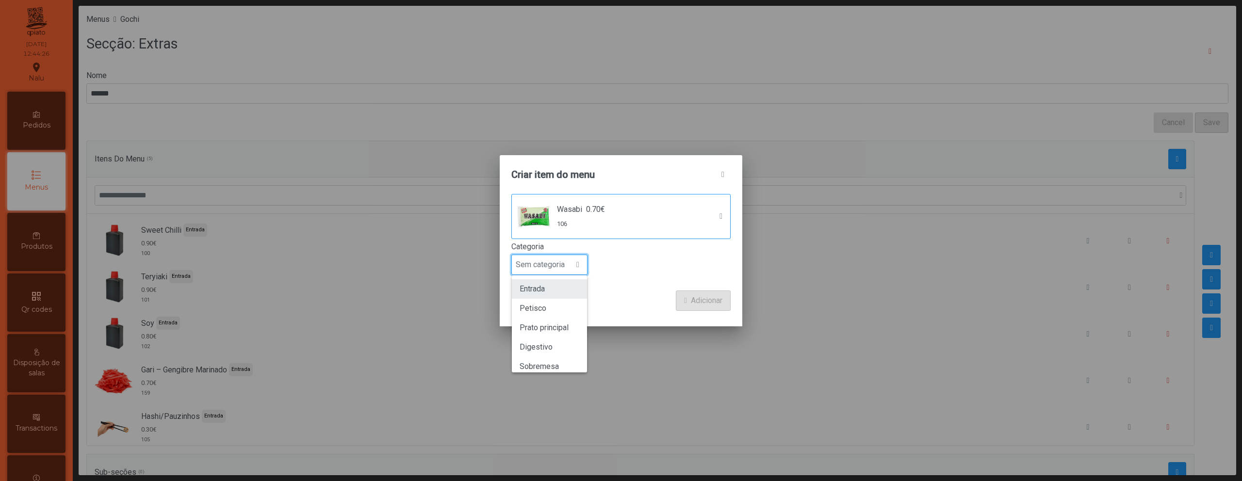
click at [563, 297] on li "Entrada" at bounding box center [549, 288] width 75 height 19
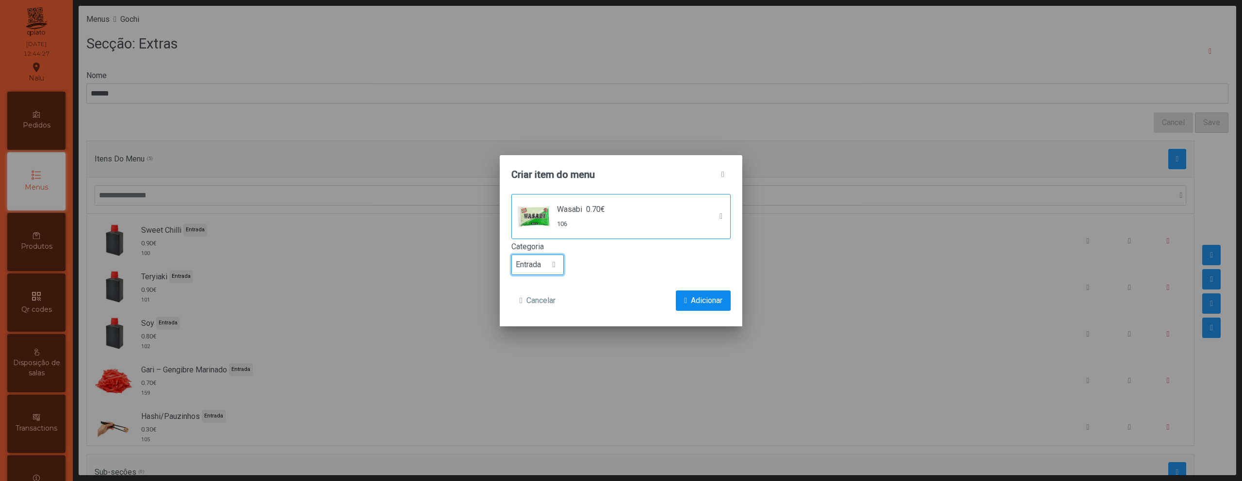
click at [669, 293] on div "Cancelar Adicionar" at bounding box center [620, 301] width 219 height 20
click at [687, 294] on button "Adicionar" at bounding box center [703, 301] width 55 height 20
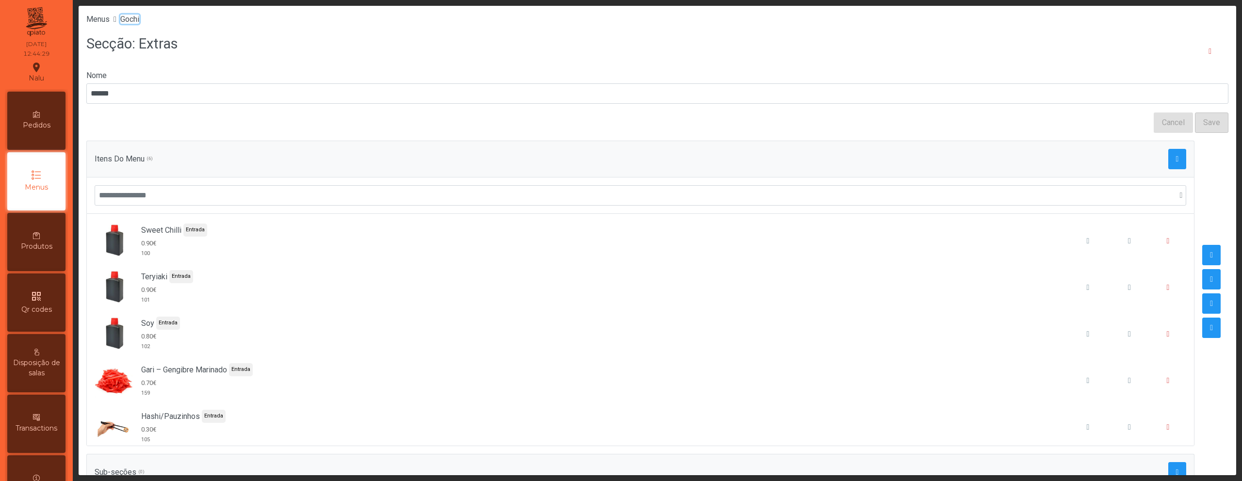
click at [133, 21] on span "Gochi" at bounding box center [129, 19] width 19 height 9
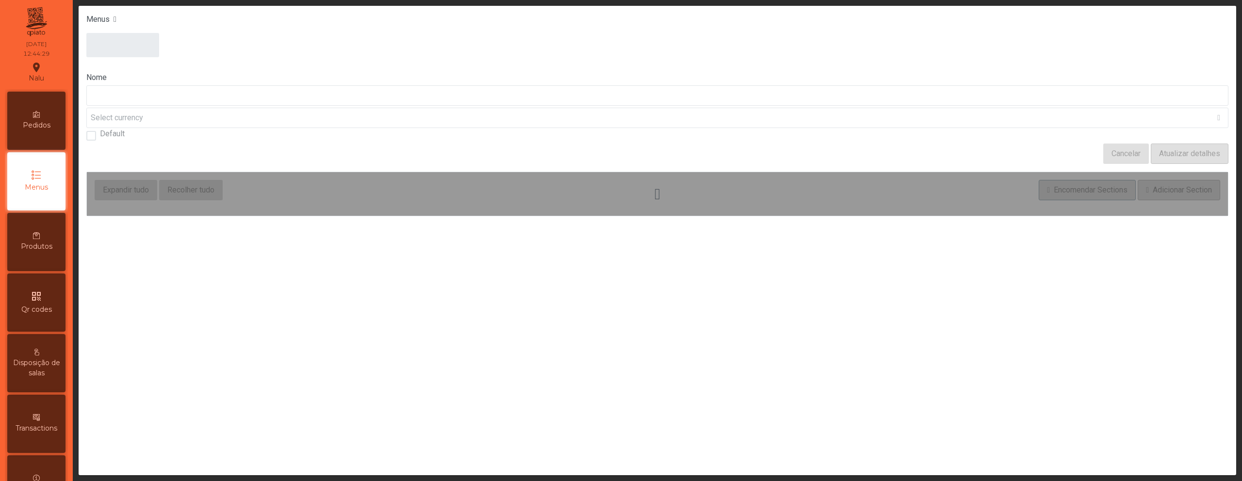
type input "*****"
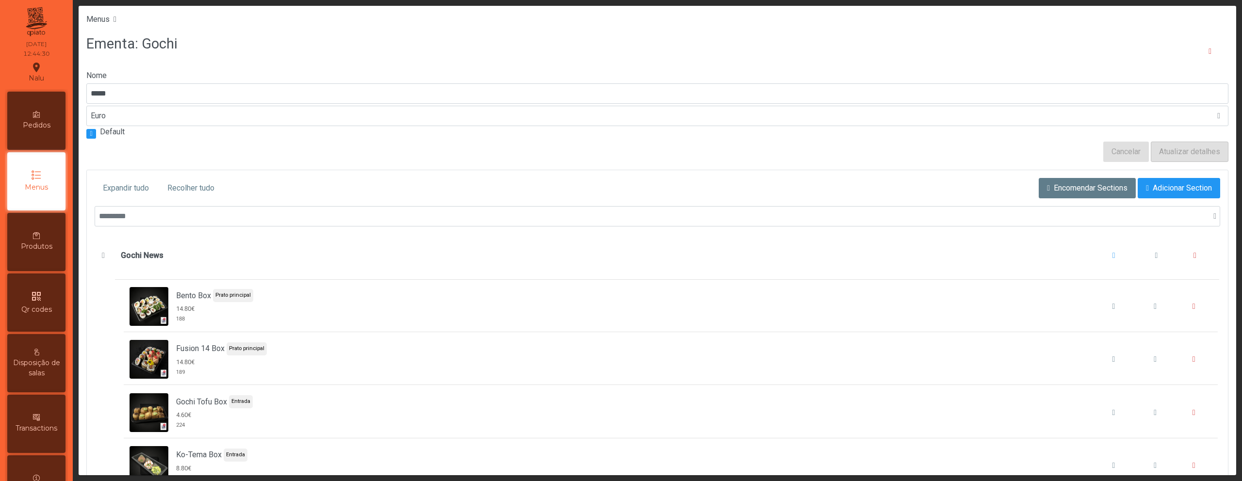
click at [204, 183] on span "Recolher tudo" at bounding box center [190, 188] width 47 height 12
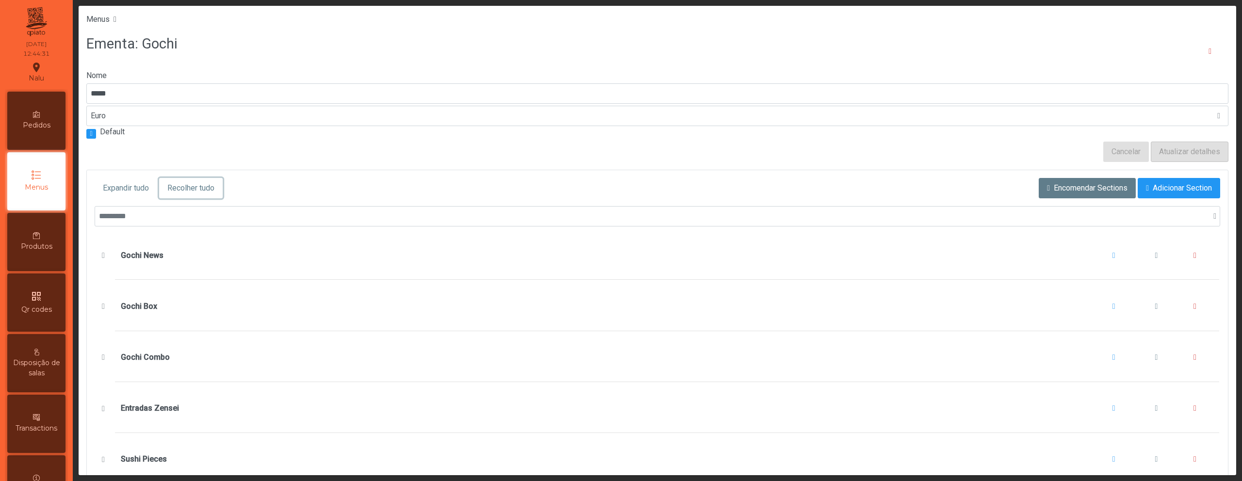
scroll to position [194, 0]
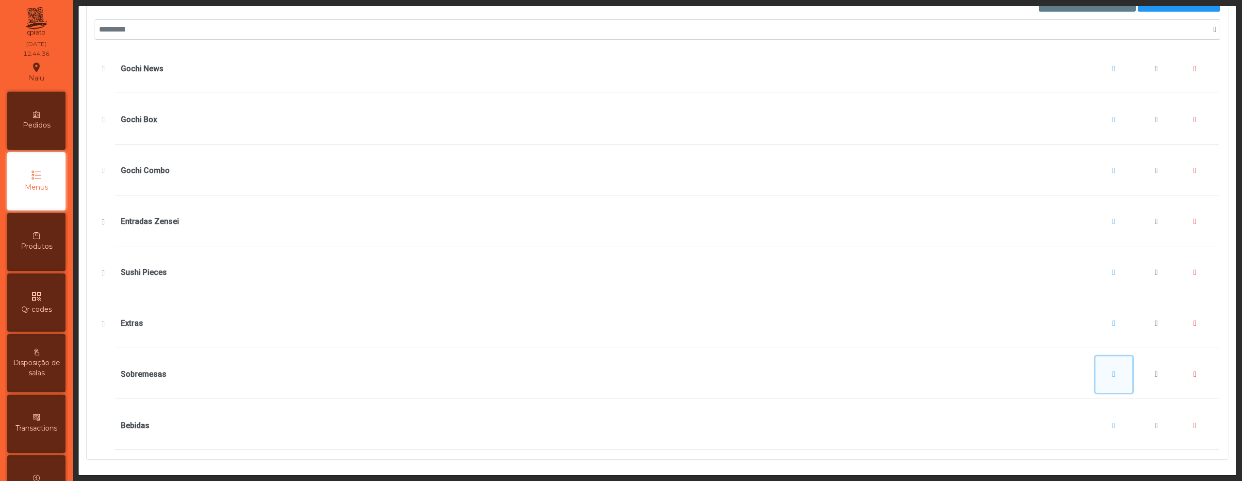
click at [1112, 371] on span "Sobremesas" at bounding box center [1113, 375] width 3 height 8
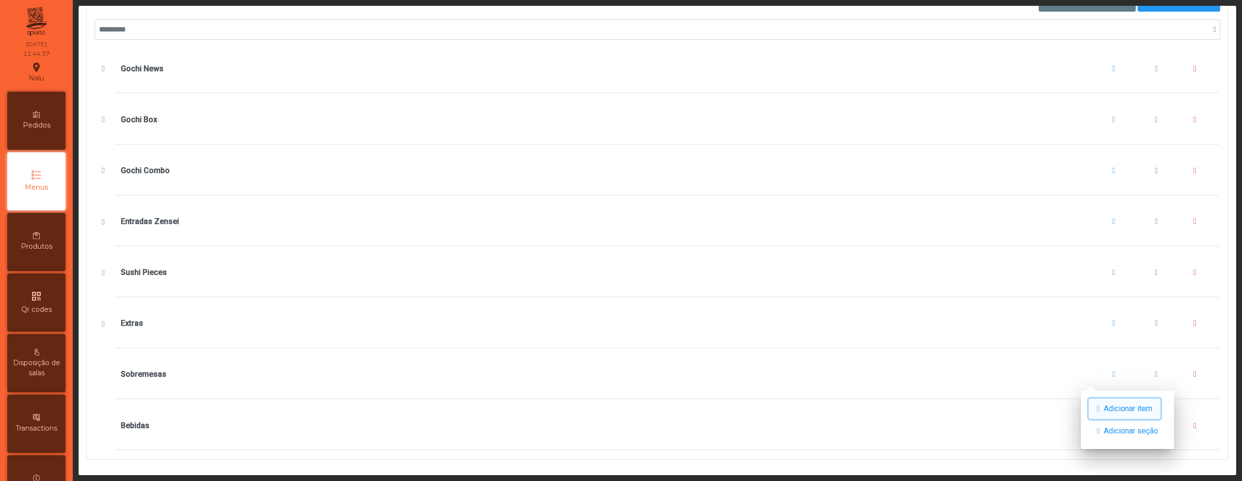
click at [1109, 407] on span "Adicionar item" at bounding box center [1128, 409] width 49 height 12
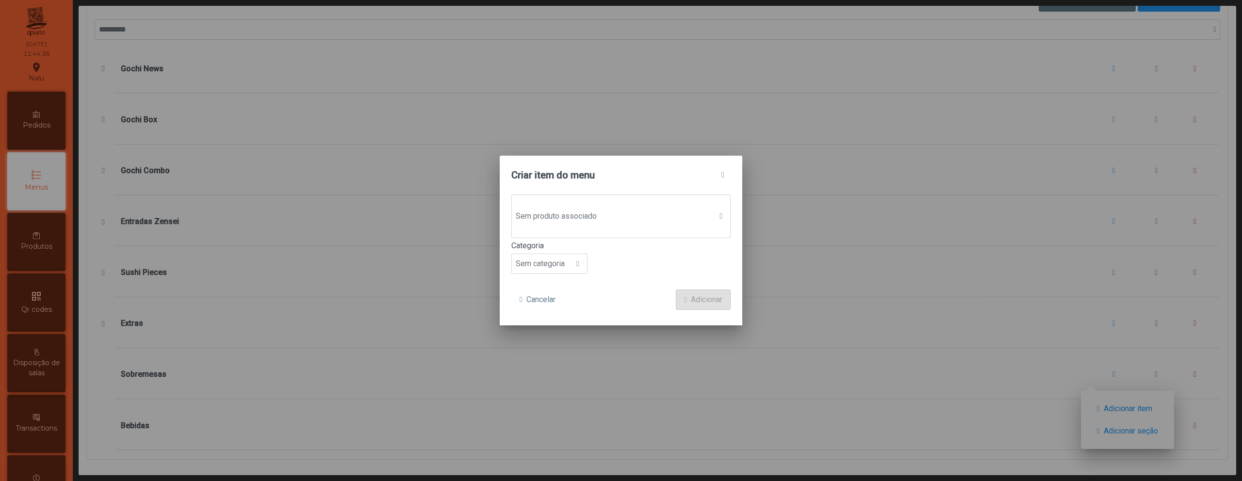
click at [667, 217] on p-dropdown "Sem produto associado" at bounding box center [620, 217] width 219 height 44
click at [667, 217] on span "Sem produto associado" at bounding box center [612, 216] width 200 height 19
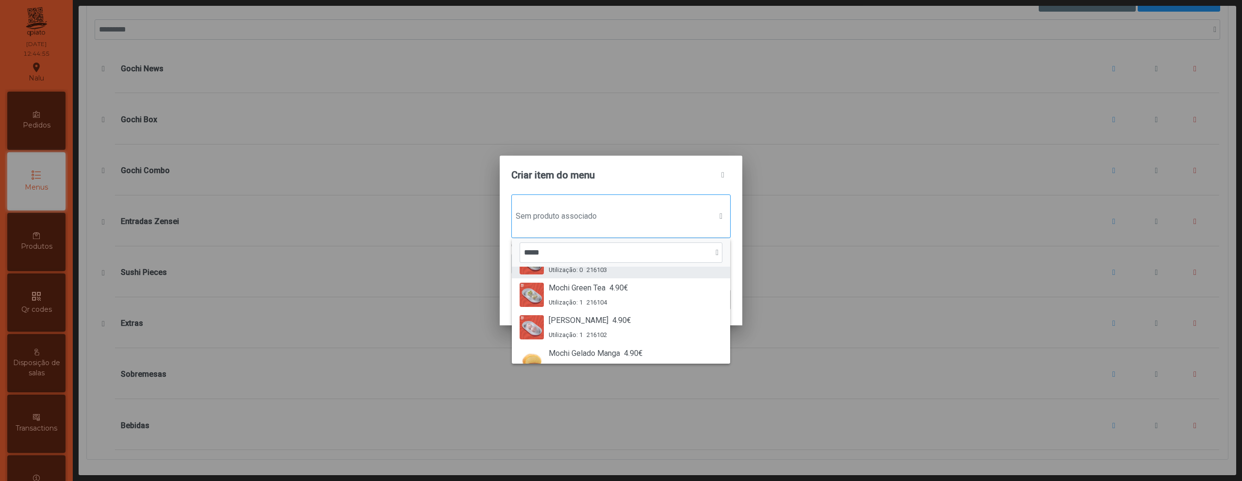
scroll to position [0, 0]
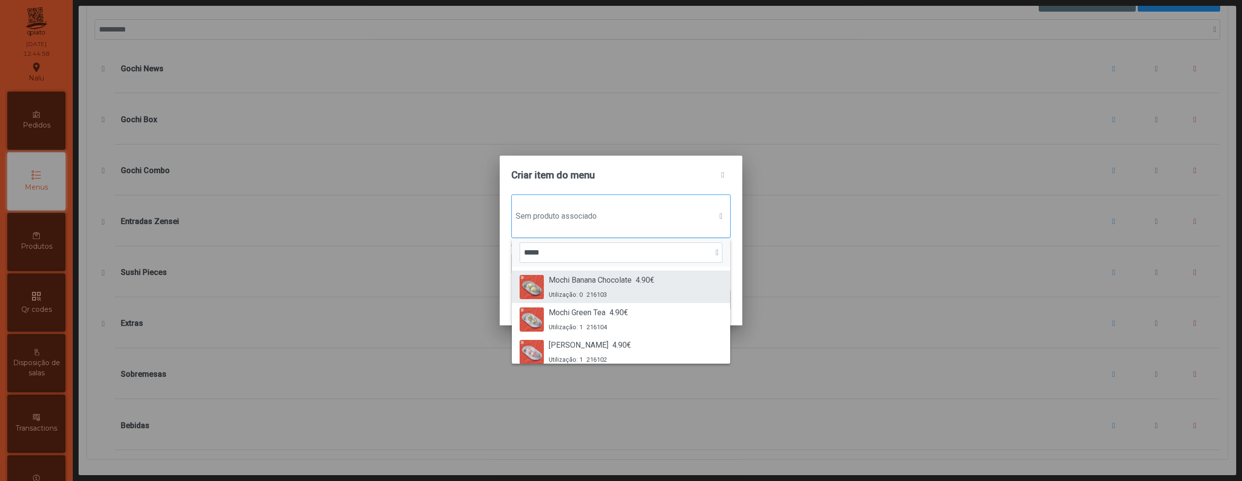
type input "*****"
click at [640, 294] on div "Utilização: 0 216103" at bounding box center [602, 294] width 106 height 9
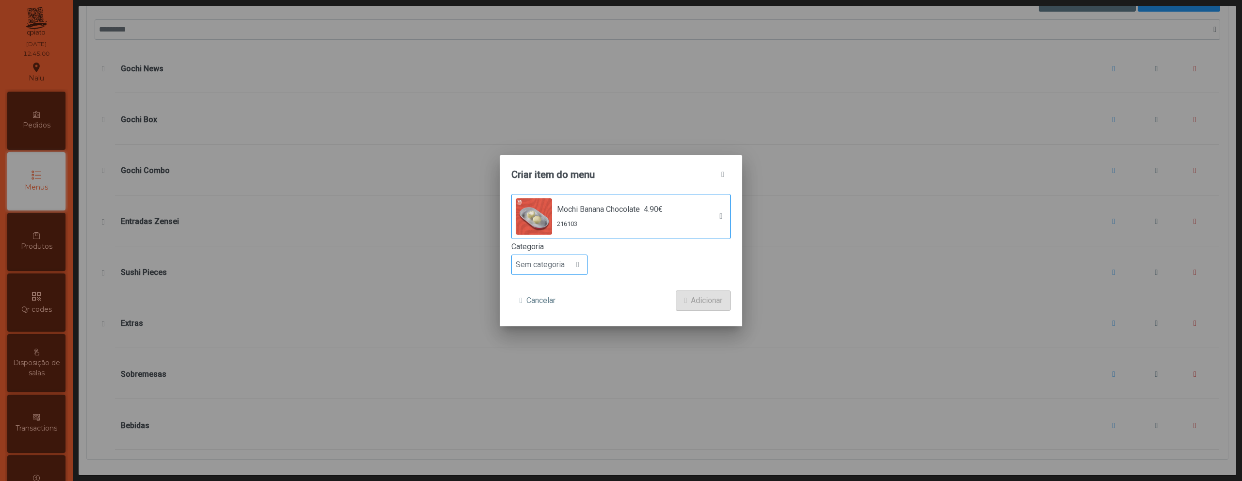
click at [551, 262] on span "Sem categoria" at bounding box center [540, 264] width 57 height 19
click at [559, 343] on span "Sobremesa" at bounding box center [539, 346] width 39 height 9
click at [686, 300] on button "Adicionar" at bounding box center [703, 301] width 55 height 20
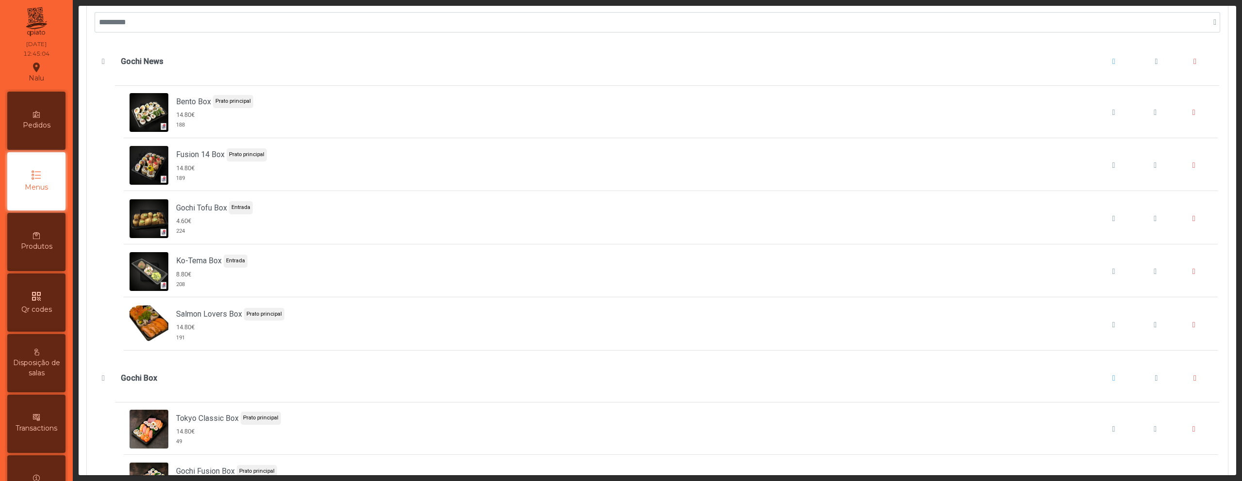
scroll to position [0, 0]
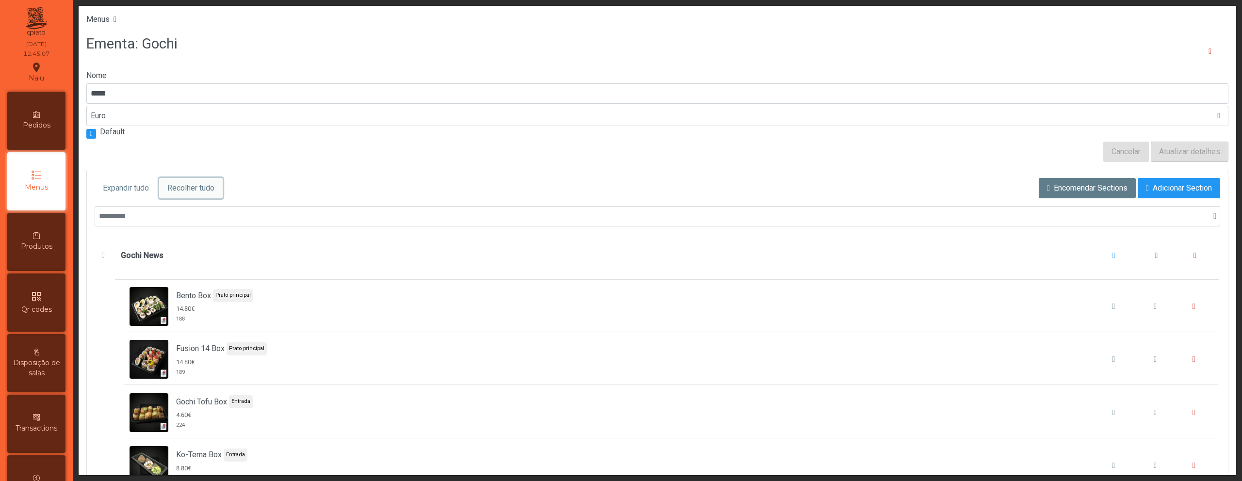
click at [200, 179] on button "Recolher tudo" at bounding box center [191, 188] width 64 height 20
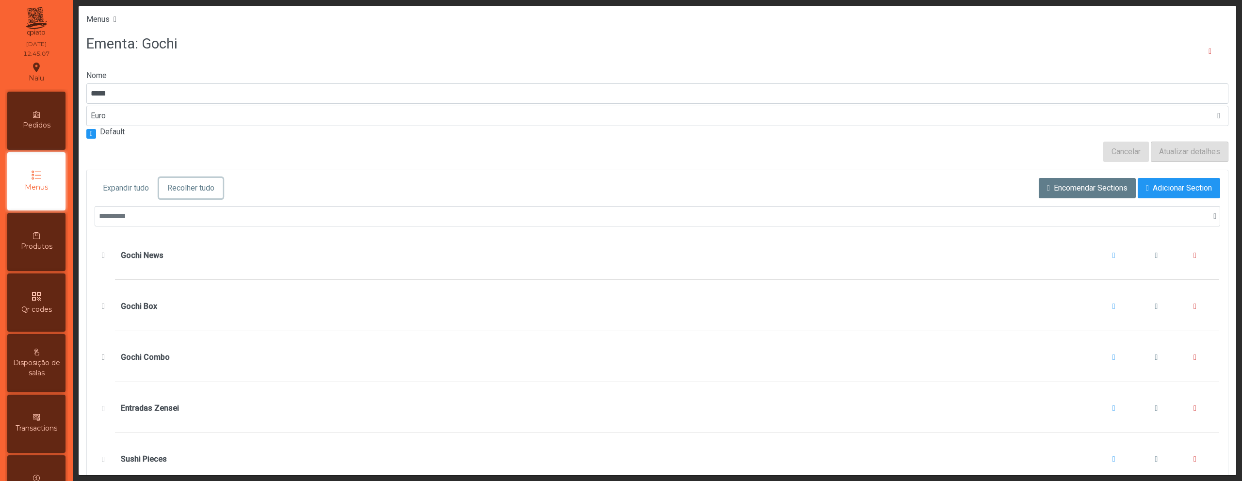
scroll to position [194, 0]
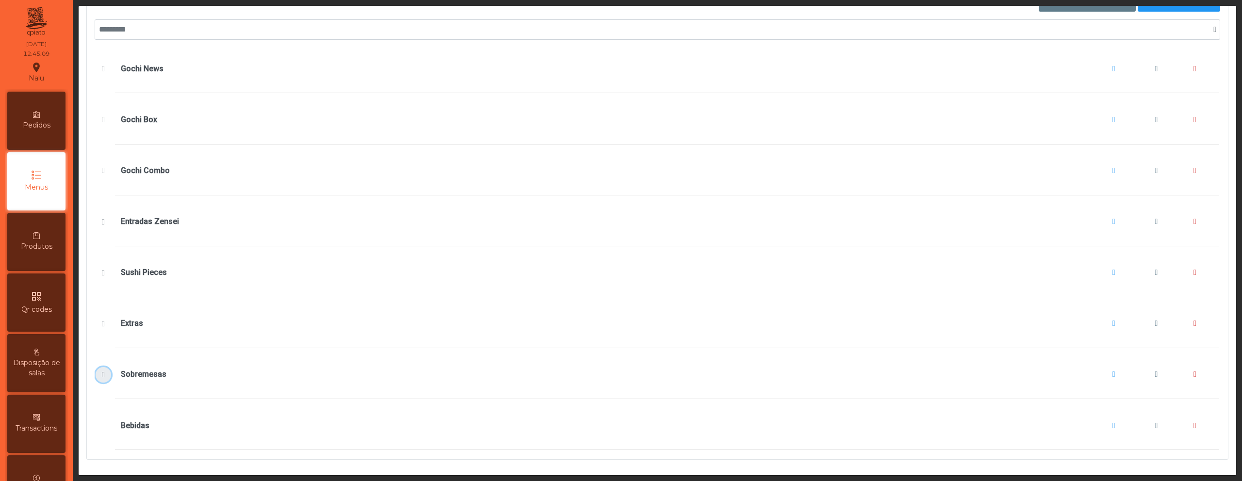
click at [104, 371] on span "Sobremesas" at bounding box center [103, 375] width 10 height 8
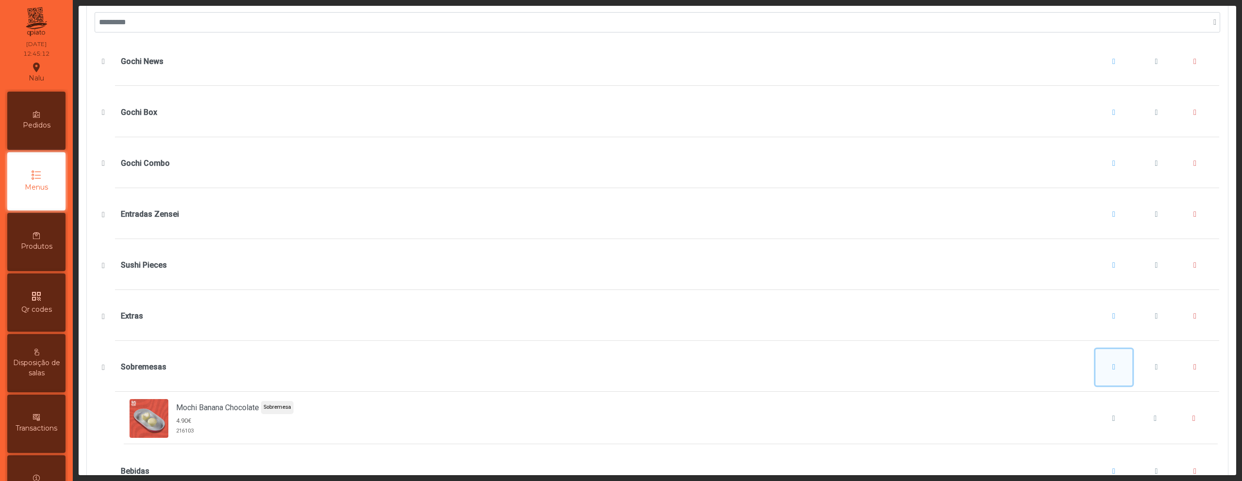
click at [1103, 367] on button "Sobremesas" at bounding box center [1113, 367] width 37 height 37
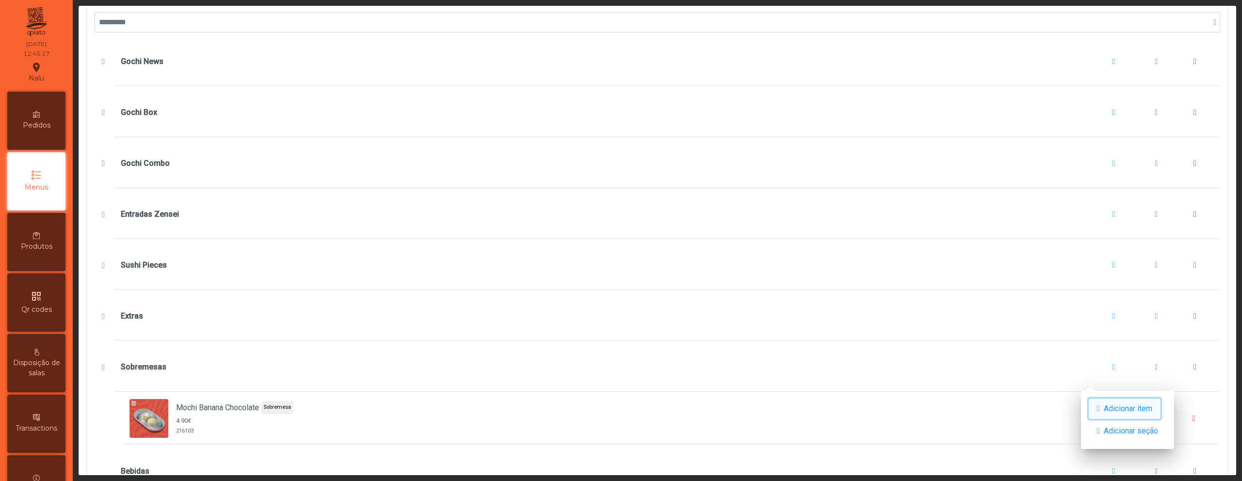
click at [1108, 405] on span "Adicionar item" at bounding box center [1128, 409] width 49 height 12
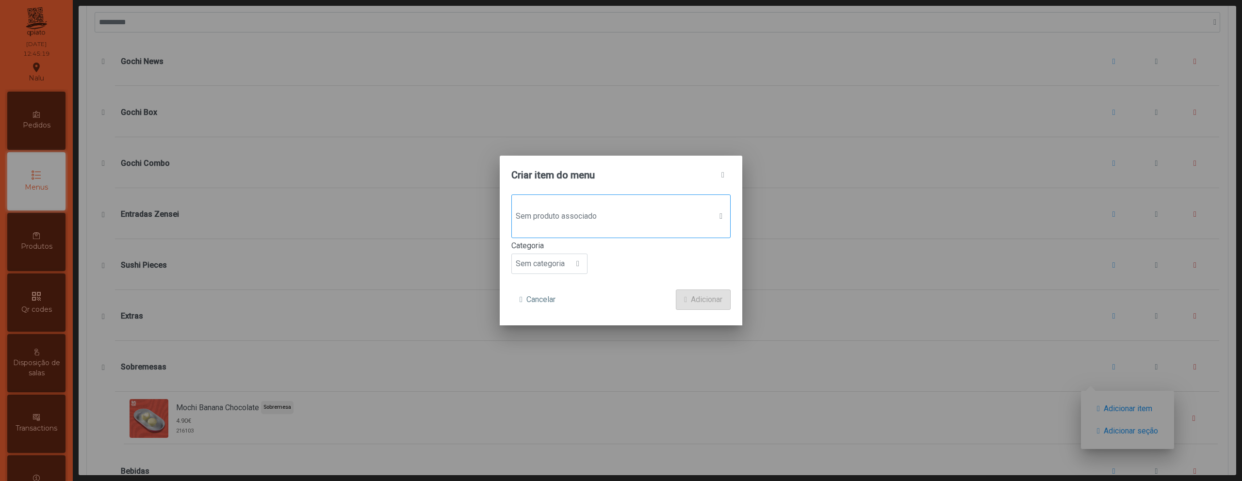
click at [697, 228] on div "Sem produto associado" at bounding box center [620, 217] width 219 height 44
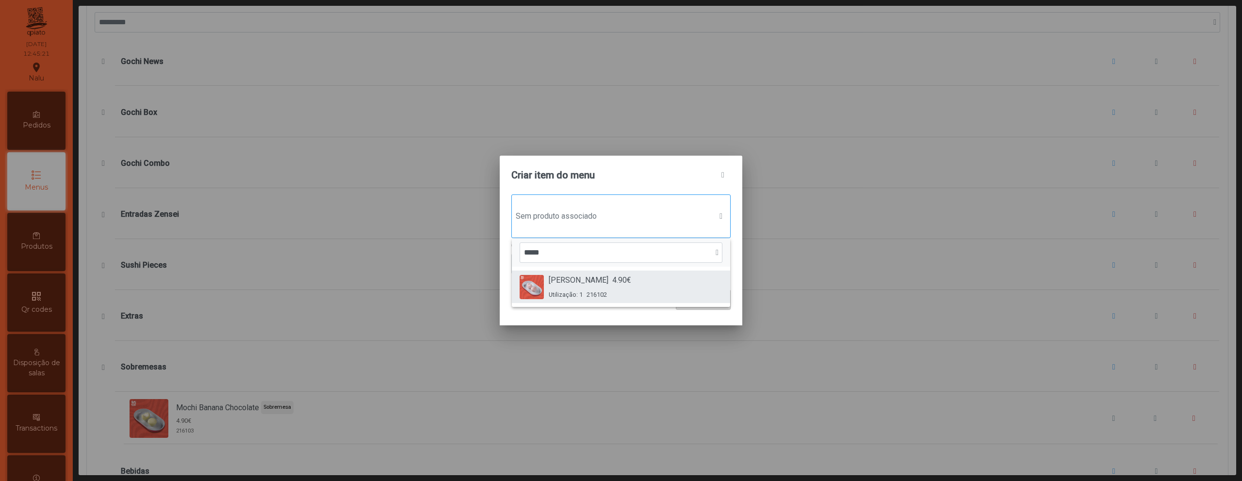
type input "*****"
click at [669, 298] on div "[PERSON_NAME] 4.90€ Utilização: 1 216102" at bounding box center [621, 287] width 203 height 25
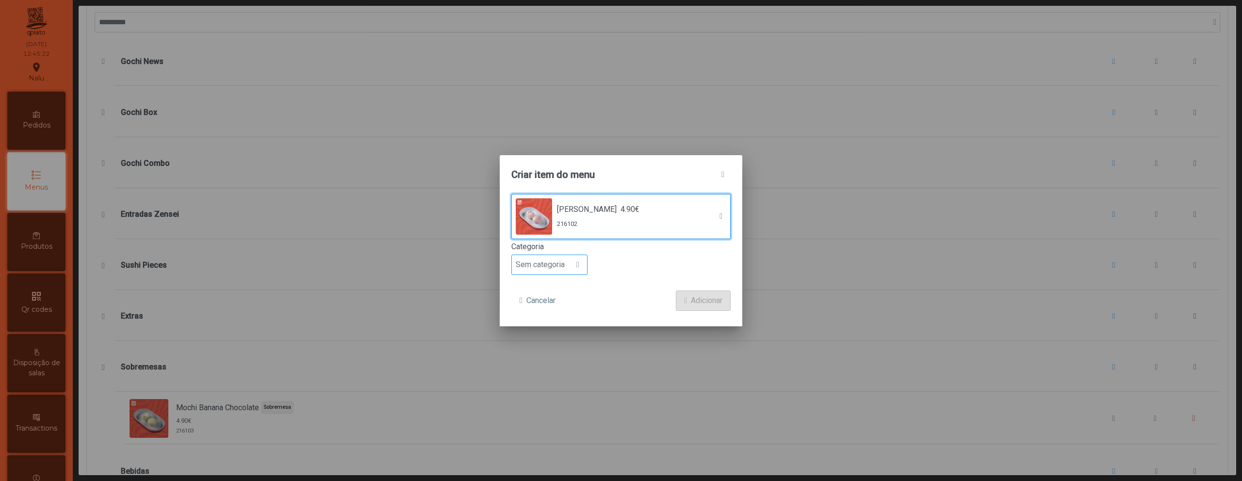
click at [531, 271] on span "Sem categoria" at bounding box center [540, 264] width 57 height 19
click at [543, 359] on li "Sobremesa" at bounding box center [549, 366] width 75 height 19
click at [695, 296] on span "Adicionar" at bounding box center [707, 301] width 32 height 12
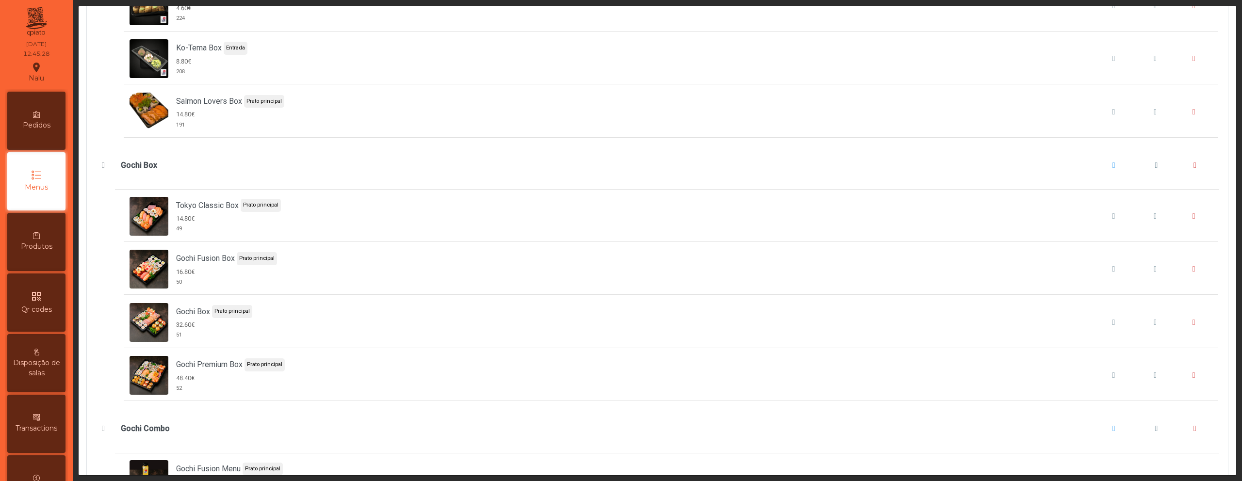
scroll to position [0, 0]
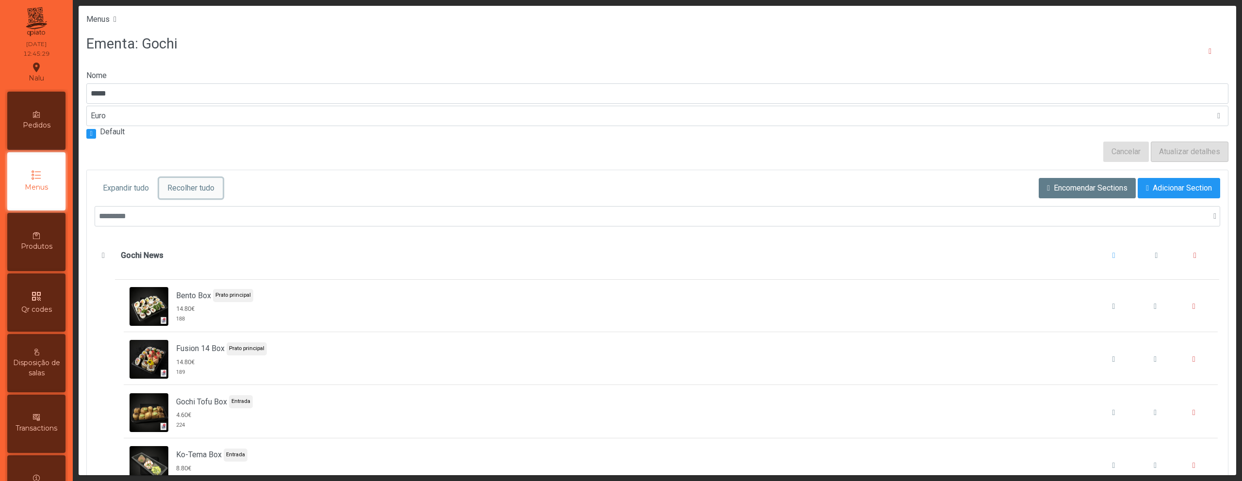
click at [204, 184] on span "Recolher tudo" at bounding box center [190, 188] width 47 height 12
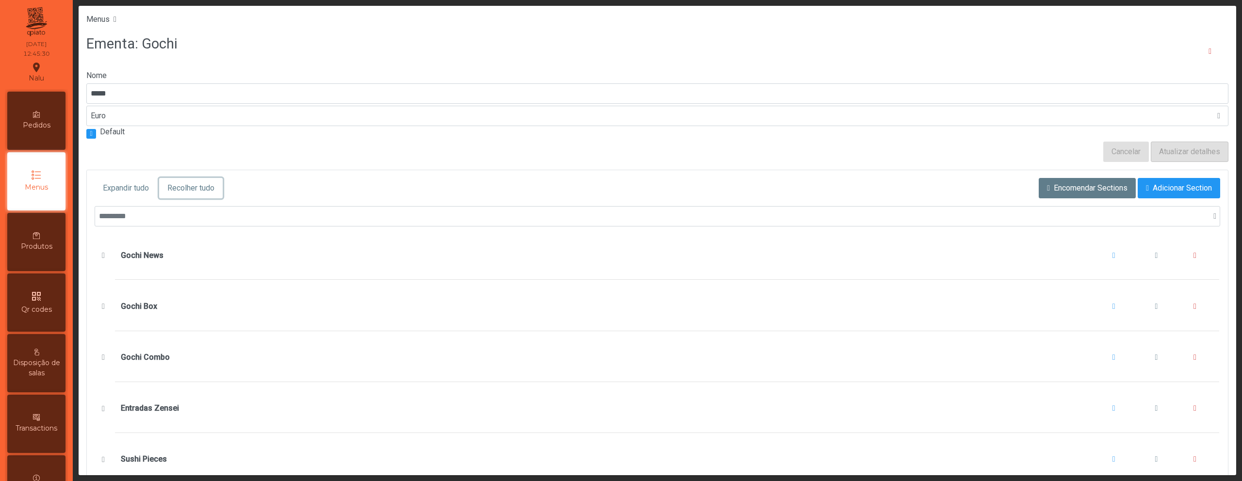
scroll to position [194, 0]
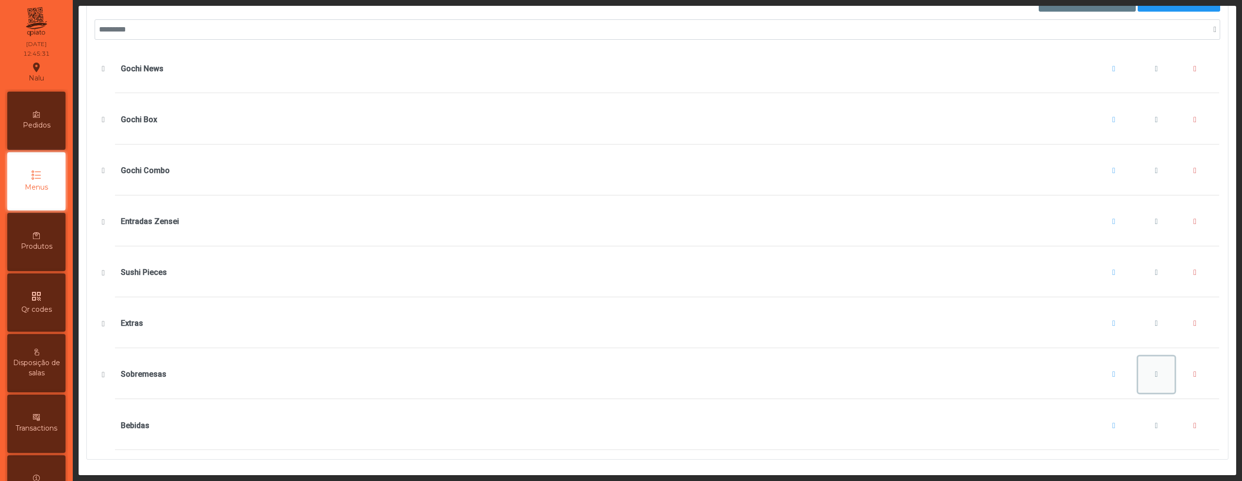
click at [1155, 371] on span "Sobremesas" at bounding box center [1156, 375] width 3 height 8
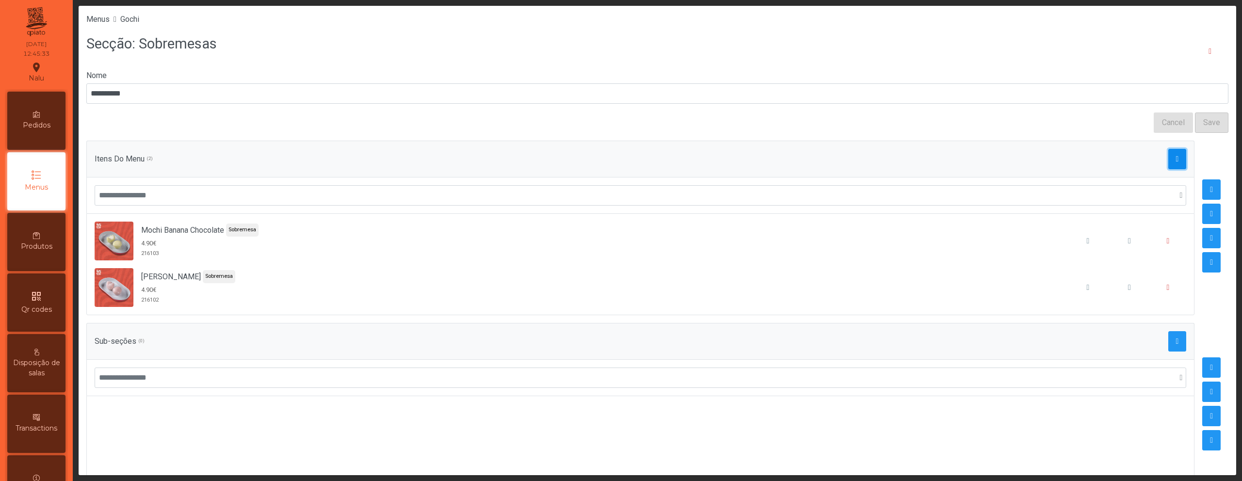
click at [1176, 158] on span "button" at bounding box center [1177, 159] width 3 height 8
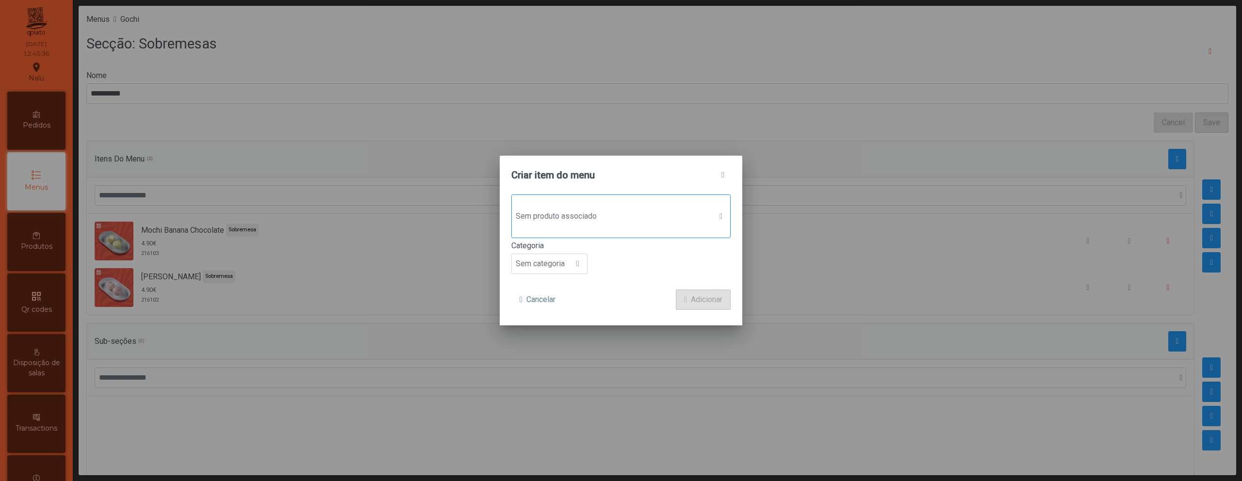
click at [600, 223] on span "Sem produto associado" at bounding box center [612, 216] width 200 height 19
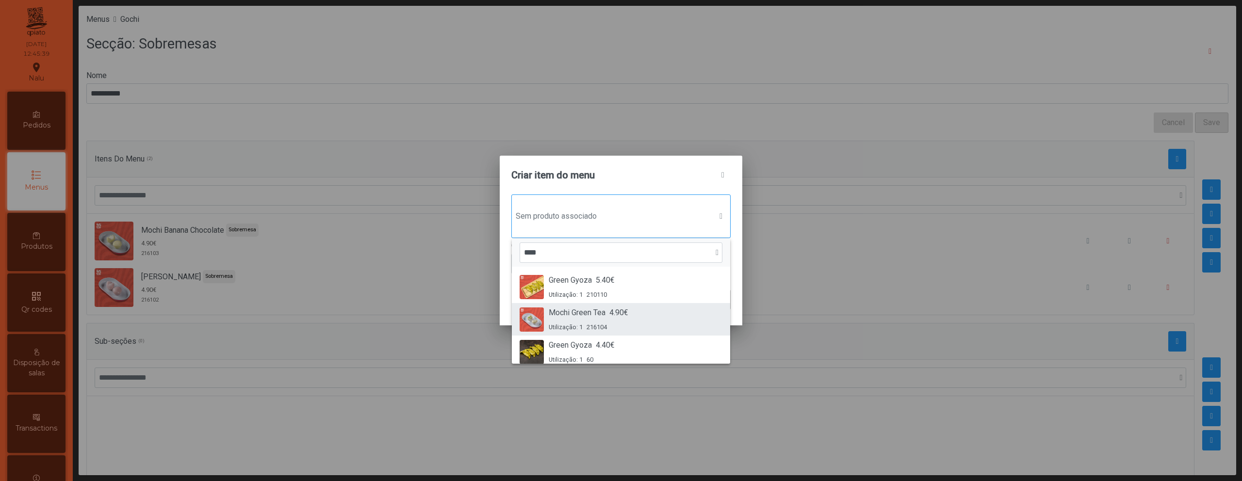
scroll to position [9, 0]
type input "****"
click at [603, 306] on span "Mochi Green Tea" at bounding box center [577, 304] width 57 height 12
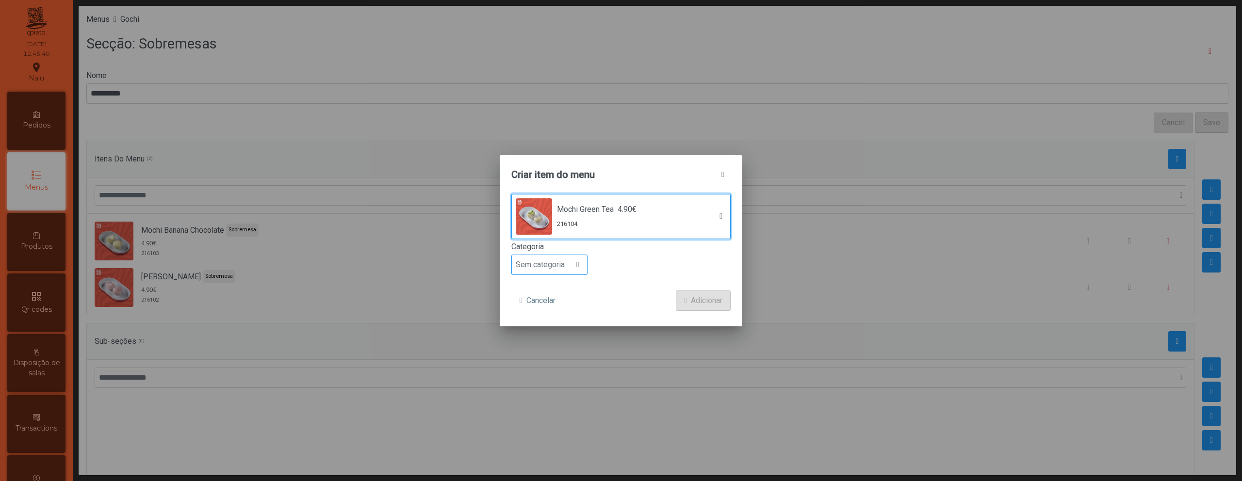
click at [566, 267] on span "Sem categoria" at bounding box center [540, 264] width 57 height 19
click at [566, 361] on li "Sobremesa" at bounding box center [549, 366] width 75 height 19
click at [699, 306] on span "Adicionar" at bounding box center [707, 301] width 32 height 12
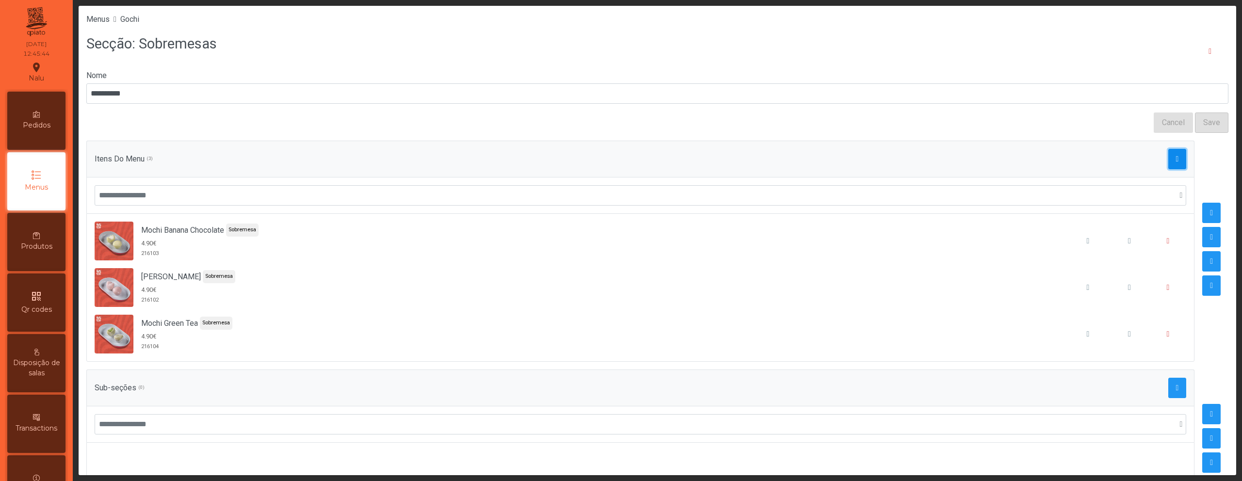
click at [1176, 160] on span "button" at bounding box center [1177, 159] width 3 height 8
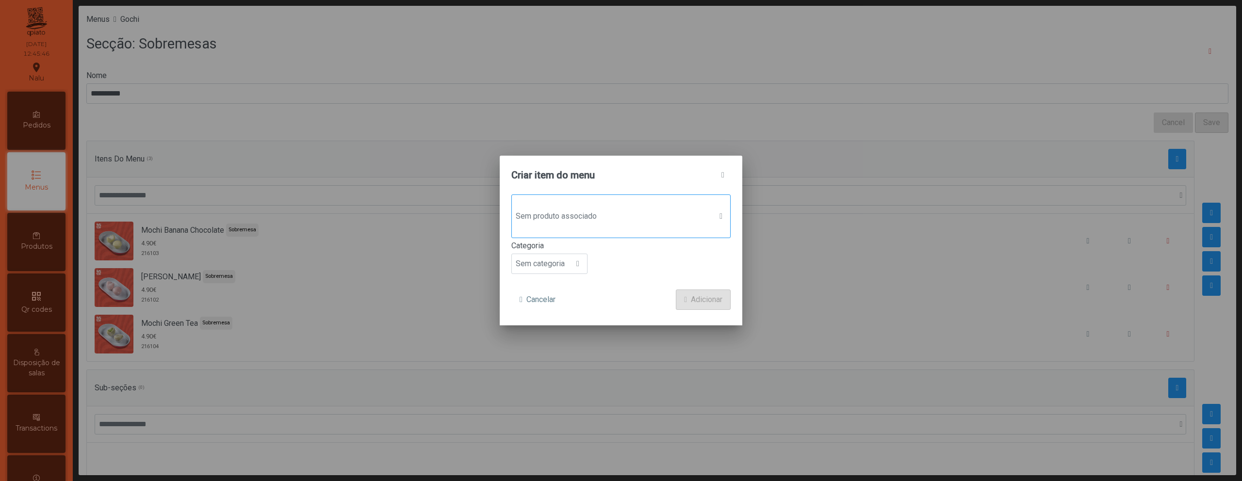
click at [607, 236] on div "Sem produto associado" at bounding box center [620, 217] width 219 height 44
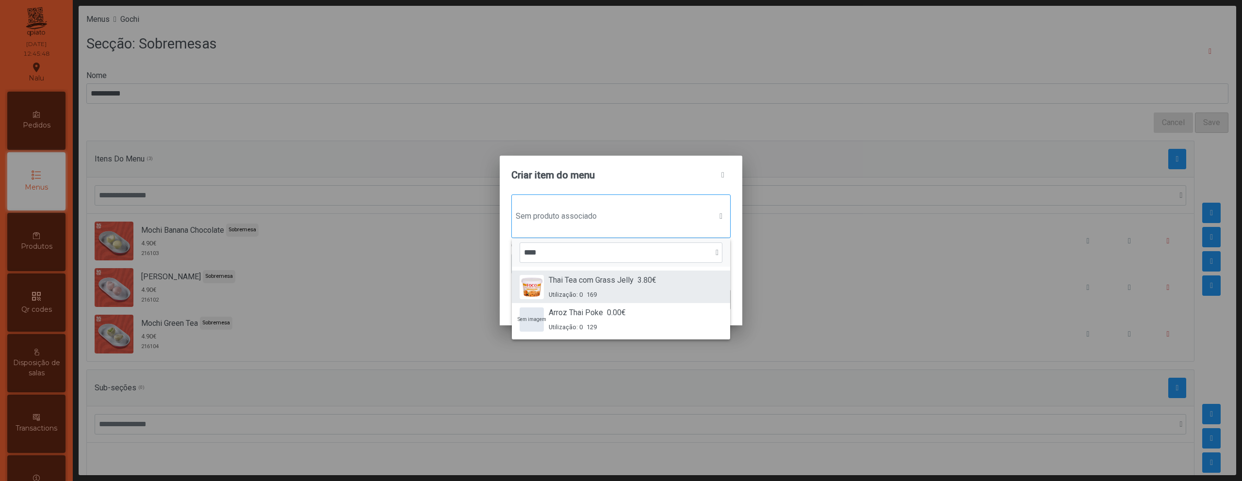
type input "****"
click at [590, 285] on span "Thai Tea com Grass Jelly" at bounding box center [591, 281] width 85 height 12
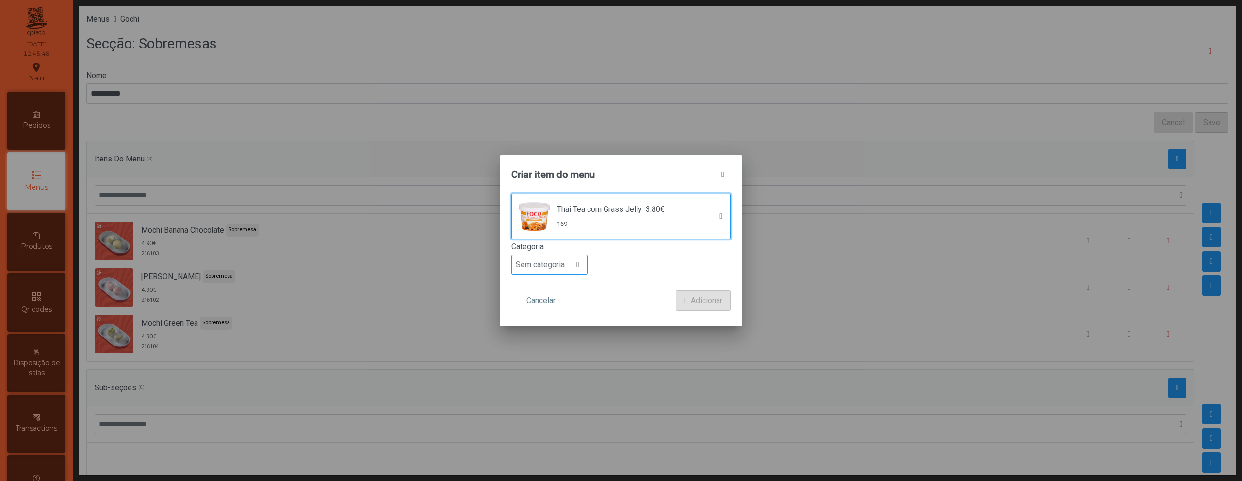
click at [554, 258] on span "Sem categoria" at bounding box center [540, 264] width 57 height 19
click at [555, 287] on li "Sobremesa" at bounding box center [549, 281] width 75 height 19
click at [706, 301] on span "Adicionar" at bounding box center [707, 301] width 32 height 12
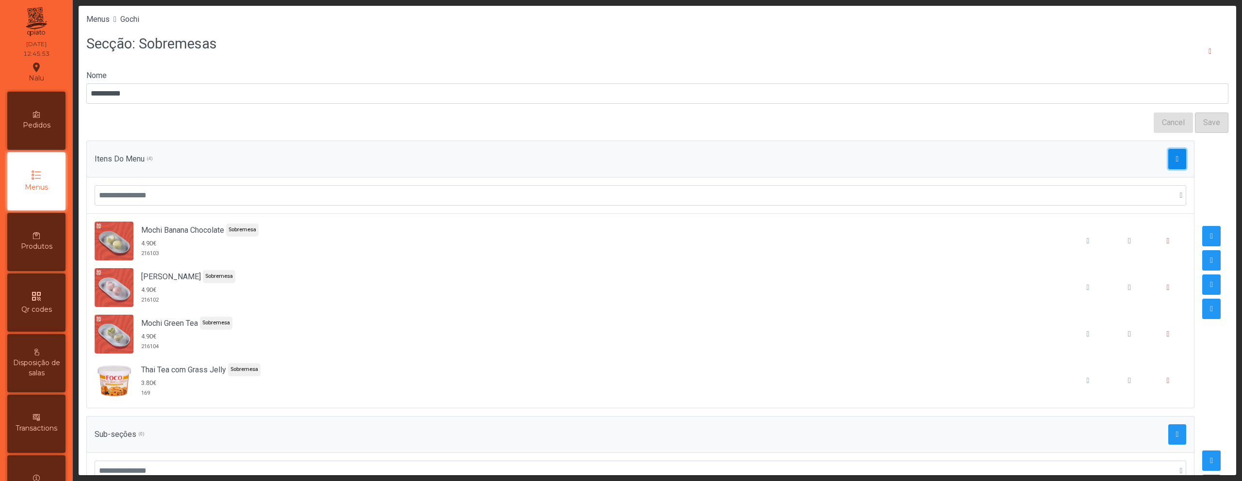
click at [1176, 158] on span "button" at bounding box center [1177, 159] width 3 height 8
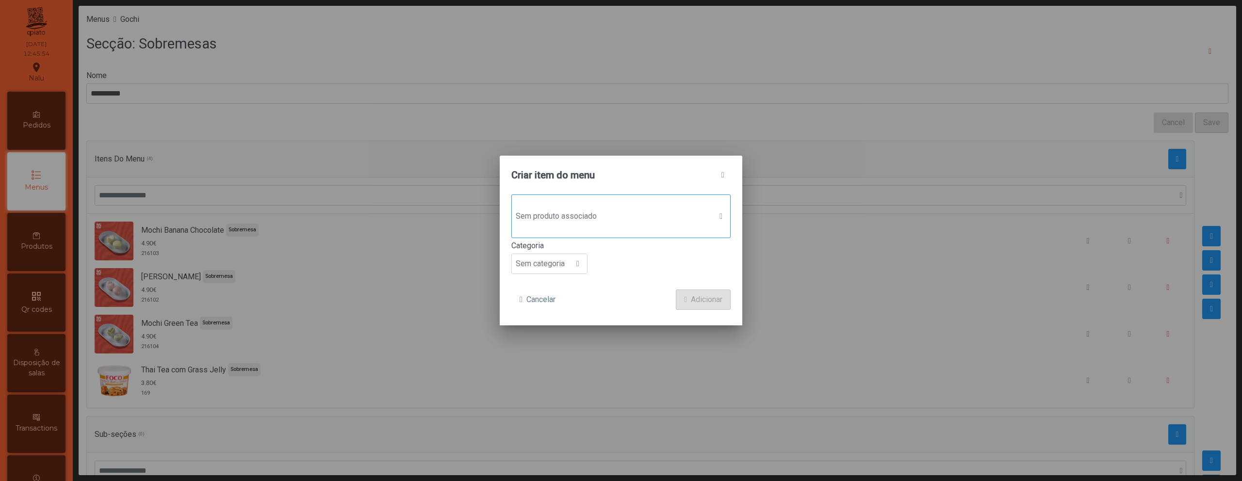
click at [628, 225] on span "Sem produto associado" at bounding box center [612, 216] width 200 height 19
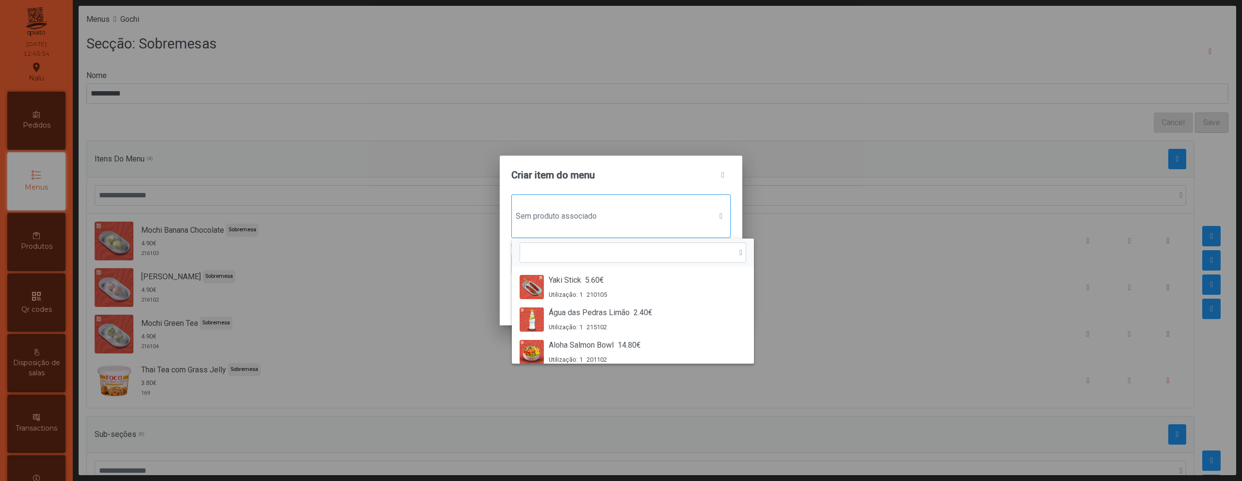
scroll to position [7, 47]
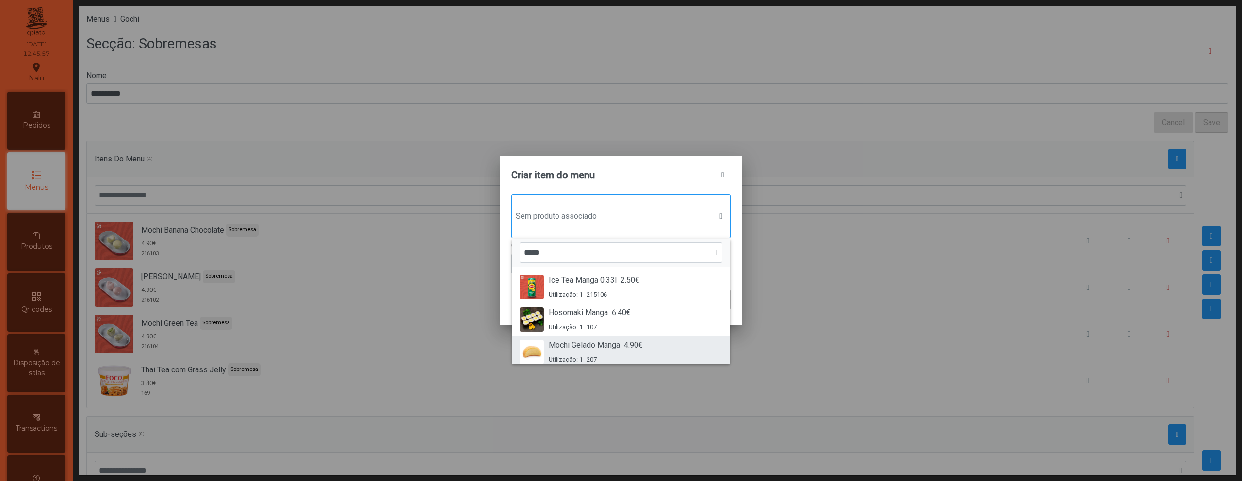
type input "*****"
click at [616, 345] on span "Mochi Gelado Manga" at bounding box center [584, 346] width 71 height 12
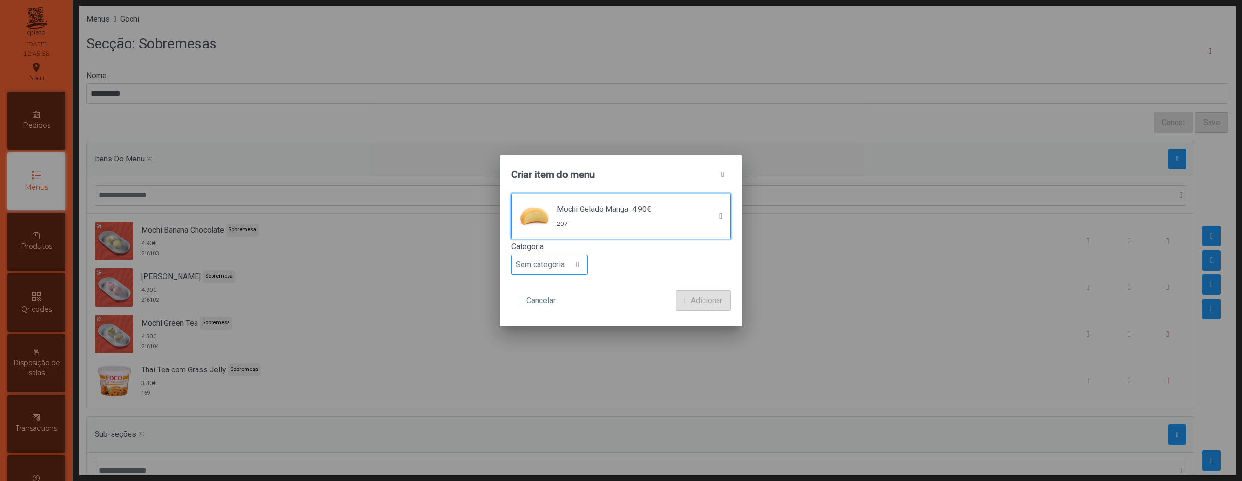
click at [579, 261] on span at bounding box center [577, 265] width 3 height 8
click at [555, 359] on li "Sobremesa" at bounding box center [549, 366] width 75 height 19
click at [691, 302] on span "Adicionar" at bounding box center [707, 301] width 32 height 12
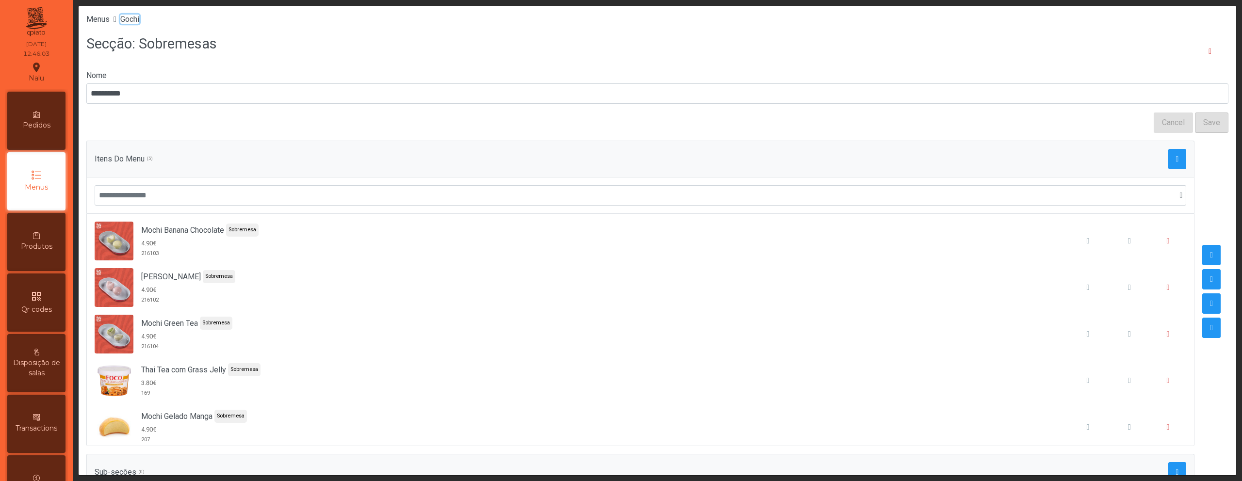
click at [138, 23] on span "Gochi" at bounding box center [129, 19] width 19 height 9
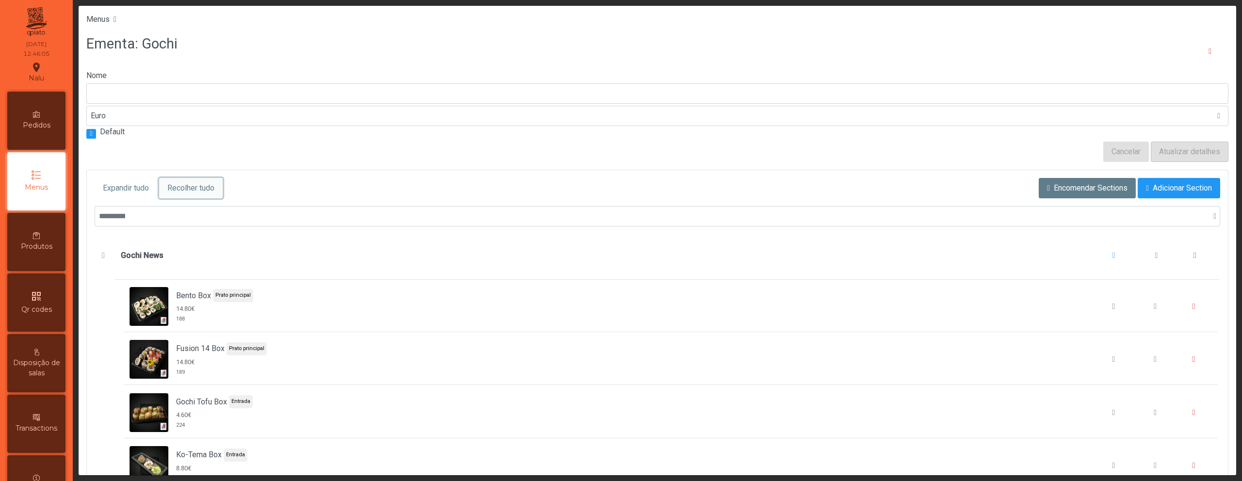
click at [210, 184] on span "Recolher tudo" at bounding box center [190, 188] width 47 height 12
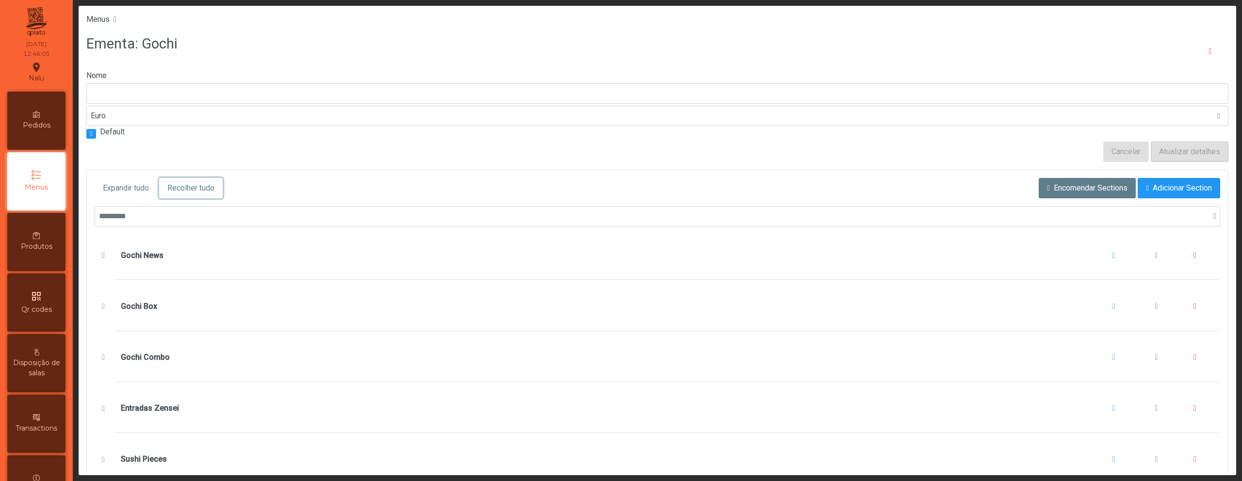
scroll to position [194, 0]
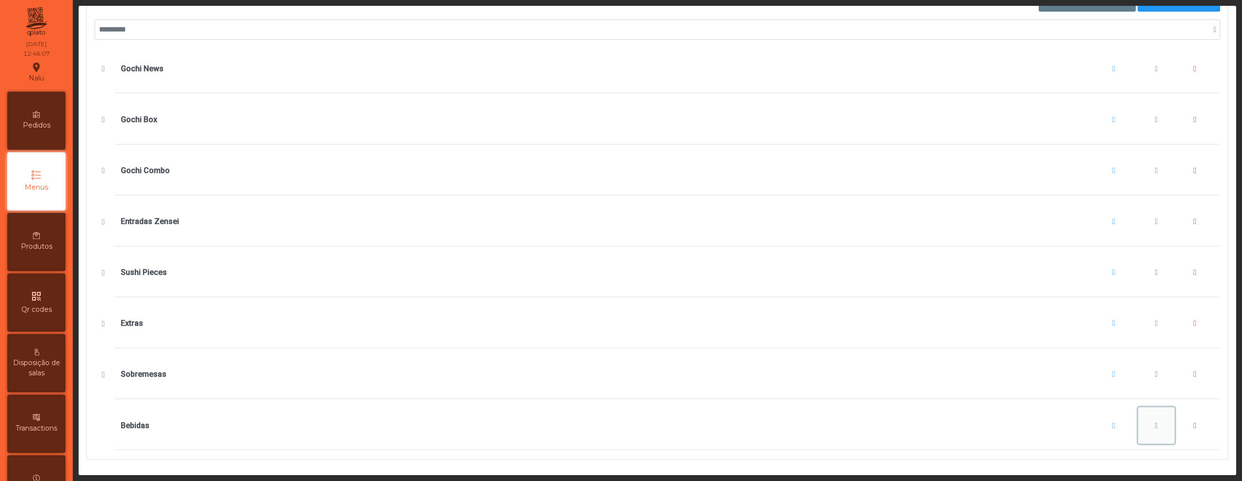
click at [1138, 425] on button "Bebidas" at bounding box center [1156, 426] width 37 height 37
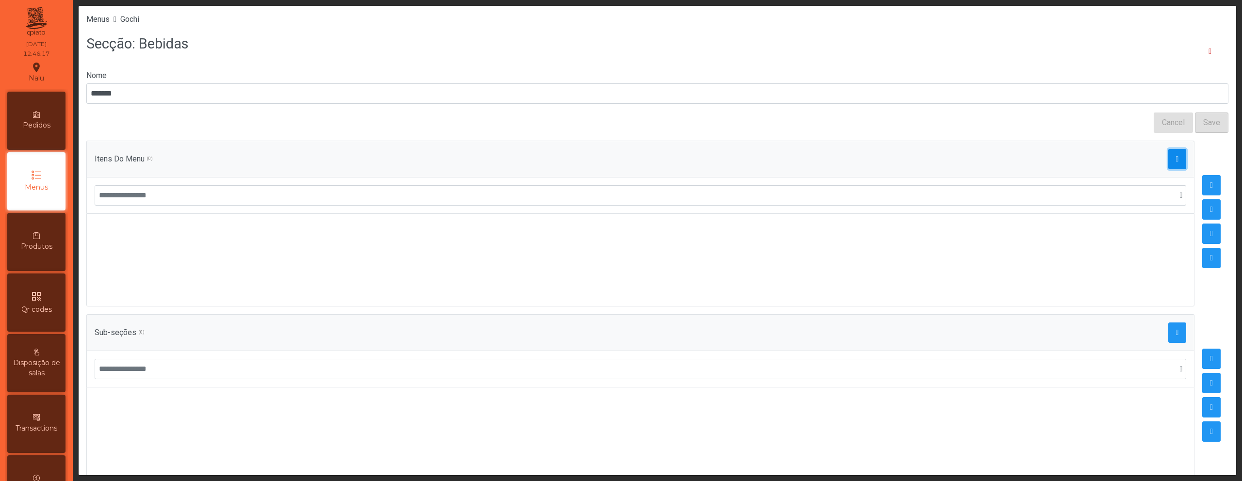
click at [1176, 162] on span "button" at bounding box center [1177, 159] width 3 height 8
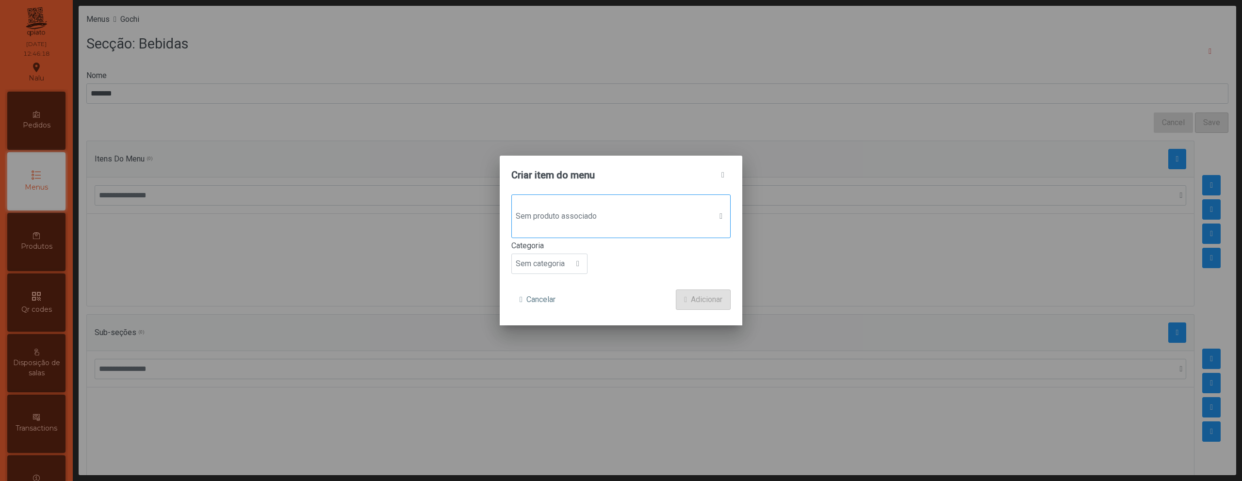
click at [602, 204] on div "Sem produto associado" at bounding box center [620, 217] width 219 height 44
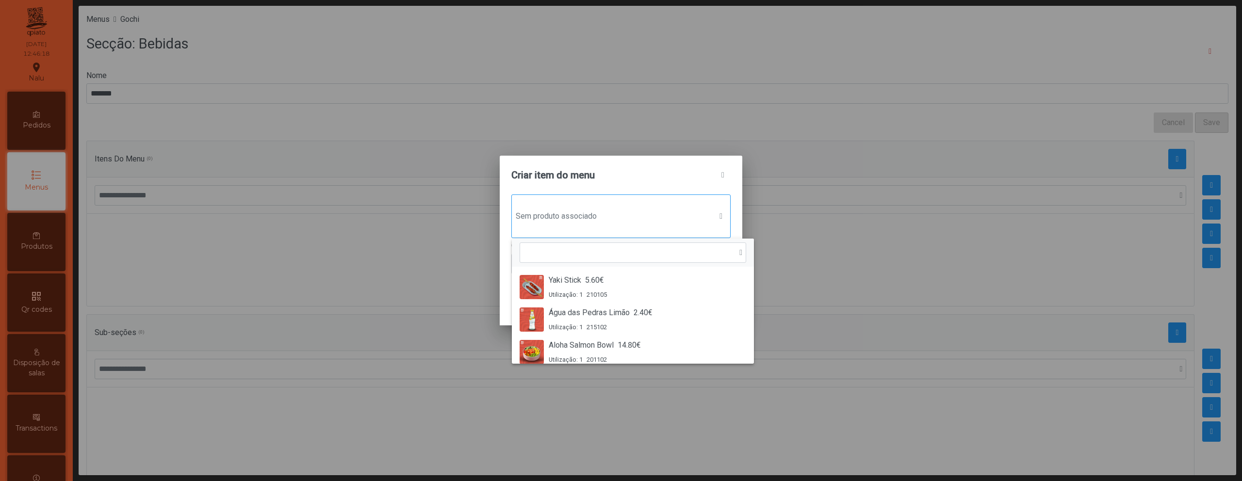
scroll to position [7, 47]
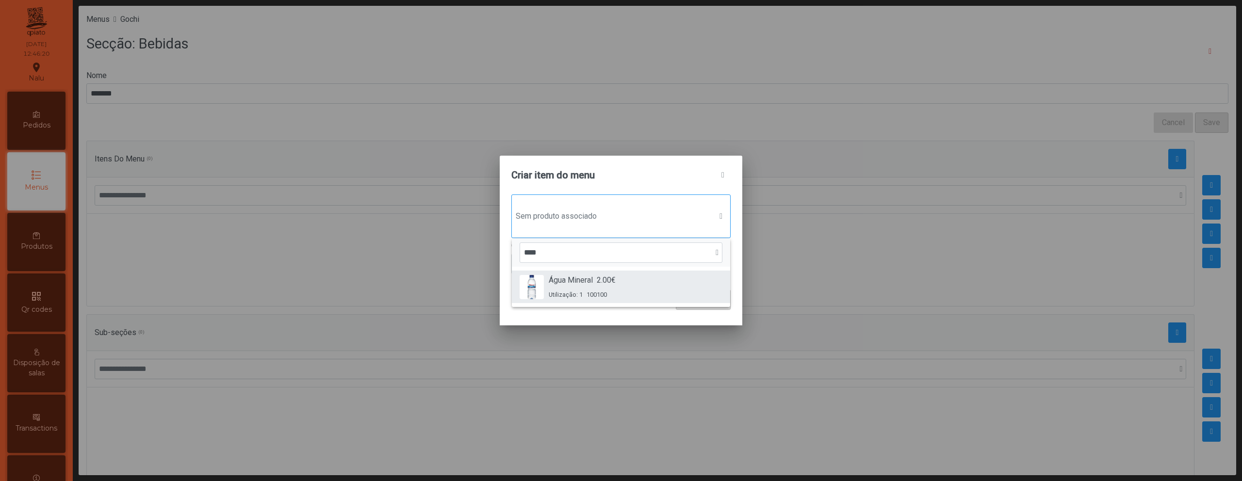
type input "****"
click at [595, 284] on div "Água Mineral 2.00€" at bounding box center [582, 281] width 67 height 12
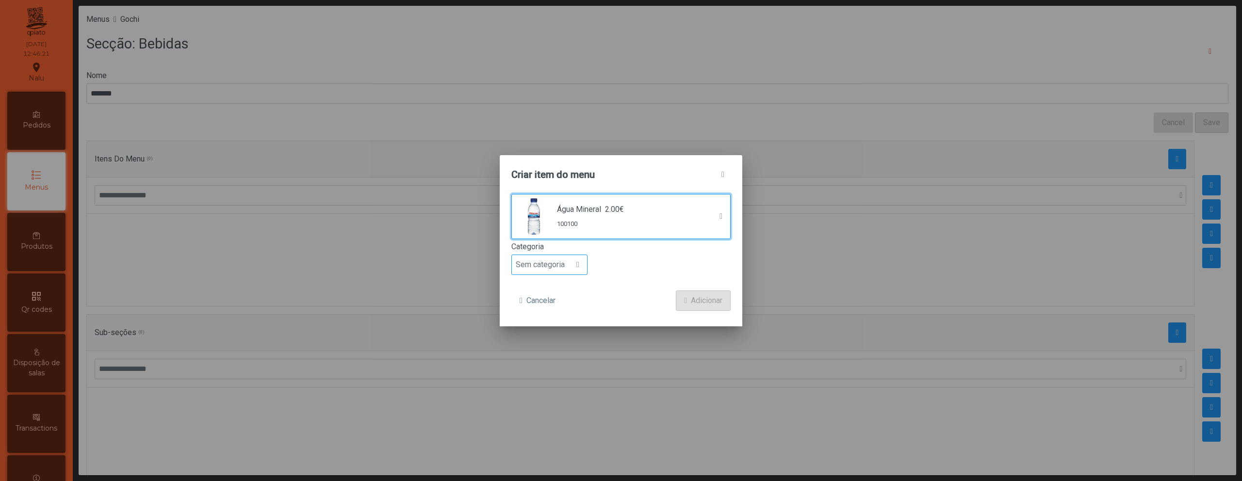
click at [564, 265] on span "Sem categoria" at bounding box center [540, 264] width 57 height 19
click at [558, 318] on span "Bebida suave" at bounding box center [543, 319] width 46 height 9
click at [692, 305] on span "Adicionar" at bounding box center [707, 301] width 32 height 12
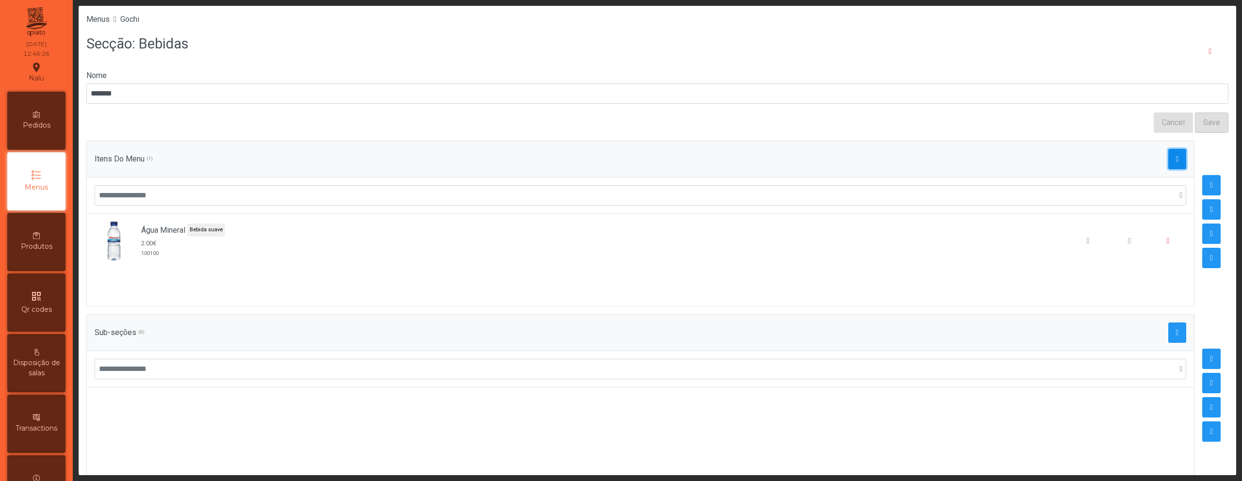
click at [1176, 157] on span "button" at bounding box center [1177, 159] width 3 height 8
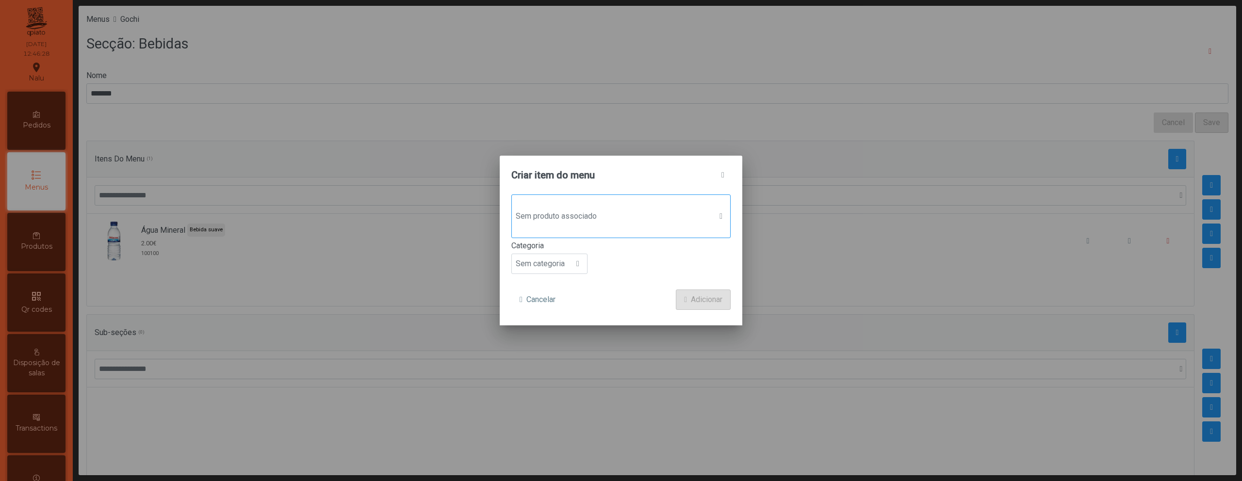
click at [611, 211] on span "Sem produto associado" at bounding box center [612, 216] width 200 height 19
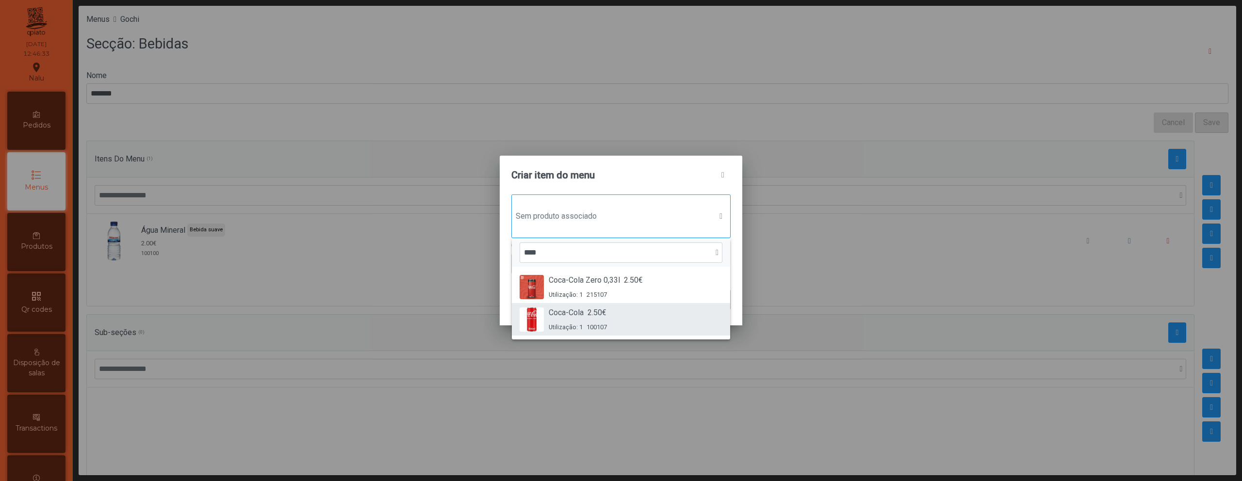
type input "****"
click at [573, 319] on div "Coca-Cola 2.50€ Utilização: 1 100107" at bounding box center [578, 319] width 58 height 25
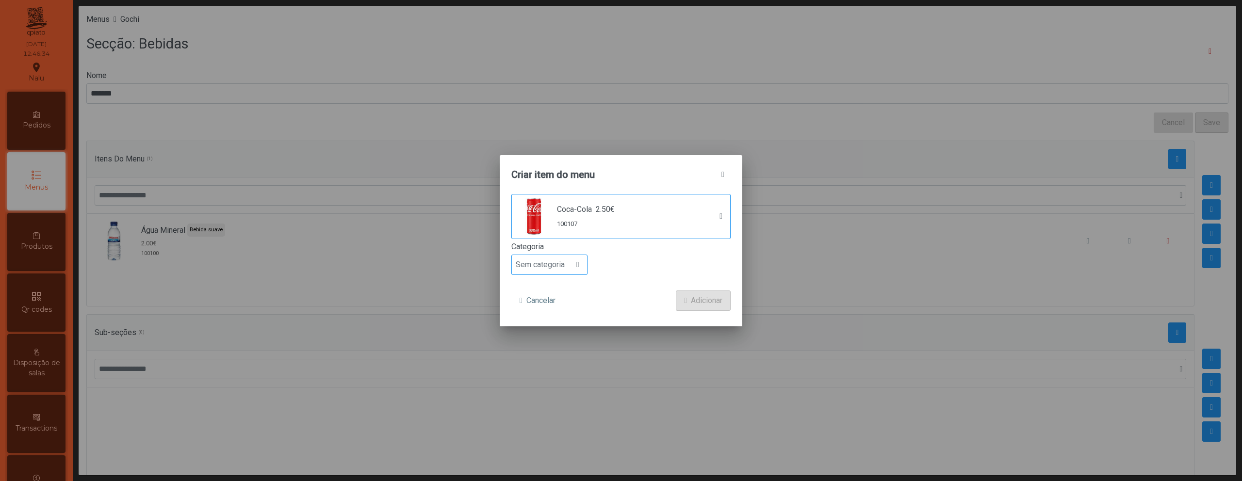
click at [559, 271] on span "Sem categoria" at bounding box center [540, 264] width 57 height 19
click at [558, 325] on li "Bebida suave" at bounding box center [549, 319] width 75 height 19
click at [713, 303] on span "Adicionar" at bounding box center [707, 301] width 32 height 12
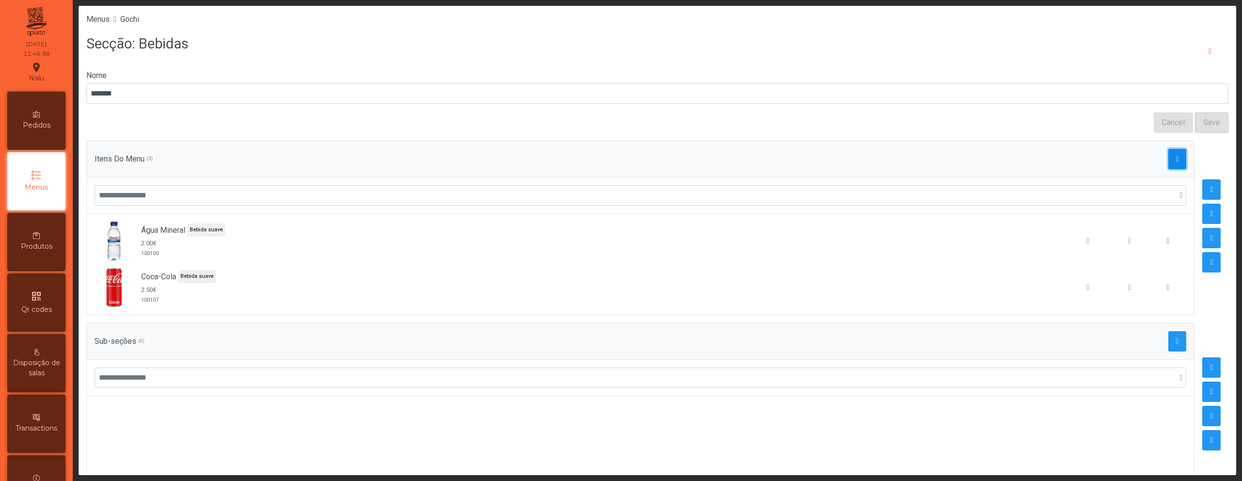
click at [1176, 156] on span "button" at bounding box center [1177, 159] width 3 height 8
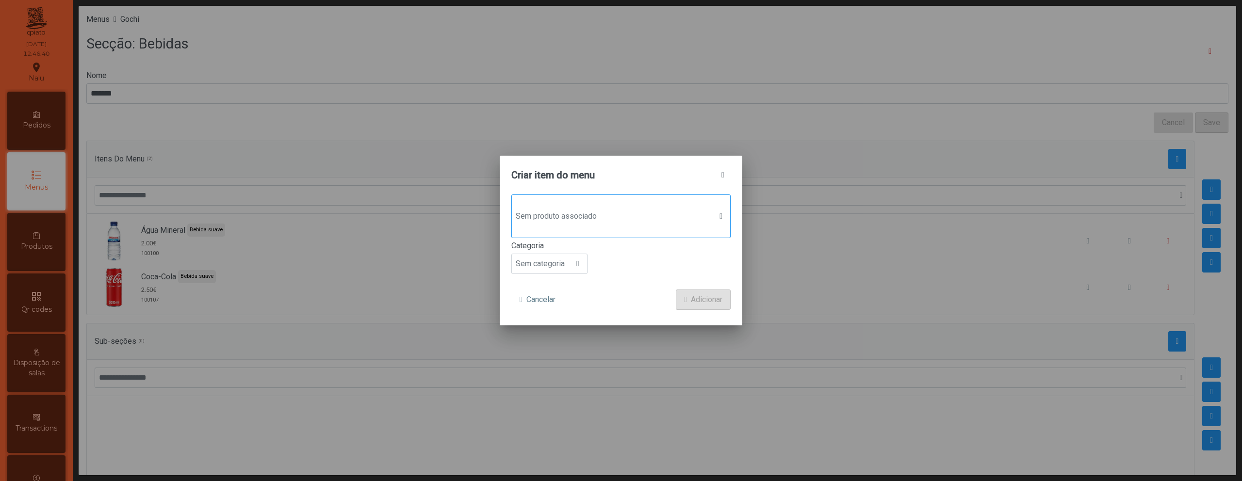
click at [656, 212] on span "Sem produto associado" at bounding box center [612, 216] width 200 height 19
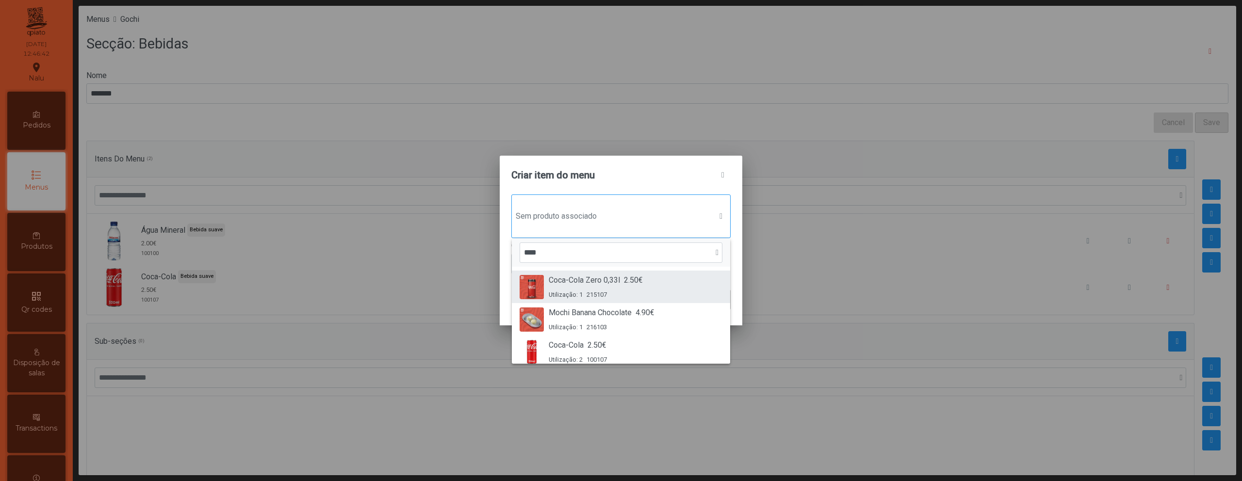
type input "****"
click at [611, 283] on span "Coca-Cola Zero 0,33l" at bounding box center [584, 281] width 71 height 12
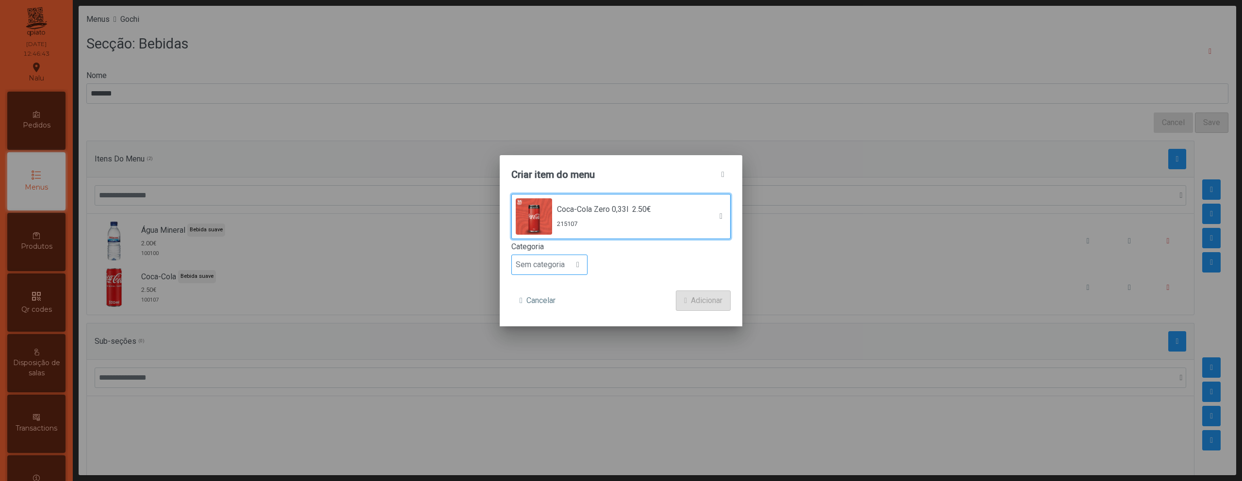
click at [567, 264] on span "Sem categoria" at bounding box center [540, 264] width 57 height 19
click at [565, 318] on span "Bebida suave" at bounding box center [543, 319] width 46 height 9
click at [698, 305] on span "Adicionar" at bounding box center [707, 301] width 32 height 12
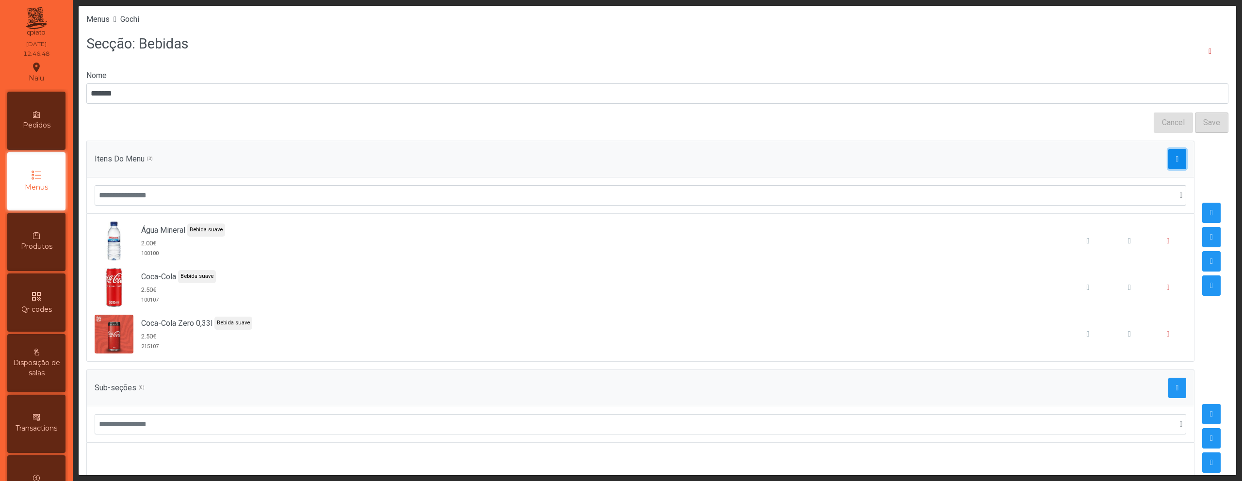
click at [1176, 160] on span "button" at bounding box center [1177, 159] width 3 height 8
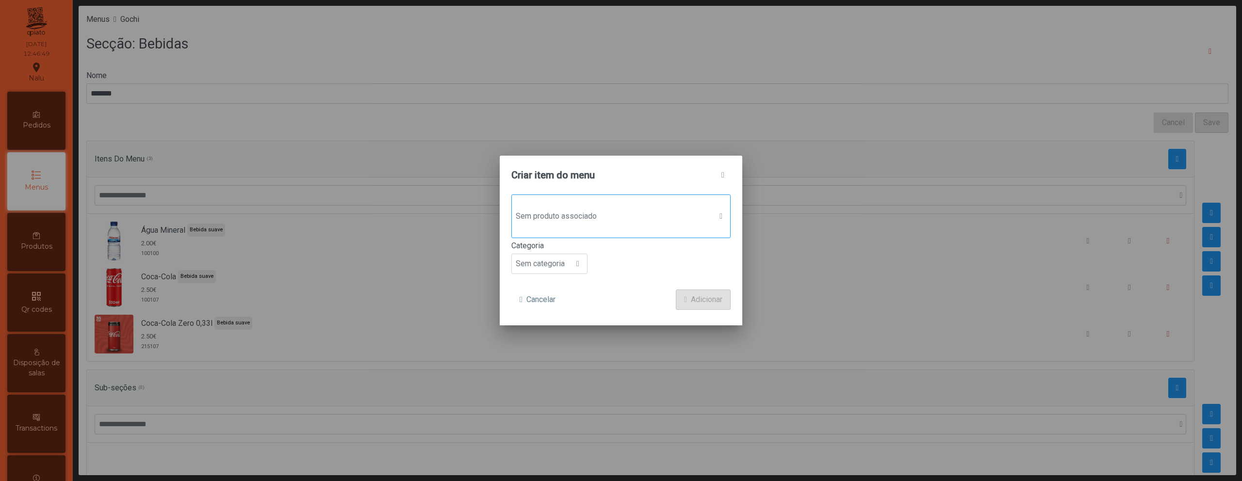
click at [657, 232] on div "Sem produto associado" at bounding box center [620, 217] width 219 height 44
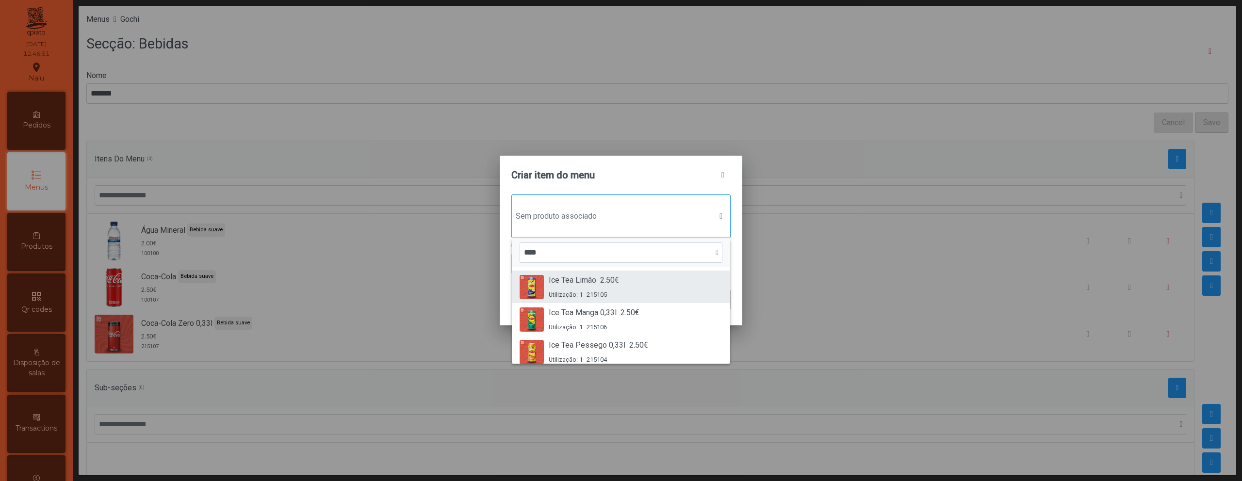
type input "***"
click at [618, 293] on div "Utilização: 1 215105" at bounding box center [584, 294] width 70 height 9
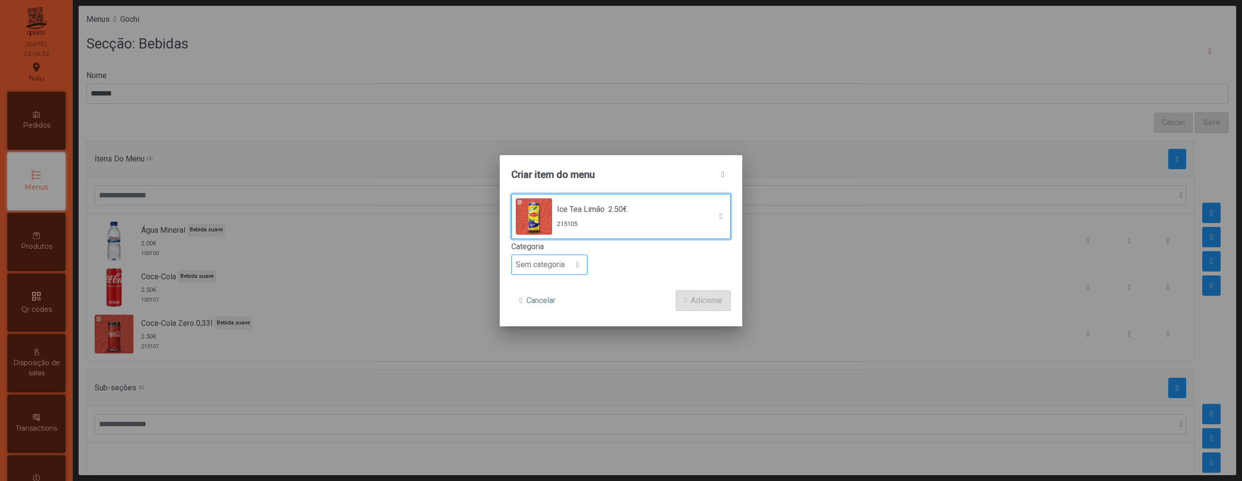
click at [527, 269] on span "Sem categoria" at bounding box center [540, 264] width 57 height 19
click at [545, 322] on span "Bebida suave" at bounding box center [543, 319] width 46 height 9
click at [698, 297] on span "Adicionar" at bounding box center [707, 301] width 32 height 12
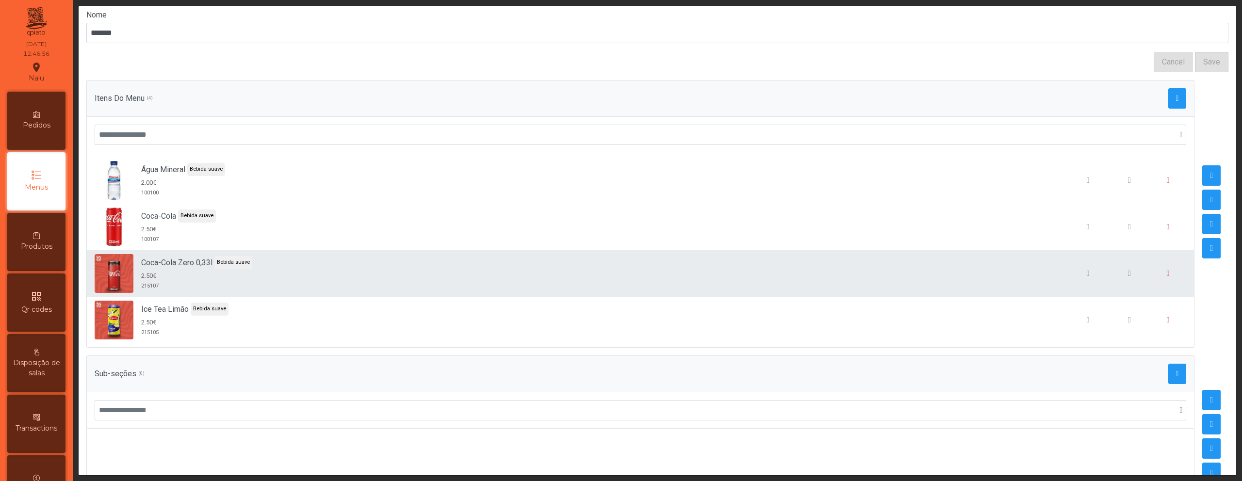
scroll to position [76, 0]
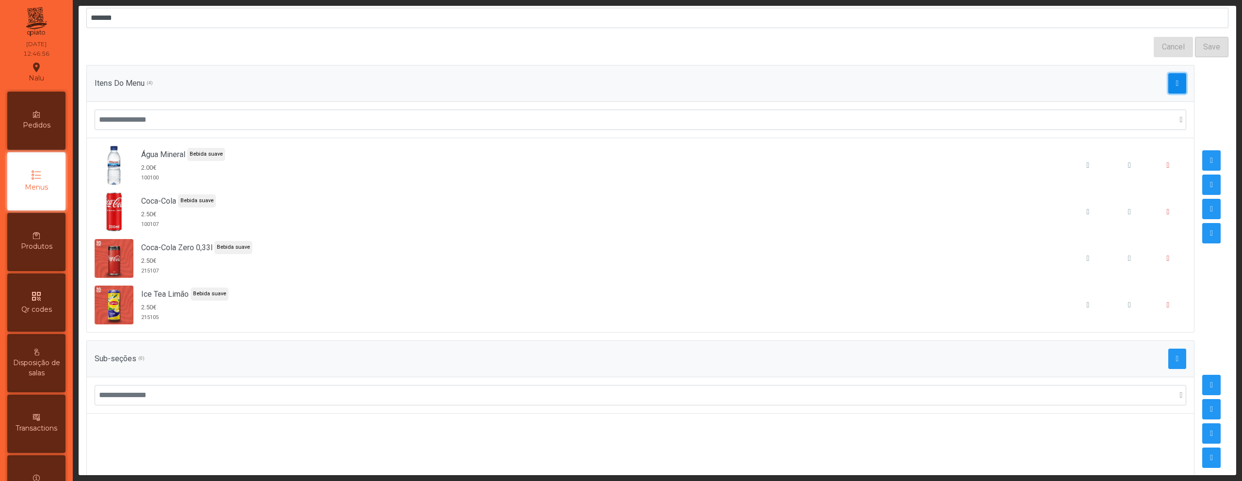
click at [1176, 81] on span "button" at bounding box center [1177, 84] width 3 height 8
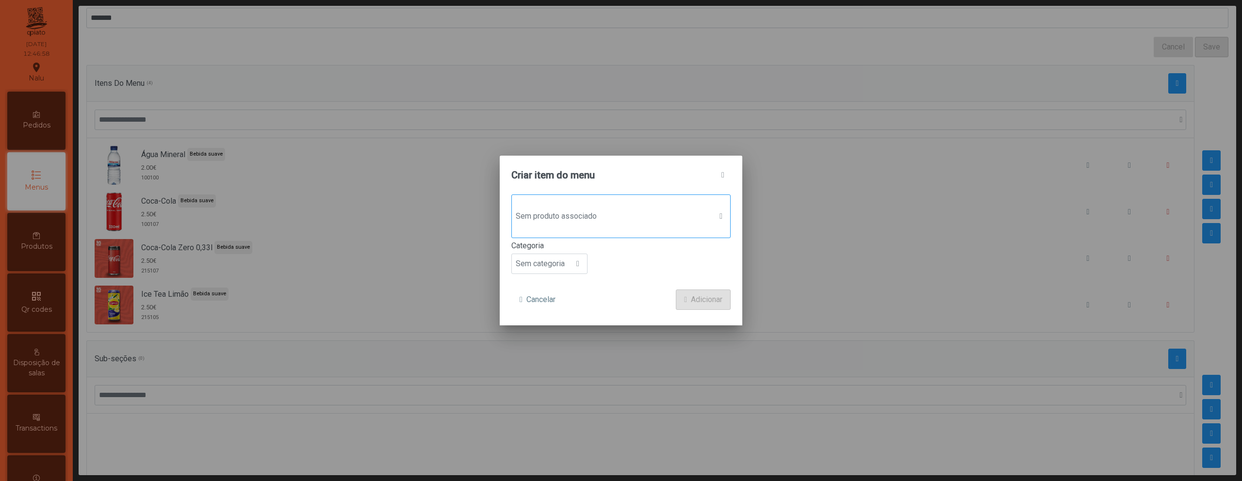
click at [659, 207] on span "Sem produto associado" at bounding box center [612, 216] width 200 height 19
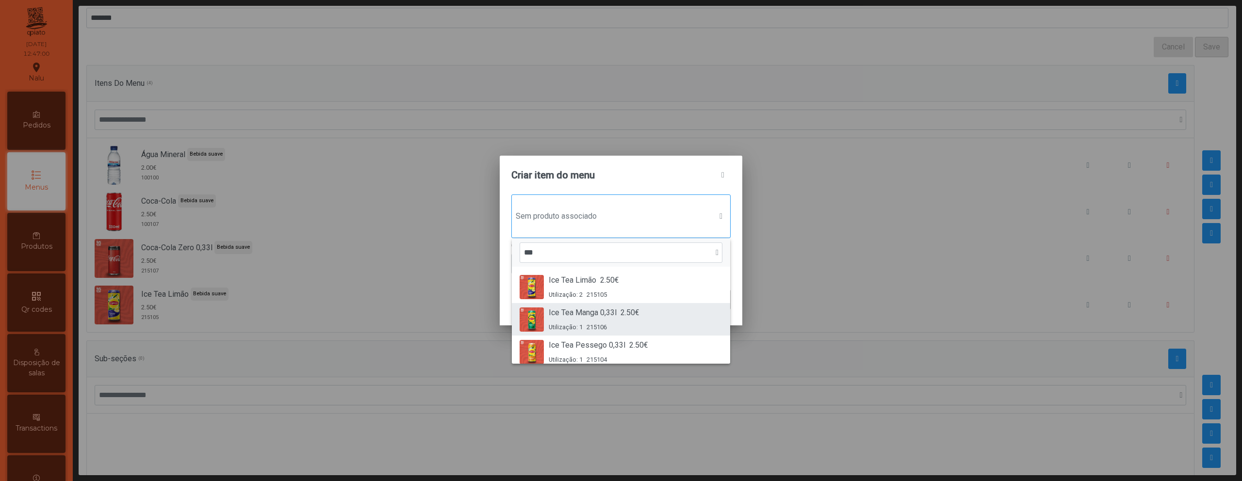
type input "***"
click at [609, 317] on span "Ice Tea Manga 0,33l" at bounding box center [583, 313] width 68 height 12
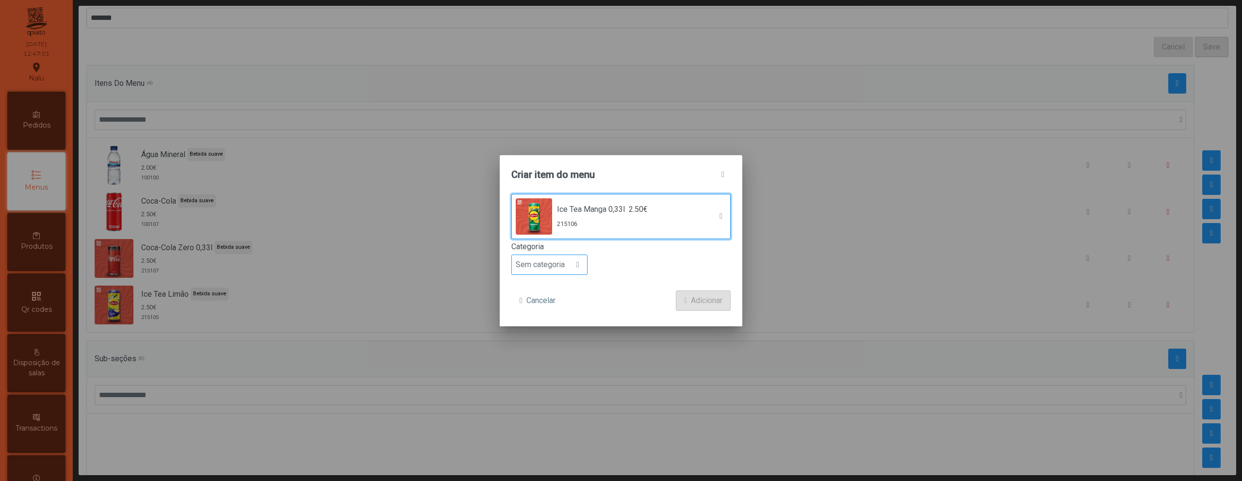
click at [571, 268] on div at bounding box center [578, 264] width 18 height 19
click at [566, 323] on li "Bebida suave" at bounding box center [549, 319] width 75 height 19
click at [683, 305] on button "Adicionar" at bounding box center [703, 301] width 55 height 20
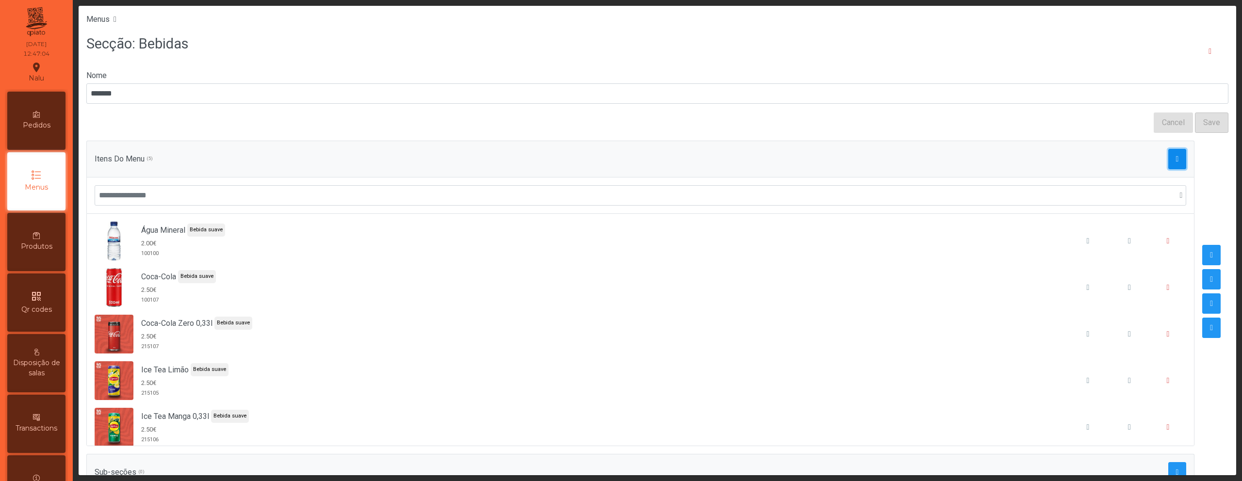
click at [1168, 157] on button "button" at bounding box center [1177, 159] width 18 height 20
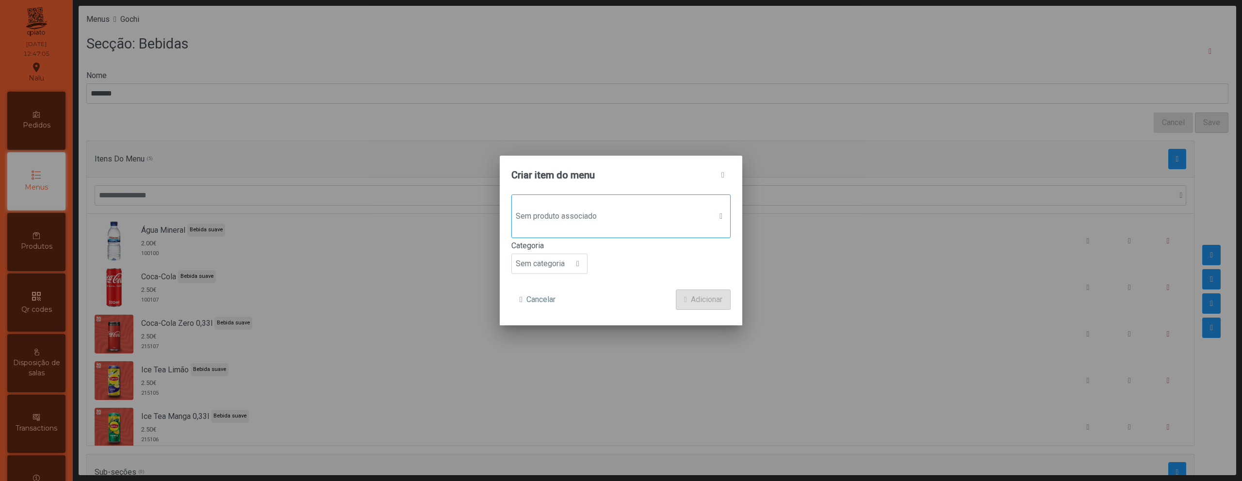
click at [662, 211] on span "Sem produto associado" at bounding box center [612, 216] width 200 height 19
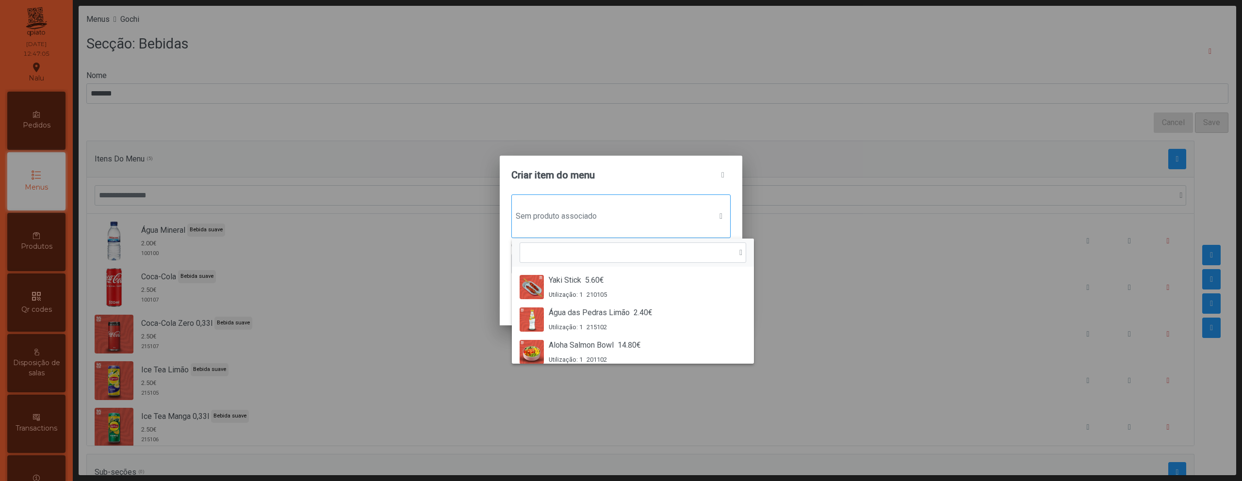
scroll to position [7, 47]
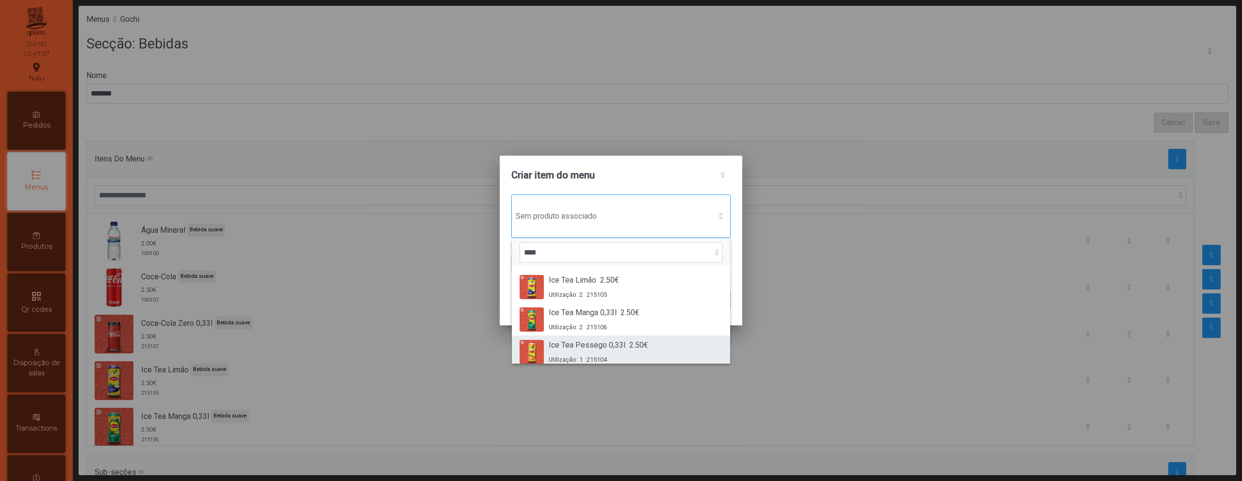
type input "***"
click at [599, 350] on span "Ice Tea Pessego 0,33l" at bounding box center [587, 346] width 77 height 12
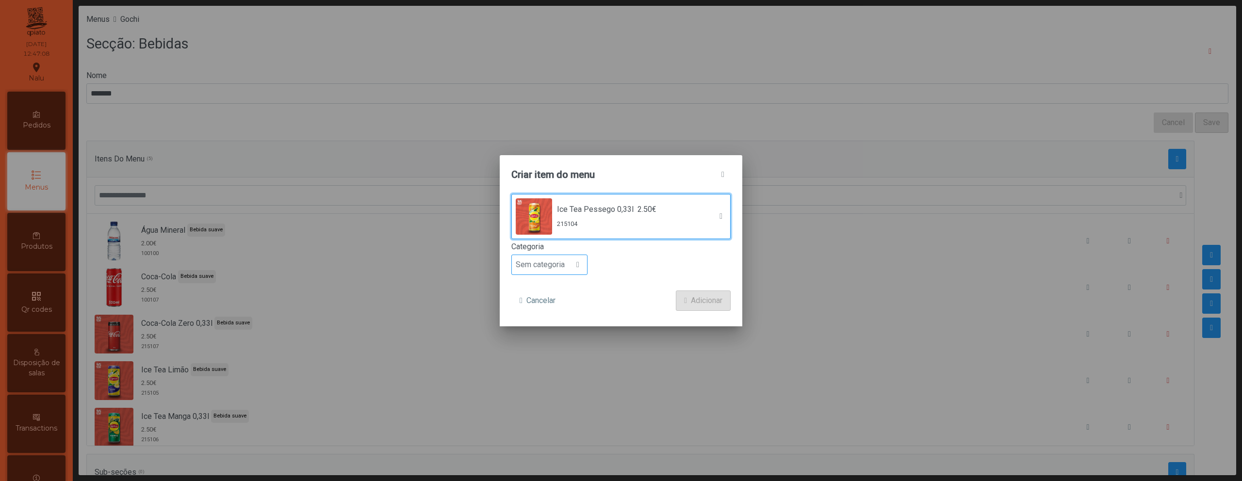
click at [557, 265] on span "Sem categoria" at bounding box center [540, 264] width 57 height 19
click at [561, 322] on span "Bebida suave" at bounding box center [543, 319] width 46 height 9
click at [701, 299] on span "Adicionar" at bounding box center [707, 301] width 32 height 12
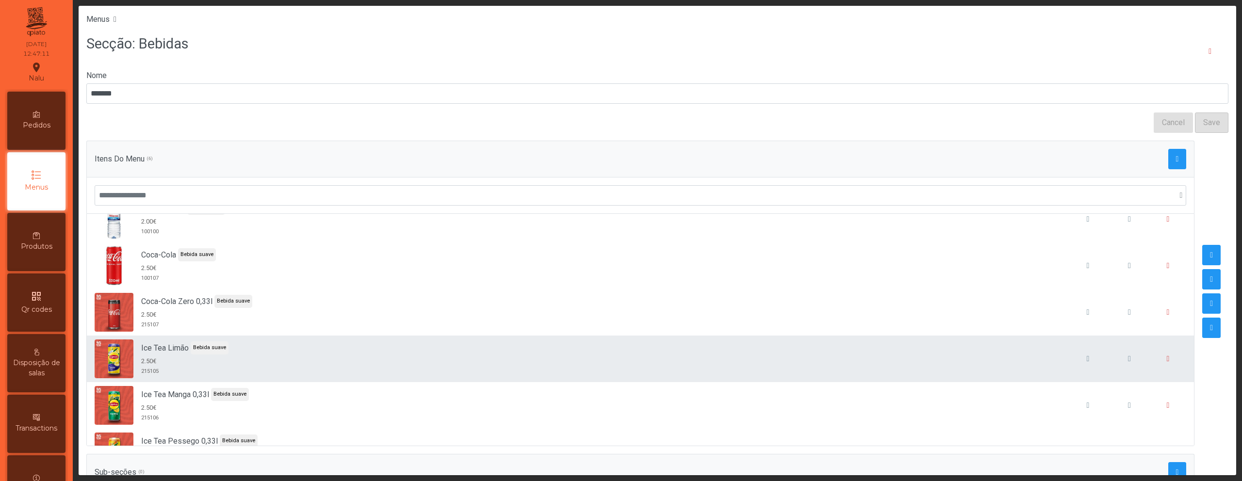
scroll to position [55, 0]
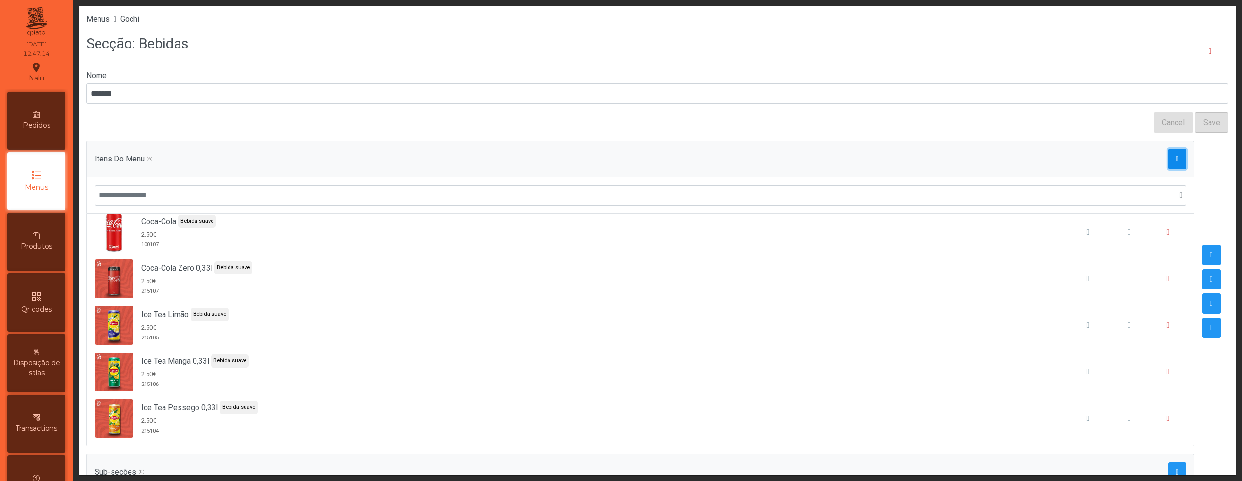
click at [1168, 162] on button "button" at bounding box center [1177, 159] width 18 height 20
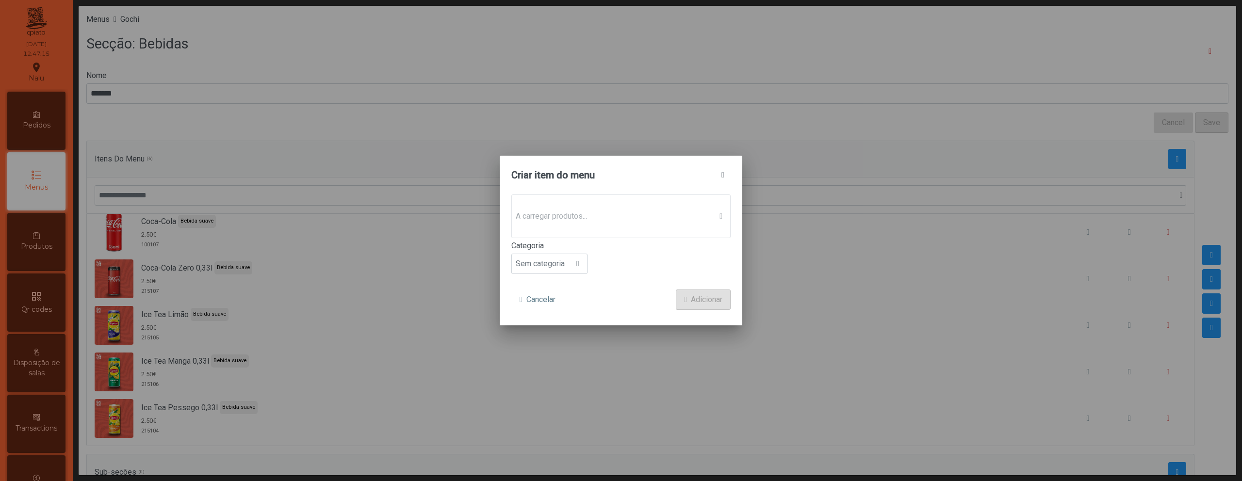
click at [591, 217] on p-dropdown "A carregar produtos..." at bounding box center [620, 217] width 219 height 44
click at [591, 217] on span "Sem produto associado" at bounding box center [612, 216] width 200 height 19
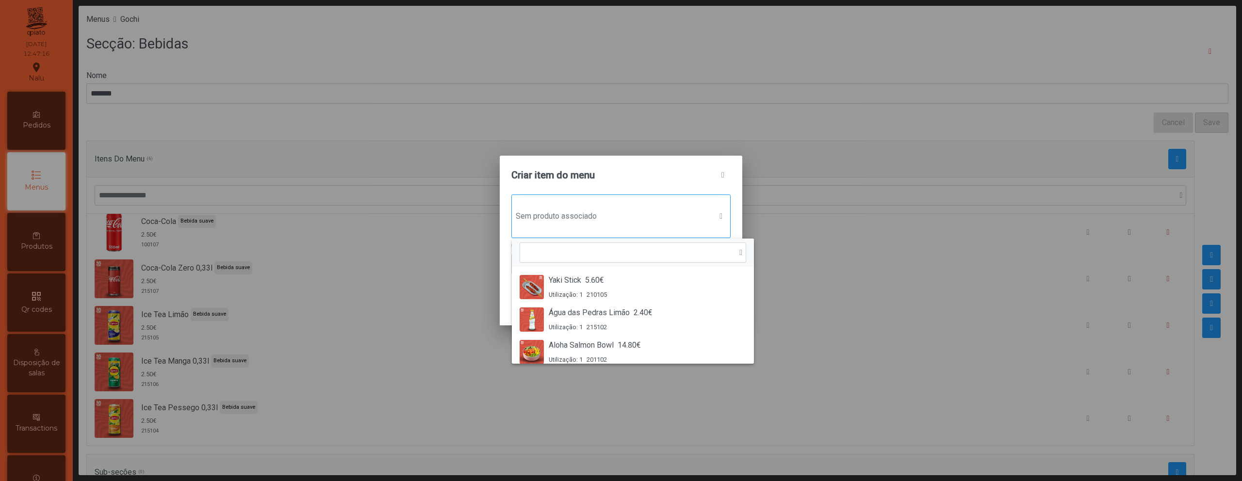
scroll to position [7, 47]
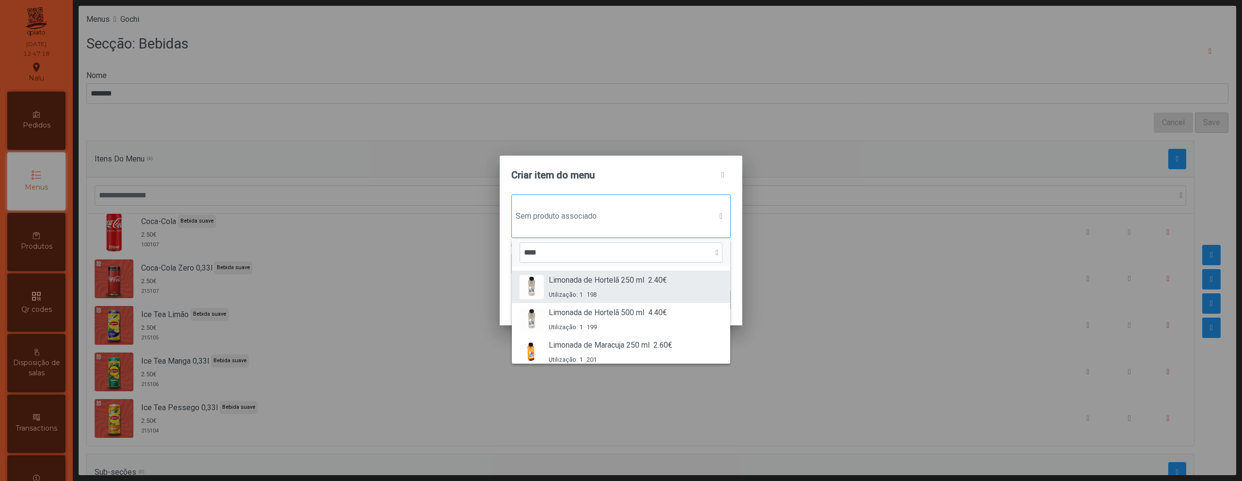
type input "****"
click at [580, 277] on span "Limonada de Hortelã 250 ml" at bounding box center [597, 281] width 96 height 12
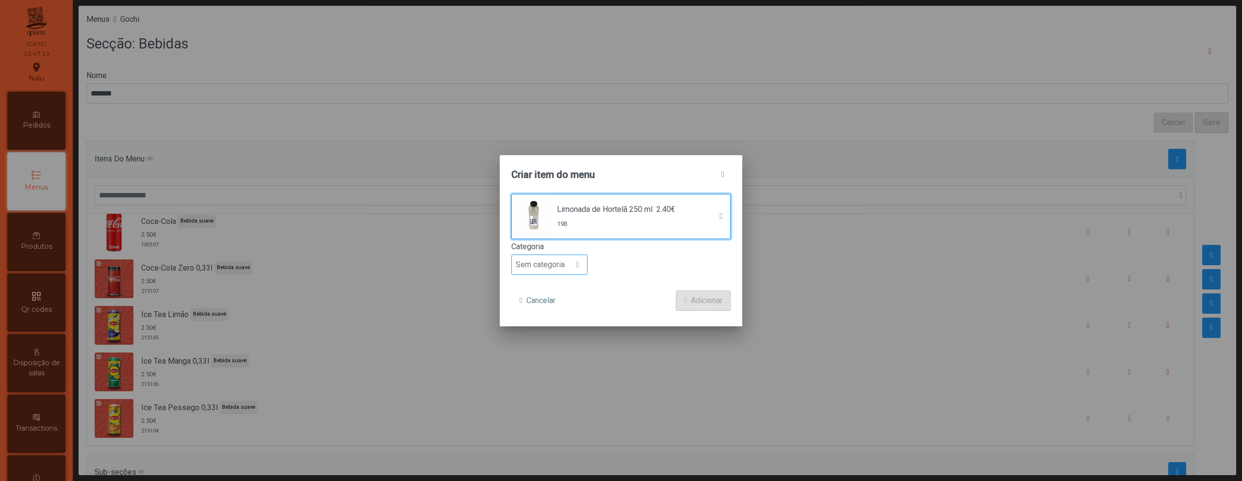
click at [564, 264] on span "Sem categoria" at bounding box center [540, 264] width 57 height 19
click at [556, 367] on li "Bebida saudável" at bounding box center [549, 358] width 75 height 19
click at [696, 297] on span "Adicionar" at bounding box center [707, 301] width 32 height 12
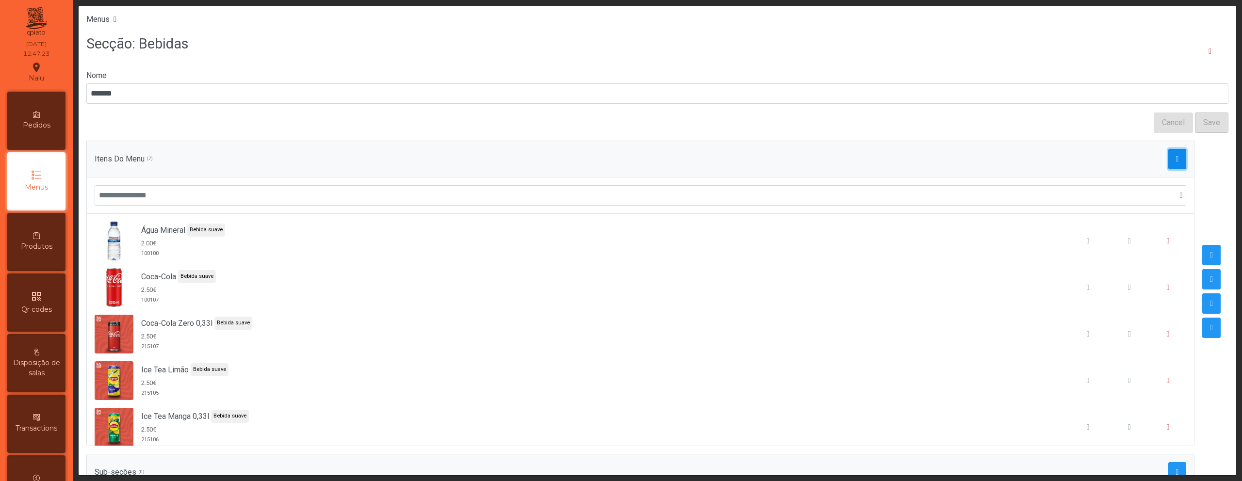
click at [1176, 158] on span "button" at bounding box center [1177, 159] width 3 height 8
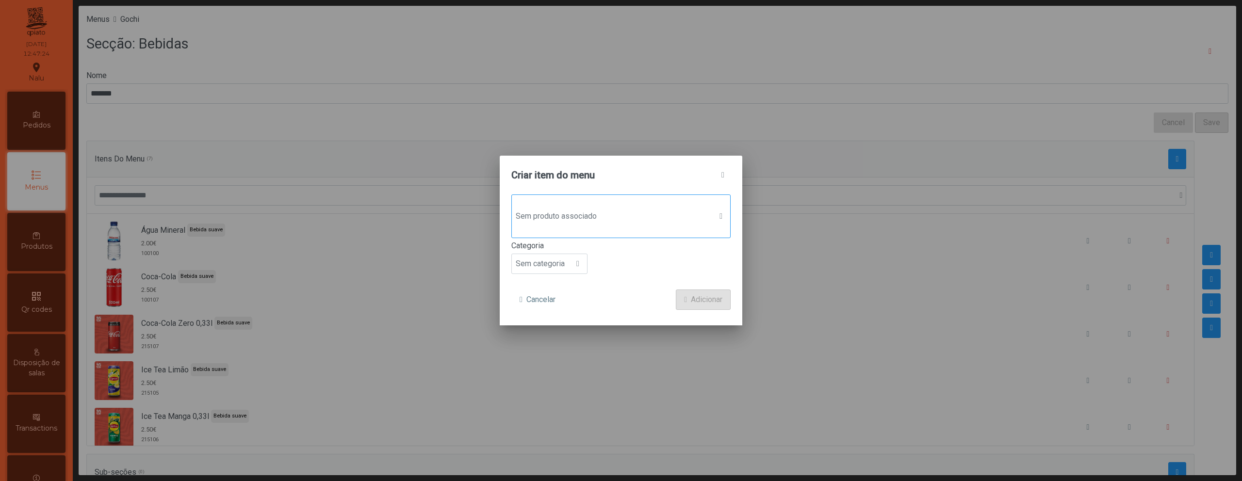
click at [686, 209] on span "Sem produto associado" at bounding box center [612, 216] width 200 height 19
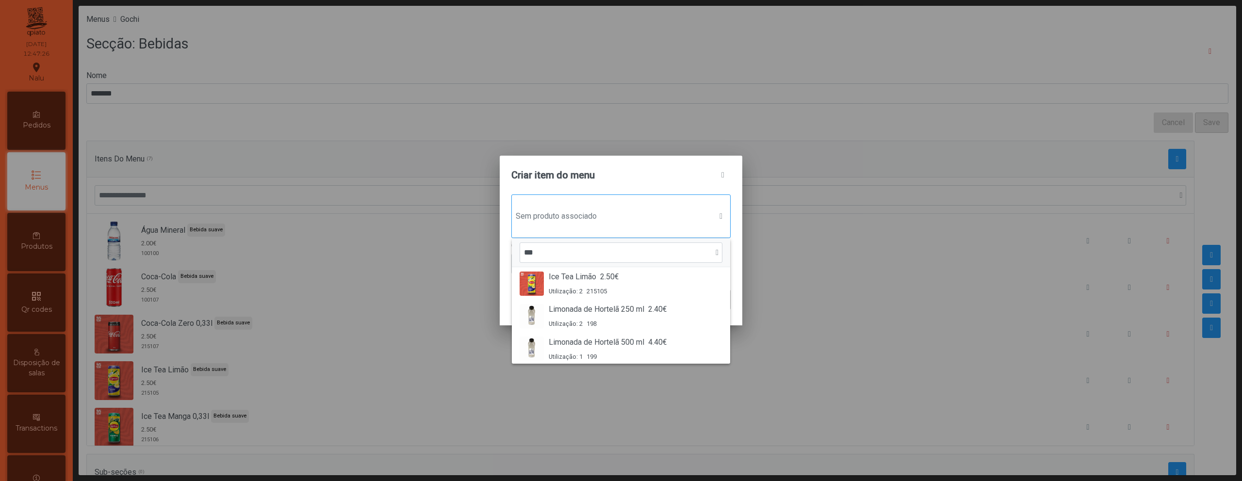
scroll to position [53, 0]
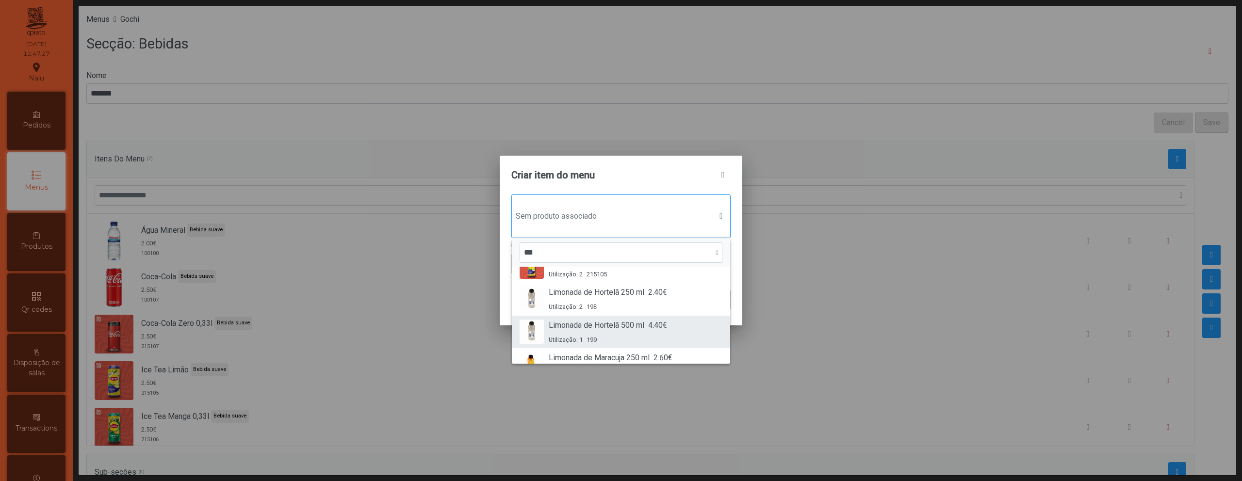
type input "***"
click at [652, 323] on span "4.40€" at bounding box center [657, 326] width 19 height 12
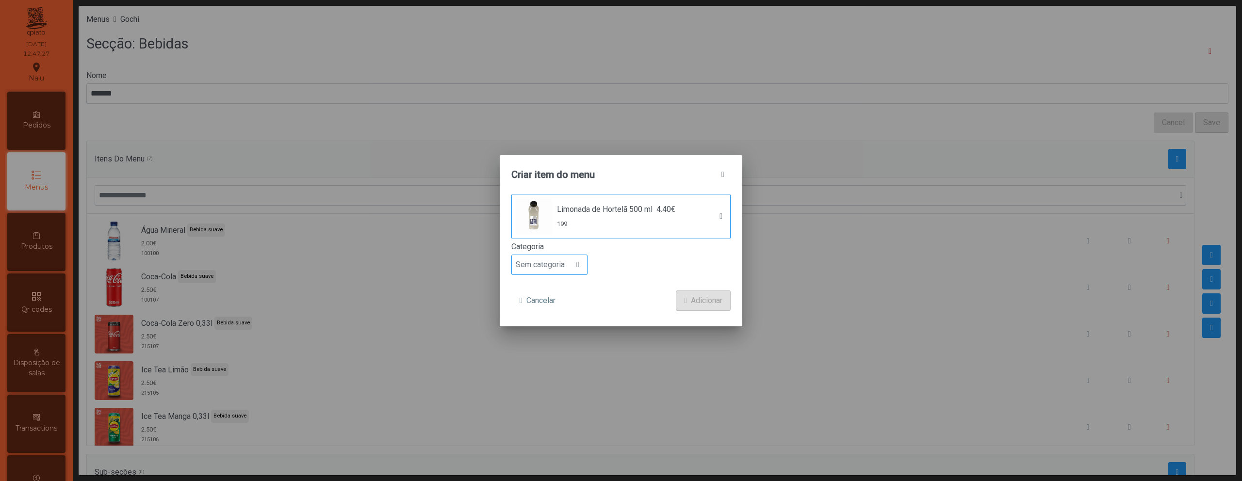
click at [582, 268] on div at bounding box center [578, 264] width 18 height 19
click at [565, 352] on li "Bebida saudável" at bounding box center [549, 358] width 75 height 19
click at [703, 303] on span "Adicionar" at bounding box center [707, 301] width 32 height 12
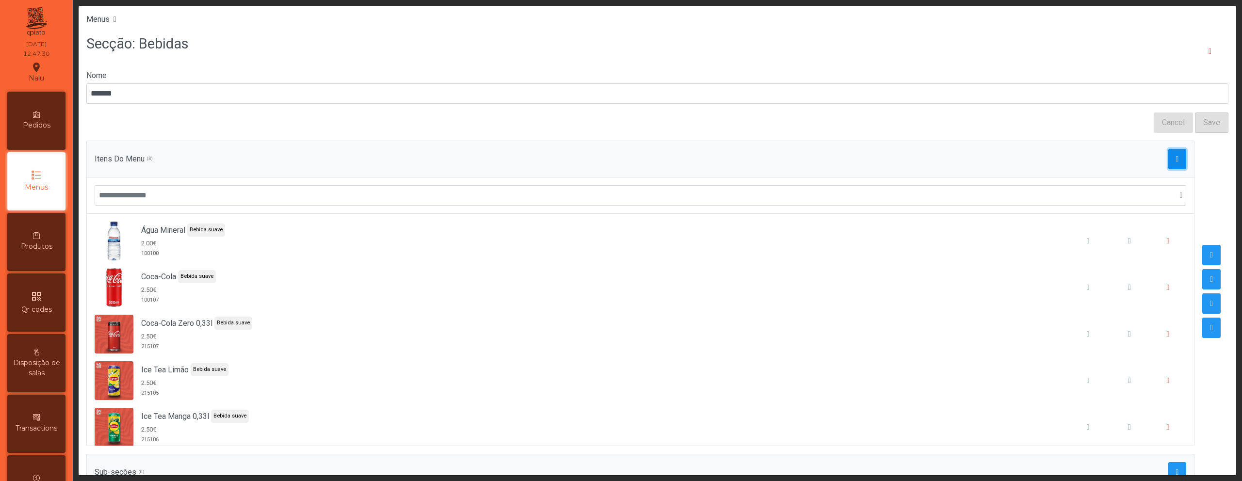
click at [1168, 160] on button "button" at bounding box center [1177, 159] width 18 height 20
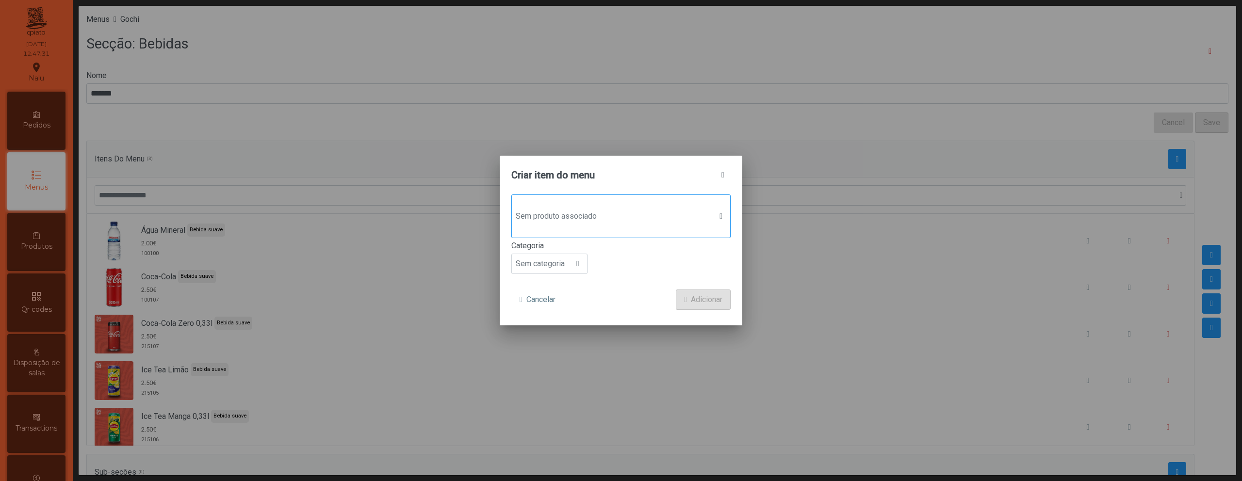
click at [629, 228] on div "Sem produto associado" at bounding box center [620, 217] width 219 height 44
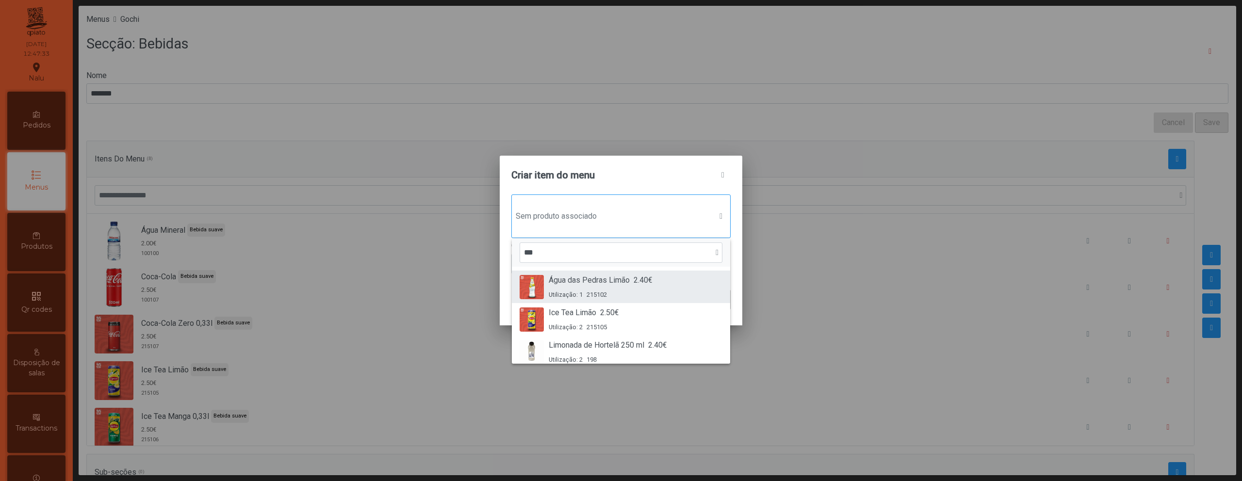
scroll to position [106, 0]
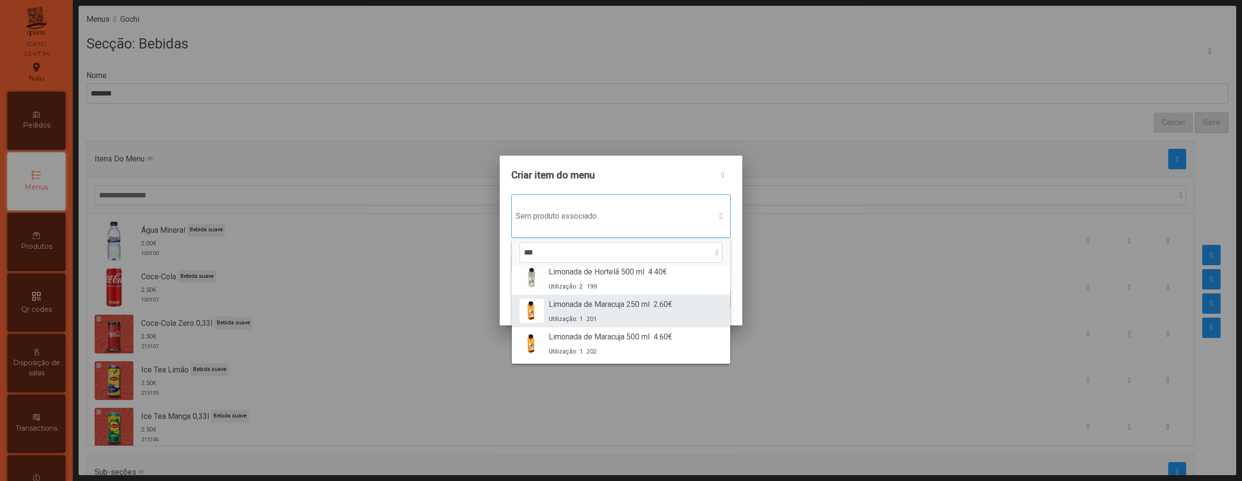
type input "***"
click at [587, 315] on div "Utilização: 1 201" at bounding box center [611, 318] width 124 height 9
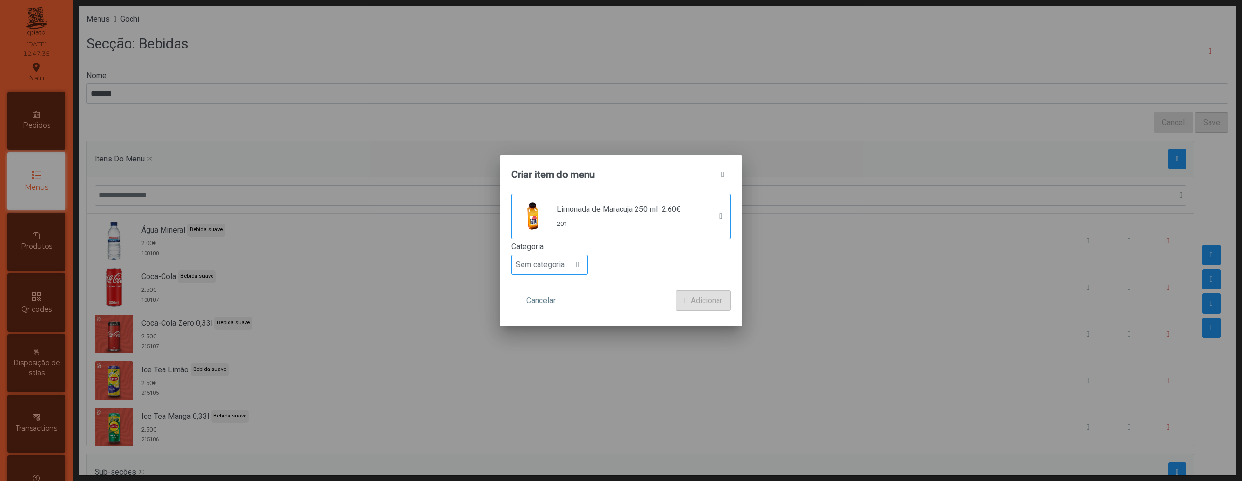
click at [560, 263] on span "Sem categoria" at bounding box center [540, 264] width 57 height 19
click at [566, 367] on li "Bebida saudável" at bounding box center [549, 358] width 75 height 19
click at [692, 300] on span "Adicionar" at bounding box center [707, 301] width 32 height 12
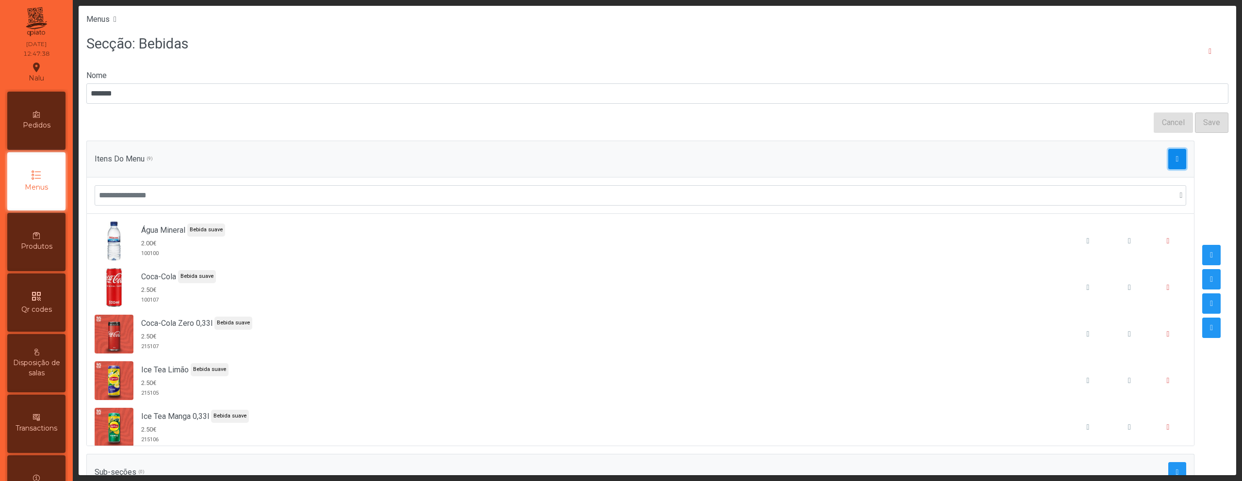
click at [1176, 162] on span "button" at bounding box center [1177, 159] width 3 height 8
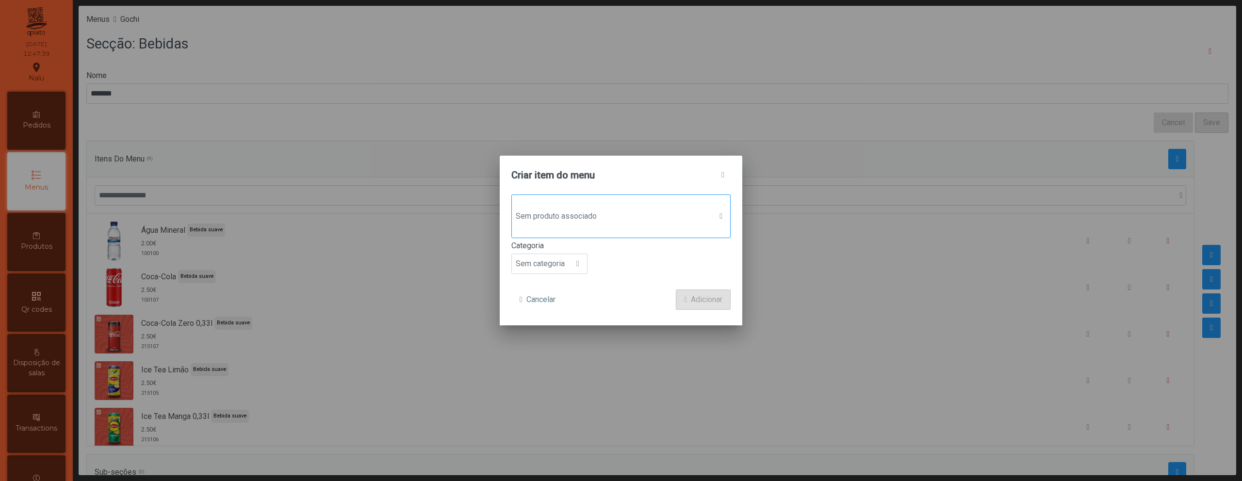
click at [635, 221] on span "Sem produto associado" at bounding box center [612, 216] width 200 height 19
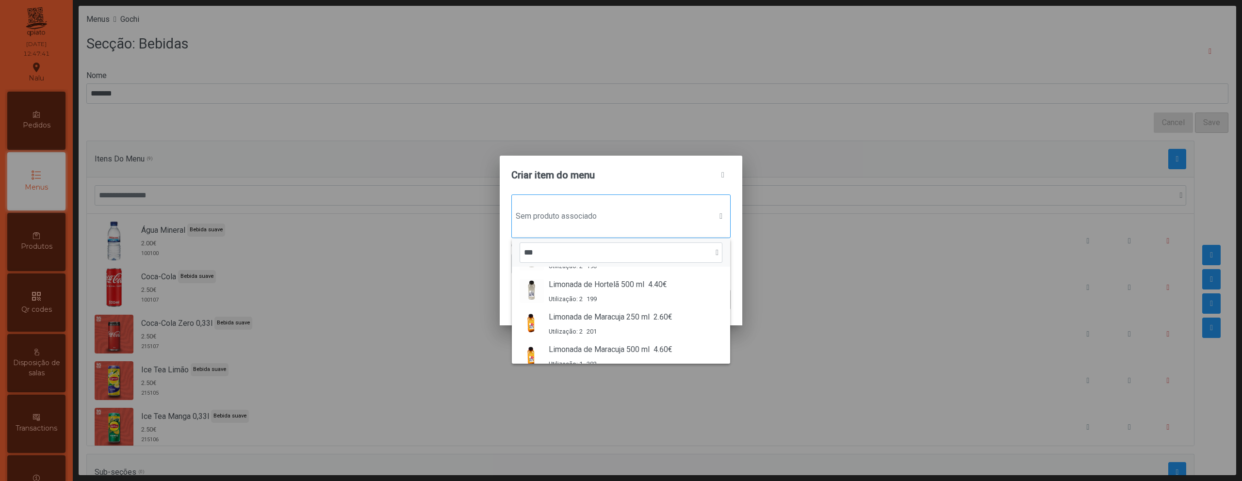
scroll to position [106, 0]
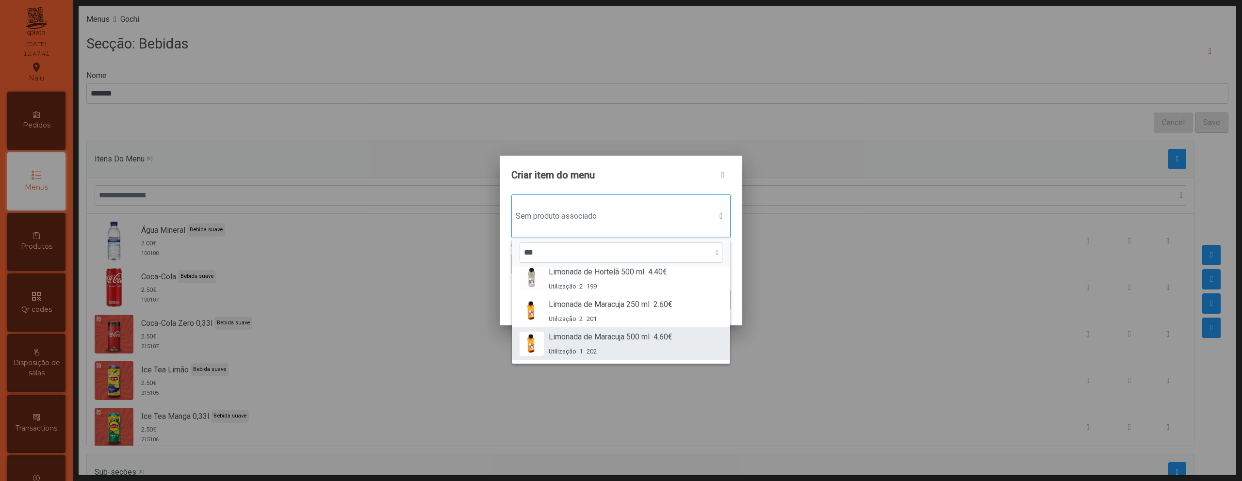
type input "***"
click at [608, 339] on span "Limonada de Maracuja 500 ml" at bounding box center [599, 337] width 101 height 12
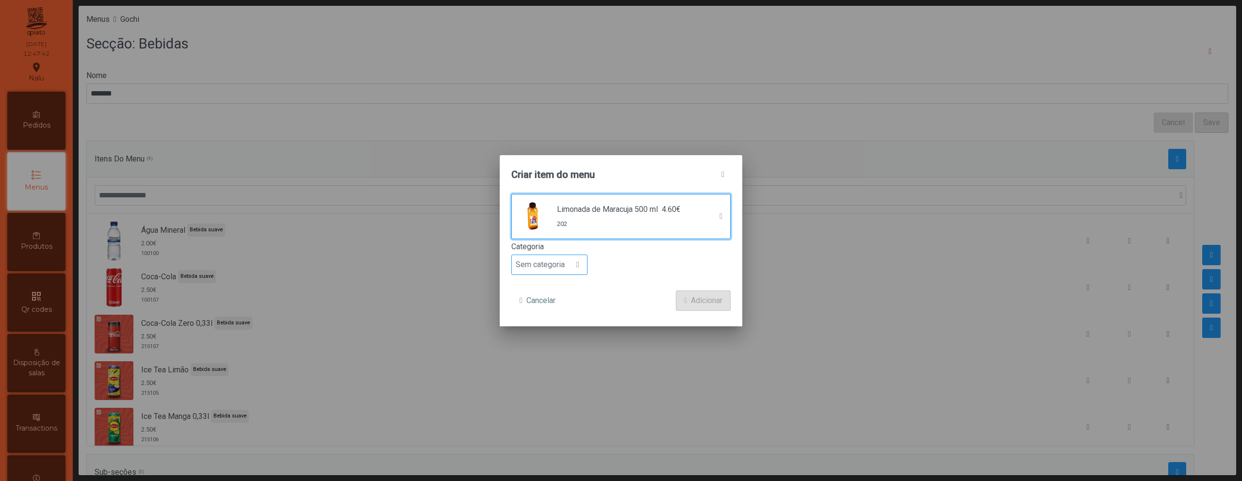
click at [553, 271] on span "Sem categoria" at bounding box center [540, 264] width 57 height 19
click at [555, 365] on li "Bebida saudável" at bounding box center [549, 358] width 75 height 19
click at [701, 296] on span "Adicionar" at bounding box center [707, 301] width 32 height 12
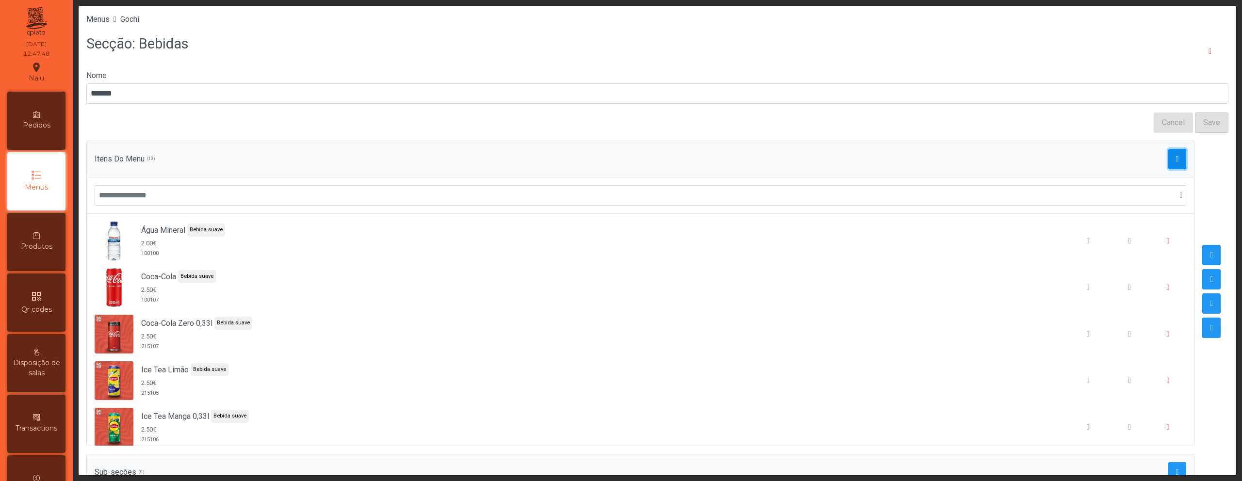
click at [1176, 161] on span "button" at bounding box center [1177, 159] width 3 height 8
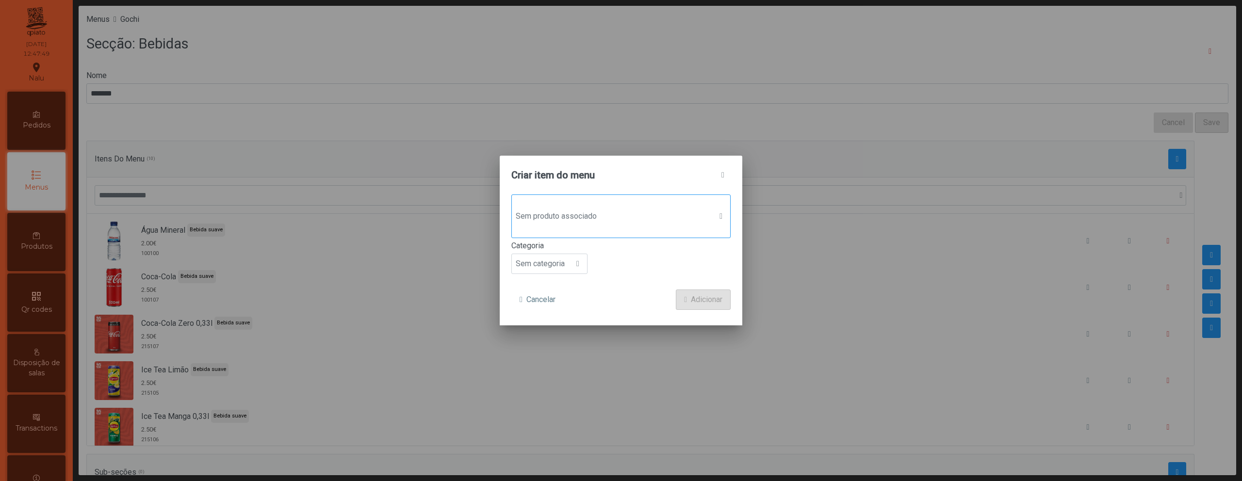
click at [690, 219] on span "Sem produto associado" at bounding box center [612, 216] width 200 height 19
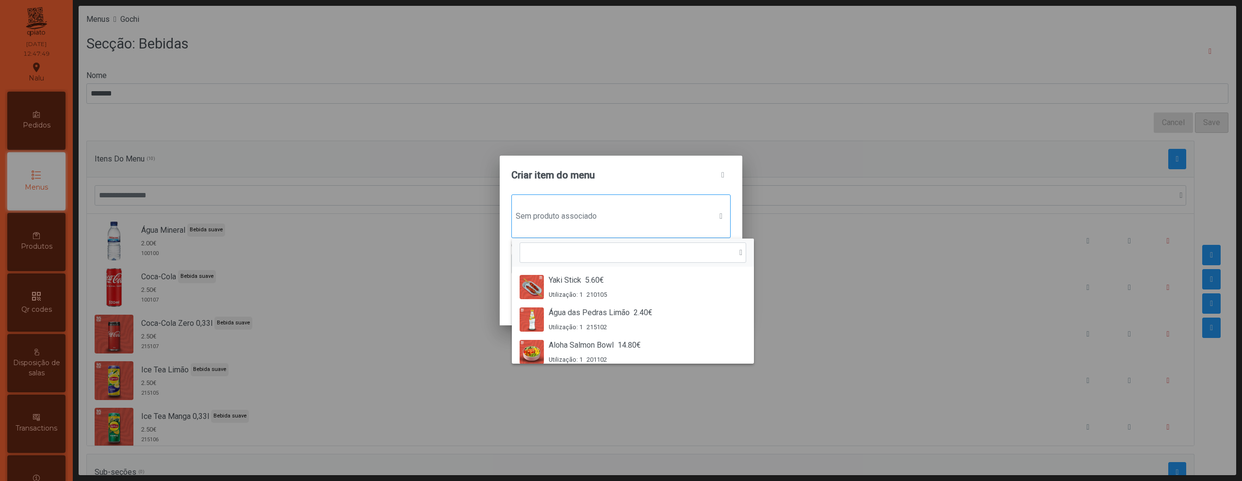
scroll to position [7, 47]
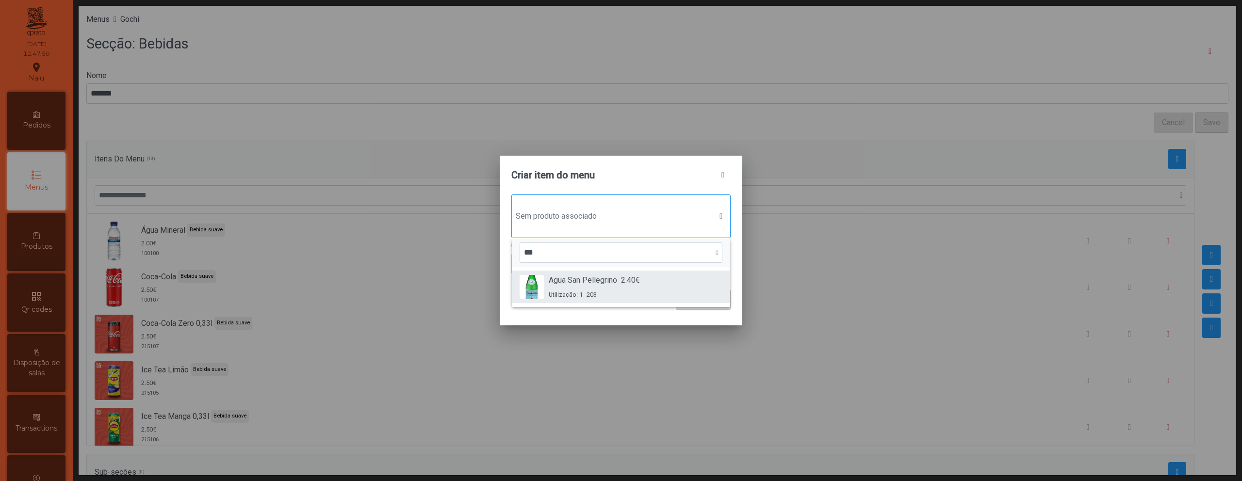
type input "***"
click at [613, 290] on div "Utilização: 1 203" at bounding box center [594, 294] width 91 height 9
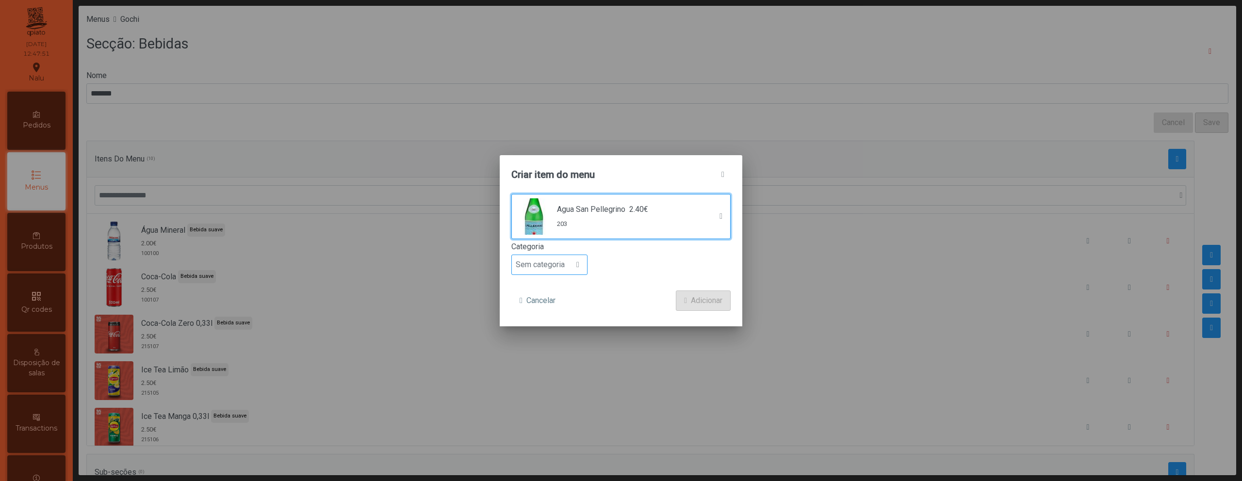
click at [561, 261] on span "Sem categoria" at bounding box center [540, 264] width 57 height 19
click at [566, 355] on span "Bebida saudável" at bounding box center [548, 358] width 56 height 9
click at [577, 266] on div at bounding box center [585, 264] width 18 height 19
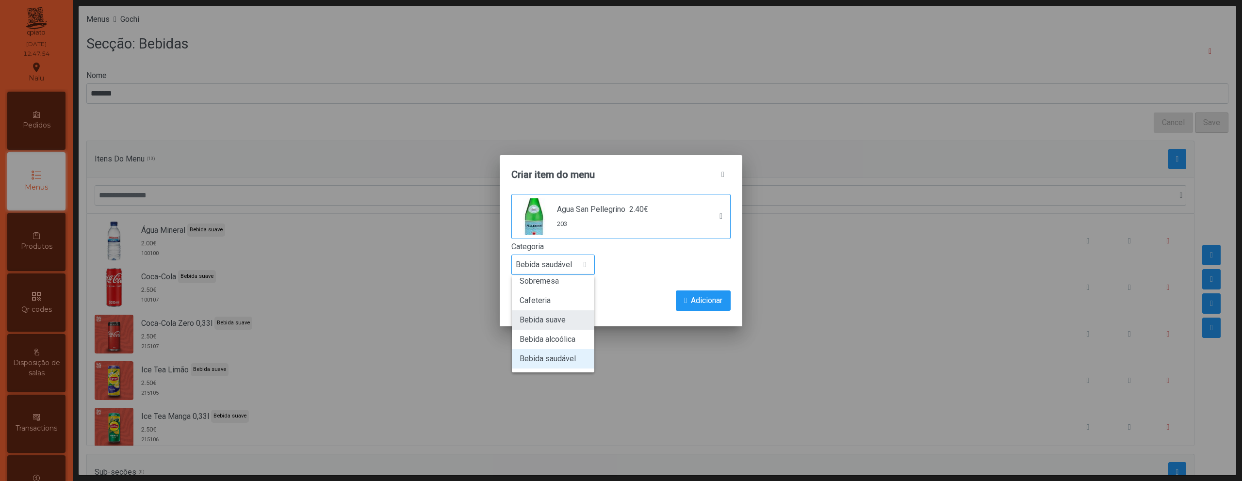
click at [560, 323] on span "Bebida suave" at bounding box center [543, 319] width 46 height 9
click at [713, 293] on button "Adicionar" at bounding box center [703, 301] width 55 height 20
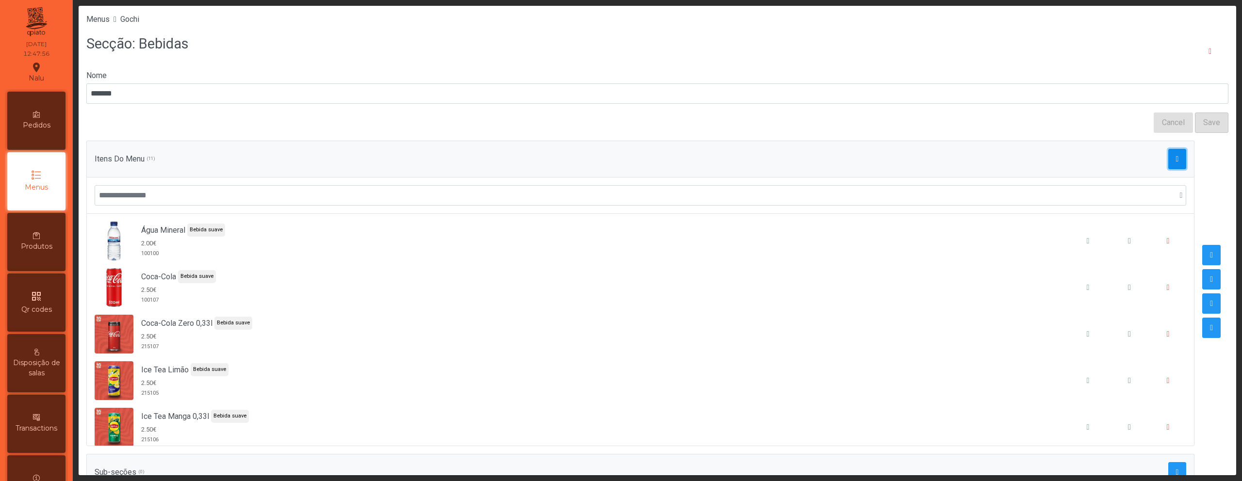
click at [1176, 159] on span "button" at bounding box center [1177, 159] width 3 height 8
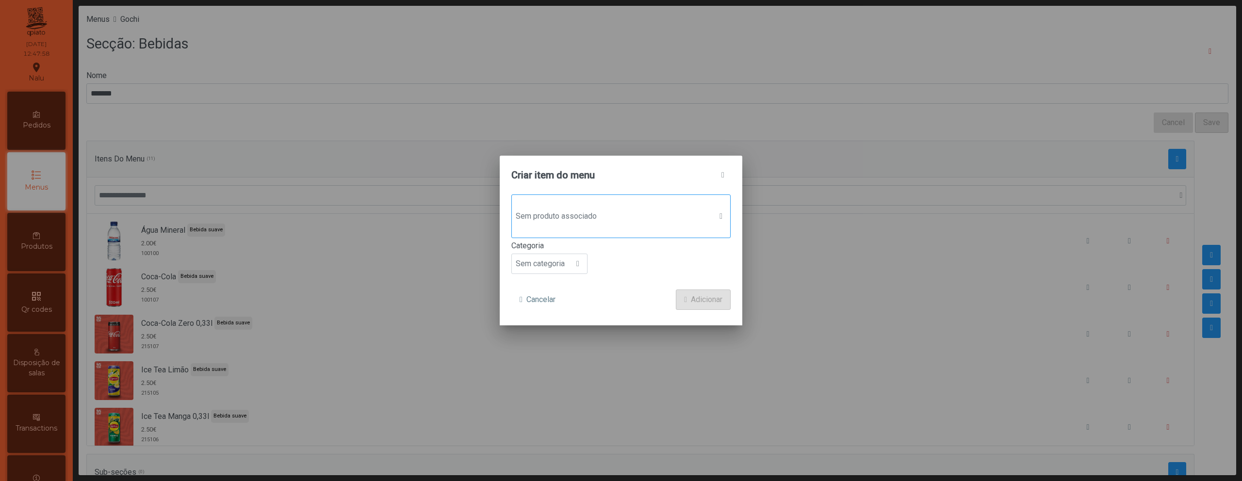
click at [674, 215] on span "Sem produto associado" at bounding box center [612, 216] width 200 height 19
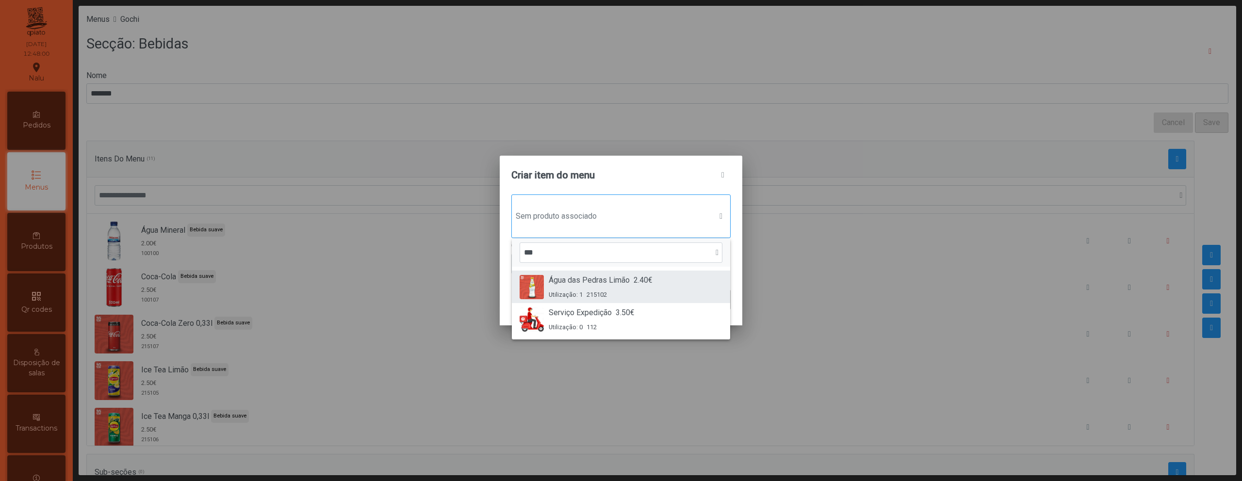
type input "***"
click at [638, 283] on span "2.40€" at bounding box center [643, 281] width 19 height 12
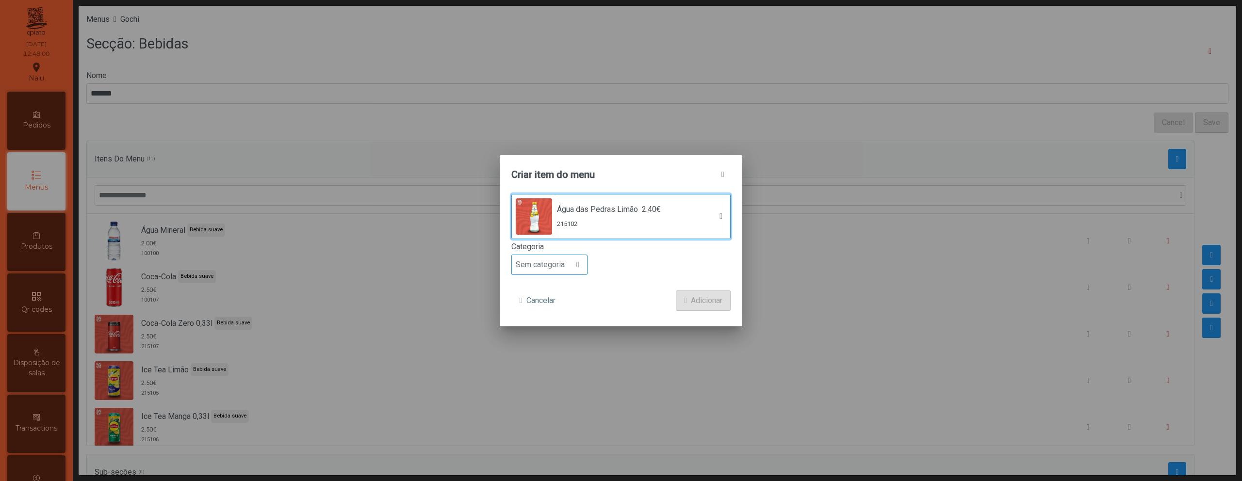
click at [552, 265] on span "Sem categoria" at bounding box center [540, 264] width 57 height 19
click at [555, 324] on span "Bebida suave" at bounding box center [543, 319] width 46 height 9
click at [688, 303] on button "Adicionar" at bounding box center [703, 301] width 55 height 20
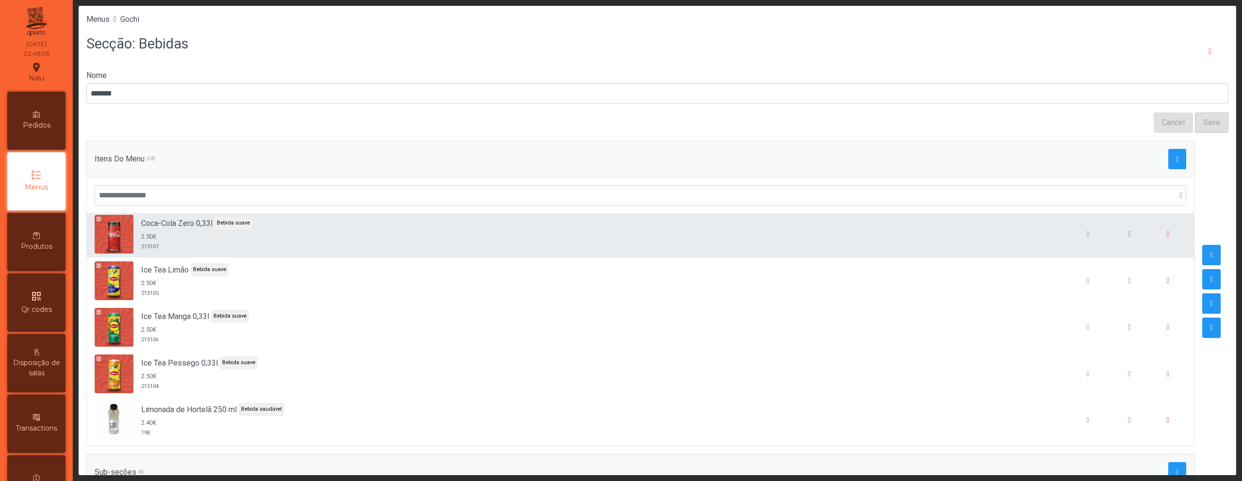
scroll to position [335, 0]
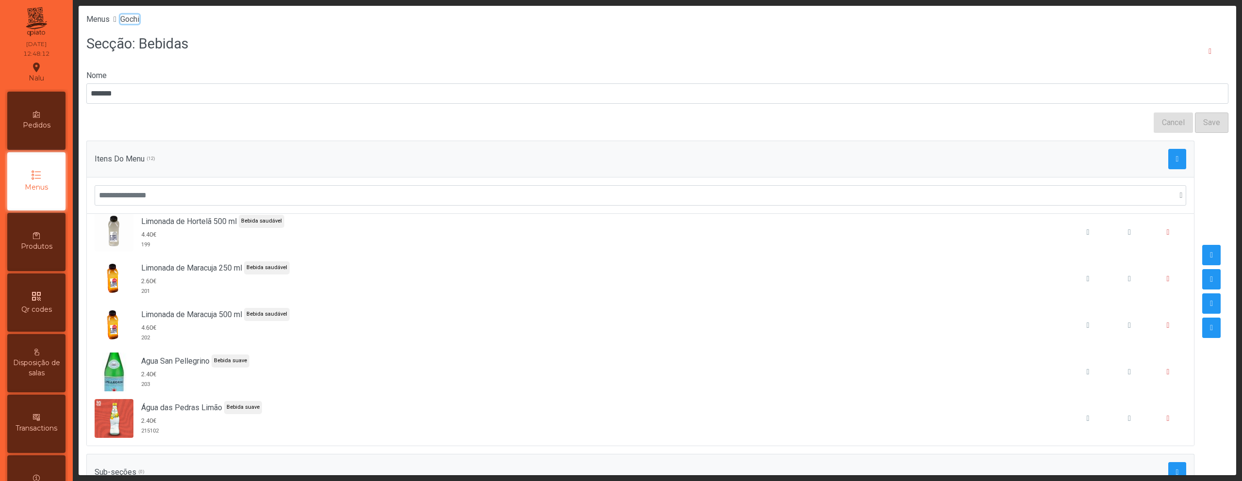
click at [136, 17] on span "Gochi" at bounding box center [129, 19] width 19 height 9
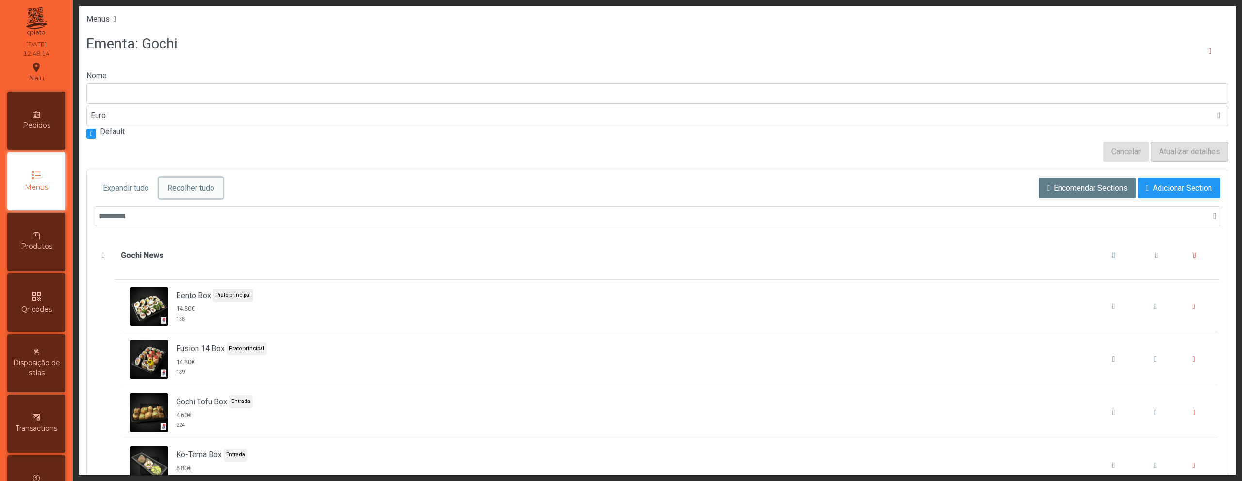
click at [181, 193] on span "Recolher tudo" at bounding box center [190, 188] width 47 height 12
